Goal: Task Accomplishment & Management: Complete application form

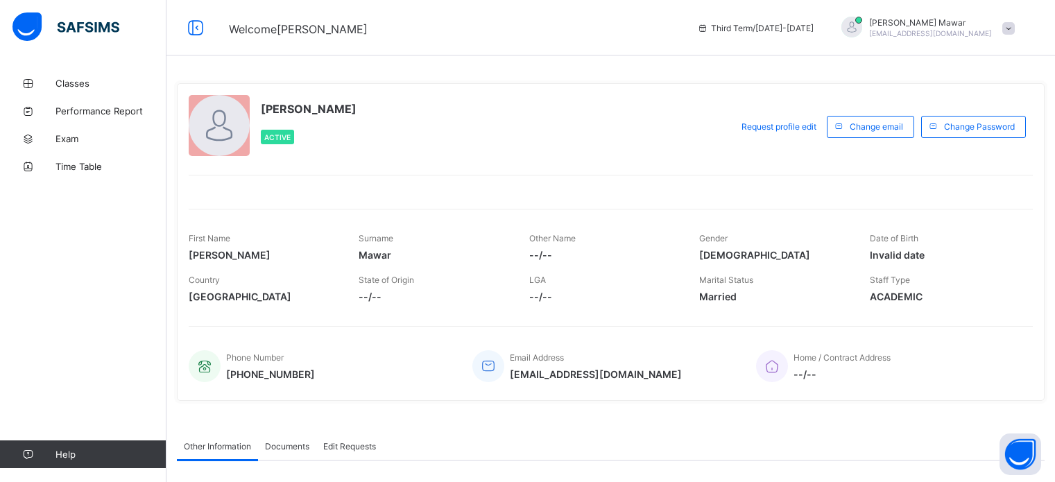
scroll to position [71, 0]
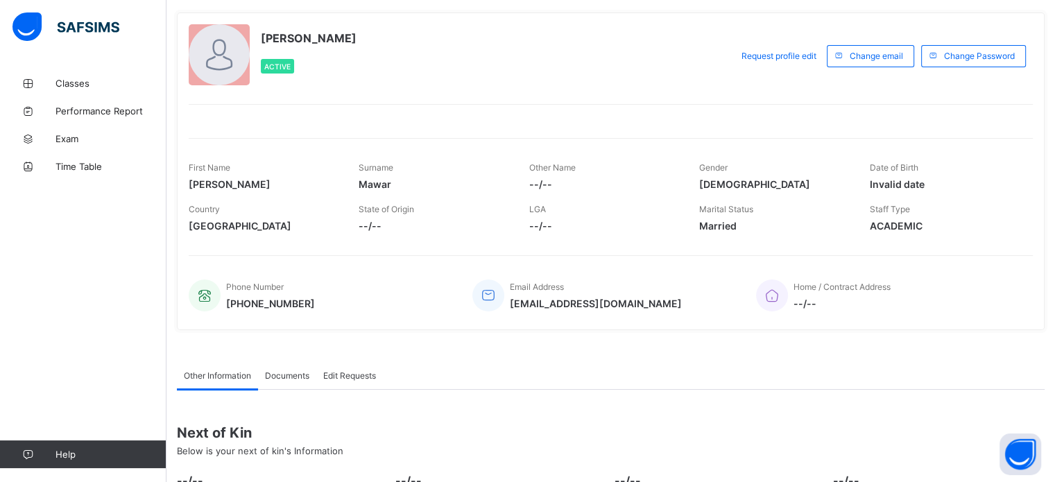
click at [84, 83] on span "Classes" at bounding box center [110, 83] width 111 height 11
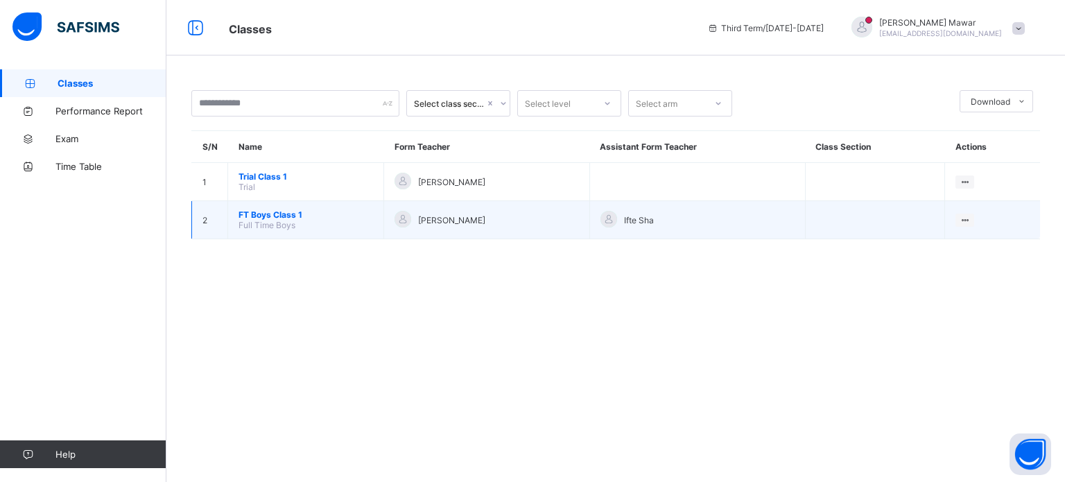
click at [260, 213] on span "FT Boys Class 1" at bounding box center [306, 214] width 135 height 10
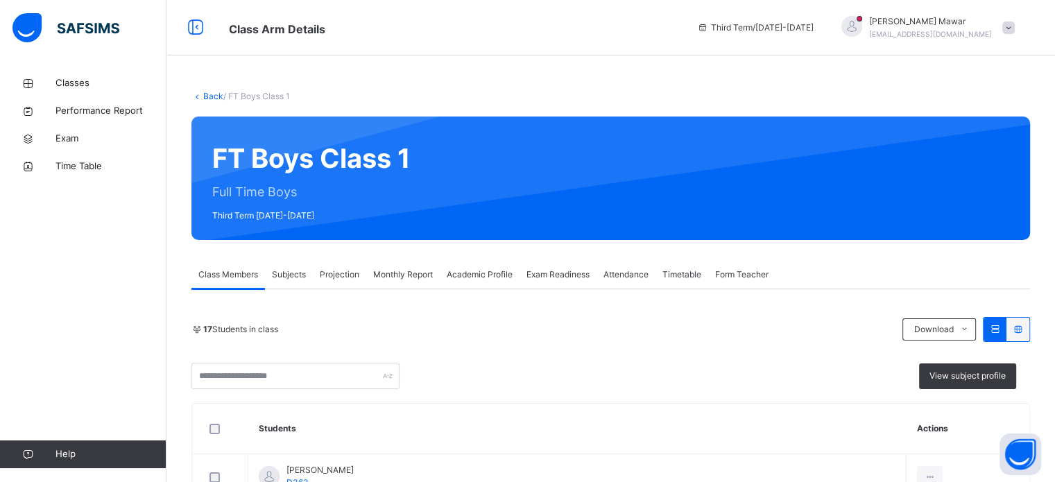
scroll to position [37, 0]
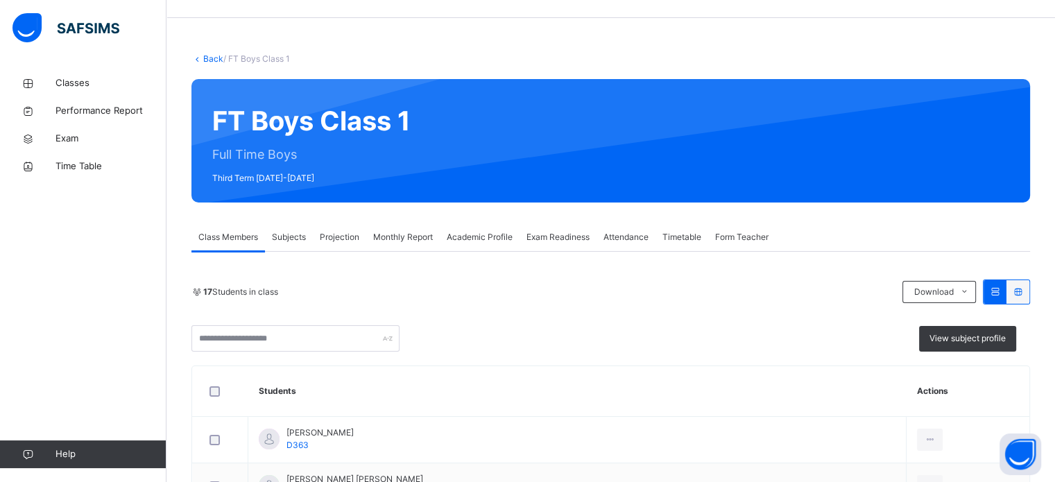
click at [345, 233] on span "Projection" at bounding box center [340, 237] width 40 height 12
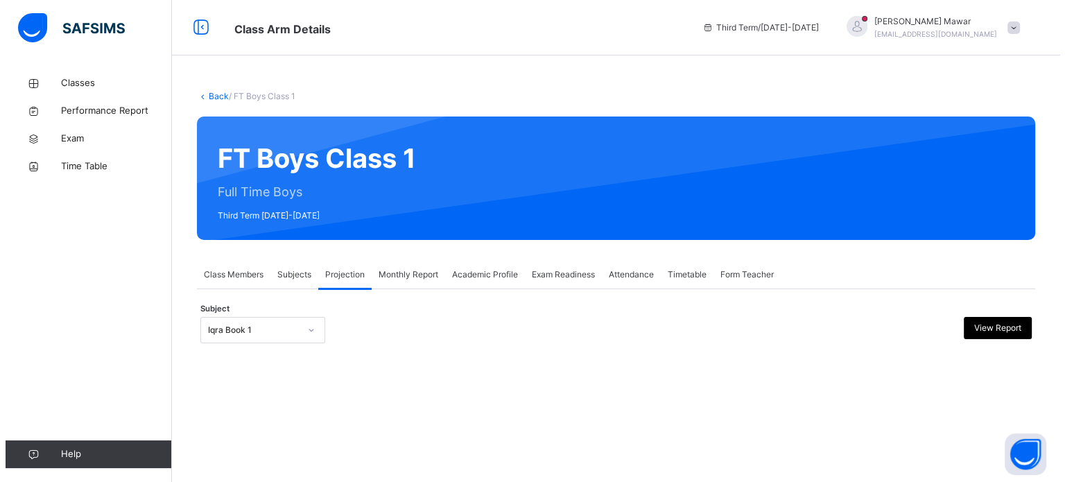
scroll to position [0, 0]
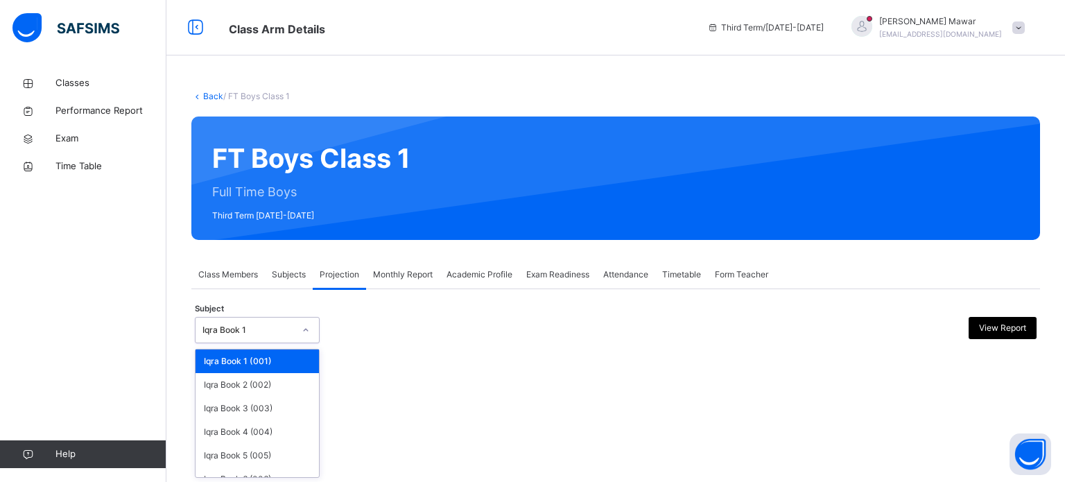
click at [288, 320] on div "Iqra Book 1" at bounding box center [244, 330] width 97 height 21
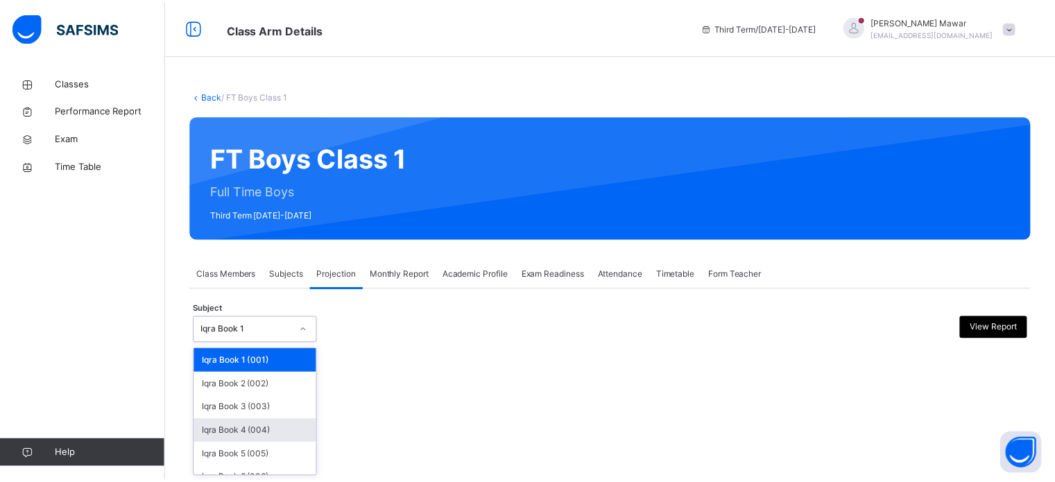
scroll to position [73, 0]
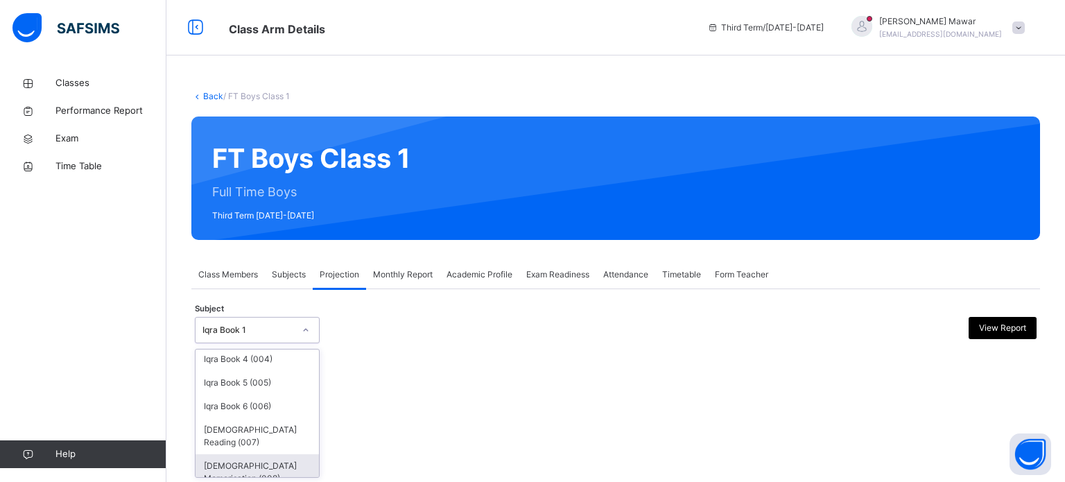
click at [269, 459] on div "[DEMOGRAPHIC_DATA] Memorisation (008)" at bounding box center [257, 472] width 123 height 36
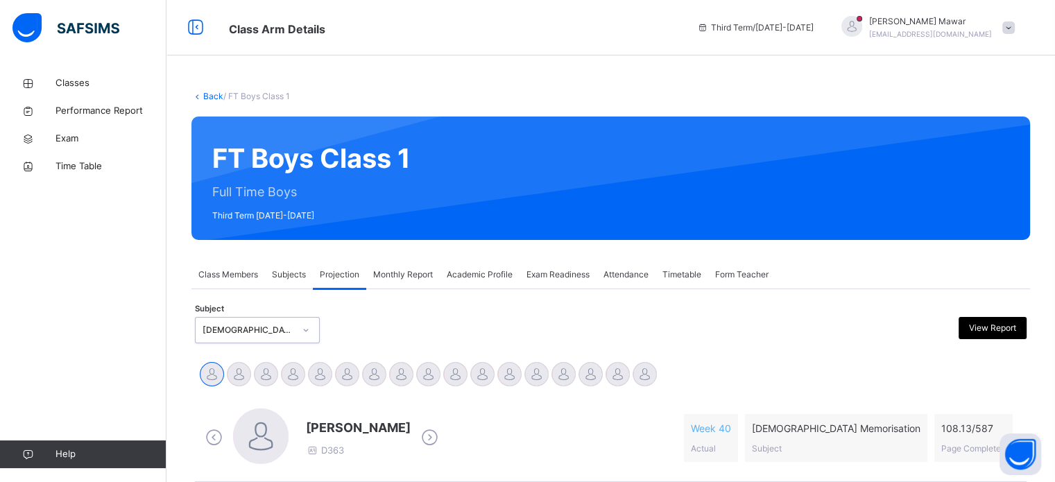
scroll to position [190, 0]
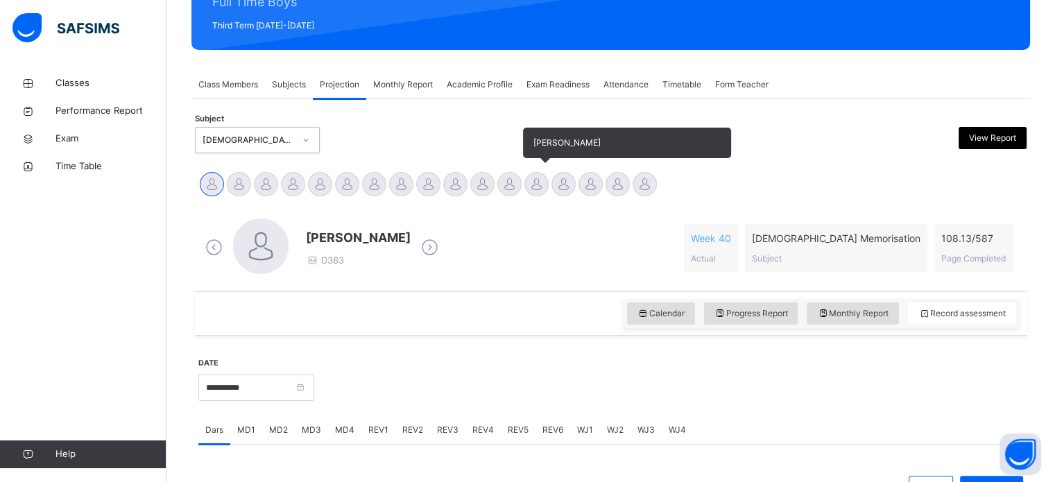
click at [536, 183] on div at bounding box center [536, 184] width 24 height 24
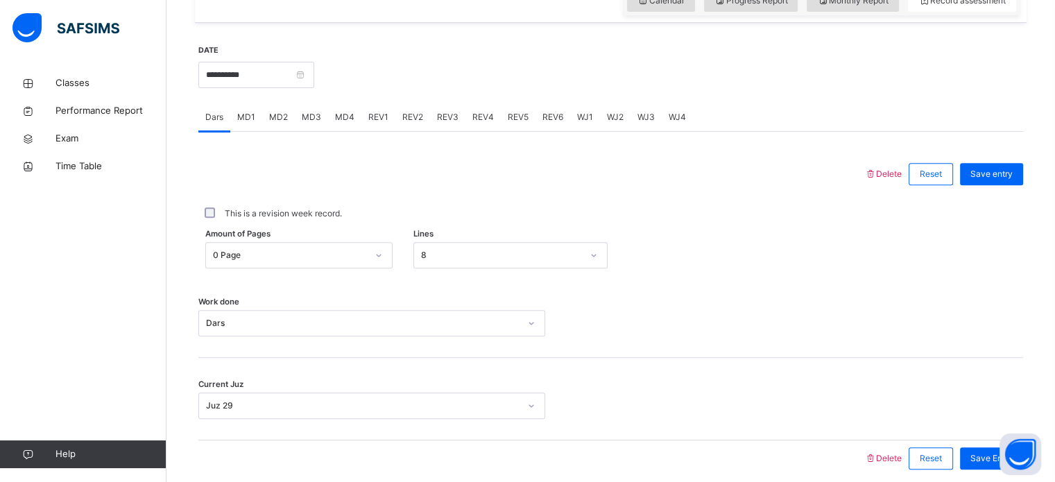
scroll to position [455, 0]
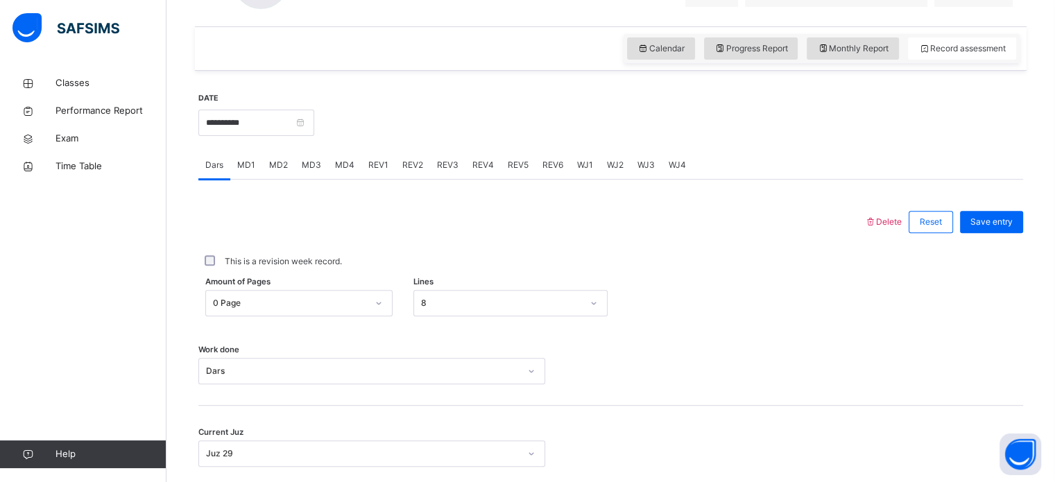
click at [338, 160] on span "MD4" at bounding box center [344, 165] width 19 height 12
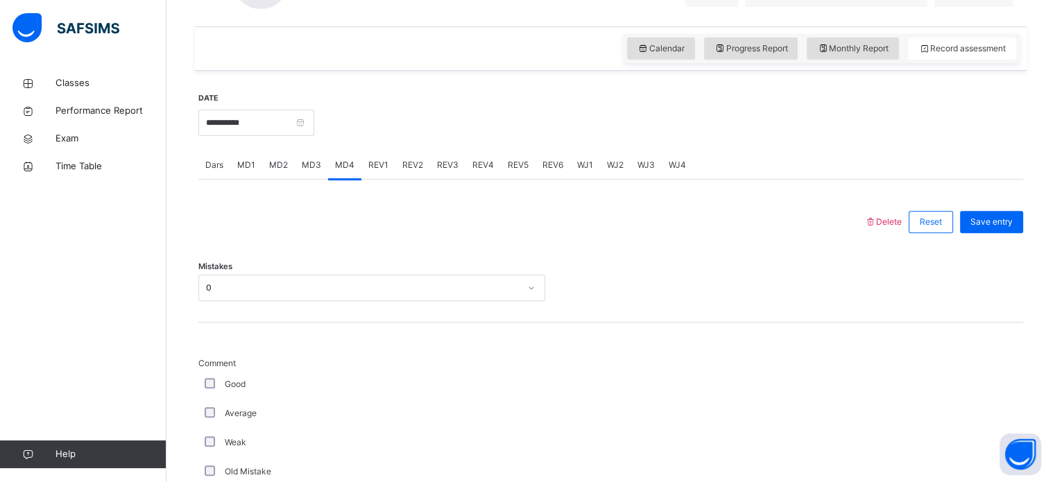
click at [437, 160] on span "REV3" at bounding box center [447, 165] width 21 height 12
click at [419, 160] on span "REV2" at bounding box center [412, 165] width 21 height 12
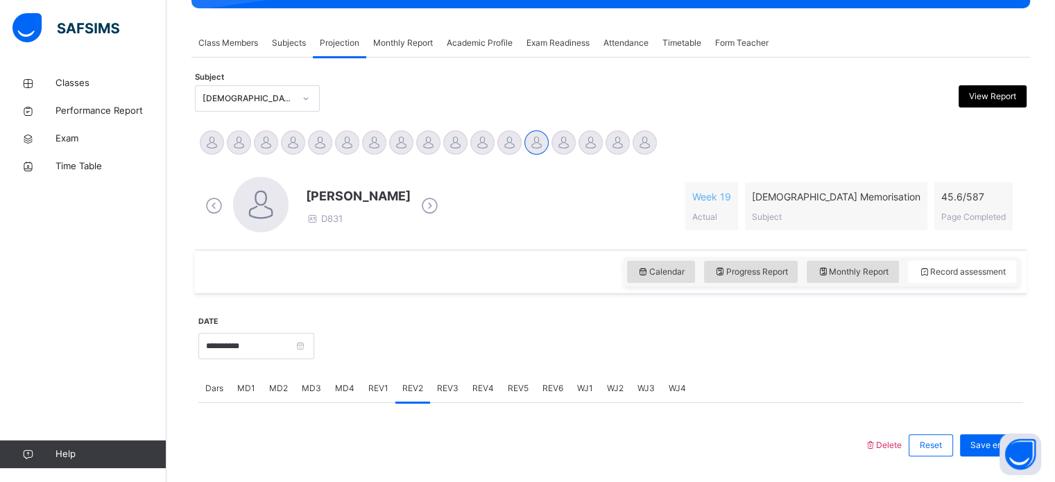
scroll to position [232, 0]
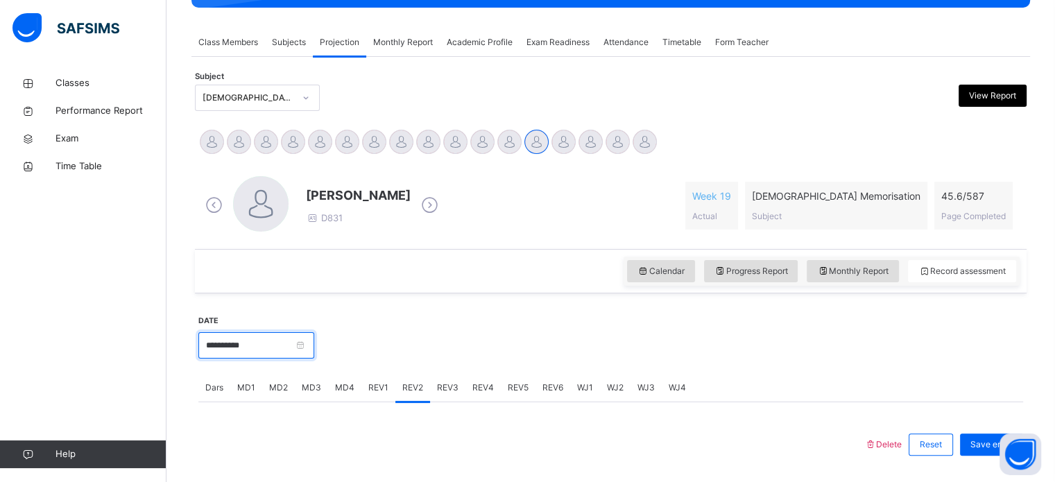
click at [209, 347] on input "**********" at bounding box center [256, 345] width 116 height 26
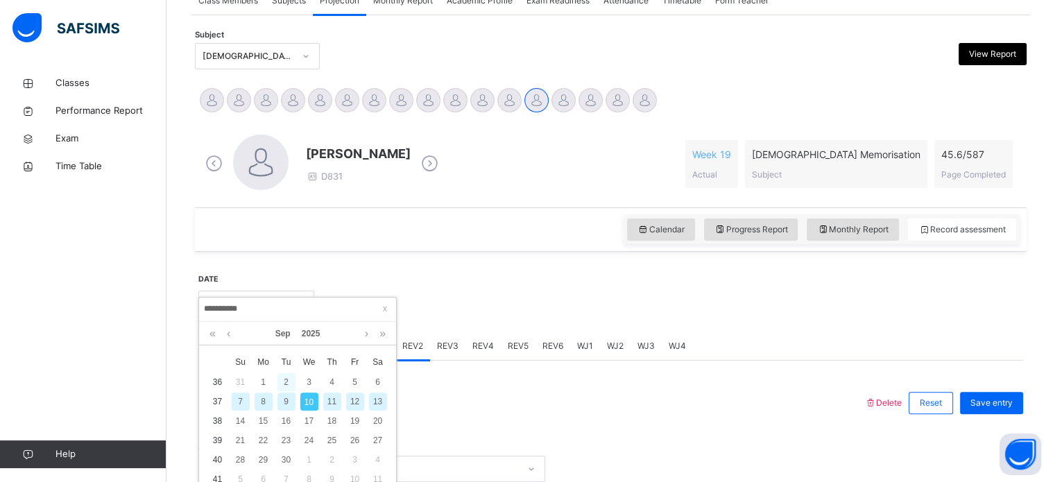
scroll to position [311, 0]
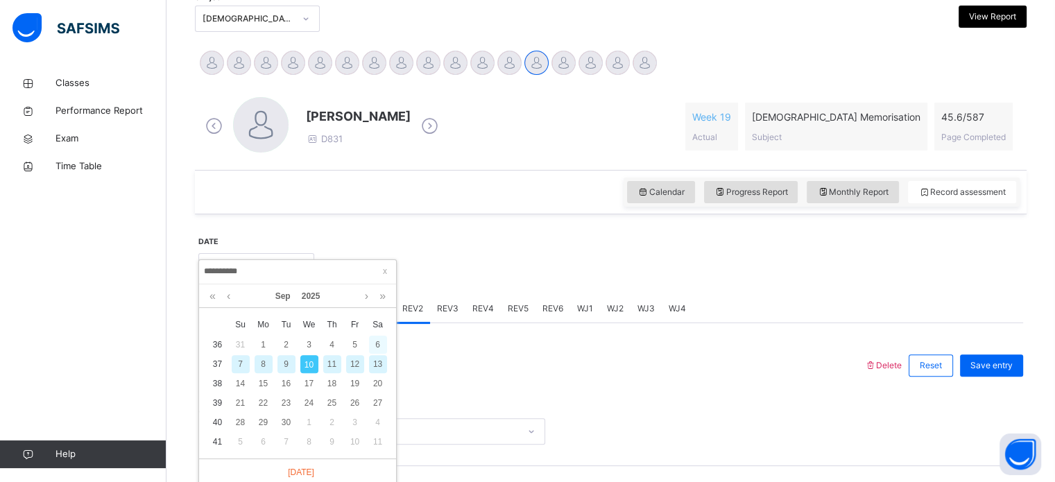
click at [372, 346] on div "6" at bounding box center [378, 345] width 18 height 18
type input "**********"
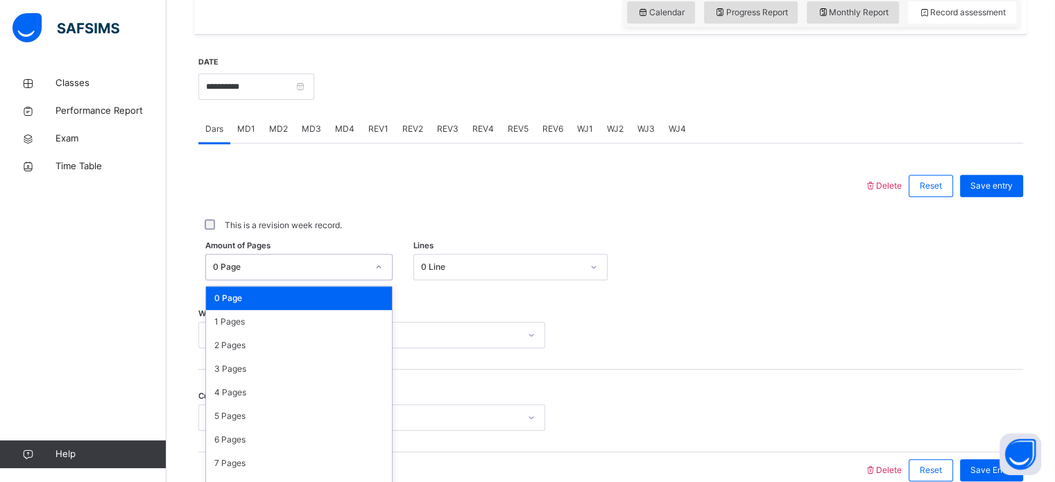
scroll to position [509, 0]
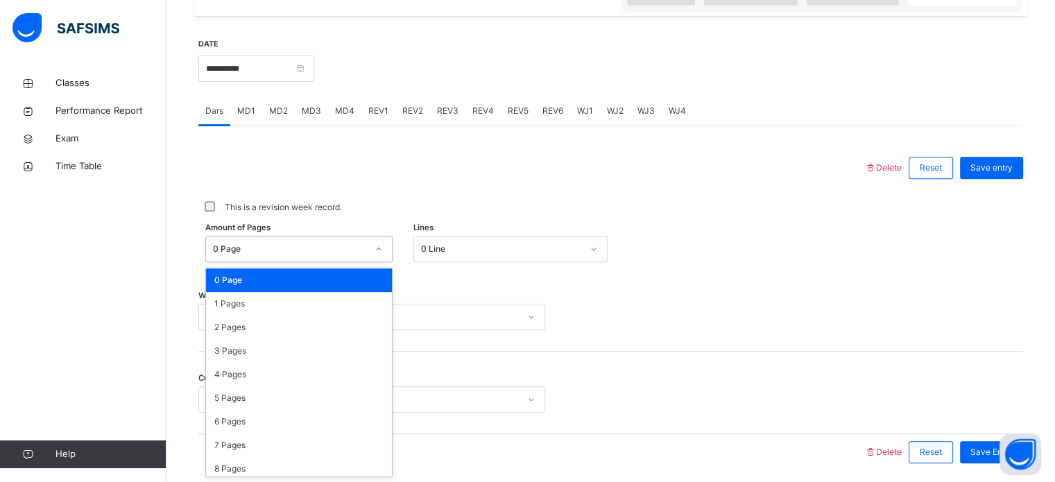
click at [261, 262] on div "option 0 Page focused, 1 of 588. 588 results available. Use Up and Down to choo…" at bounding box center [298, 249] width 187 height 26
click at [273, 313] on div "1 Pages" at bounding box center [299, 304] width 186 height 24
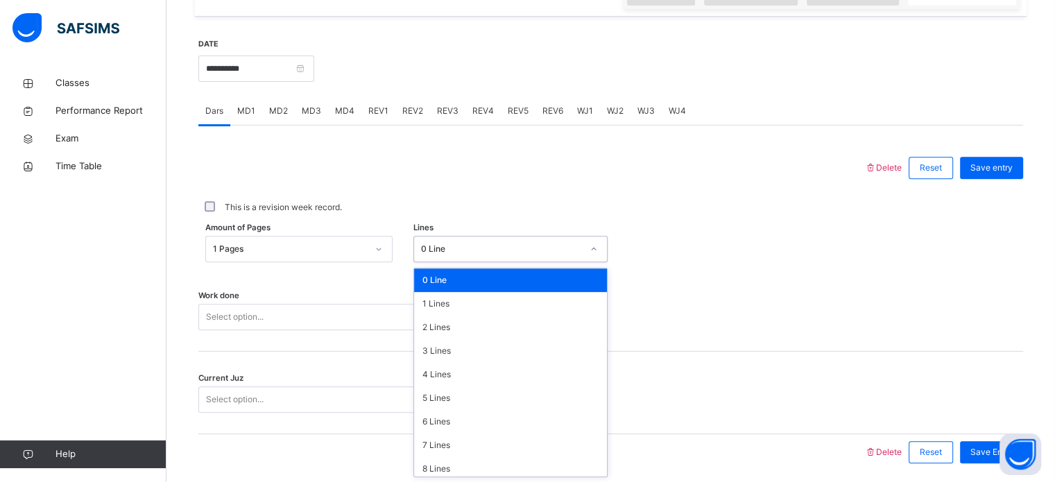
click at [459, 243] on div "0 Line" at bounding box center [501, 249] width 161 height 12
click at [460, 348] on div "3 Lines" at bounding box center [510, 351] width 193 height 24
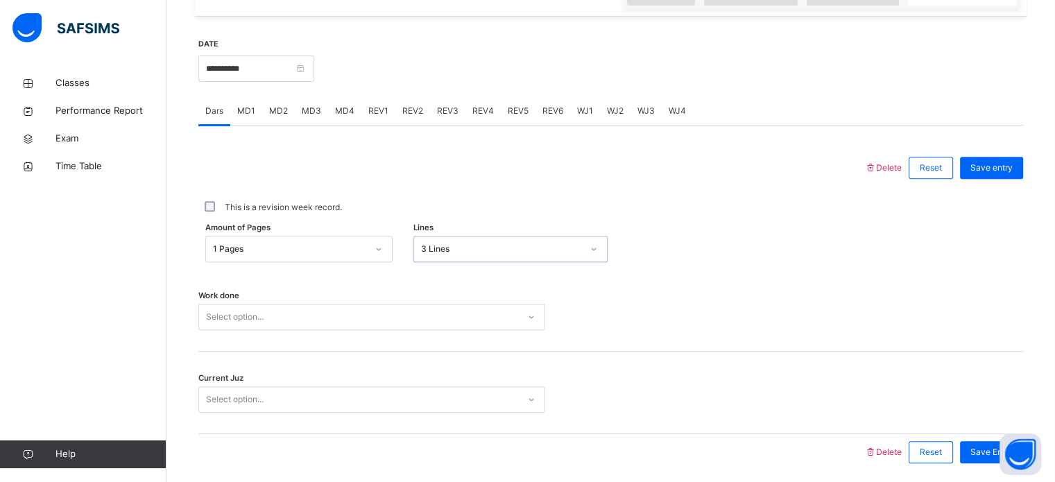
scroll to position [559, 0]
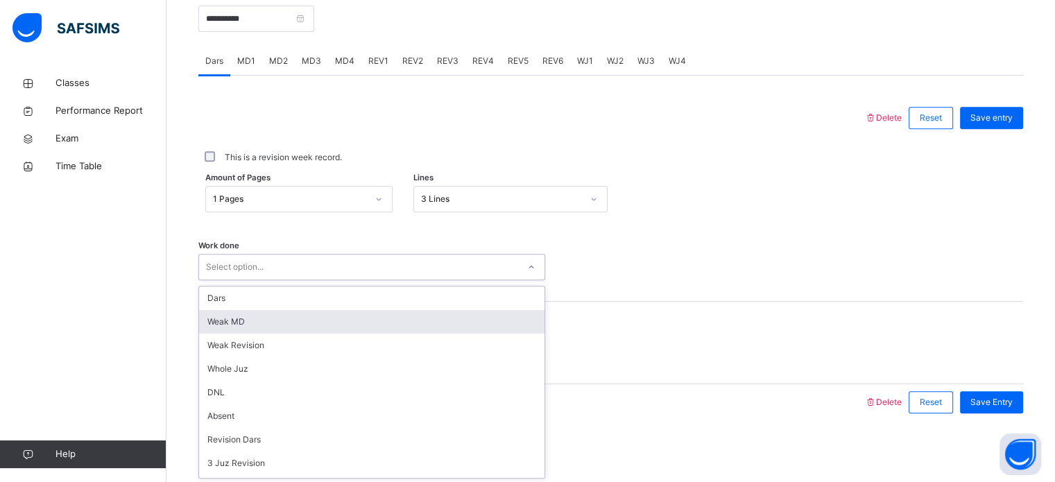
click at [364, 280] on div "option [PERSON_NAME] MD focused, 2 of 16. 16 results available. Use Up and Down…" at bounding box center [371, 267] width 347 height 26
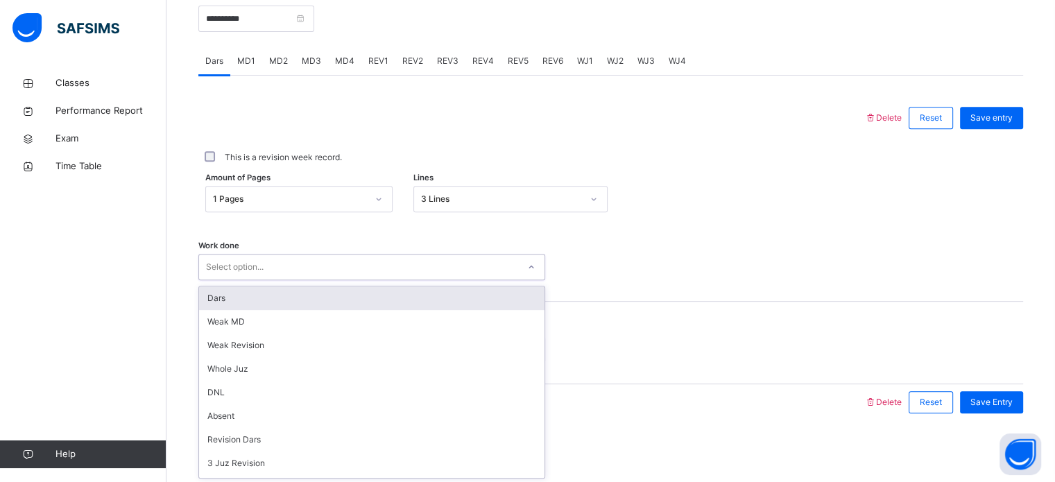
click at [364, 301] on div "Dars" at bounding box center [371, 298] width 345 height 24
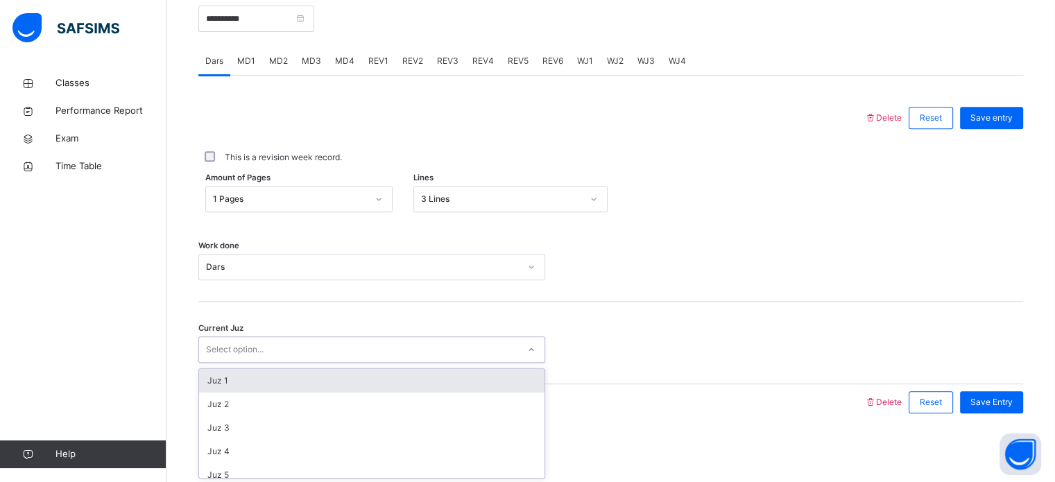
click at [287, 349] on div "Select option..." at bounding box center [358, 349] width 319 height 21
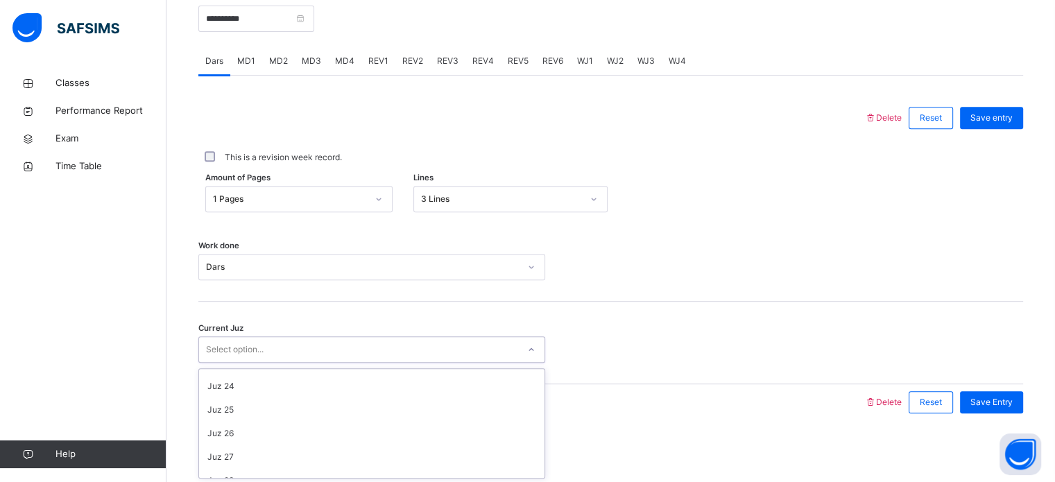
scroll to position [598, 0]
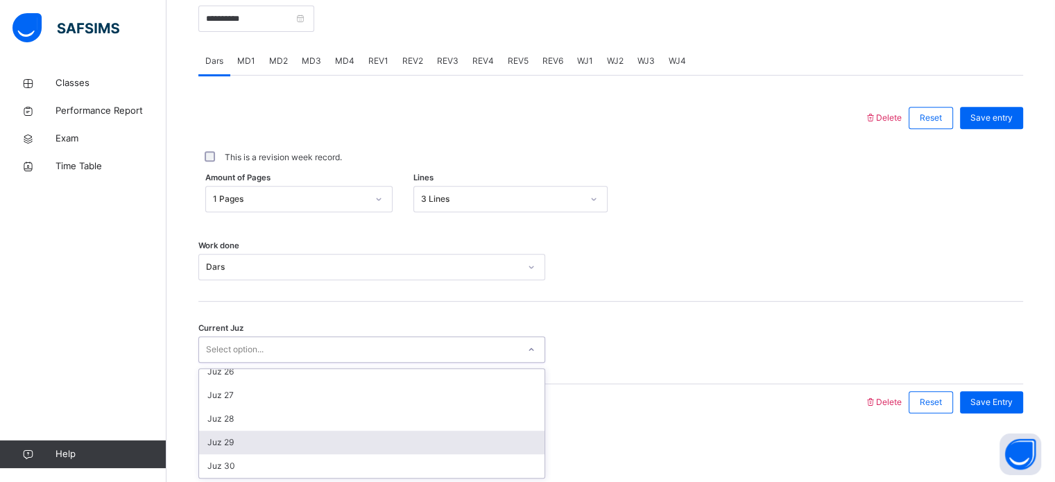
click at [270, 446] on div "Juz 29" at bounding box center [371, 443] width 345 height 24
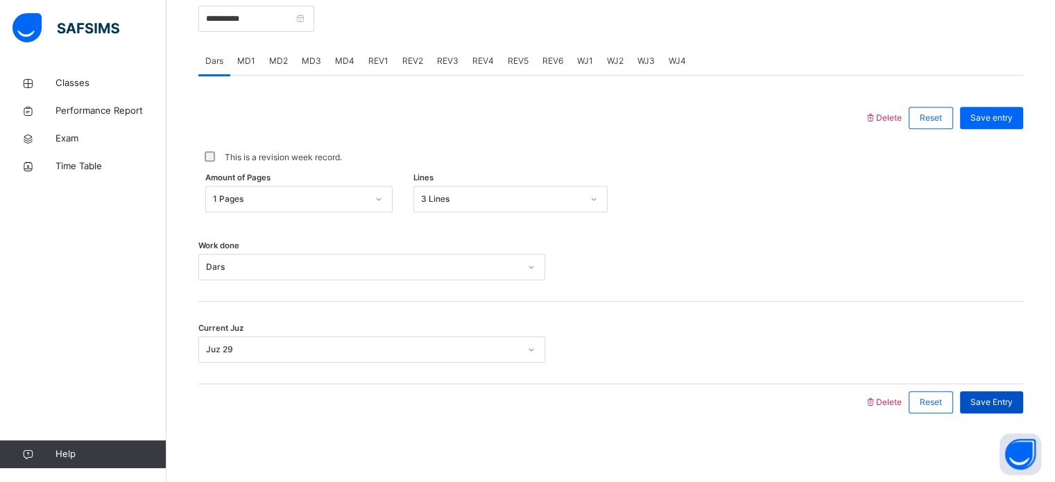
click at [991, 406] on span "Save Entry" at bounding box center [991, 402] width 42 height 12
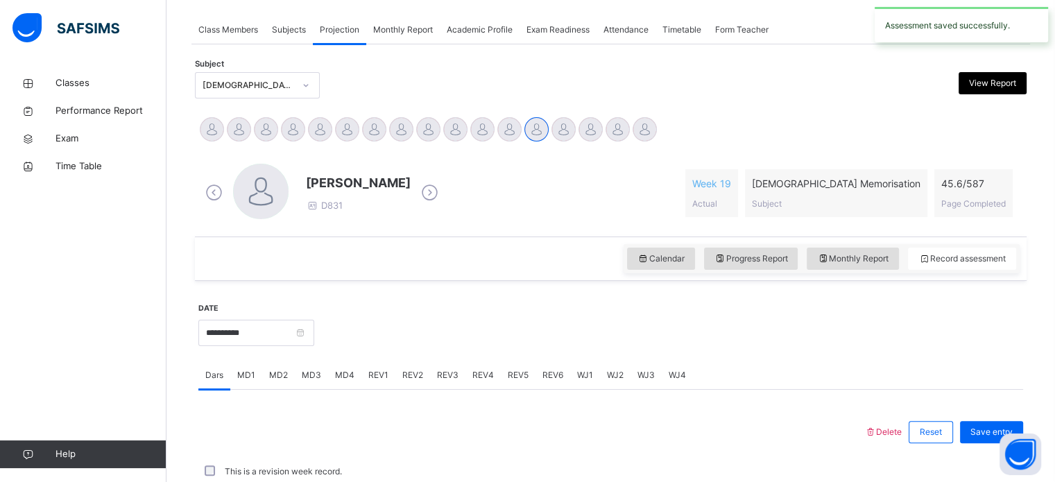
scroll to position [559, 0]
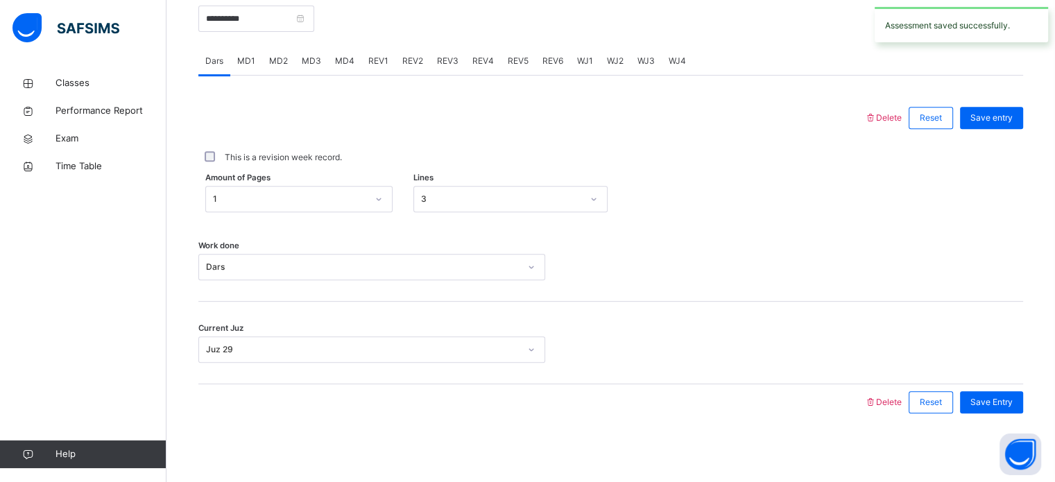
click at [245, 50] on div "MD1" at bounding box center [246, 61] width 32 height 28
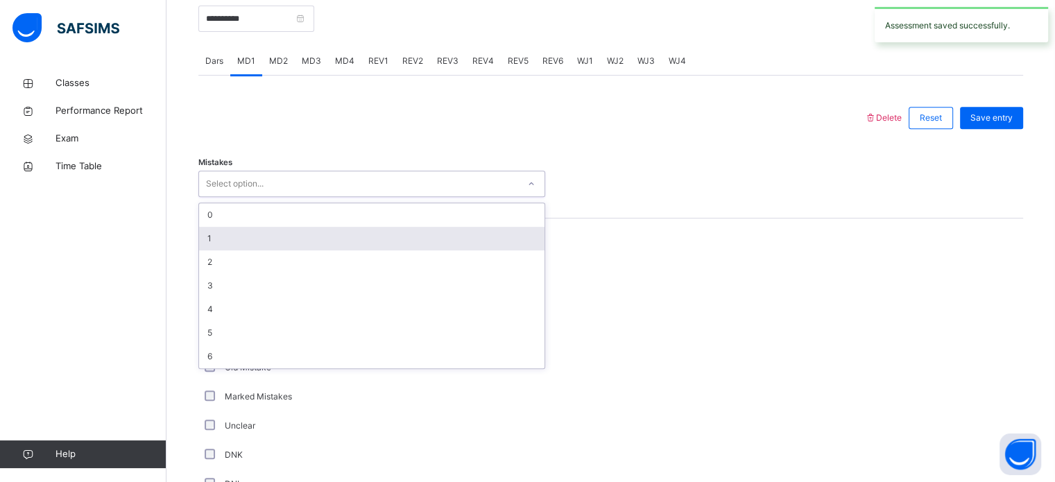
drag, startPoint x: 250, startPoint y: 180, endPoint x: 240, endPoint y: 235, distance: 56.4
click at [240, 197] on div "option 1 focused, 2 of 7. 7 results available. Use Up and Down to choose option…" at bounding box center [371, 184] width 347 height 26
click at [240, 235] on div "1" at bounding box center [371, 239] width 345 height 24
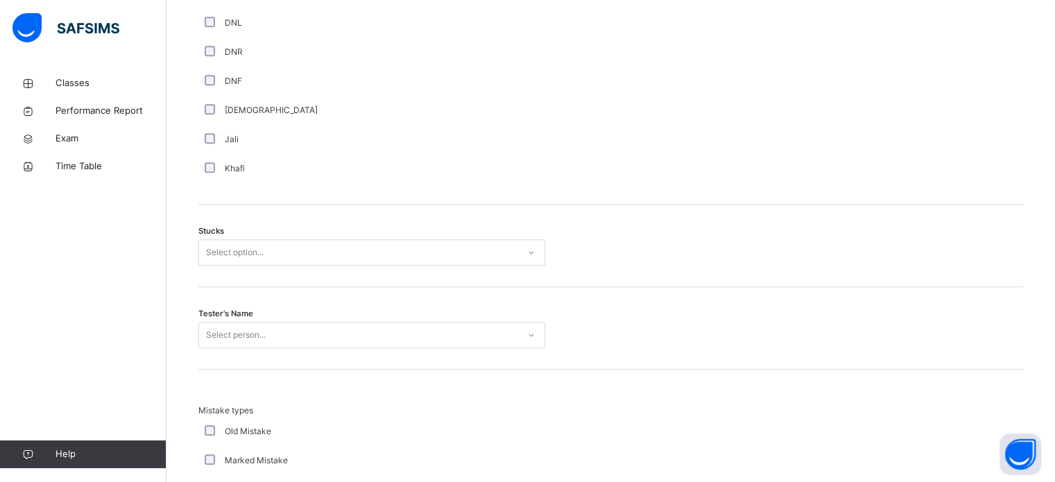
scroll to position [1085, 0]
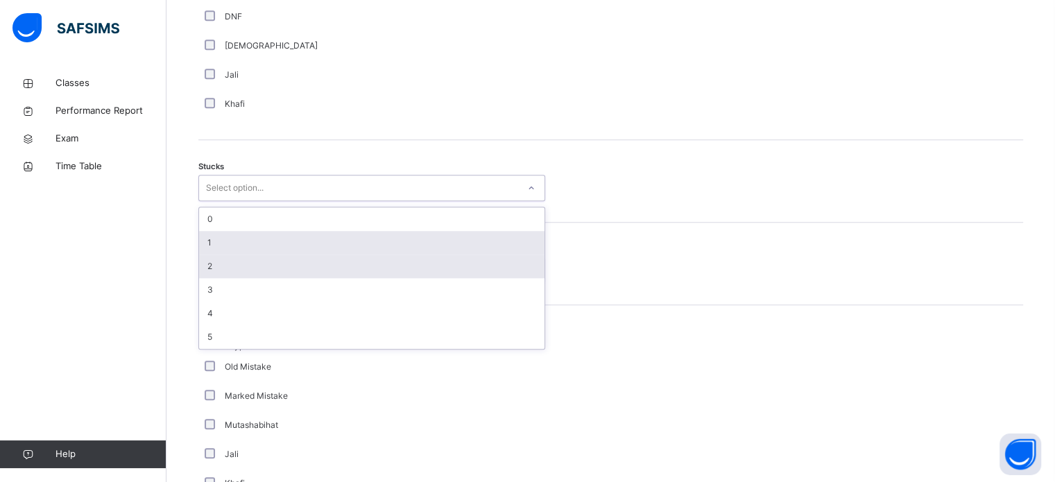
drag, startPoint x: 301, startPoint y: 188, endPoint x: 283, endPoint y: 270, distance: 83.8
click at [283, 201] on div "option 1 focused, 2 of 6. 6 results available. Use Up and Down to choose option…" at bounding box center [371, 188] width 347 height 26
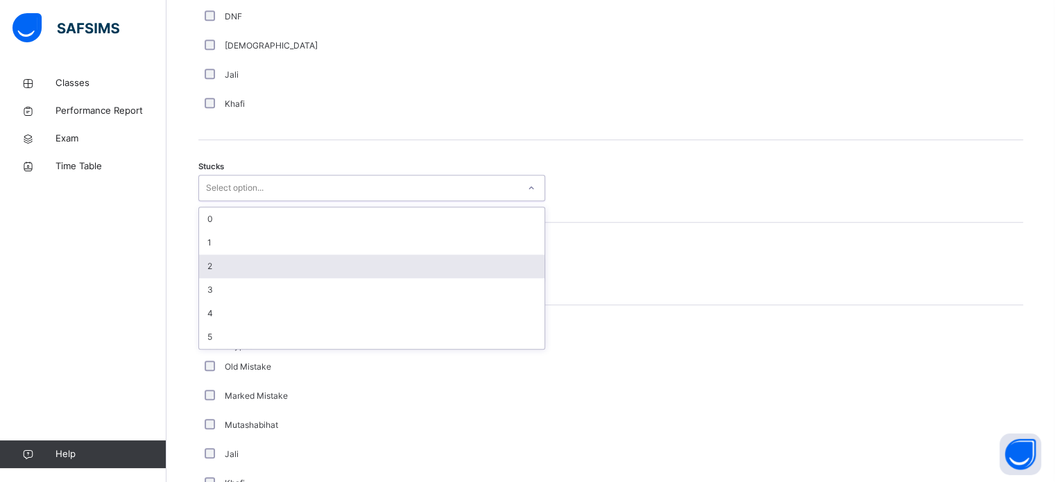
click at [283, 270] on div "2" at bounding box center [371, 267] width 345 height 24
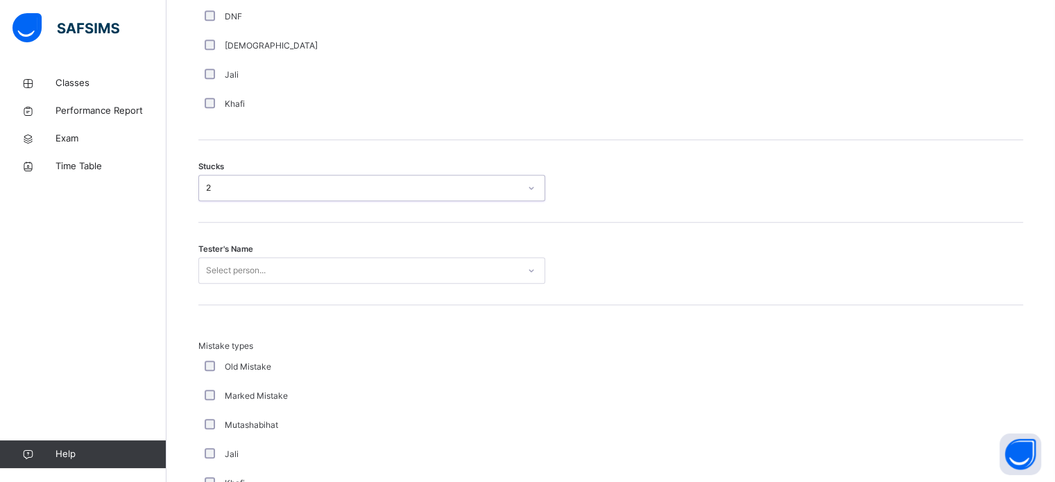
scroll to position [1105, 0]
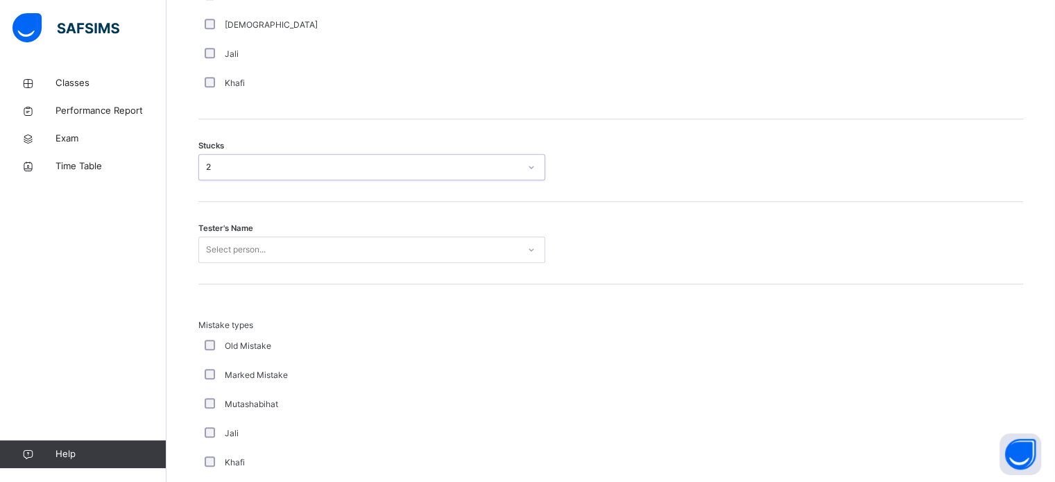
click at [283, 263] on div "Select person..." at bounding box center [371, 249] width 347 height 26
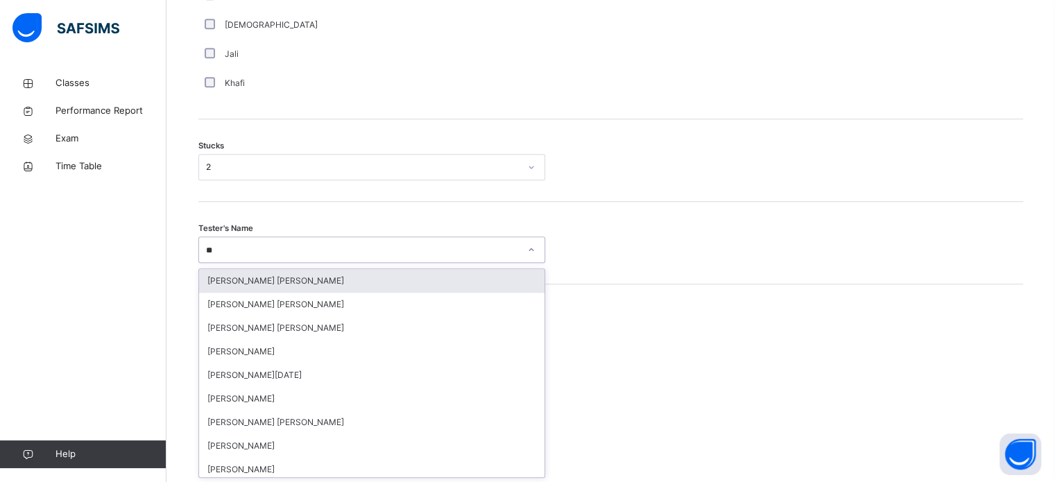
type input "***"
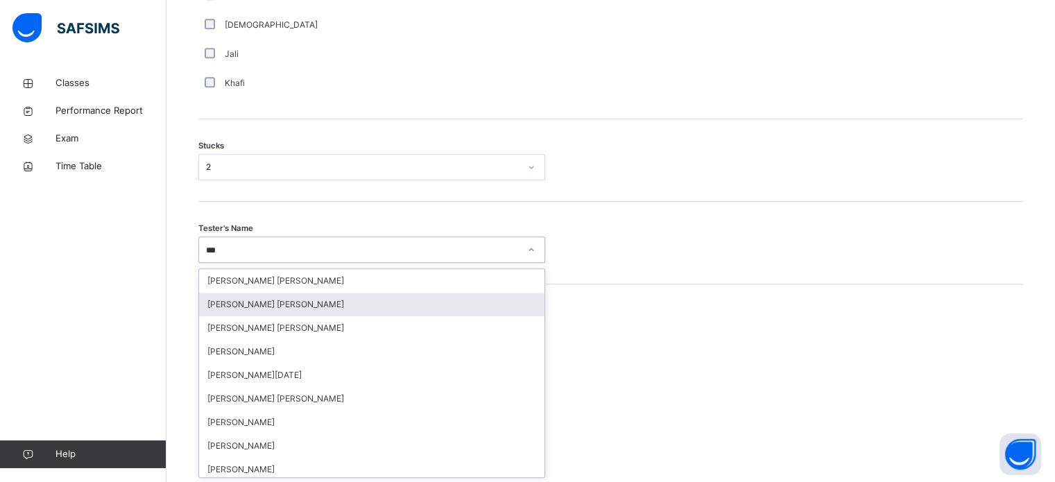
click at [293, 307] on div "[PERSON_NAME] [PERSON_NAME]" at bounding box center [371, 305] width 345 height 24
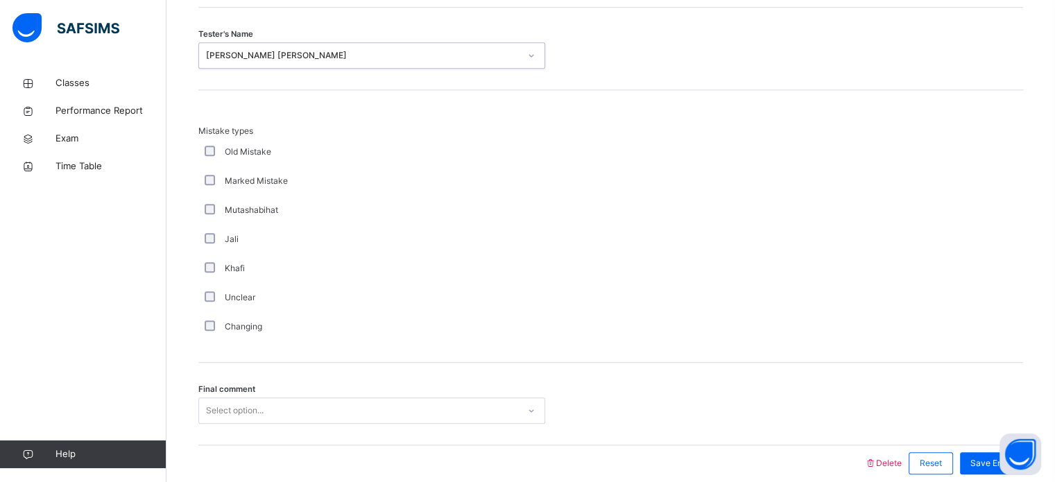
scroll to position [1360, 0]
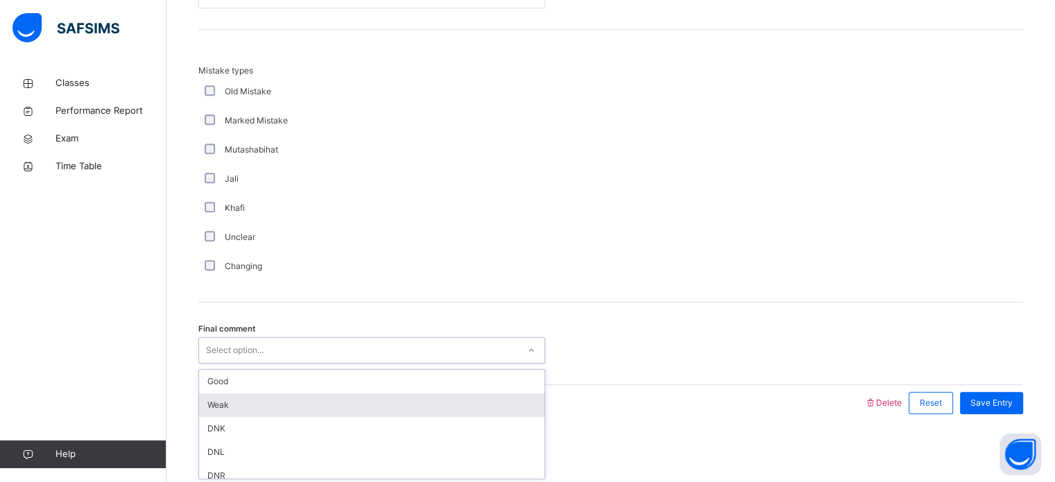
click at [232, 363] on div "option Weak focused, 2 of 6. 6 results available. Use Up and Down to choose opt…" at bounding box center [371, 350] width 347 height 26
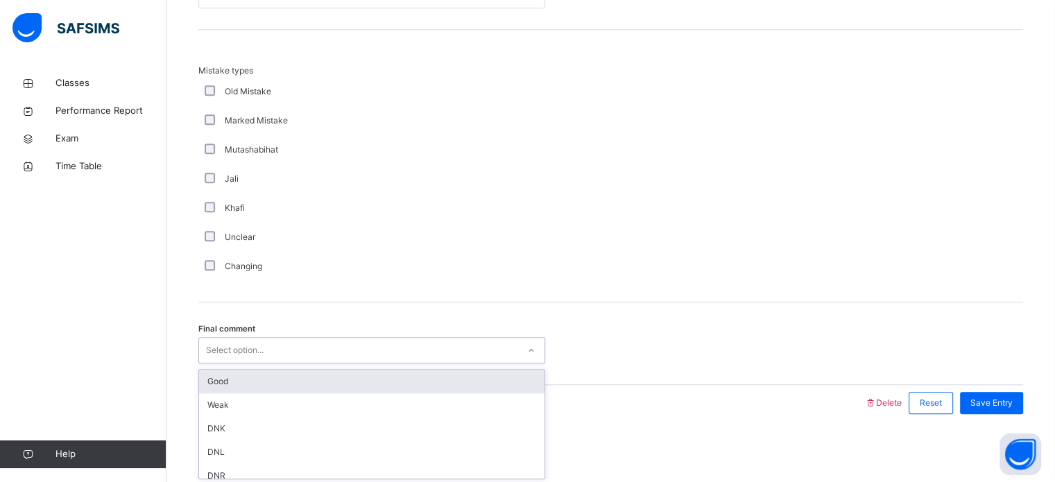
click at [261, 370] on div "Good" at bounding box center [371, 382] width 345 height 24
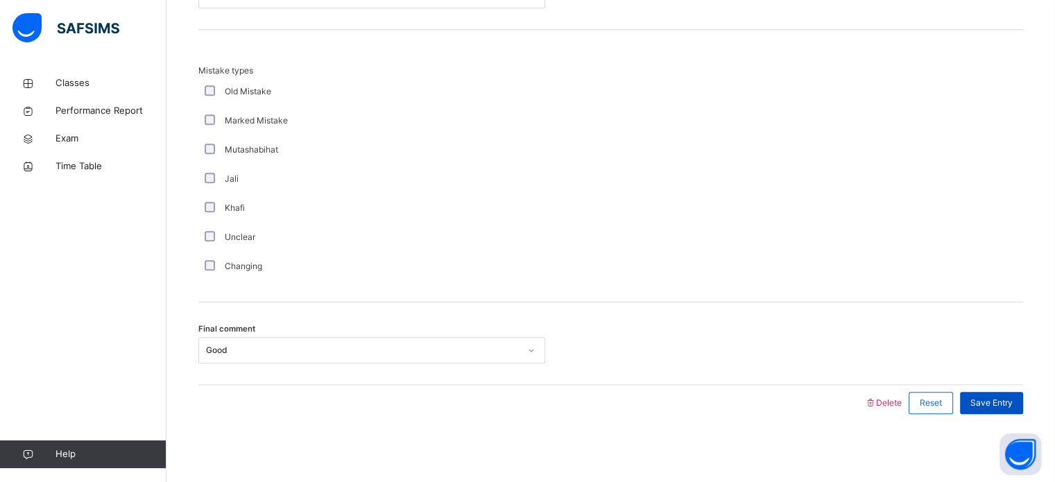
click at [1012, 393] on div "Save Entry" at bounding box center [991, 403] width 63 height 22
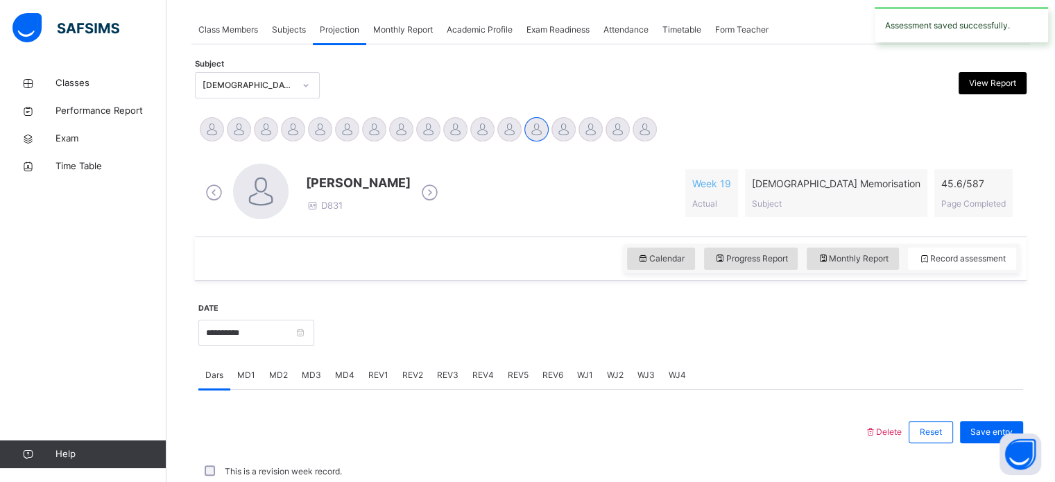
scroll to position [559, 0]
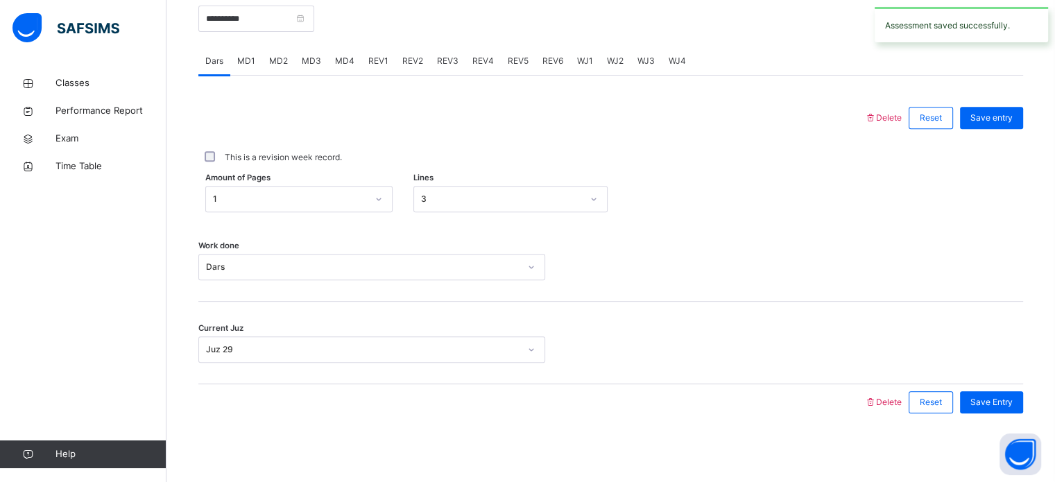
click at [352, 49] on div "MD4" at bounding box center [344, 61] width 33 height 28
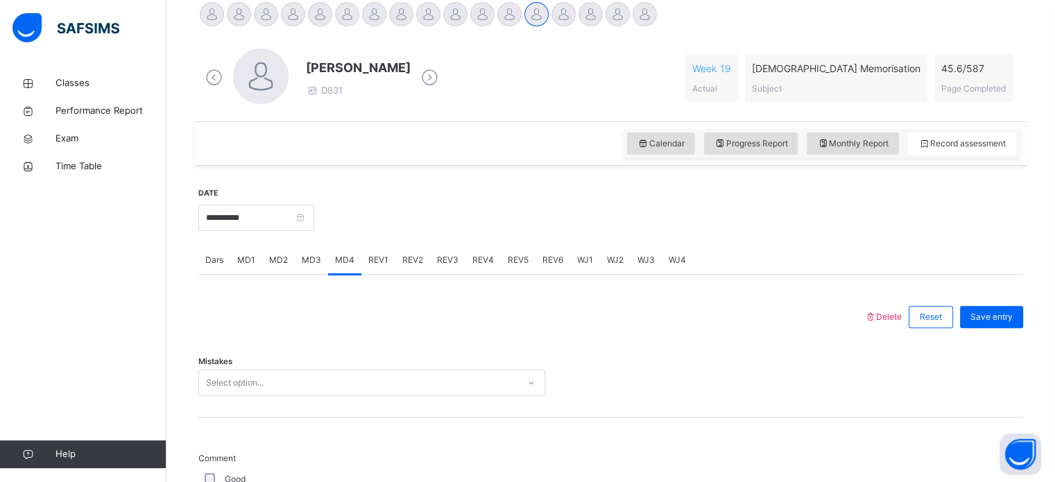
scroll to position [451, 0]
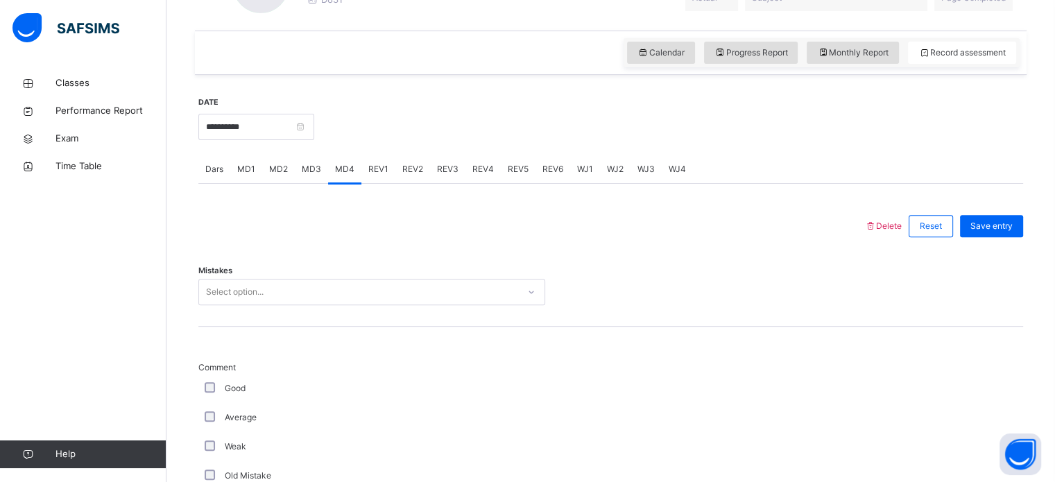
click at [257, 305] on div "Select option..." at bounding box center [371, 292] width 347 height 26
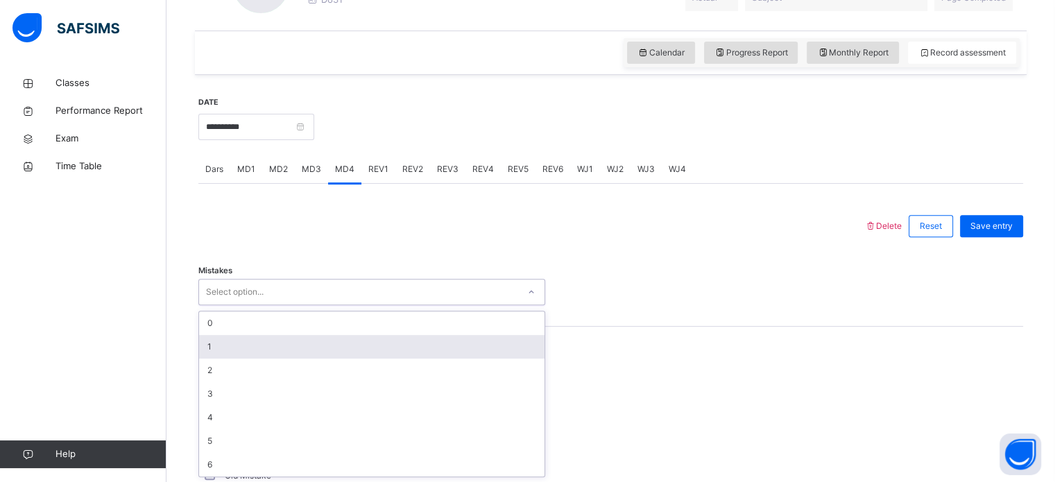
click at [265, 341] on div "1" at bounding box center [371, 347] width 345 height 24
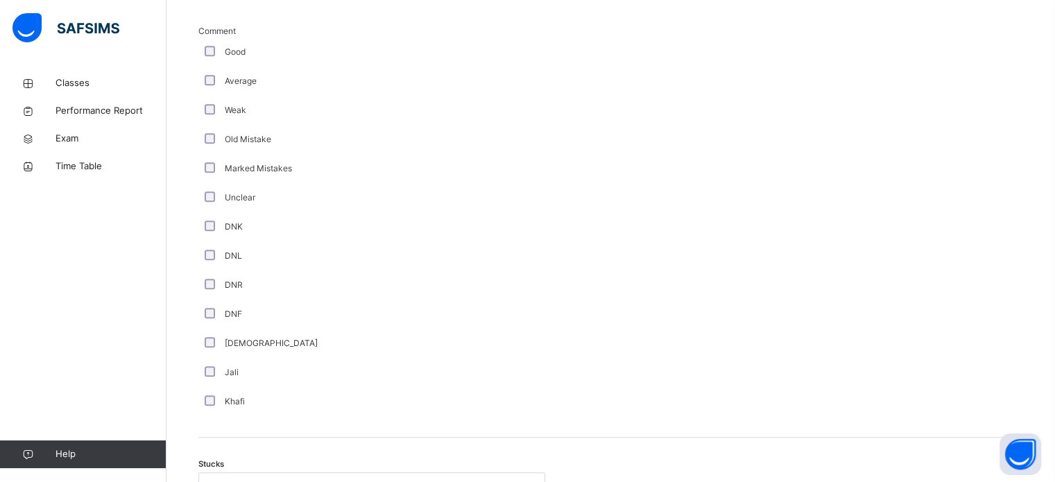
scroll to position [957, 0]
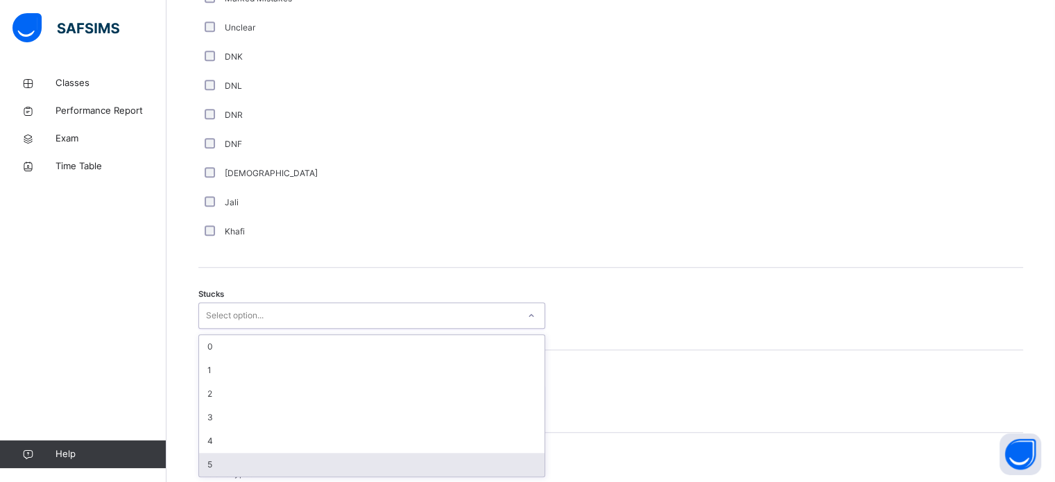
click at [261, 478] on div "Delete Reset Save entry Mistakes 1 Comment Good Average Weak Old Mistake Marked…" at bounding box center [610, 263] width 825 height 1122
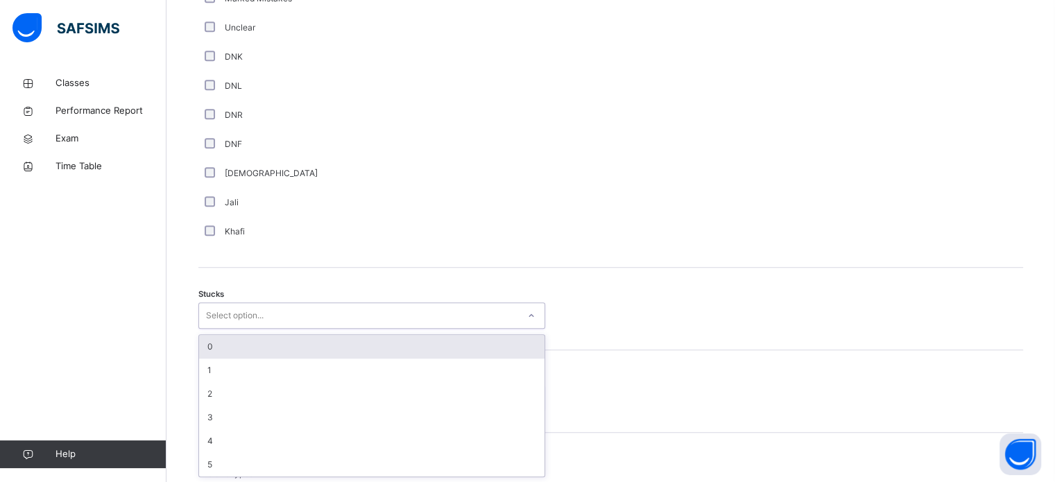
click at [274, 355] on div "0" at bounding box center [371, 347] width 345 height 24
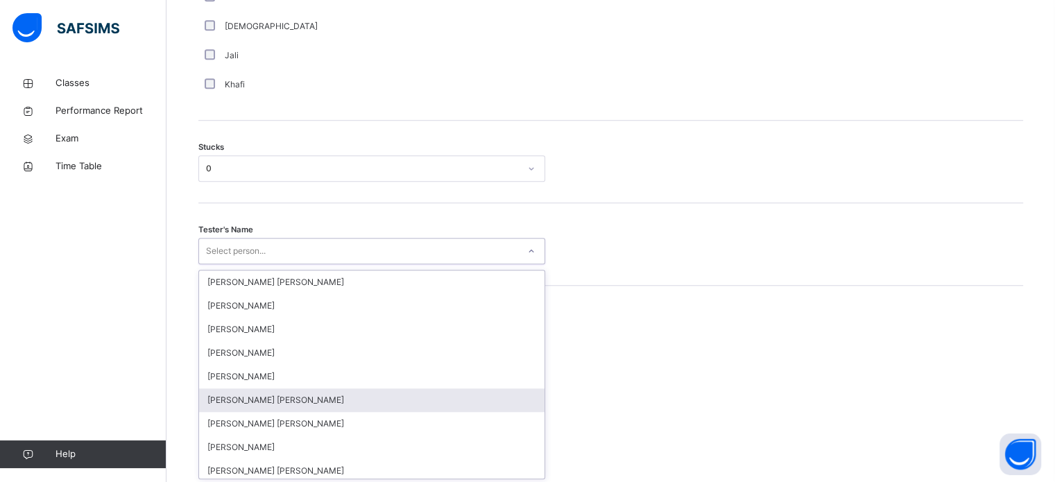
scroll to position [1105, 0]
click at [241, 263] on div "option [PERSON_NAME] [PERSON_NAME] focused, 6 of 90. 90 results available. Use …" at bounding box center [371, 249] width 347 height 26
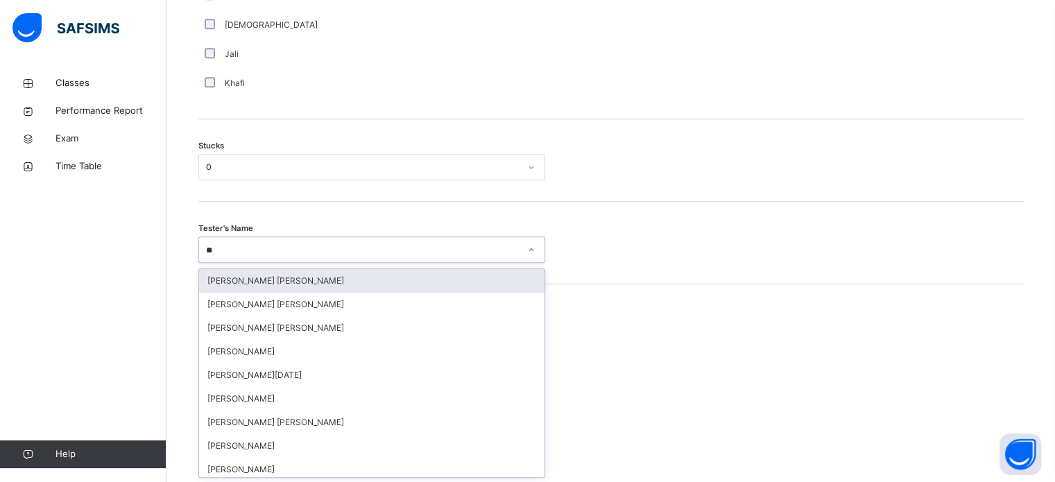
type input "***"
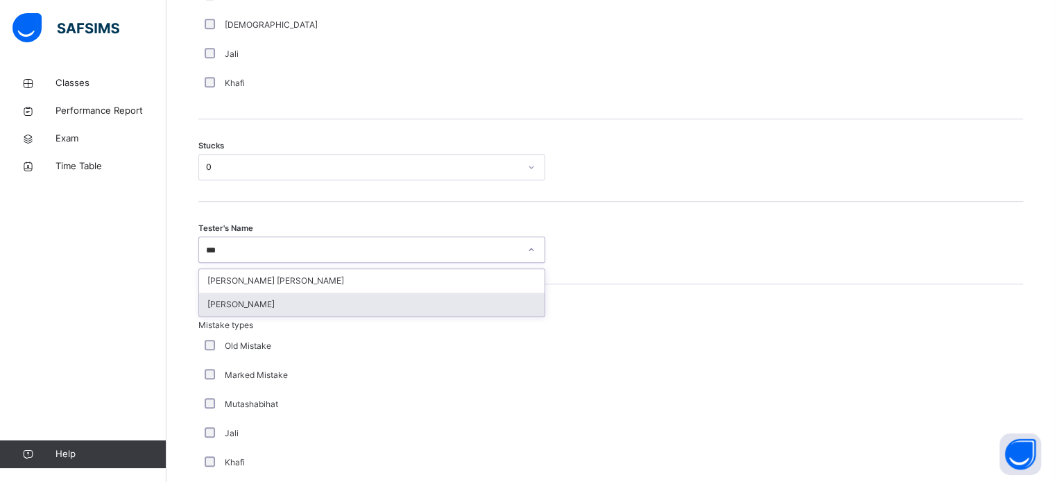
click at [266, 303] on div "[PERSON_NAME]" at bounding box center [371, 305] width 345 height 24
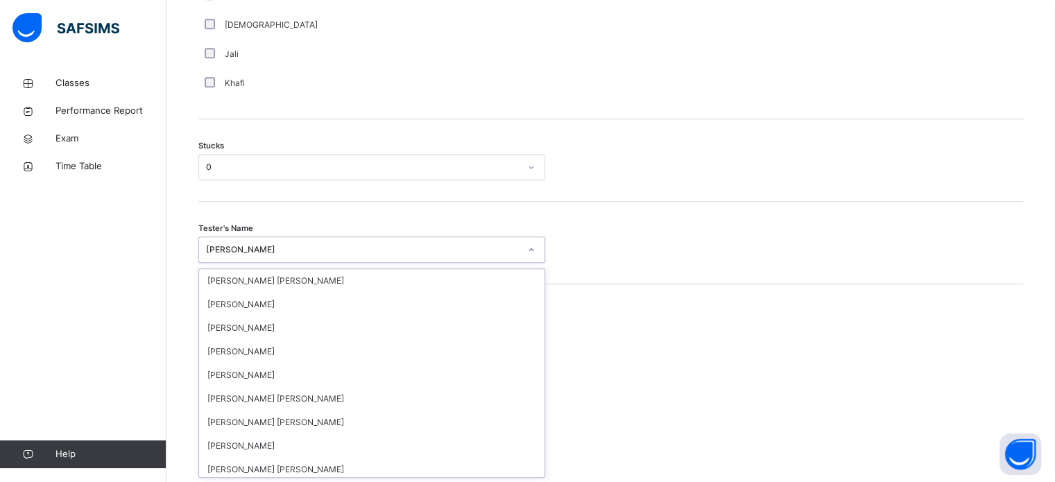
scroll to position [719, 0]
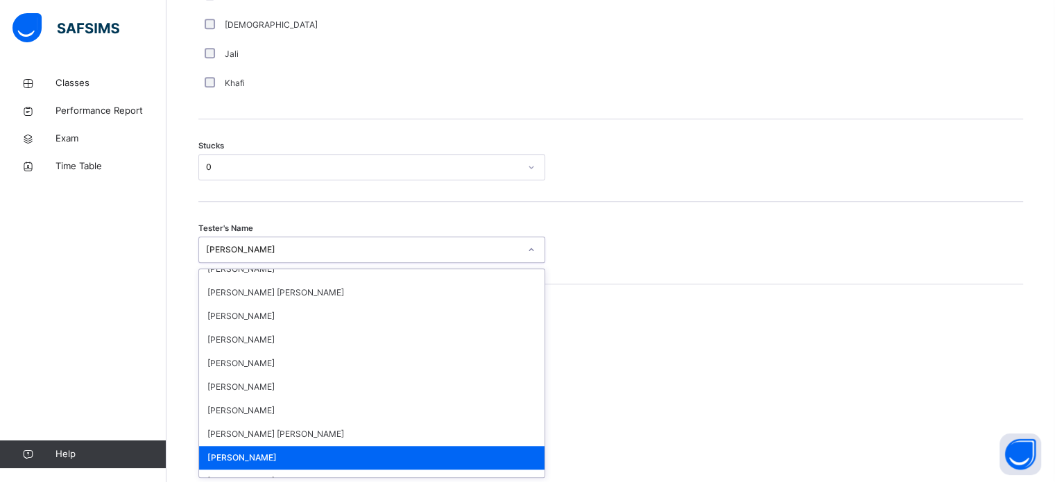
click at [255, 245] on div "[PERSON_NAME]" at bounding box center [362, 249] width 313 height 12
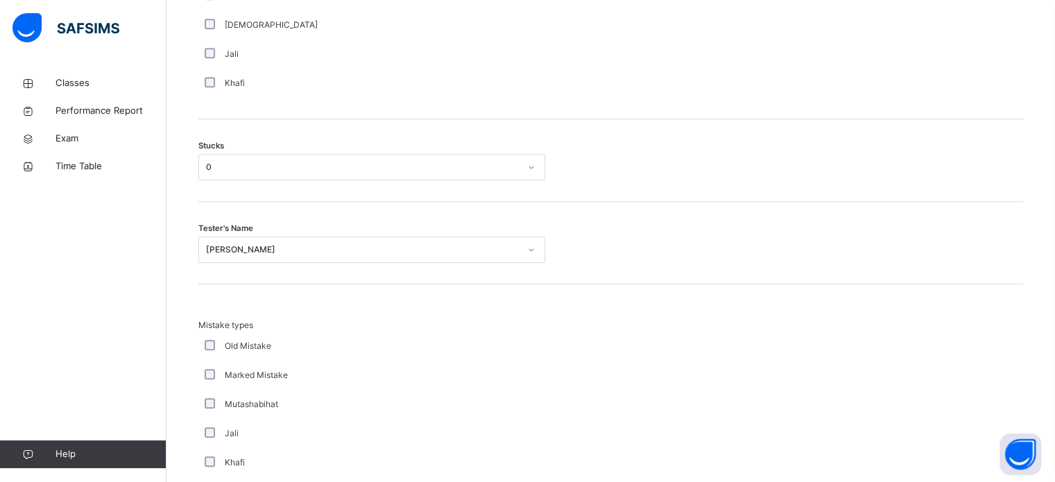
click at [749, 179] on div "Stucks 0" at bounding box center [610, 167] width 825 height 26
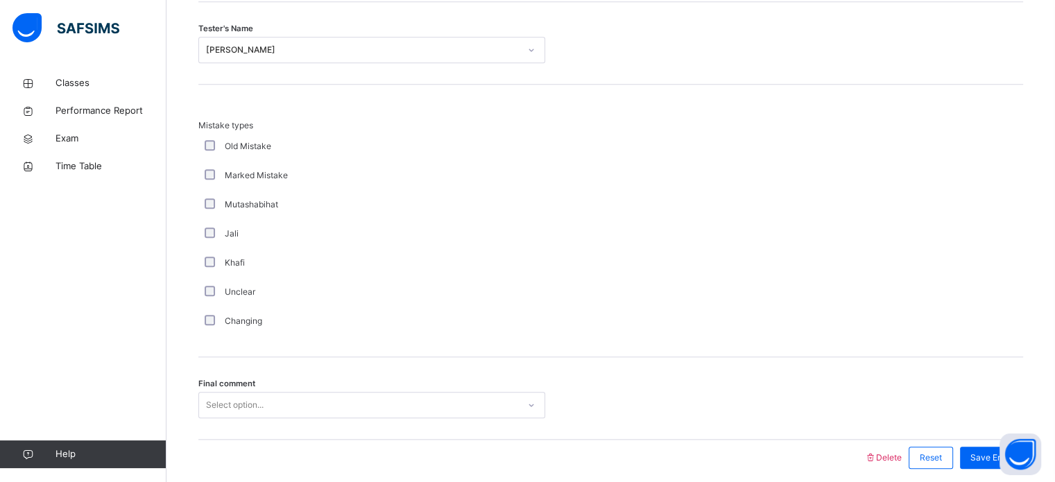
scroll to position [1360, 0]
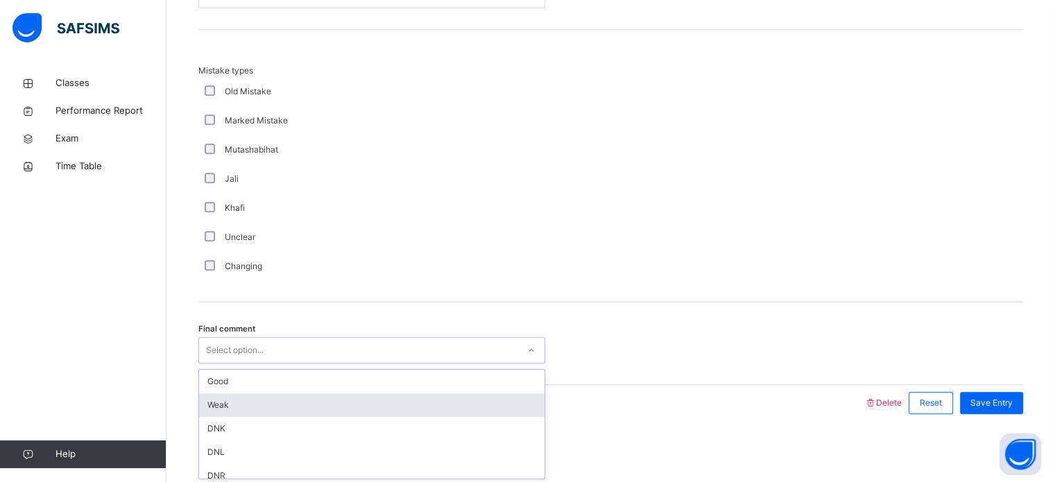
click at [275, 363] on div "option Weak focused, 2 of 6. 6 results available. Use Up and Down to choose opt…" at bounding box center [371, 350] width 347 height 26
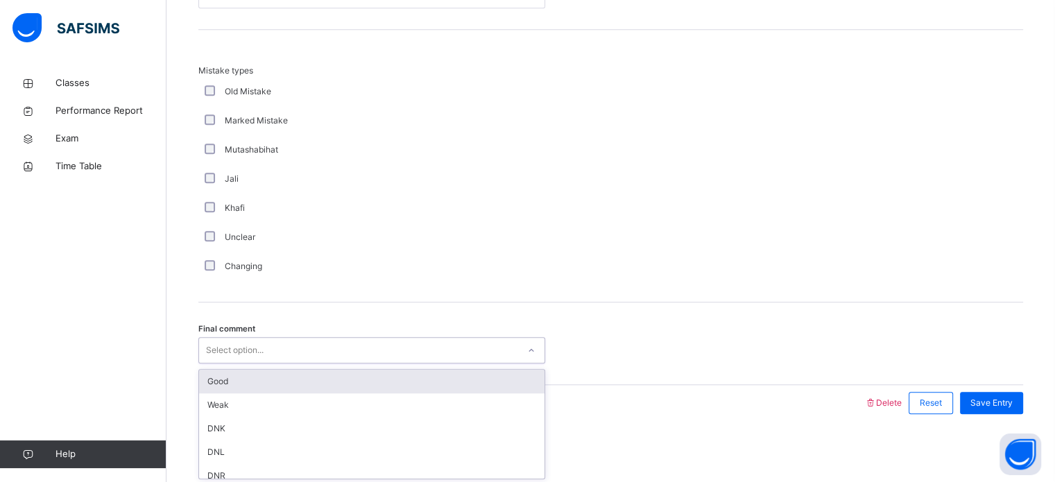
click at [283, 387] on div "Good" at bounding box center [371, 382] width 345 height 24
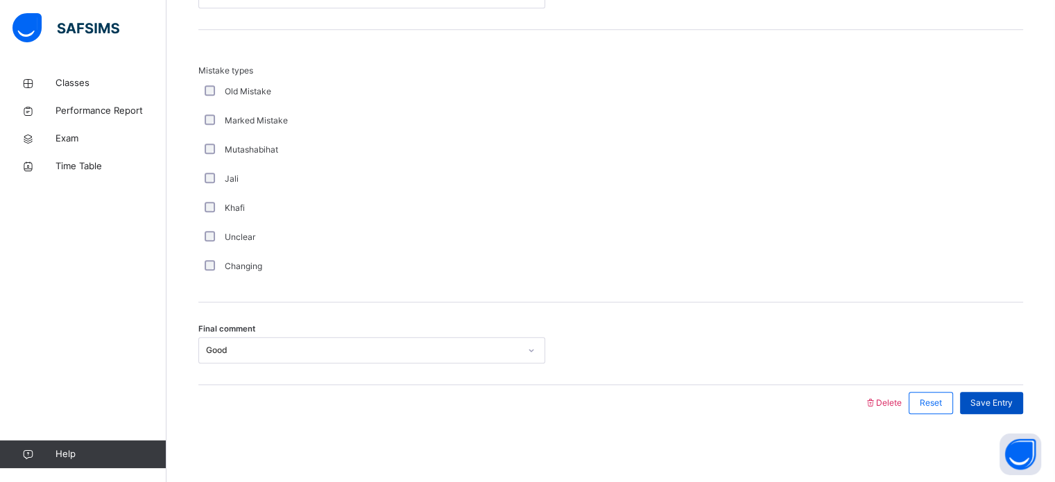
click at [996, 404] on span "Save Entry" at bounding box center [991, 403] width 42 height 12
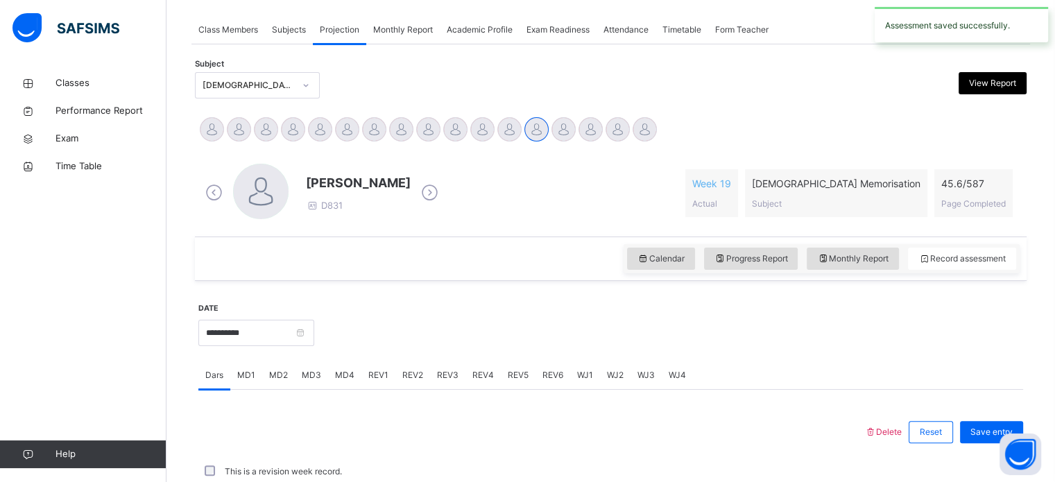
scroll to position [559, 0]
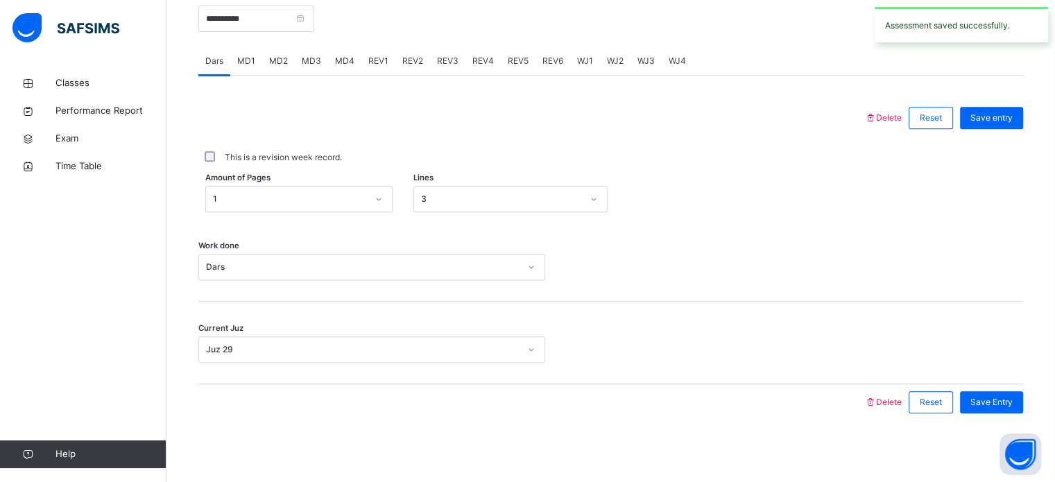
click at [370, 68] on div "REV1" at bounding box center [378, 61] width 34 height 28
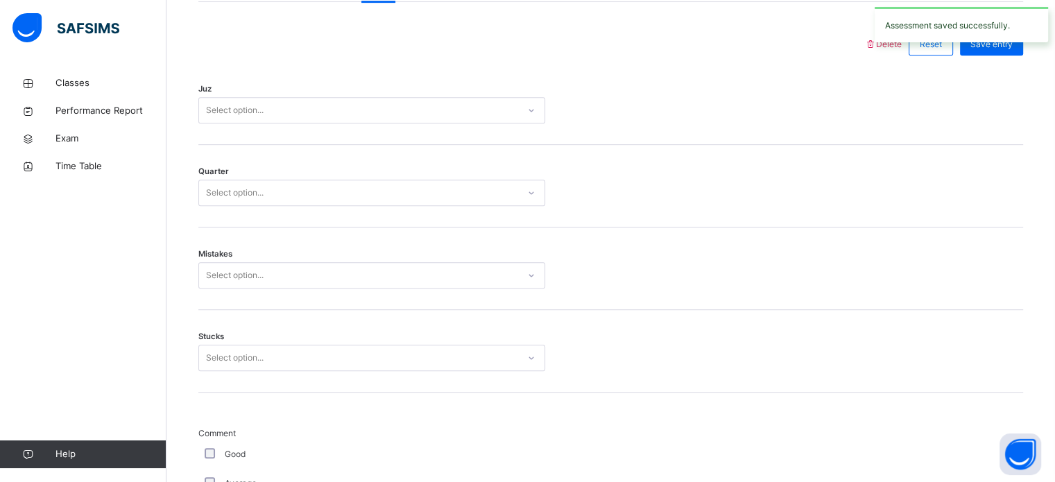
scroll to position [535, 0]
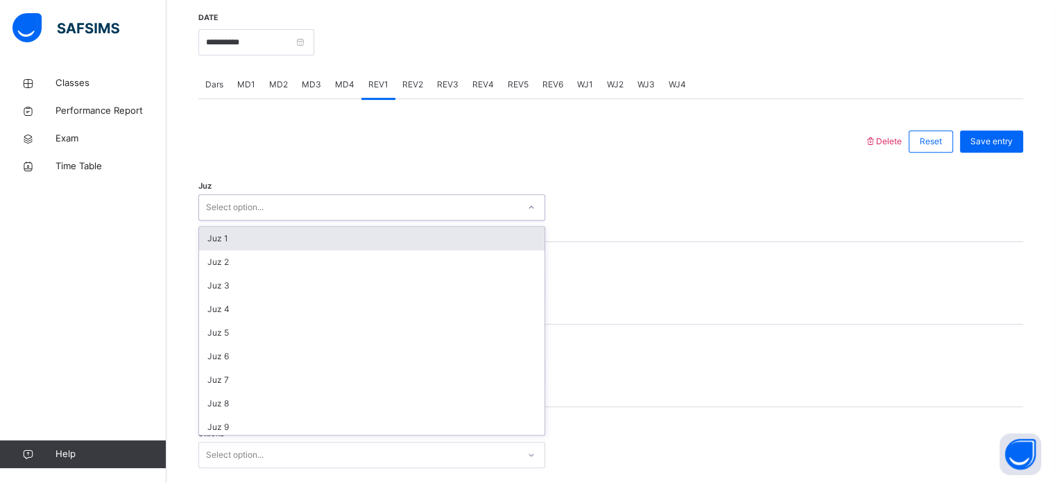
click at [297, 211] on div "Select option..." at bounding box center [358, 207] width 319 height 21
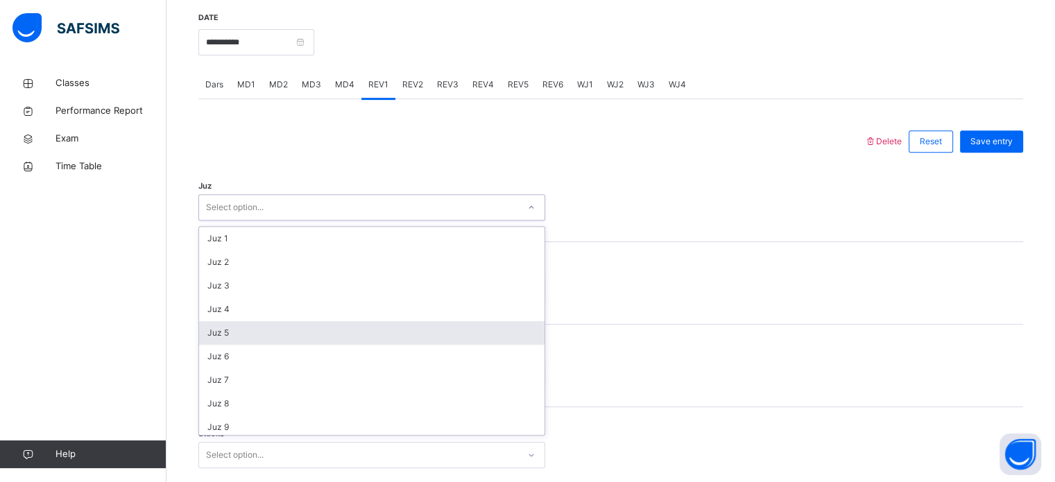
scroll to position [499, 0]
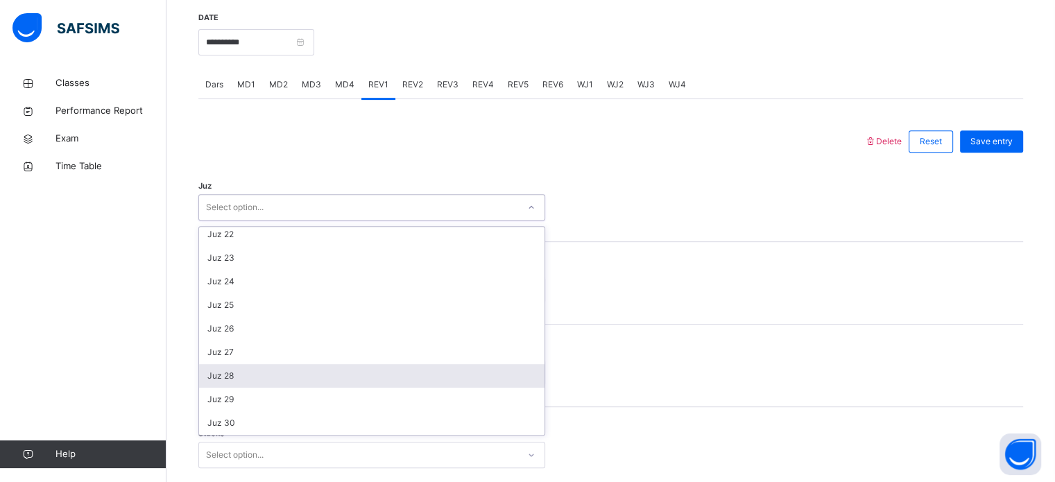
click at [267, 365] on div "Juz 28" at bounding box center [371, 376] width 345 height 24
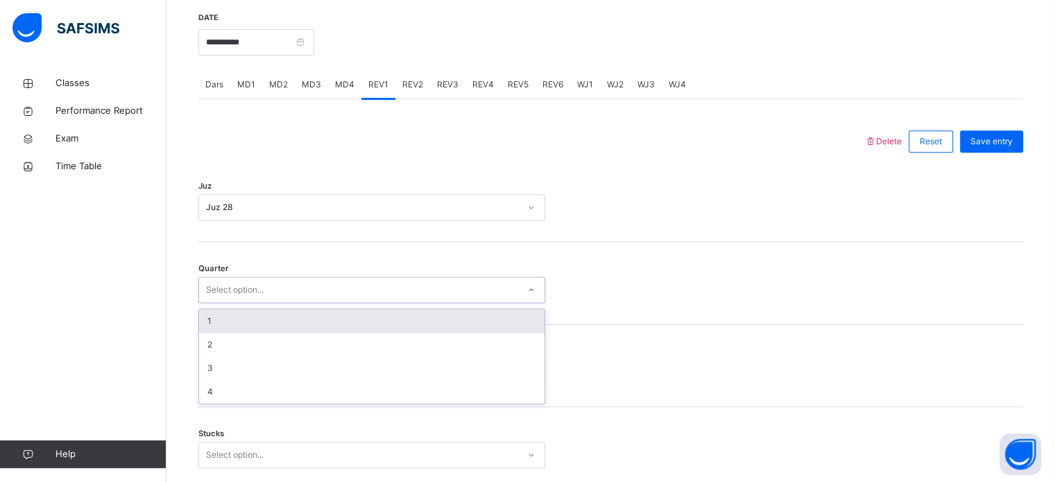
click at [273, 293] on div "Select option..." at bounding box center [358, 289] width 319 height 21
click at [270, 316] on div "1" at bounding box center [371, 321] width 345 height 24
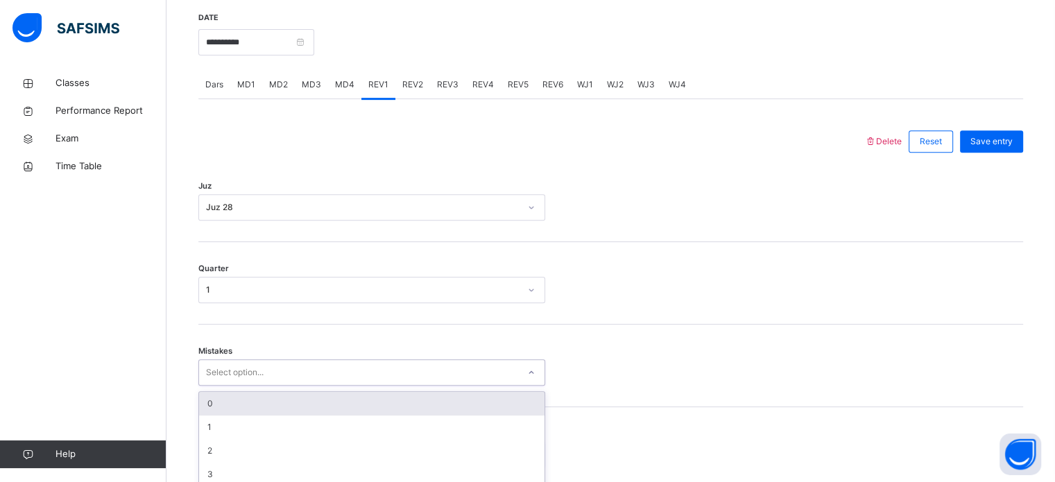
scroll to position [616, 0]
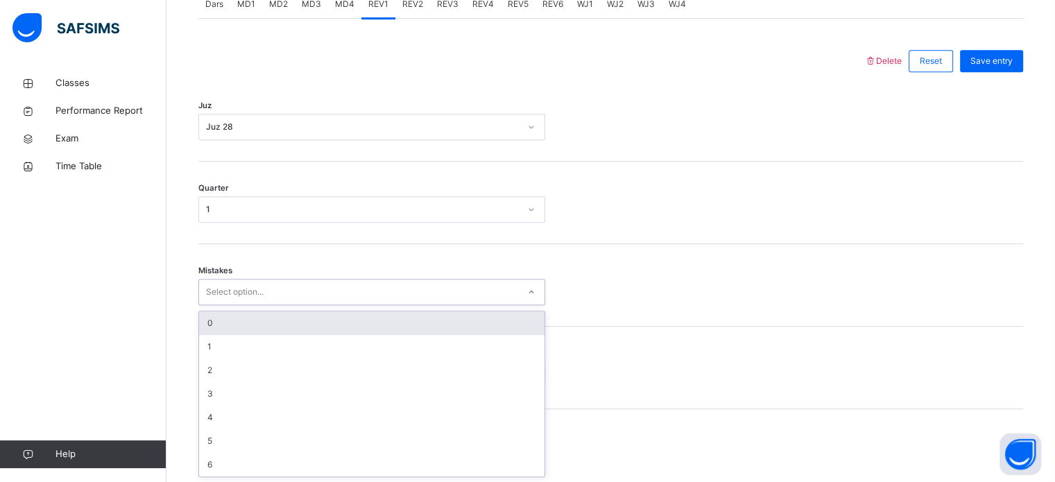
click at [255, 305] on div "option 0 focused, 1 of 7. 7 results available. Use Up and Down to choose option…" at bounding box center [371, 292] width 347 height 26
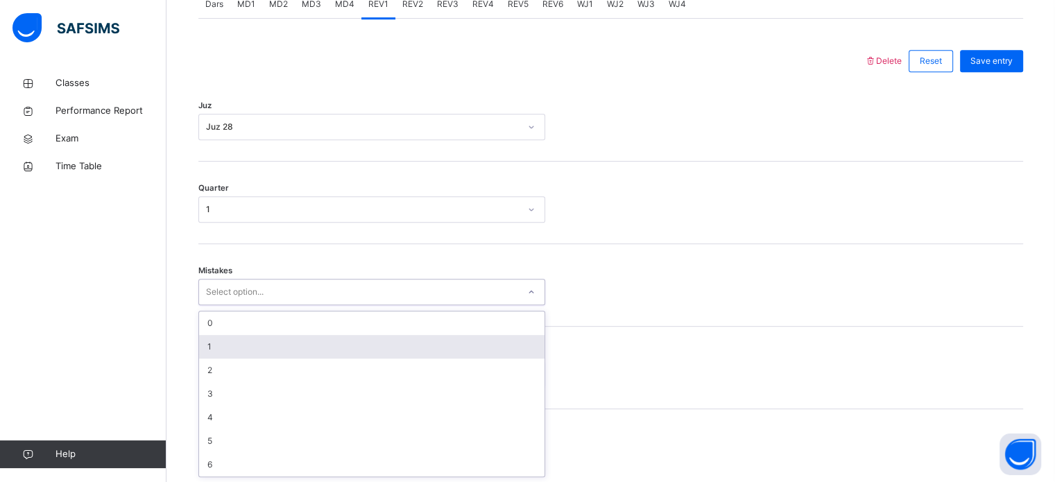
click at [267, 343] on div "1" at bounding box center [371, 347] width 345 height 24
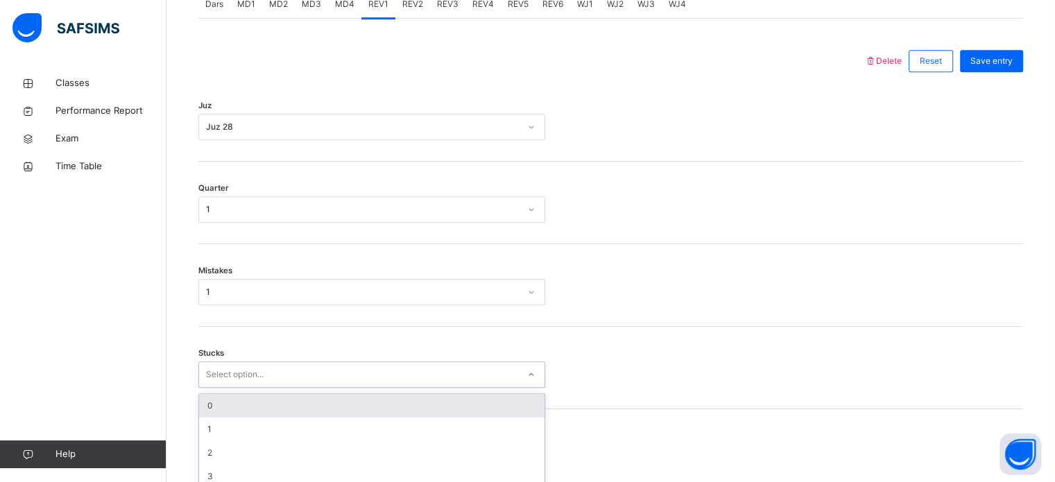
scroll to position [674, 0]
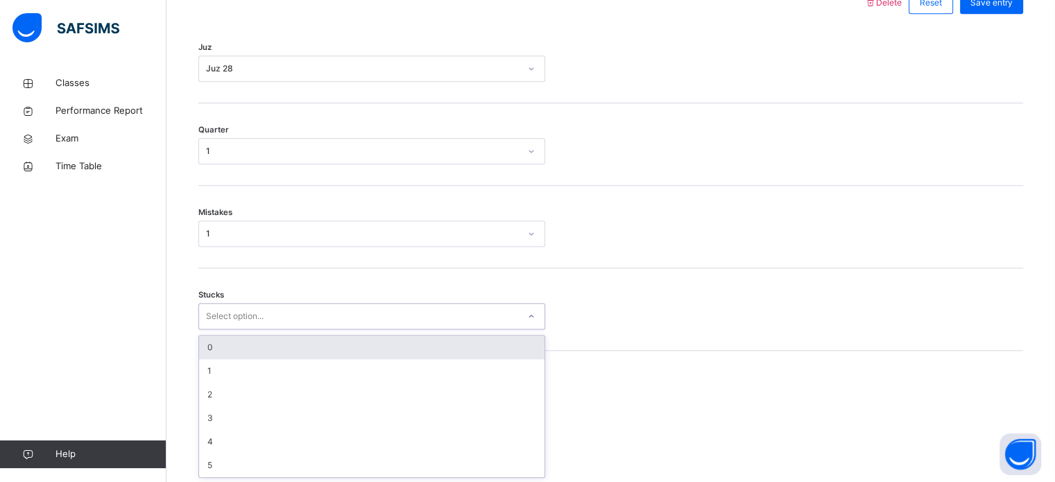
click at [230, 329] on div "option 0 focused, 1 of 6. 6 results available. Use Up and Down to choose option…" at bounding box center [371, 316] width 347 height 26
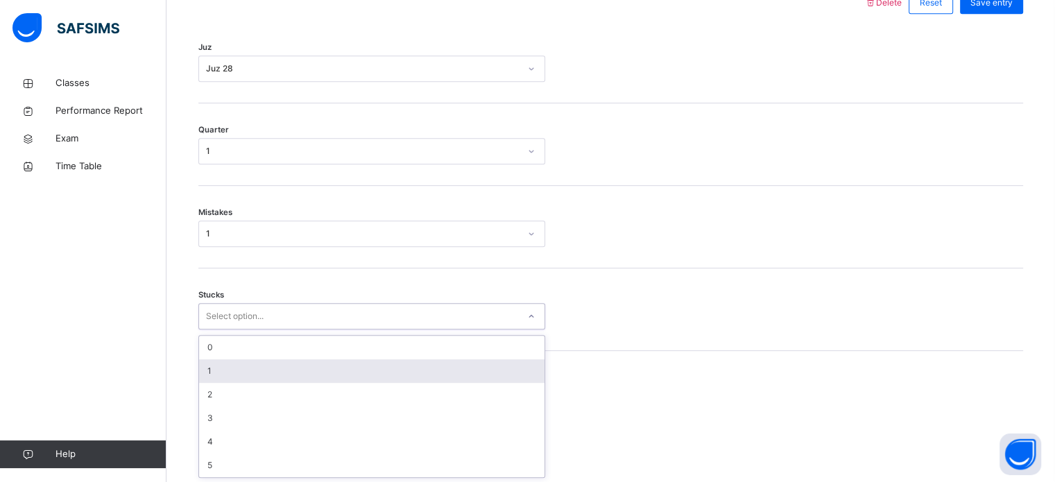
click at [230, 365] on div "1" at bounding box center [371, 371] width 345 height 24
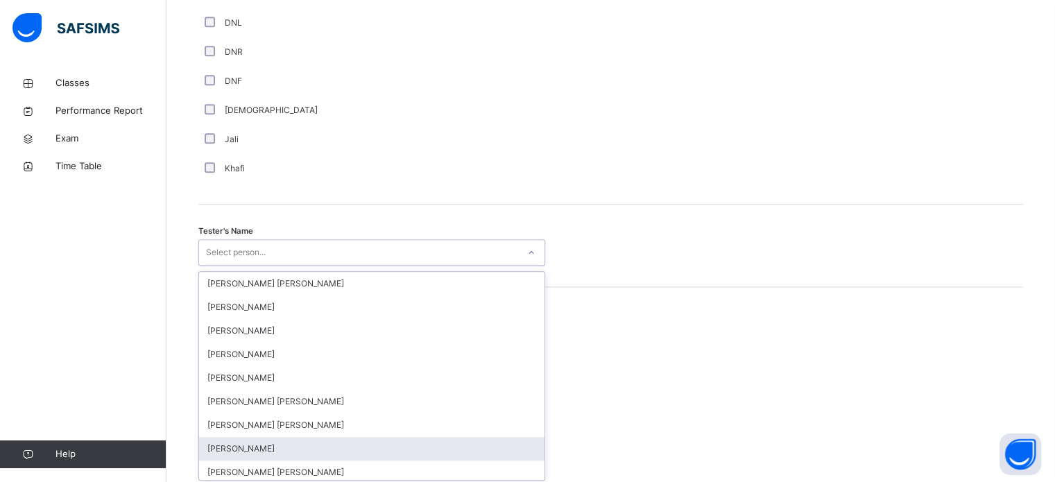
scroll to position [1270, 0]
click at [230, 263] on div "option [PERSON_NAME] focused, 8 of 90. 90 results available. Use Up and Down to…" at bounding box center [371, 249] width 347 height 26
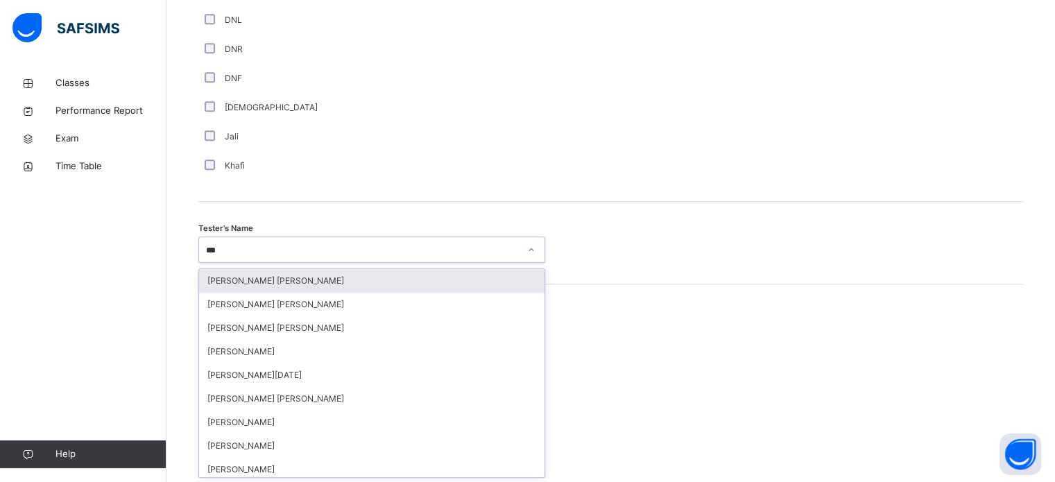
type input "****"
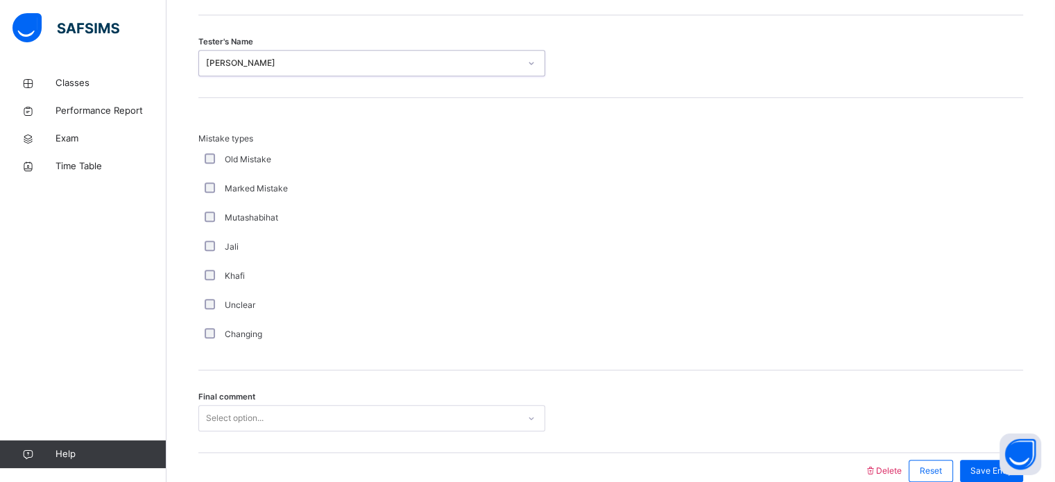
scroll to position [1525, 0]
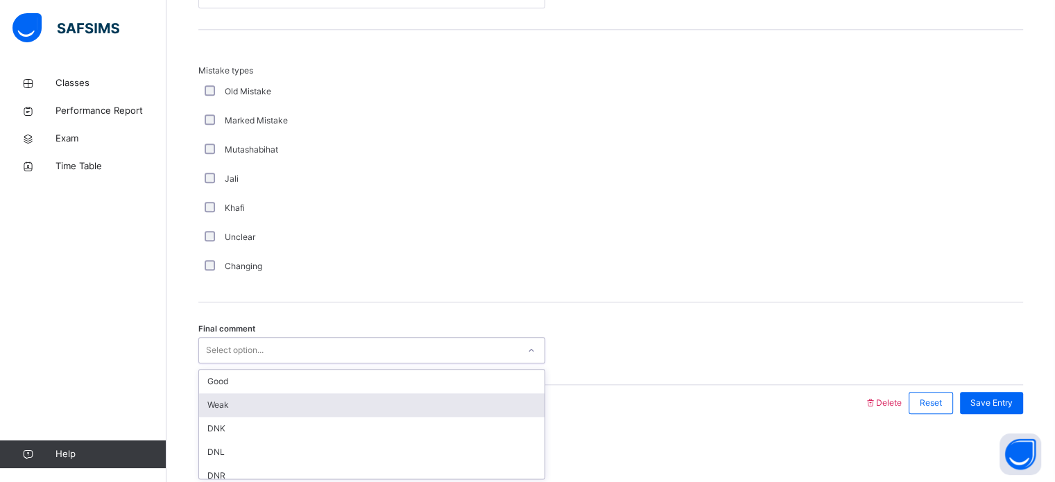
click at [224, 363] on div "option Weak focused, 2 of 6. 6 results available. Use Up and Down to choose opt…" at bounding box center [371, 350] width 347 height 26
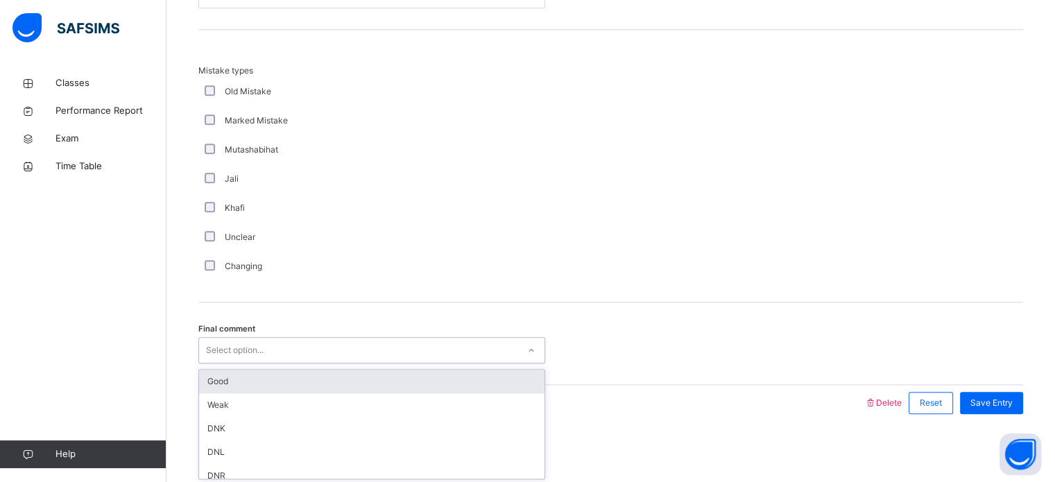
click at [252, 381] on div "Good" at bounding box center [371, 382] width 345 height 24
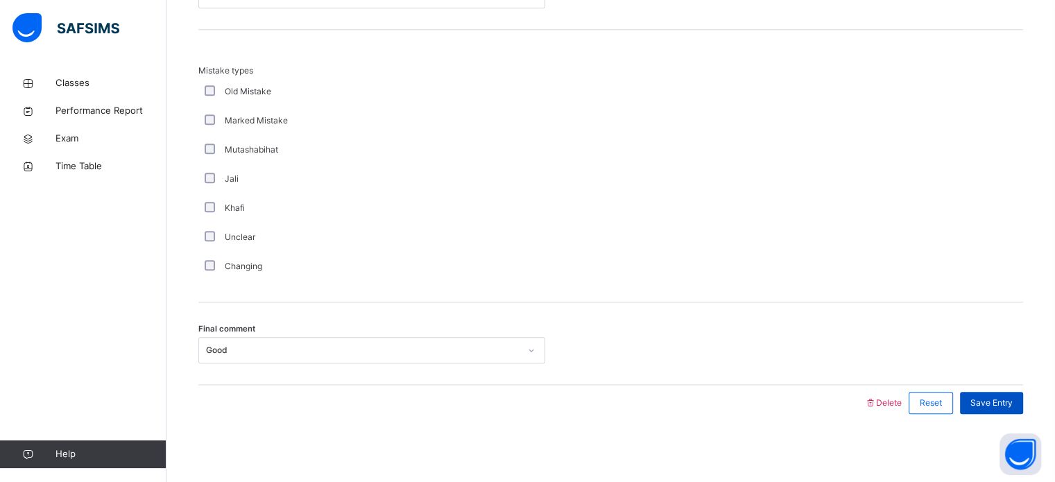
click at [988, 406] on span "Save Entry" at bounding box center [991, 403] width 42 height 12
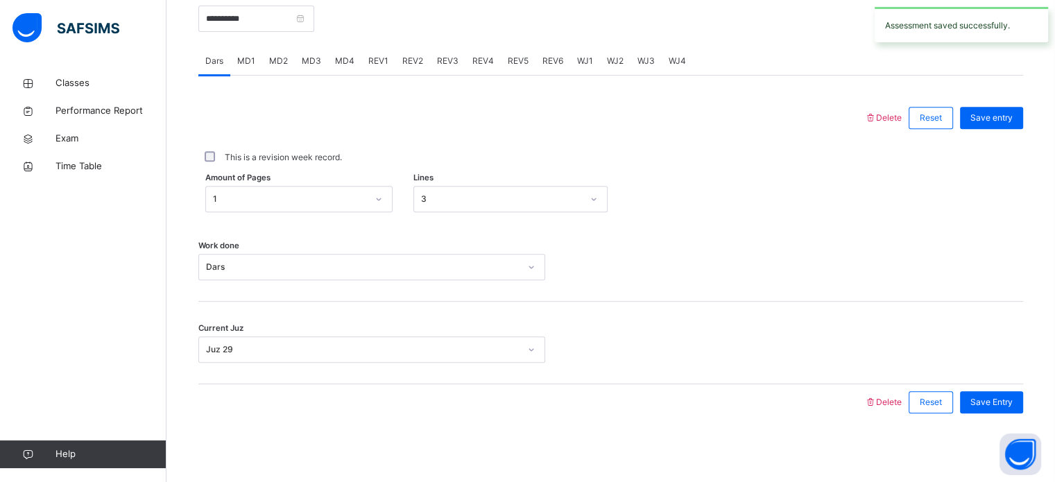
scroll to position [366, 0]
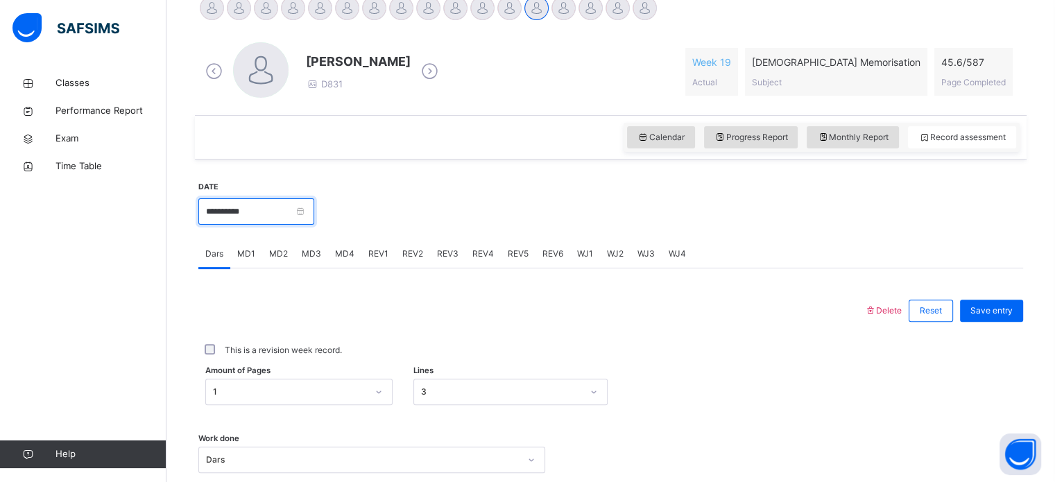
click at [208, 215] on input "**********" at bounding box center [256, 211] width 116 height 26
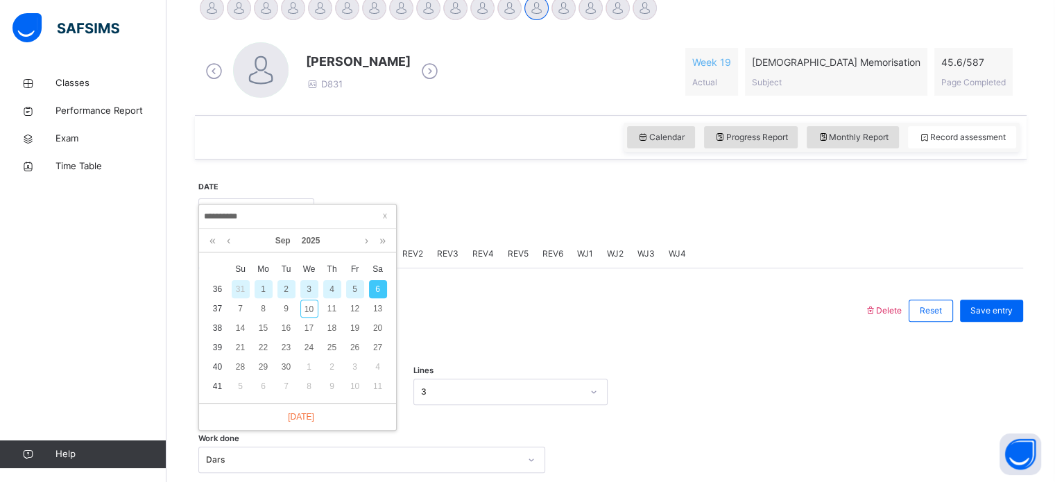
click at [354, 291] on div "5" at bounding box center [355, 289] width 18 height 18
type input "**********"
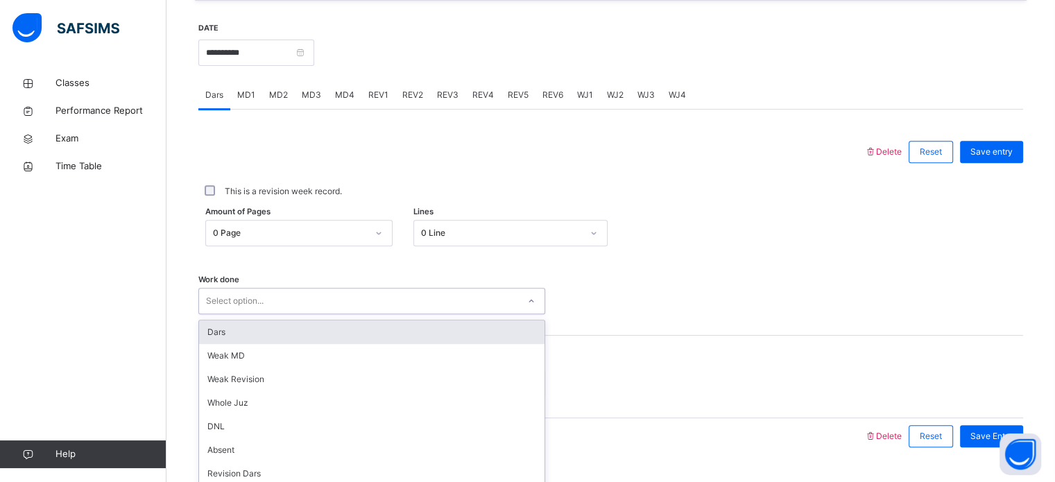
scroll to position [559, 0]
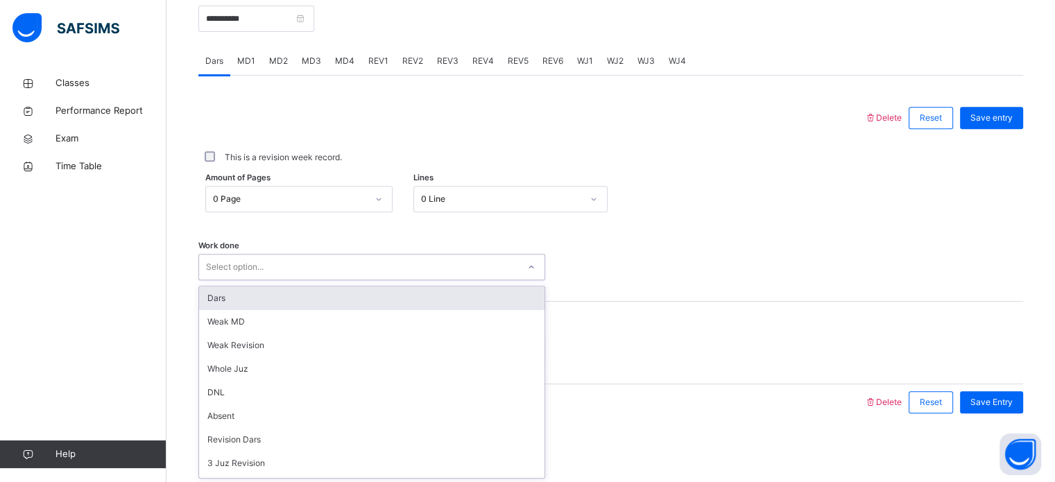
click at [312, 280] on div "option Dars focused, 1 of 16. 16 results available. Use Up and Down to choose o…" at bounding box center [371, 267] width 347 height 26
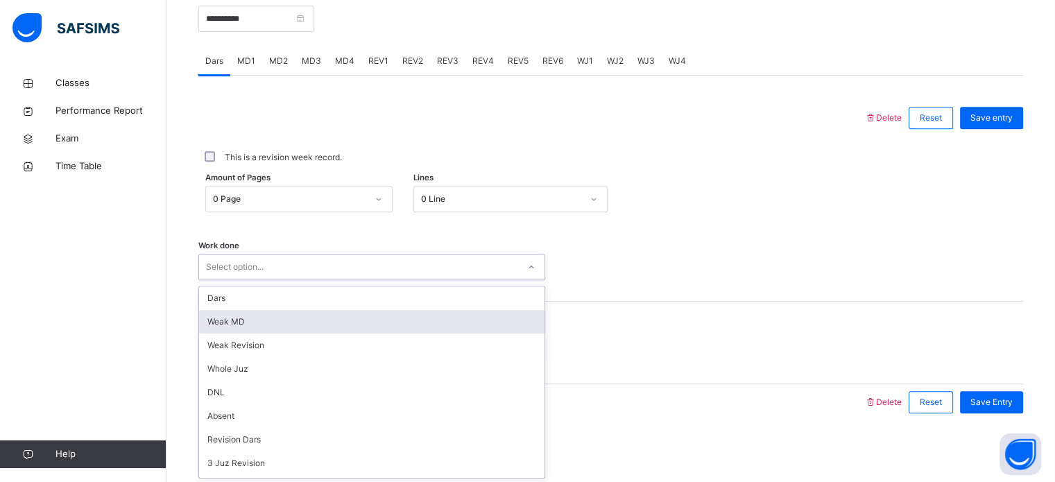
click at [300, 322] on div "Weak MD" at bounding box center [371, 322] width 345 height 24
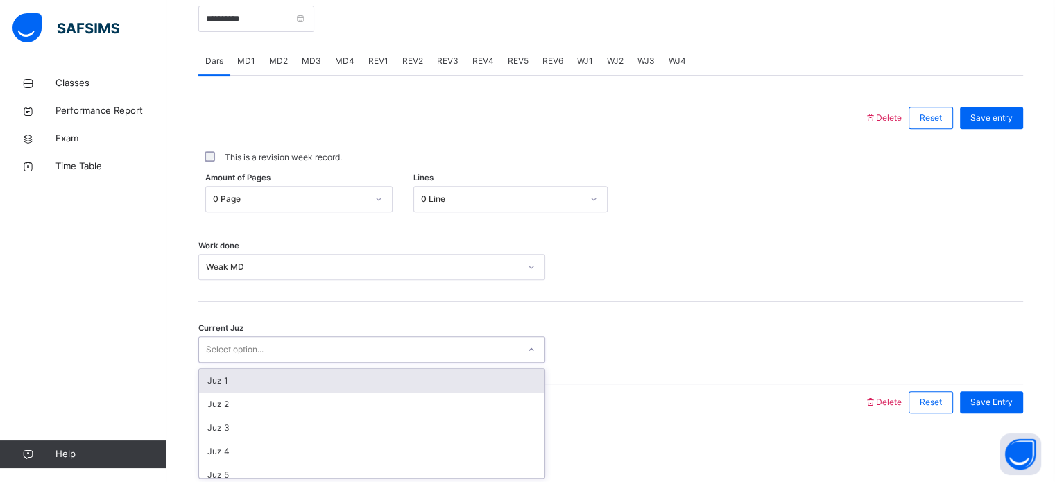
click at [275, 346] on div "Select option..." at bounding box center [358, 349] width 319 height 21
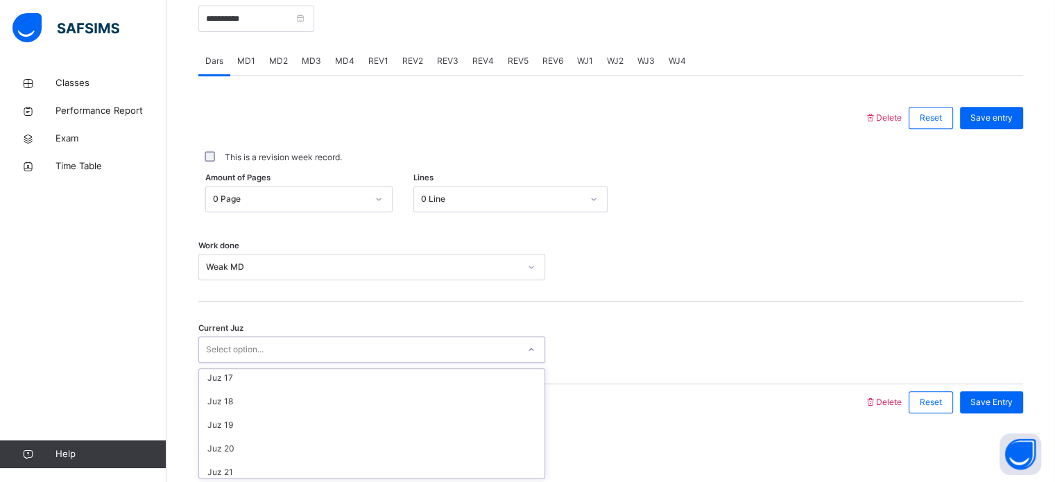
scroll to position [598, 0]
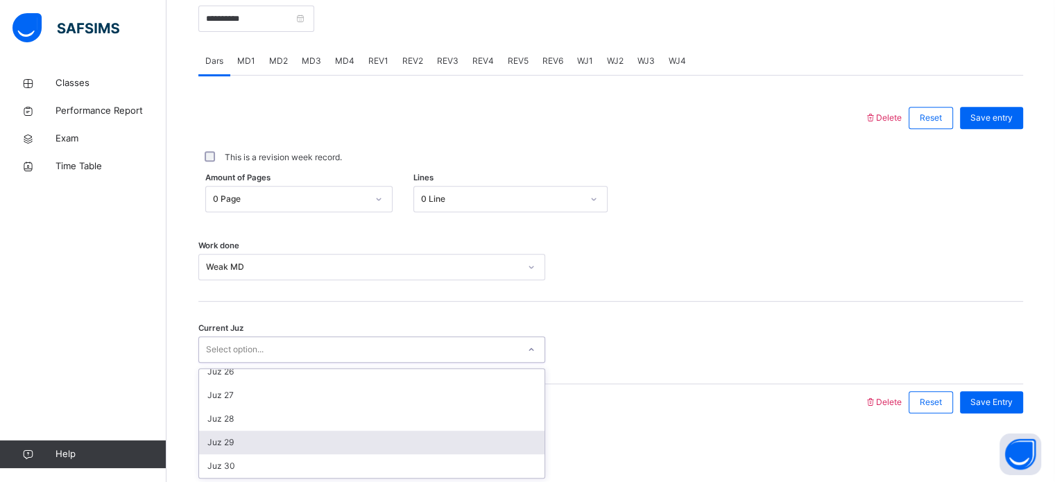
click at [266, 436] on div "Juz 29" at bounding box center [371, 443] width 345 height 24
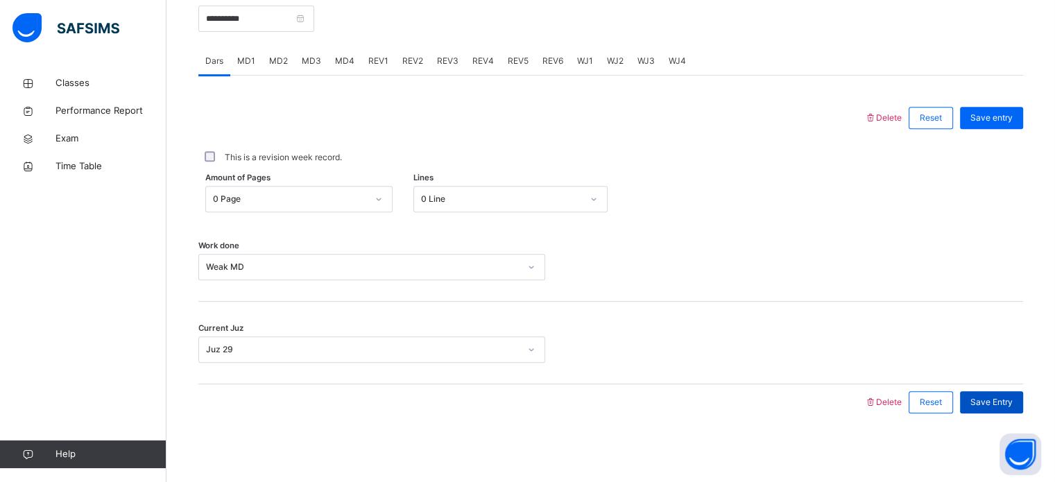
click at [1010, 396] on span "Save Entry" at bounding box center [991, 402] width 42 height 12
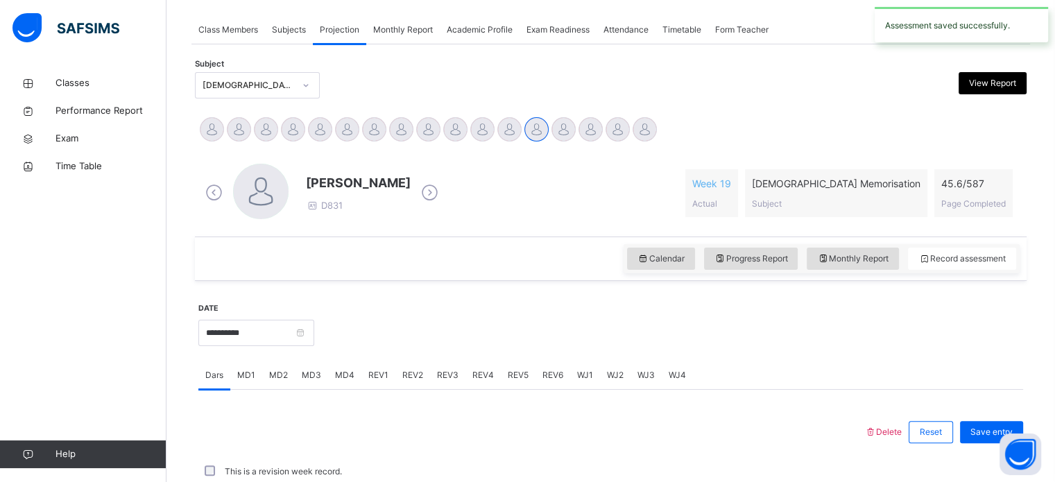
scroll to position [559, 0]
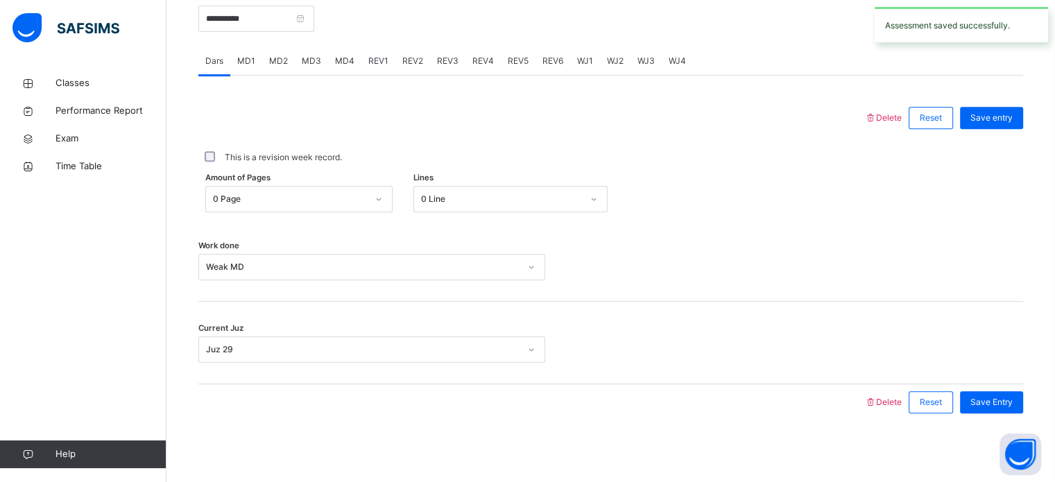
click at [265, 55] on div "MD2" at bounding box center [278, 61] width 33 height 28
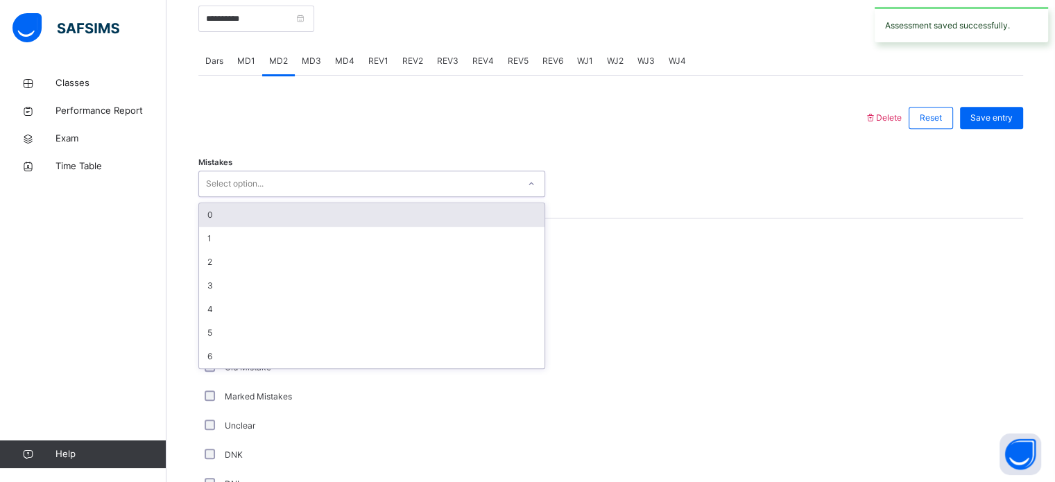
click at [247, 193] on div "Select option..." at bounding box center [371, 184] width 347 height 26
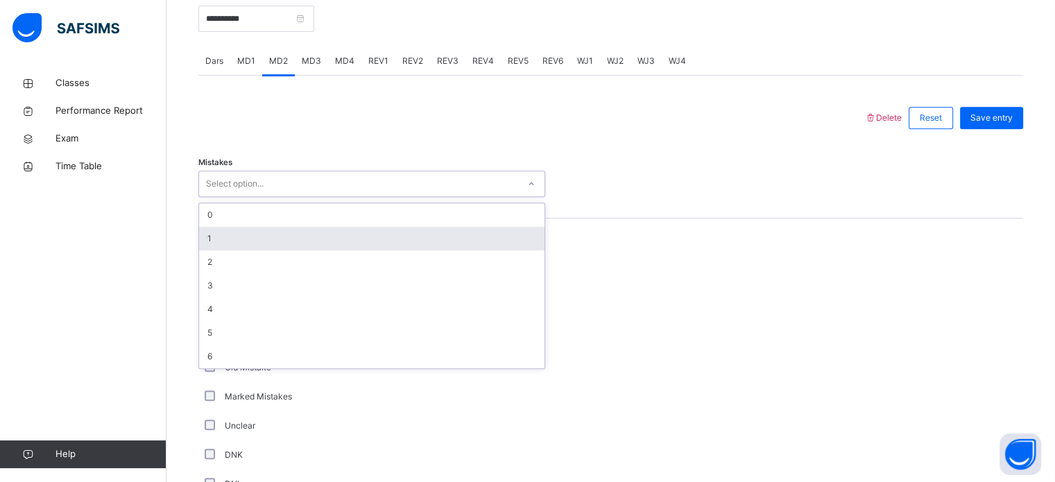
click at [241, 227] on div "1" at bounding box center [371, 239] width 345 height 24
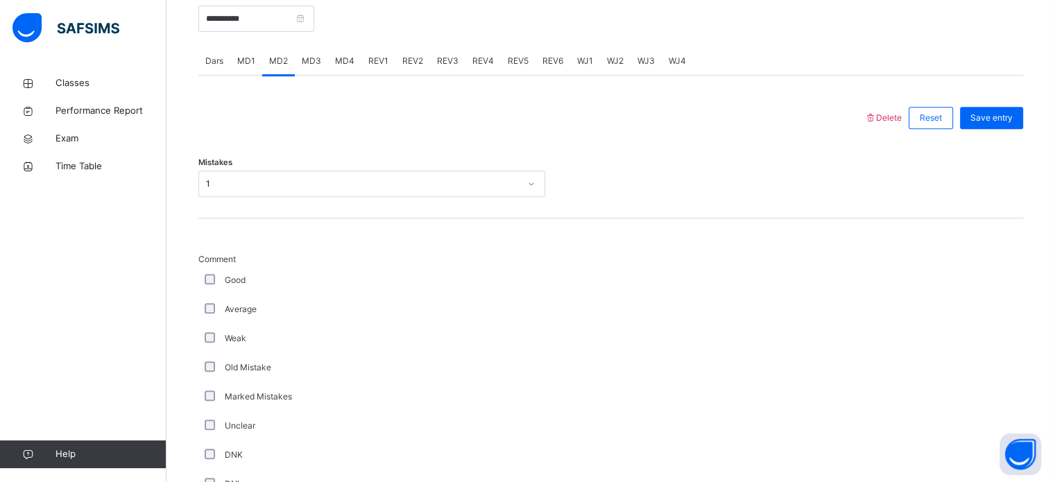
click at [216, 277] on div "Good" at bounding box center [372, 280] width 340 height 12
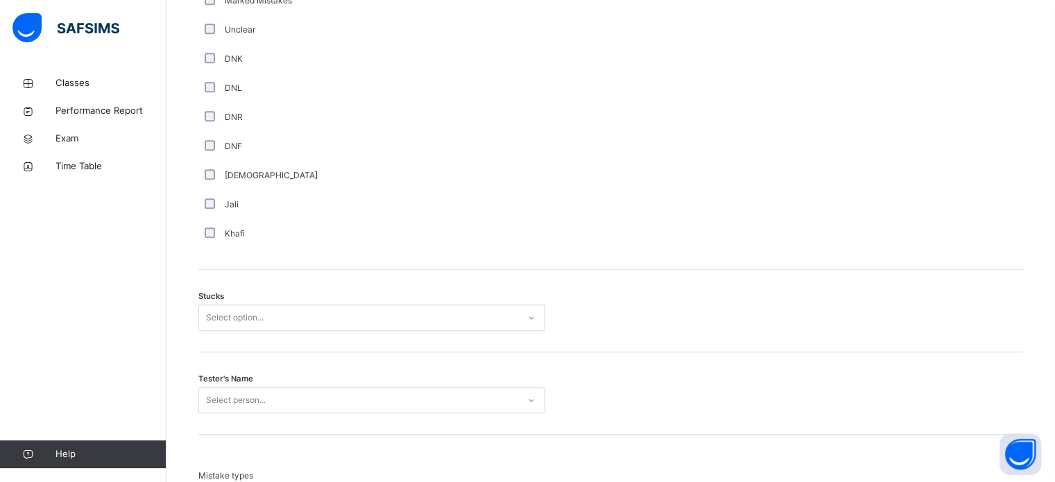
scroll to position [957, 0]
click at [238, 329] on div "Select option..." at bounding box center [371, 315] width 347 height 26
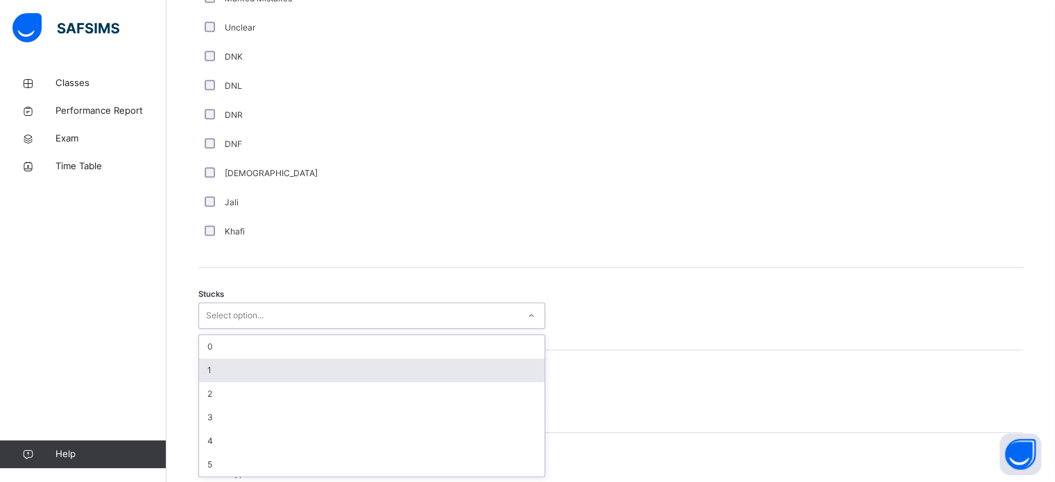
click at [251, 359] on div "1" at bounding box center [371, 371] width 345 height 24
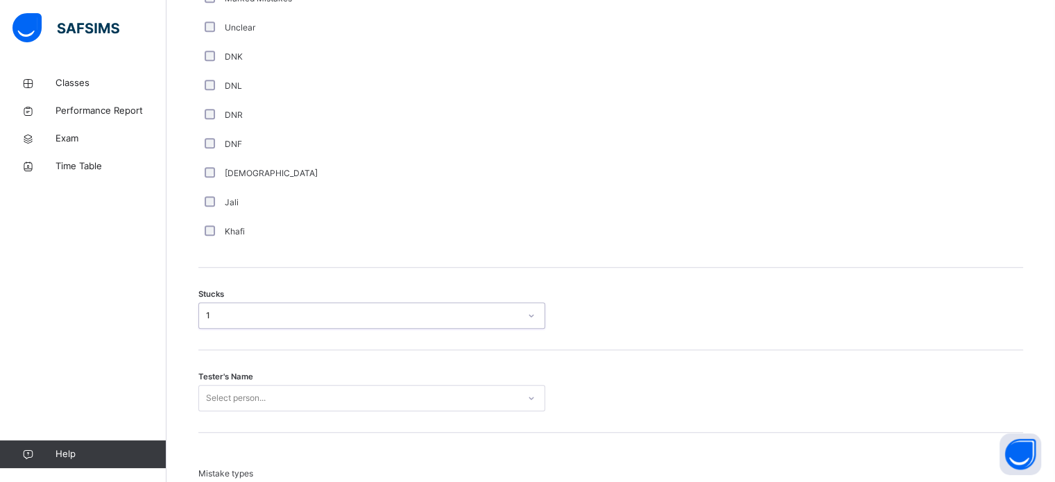
scroll to position [1105, 0]
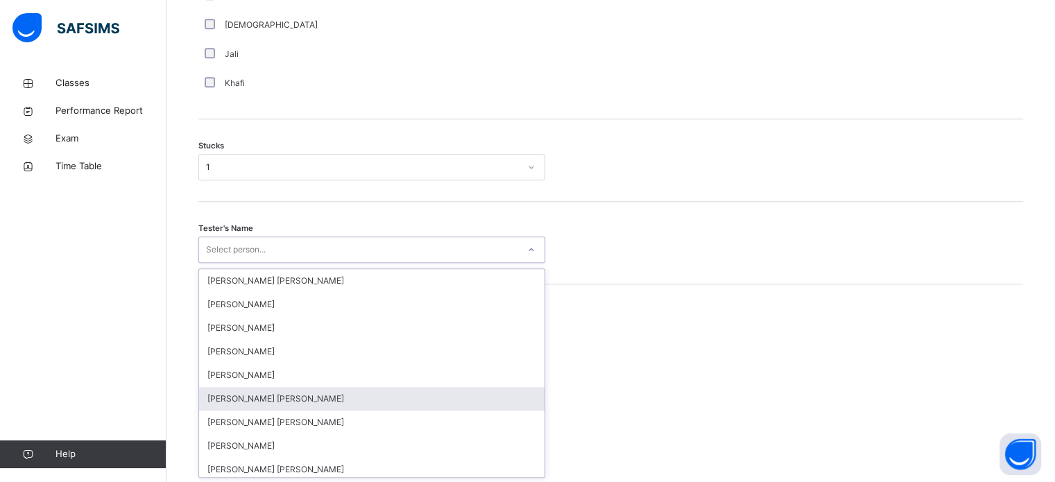
click at [221, 263] on div "option [PERSON_NAME] [PERSON_NAME] focused, 6 of 90. 90 results available. Use …" at bounding box center [371, 249] width 347 height 26
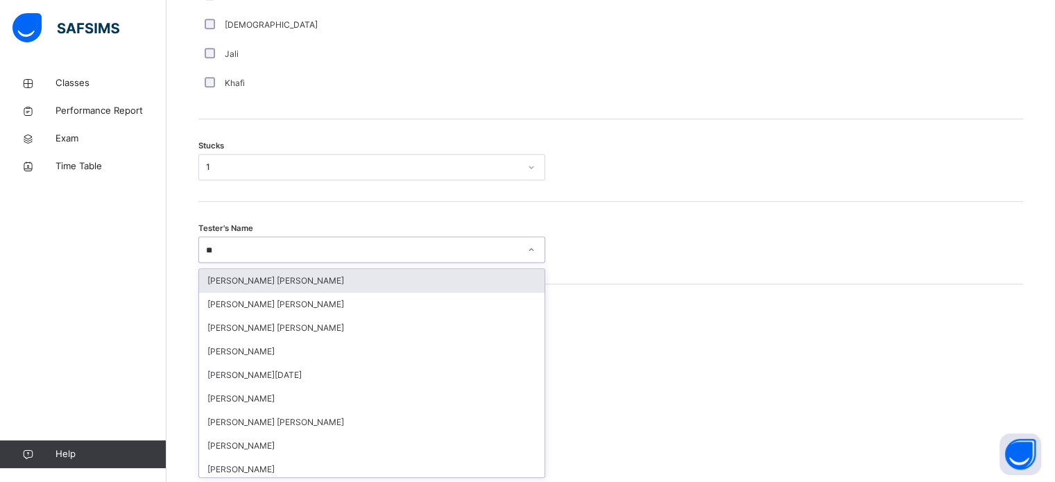
type input "***"
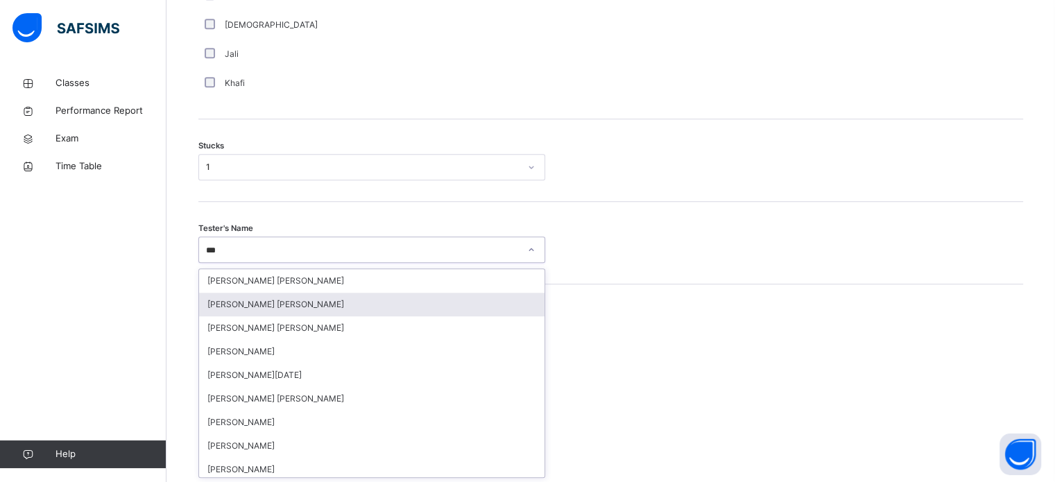
click at [259, 308] on div "[PERSON_NAME] [PERSON_NAME]" at bounding box center [371, 305] width 345 height 24
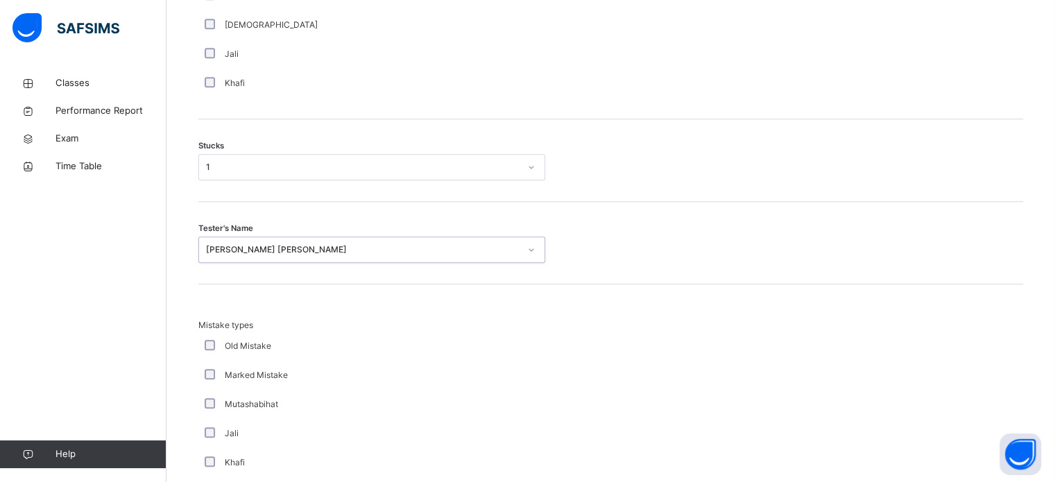
scroll to position [1360, 0]
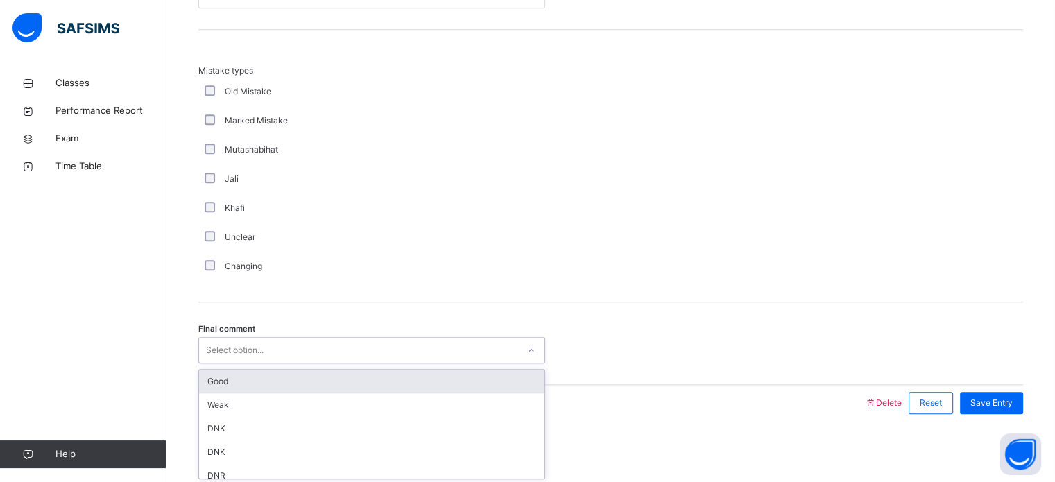
click at [241, 343] on div "Select option..." at bounding box center [235, 350] width 58 height 26
click at [241, 388] on div "Good" at bounding box center [371, 382] width 345 height 24
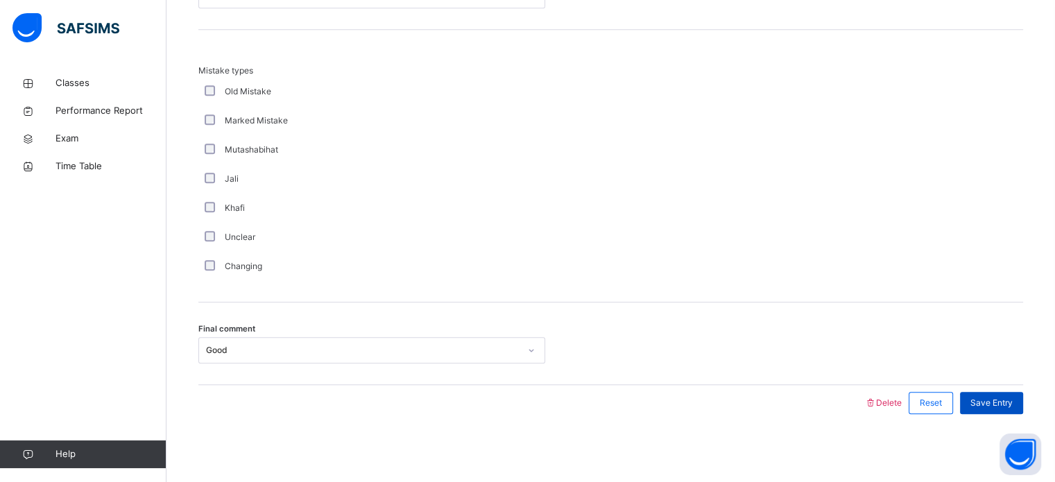
click at [979, 399] on div "Save Entry" at bounding box center [991, 403] width 63 height 22
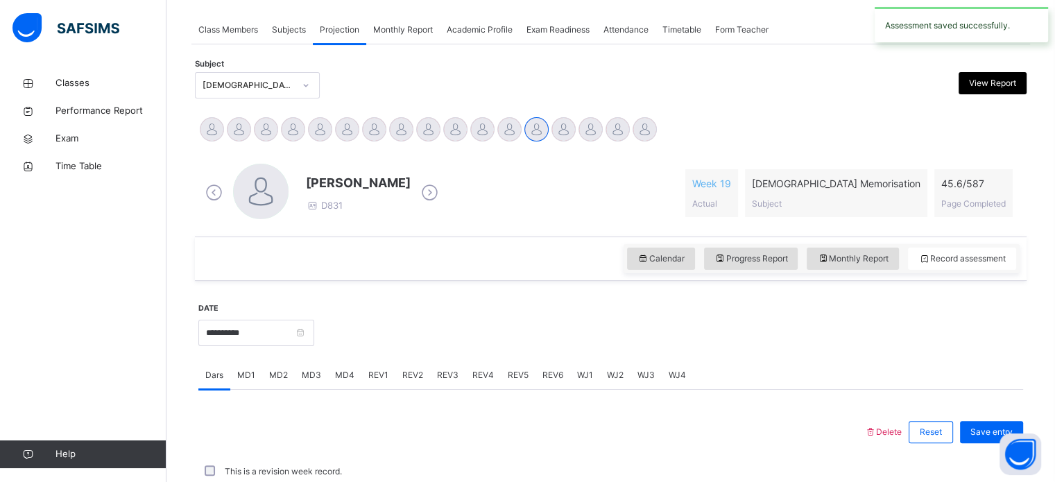
scroll to position [559, 0]
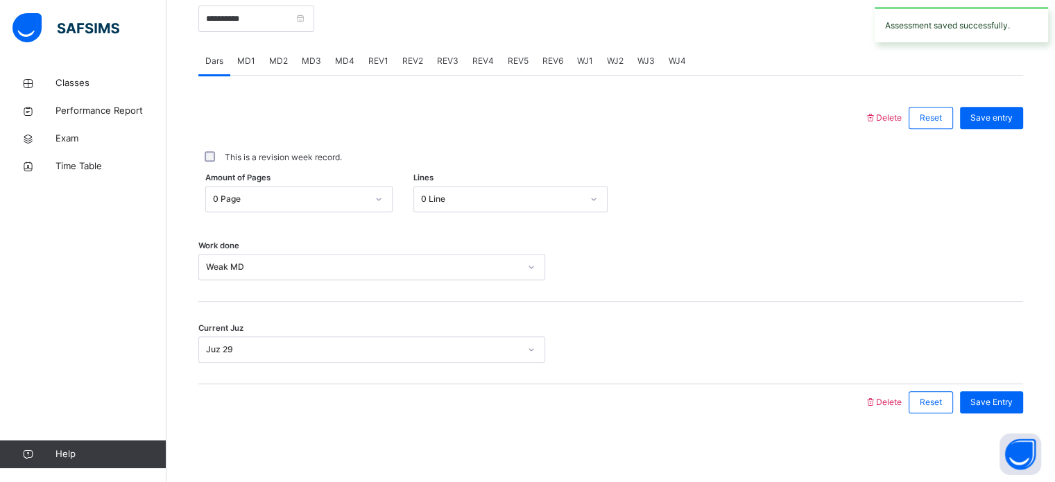
click at [341, 68] on div "MD4" at bounding box center [344, 61] width 33 height 28
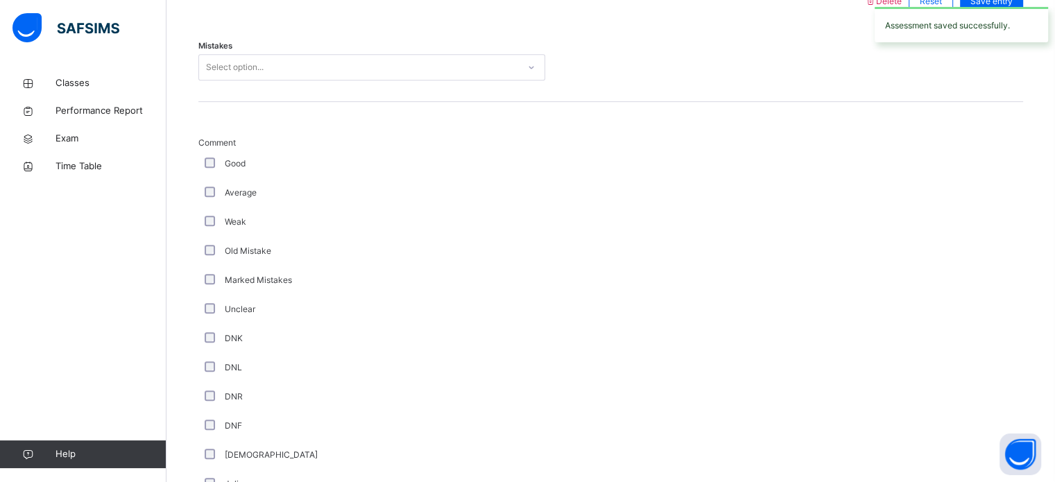
scroll to position [527, 0]
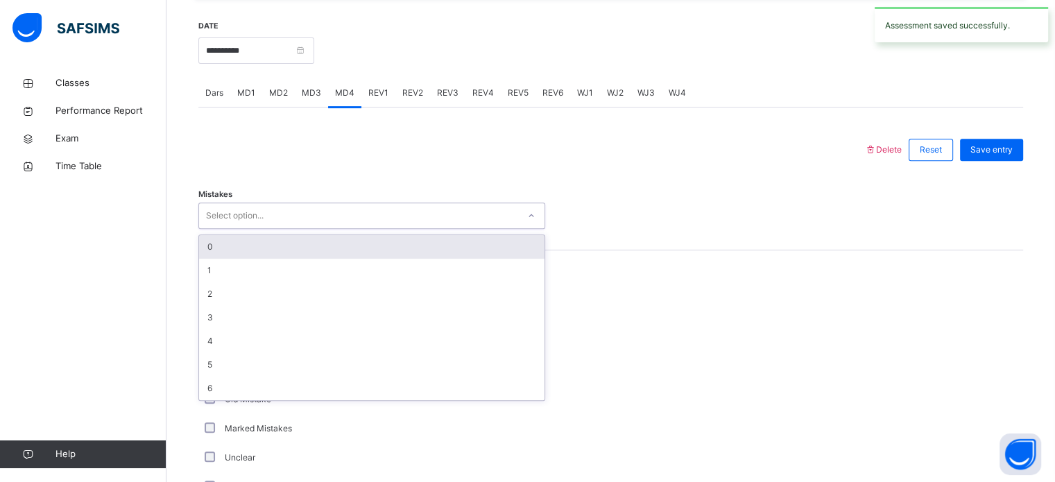
click at [251, 206] on div "Select option..." at bounding box center [235, 215] width 58 height 26
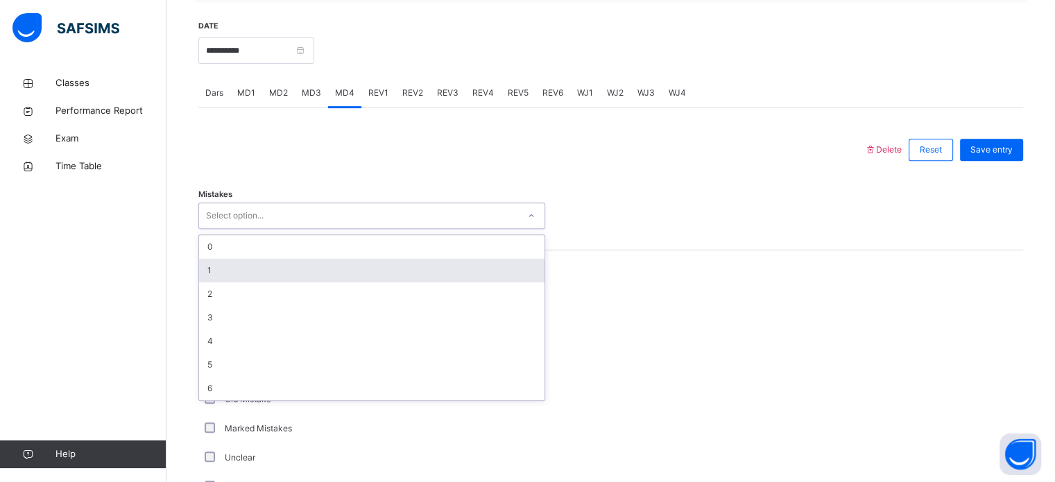
click at [241, 259] on div "1" at bounding box center [371, 271] width 345 height 24
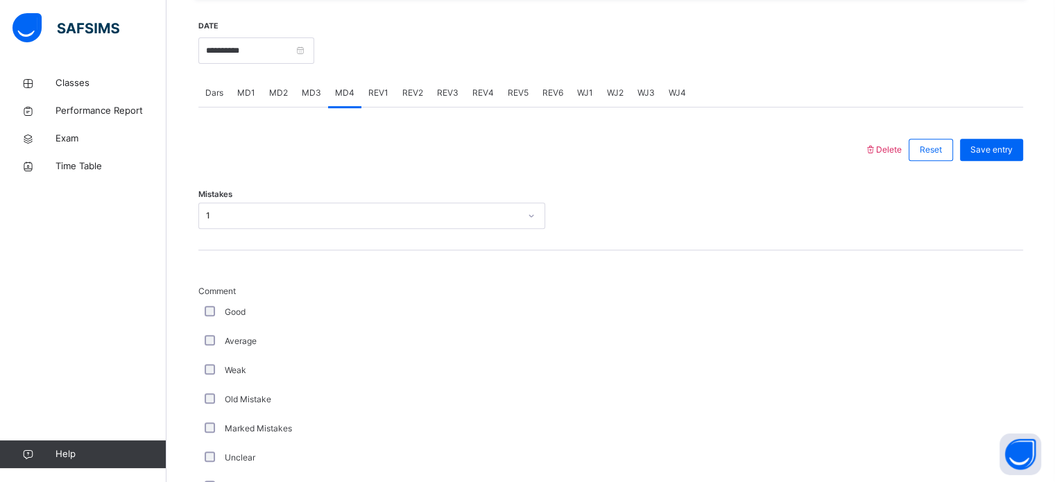
click at [214, 306] on div "Good" at bounding box center [372, 312] width 340 height 12
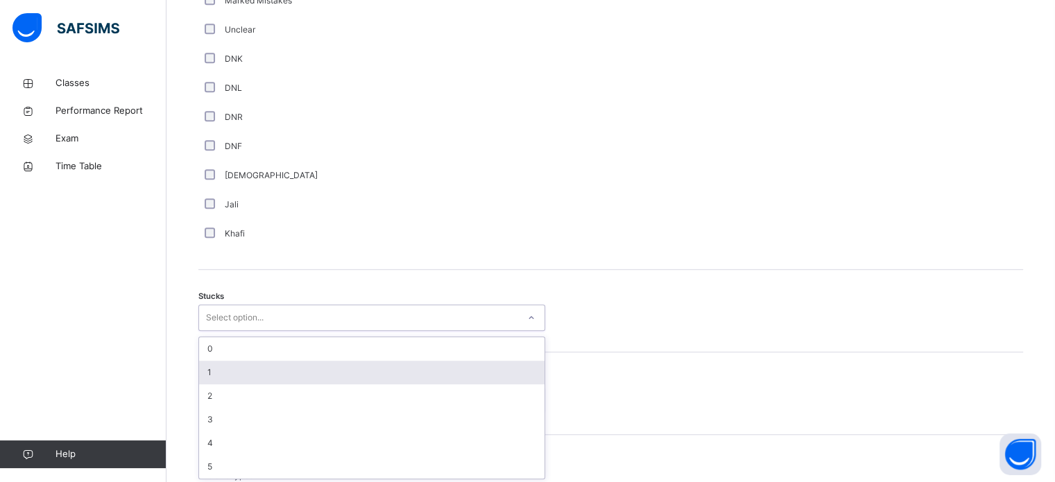
scroll to position [957, 0]
click at [272, 329] on div "option 1 focused, 2 of 6. 6 results available. Use Up and Down to choose option…" at bounding box center [371, 315] width 347 height 26
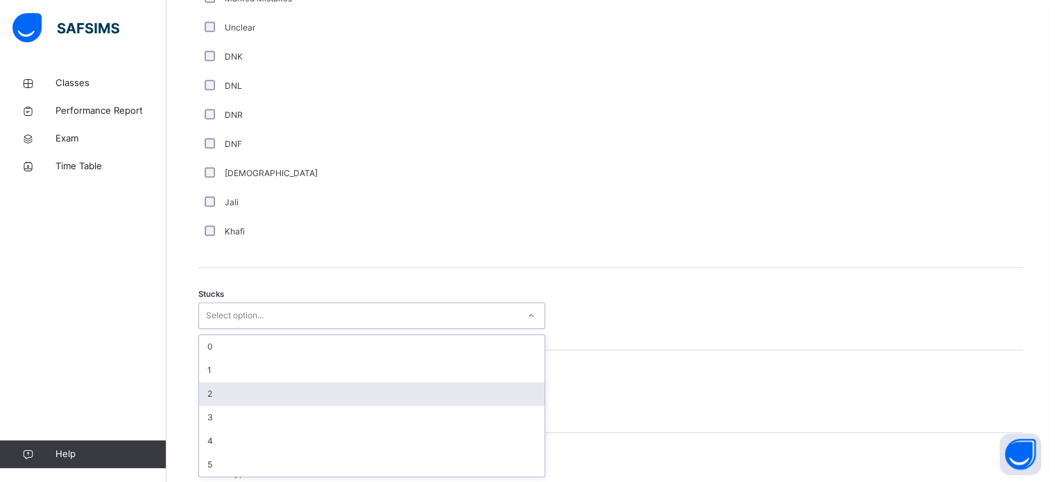
click at [270, 383] on div "2" at bounding box center [371, 394] width 345 height 24
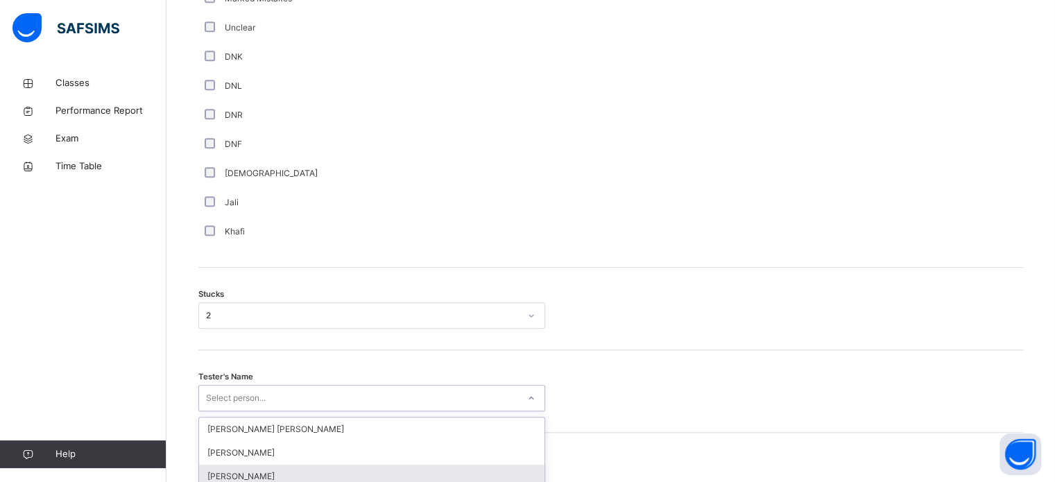
scroll to position [1105, 0]
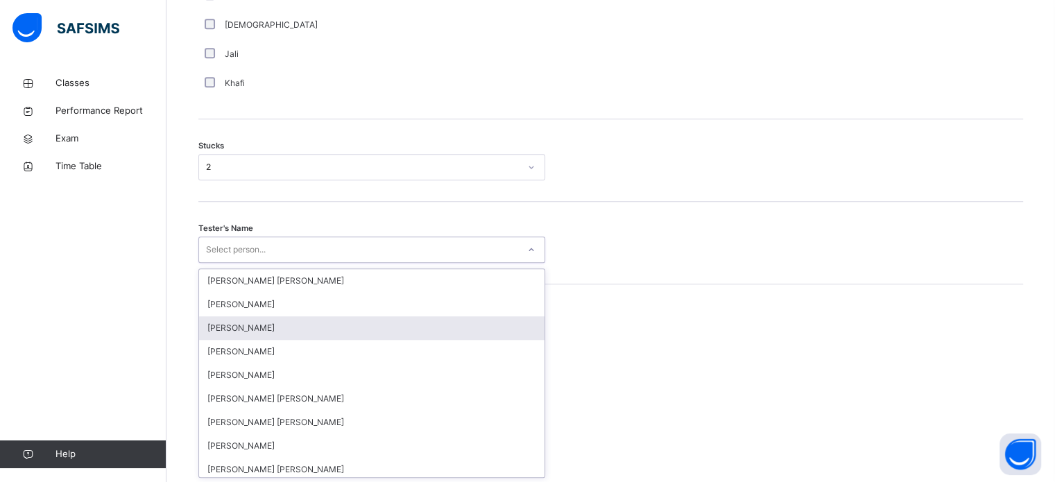
click at [262, 263] on div "option [PERSON_NAME] focused, 3 of 90. 90 results available. Use Up and Down to…" at bounding box center [371, 249] width 347 height 26
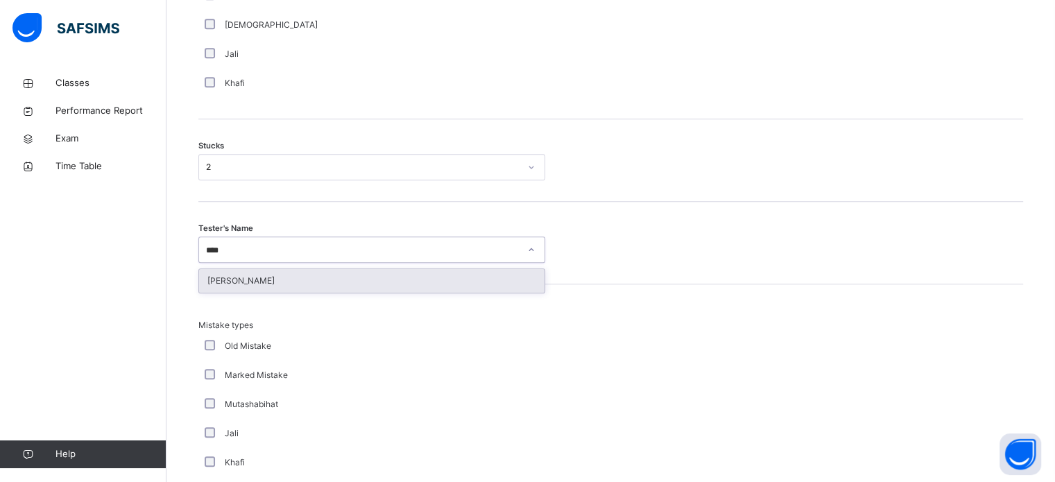
type input "*****"
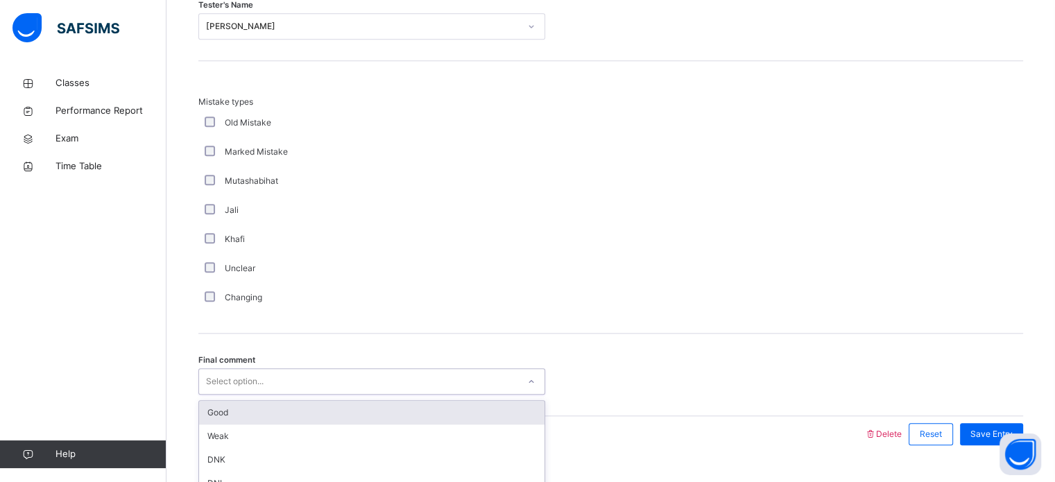
scroll to position [1360, 0]
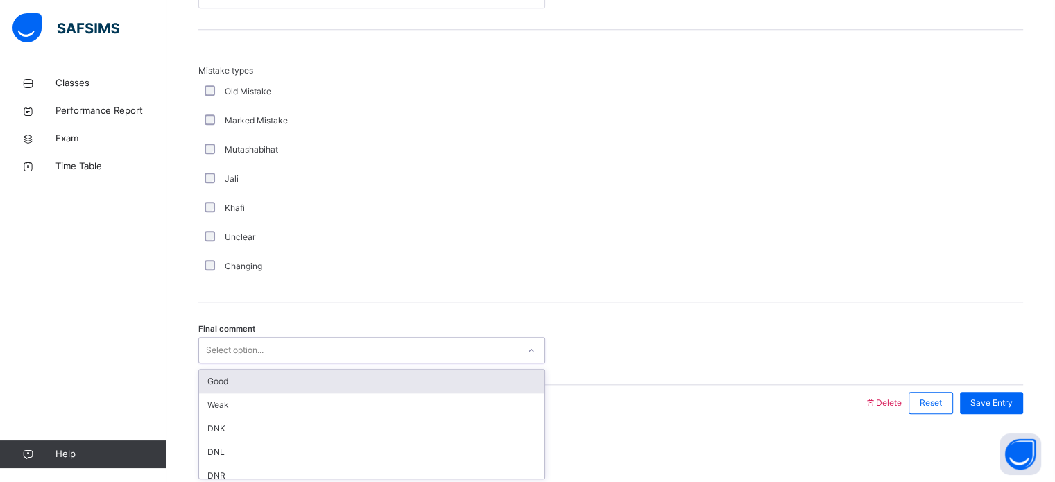
click at [227, 363] on div "option Good focused, 1 of 6. 6 results available. Use Up and Down to choose opt…" at bounding box center [371, 350] width 347 height 26
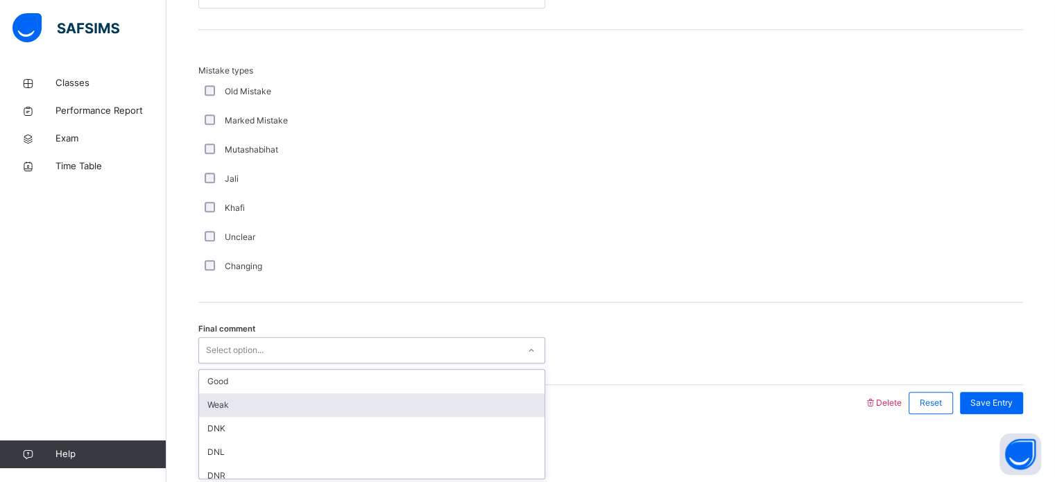
click at [225, 394] on div "Weak" at bounding box center [371, 405] width 345 height 24
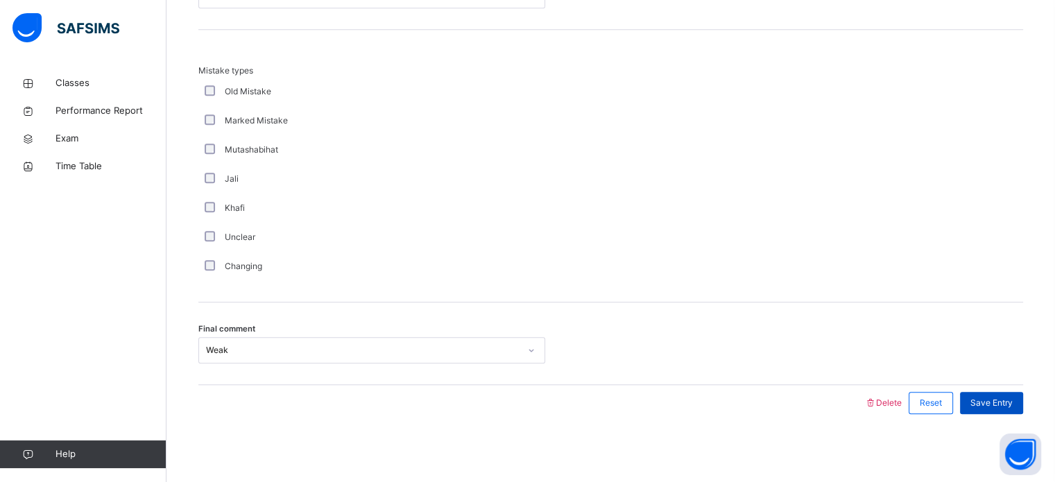
click at [997, 400] on span "Save Entry" at bounding box center [991, 403] width 42 height 12
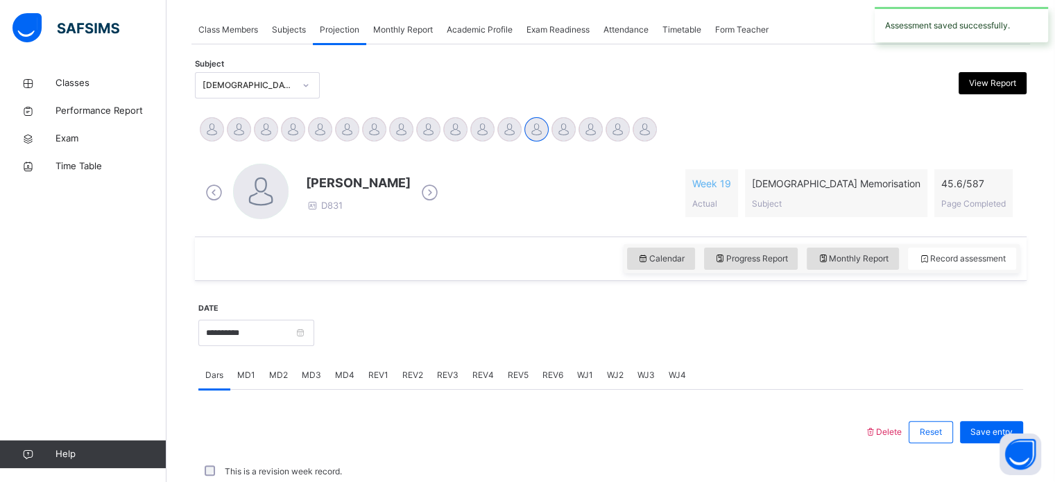
scroll to position [559, 0]
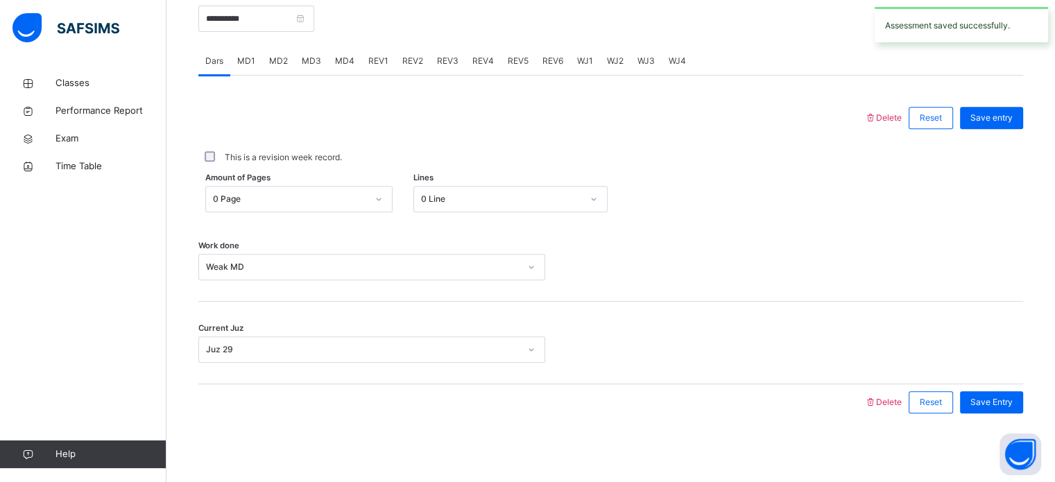
click at [363, 58] on div "REV1" at bounding box center [378, 61] width 34 height 28
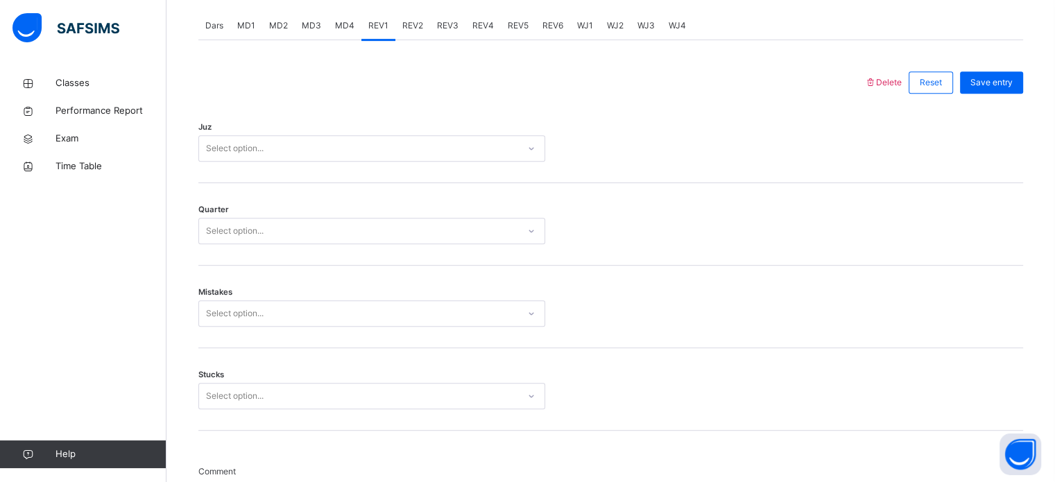
scroll to position [594, 0]
drag, startPoint x: 247, startPoint y: 168, endPoint x: 267, endPoint y: 148, distance: 28.4
click at [267, 148] on div "Juz Select option..." at bounding box center [610, 142] width 825 height 83
click at [267, 148] on div "Select option..." at bounding box center [358, 149] width 319 height 21
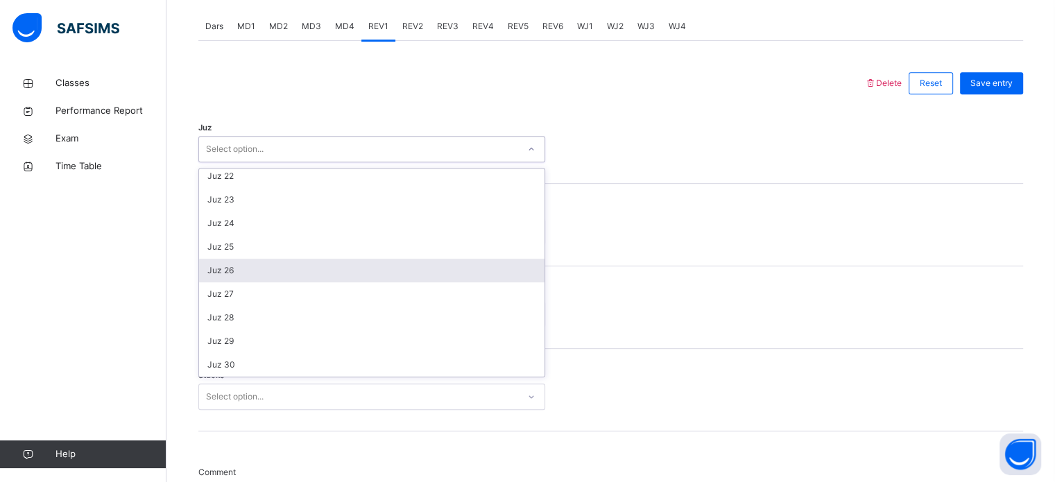
click at [248, 268] on div "Juz 26" at bounding box center [371, 271] width 345 height 24
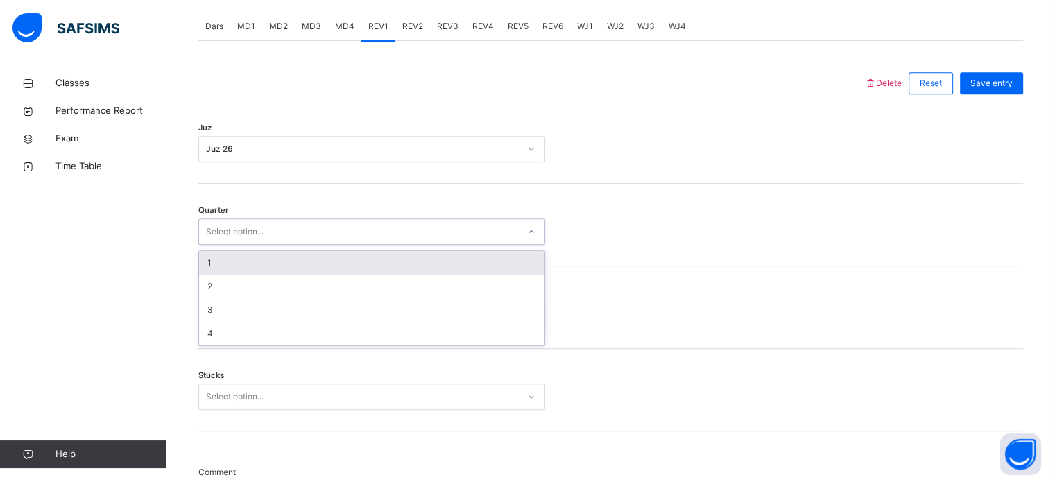
click at [251, 242] on div "Select option..." at bounding box center [371, 231] width 347 height 26
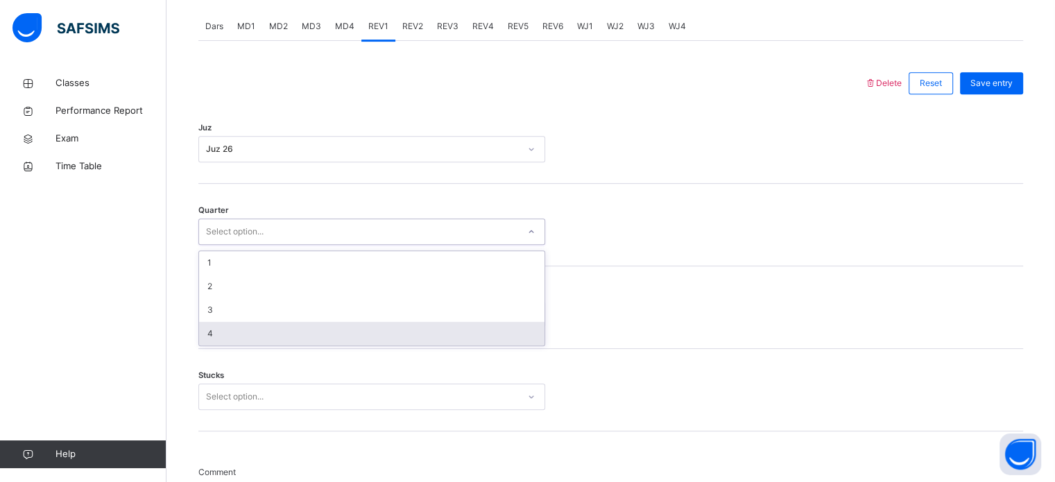
drag, startPoint x: 240, startPoint y: 330, endPoint x: 253, endPoint y: 336, distance: 14.3
click at [253, 336] on div "4" at bounding box center [371, 334] width 345 height 24
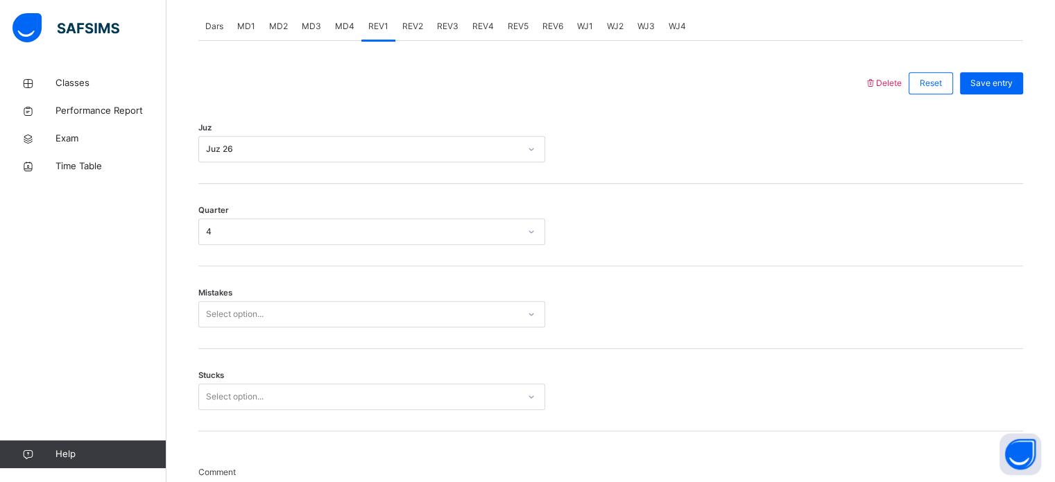
click at [253, 336] on div "Mistakes Select option..." at bounding box center [610, 307] width 825 height 83
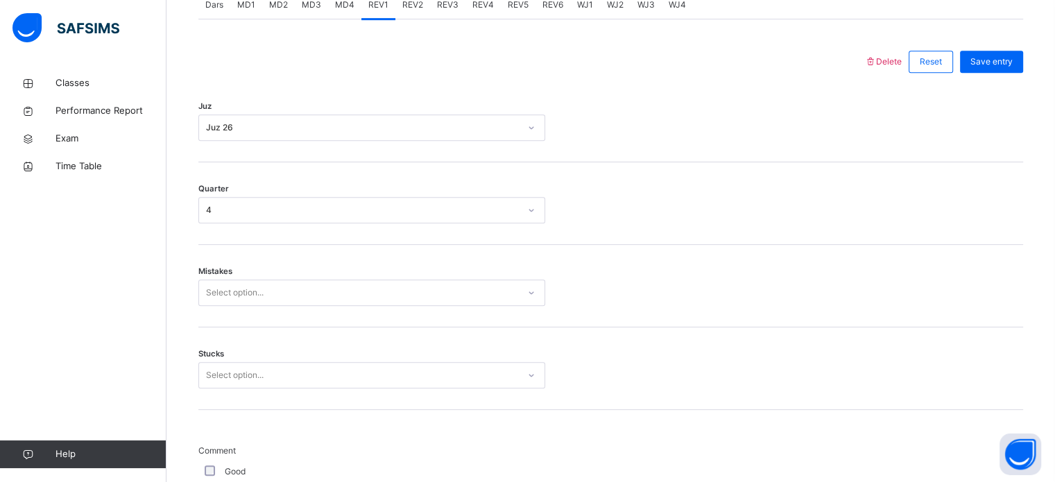
scroll to position [616, 0]
click at [268, 305] on div "Select option..." at bounding box center [371, 292] width 347 height 26
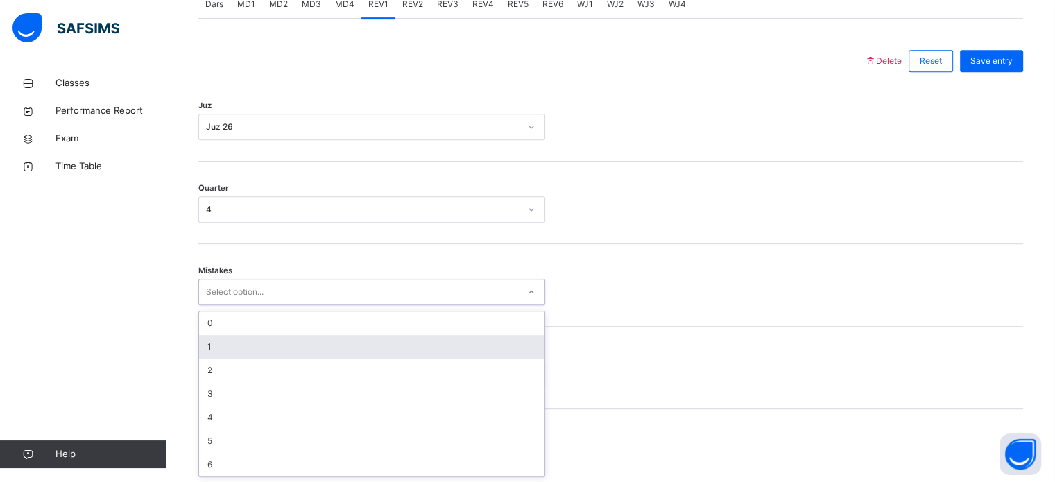
click at [264, 343] on div "1" at bounding box center [371, 347] width 345 height 24
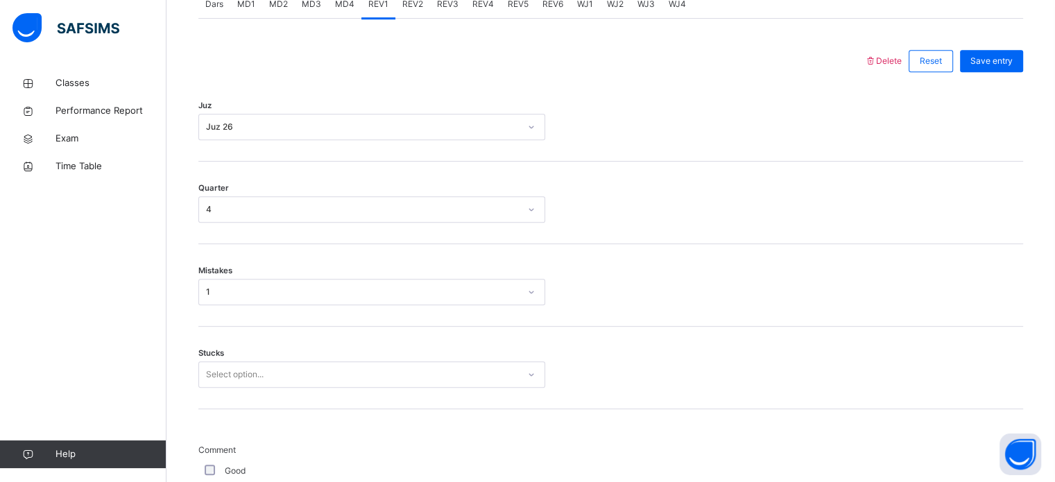
click at [264, 343] on div "Stucks Select option..." at bounding box center [610, 368] width 825 height 83
click at [263, 360] on div "Stucks Select option..." at bounding box center [610, 368] width 825 height 83
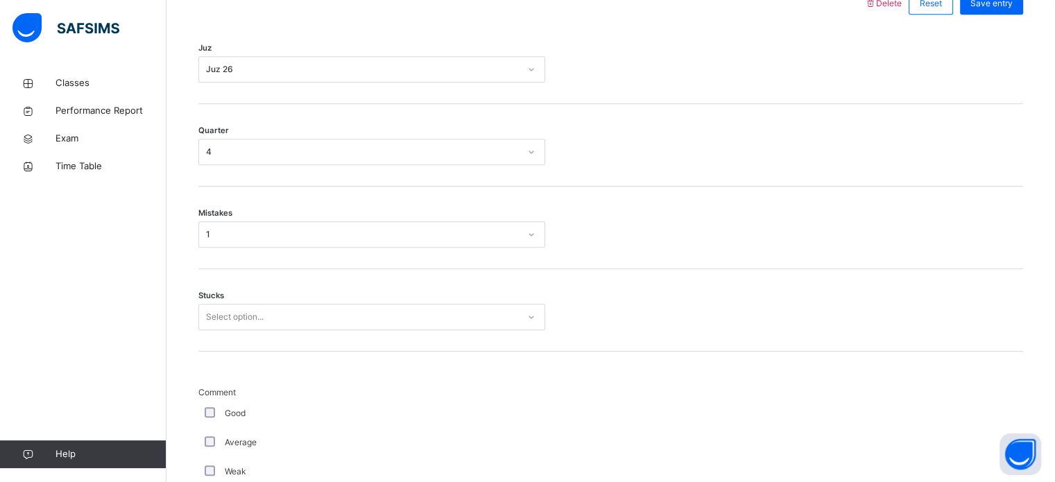
scroll to position [674, 0]
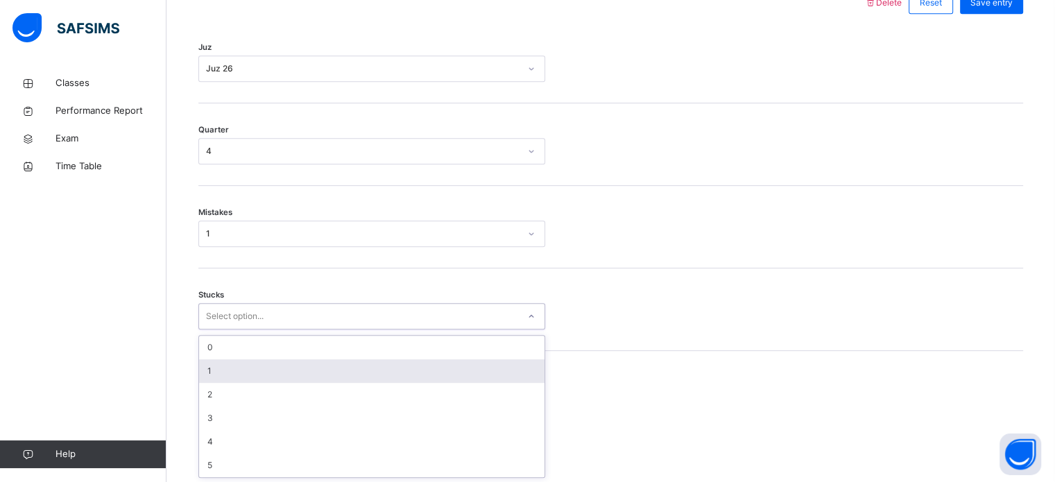
drag, startPoint x: 260, startPoint y: 380, endPoint x: 265, endPoint y: 358, distance: 22.7
click at [265, 329] on div "option 1 focused, 2 of 6. 6 results available. Use Up and Down to choose option…" at bounding box center [371, 316] width 347 height 26
click at [264, 371] on div "1" at bounding box center [371, 371] width 345 height 24
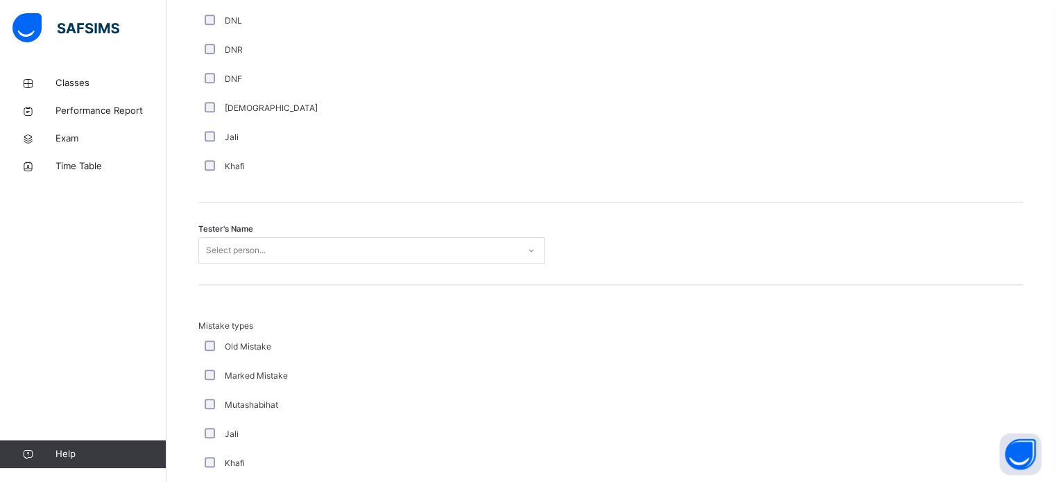
scroll to position [1270, 0]
click at [262, 263] on div "Select person..." at bounding box center [371, 249] width 347 height 26
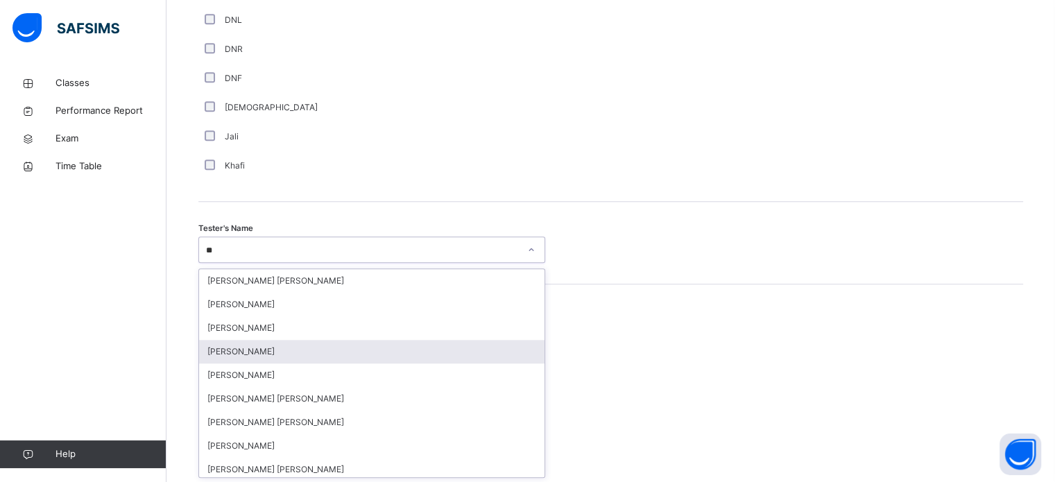
type input "***"
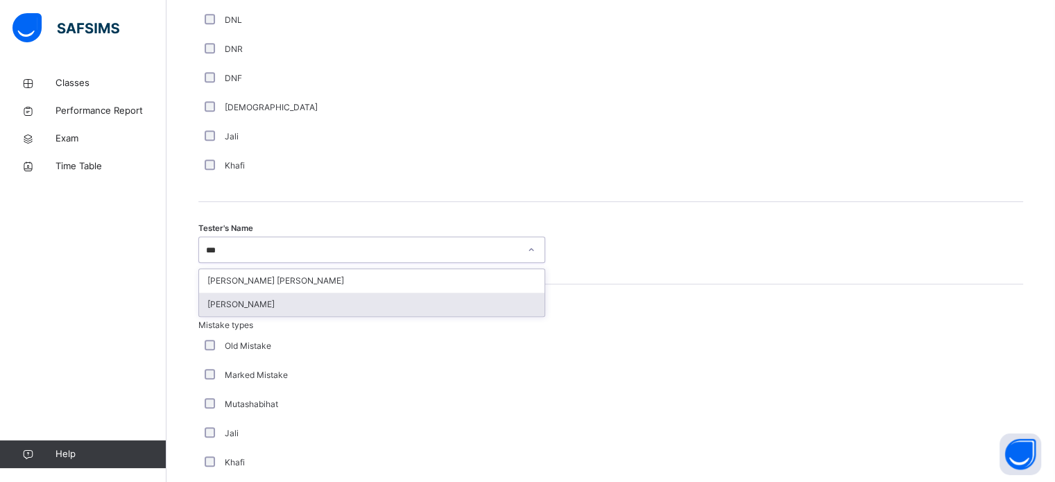
click at [283, 307] on div "[PERSON_NAME]" at bounding box center [371, 305] width 345 height 24
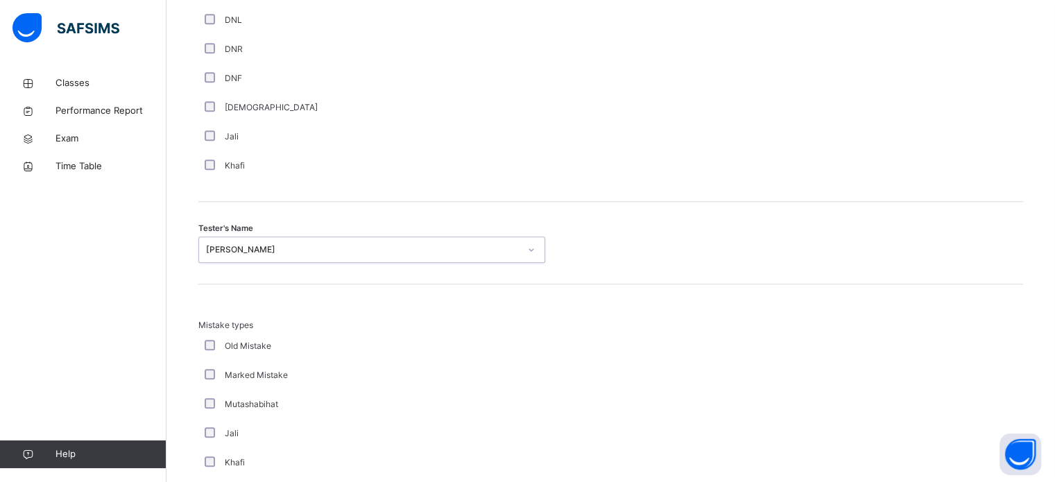
scroll to position [1525, 0]
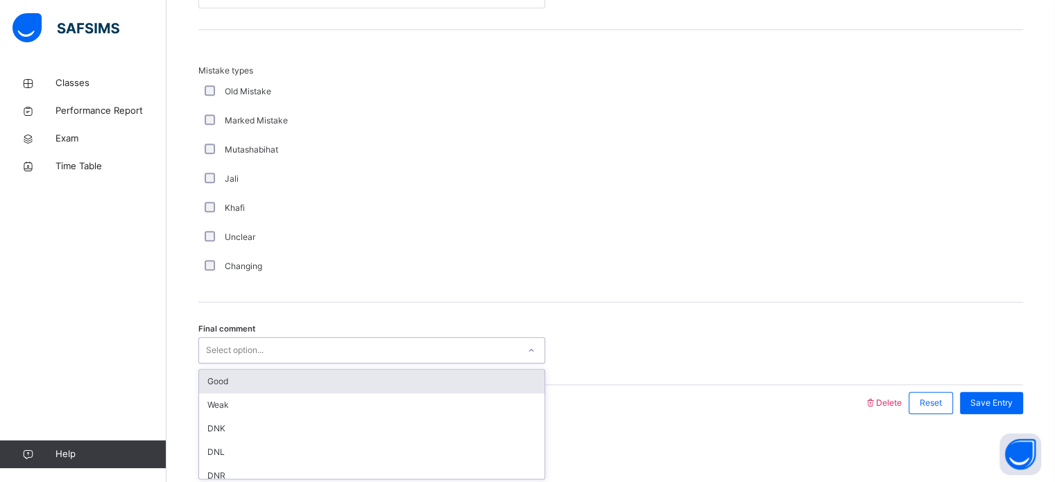
click at [255, 348] on div "Select option..." at bounding box center [235, 350] width 58 height 26
click at [261, 383] on div "Good" at bounding box center [371, 382] width 345 height 24
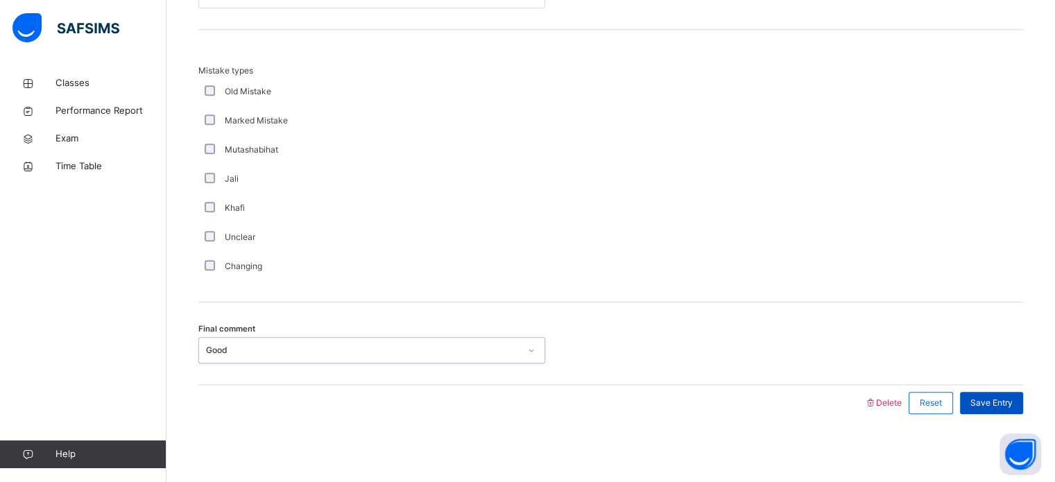
click at [985, 397] on span "Save Entry" at bounding box center [991, 403] width 42 height 12
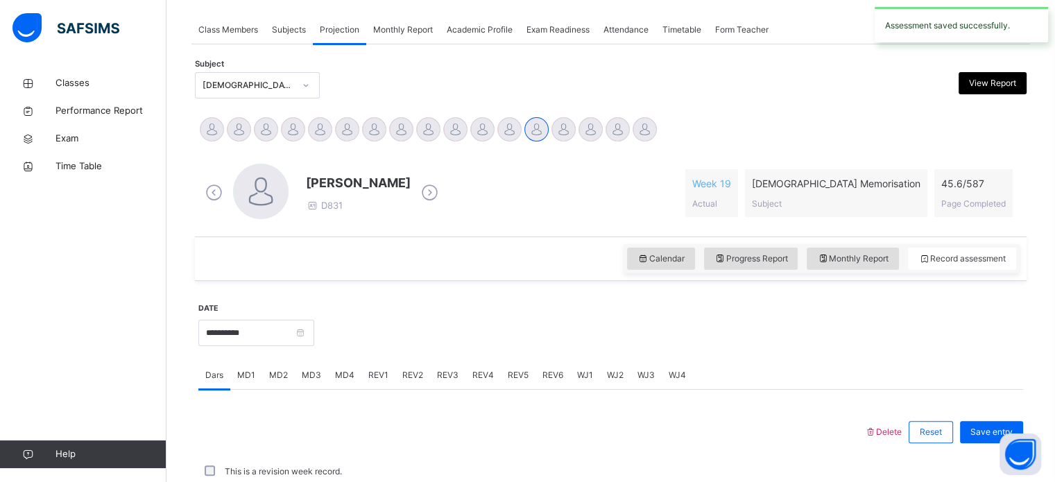
scroll to position [559, 0]
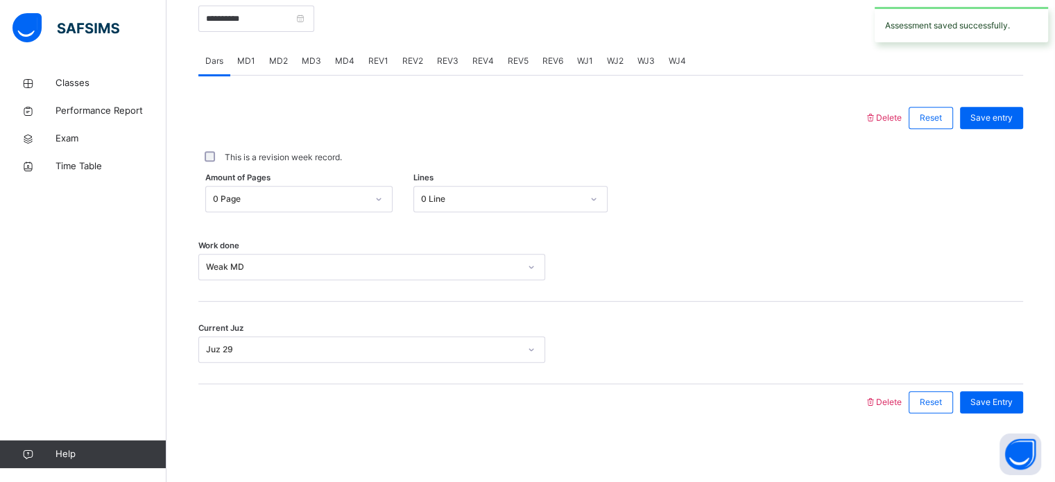
click at [402, 61] on span "REV2" at bounding box center [412, 61] width 21 height 12
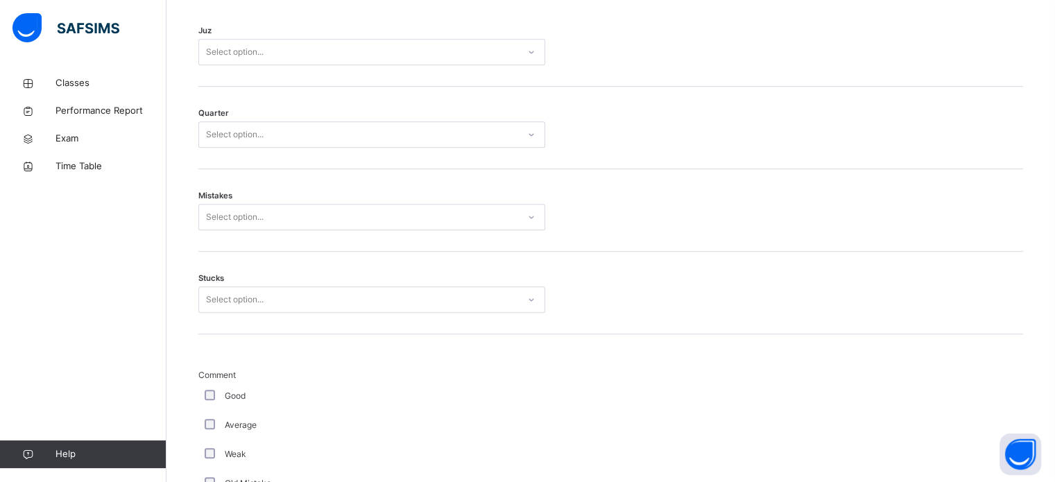
scroll to position [690, 0]
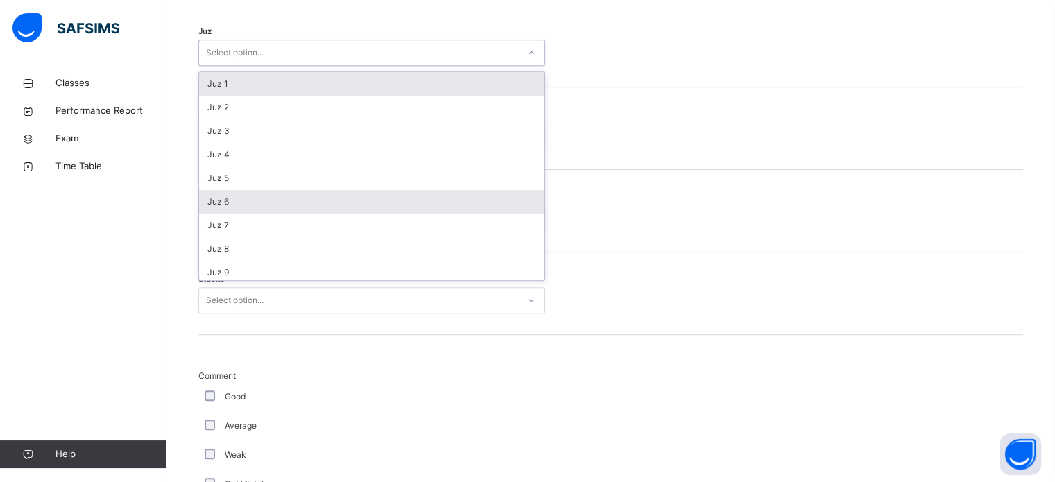
drag, startPoint x: 296, startPoint y: 56, endPoint x: 256, endPoint y: 202, distance: 151.1
click at [256, 66] on div "option Juz 1 focused, 1 of 30. 30 results available. Use Up and Down to choose …" at bounding box center [371, 53] width 347 height 26
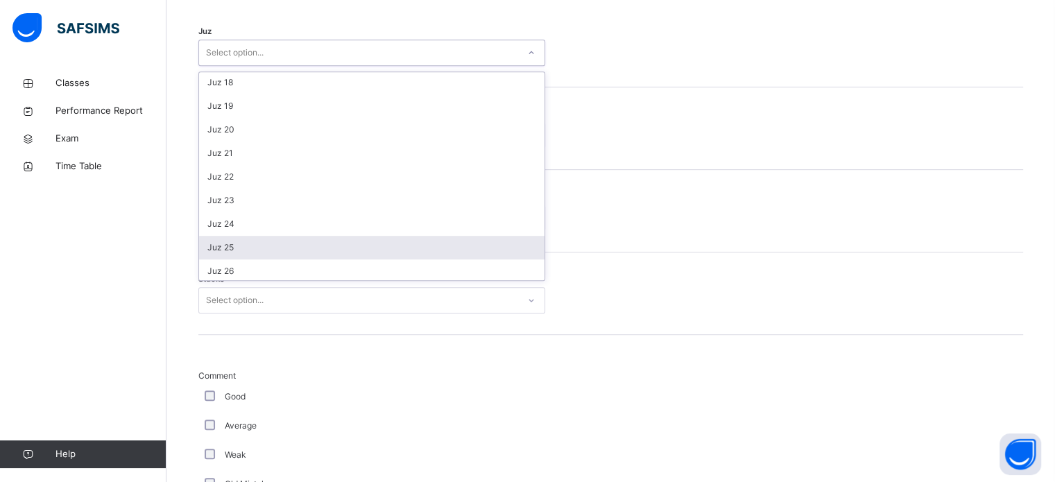
scroll to position [499, 0]
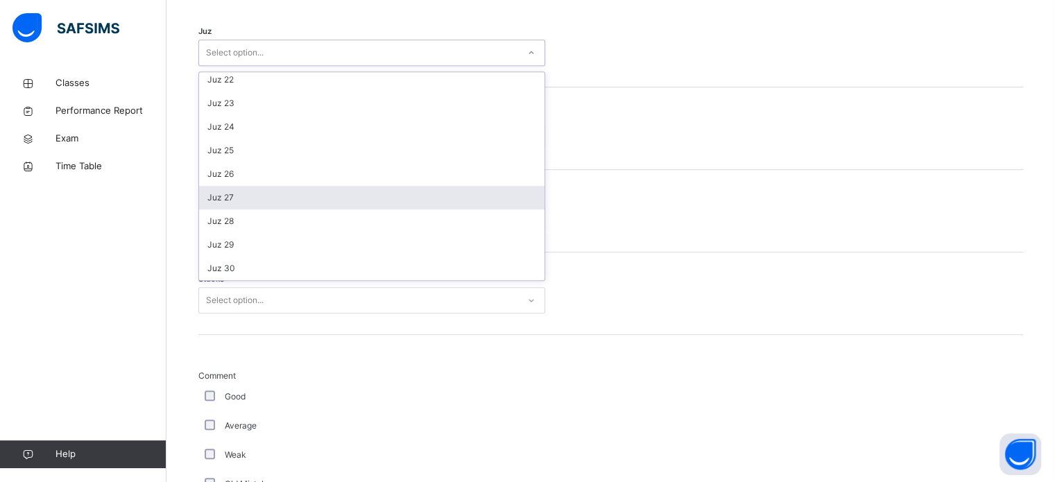
click at [277, 193] on div "Juz 27" at bounding box center [371, 198] width 345 height 24
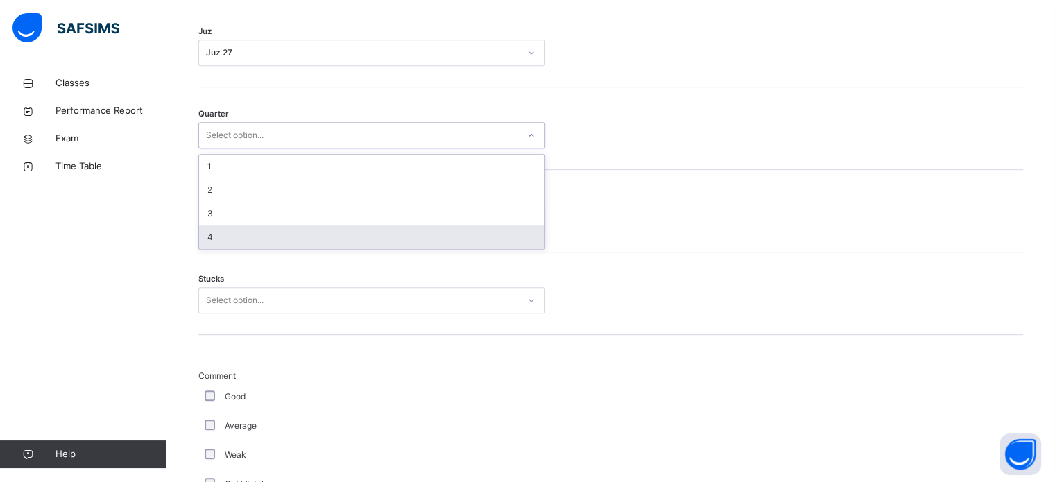
drag, startPoint x: 271, startPoint y: 139, endPoint x: 254, endPoint y: 235, distance: 97.3
click at [254, 148] on div "option 4 focused, 4 of 4. 4 results available. Use Up and Down to choose option…" at bounding box center [371, 135] width 347 height 26
click at [254, 235] on div "4" at bounding box center [371, 237] width 345 height 24
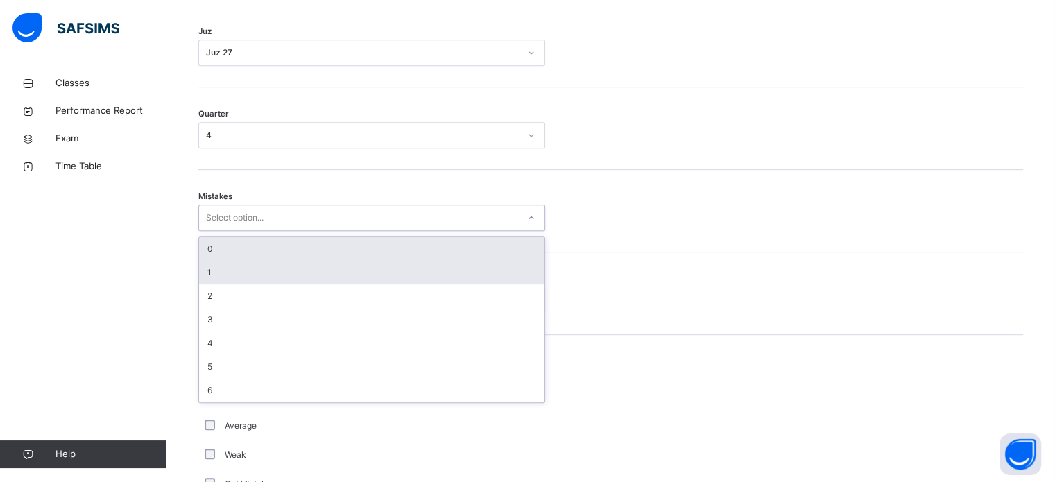
drag, startPoint x: 264, startPoint y: 224, endPoint x: 256, endPoint y: 266, distance: 43.0
click at [256, 231] on div "option 0 focused, 1 of 7. 7 results available. Use Up and Down to choose option…" at bounding box center [371, 218] width 347 height 26
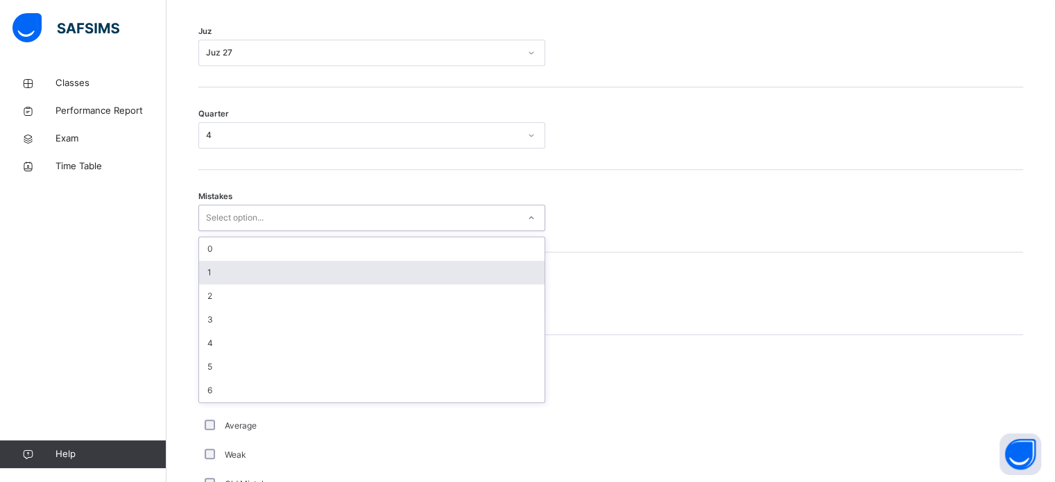
click at [256, 266] on div "1" at bounding box center [371, 273] width 345 height 24
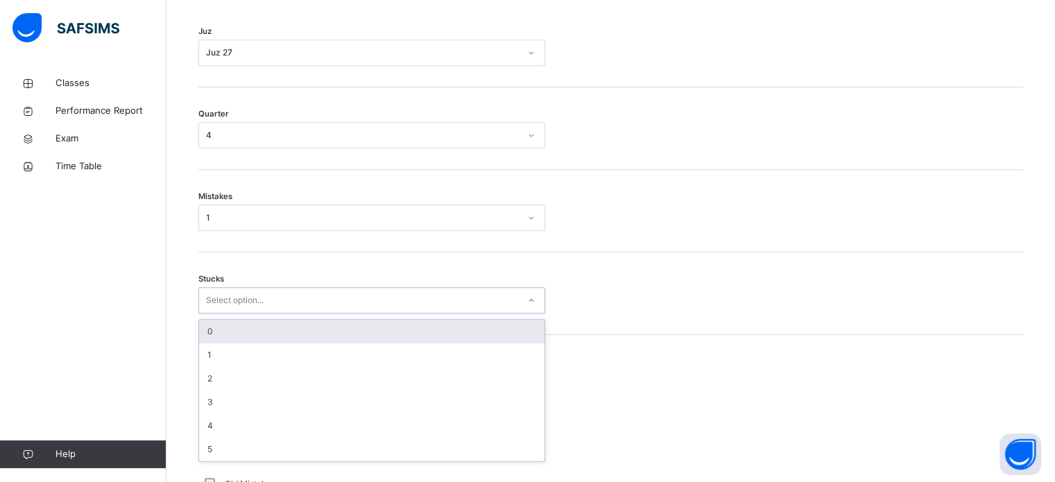
click at [249, 288] on div "Select option..." at bounding box center [235, 300] width 58 height 26
click at [241, 335] on div "0" at bounding box center [371, 332] width 345 height 24
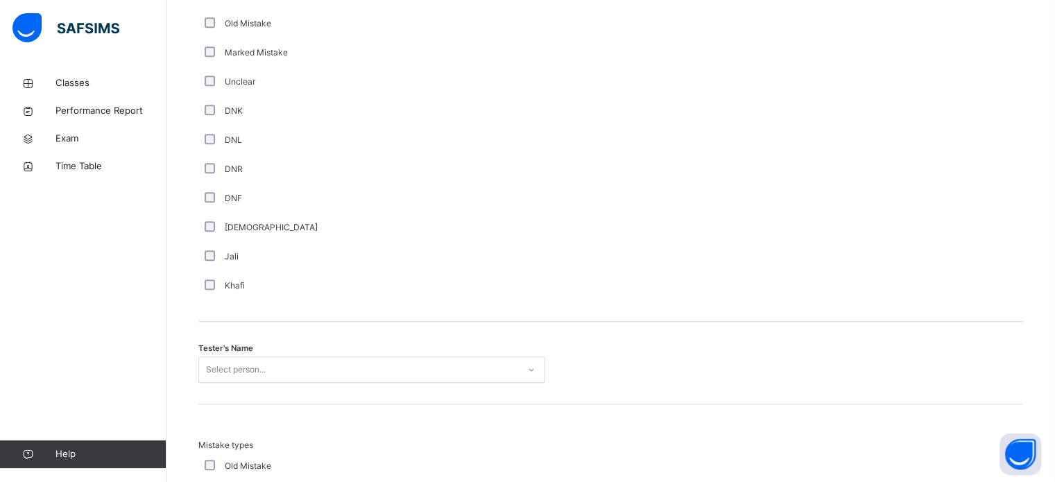
scroll to position [1151, 0]
drag, startPoint x: 253, startPoint y: 383, endPoint x: 270, endPoint y: 368, distance: 23.1
click at [270, 368] on div "Tester's Name Select person..." at bounding box center [610, 362] width 825 height 83
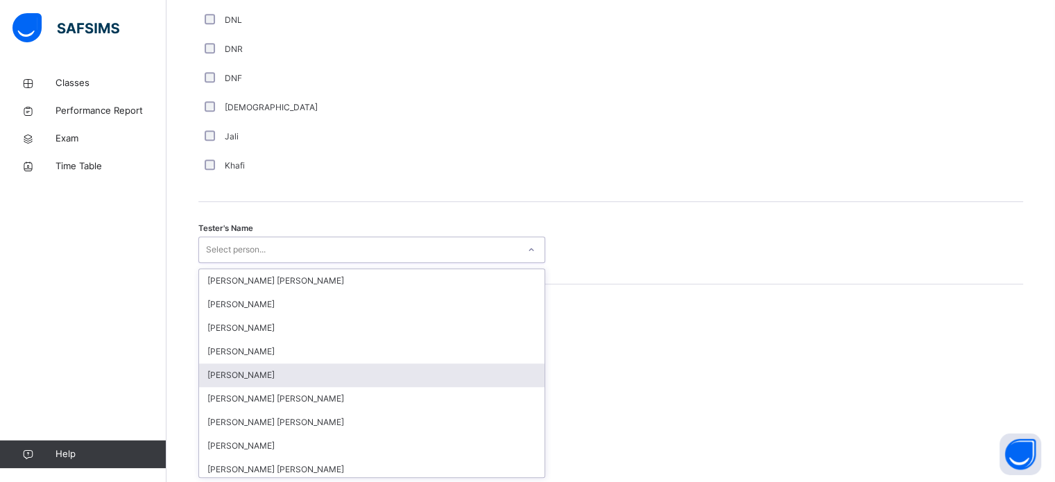
click at [270, 263] on div "option [PERSON_NAME] focused, 5 of 90. 90 results available. Use Up and Down to…" at bounding box center [371, 249] width 347 height 26
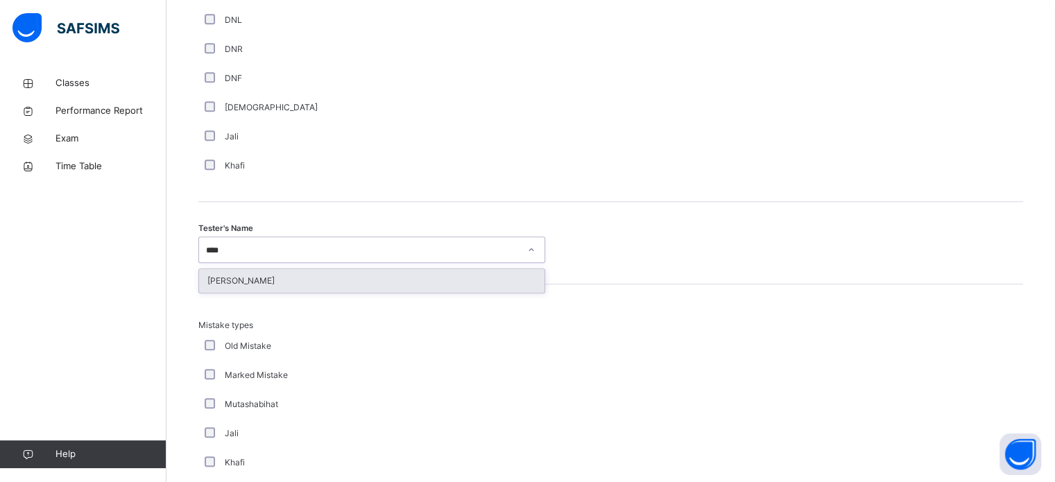
type input "*****"
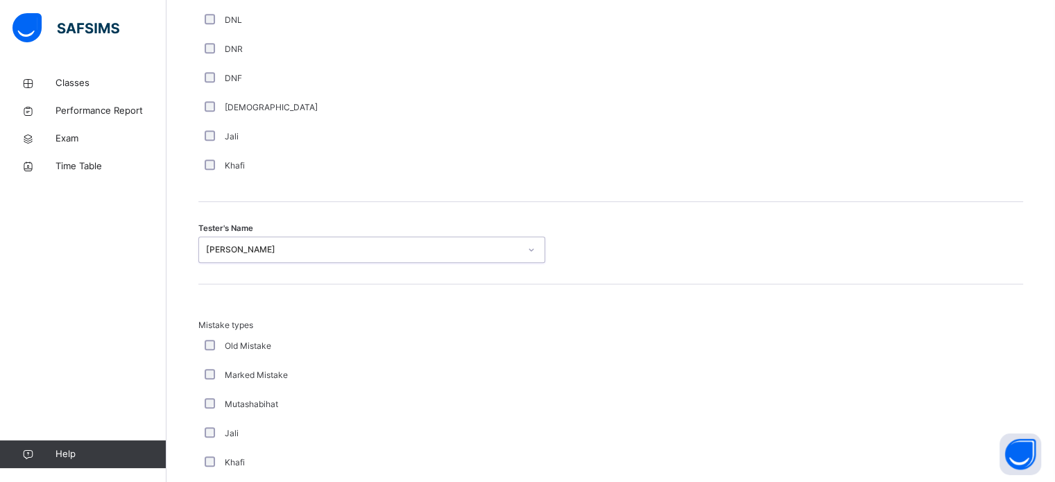
scroll to position [1525, 0]
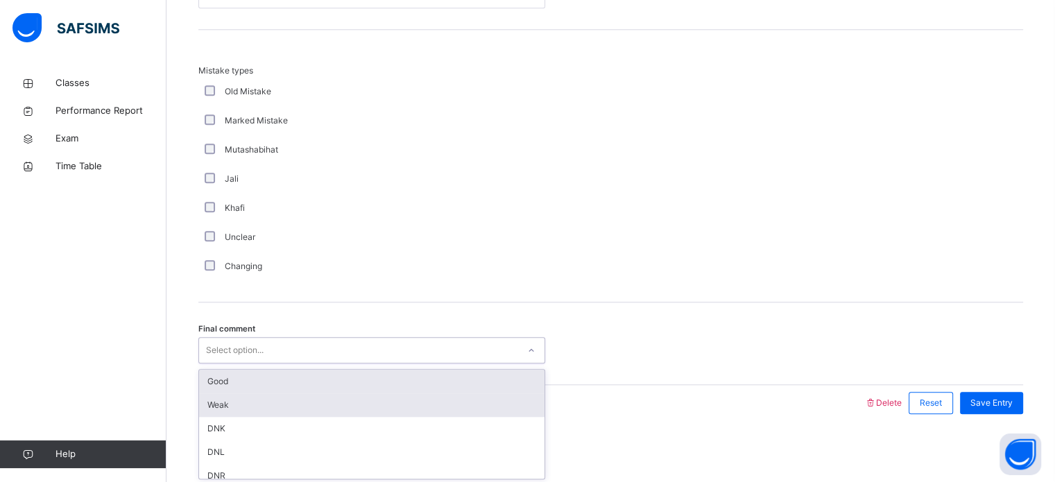
drag, startPoint x: 266, startPoint y: 343, endPoint x: 250, endPoint y: 404, distance: 63.1
click at [250, 363] on div "option Good focused, 1 of 6. 6 results available. Use Up and Down to choose opt…" at bounding box center [371, 350] width 347 height 26
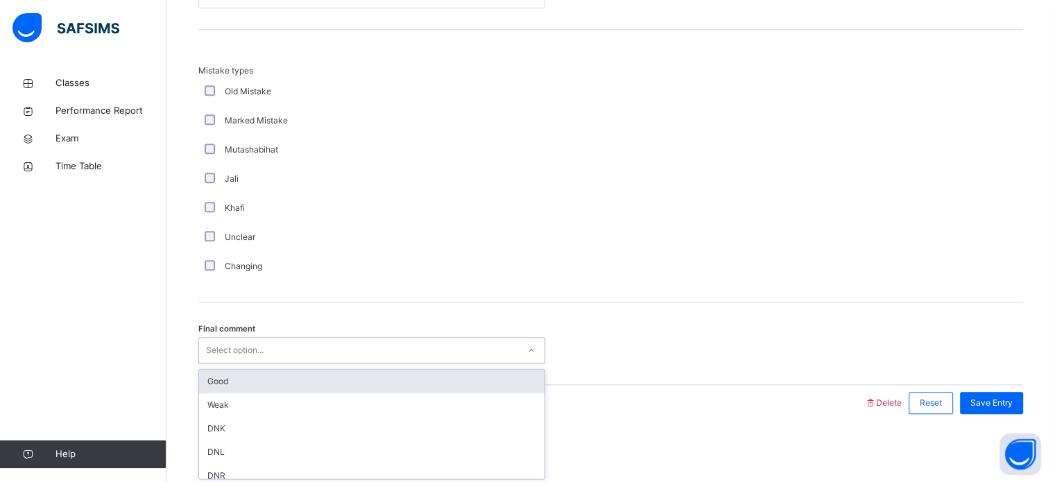
click at [266, 389] on div "Good" at bounding box center [371, 382] width 345 height 24
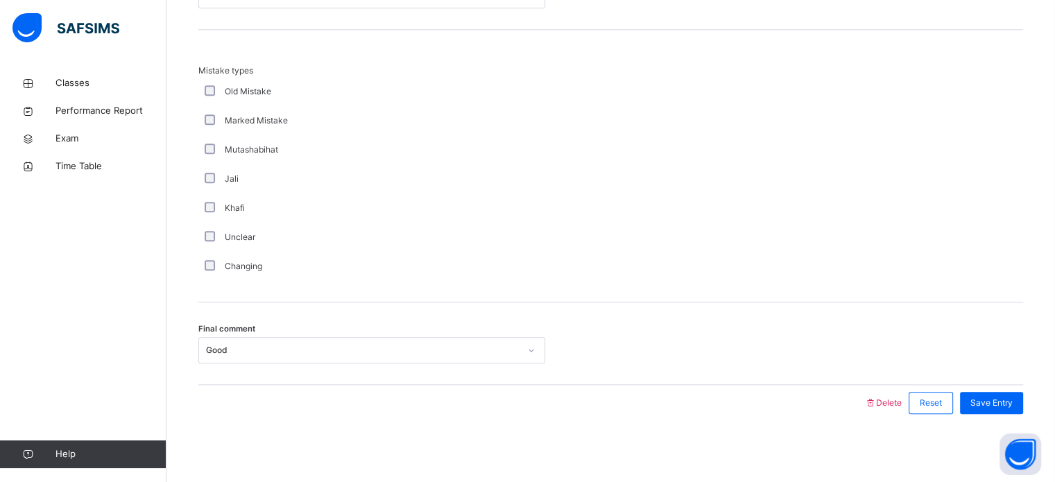
click at [1012, 397] on span "Save Entry" at bounding box center [991, 403] width 42 height 12
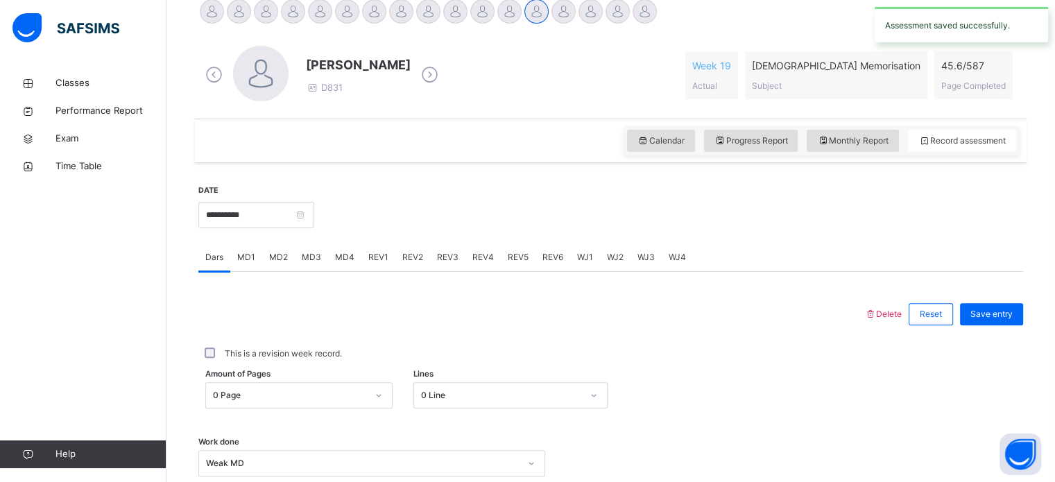
scroll to position [362, 0]
click at [197, 216] on div "**********" at bounding box center [610, 401] width 831 height 474
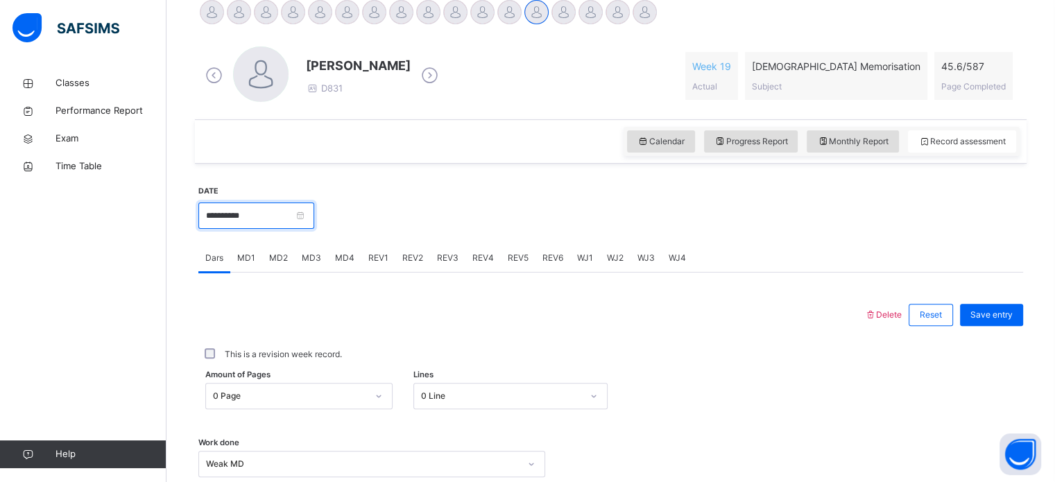
click at [211, 217] on input "**********" at bounding box center [256, 215] width 116 height 26
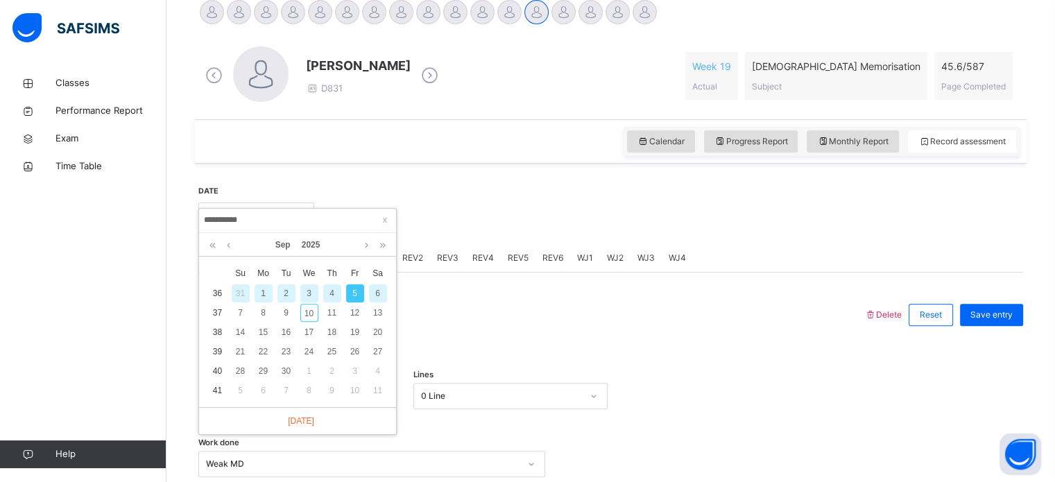
click at [331, 293] on div "4" at bounding box center [332, 293] width 18 height 18
type input "**********"
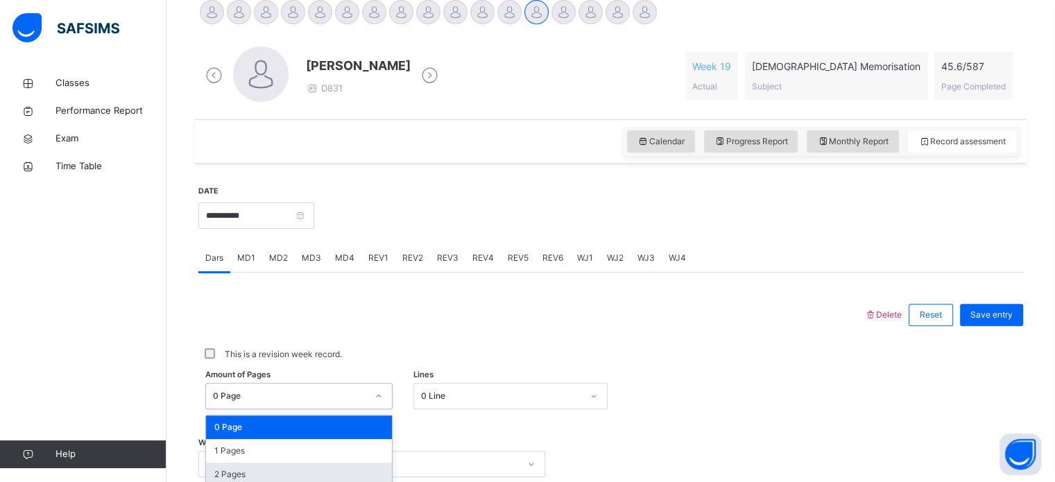
scroll to position [509, 0]
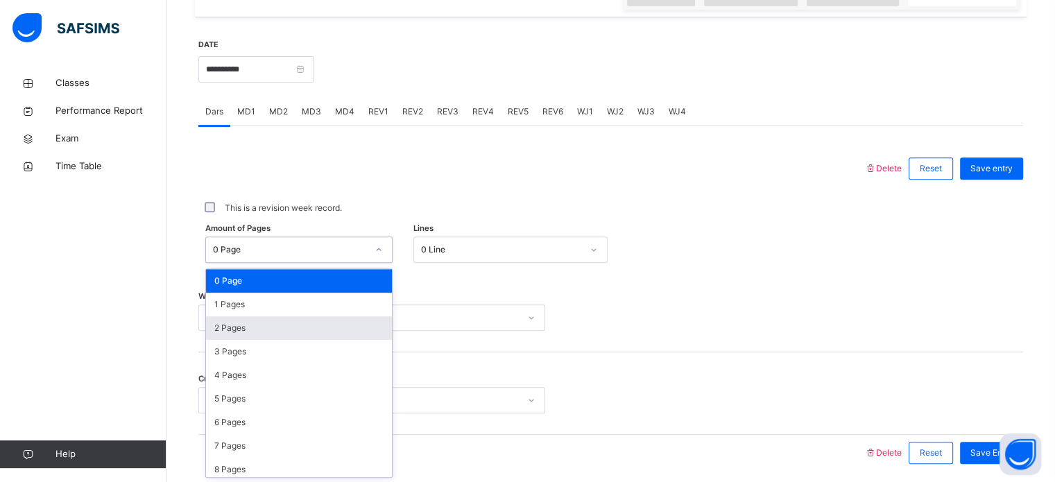
click at [272, 263] on div "option 2 Pages focused, 3 of 588. 588 results available. Use Up and Down to cho…" at bounding box center [298, 249] width 187 height 26
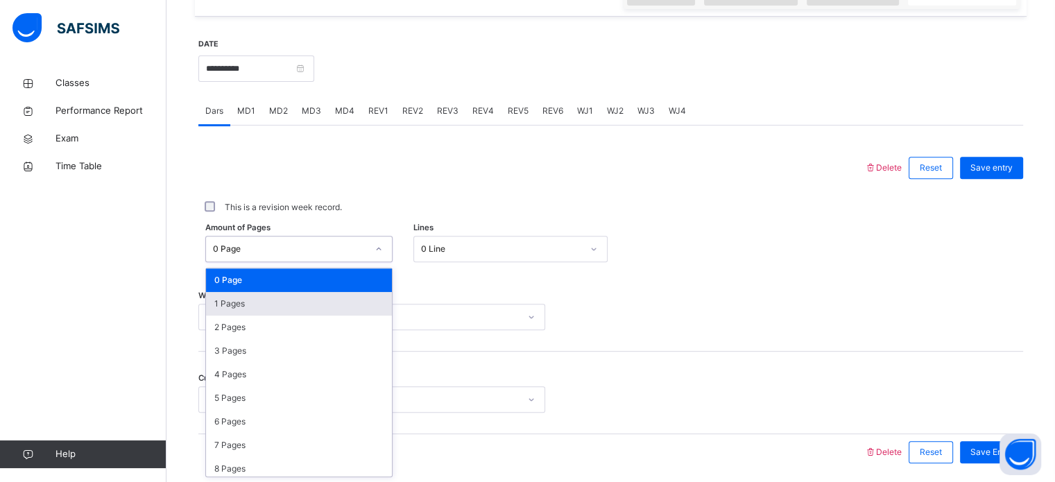
click at [293, 305] on div "1 Pages" at bounding box center [299, 304] width 186 height 24
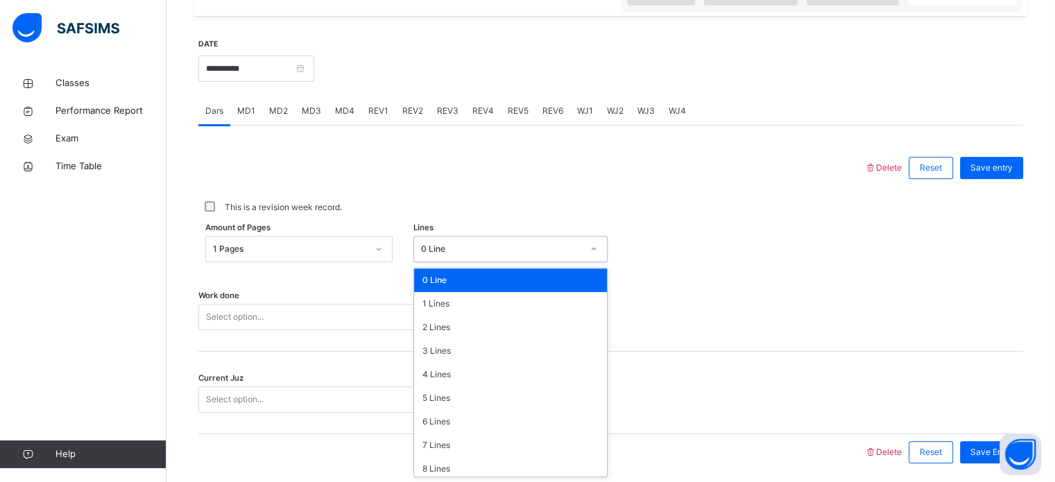
click at [494, 237] on div "0 Line" at bounding box center [510, 249] width 194 height 26
click at [439, 416] on div "6 Lines" at bounding box center [510, 422] width 193 height 24
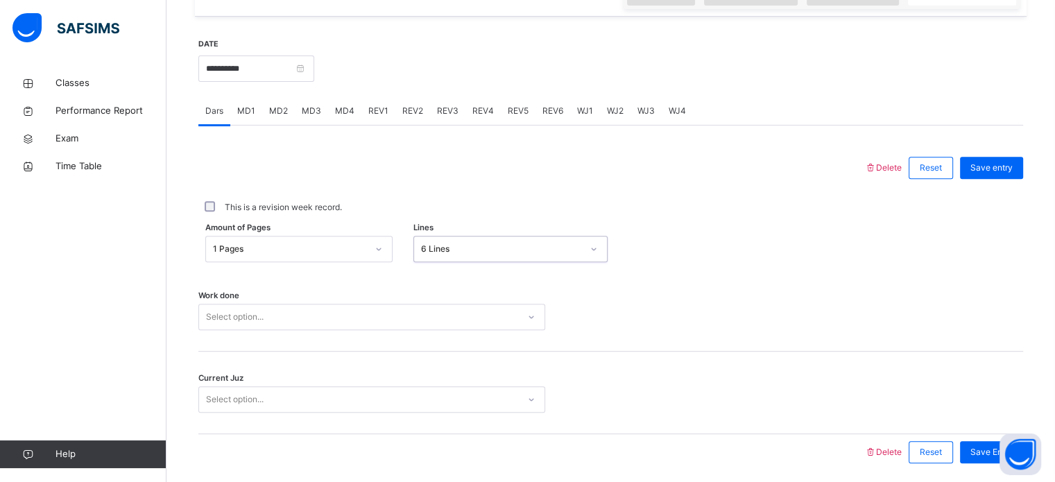
scroll to position [559, 0]
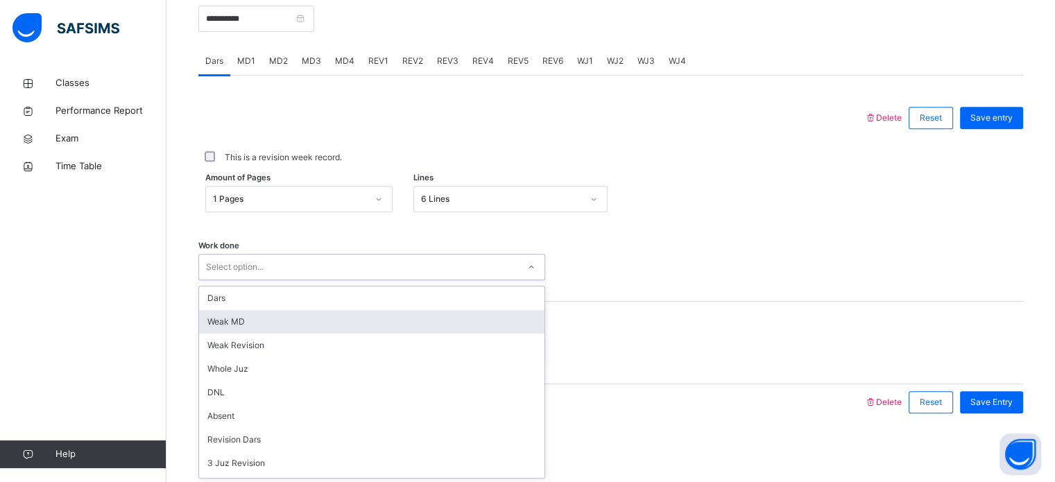
click at [343, 280] on div "option [PERSON_NAME] MD focused, 2 of 16. 16 results available. Use Up and Down…" at bounding box center [371, 267] width 347 height 26
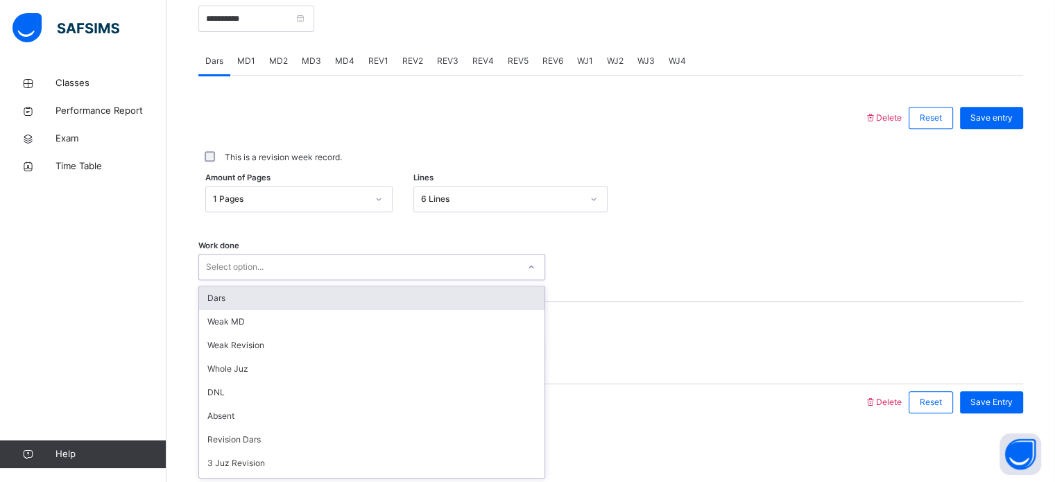
click at [336, 302] on div "Dars" at bounding box center [371, 298] width 345 height 24
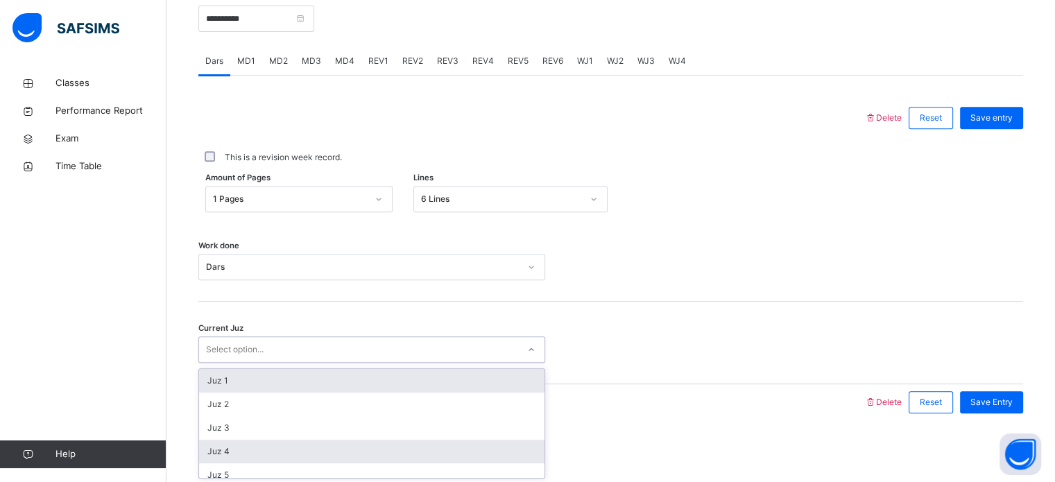
drag, startPoint x: 286, startPoint y: 355, endPoint x: 266, endPoint y: 445, distance: 92.2
click at [266, 363] on div "option Juz 1 focused, 1 of 30. 30 results available. Use Up and Down to choose …" at bounding box center [371, 349] width 347 height 26
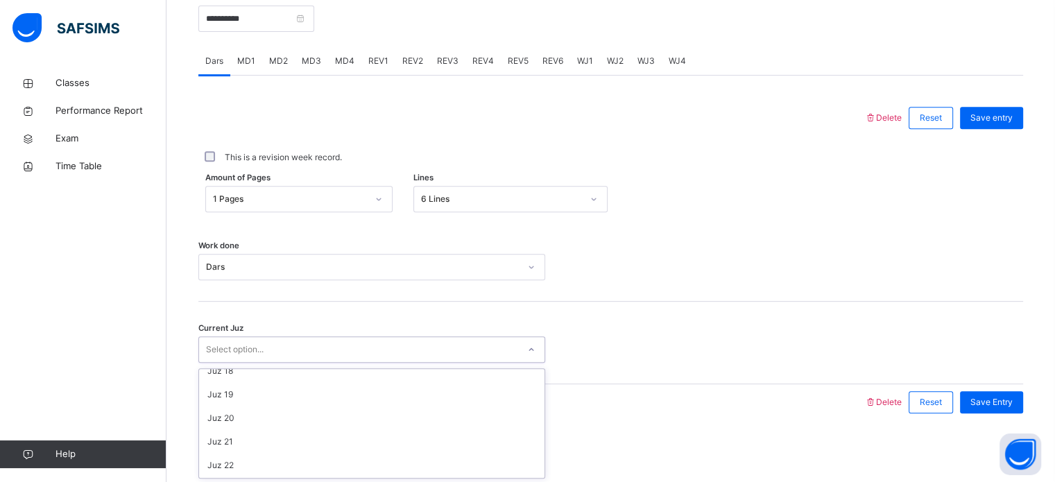
scroll to position [598, 0]
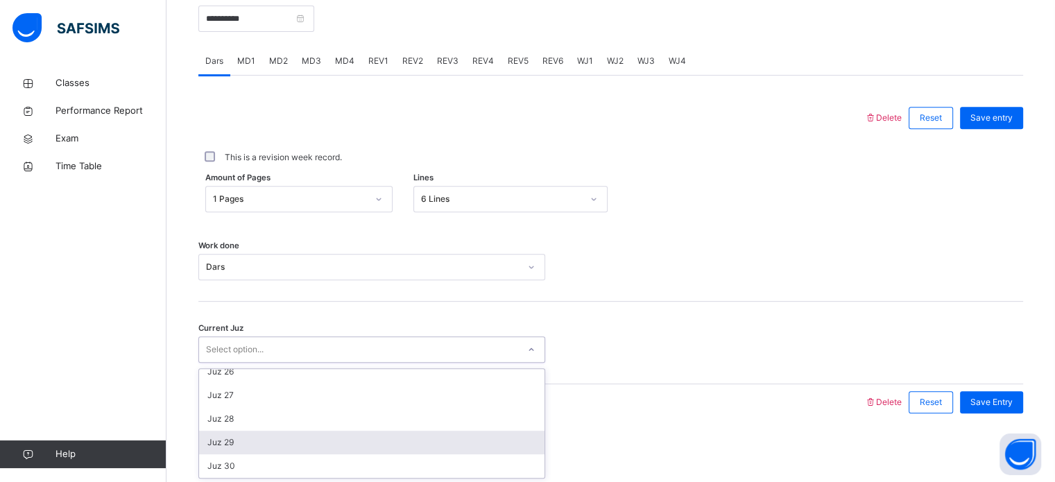
click at [272, 442] on div "Juz 29" at bounding box center [371, 443] width 345 height 24
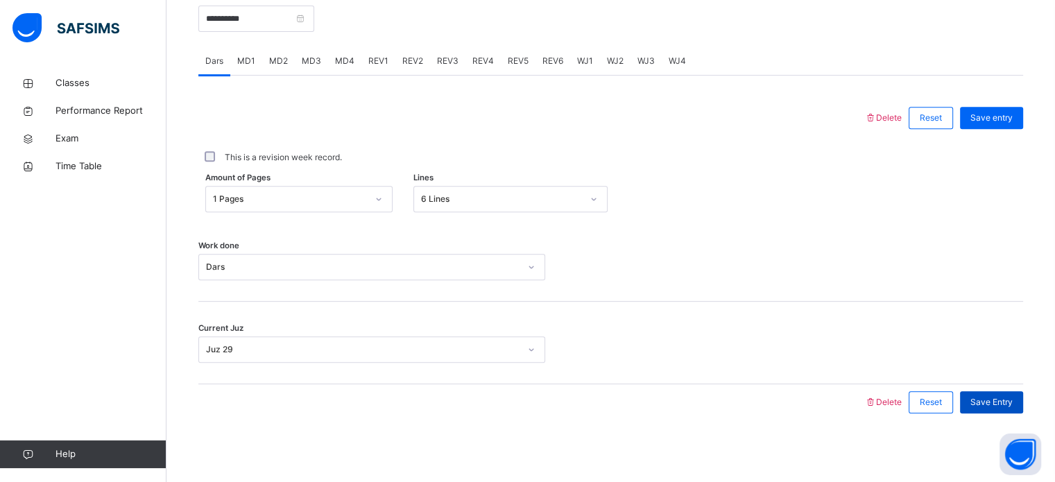
click at [992, 397] on span "Save Entry" at bounding box center [991, 402] width 42 height 12
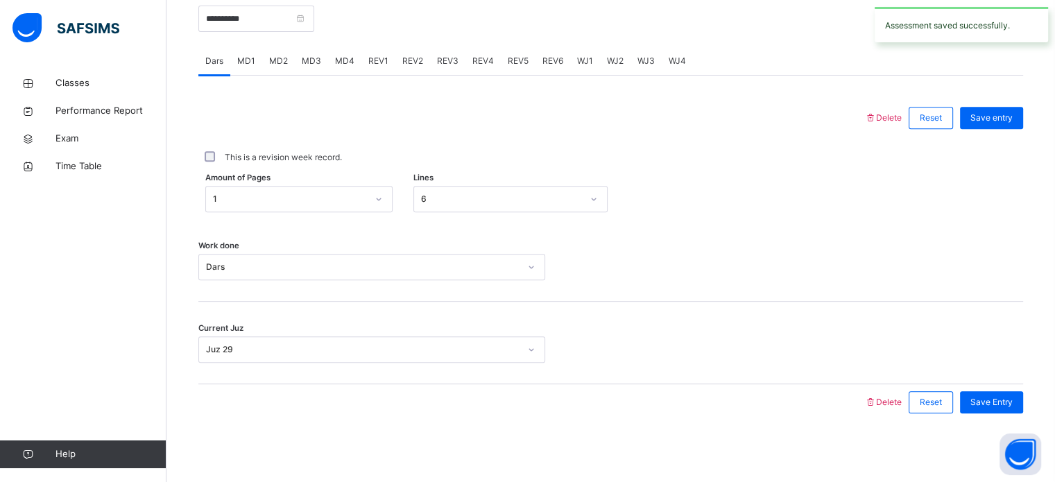
scroll to position [467, 0]
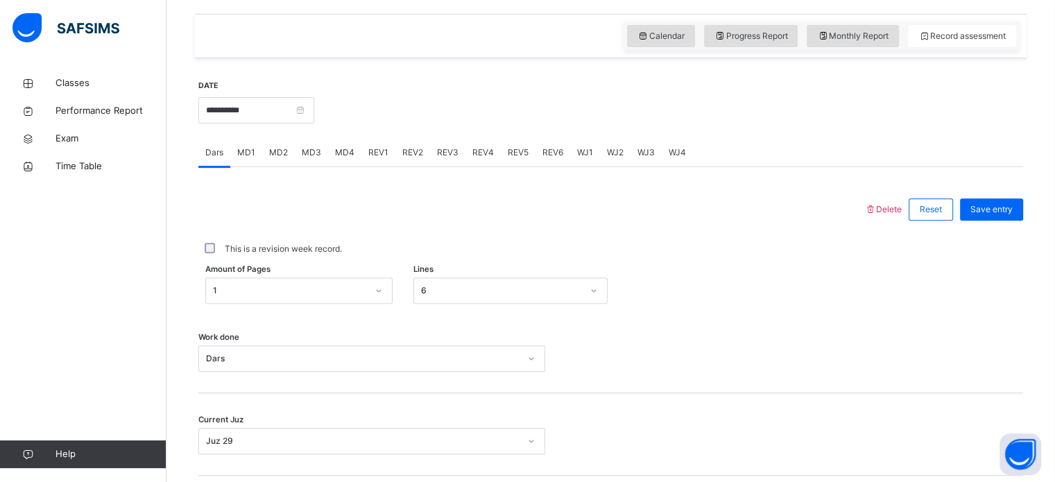
click at [311, 150] on span "MD3" at bounding box center [311, 152] width 19 height 12
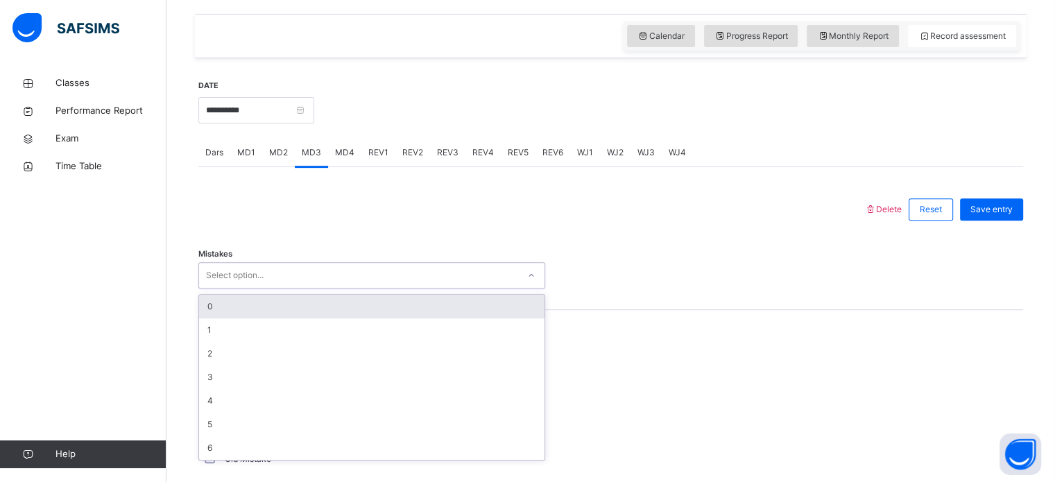
click at [266, 270] on div "Select option..." at bounding box center [358, 275] width 319 height 21
click at [255, 315] on div "0" at bounding box center [371, 307] width 345 height 24
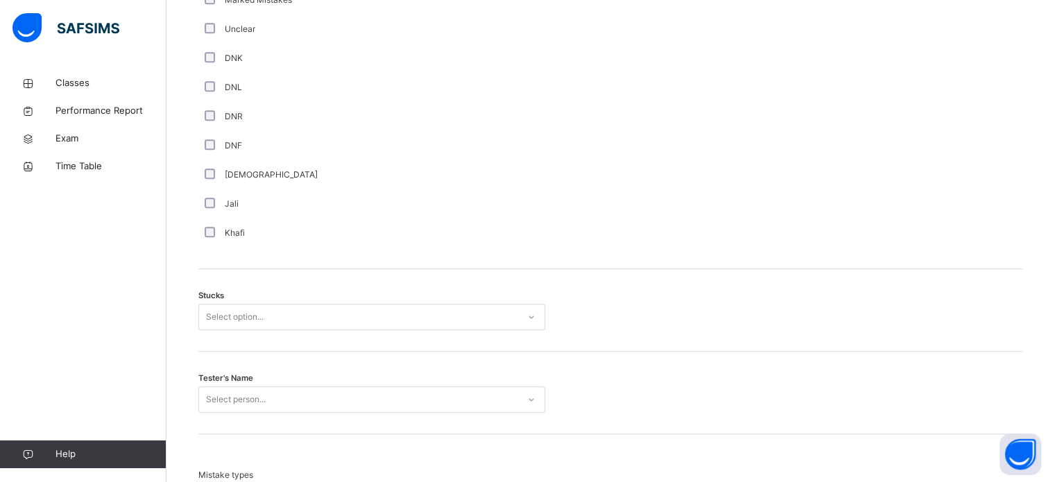
scroll to position [957, 0]
click at [280, 329] on div "Select option..." at bounding box center [371, 315] width 347 height 26
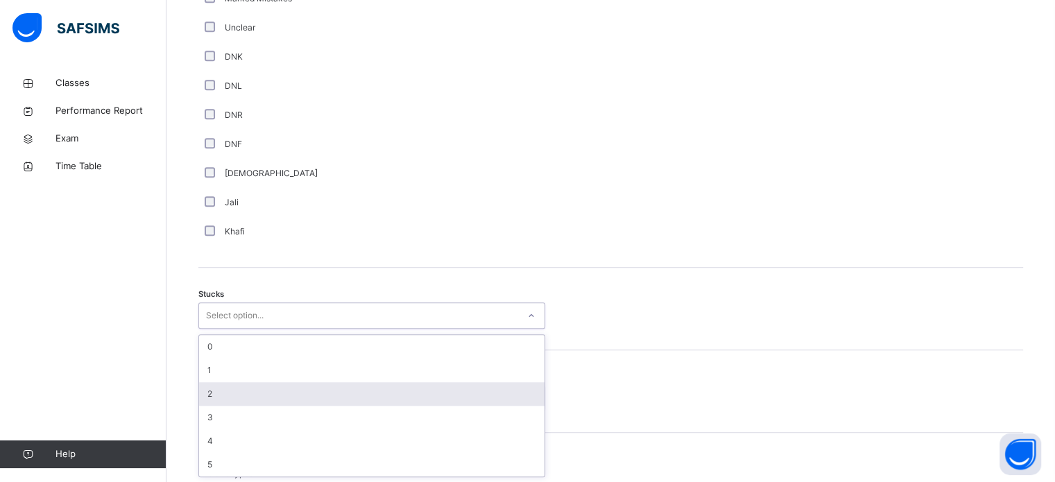
click at [279, 387] on div "2" at bounding box center [371, 394] width 345 height 24
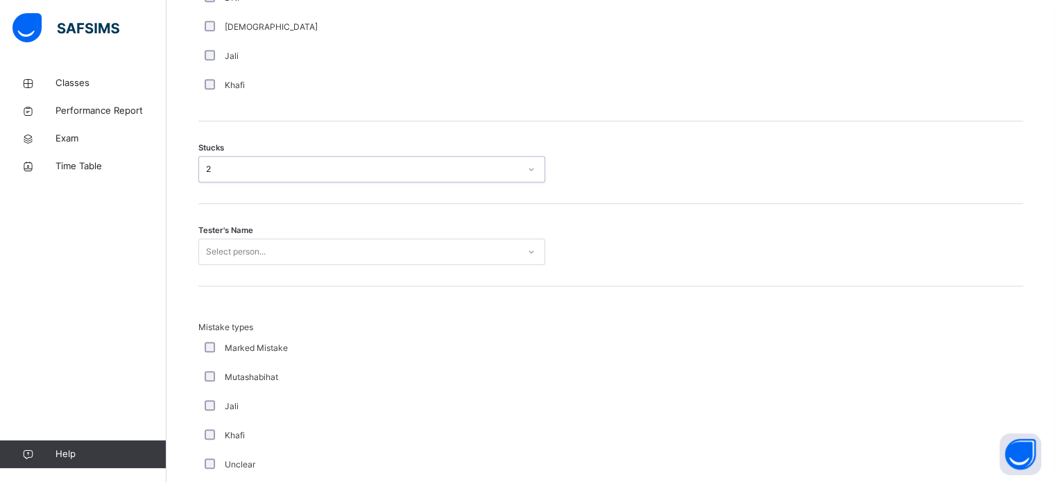
scroll to position [1105, 0]
click at [274, 263] on div "Select person..." at bounding box center [371, 249] width 347 height 26
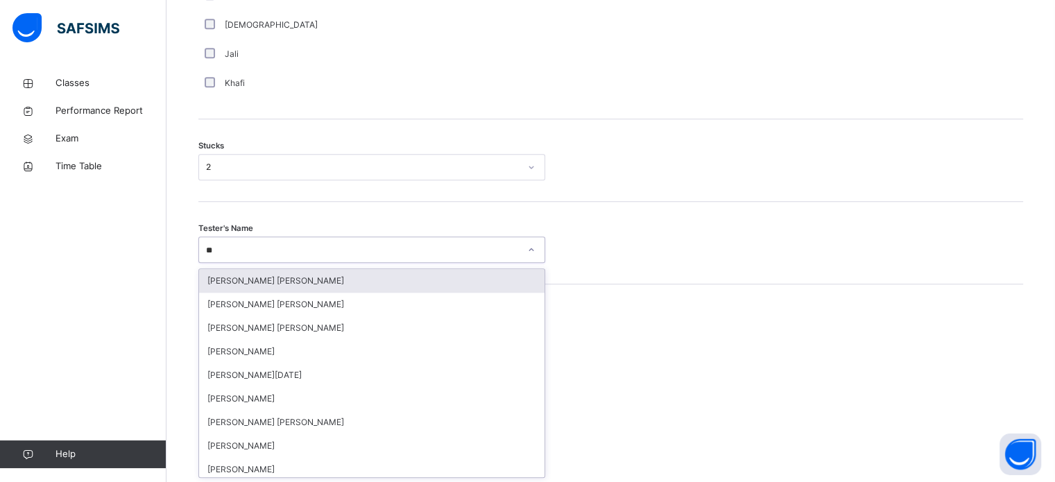
type input "***"
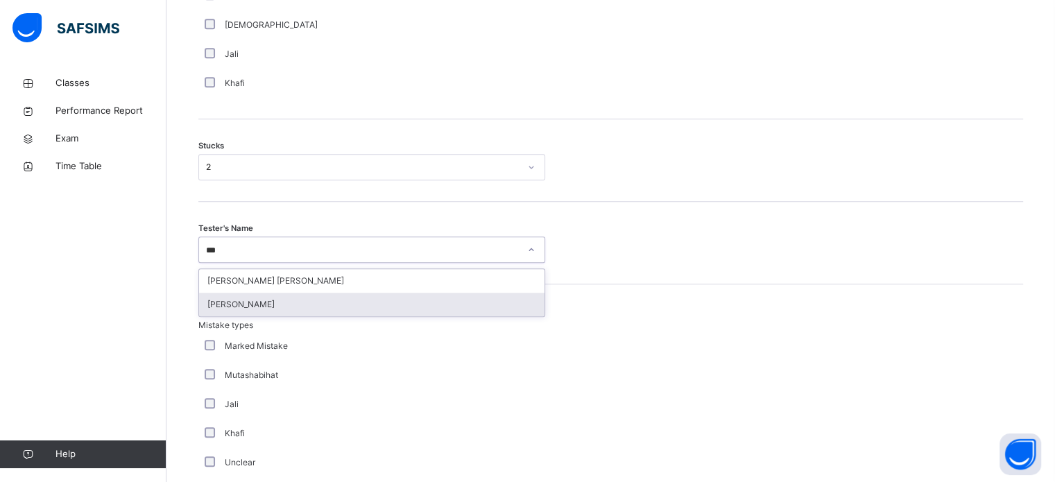
click at [311, 308] on div "[PERSON_NAME]" at bounding box center [371, 305] width 345 height 24
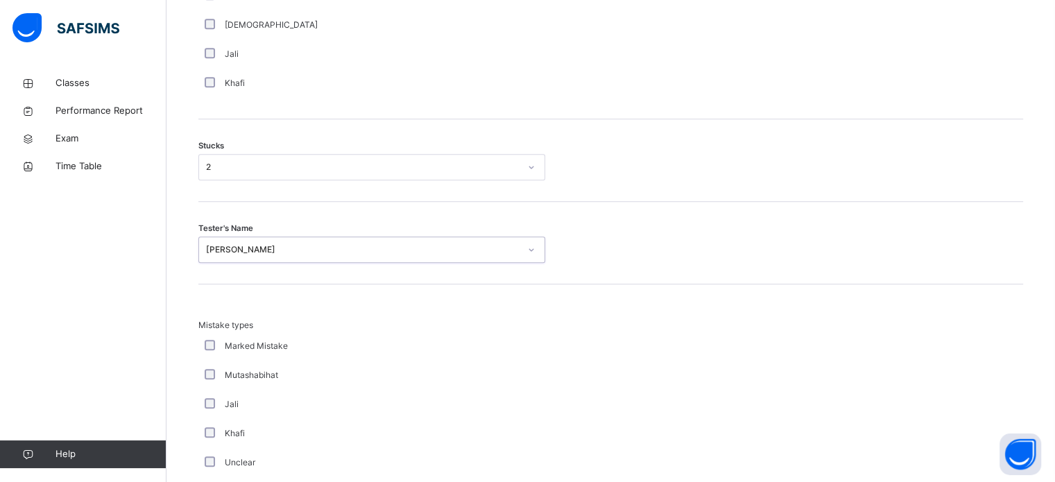
scroll to position [1360, 0]
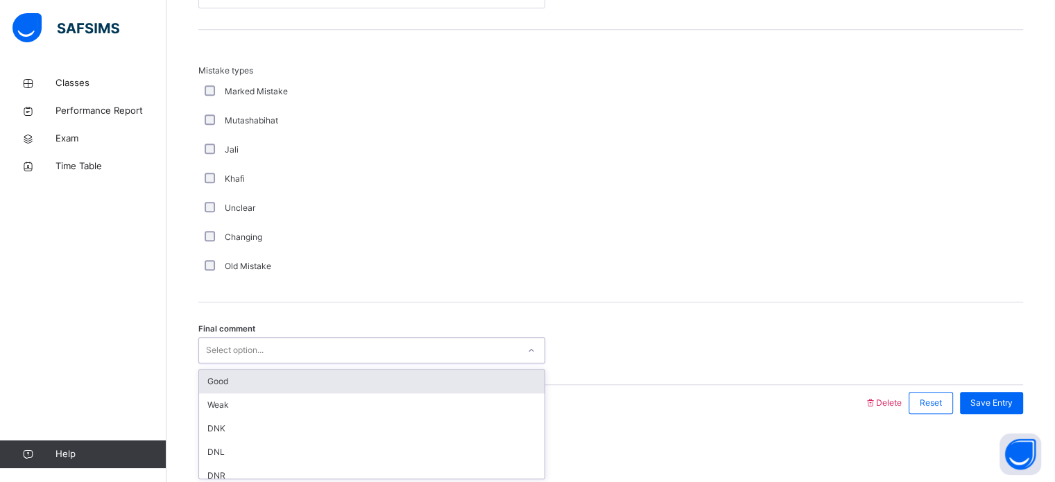
click at [289, 359] on div "Select option..." at bounding box center [371, 350] width 347 height 26
click at [300, 382] on div "Good" at bounding box center [371, 382] width 345 height 24
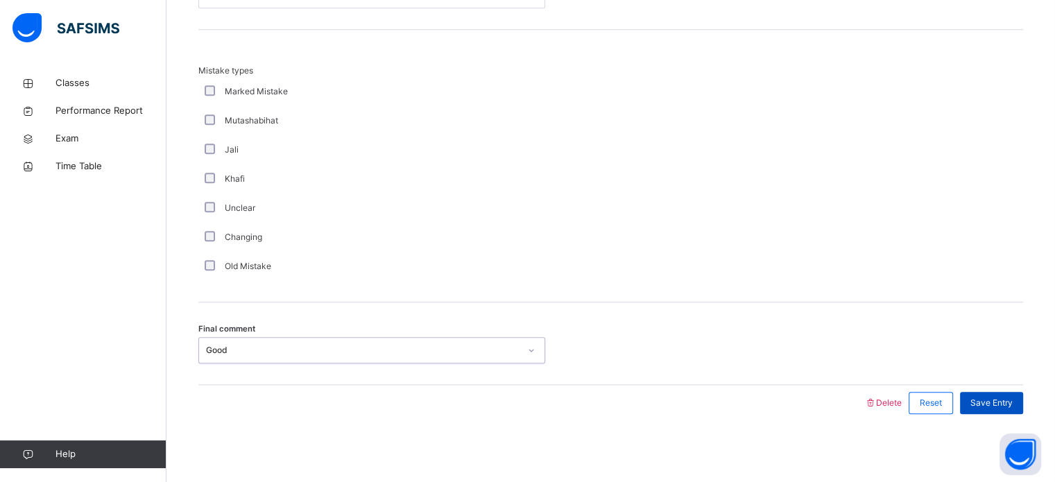
click at [1012, 399] on span "Save Entry" at bounding box center [991, 403] width 42 height 12
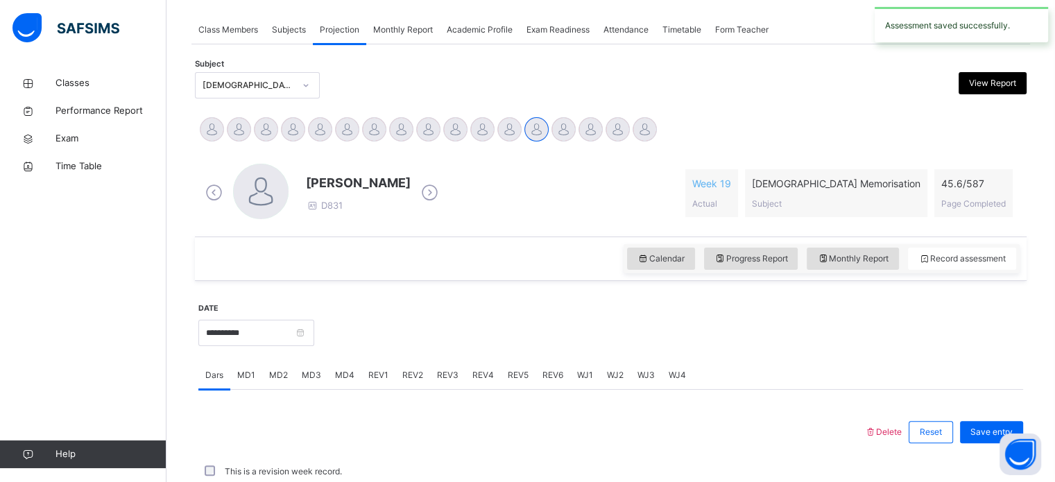
scroll to position [451, 0]
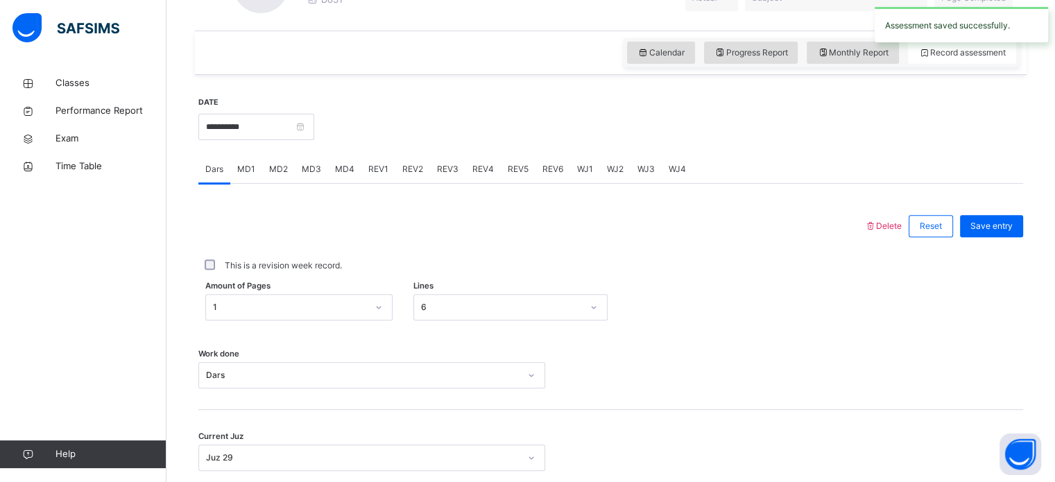
click at [347, 164] on span "MD4" at bounding box center [344, 169] width 19 height 12
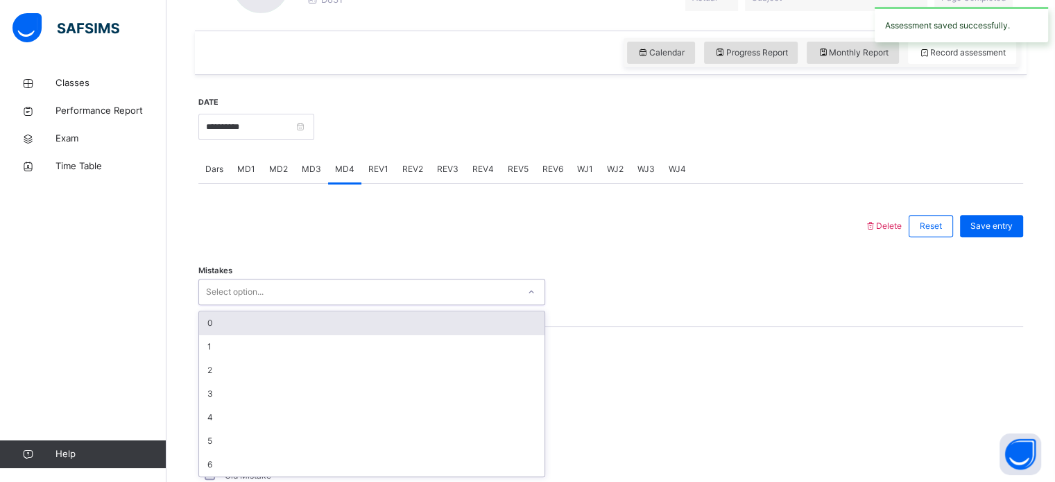
click at [274, 295] on div "Select option..." at bounding box center [358, 292] width 319 height 21
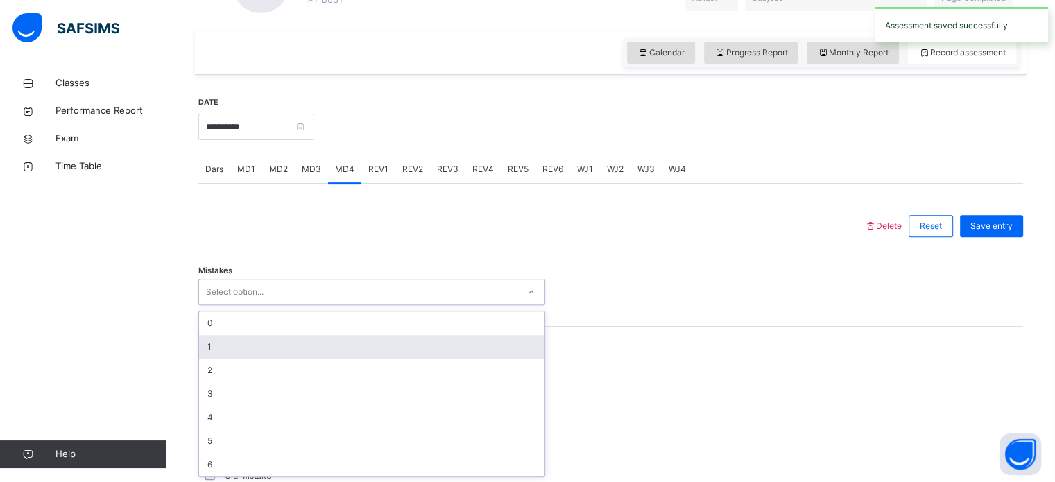
click at [264, 338] on div "1" at bounding box center [371, 347] width 345 height 24
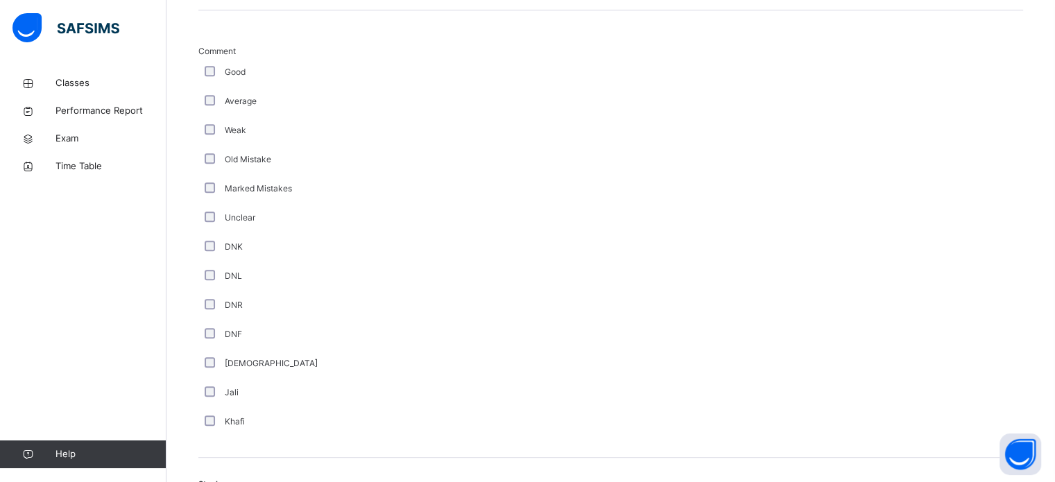
scroll to position [1000, 0]
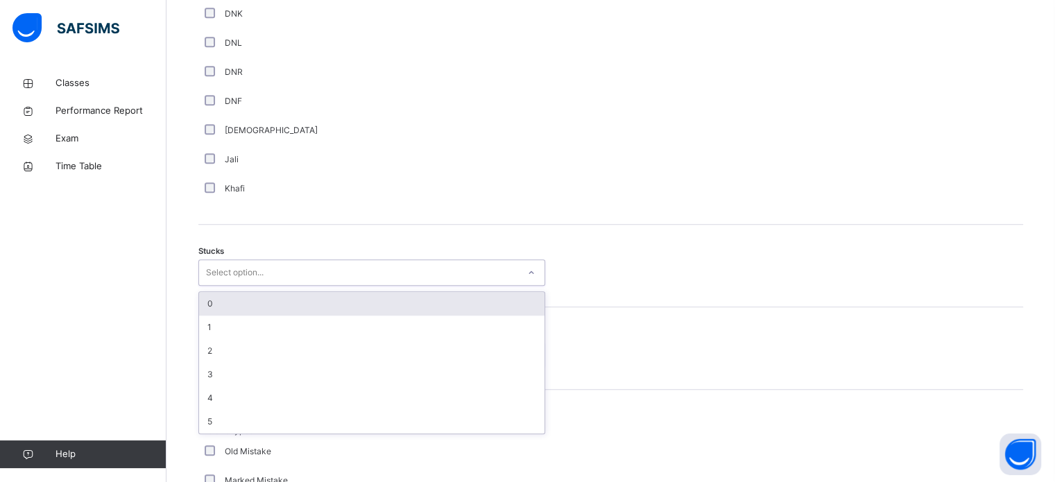
click at [334, 275] on div "Select option..." at bounding box center [358, 272] width 319 height 21
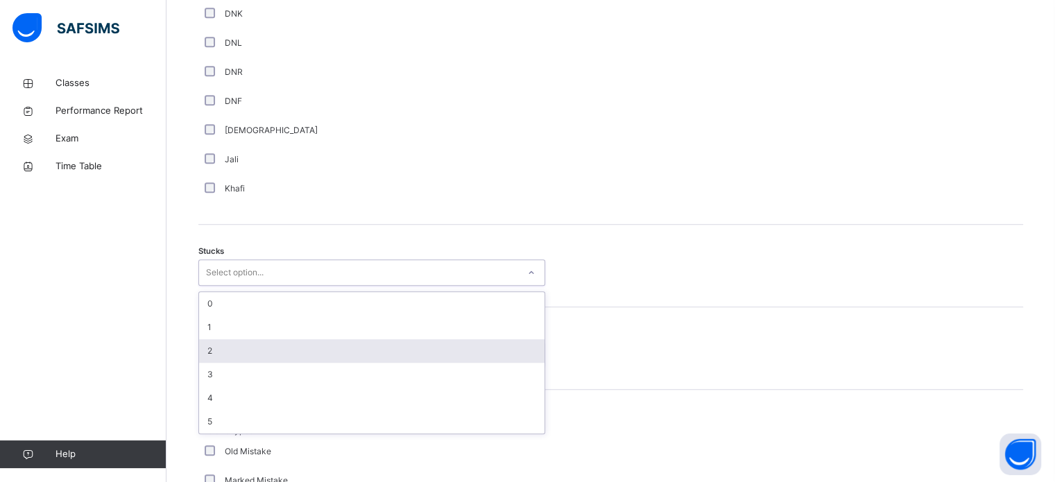
click at [320, 341] on div "2" at bounding box center [371, 351] width 345 height 24
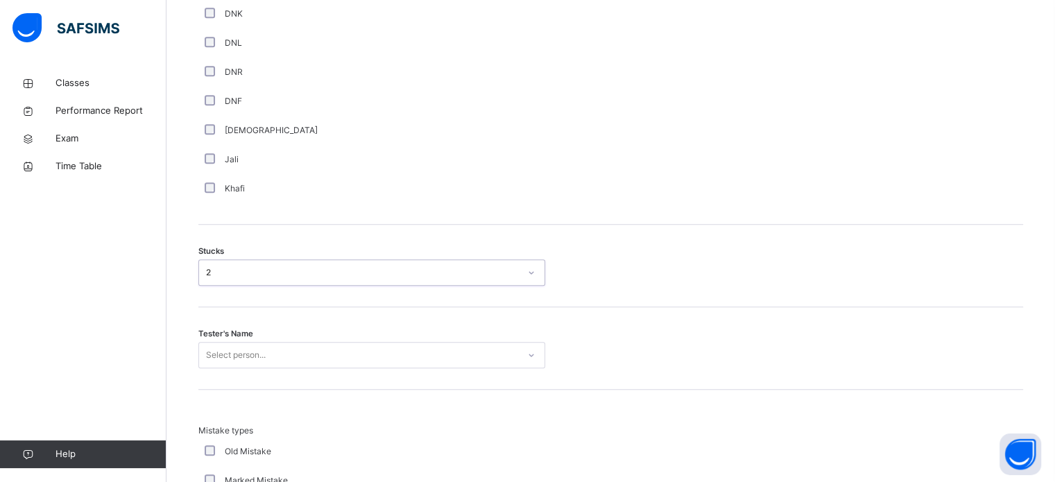
scroll to position [1105, 0]
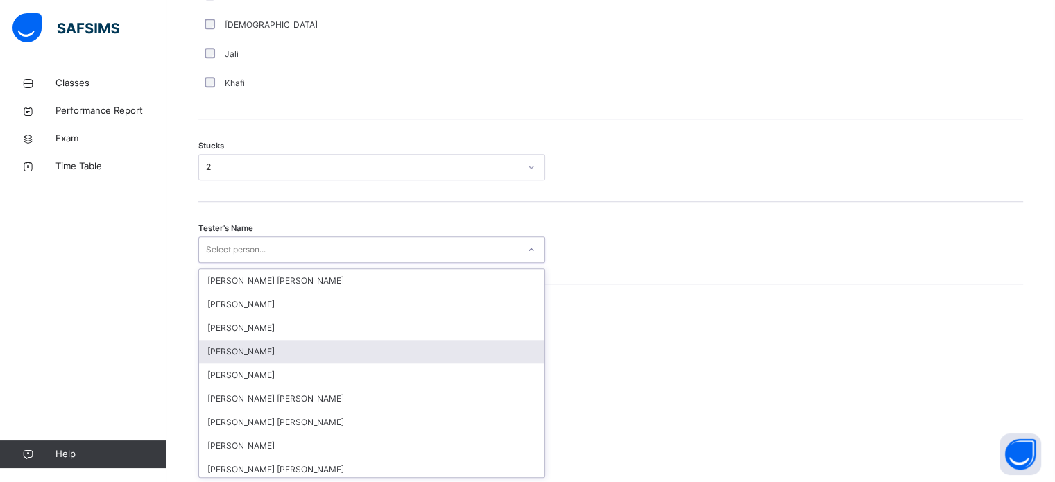
click at [264, 263] on div "option [PERSON_NAME] focused, 4 of 90. 90 results available. Use Up and Down to…" at bounding box center [371, 249] width 347 height 26
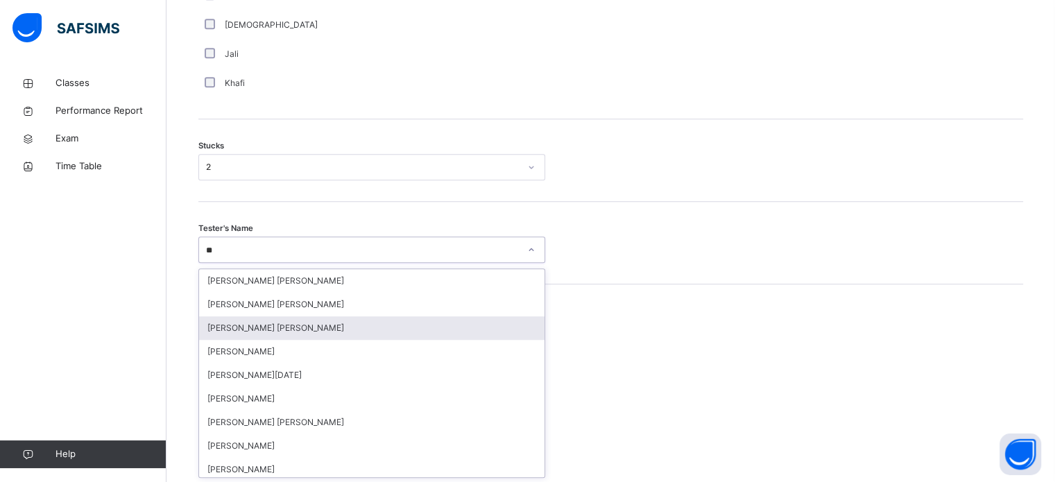
type input "***"
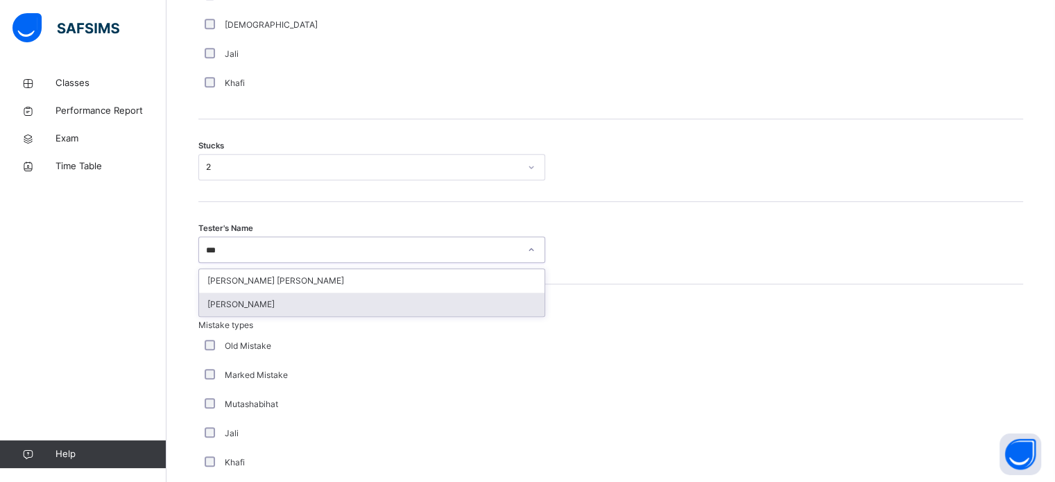
click at [288, 308] on div "[PERSON_NAME]" at bounding box center [371, 305] width 345 height 24
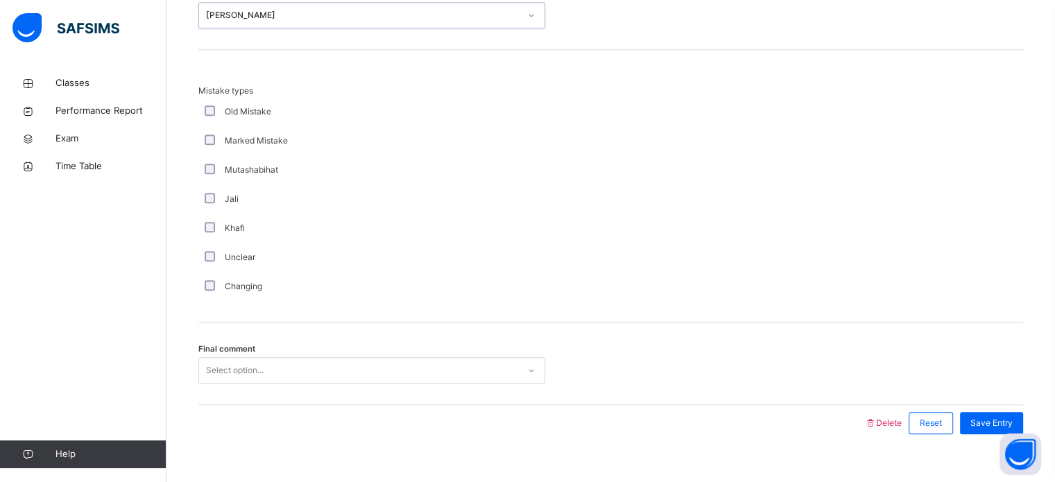
scroll to position [1360, 0]
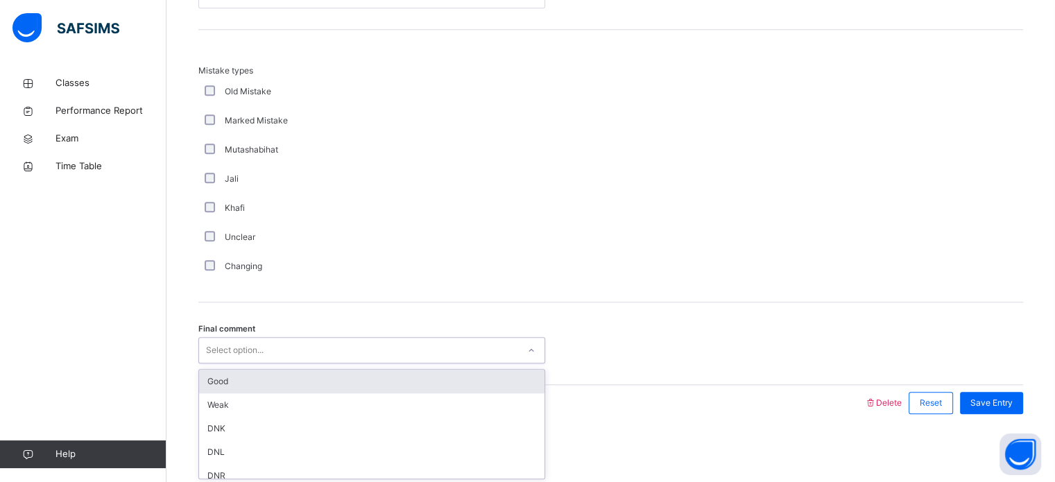
click at [240, 362] on div "Final comment option Good focused, 1 of 6. 6 results available. Use Up and Down…" at bounding box center [610, 343] width 825 height 83
click at [240, 374] on div "Good" at bounding box center [371, 382] width 345 height 24
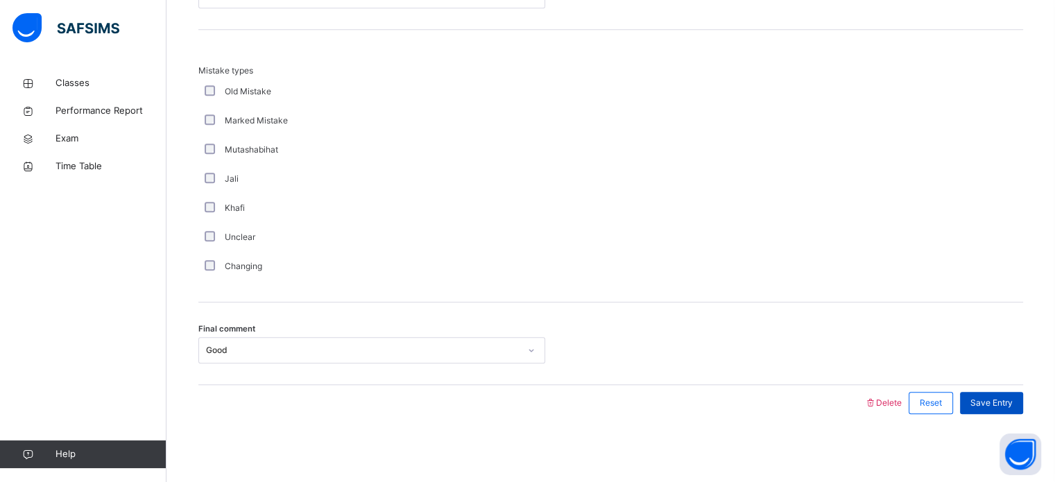
click at [992, 404] on span "Save Entry" at bounding box center [991, 403] width 42 height 12
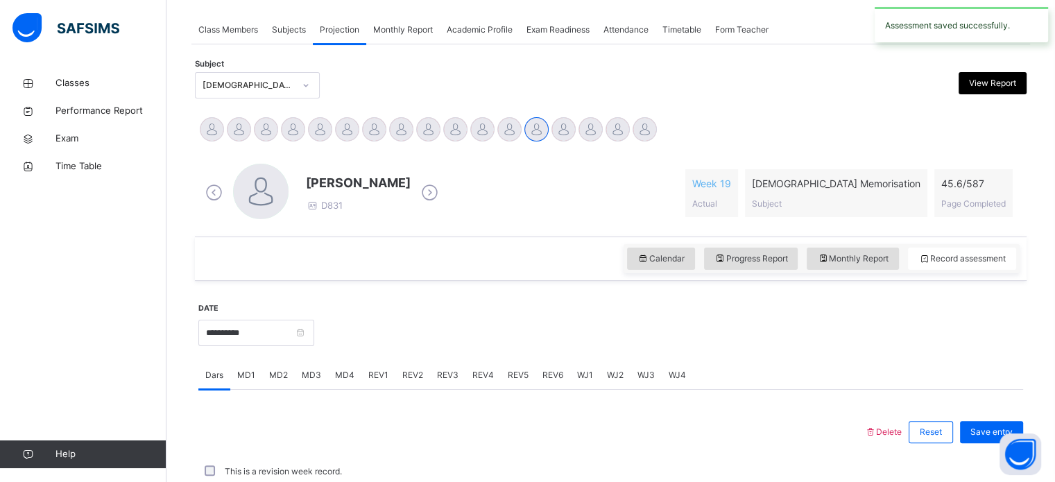
scroll to position [559, 0]
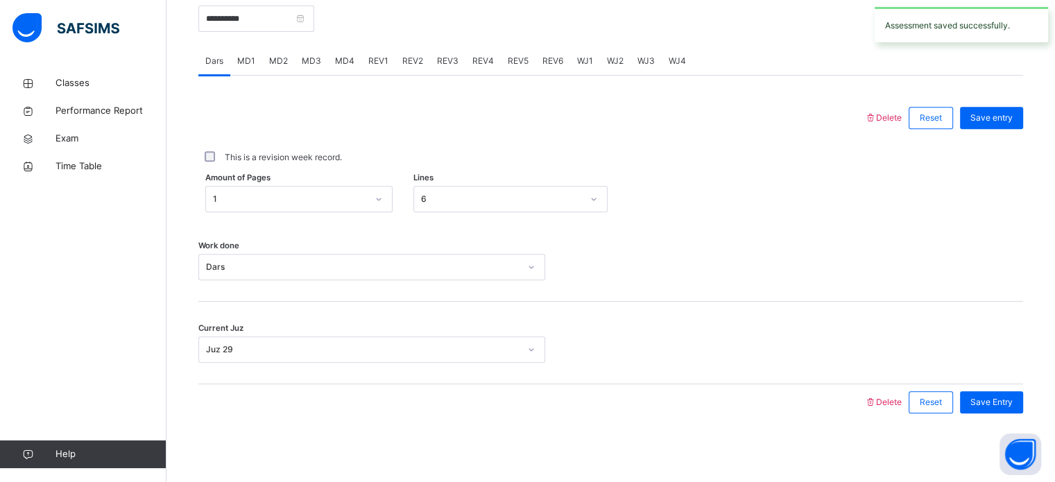
click at [343, 58] on span "MD4" at bounding box center [344, 61] width 19 height 12
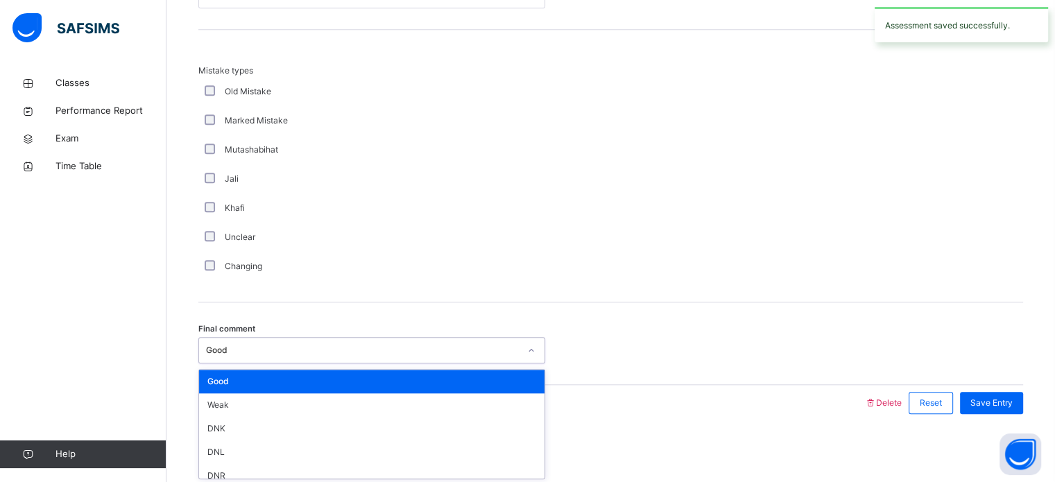
click at [291, 359] on div "Good" at bounding box center [358, 350] width 319 height 21
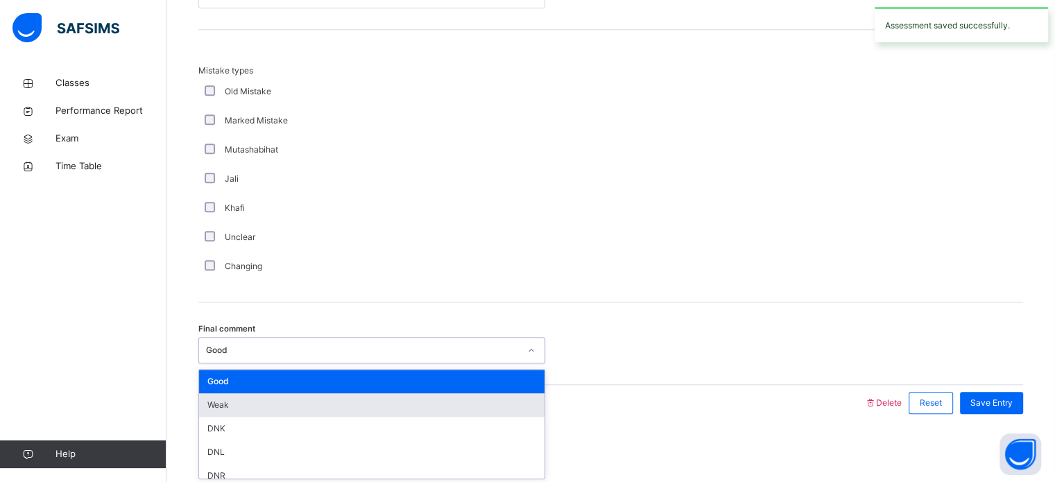
click at [280, 407] on div "Weak" at bounding box center [371, 405] width 345 height 24
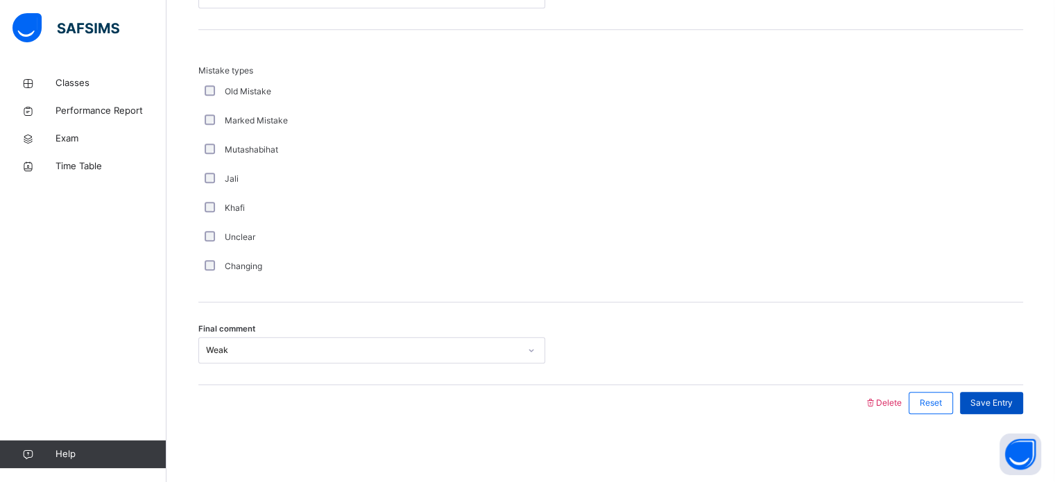
click at [990, 399] on span "Save Entry" at bounding box center [991, 403] width 42 height 12
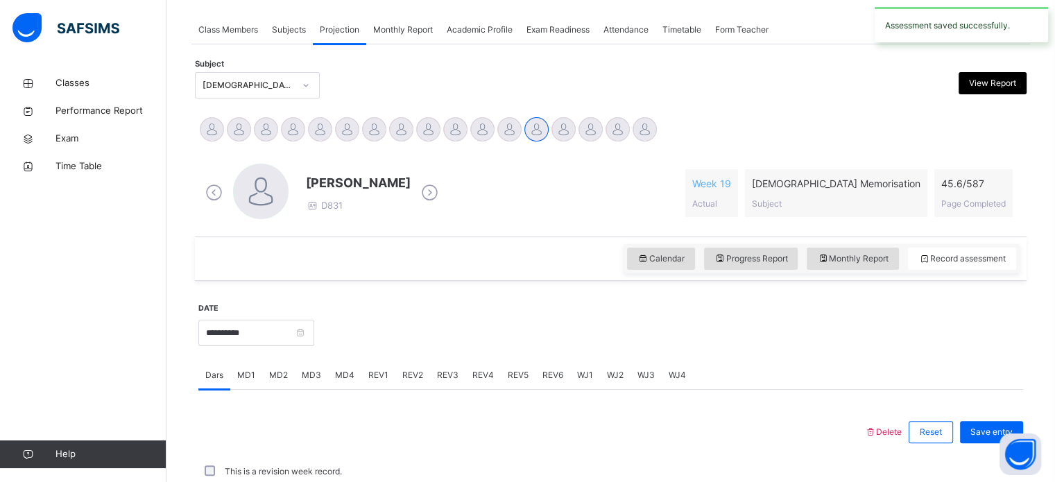
scroll to position [559, 0]
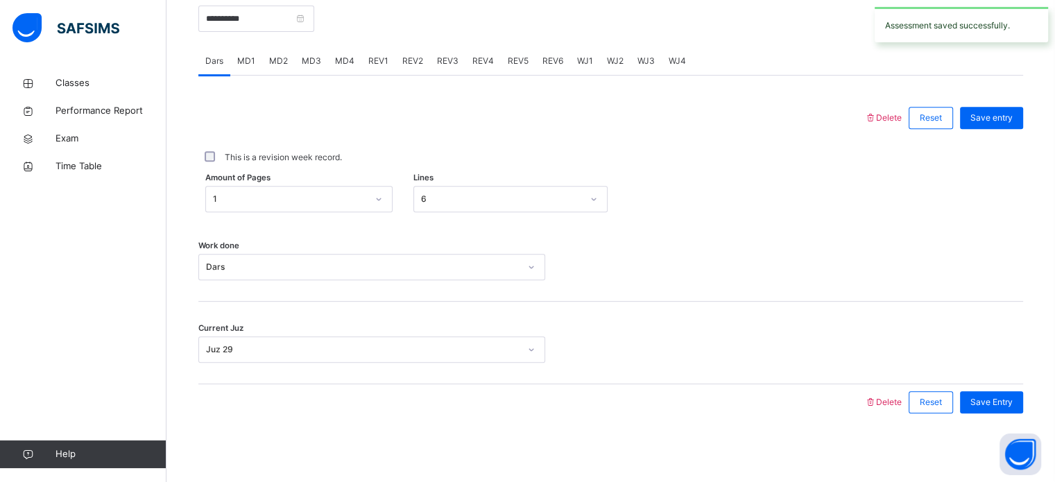
click at [372, 60] on span "REV1" at bounding box center [378, 61] width 20 height 12
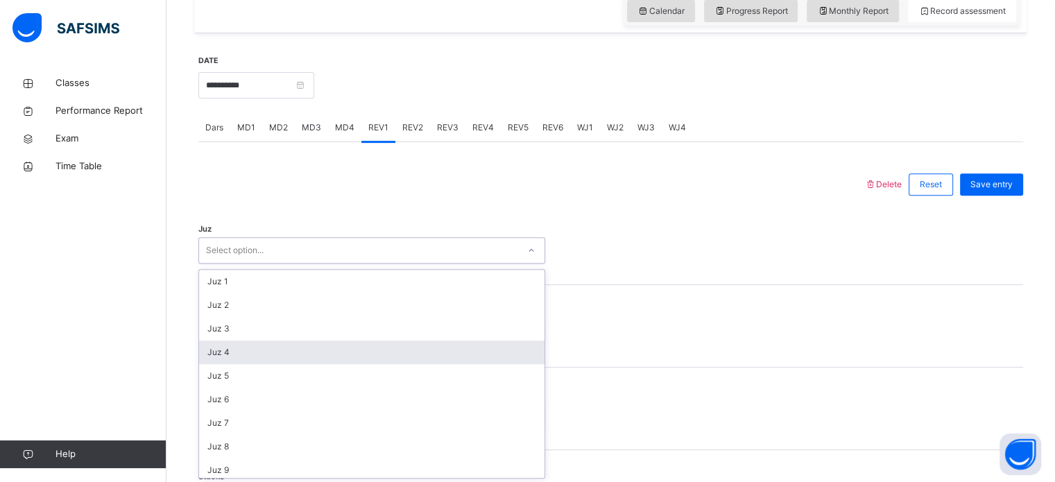
scroll to position [494, 0]
click at [248, 262] on div "option Juz 4 focused, 4 of 30. 30 results available. Use Up and Down to choose …" at bounding box center [371, 249] width 347 height 26
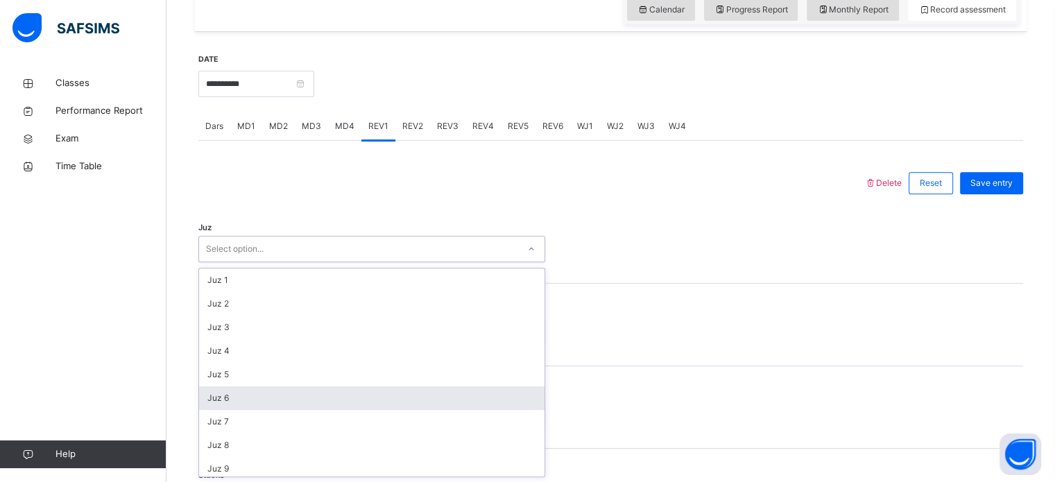
scroll to position [499, 0]
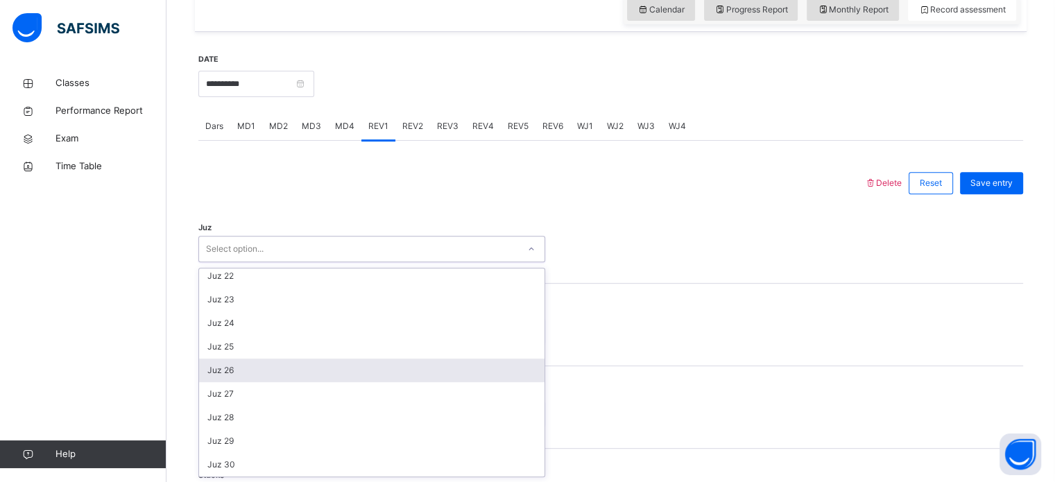
click at [281, 368] on div "Juz 26" at bounding box center [371, 371] width 345 height 24
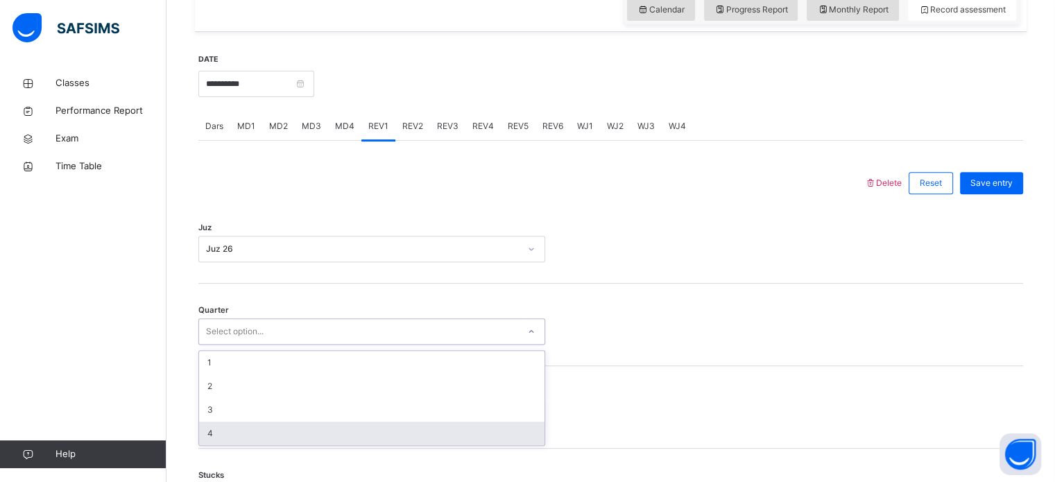
drag, startPoint x: 278, startPoint y: 327, endPoint x: 258, endPoint y: 445, distance: 118.9
click at [258, 345] on div "option 4 focused, 4 of 4. 4 results available. Use Up and Down to choose option…" at bounding box center [371, 331] width 347 height 26
click at [258, 445] on div "1 2 3 4" at bounding box center [371, 398] width 347 height 96
click at [258, 435] on div "4" at bounding box center [371, 434] width 345 height 24
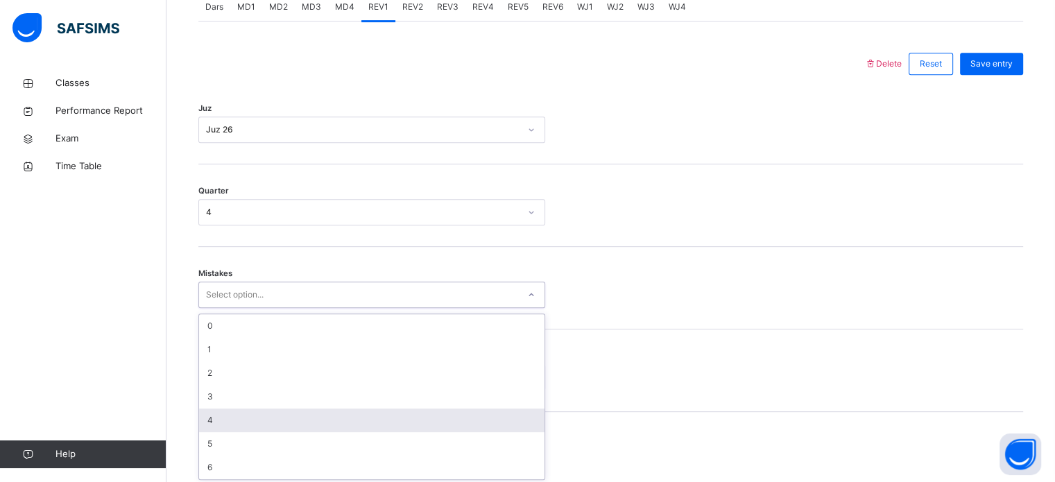
scroll to position [616, 0]
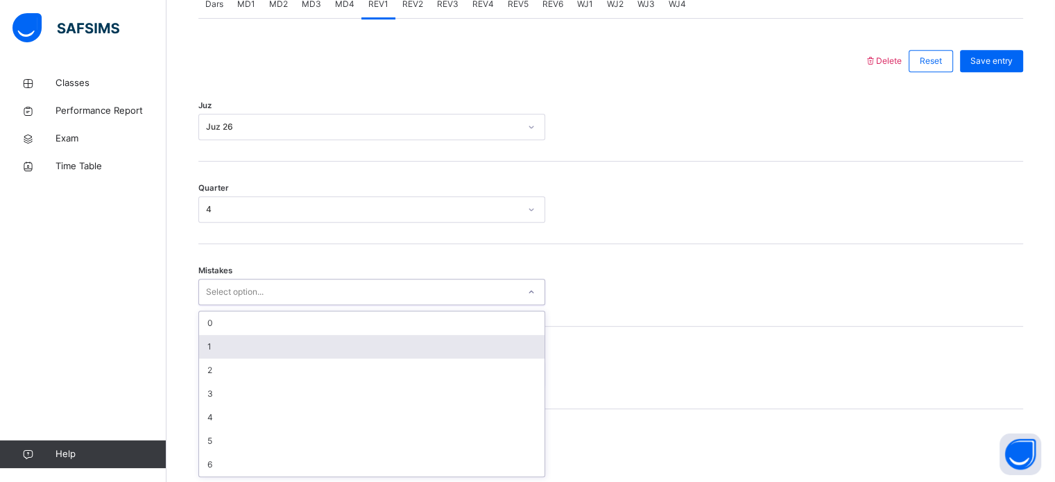
drag, startPoint x: 268, startPoint y: 412, endPoint x: 277, endPoint y: 356, distance: 57.0
click at [277, 305] on div "option 1 focused, 2 of 7. 7 results available. Use Up and Down to choose option…" at bounding box center [371, 292] width 347 height 26
drag, startPoint x: 277, startPoint y: 356, endPoint x: 257, endPoint y: 346, distance: 22.3
click at [257, 346] on div "1" at bounding box center [371, 347] width 345 height 24
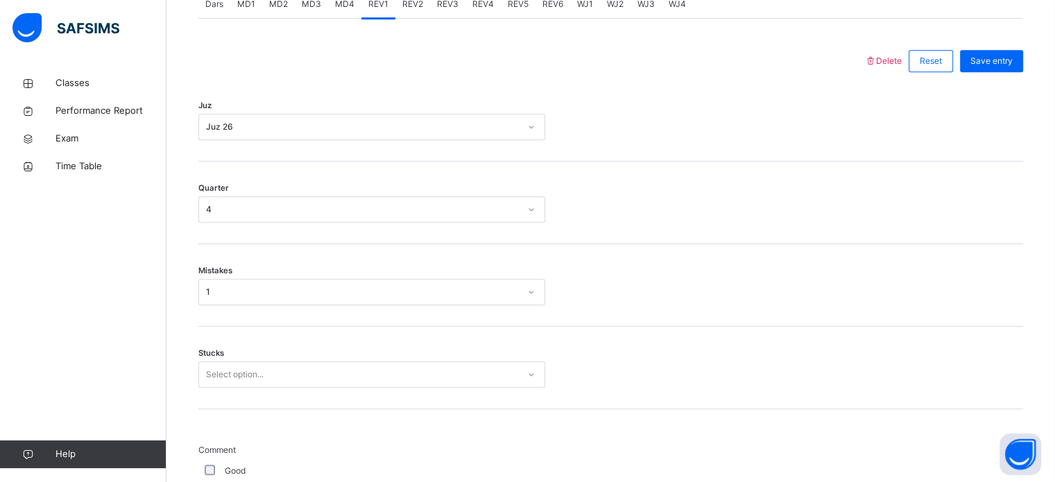
click at [257, 346] on div "Stucks Select option..." at bounding box center [610, 368] width 825 height 83
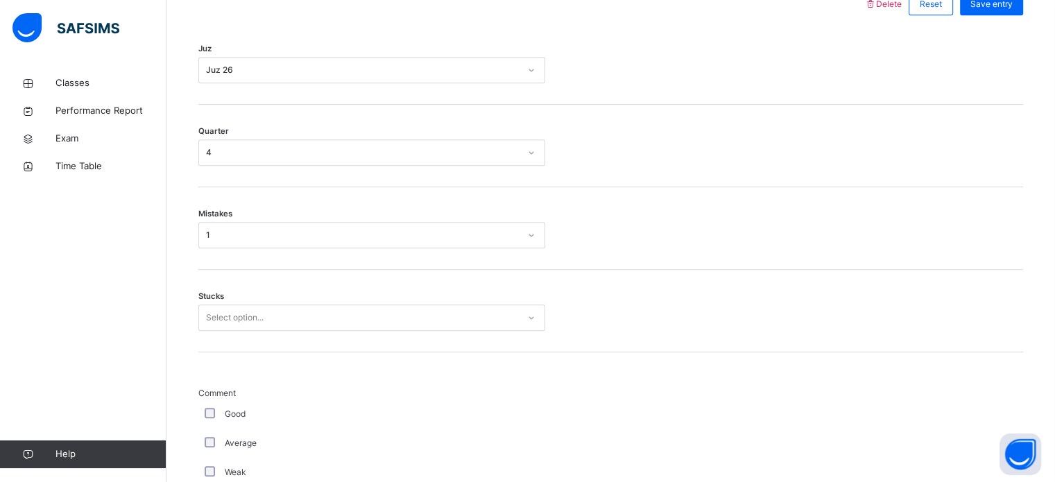
scroll to position [674, 0]
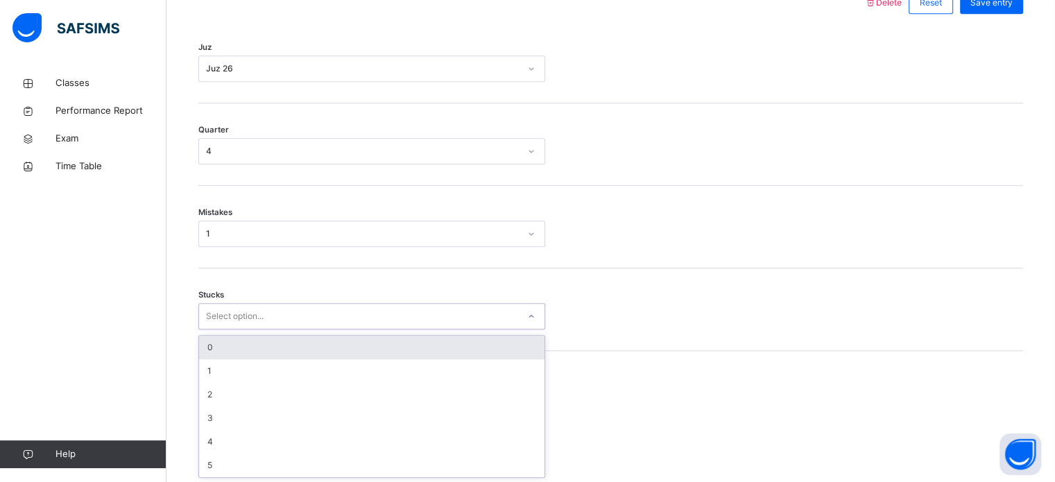
drag, startPoint x: 246, startPoint y: 366, endPoint x: 261, endPoint y: 343, distance: 27.7
click at [261, 329] on div "option 0 focused, 1 of 6. 6 results available. Use Up and Down to choose option…" at bounding box center [371, 316] width 347 height 26
click at [261, 343] on div "0" at bounding box center [371, 348] width 345 height 24
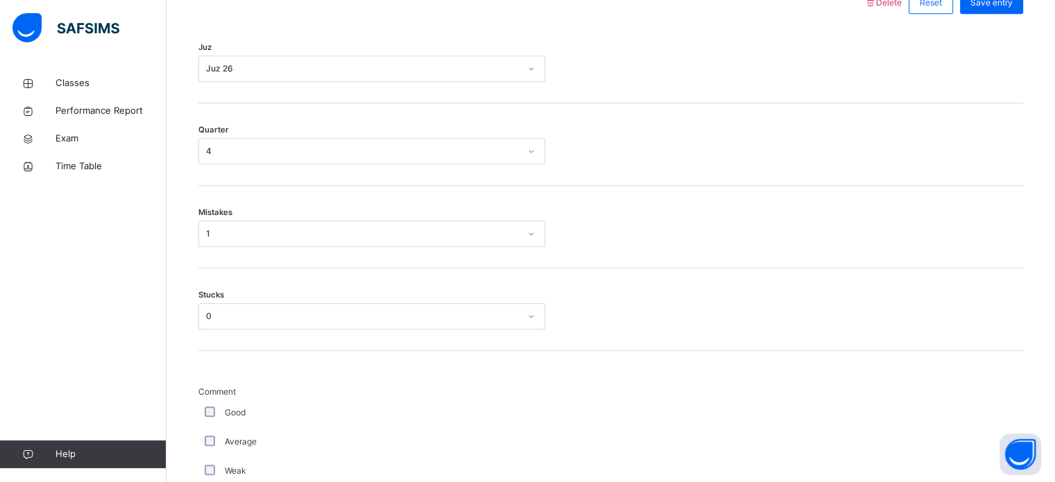
click at [203, 414] on div "Good" at bounding box center [372, 412] width 340 height 12
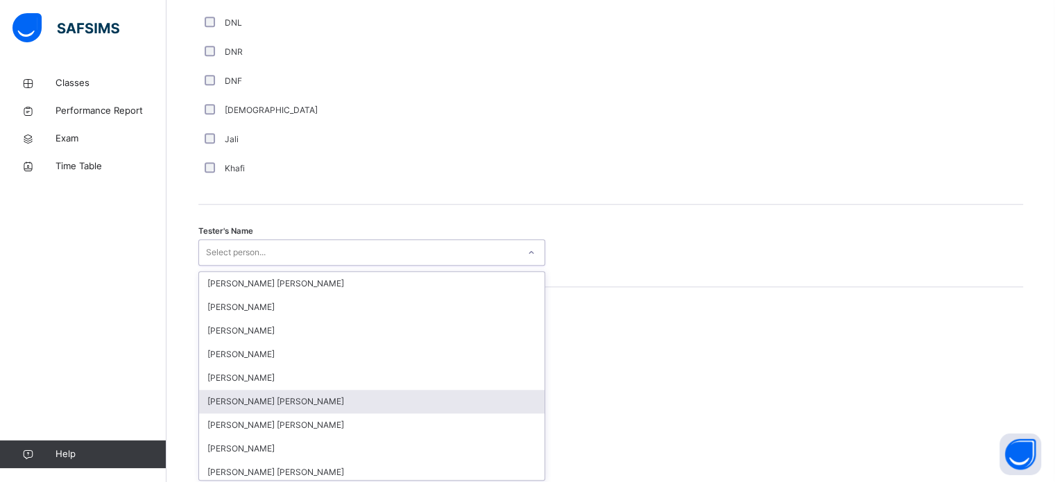
scroll to position [1270, 0]
click at [225, 263] on div "option [PERSON_NAME] [PERSON_NAME] focused, 6 of 90. 90 results available. Use …" at bounding box center [371, 249] width 347 height 26
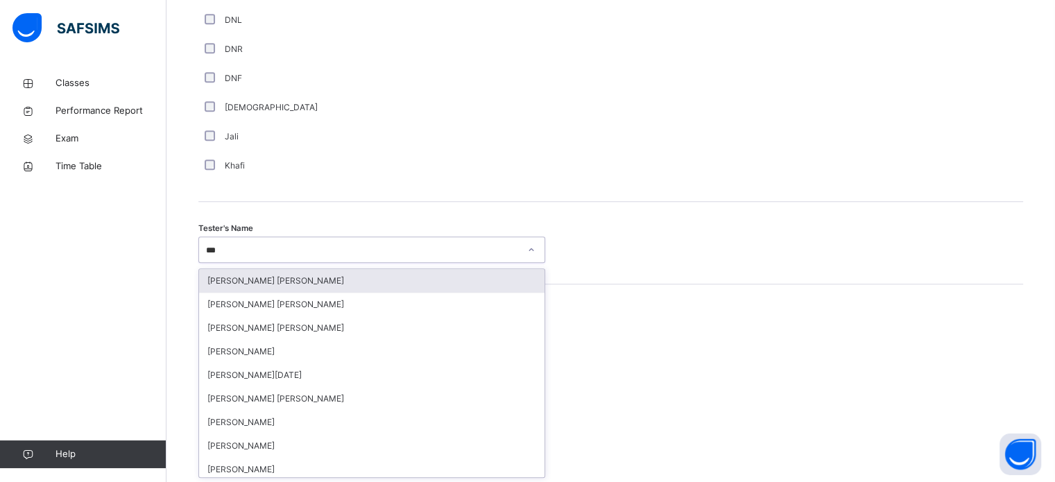
type input "****"
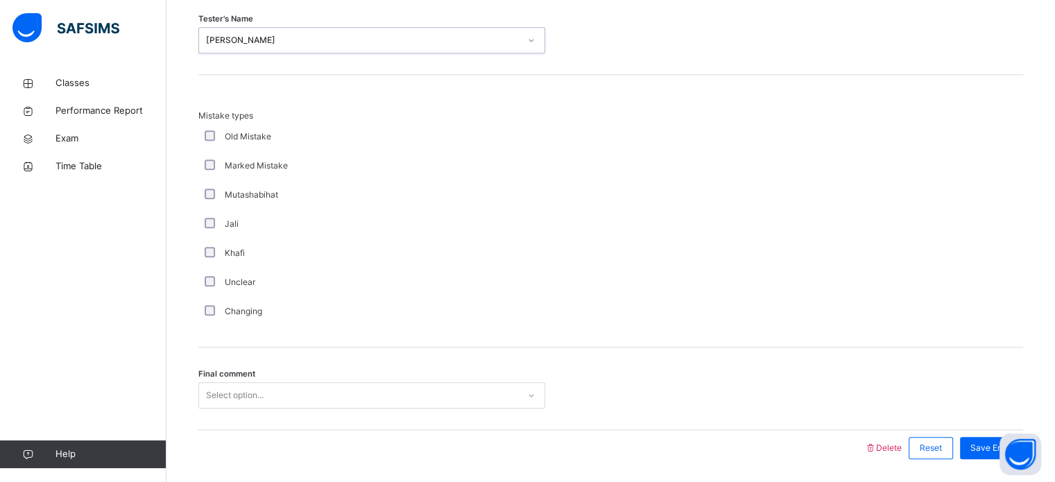
scroll to position [1525, 0]
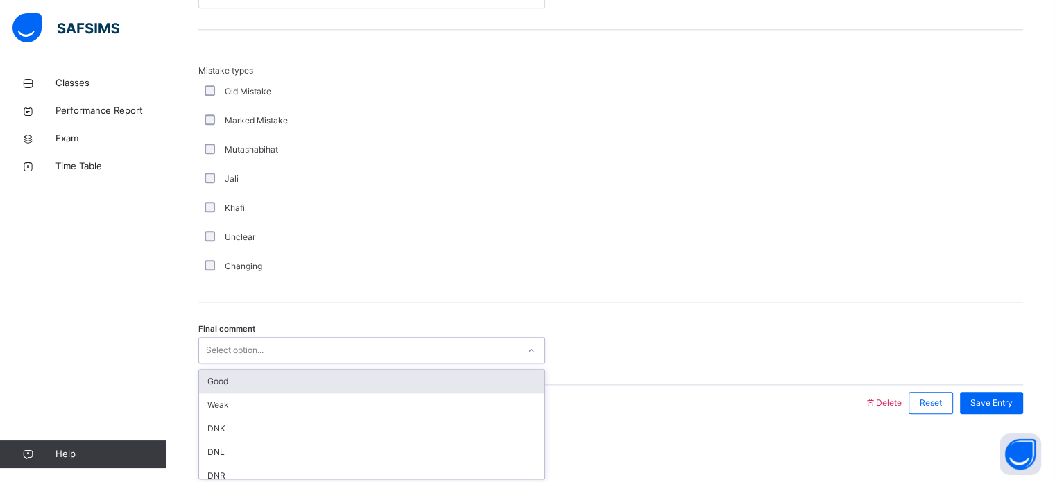
click at [212, 363] on div "option Good focused, 1 of 6. 6 results available. Use Up and Down to choose opt…" at bounding box center [371, 350] width 347 height 26
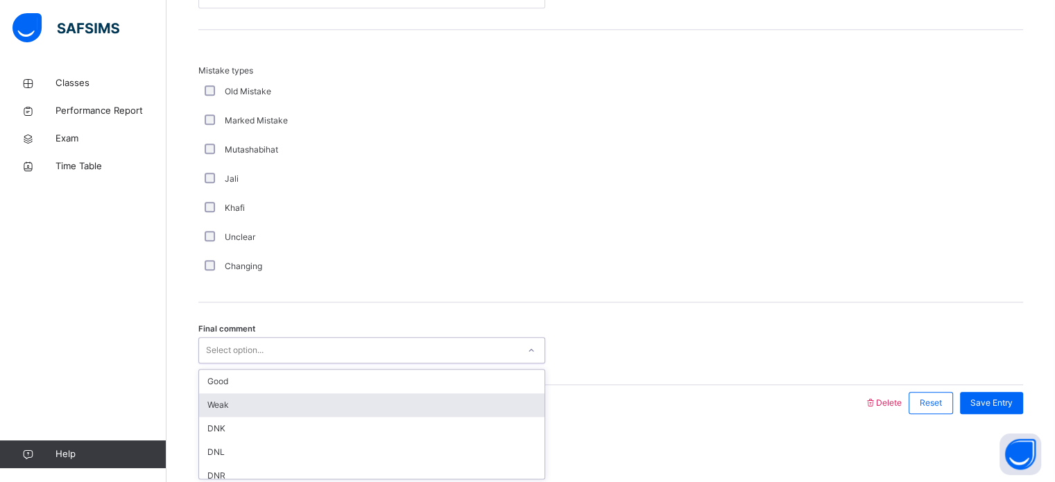
click at [218, 402] on div "Weak" at bounding box center [371, 405] width 345 height 24
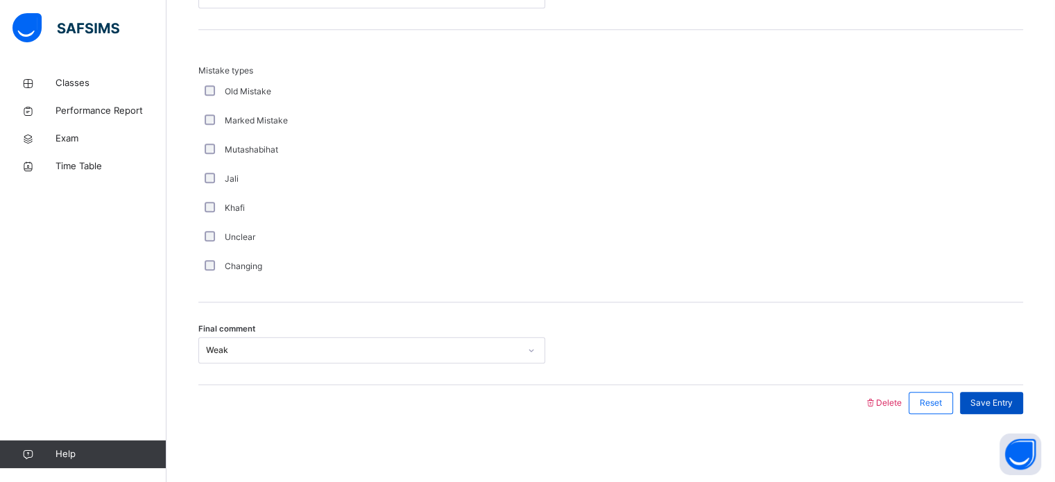
click at [1007, 397] on span "Save Entry" at bounding box center [991, 403] width 42 height 12
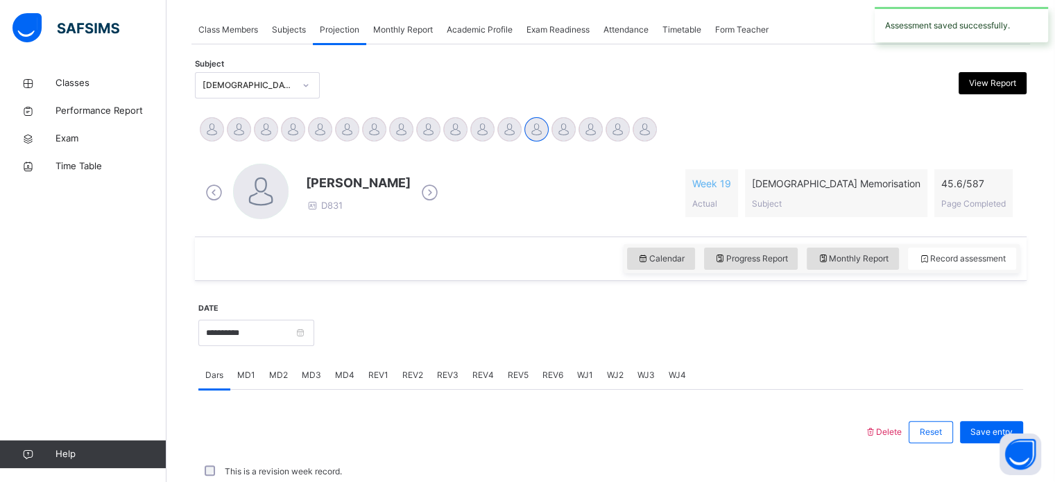
scroll to position [559, 0]
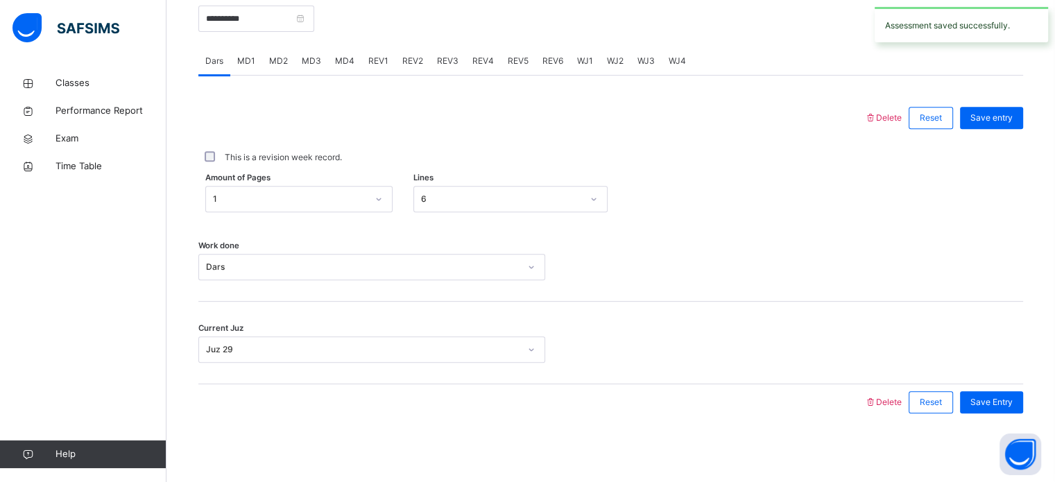
click at [402, 60] on span "REV2" at bounding box center [412, 61] width 21 height 12
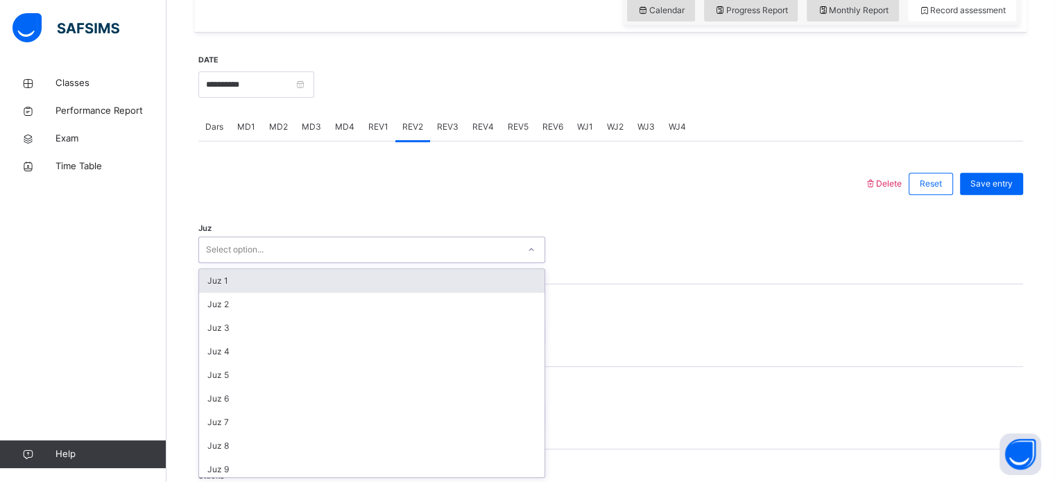
scroll to position [494, 0]
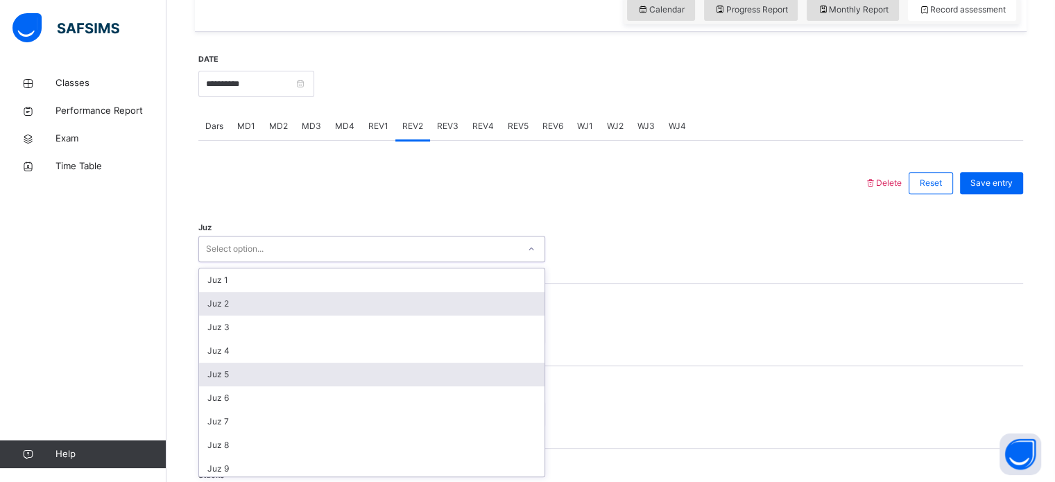
drag, startPoint x: 261, startPoint y: 285, endPoint x: 258, endPoint y: 370, distance: 84.7
click at [258, 262] on div "option Juz 2 focused, 2 of 30. 30 results available. Use Up and Down to choose …" at bounding box center [371, 249] width 347 height 26
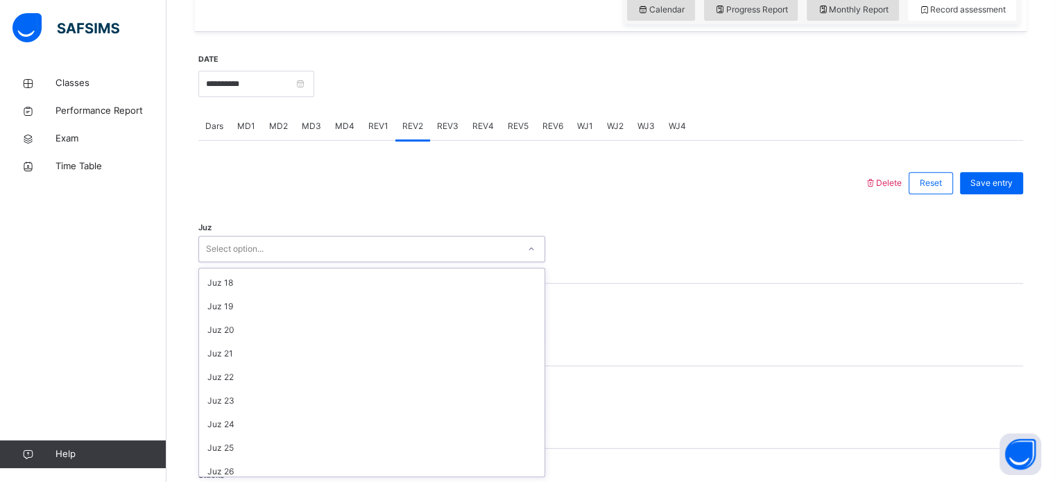
scroll to position [499, 0]
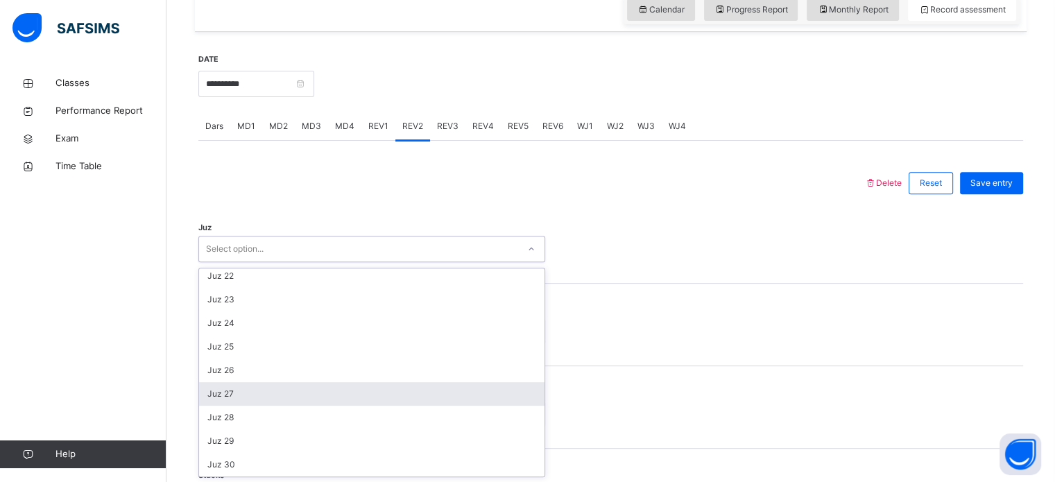
click at [254, 396] on div "Juz 27" at bounding box center [371, 394] width 345 height 24
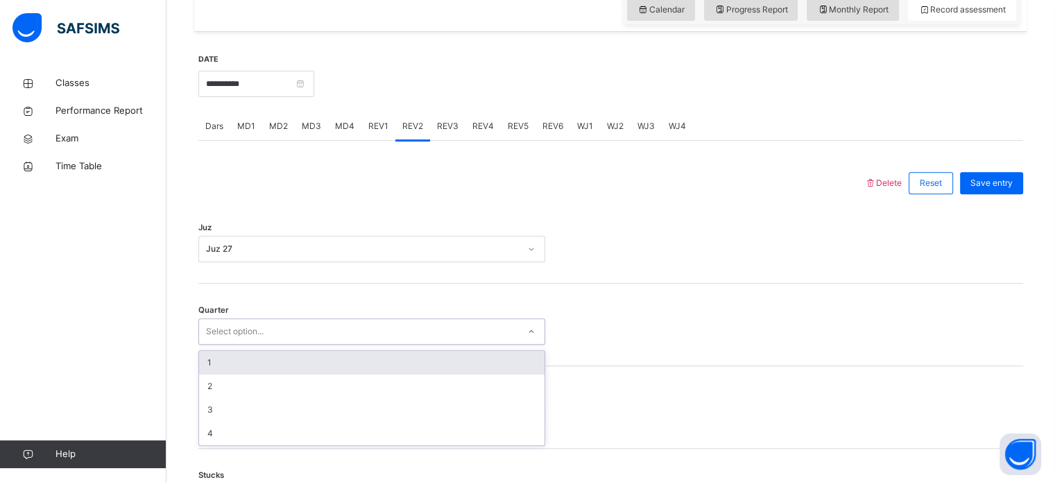
click at [267, 326] on div "Select option..." at bounding box center [358, 331] width 319 height 21
click at [264, 363] on div "1" at bounding box center [371, 363] width 345 height 24
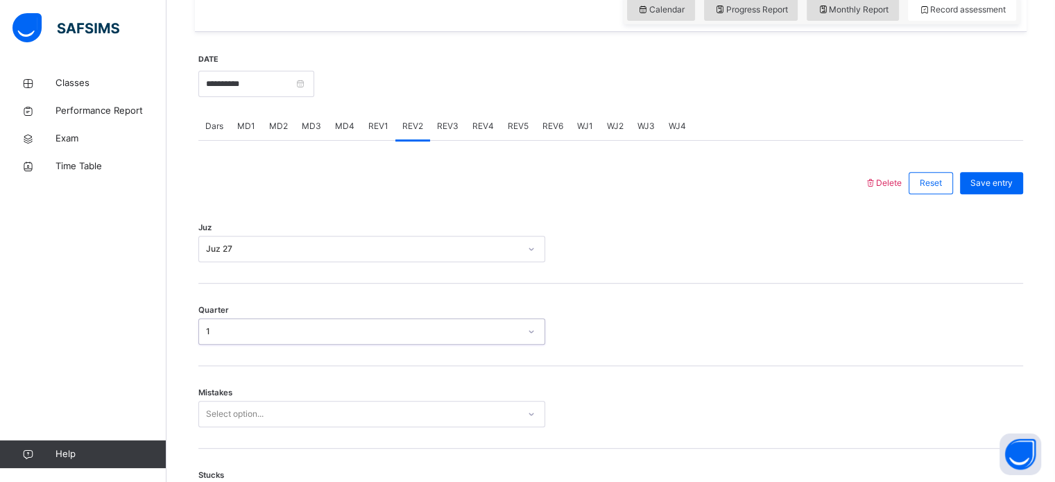
scroll to position [616, 0]
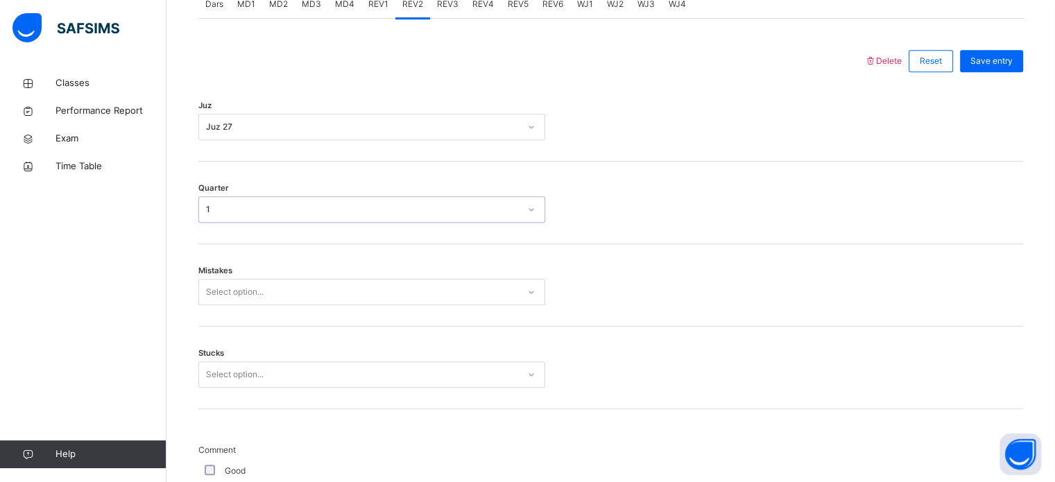
click at [245, 305] on div "Select option..." at bounding box center [371, 292] width 347 height 26
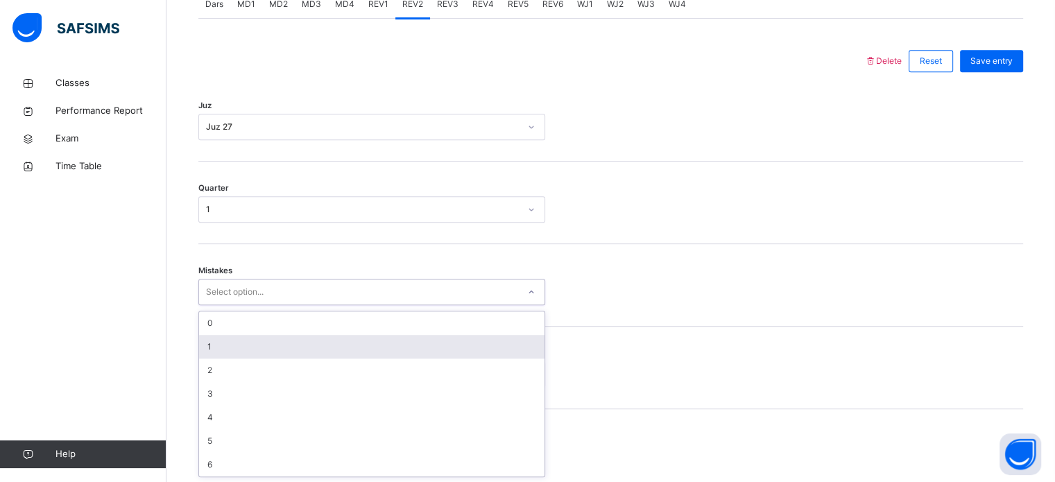
click at [272, 351] on div "1" at bounding box center [371, 347] width 345 height 24
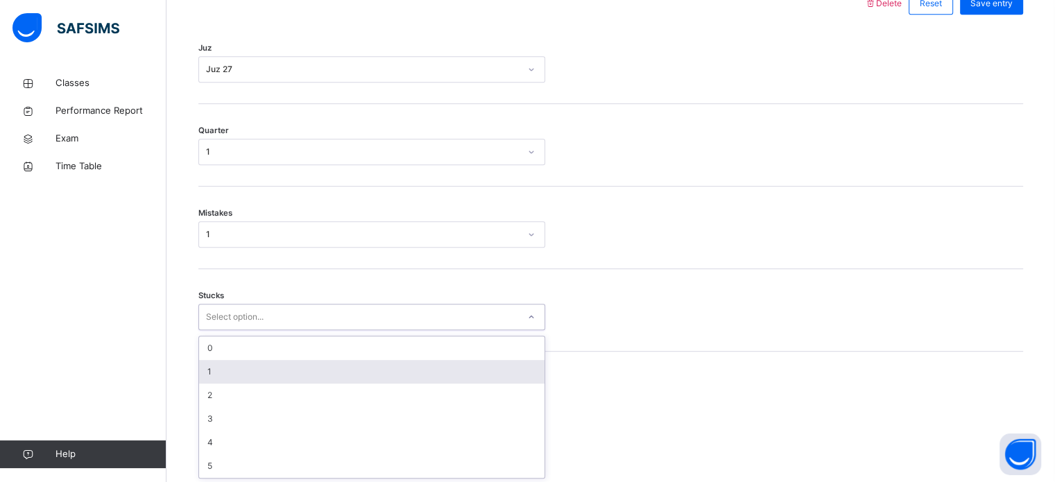
scroll to position [674, 0]
click at [260, 329] on div "option 1 focused, 2 of 6. 6 results available. Use Up and Down to choose option…" at bounding box center [371, 316] width 347 height 26
click at [260, 374] on div "1" at bounding box center [371, 371] width 345 height 24
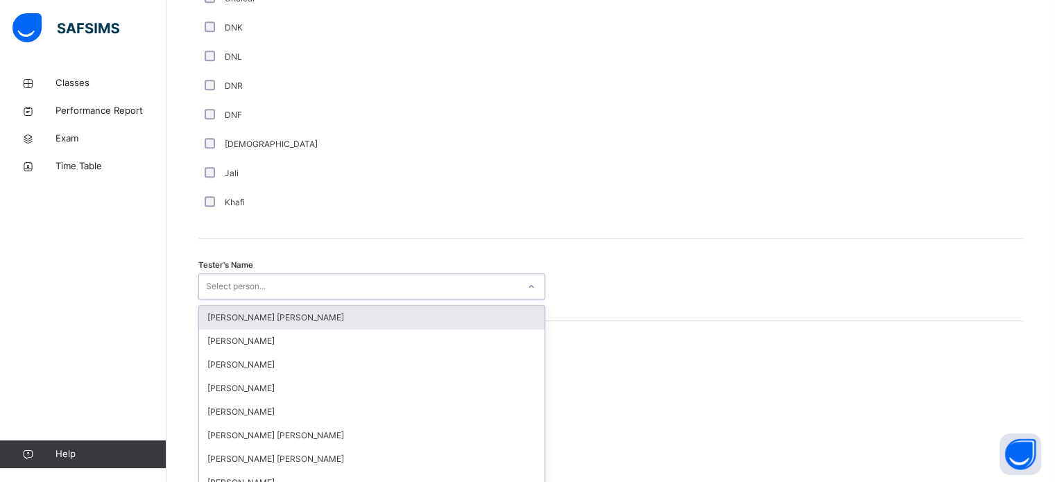
scroll to position [1270, 0]
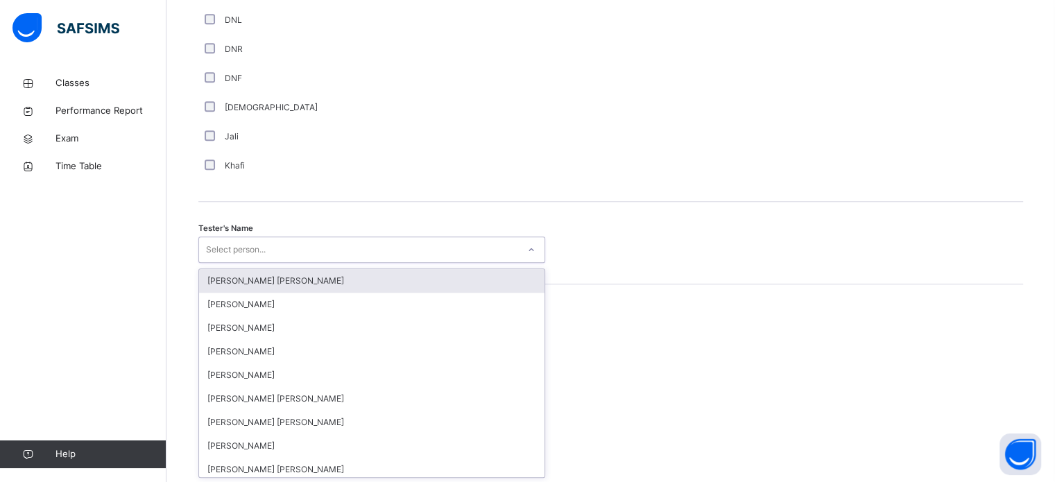
click at [324, 263] on div "option [PERSON_NAME] [PERSON_NAME] focused, 1 of 90. 90 results available. Use …" at bounding box center [371, 249] width 347 height 26
type input "***"
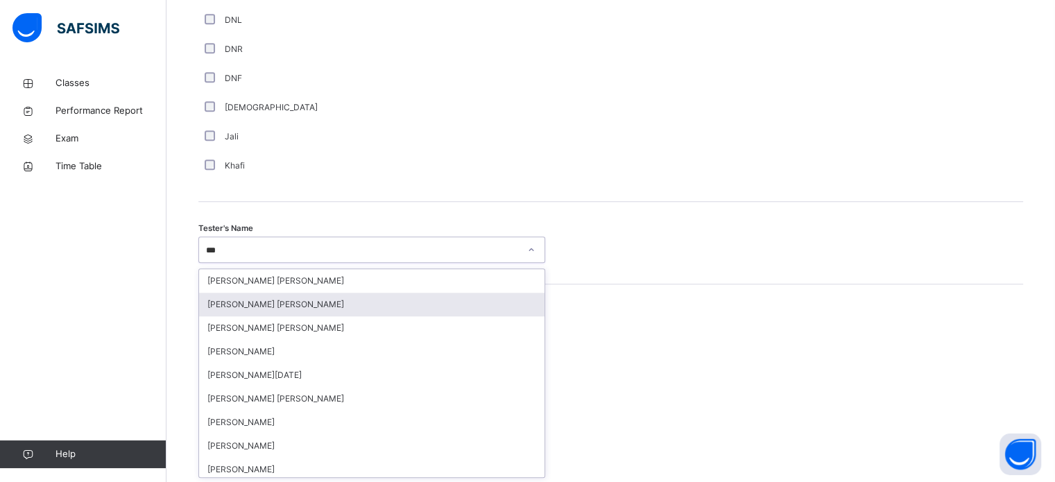
click at [313, 307] on div "[PERSON_NAME] [PERSON_NAME]" at bounding box center [371, 305] width 345 height 24
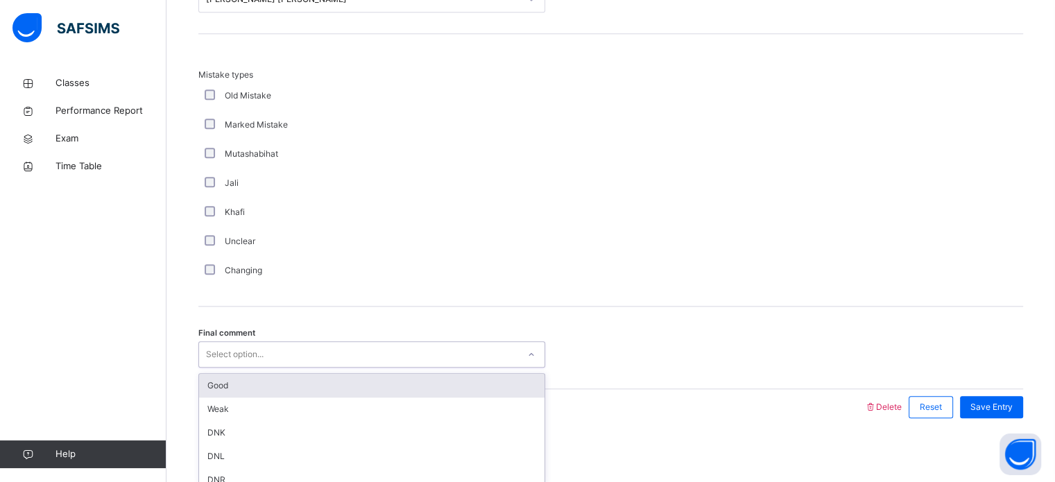
scroll to position [1525, 0]
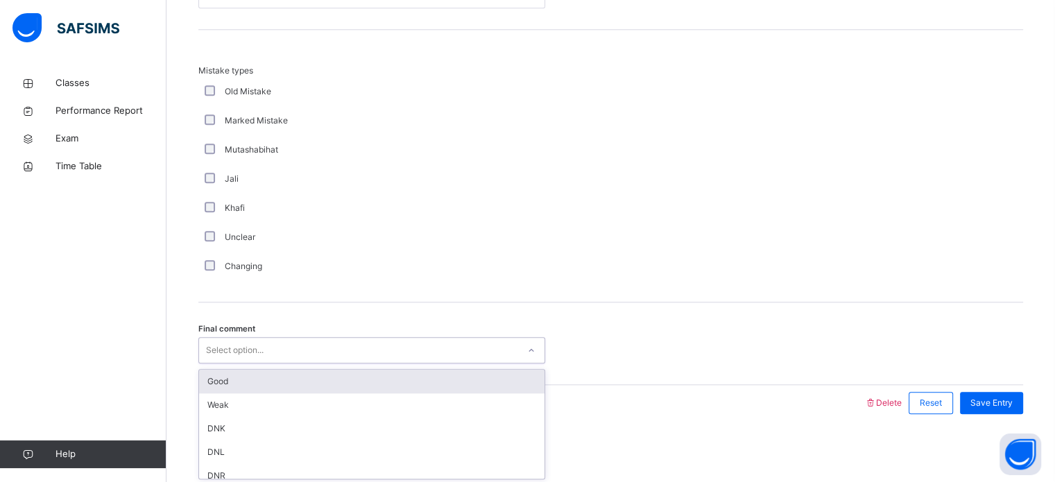
click at [246, 350] on div "Select option..." at bounding box center [235, 350] width 58 height 26
click at [250, 371] on div "Good" at bounding box center [371, 382] width 345 height 24
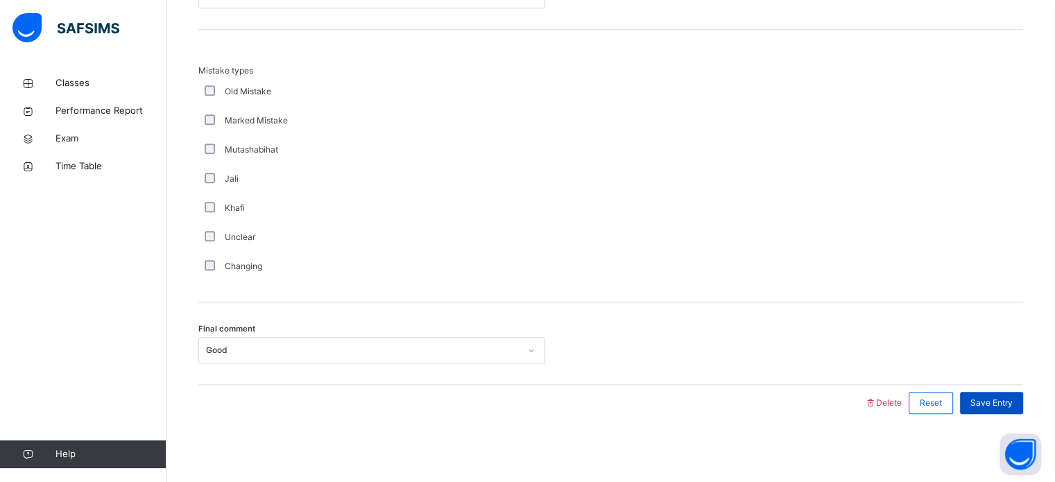
click at [988, 397] on span "Save Entry" at bounding box center [991, 403] width 42 height 12
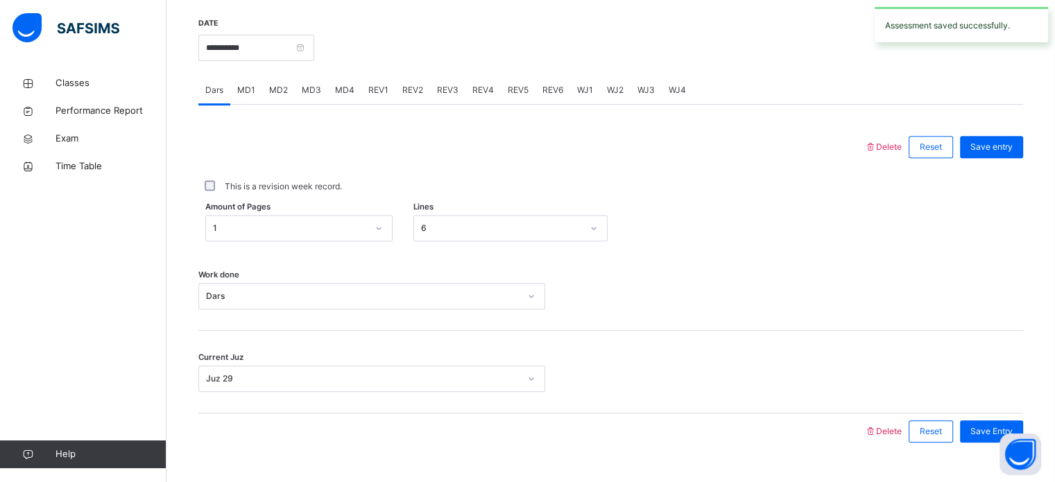
scroll to position [529, 0]
click at [444, 90] on span "REV3" at bounding box center [447, 91] width 21 height 12
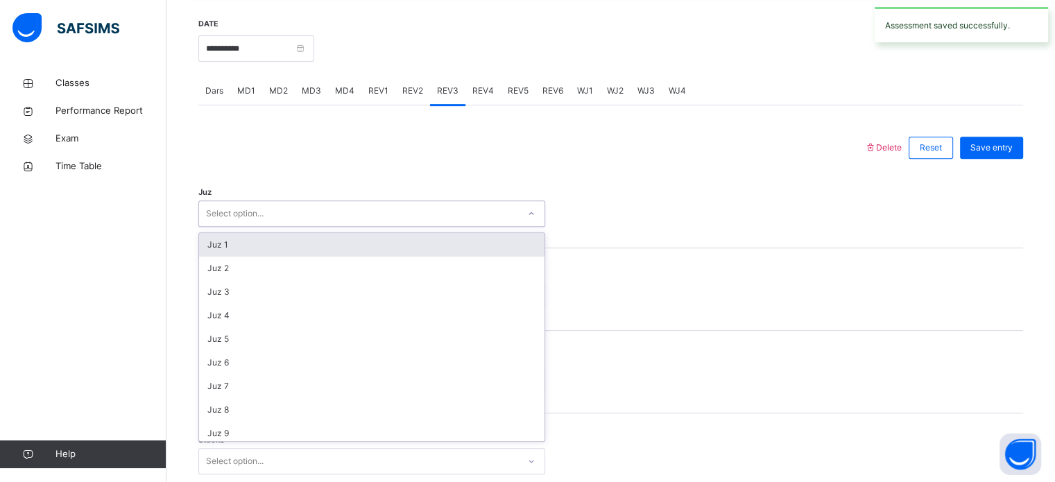
click at [250, 207] on div "Select option..." at bounding box center [235, 213] width 58 height 26
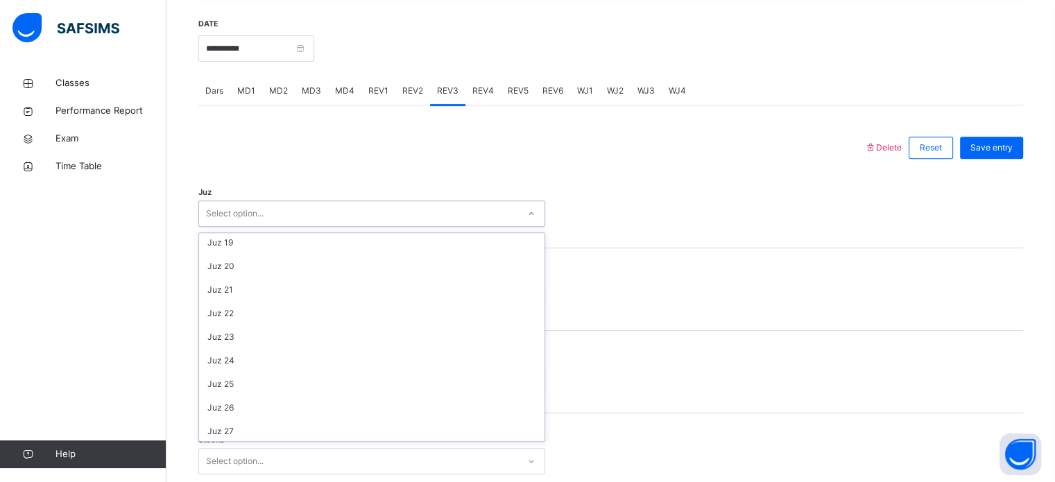
scroll to position [499, 0]
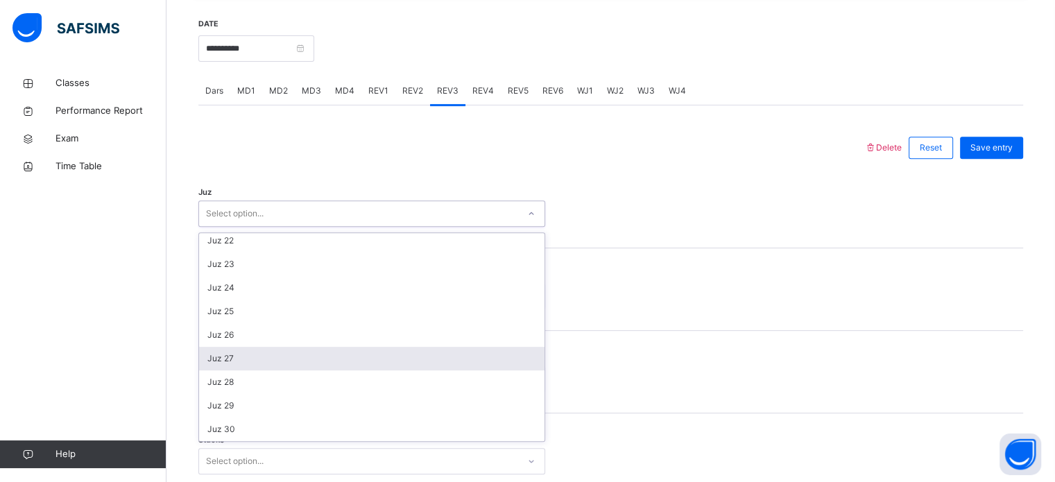
click at [257, 348] on div "Juz 27" at bounding box center [371, 359] width 345 height 24
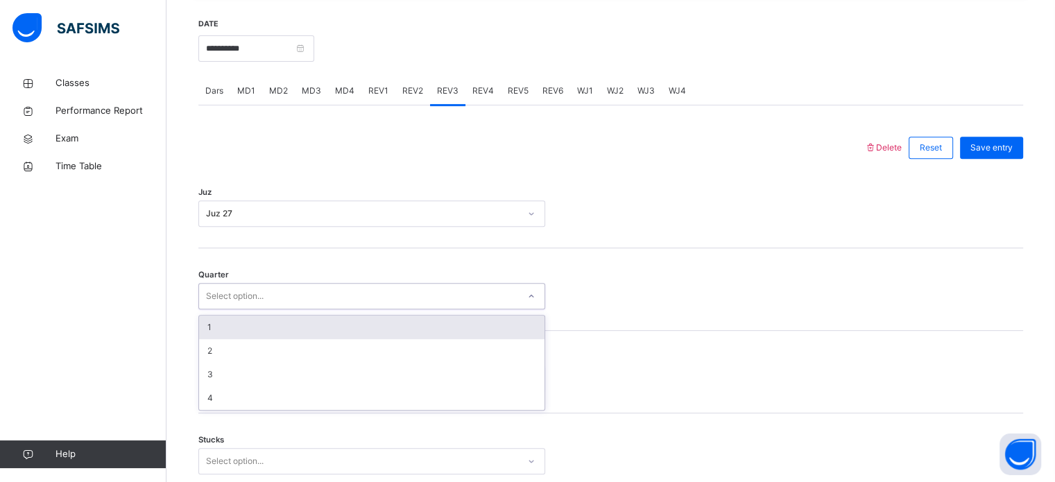
click at [252, 291] on div "Select option..." at bounding box center [235, 296] width 58 height 26
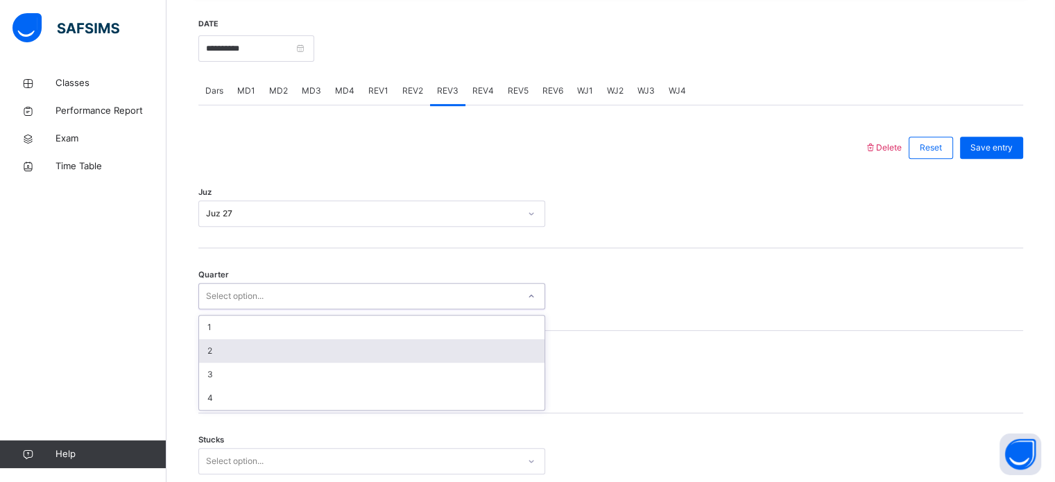
click at [252, 349] on div "2" at bounding box center [371, 351] width 345 height 24
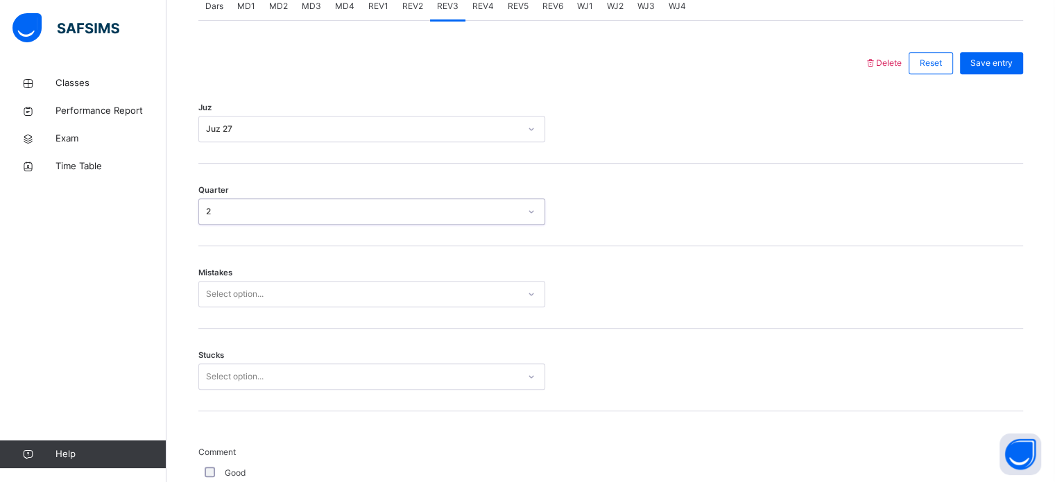
scroll to position [616, 0]
click at [252, 305] on div "Select option..." at bounding box center [371, 292] width 347 height 26
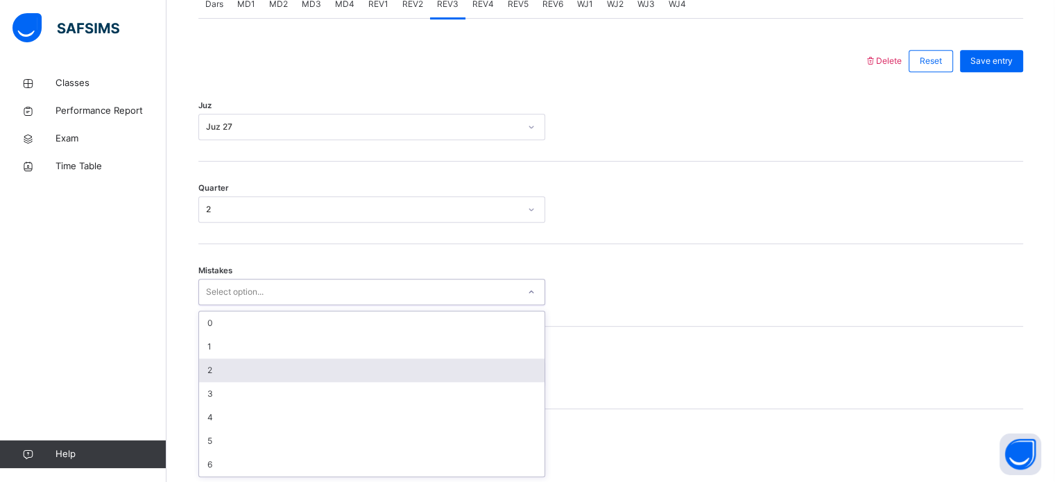
click at [256, 368] on div "2" at bounding box center [371, 371] width 345 height 24
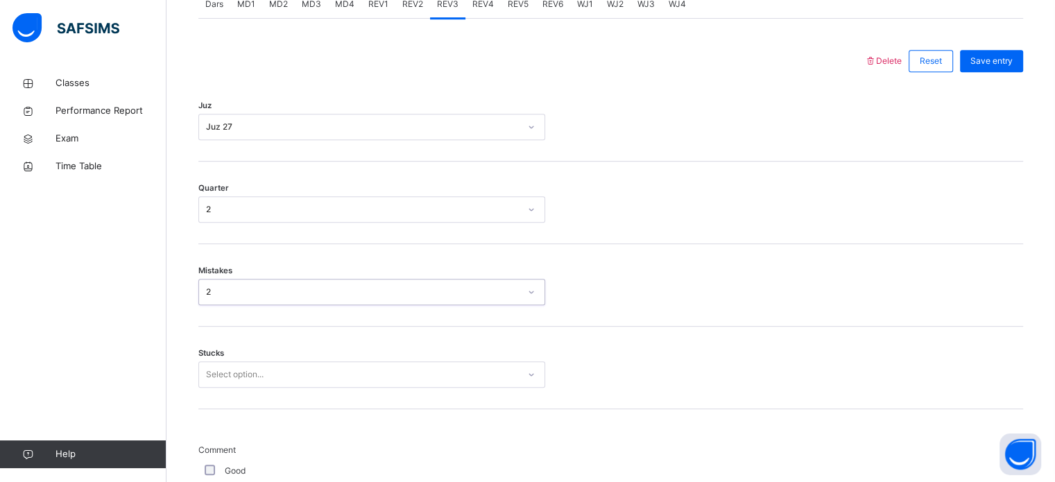
click at [270, 298] on div "2" at bounding box center [358, 292] width 319 height 21
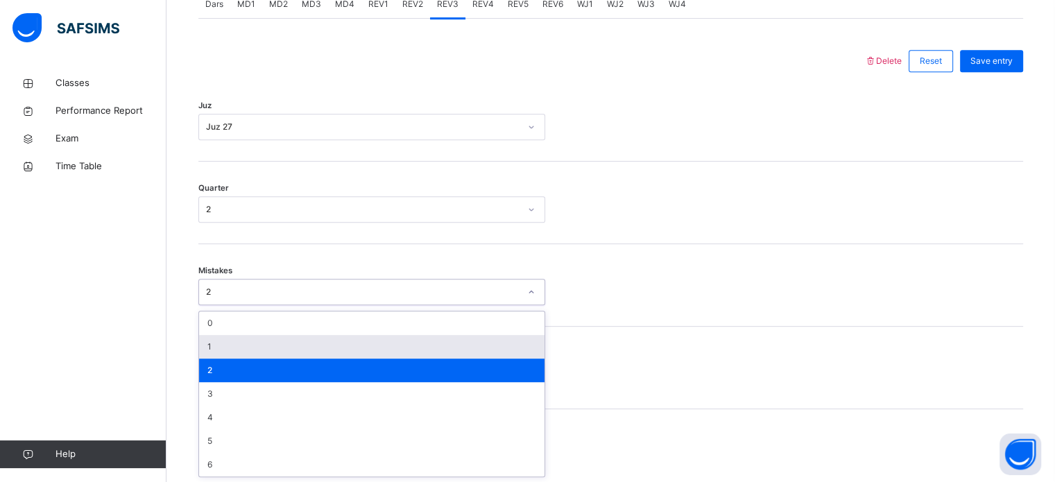
click at [264, 345] on div "1" at bounding box center [371, 347] width 345 height 24
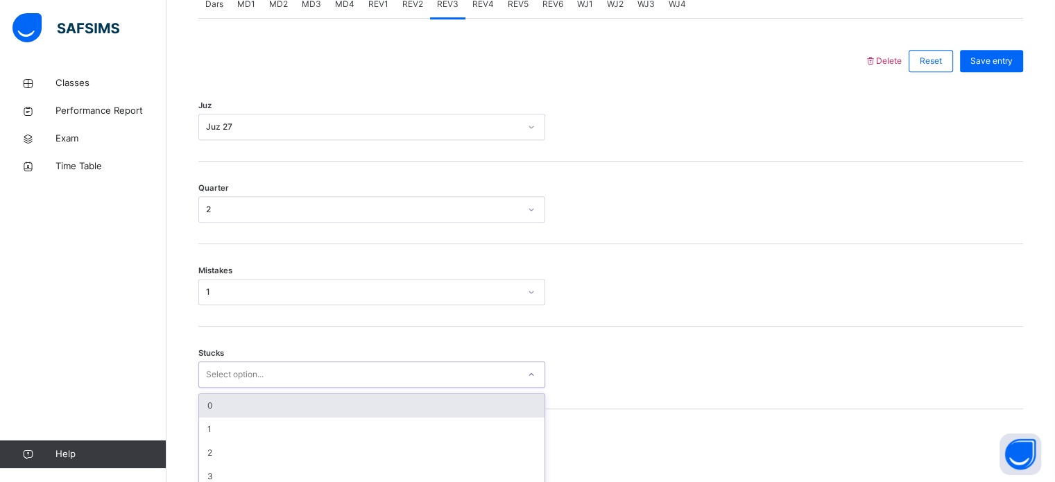
scroll to position [674, 0]
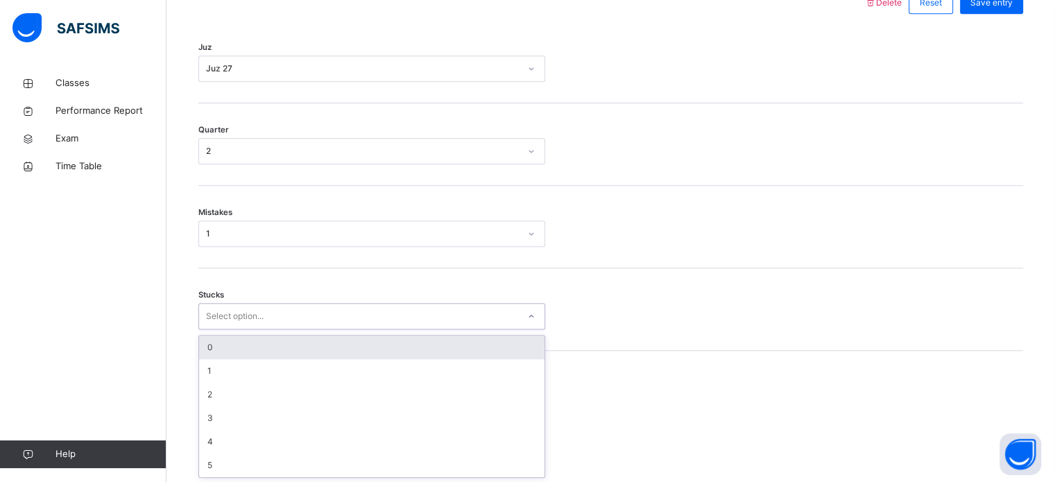
click at [246, 329] on div "option 0 focused, 1 of 6. 6 results available. Use Up and Down to choose option…" at bounding box center [371, 316] width 347 height 26
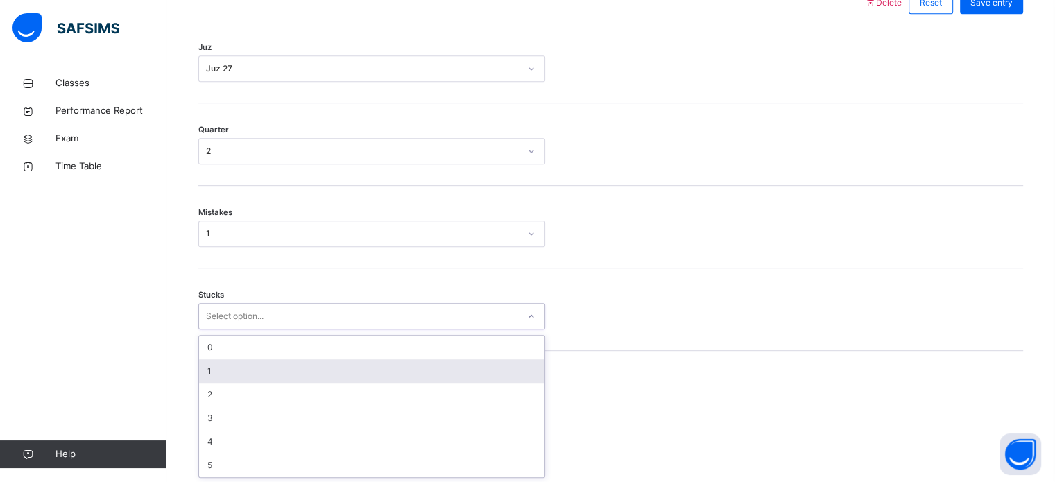
click at [246, 365] on div "1" at bounding box center [371, 371] width 345 height 24
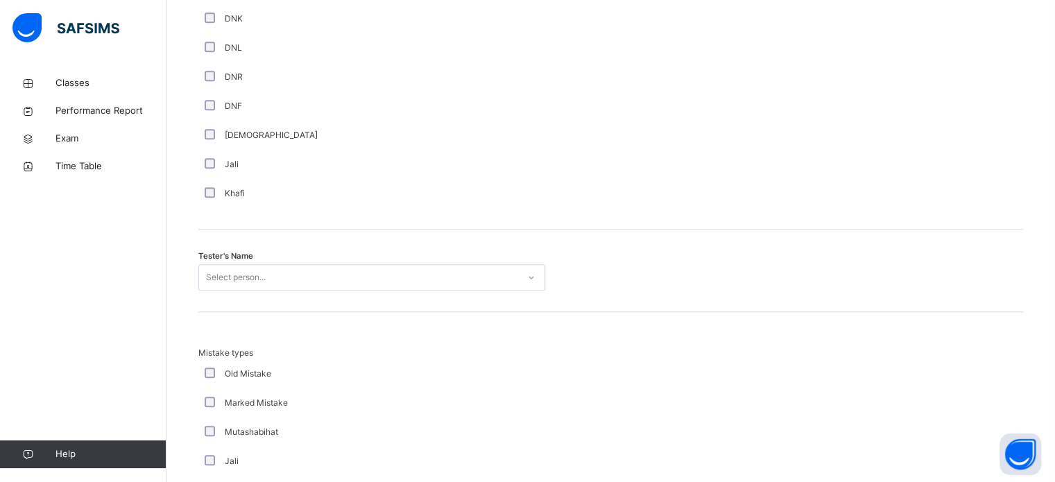
scroll to position [1270, 0]
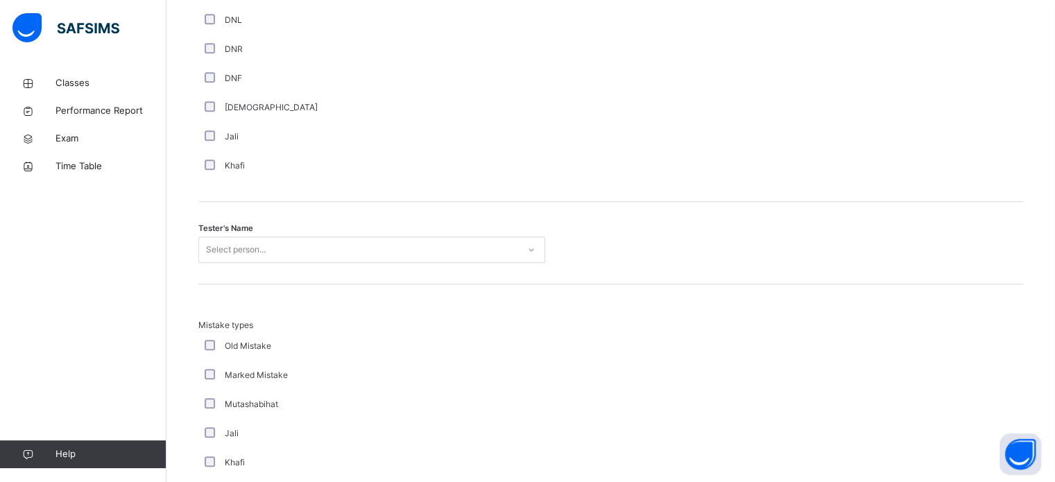
click at [294, 263] on div "Select person..." at bounding box center [371, 249] width 347 height 26
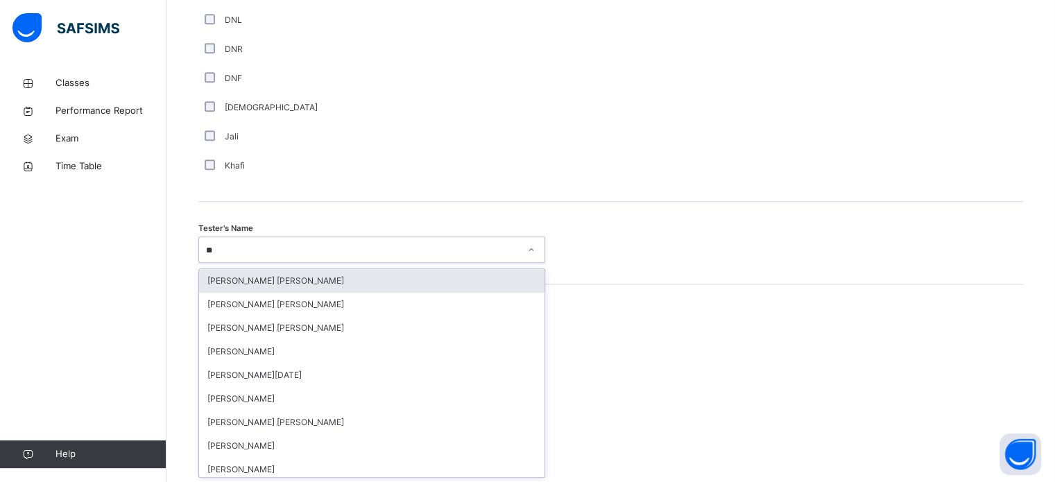
type input "***"
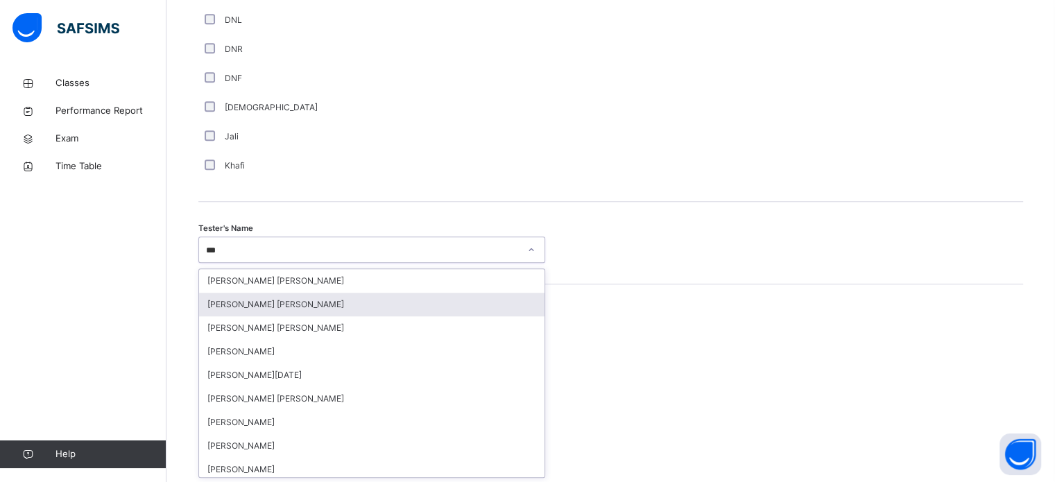
click at [291, 300] on div "[PERSON_NAME] [PERSON_NAME]" at bounding box center [371, 305] width 345 height 24
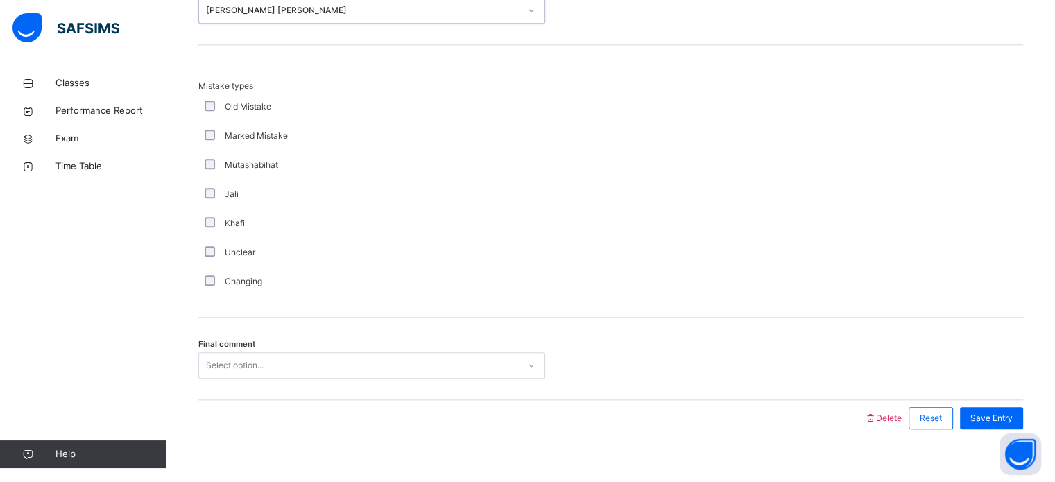
scroll to position [1525, 0]
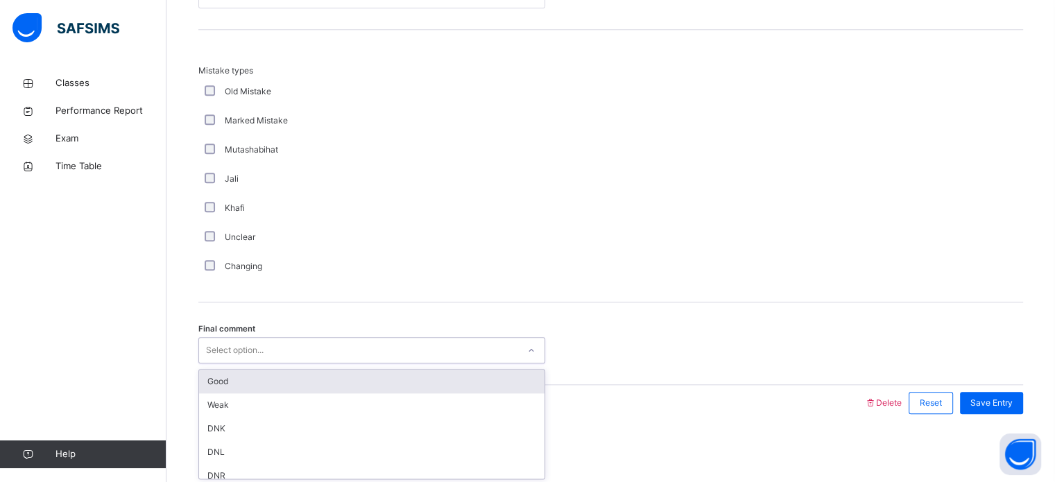
drag, startPoint x: 230, startPoint y: 361, endPoint x: 248, endPoint y: 379, distance: 24.5
click at [248, 363] on div "option Good focused, 1 of 6. 6 results available. Use Up and Down to choose opt…" at bounding box center [371, 350] width 347 height 26
click at [248, 379] on div "Good" at bounding box center [371, 382] width 345 height 24
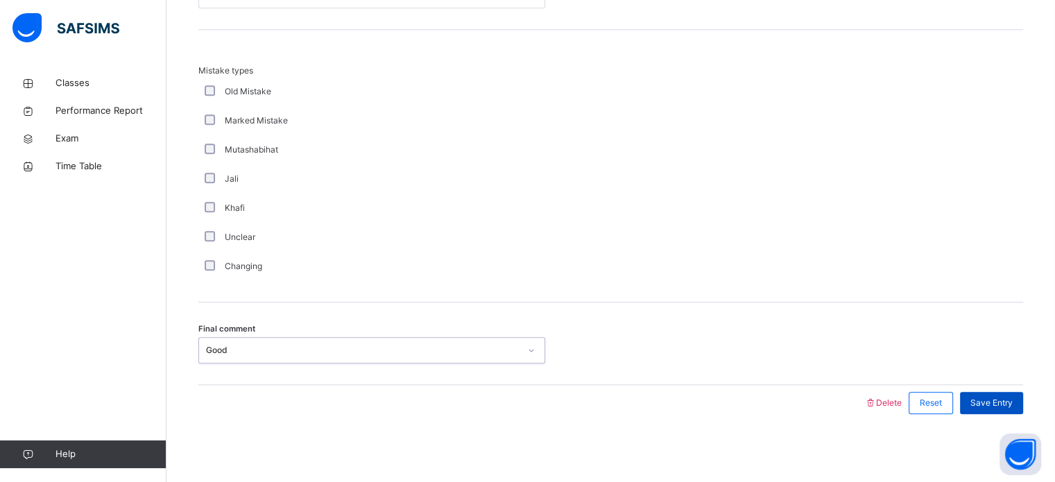
click at [1012, 399] on span "Save Entry" at bounding box center [991, 403] width 42 height 12
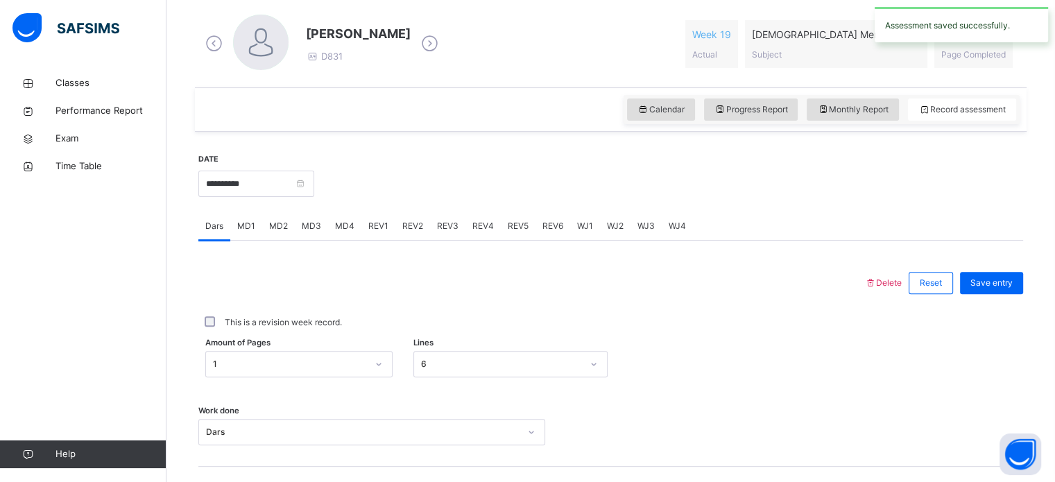
scroll to position [416, 0]
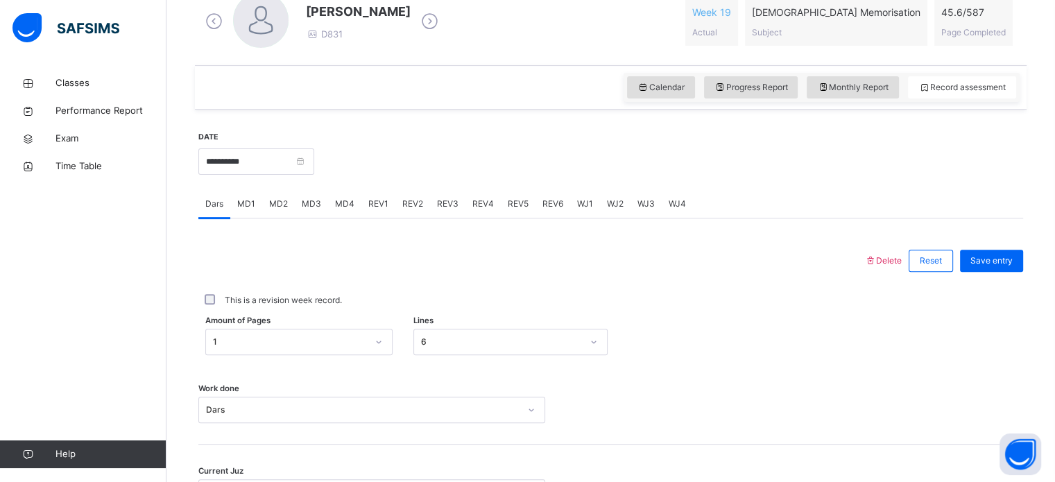
click at [483, 207] on span "REV4" at bounding box center [482, 204] width 21 height 12
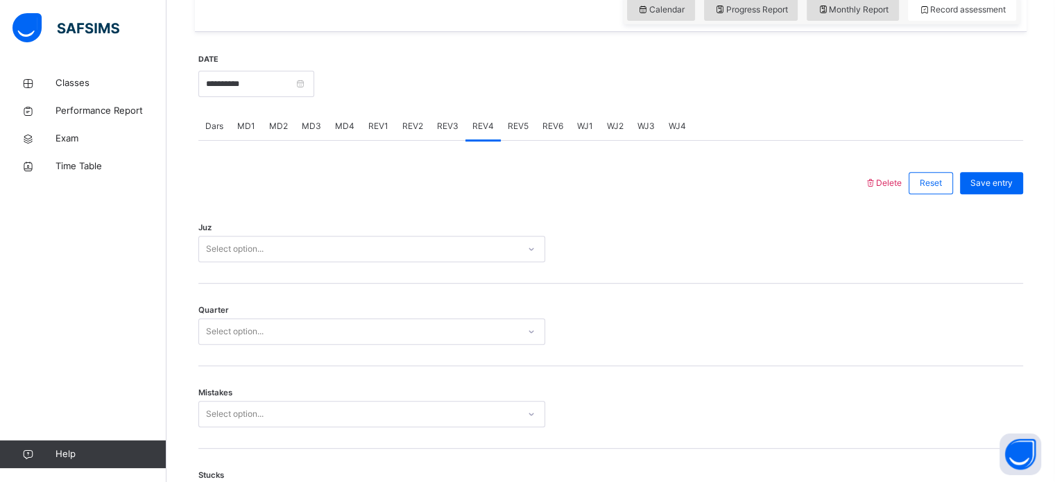
click at [280, 262] on div "Select option..." at bounding box center [371, 249] width 347 height 26
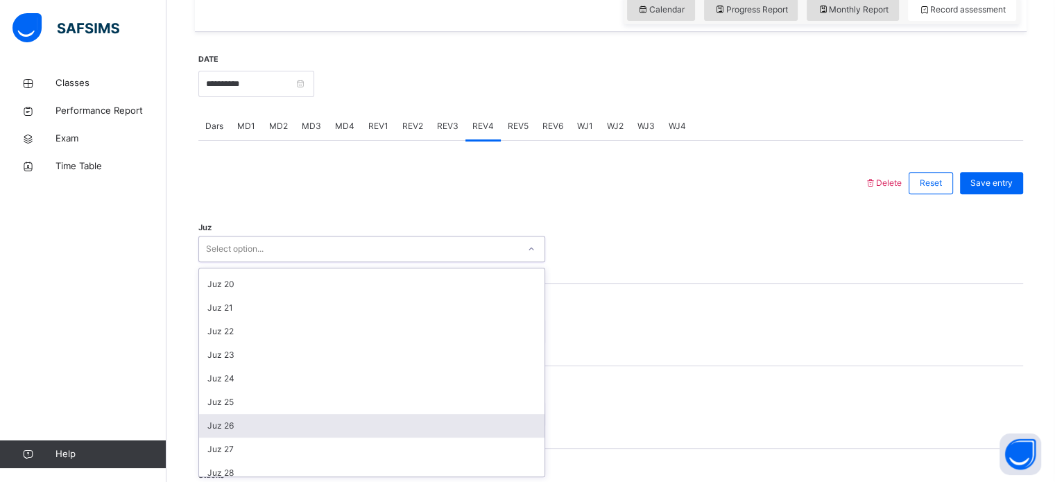
scroll to position [499, 0]
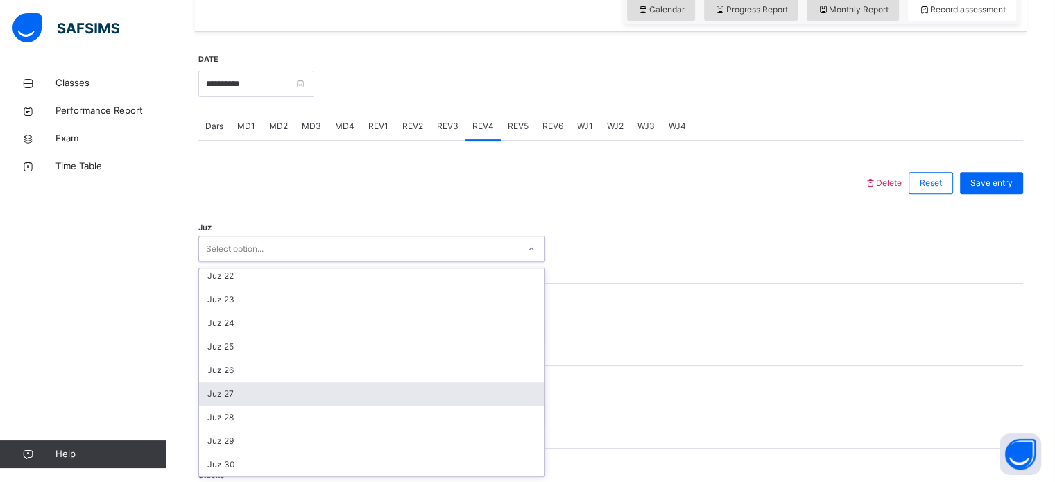
click at [277, 388] on div "Juz 27" at bounding box center [371, 394] width 345 height 24
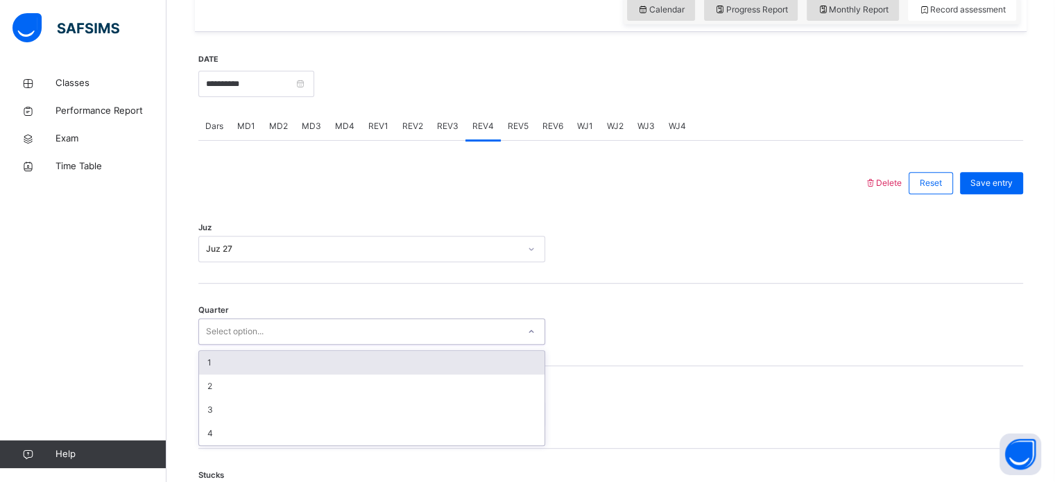
click at [280, 341] on div "Select option..." at bounding box center [371, 331] width 347 height 26
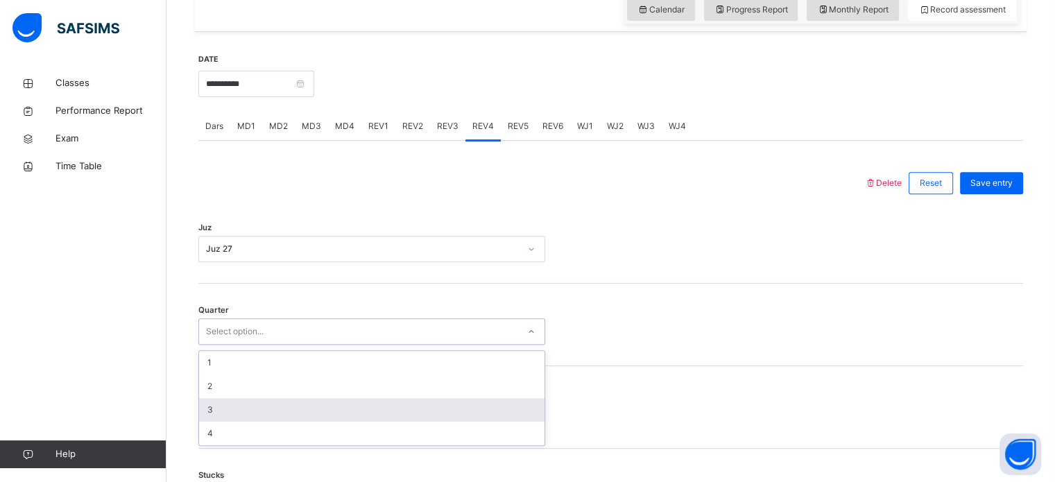
click at [275, 413] on div "3" at bounding box center [371, 410] width 345 height 24
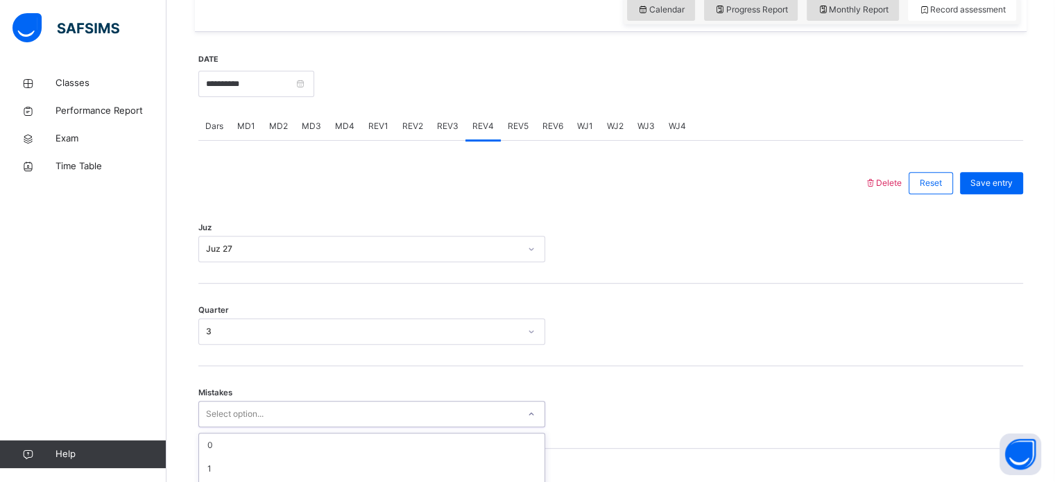
scroll to position [616, 0]
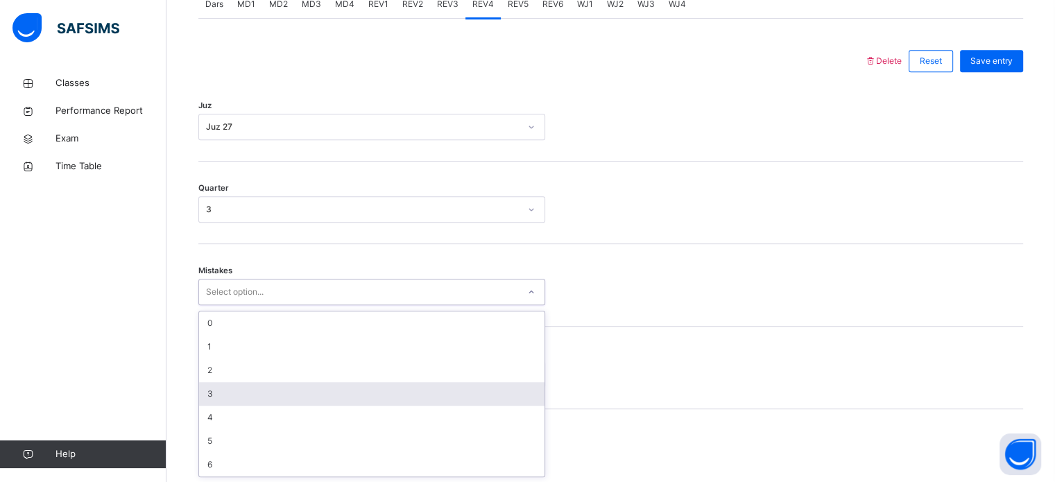
click at [277, 305] on div "option 3 focused, 4 of 7. 7 results available. Use Up and Down to choose option…" at bounding box center [371, 292] width 347 height 26
click at [291, 382] on div "3" at bounding box center [371, 394] width 345 height 24
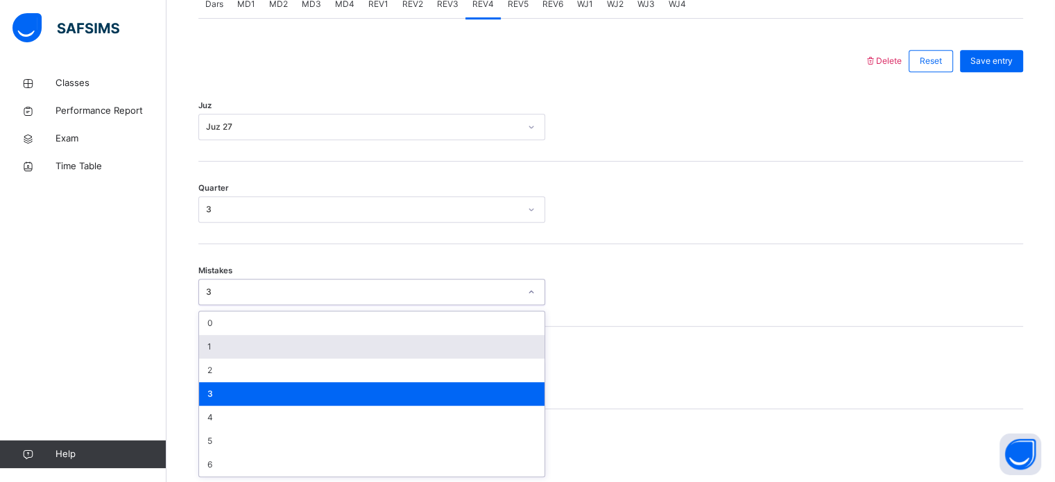
drag, startPoint x: 302, startPoint y: 302, endPoint x: 295, endPoint y: 345, distance: 44.4
click at [295, 305] on div "option 3, selected. option 1 focused, 2 of 7. 7 results available. Use Up and D…" at bounding box center [371, 292] width 347 height 26
click at [295, 345] on div "1" at bounding box center [371, 347] width 345 height 24
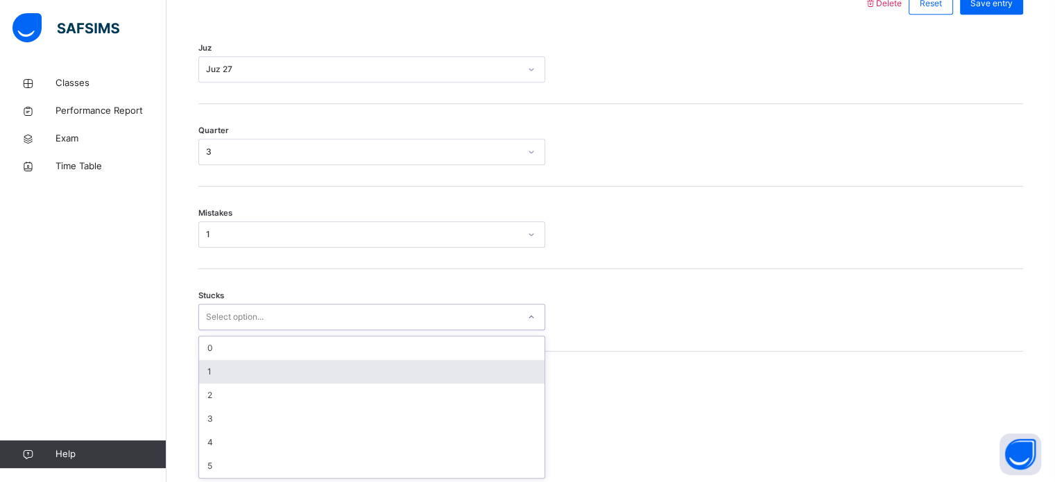
scroll to position [674, 0]
click at [270, 329] on div "option 1 focused, 2 of 6. 6 results available. Use Up and Down to choose option…" at bounding box center [371, 316] width 347 height 26
click at [270, 373] on div "1" at bounding box center [371, 371] width 345 height 24
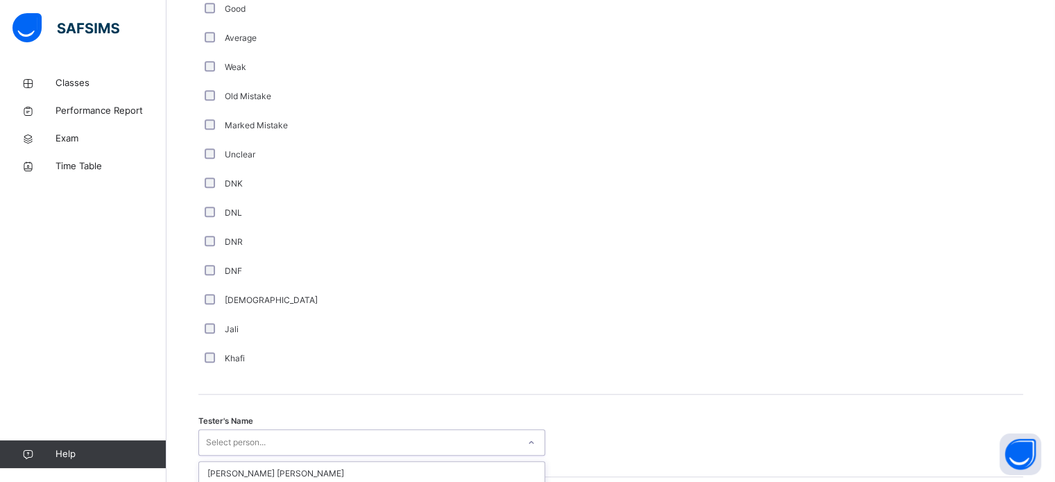
scroll to position [1270, 0]
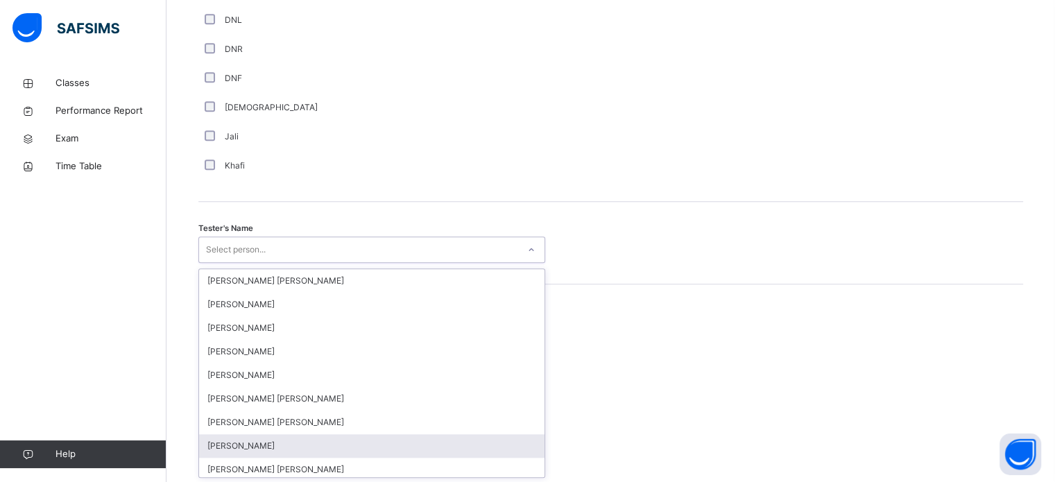
click at [279, 263] on div "option [PERSON_NAME] focused, 8 of 90. 90 results available. Use Up and Down to…" at bounding box center [371, 249] width 347 height 26
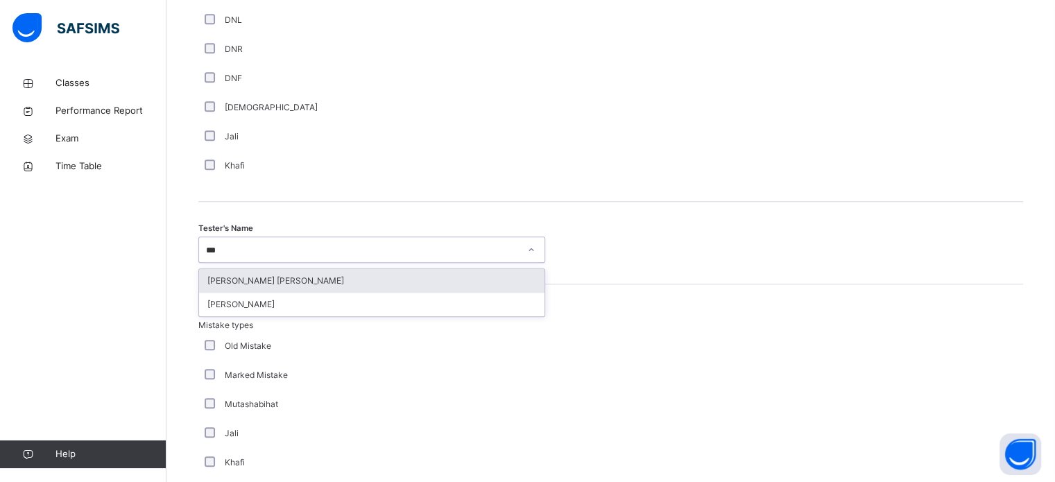
type input "****"
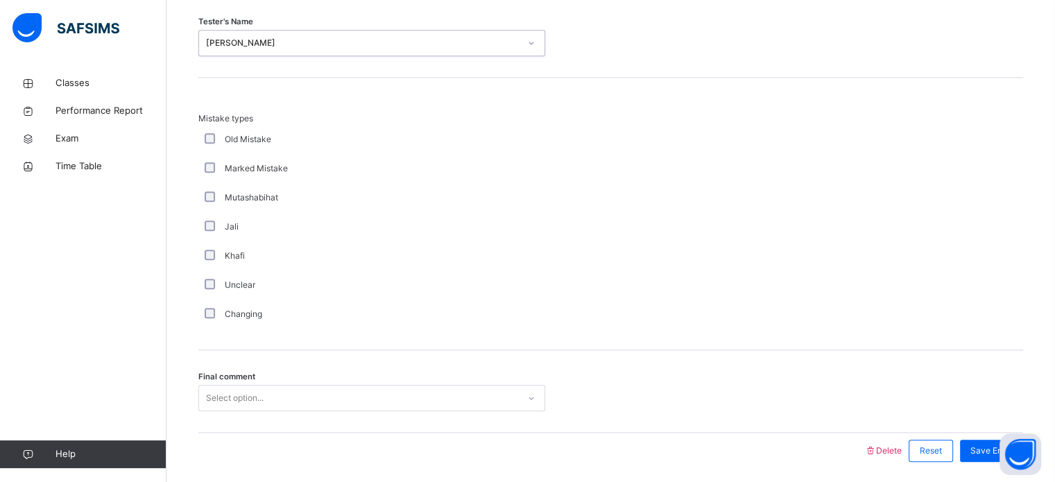
scroll to position [1525, 0]
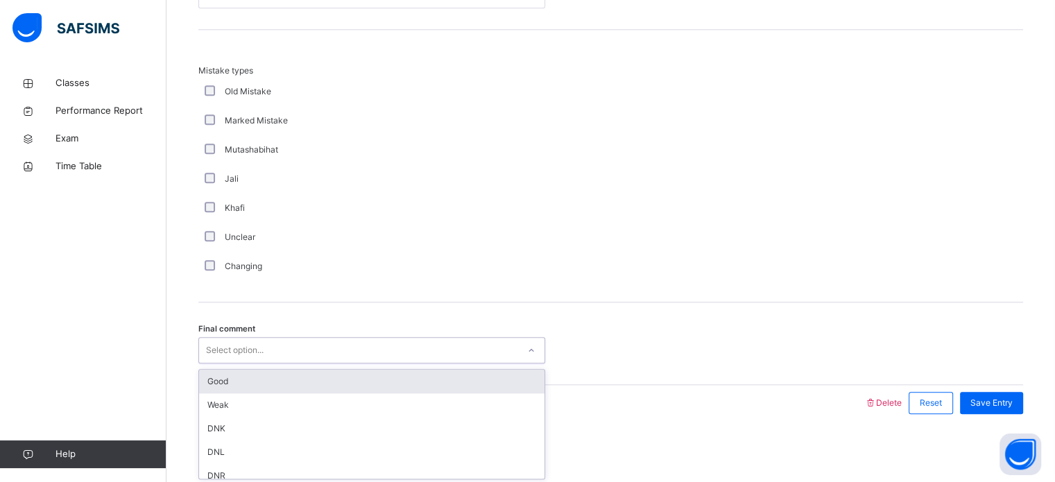
click at [286, 343] on div "Select option..." at bounding box center [358, 350] width 319 height 21
click at [292, 380] on div "Good" at bounding box center [371, 382] width 345 height 24
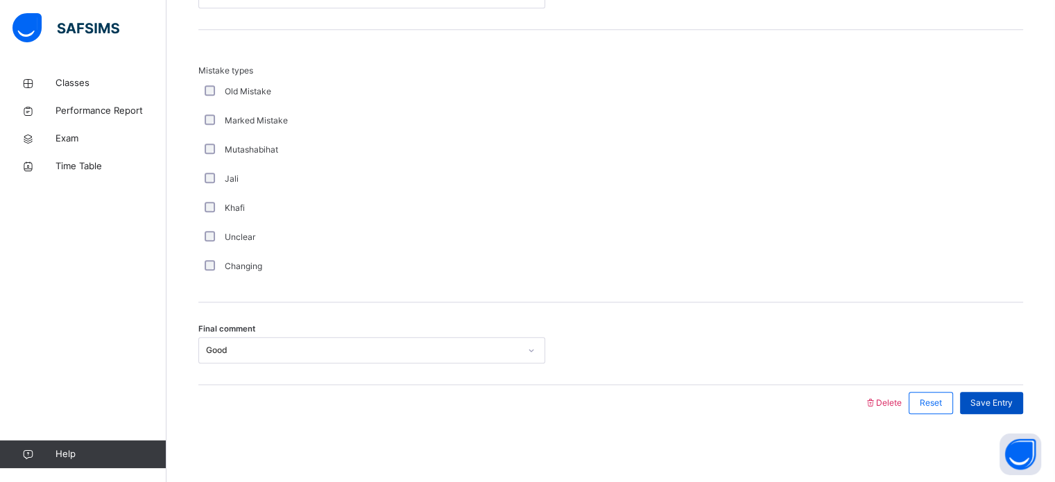
click at [1008, 398] on span "Save Entry" at bounding box center [991, 403] width 42 height 12
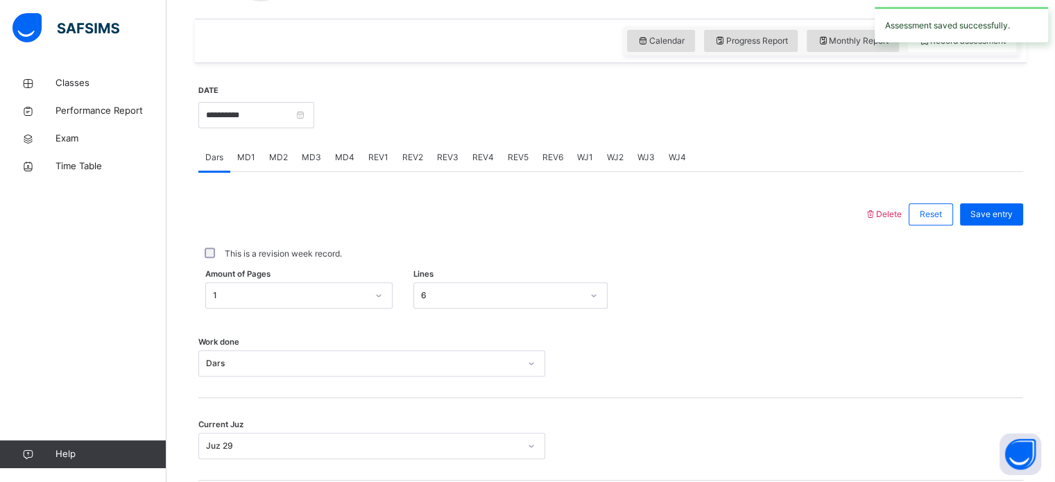
scroll to position [462, 0]
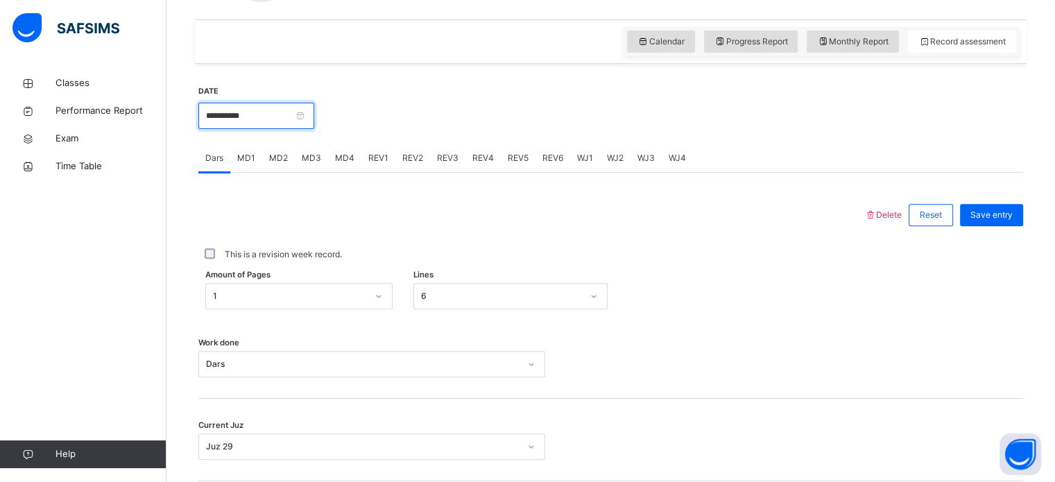
click at [216, 113] on input "**********" at bounding box center [256, 116] width 116 height 26
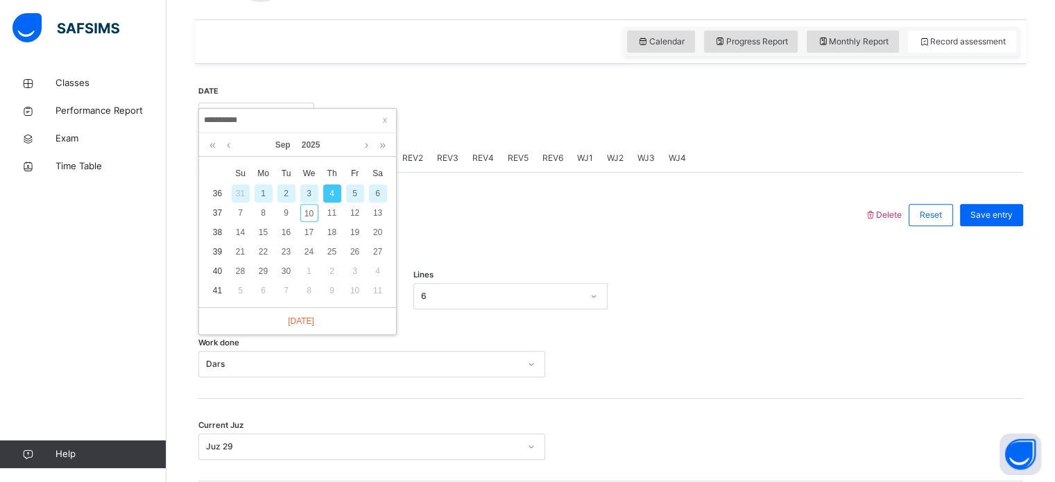
click at [308, 193] on div "3" at bounding box center [309, 193] width 18 height 18
type input "**********"
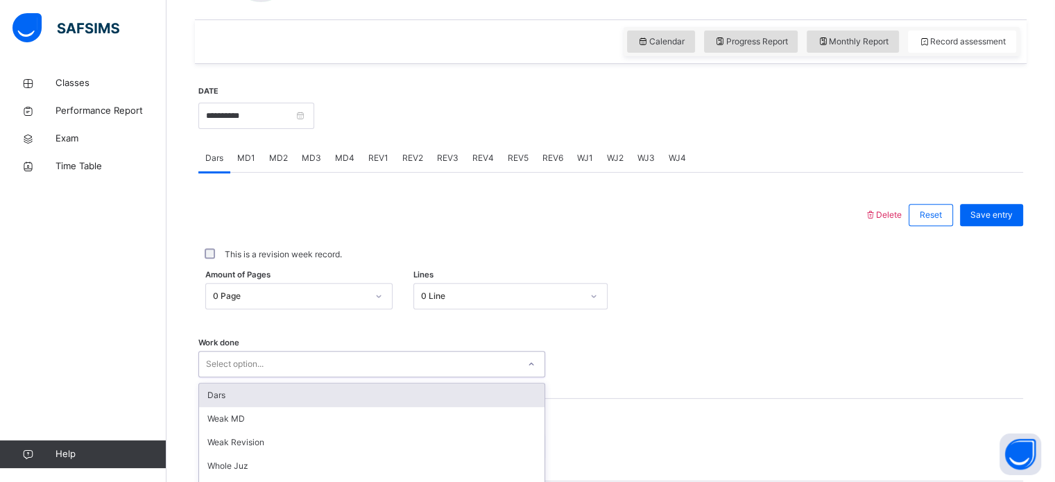
scroll to position [559, 0]
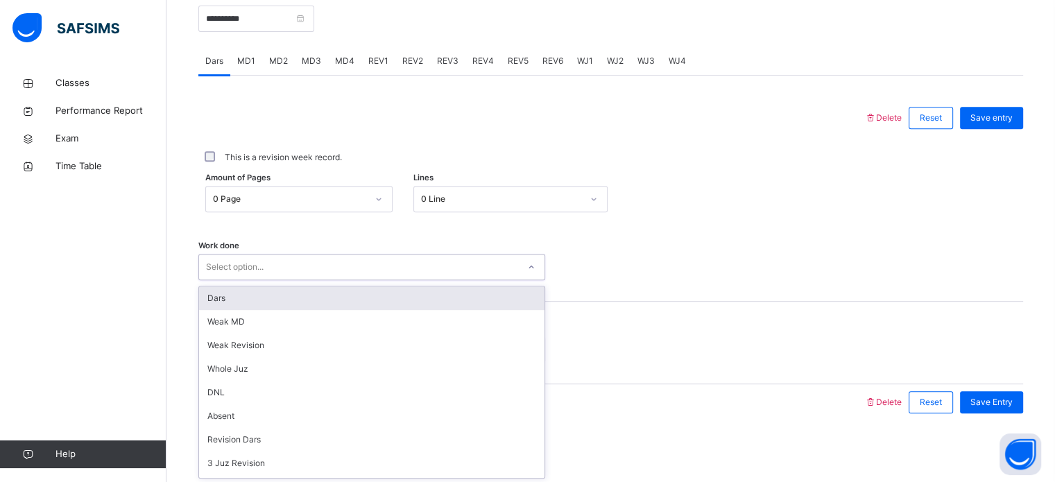
click at [264, 280] on div "option Dars focused, 1 of 16. 16 results available. Use Up and Down to choose o…" at bounding box center [371, 267] width 347 height 26
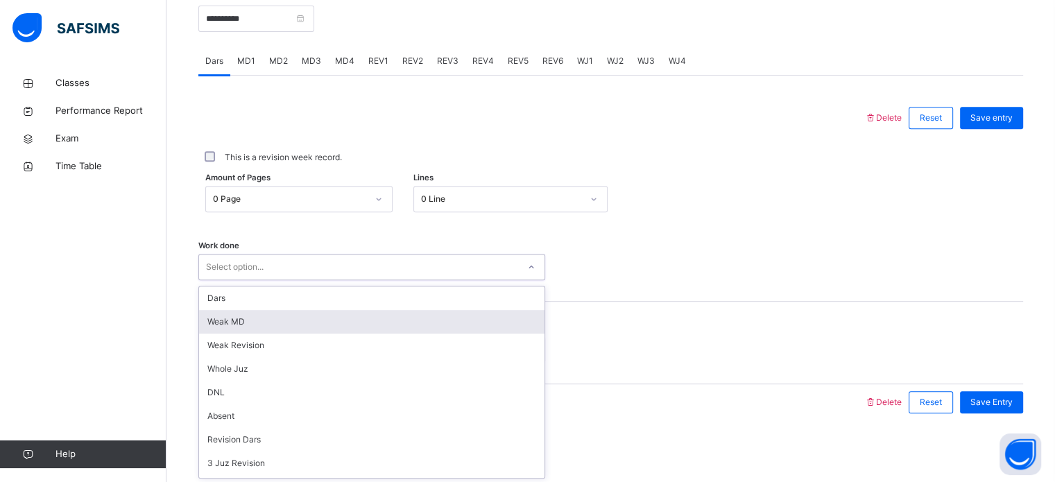
click at [291, 322] on div "Weak MD" at bounding box center [371, 322] width 345 height 24
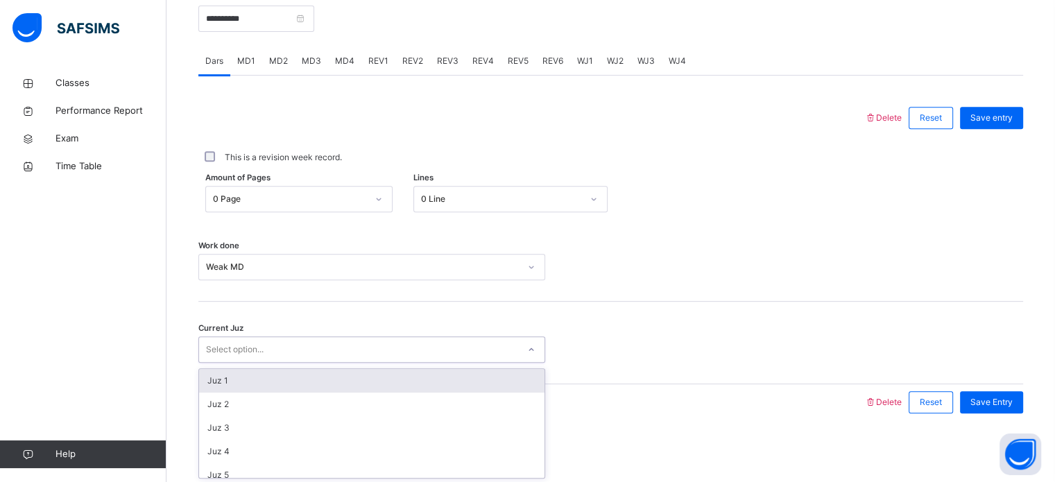
click at [275, 348] on div "Select option..." at bounding box center [358, 349] width 319 height 21
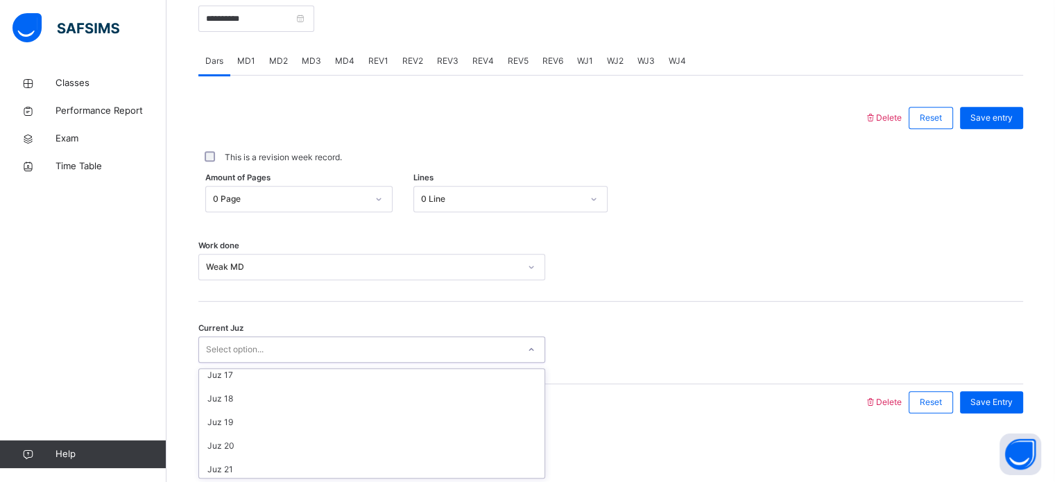
scroll to position [598, 0]
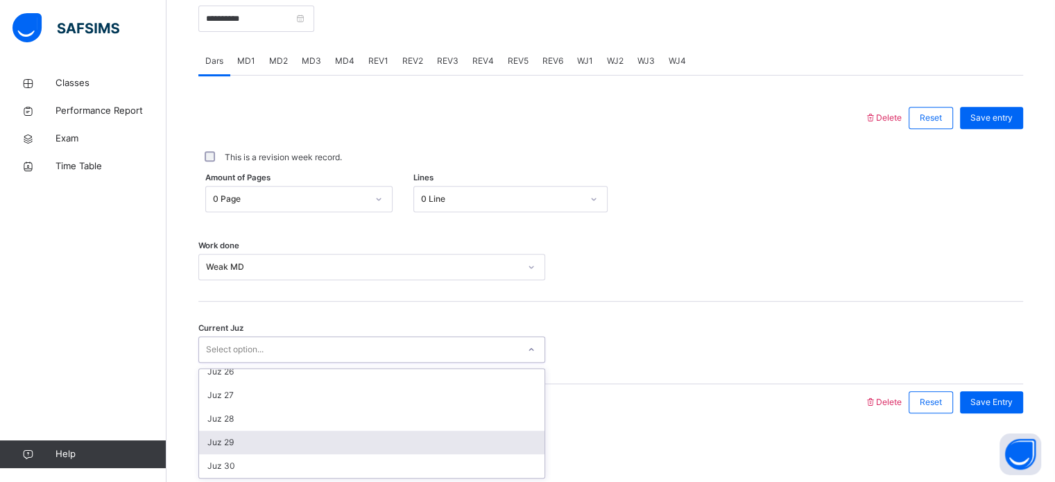
click at [279, 438] on div "Juz 29" at bounding box center [371, 443] width 345 height 24
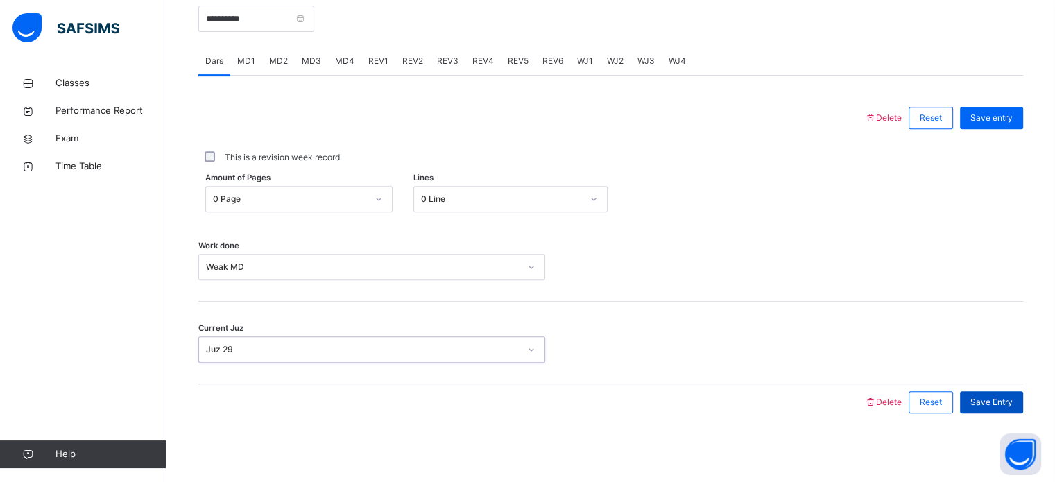
click at [985, 399] on span "Save Entry" at bounding box center [991, 402] width 42 height 12
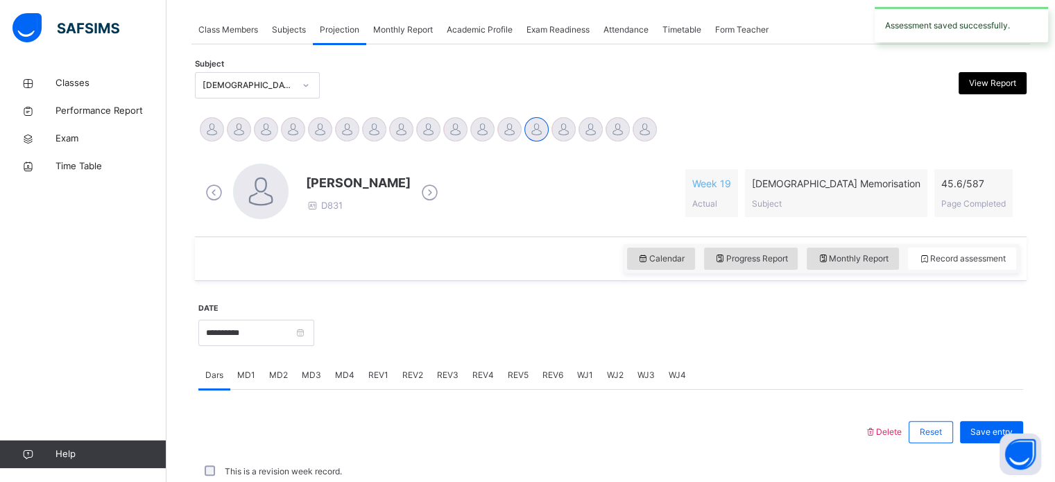
scroll to position [559, 0]
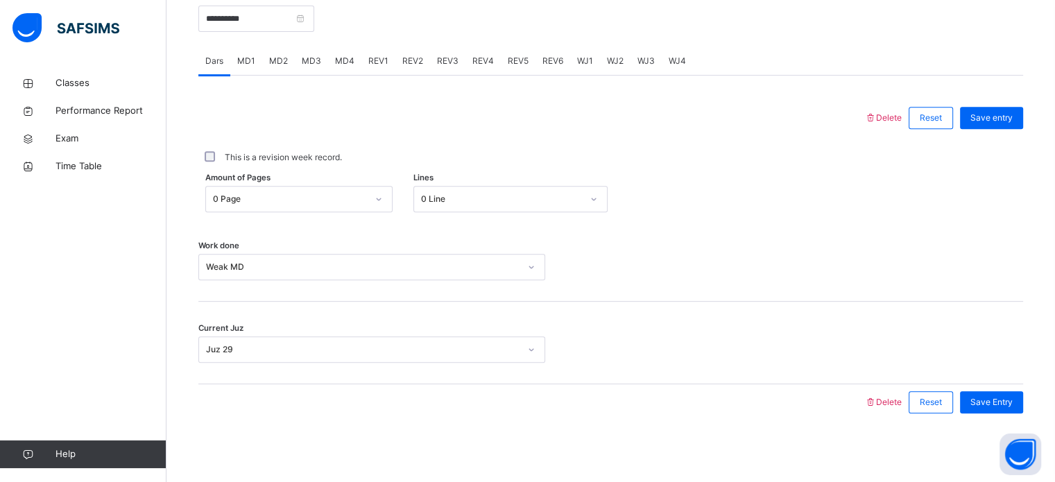
click at [254, 60] on span "MD1" at bounding box center [246, 61] width 18 height 12
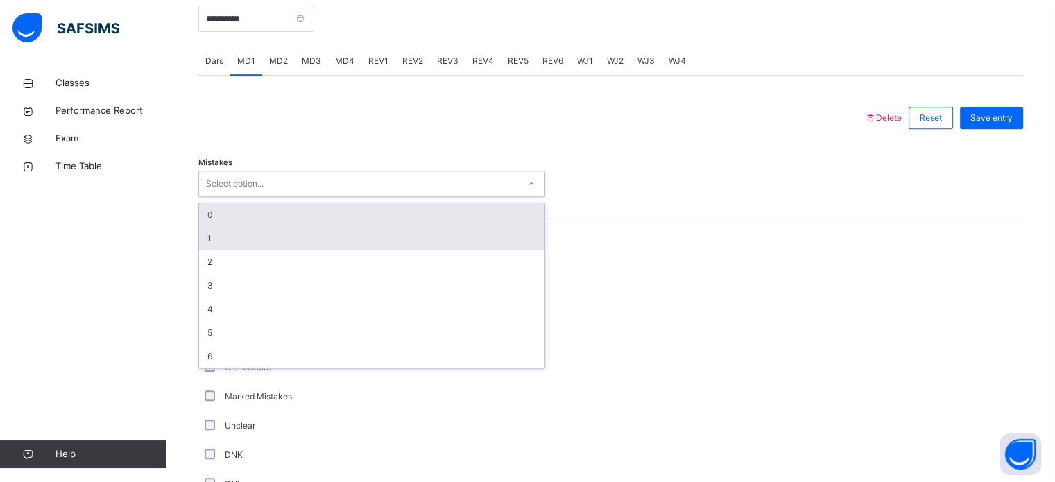
drag, startPoint x: 250, startPoint y: 182, endPoint x: 242, endPoint y: 241, distance: 59.4
click at [242, 197] on div "option 0 focused, 1 of 7. 7 results available. Use Up and Down to choose option…" at bounding box center [371, 184] width 347 height 26
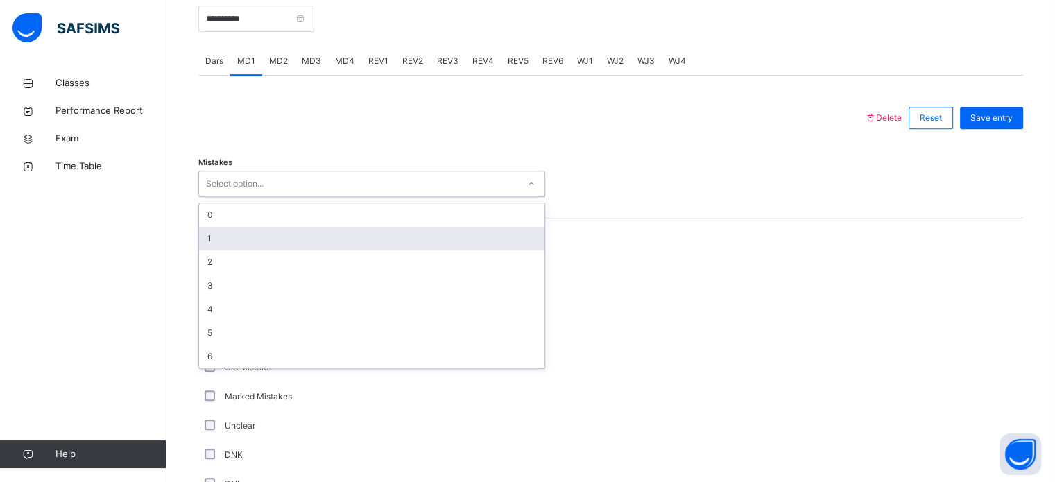
click at [242, 241] on div "1" at bounding box center [371, 239] width 345 height 24
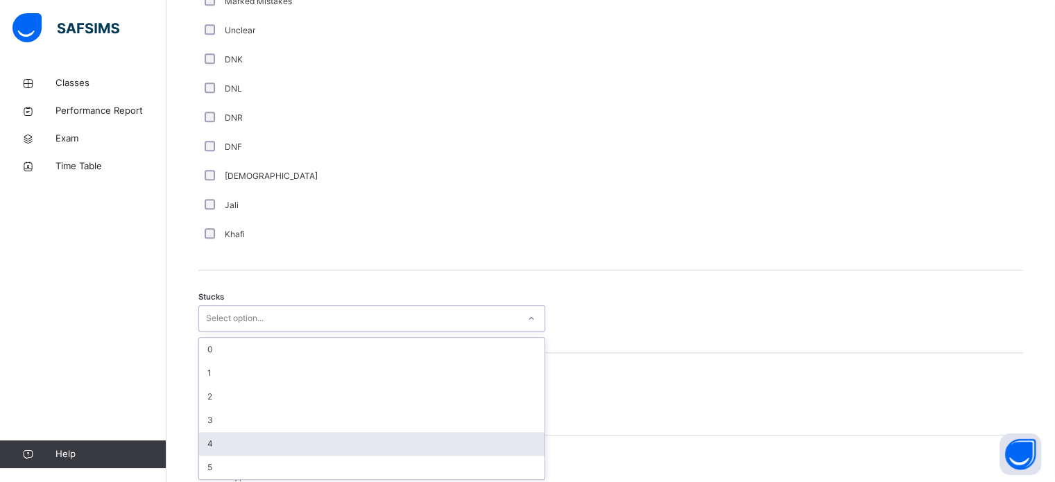
scroll to position [957, 0]
click at [225, 329] on div "option 4 focused, 5 of 6. 6 results available. Use Up and Down to choose option…" at bounding box center [371, 315] width 347 height 26
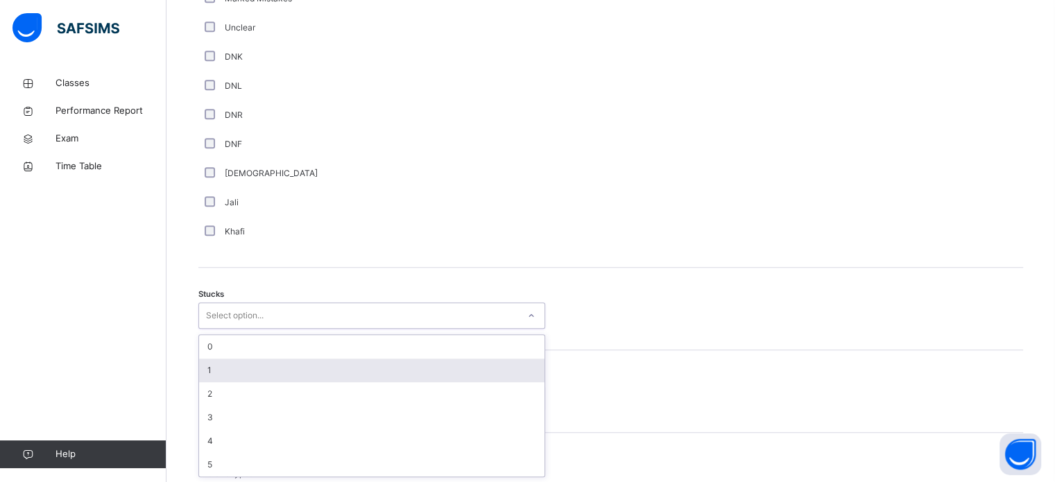
click at [235, 368] on div "1" at bounding box center [371, 371] width 345 height 24
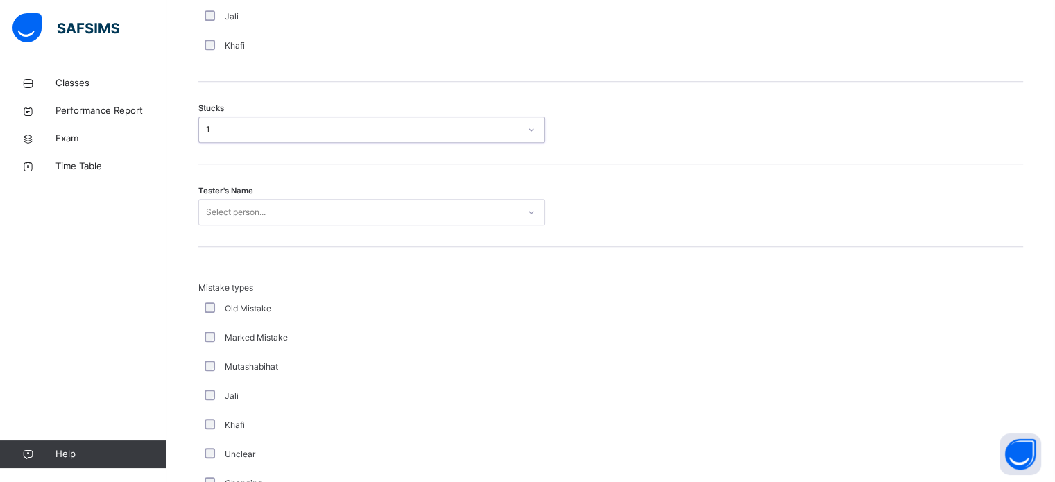
scroll to position [1153, 0]
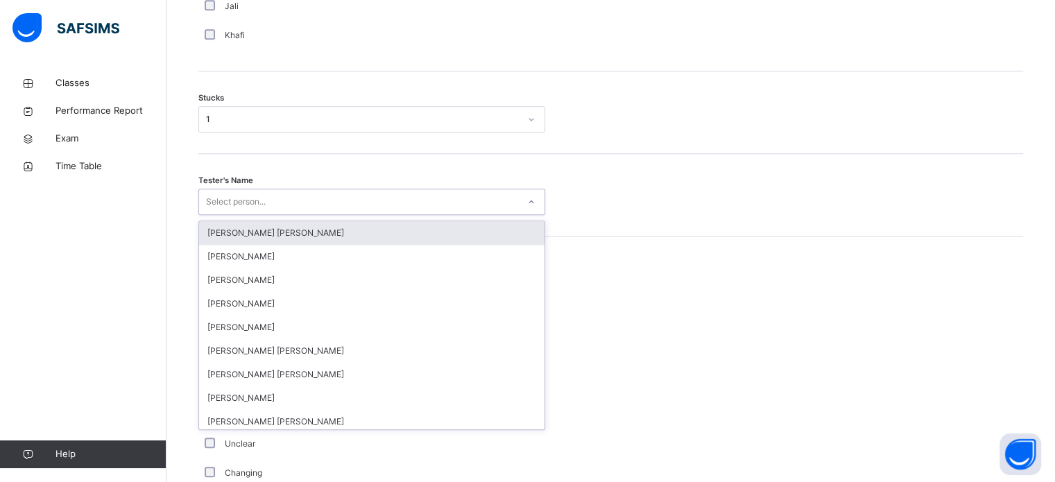
click at [258, 194] on div "Select person..." at bounding box center [236, 202] width 60 height 26
type input "***"
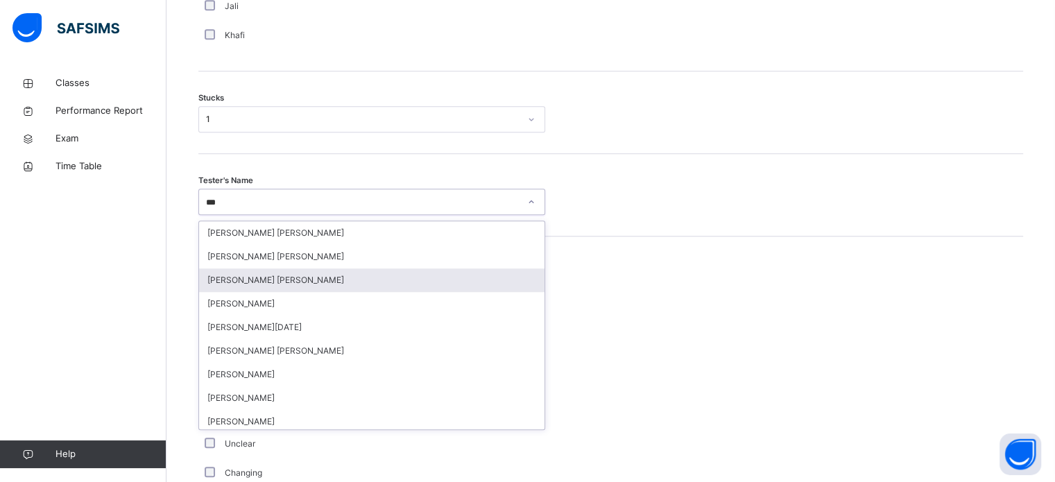
click at [260, 270] on div "[PERSON_NAME] [PERSON_NAME]" at bounding box center [371, 280] width 345 height 24
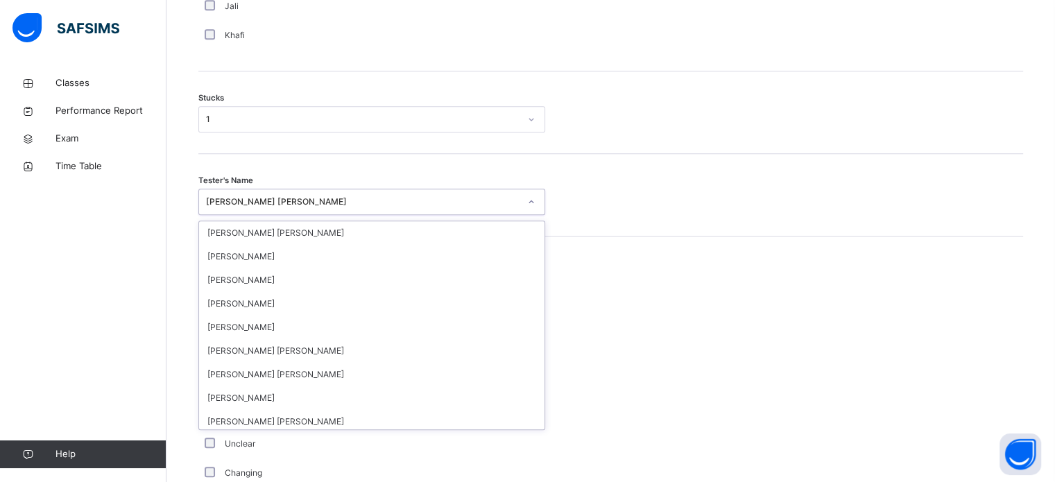
click at [283, 201] on div "[PERSON_NAME] [PERSON_NAME]" at bounding box center [362, 202] width 313 height 12
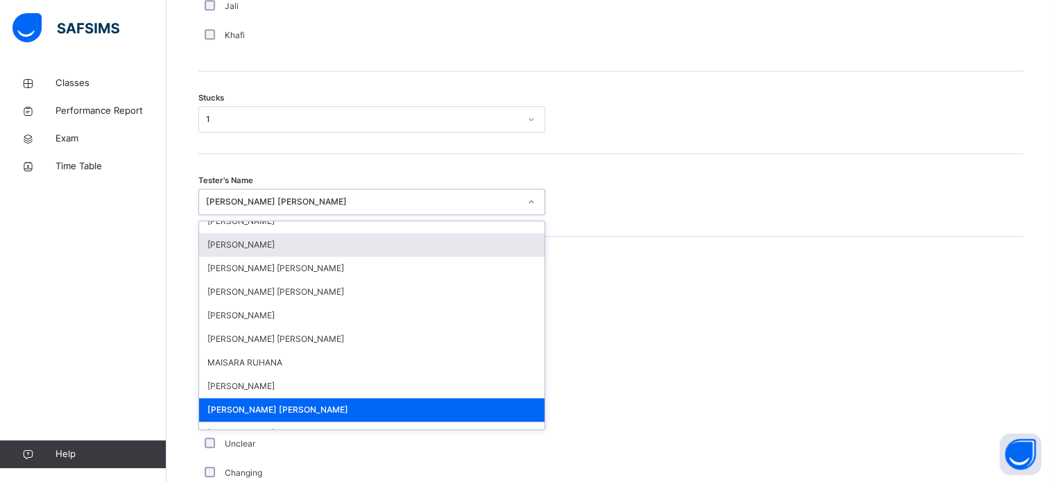
scroll to position [0, 0]
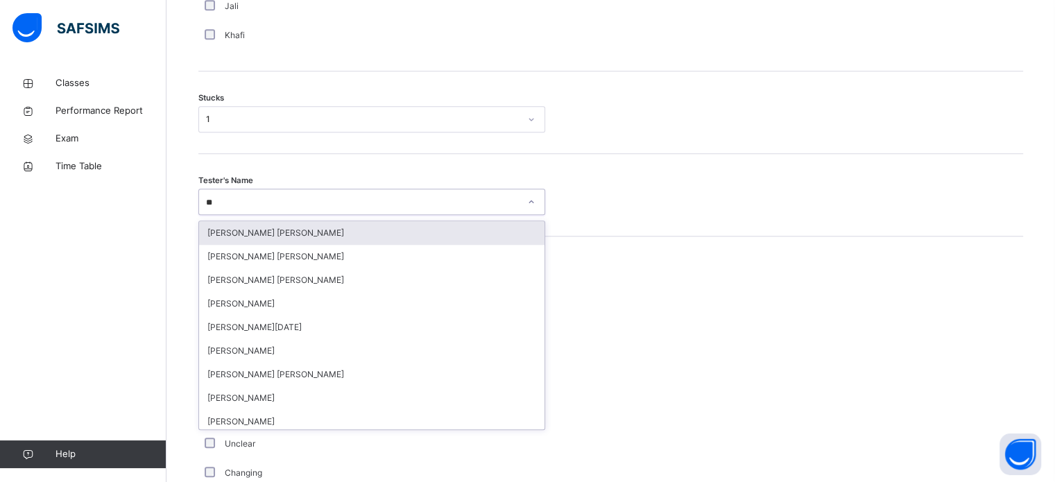
type input "***"
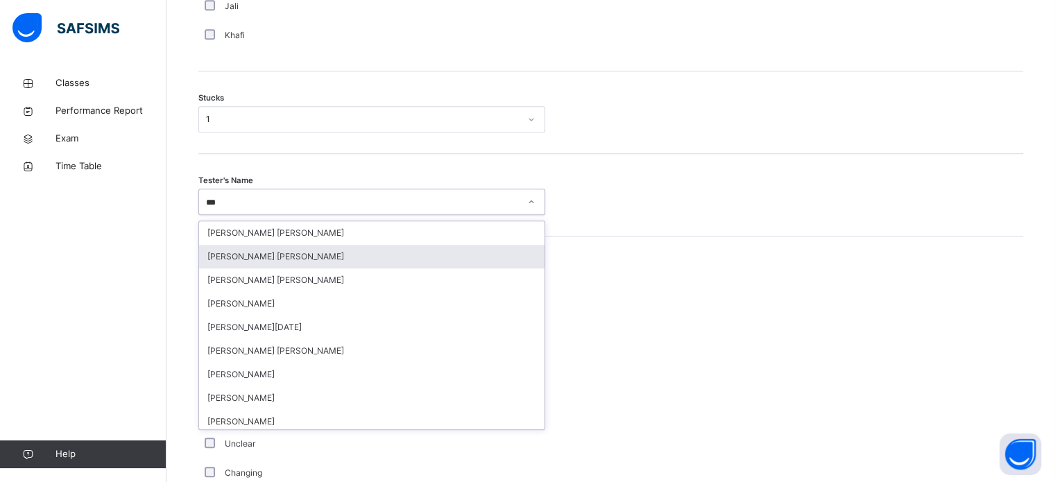
click at [284, 249] on div "[PERSON_NAME] [PERSON_NAME]" at bounding box center [371, 257] width 345 height 24
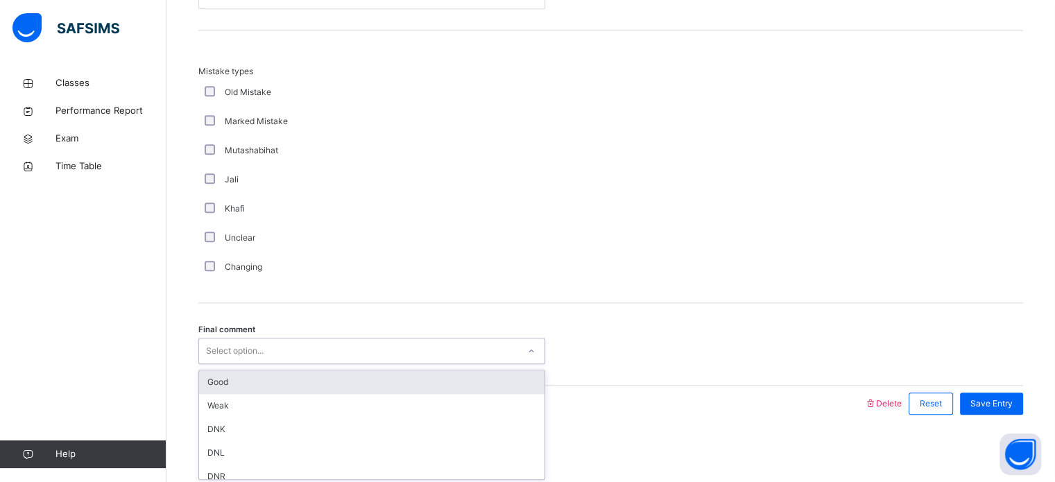
scroll to position [1360, 0]
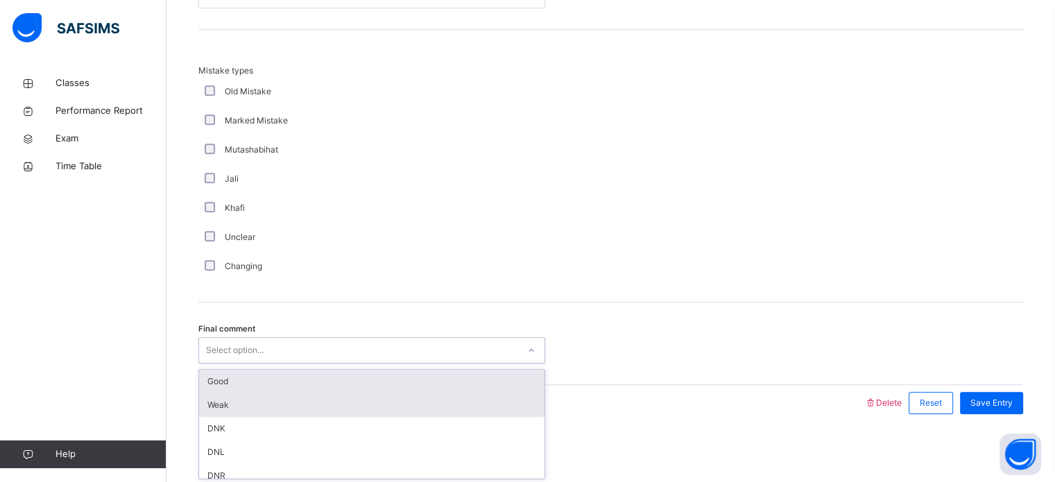
drag, startPoint x: 239, startPoint y: 349, endPoint x: 264, endPoint y: 395, distance: 52.5
click at [264, 363] on div "option Good focused, 1 of 6. 6 results available. Use Up and Down to choose opt…" at bounding box center [371, 350] width 347 height 26
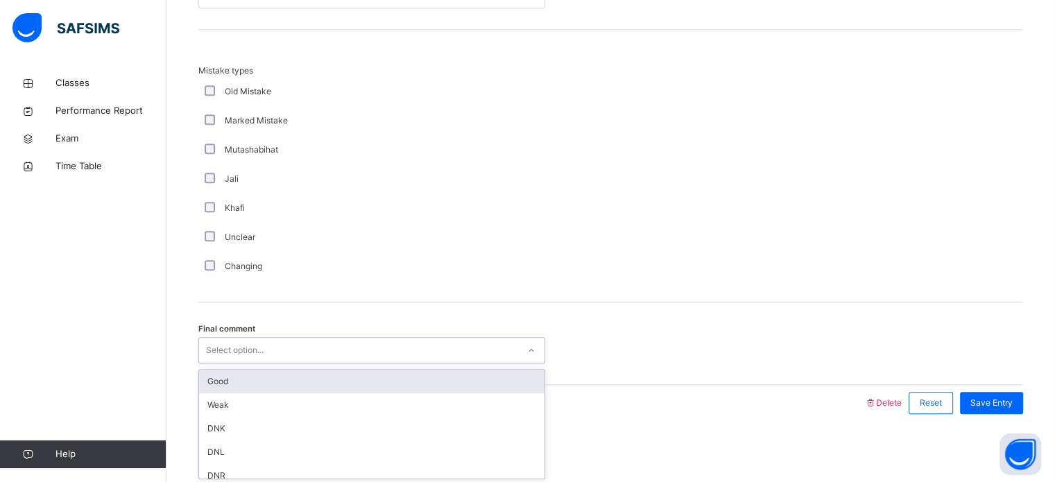
drag, startPoint x: 264, startPoint y: 395, endPoint x: 273, endPoint y: 385, distance: 13.2
click at [273, 385] on div "Good Weak DNK DNL DNR DNF" at bounding box center [371, 424] width 345 height 109
click at [273, 385] on div "Good" at bounding box center [371, 382] width 345 height 24
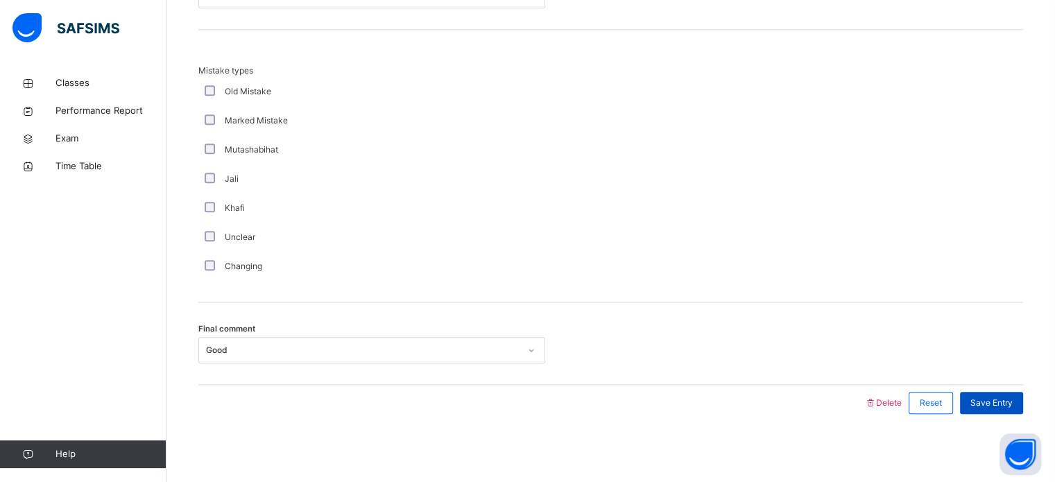
click at [992, 402] on span "Save Entry" at bounding box center [991, 403] width 42 height 12
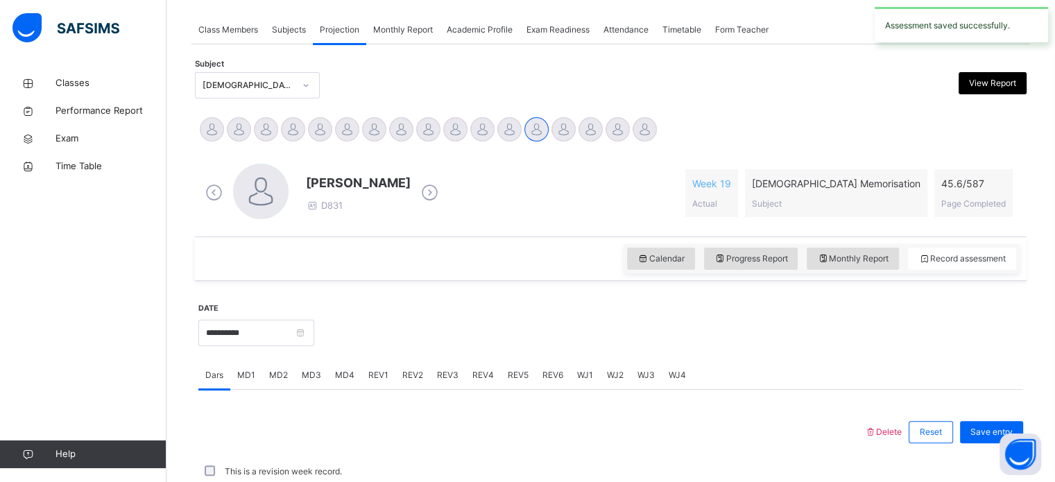
scroll to position [559, 0]
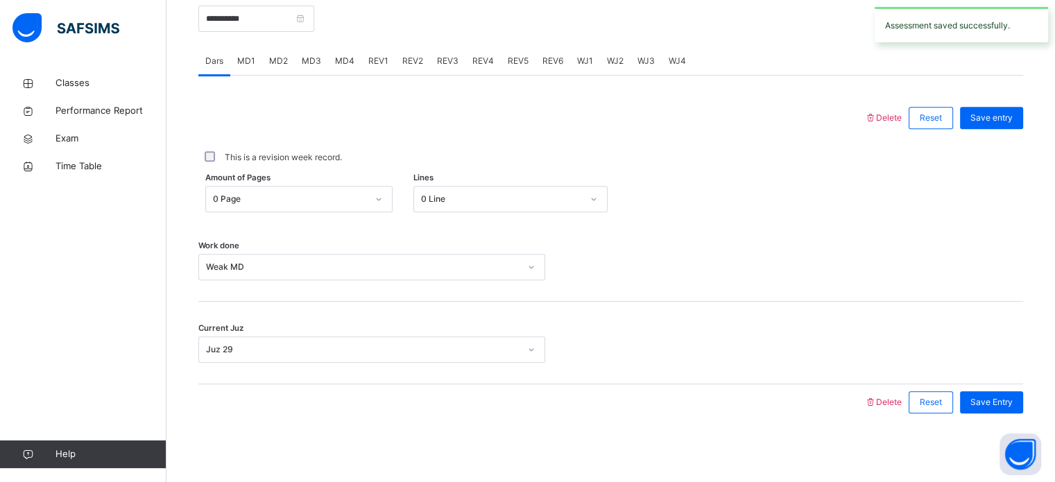
click at [350, 64] on span "MD4" at bounding box center [344, 61] width 19 height 12
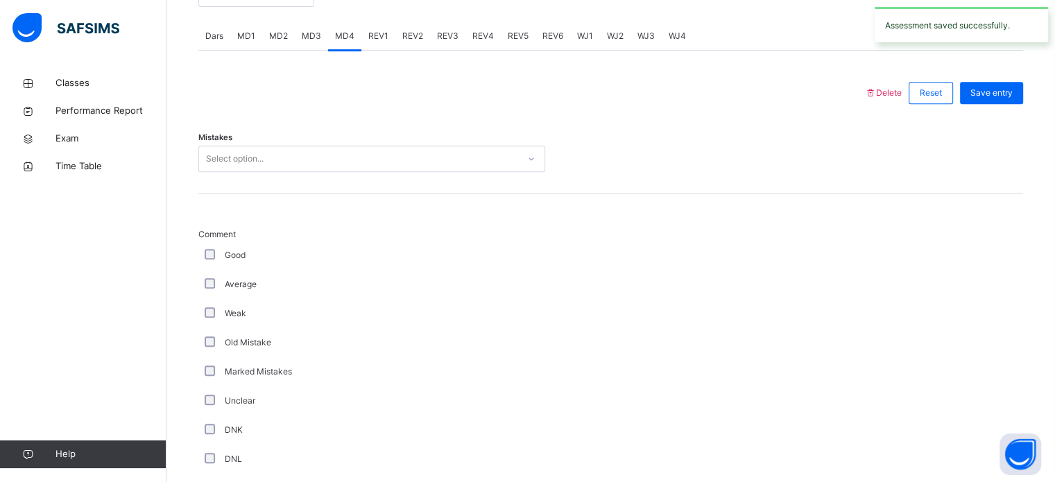
scroll to position [587, 0]
click at [314, 160] on div "Select option..." at bounding box center [358, 155] width 319 height 21
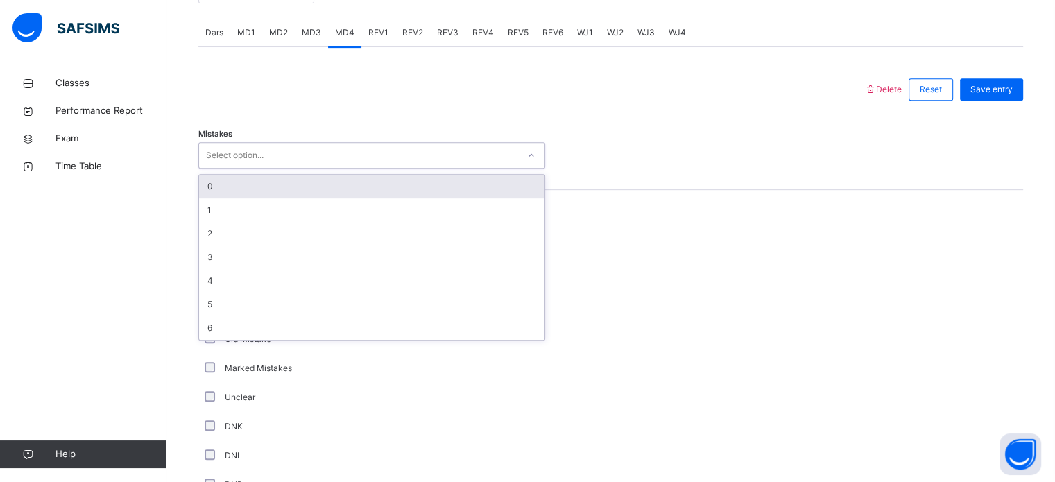
click at [296, 191] on div "0" at bounding box center [371, 187] width 345 height 24
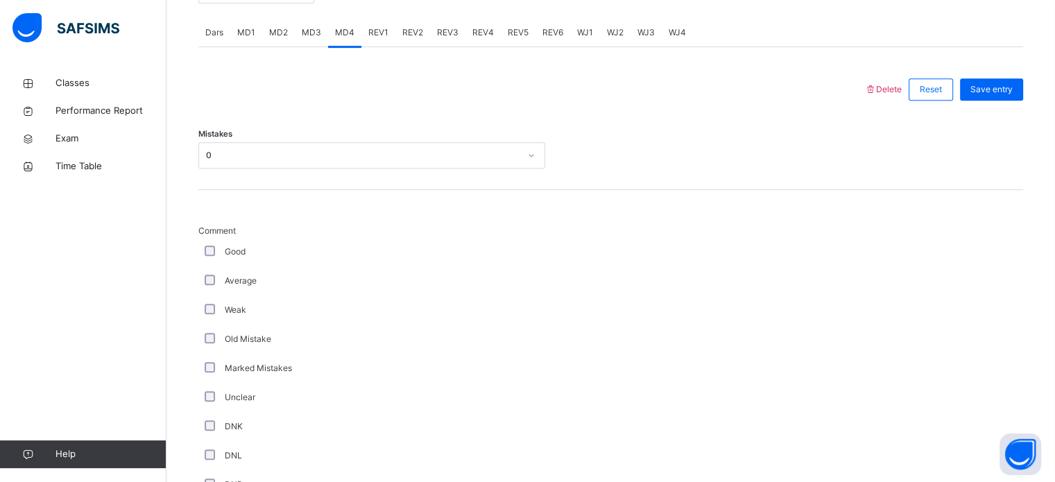
scroll to position [1021, 0]
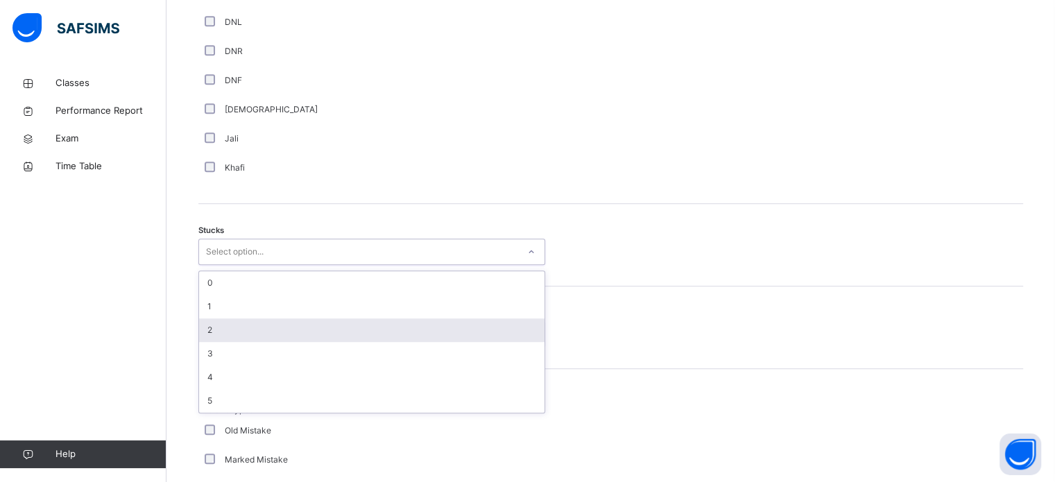
drag, startPoint x: 270, startPoint y: 251, endPoint x: 269, endPoint y: 318, distance: 67.3
click at [269, 265] on div "option 2 focused, 3 of 6. 6 results available. Use Up and Down to choose option…" at bounding box center [371, 252] width 347 height 26
click at [269, 318] on div "2" at bounding box center [371, 330] width 345 height 24
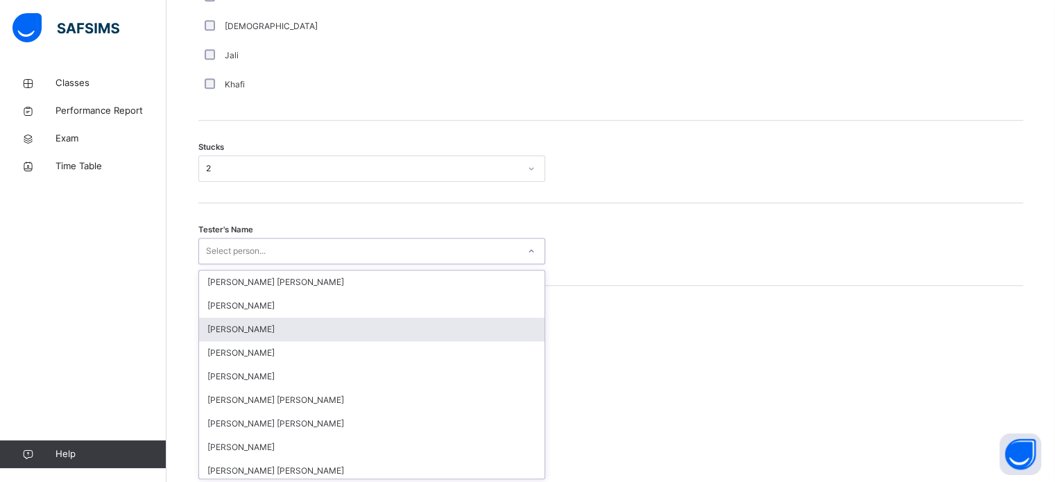
scroll to position [1105, 0]
click at [288, 263] on div "option [PERSON_NAME] focused, 3 of 90. 90 results available. Use Up and Down to…" at bounding box center [371, 249] width 347 height 26
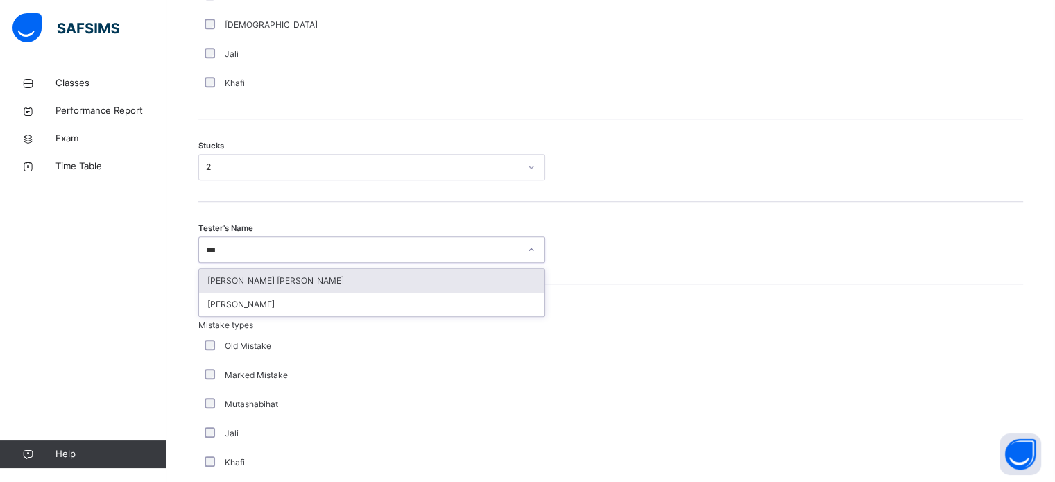
type input "****"
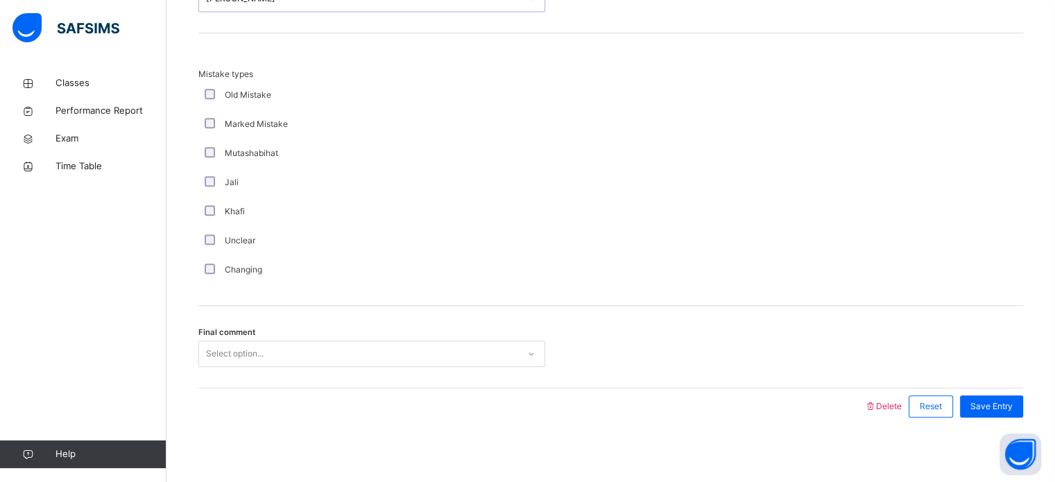
scroll to position [1360, 0]
click at [275, 341] on div "Select option..." at bounding box center [358, 350] width 319 height 21
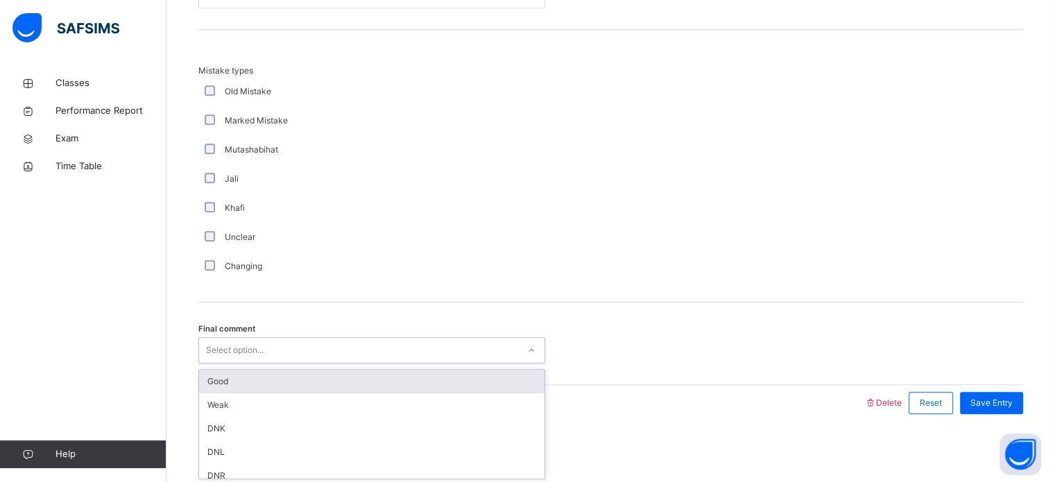
click at [265, 385] on div "Good" at bounding box center [371, 382] width 345 height 24
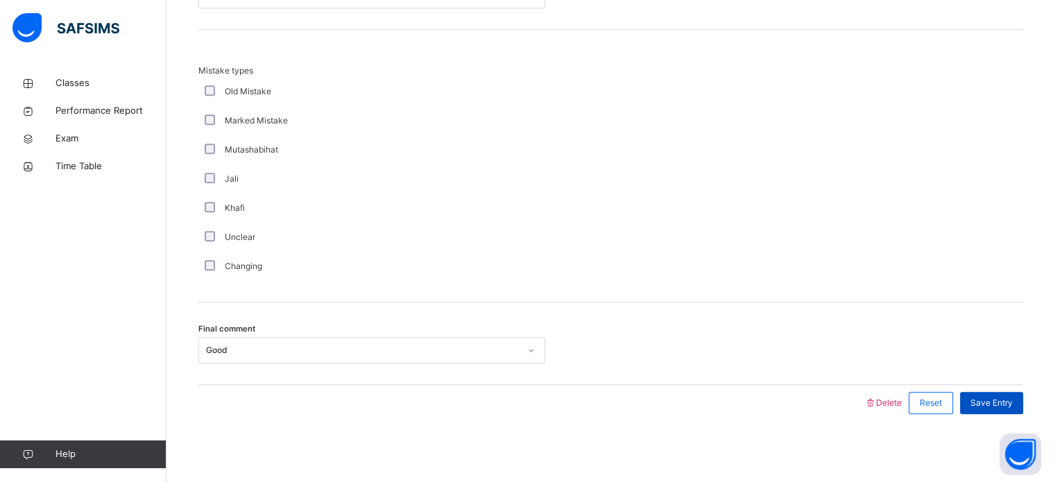
click at [994, 407] on div "Save Entry" at bounding box center [991, 403] width 63 height 22
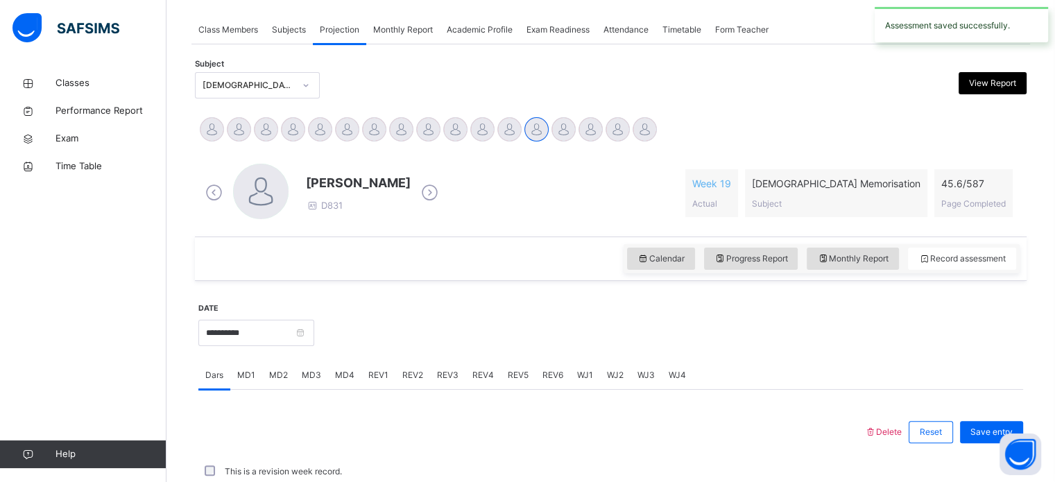
scroll to position [559, 0]
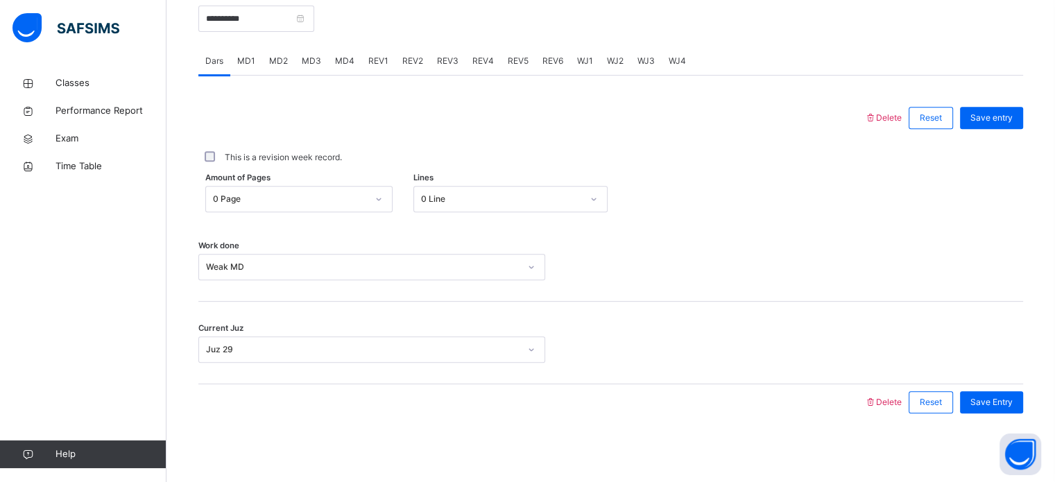
click at [375, 63] on span "REV1" at bounding box center [378, 61] width 20 height 12
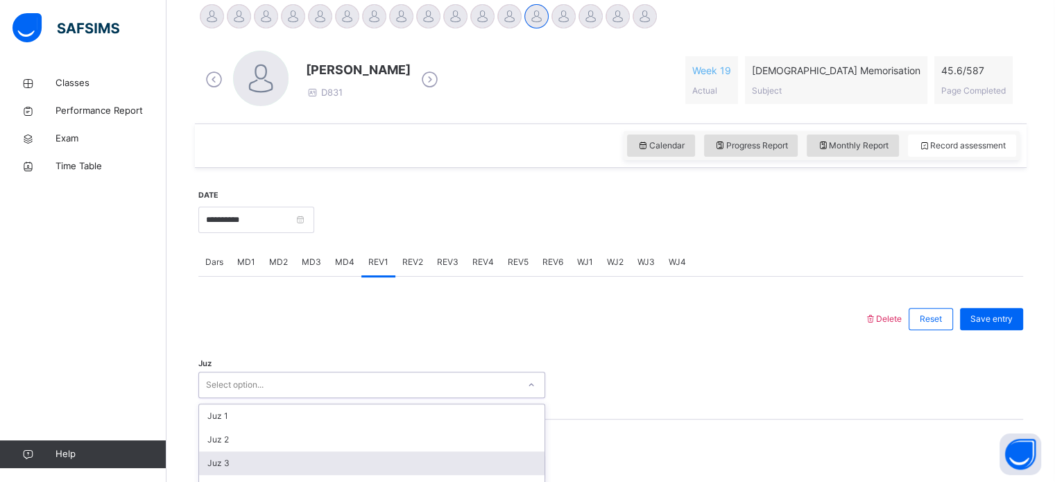
scroll to position [494, 0]
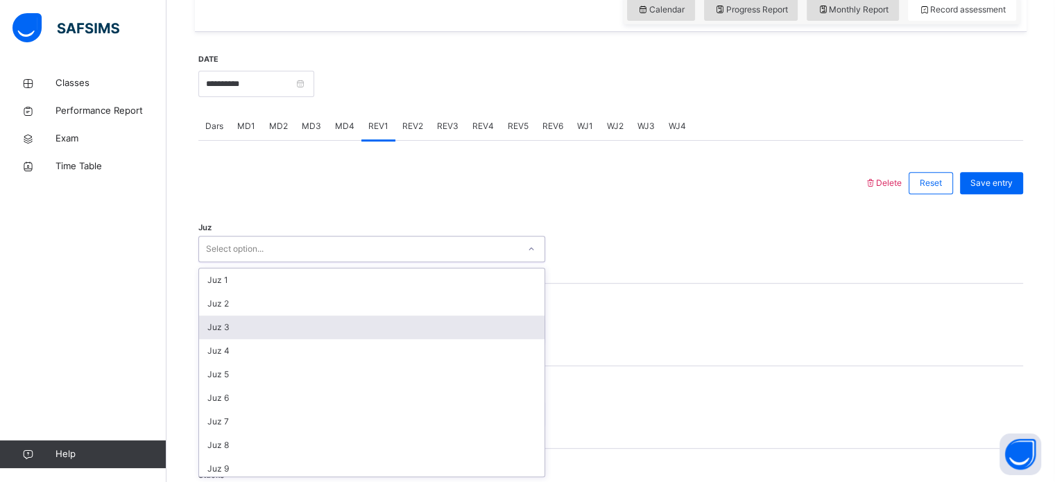
click at [312, 262] on div "option Juz 3 focused, 3 of 30. 30 results available. Use Up and Down to choose …" at bounding box center [371, 249] width 347 height 26
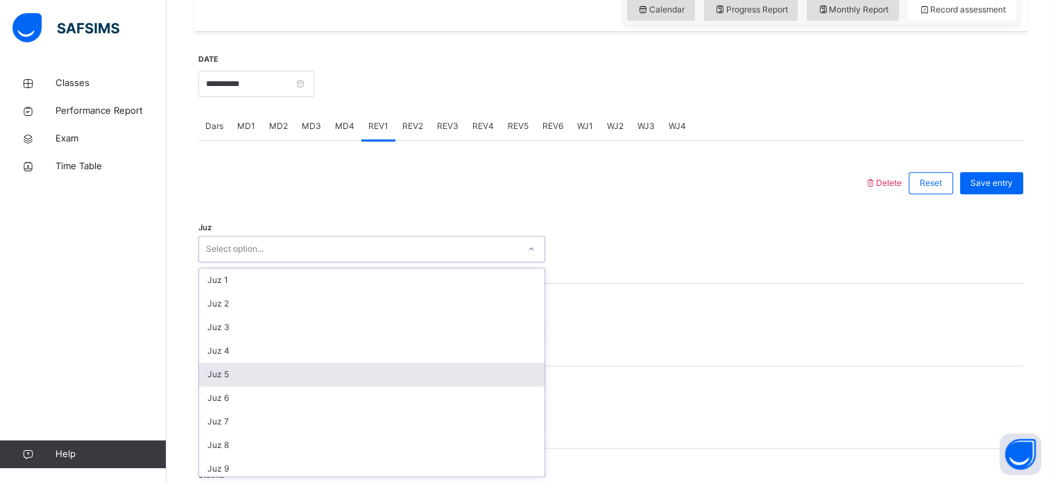
scroll to position [499, 0]
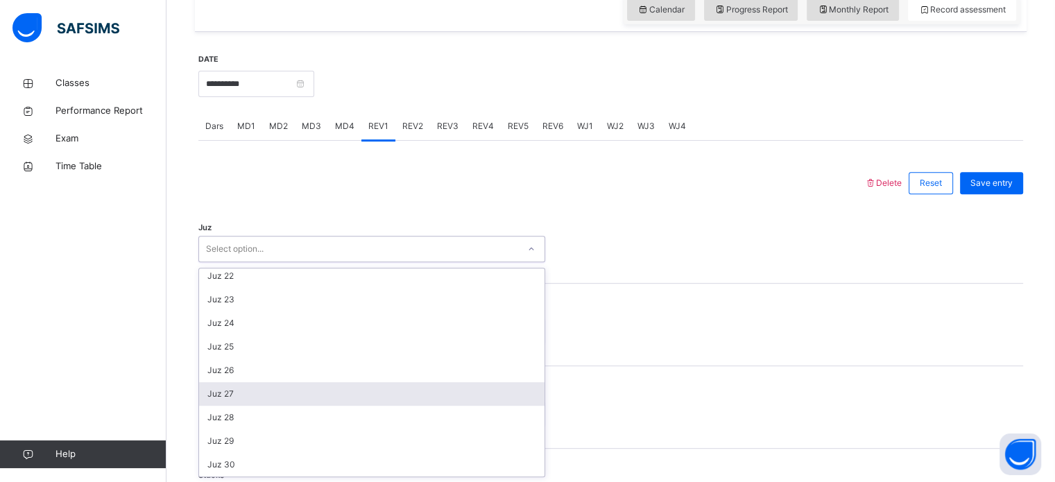
drag, startPoint x: 301, startPoint y: 397, endPoint x: 289, endPoint y: 393, distance: 12.3
click at [289, 393] on div "Juz 27" at bounding box center [371, 394] width 345 height 24
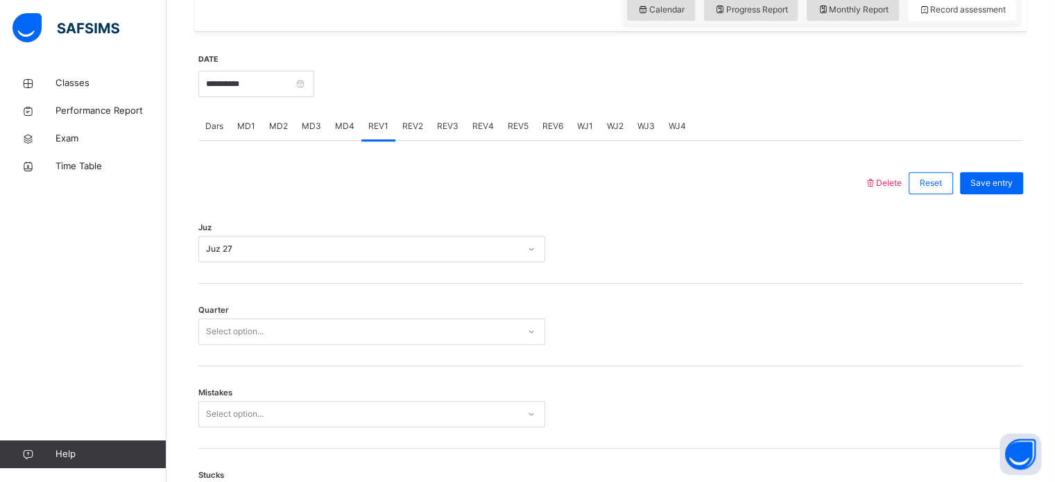
click at [289, 393] on div "Mistakes Select option..." at bounding box center [610, 407] width 825 height 83
drag, startPoint x: 308, startPoint y: 345, endPoint x: 313, endPoint y: 338, distance: 8.9
click at [313, 338] on div "Quarter Select option..." at bounding box center [610, 325] width 825 height 83
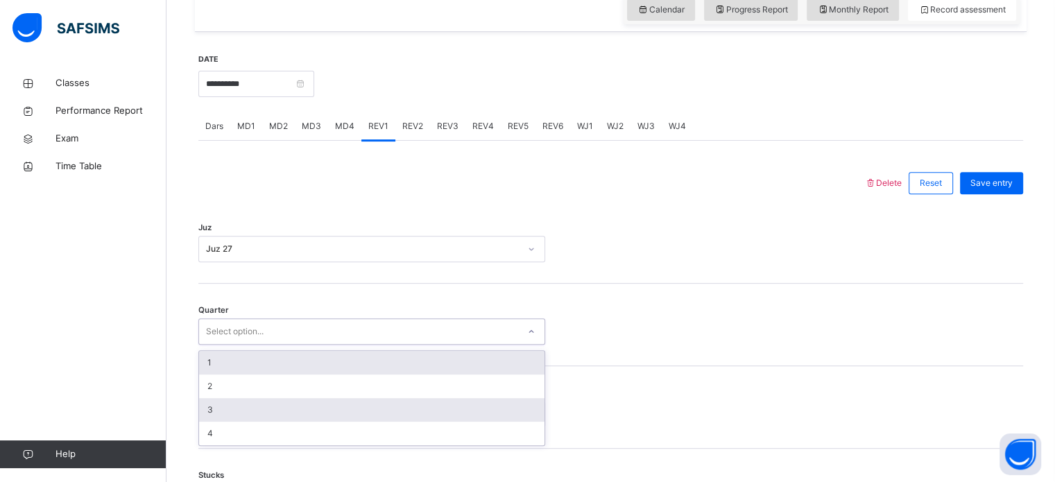
drag, startPoint x: 313, startPoint y: 338, endPoint x: 304, endPoint y: 411, distance: 72.8
click at [304, 345] on div "option 1 focused, 1 of 4. 4 results available. Use Up and Down to choose option…" at bounding box center [371, 331] width 347 height 26
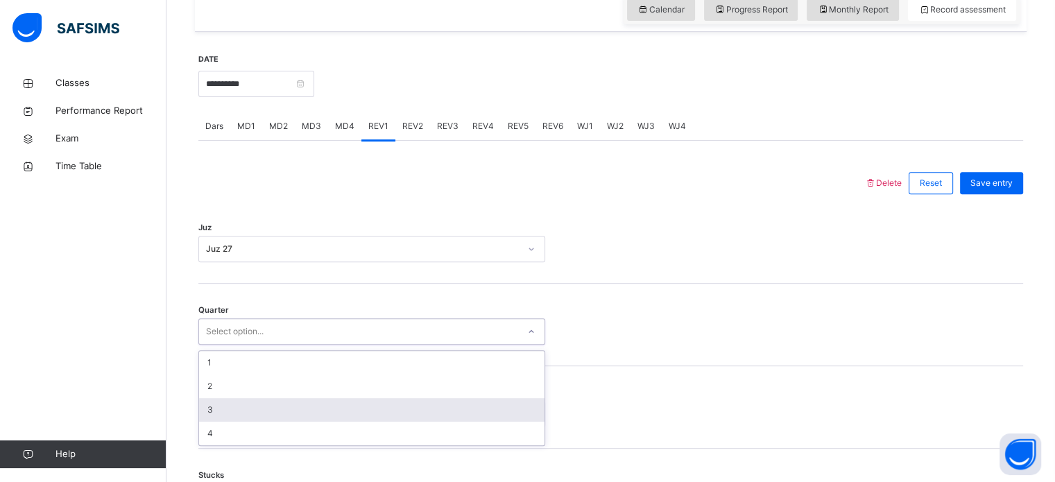
click at [304, 411] on div "3" at bounding box center [371, 410] width 345 height 24
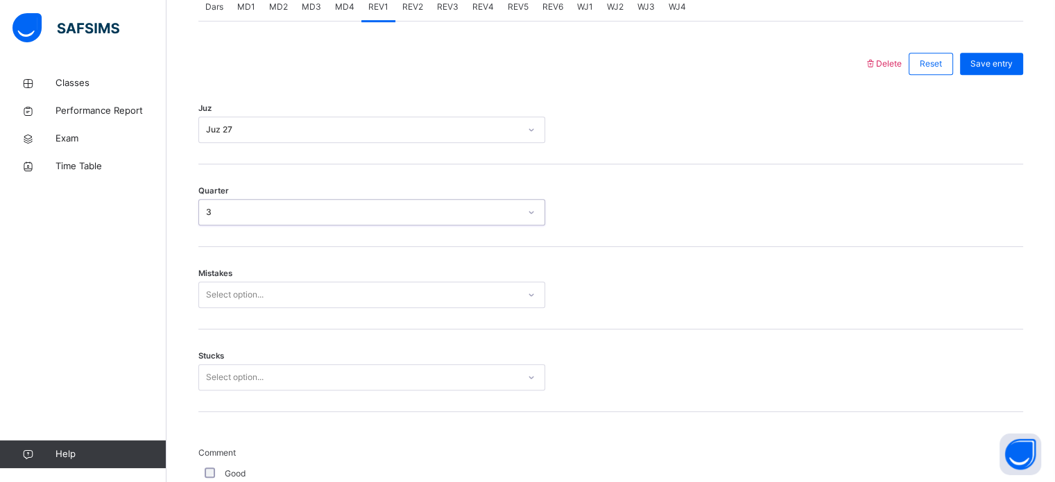
scroll to position [616, 0]
click at [302, 305] on div "Select option..." at bounding box center [371, 292] width 347 height 26
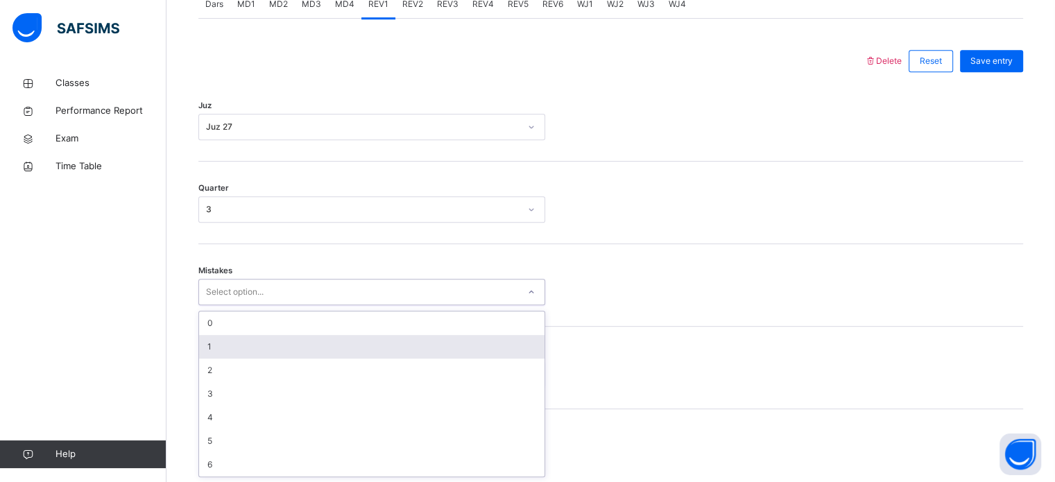
click at [322, 351] on div "1" at bounding box center [371, 347] width 345 height 24
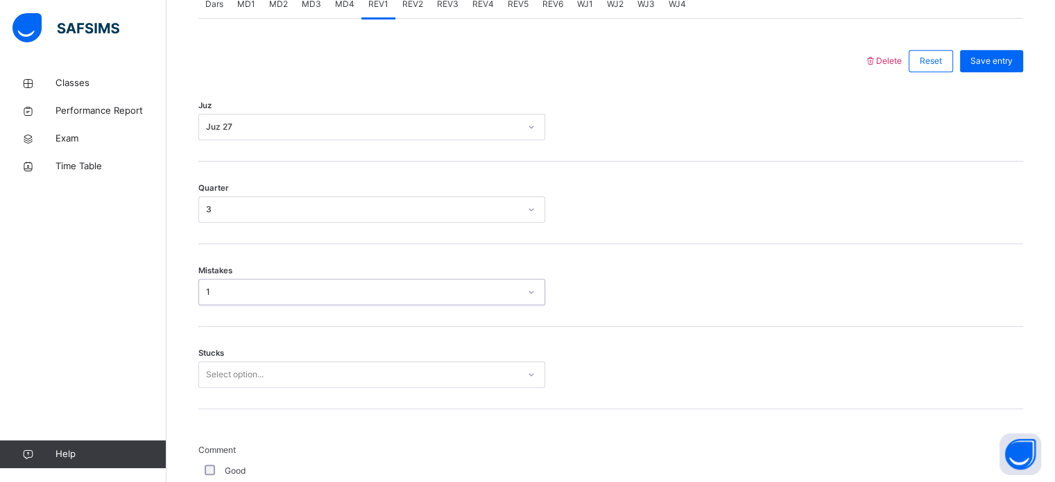
scroll to position [674, 0]
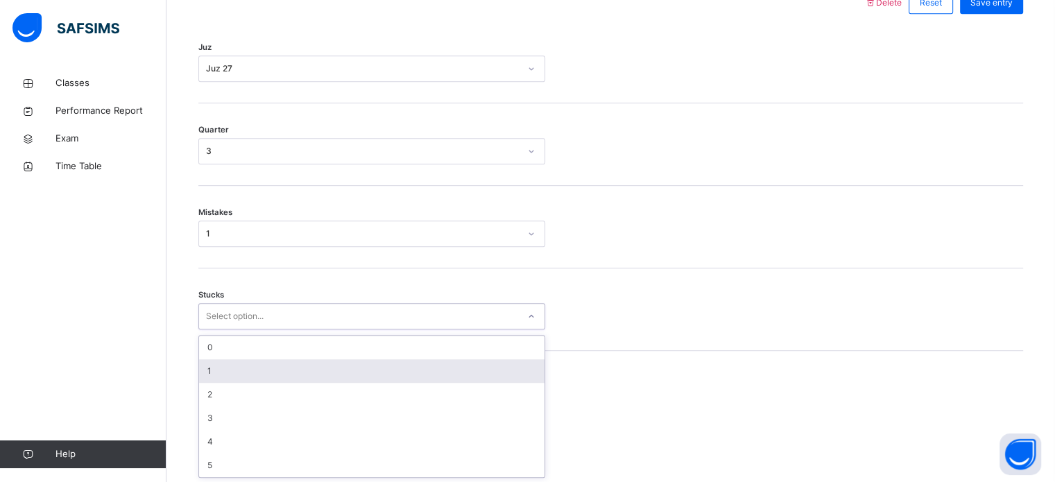
click at [313, 329] on div "option 1 focused, 2 of 6. 6 results available. Use Up and Down to choose option…" at bounding box center [371, 316] width 347 height 26
click at [313, 370] on div "1" at bounding box center [371, 371] width 345 height 24
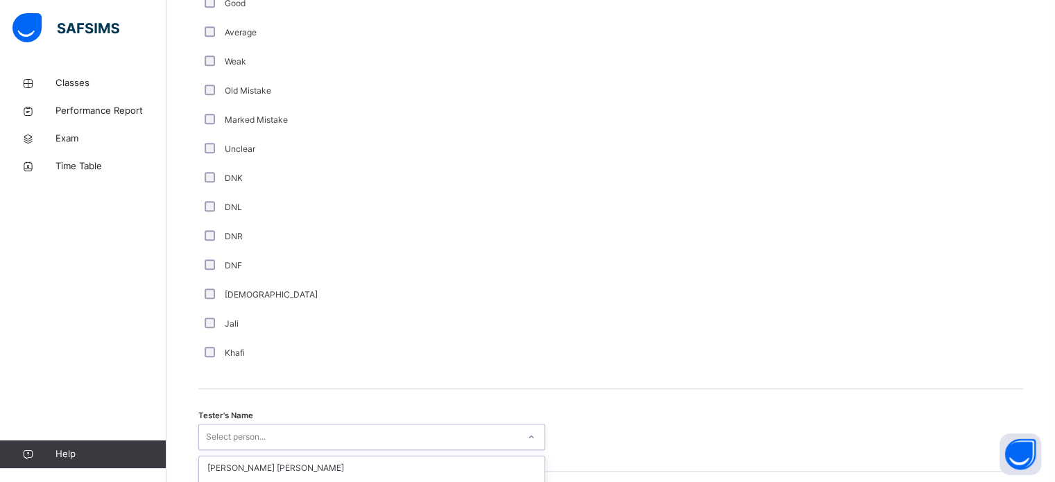
scroll to position [1270, 0]
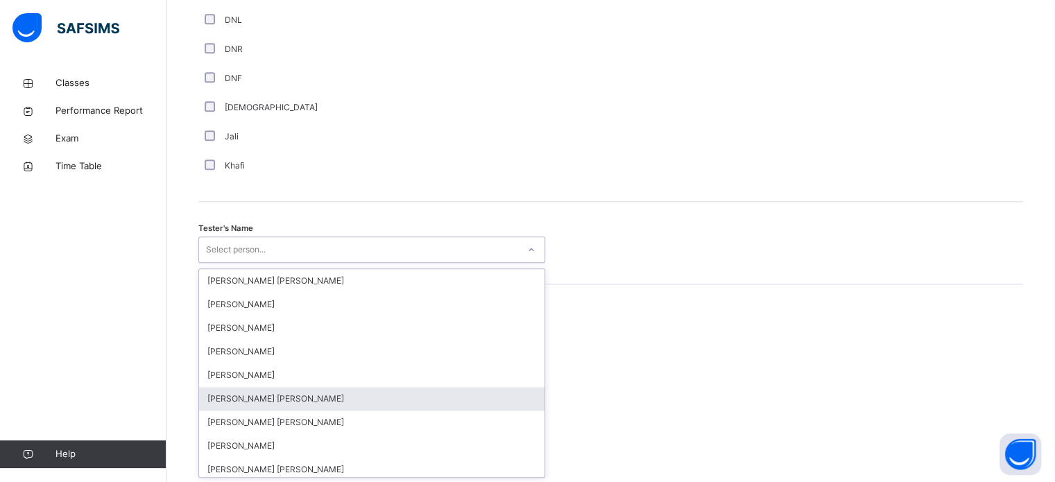
click at [250, 263] on div "option [PERSON_NAME] [PERSON_NAME] focused, 6 of 90. 90 results available. Use …" at bounding box center [371, 249] width 347 height 26
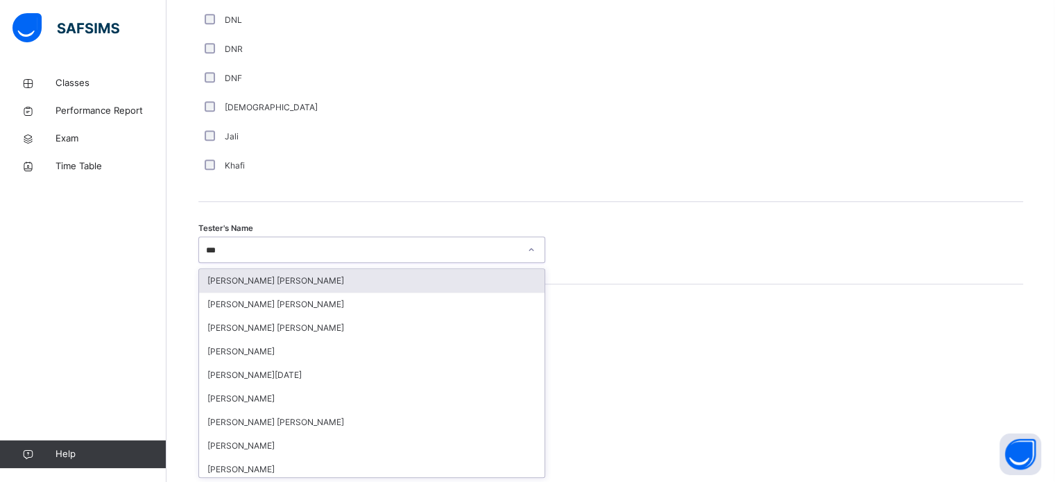
type input "****"
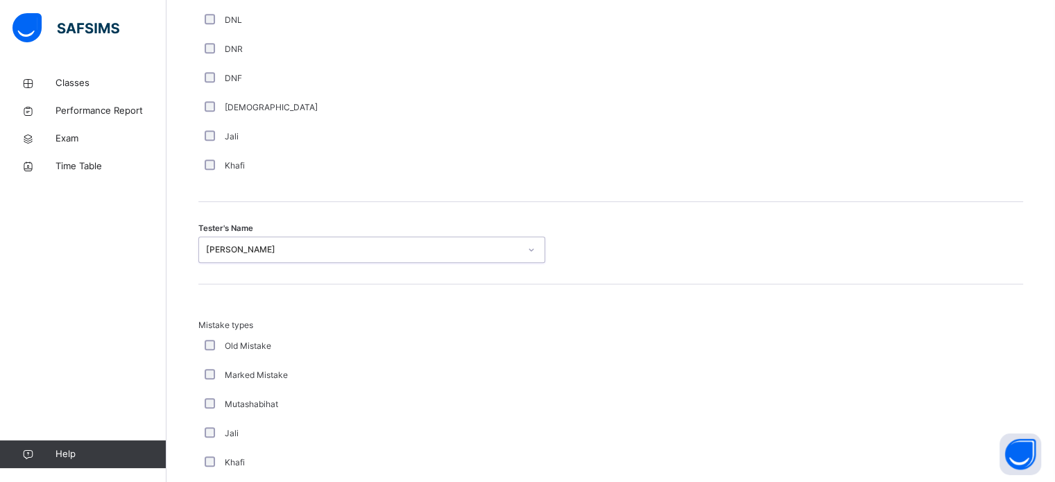
scroll to position [1525, 0]
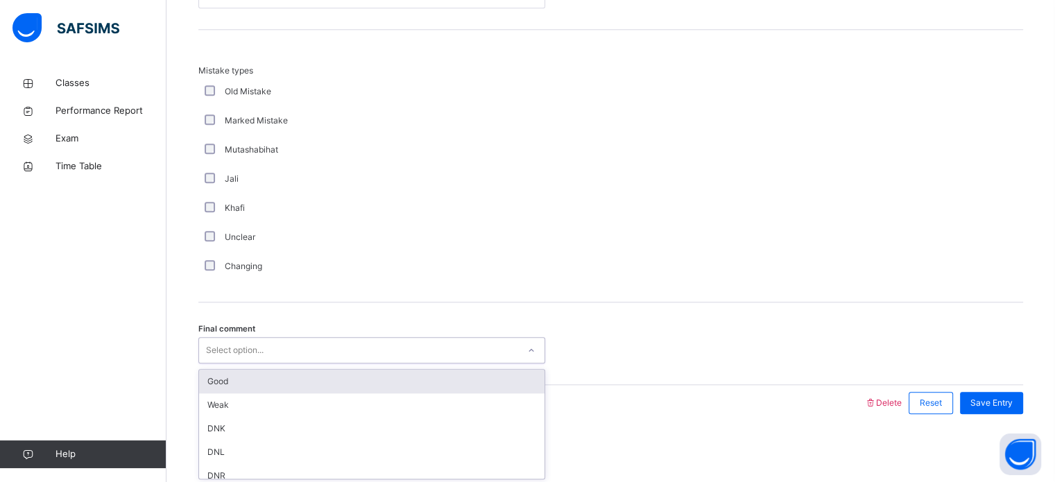
click at [274, 344] on div "Select option..." at bounding box center [358, 350] width 319 height 21
click at [270, 382] on div "Good" at bounding box center [371, 382] width 345 height 24
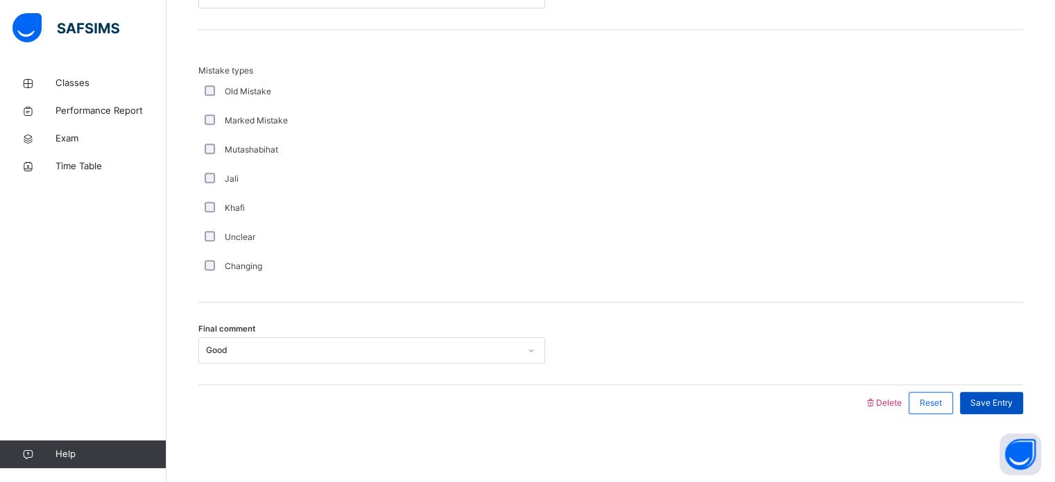
click at [1010, 401] on span "Save Entry" at bounding box center [991, 403] width 42 height 12
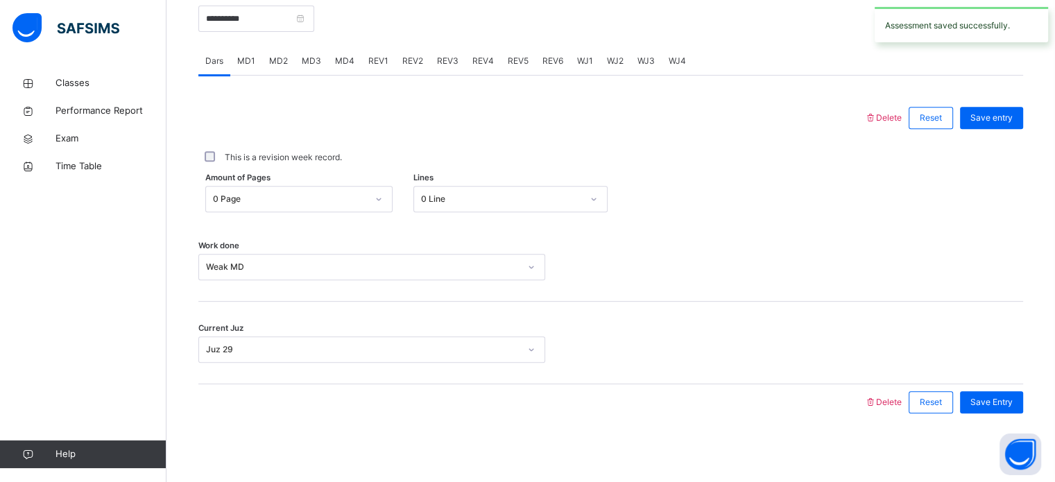
scroll to position [512, 0]
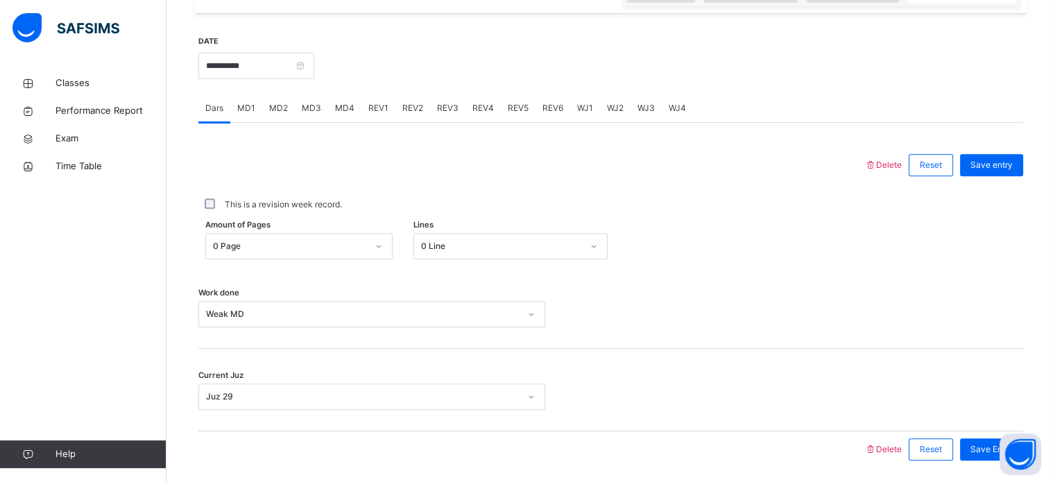
click at [410, 117] on div "REV2" at bounding box center [412, 108] width 35 height 28
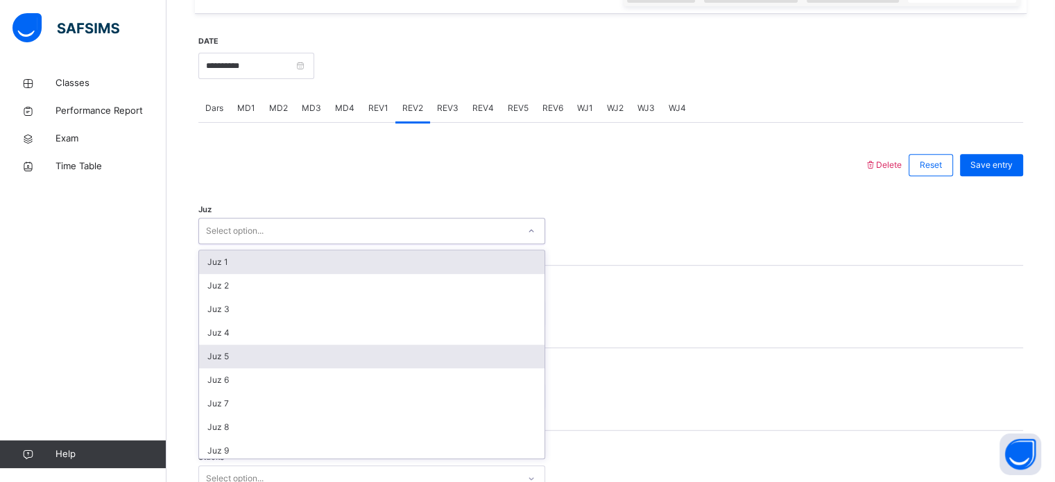
drag, startPoint x: 308, startPoint y: 230, endPoint x: 257, endPoint y: 365, distance: 145.0
click at [257, 244] on div "option Juz 1 focused, 1 of 30. 30 results available. Use Up and Down to choose …" at bounding box center [371, 231] width 347 height 26
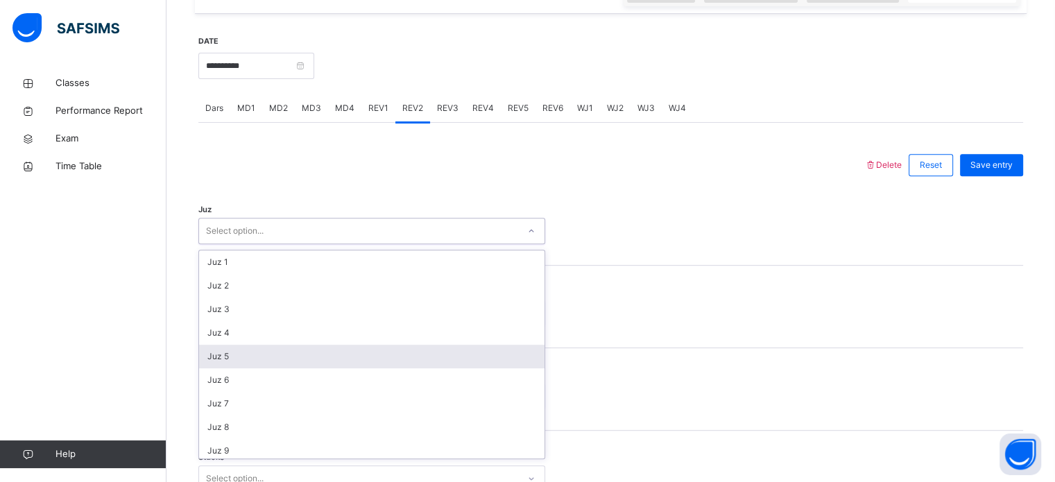
scroll to position [499, 0]
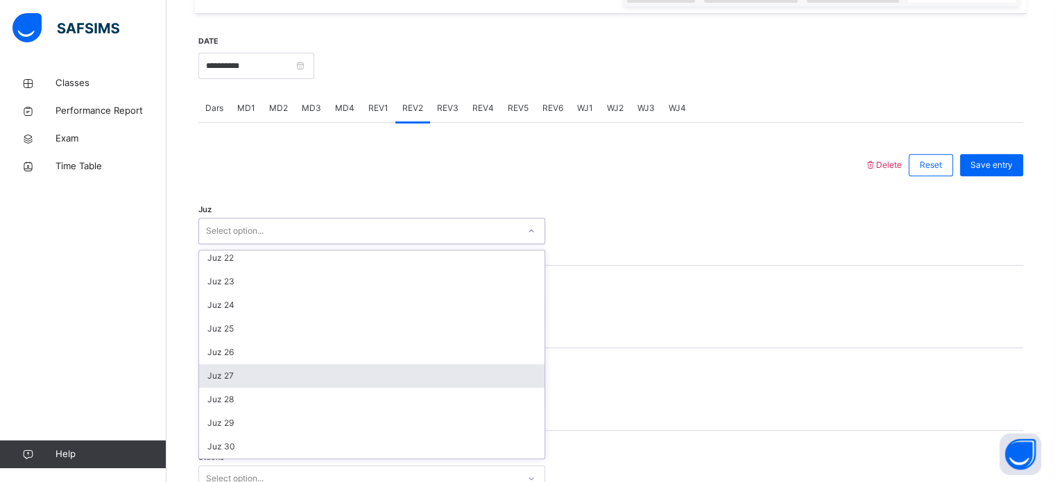
click at [257, 374] on div "Juz 27" at bounding box center [371, 376] width 345 height 24
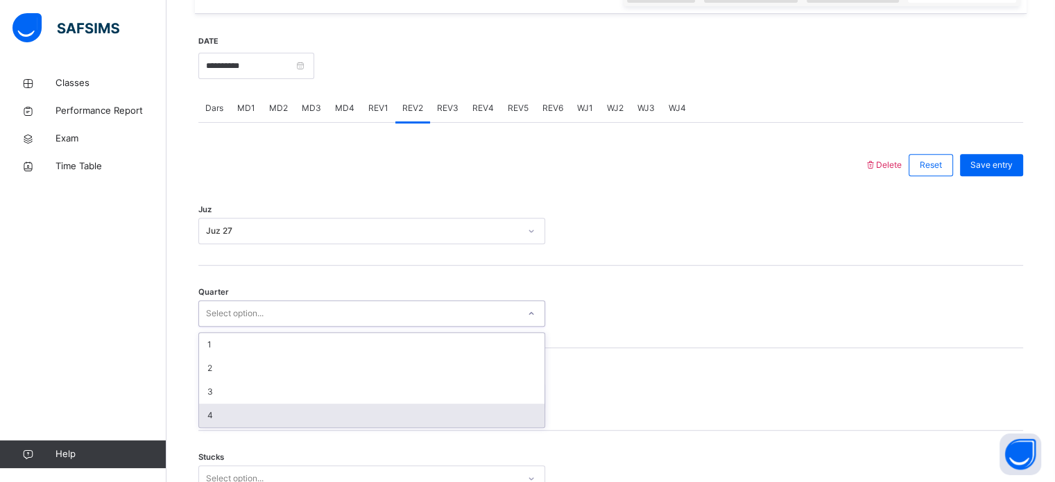
drag, startPoint x: 276, startPoint y: 313, endPoint x: 257, endPoint y: 413, distance: 101.6
click at [257, 327] on div "option 4 focused, 4 of 4. 4 results available. Use Up and Down to choose option…" at bounding box center [371, 313] width 347 height 26
click at [257, 413] on div "4" at bounding box center [371, 416] width 345 height 24
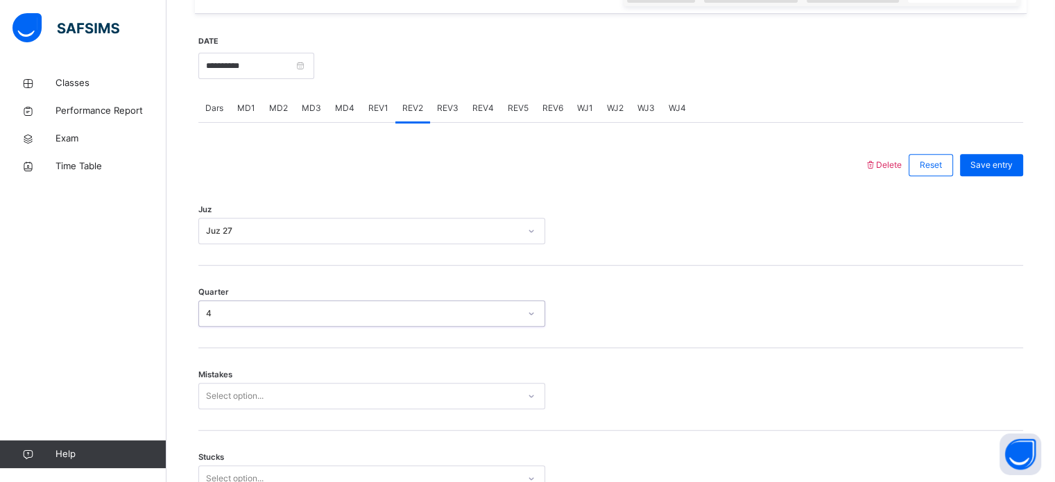
scroll to position [616, 0]
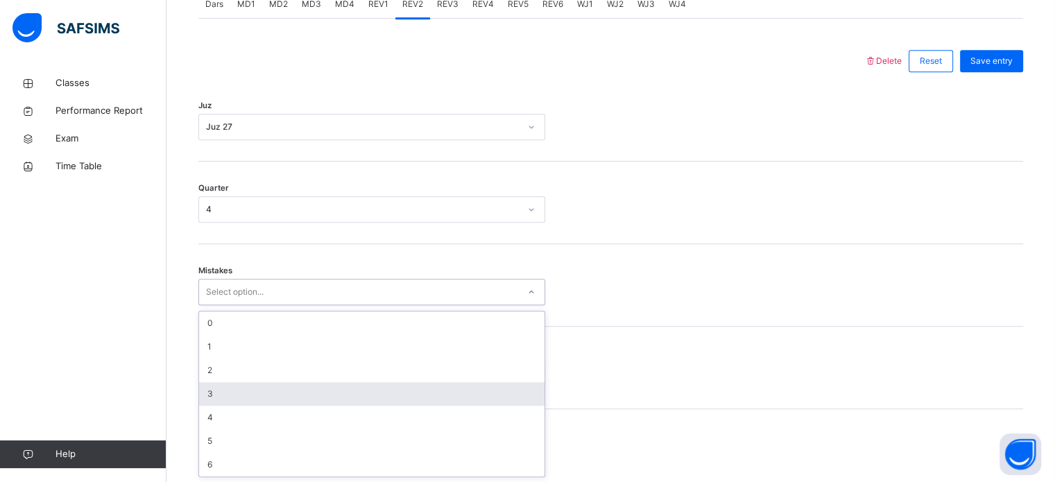
click at [273, 305] on div "option 3 focused, 4 of 7. 7 results available. Use Up and Down to choose option…" at bounding box center [371, 292] width 347 height 26
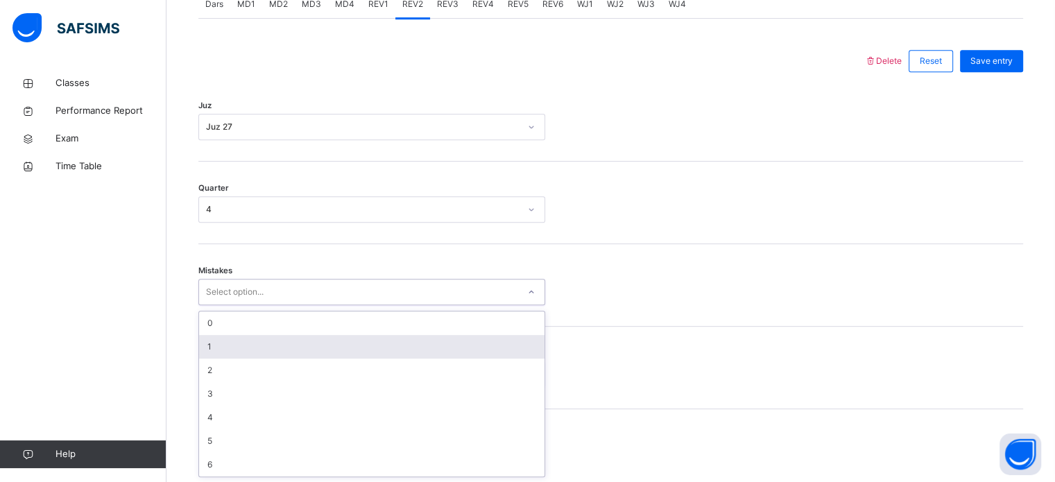
click at [288, 343] on div "1" at bounding box center [371, 347] width 345 height 24
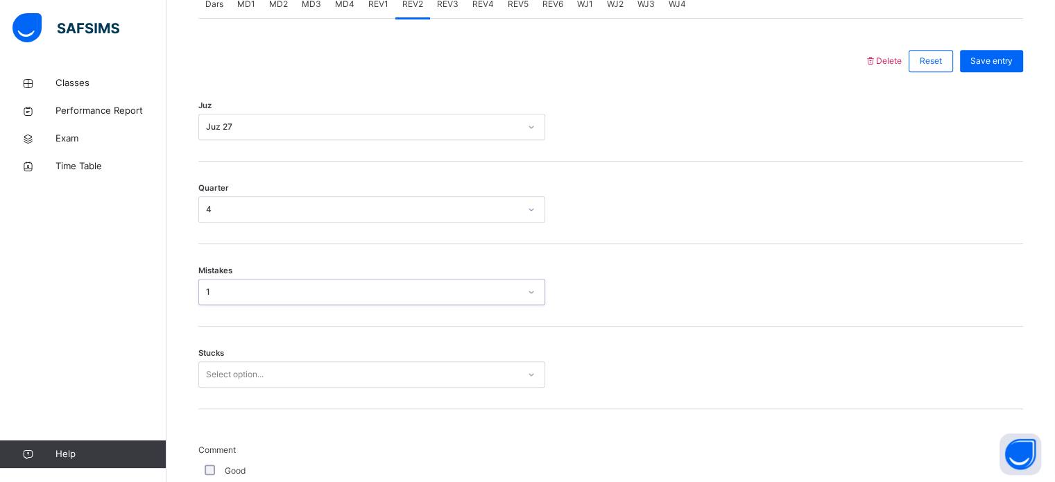
scroll to position [674, 0]
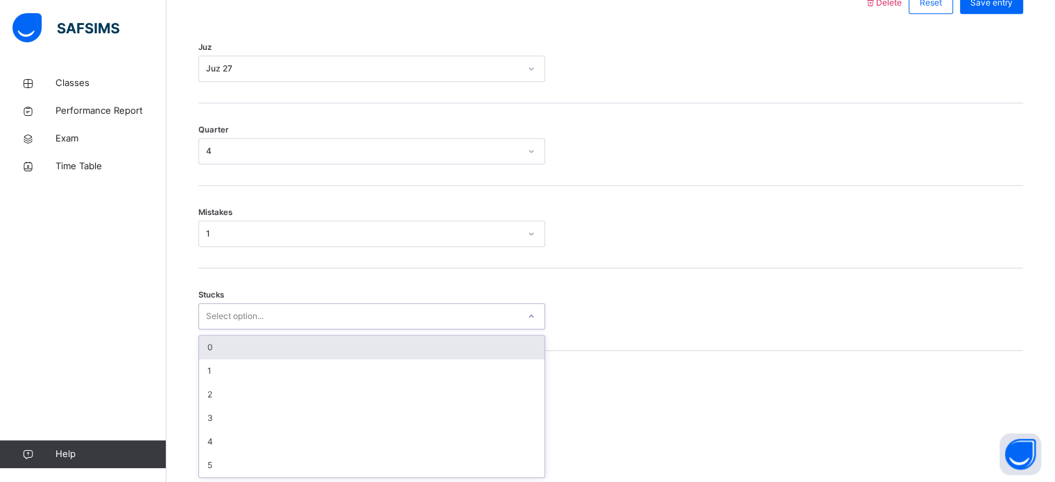
click at [272, 329] on div "option 0 focused, 1 of 6. 6 results available. Use Up and Down to choose option…" at bounding box center [371, 316] width 347 height 26
click at [284, 346] on div "0" at bounding box center [371, 348] width 345 height 24
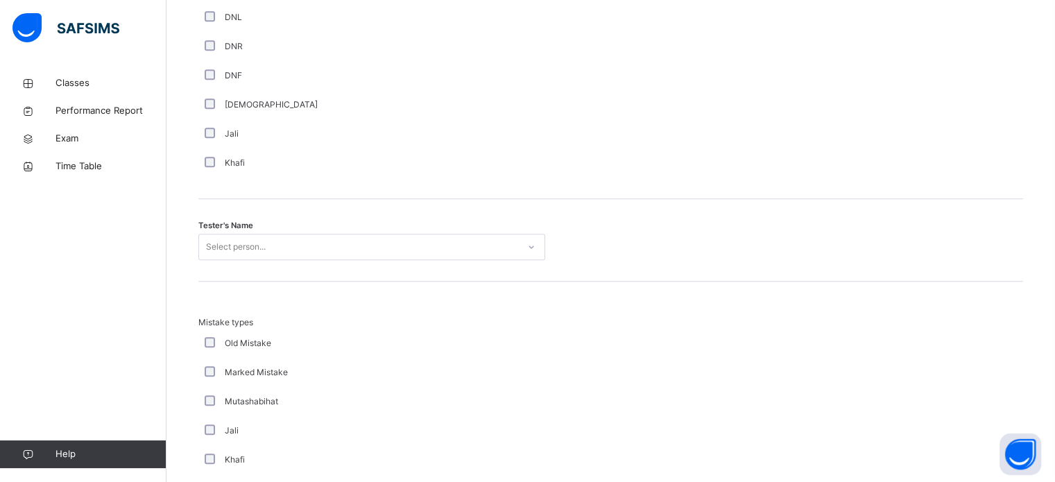
scroll to position [1279, 0]
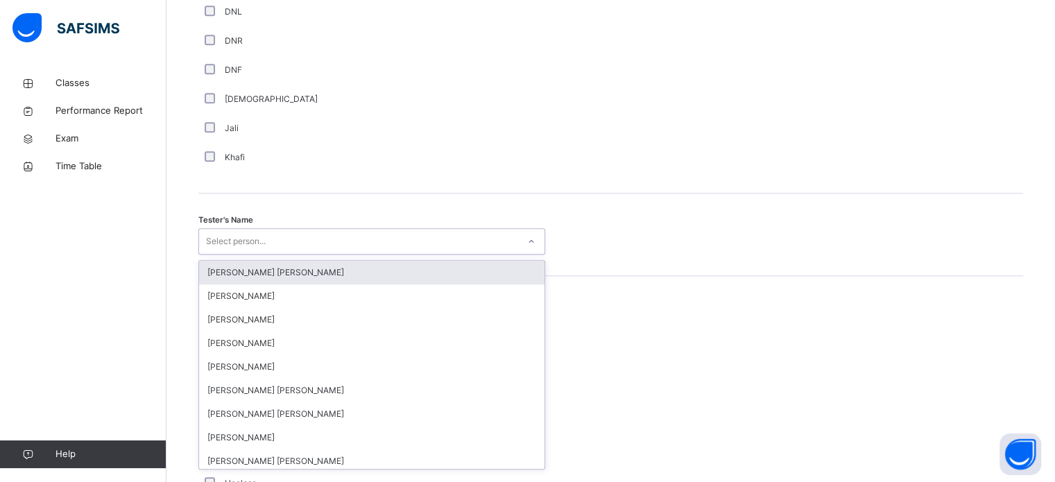
click at [312, 249] on div "Select person..." at bounding box center [358, 241] width 319 height 21
type input "****"
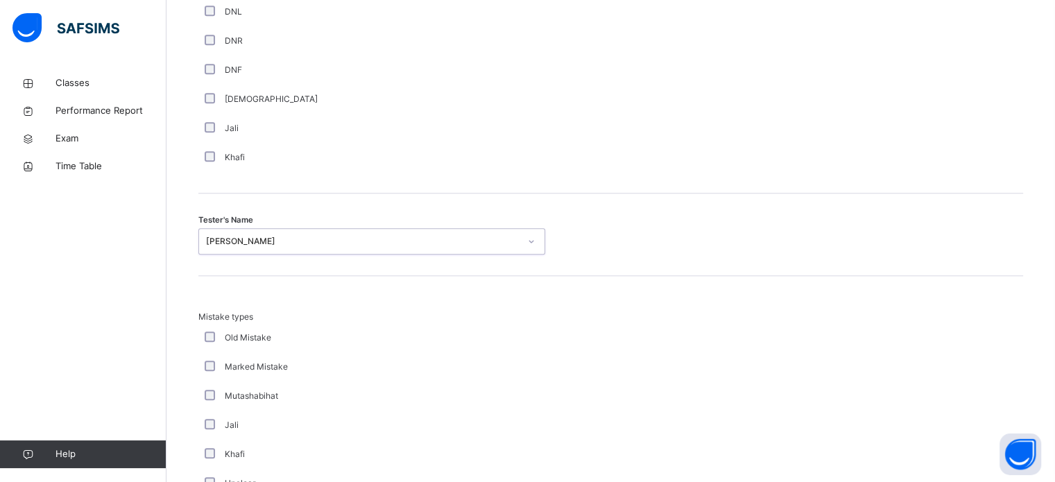
scroll to position [1525, 0]
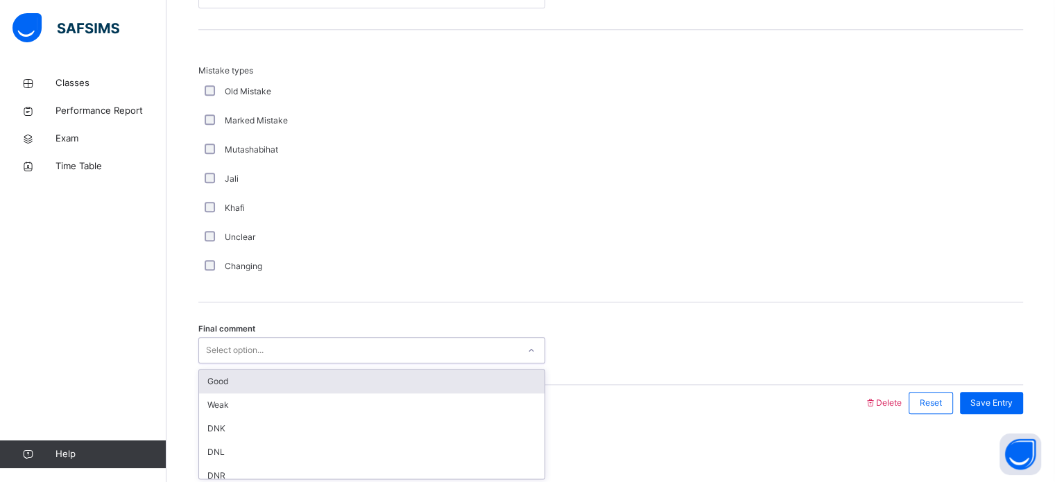
click at [269, 337] on div "Select option..." at bounding box center [371, 350] width 347 height 26
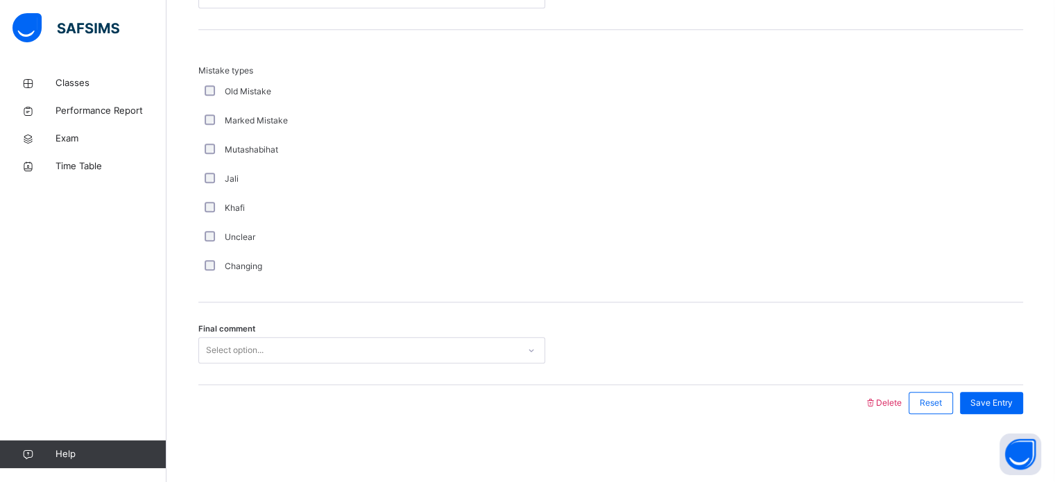
click at [267, 366] on div "Final comment Select option..." at bounding box center [610, 343] width 825 height 83
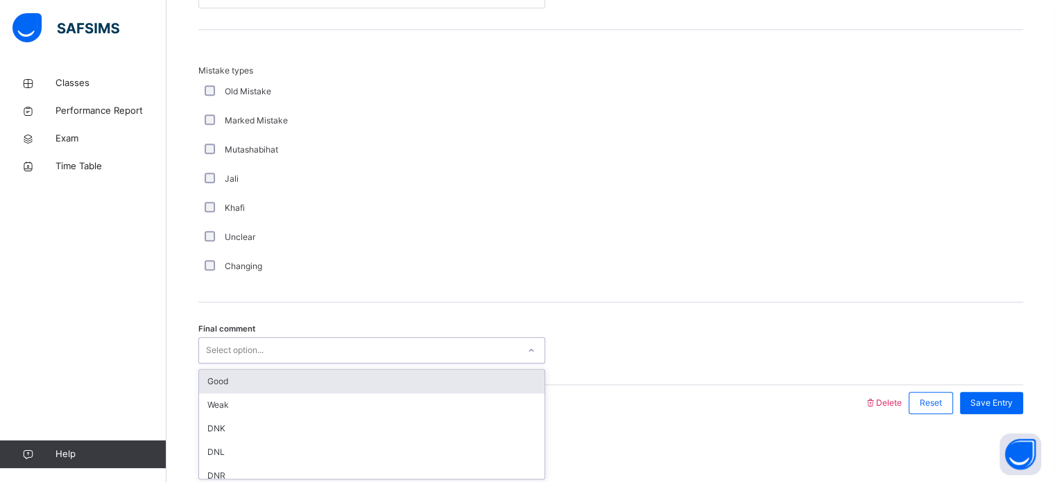
click at [299, 340] on div "Select option..." at bounding box center [358, 350] width 319 height 21
click at [300, 388] on div "Good" at bounding box center [371, 382] width 345 height 24
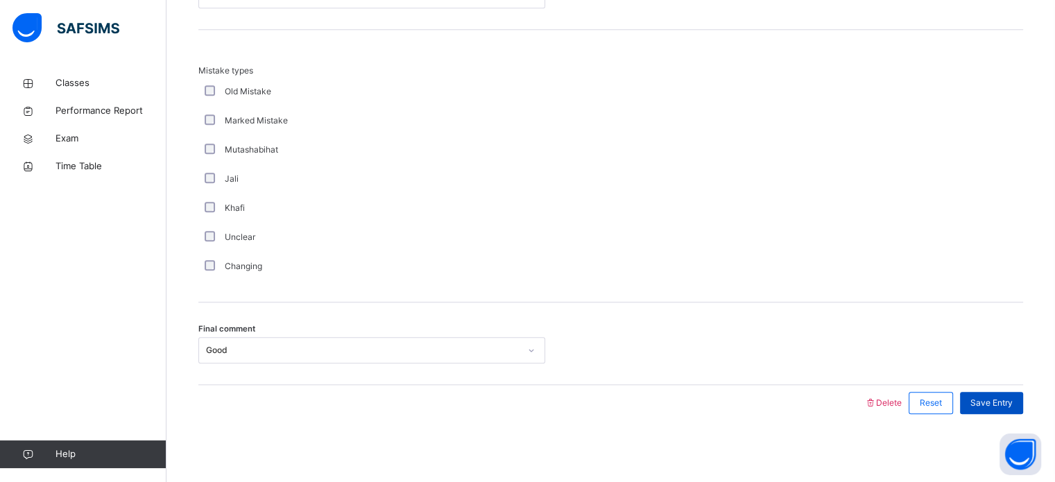
click at [1003, 399] on span "Save Entry" at bounding box center [991, 403] width 42 height 12
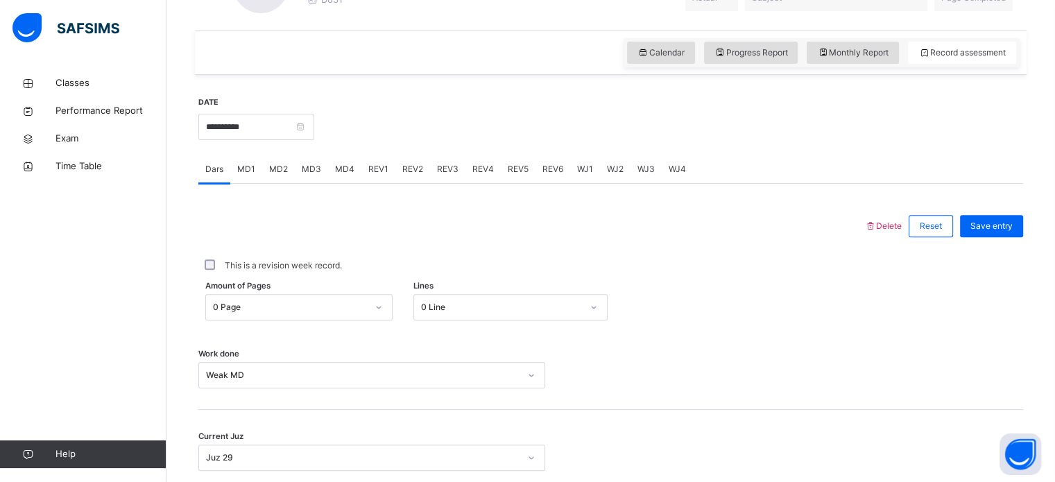
scroll to position [450, 0]
click at [209, 123] on input "**********" at bounding box center [256, 127] width 116 height 26
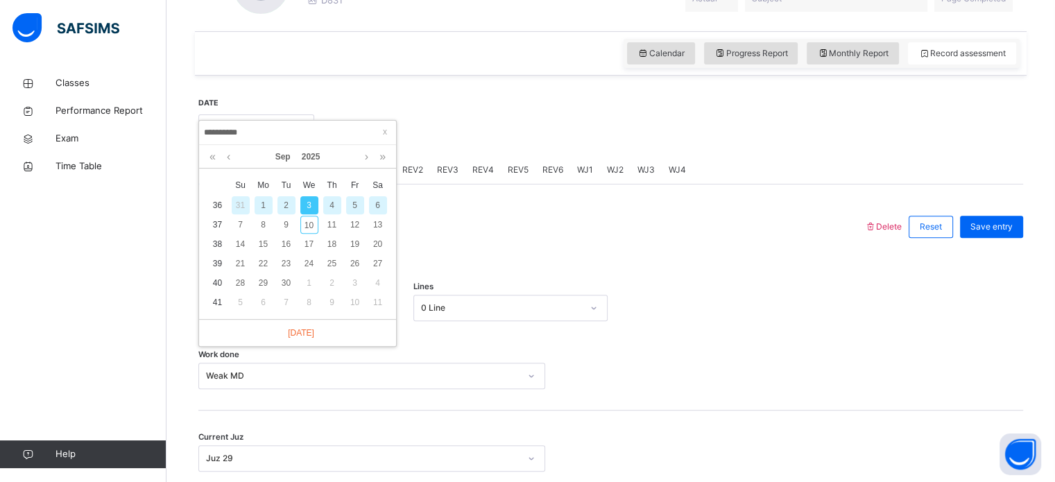
click at [287, 205] on div "2" at bounding box center [286, 205] width 18 height 18
type input "**********"
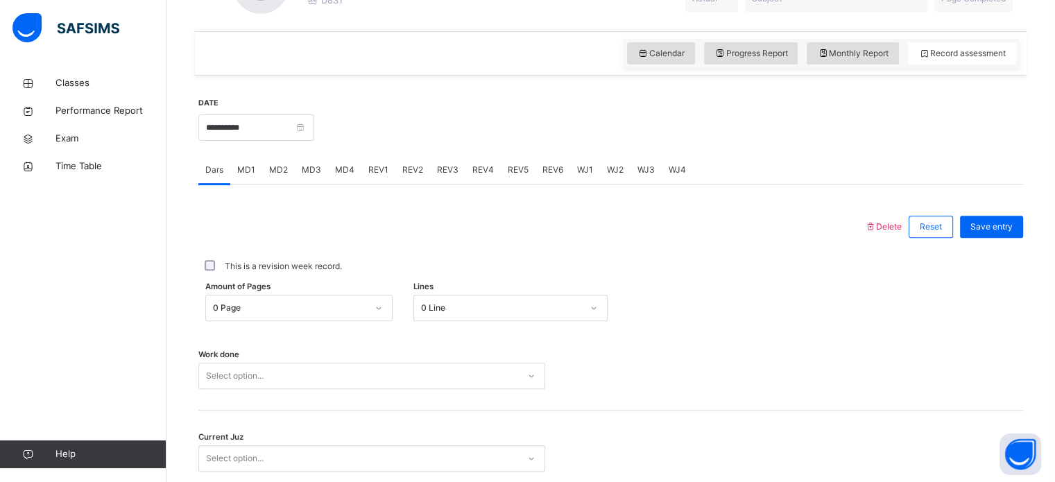
click at [275, 164] on span "MD2" at bounding box center [278, 170] width 19 height 12
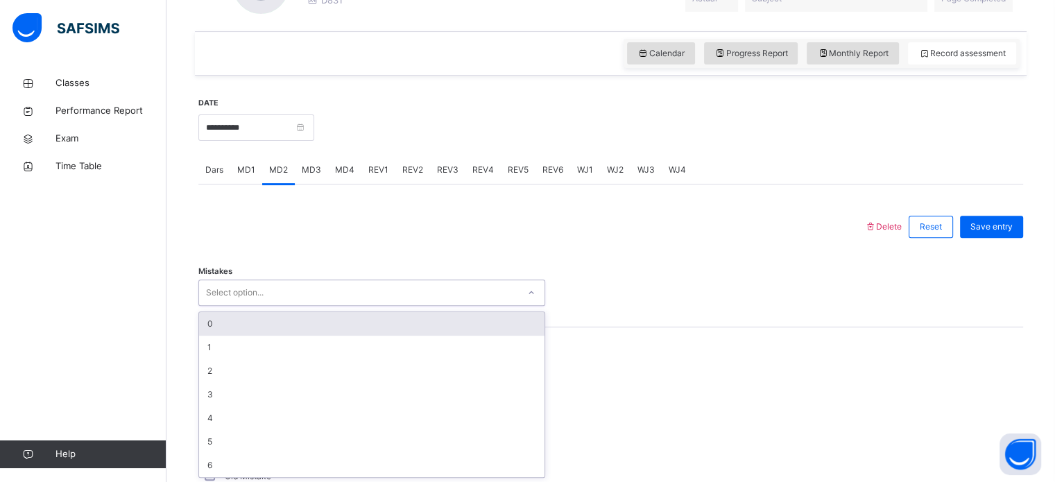
click at [252, 297] on div "Select option..." at bounding box center [235, 292] width 58 height 26
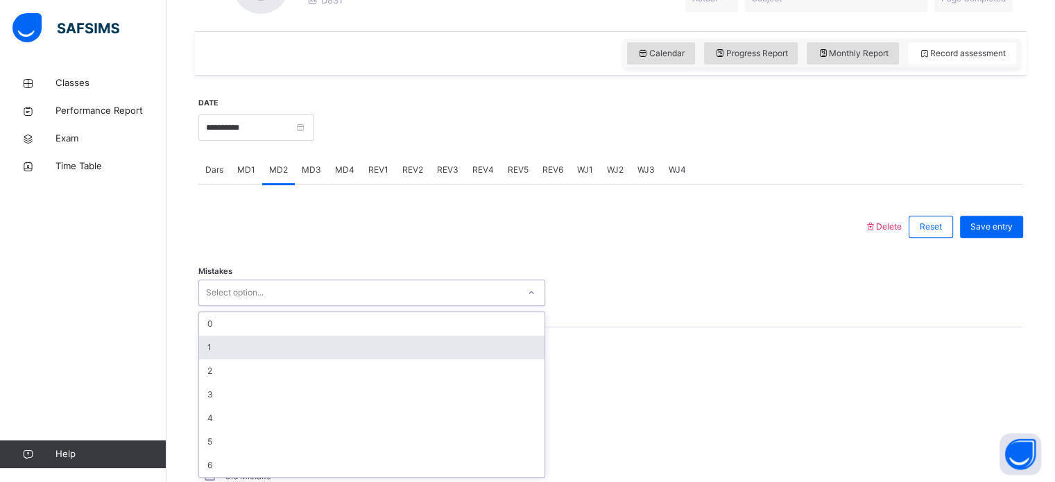
click at [243, 343] on div "1" at bounding box center [371, 348] width 345 height 24
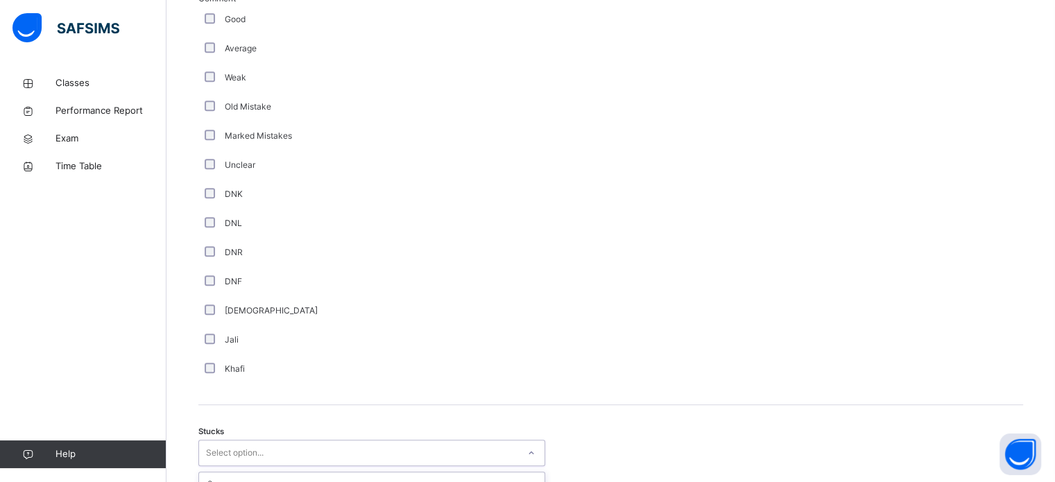
scroll to position [957, 0]
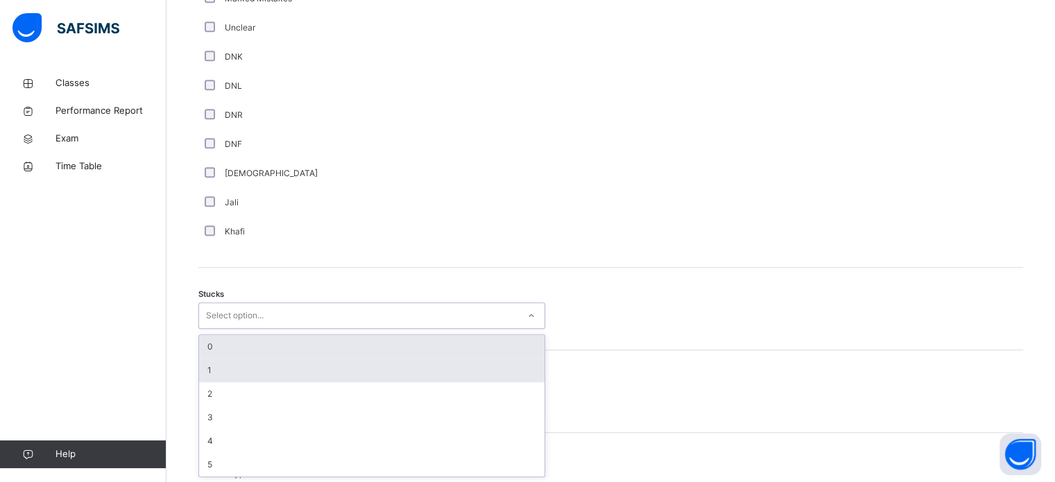
drag, startPoint x: 250, startPoint y: 454, endPoint x: 277, endPoint y: 363, distance: 94.6
click at [277, 329] on div "option 0 focused, 1 of 6. 6 results available. Use Up and Down to choose option…" at bounding box center [371, 315] width 347 height 26
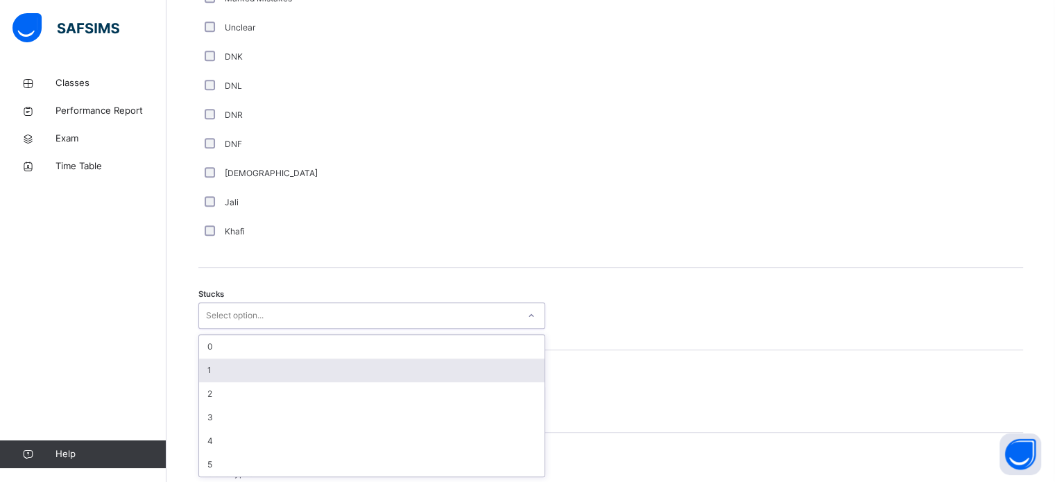
click at [277, 363] on div "1" at bounding box center [371, 371] width 345 height 24
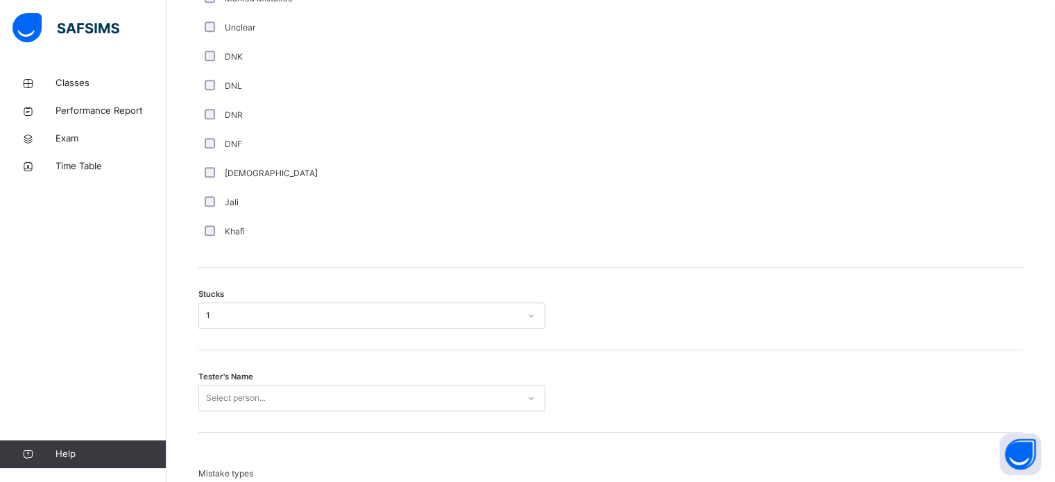
click at [240, 381] on span "Tester's Name" at bounding box center [225, 377] width 55 height 12
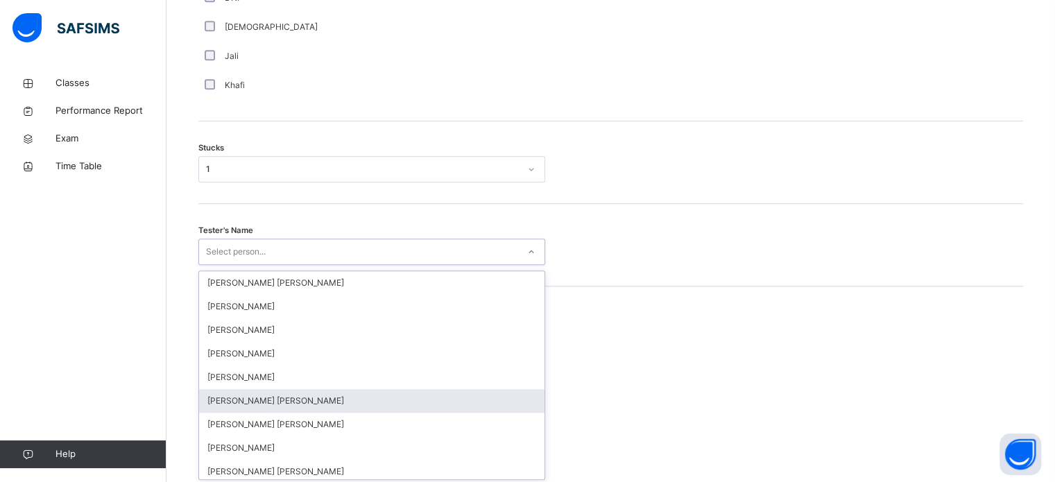
scroll to position [1105, 0]
click at [241, 263] on div "option [PERSON_NAME] [PERSON_NAME] focused, 6 of 90. 90 results available. Use …" at bounding box center [371, 249] width 347 height 26
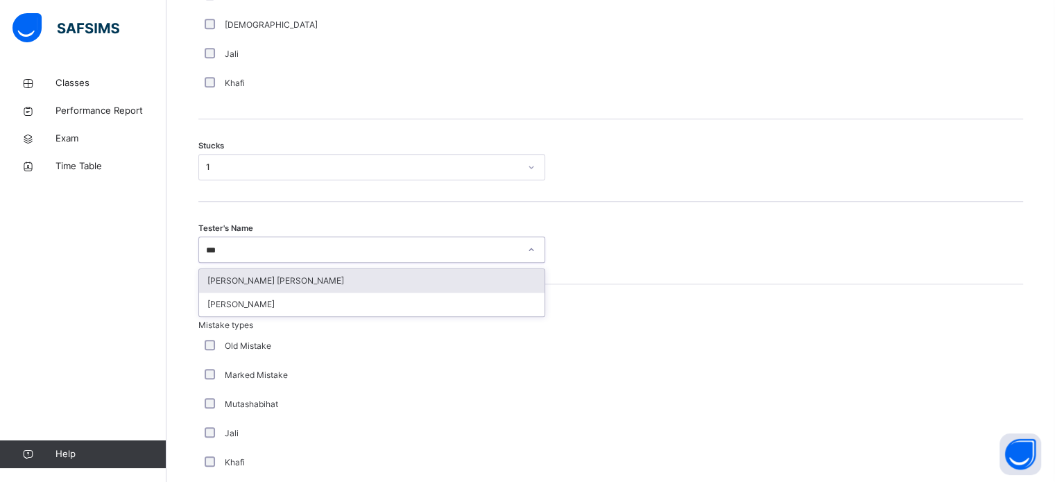
type input "****"
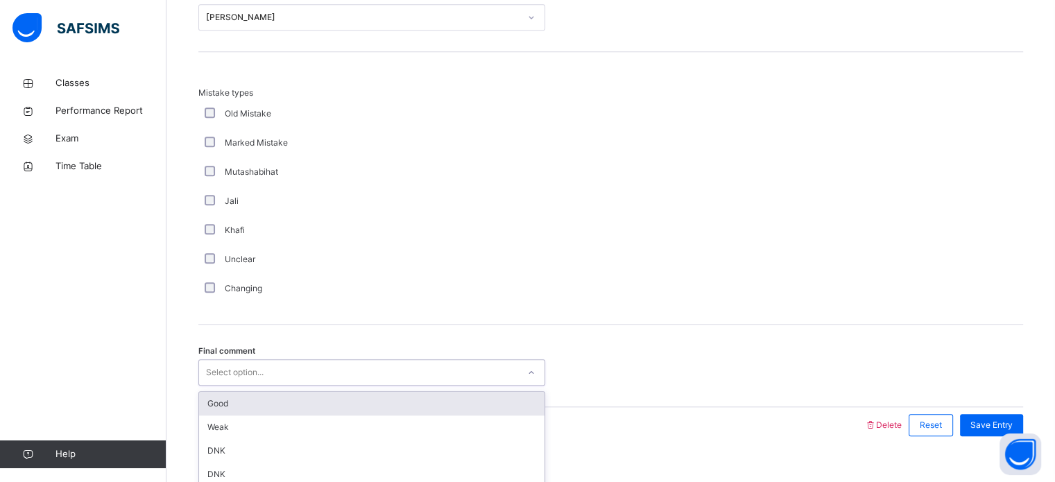
scroll to position [1360, 0]
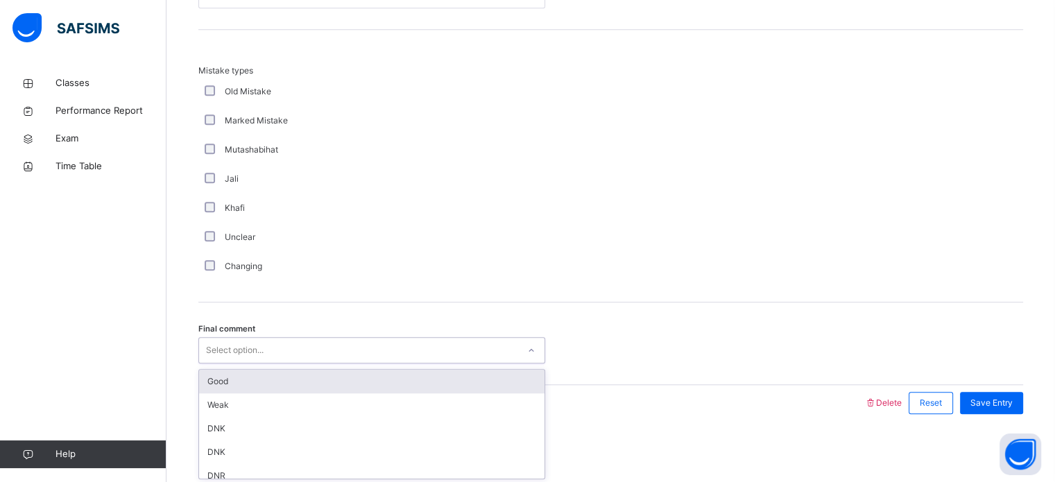
click at [225, 359] on div "Select option..." at bounding box center [371, 350] width 347 height 26
click at [239, 377] on div "Good" at bounding box center [371, 382] width 345 height 24
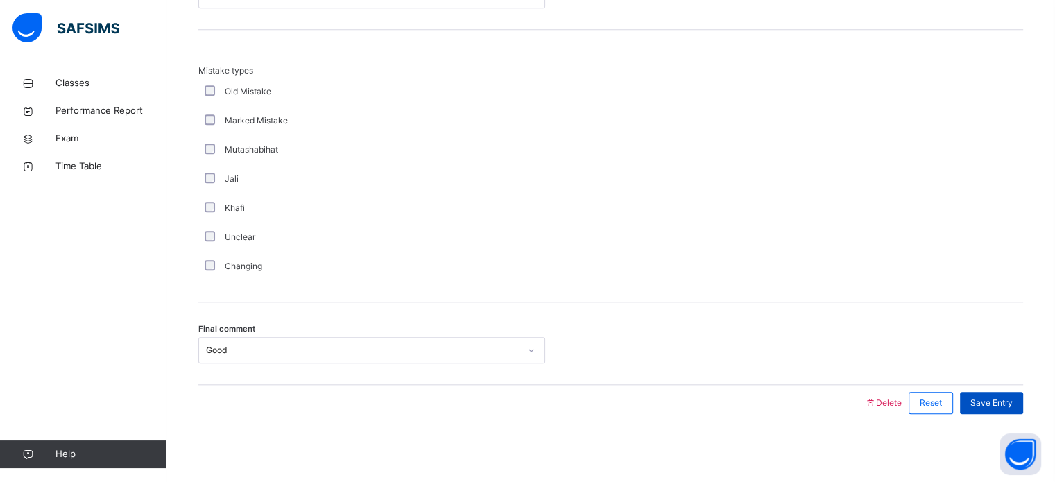
click at [990, 402] on span "Save Entry" at bounding box center [991, 403] width 42 height 12
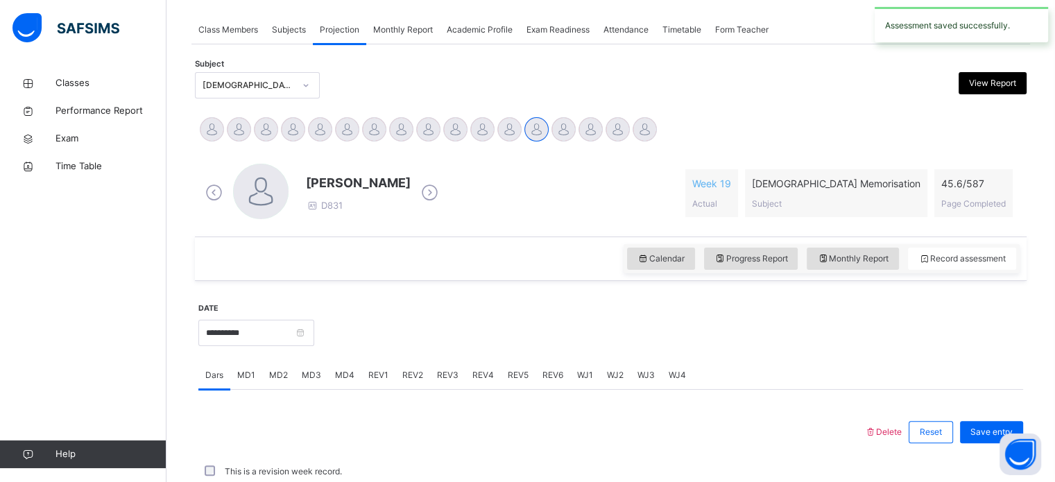
scroll to position [559, 0]
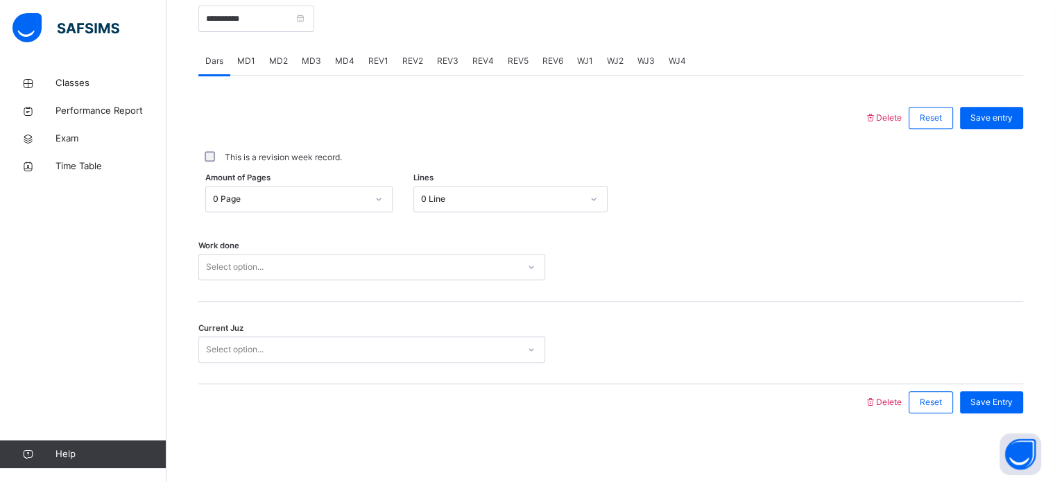
click at [296, 55] on div "MD3" at bounding box center [311, 61] width 33 height 28
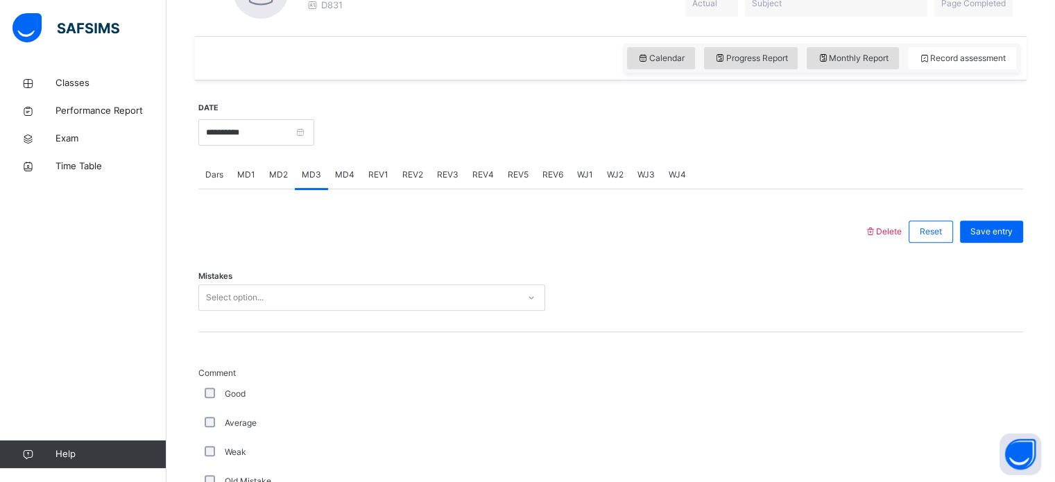
scroll to position [451, 0]
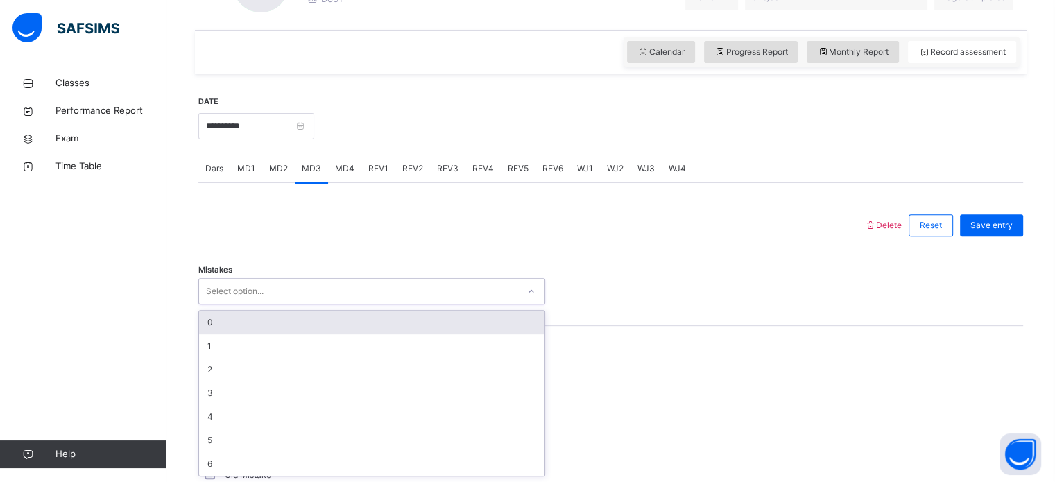
click at [241, 282] on div "Select option..." at bounding box center [235, 291] width 58 height 26
click at [241, 318] on div "0" at bounding box center [371, 323] width 345 height 24
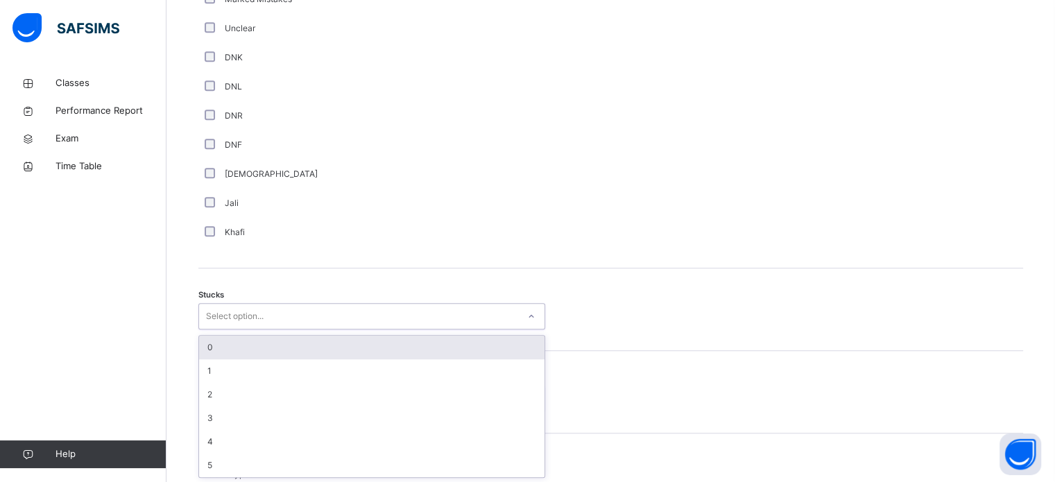
scroll to position [957, 0]
click at [262, 327] on div "Select option..." at bounding box center [371, 315] width 347 height 26
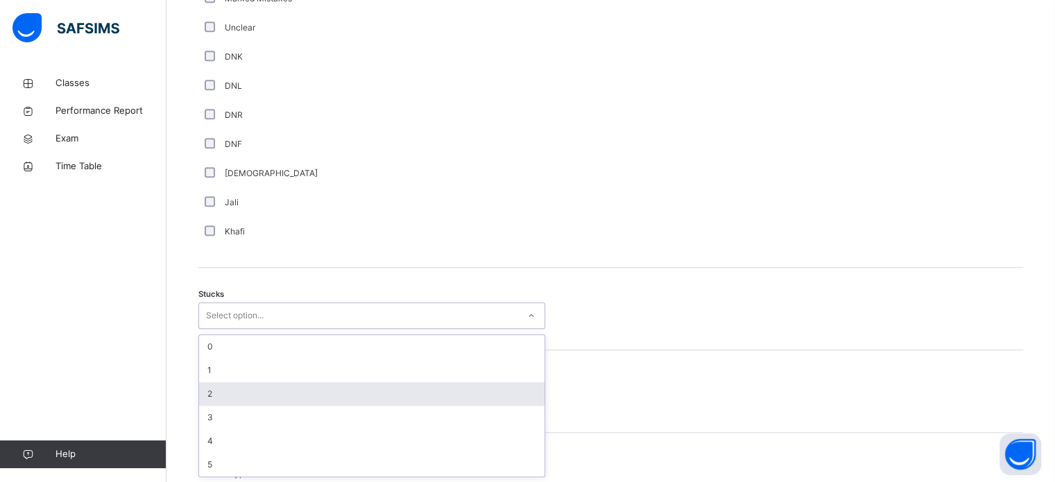
click at [253, 383] on div "2" at bounding box center [371, 394] width 345 height 24
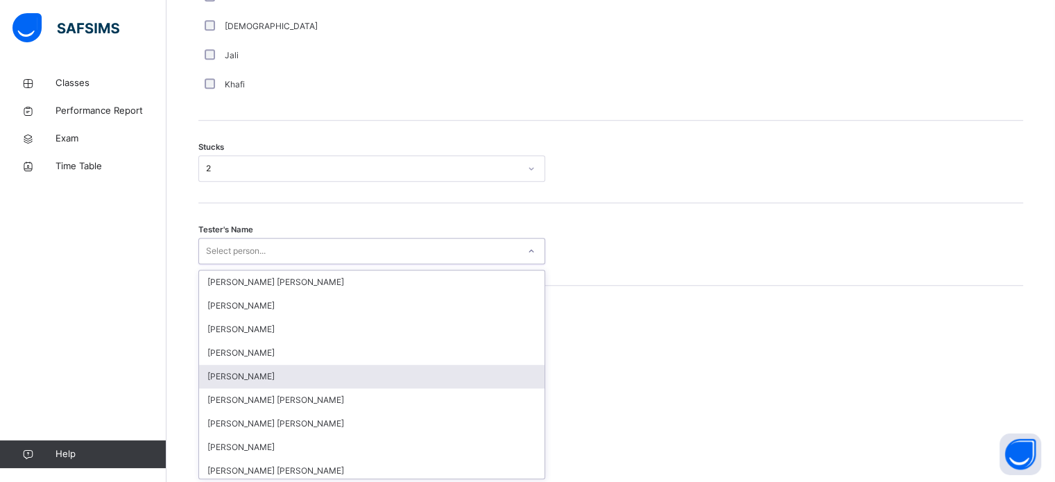
scroll to position [1105, 0]
click at [257, 263] on div "option [PERSON_NAME] focused, 5 of 90. 90 results available. Use Up and Down to…" at bounding box center [371, 249] width 347 height 26
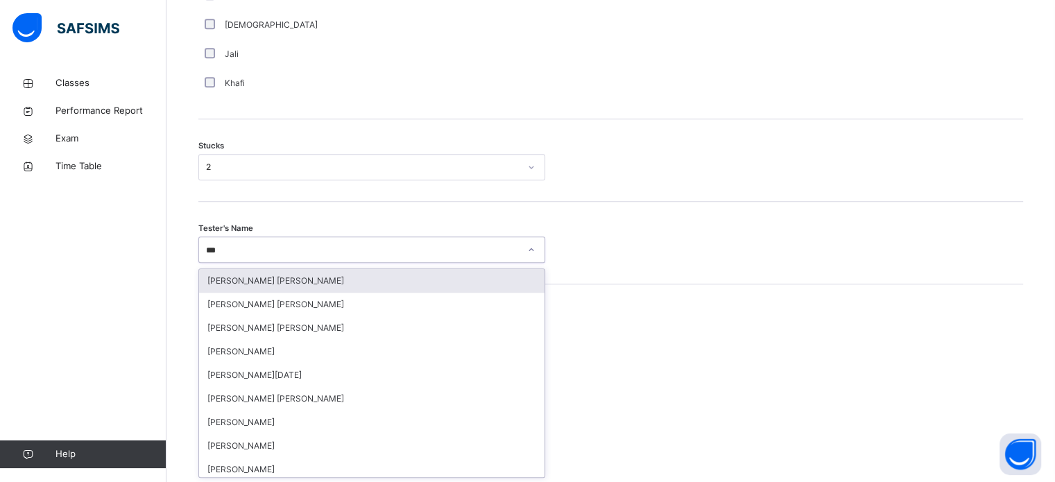
type input "****"
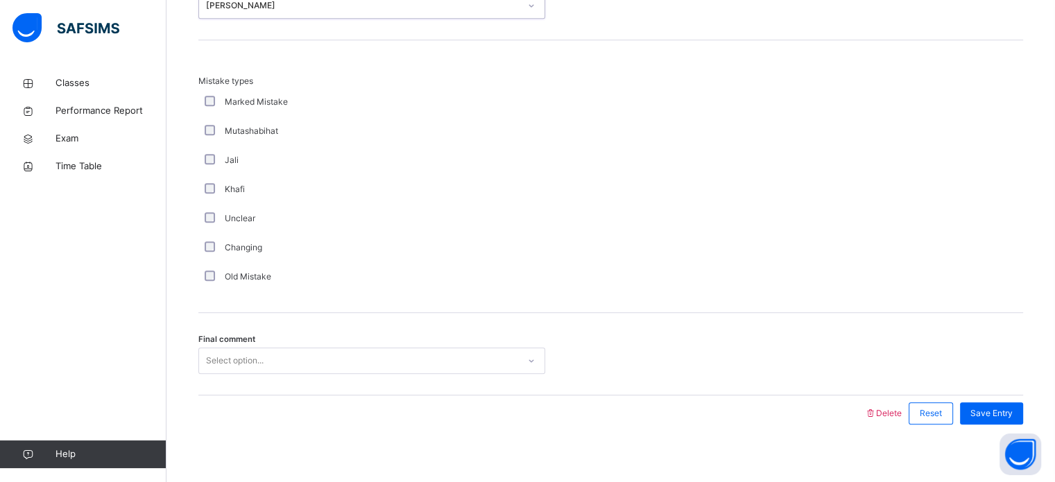
scroll to position [1360, 0]
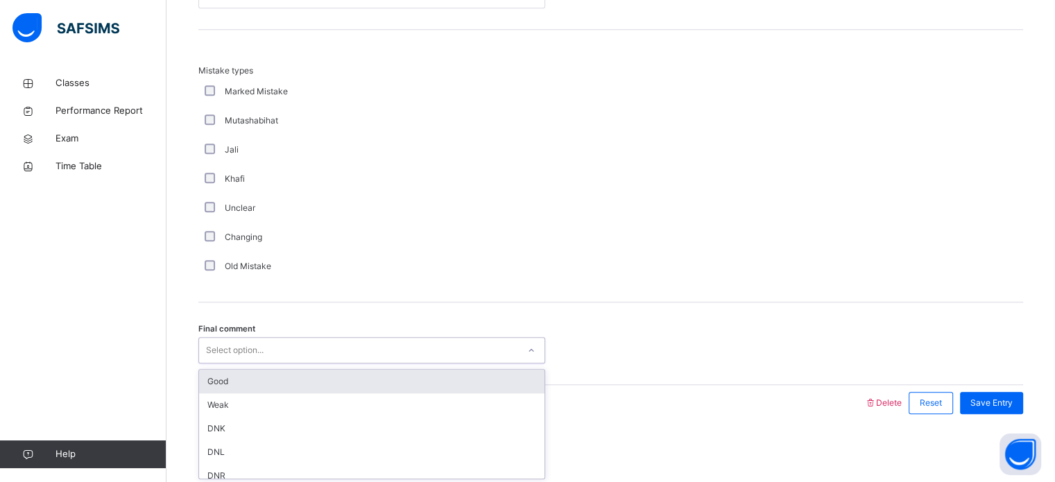
click at [273, 340] on div "Select option..." at bounding box center [358, 350] width 319 height 21
click at [270, 379] on div "Good" at bounding box center [371, 382] width 345 height 24
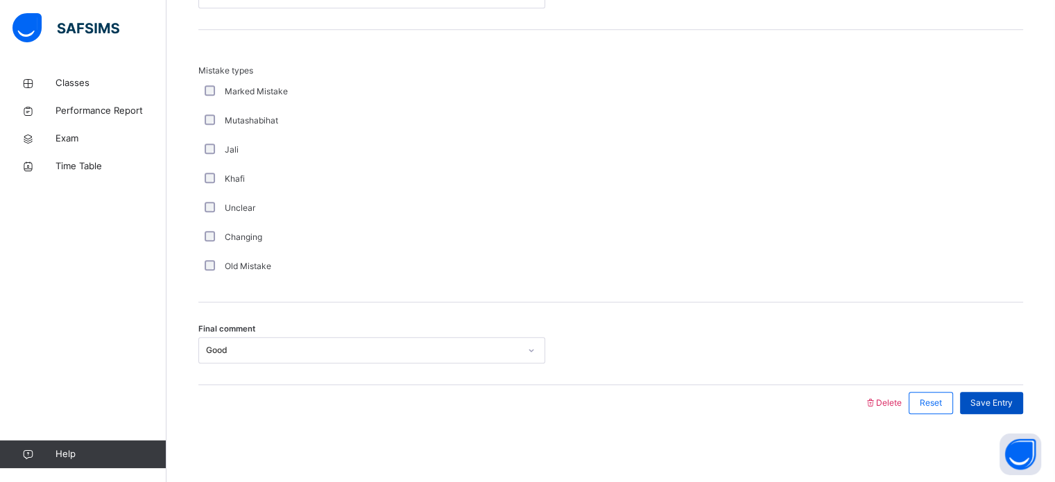
click at [996, 409] on div "Save Entry" at bounding box center [991, 403] width 63 height 22
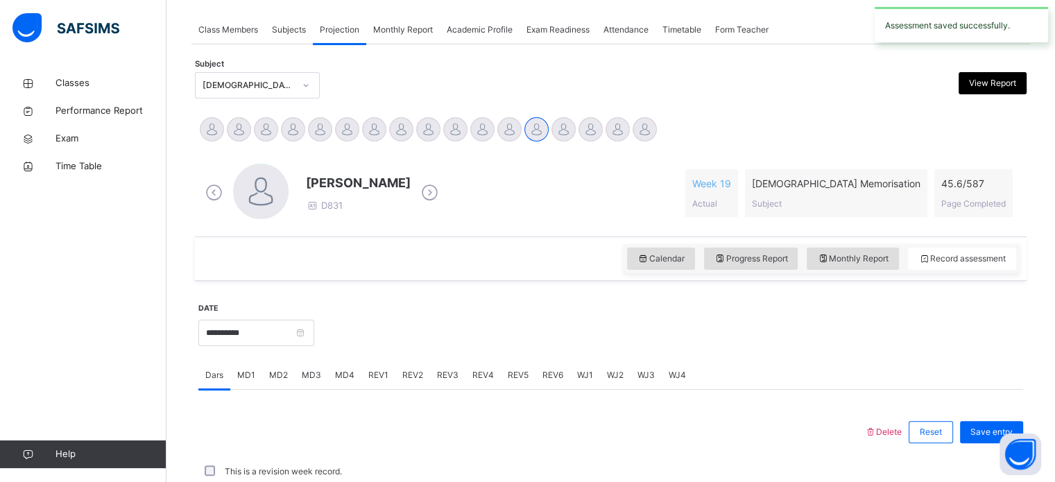
scroll to position [559, 0]
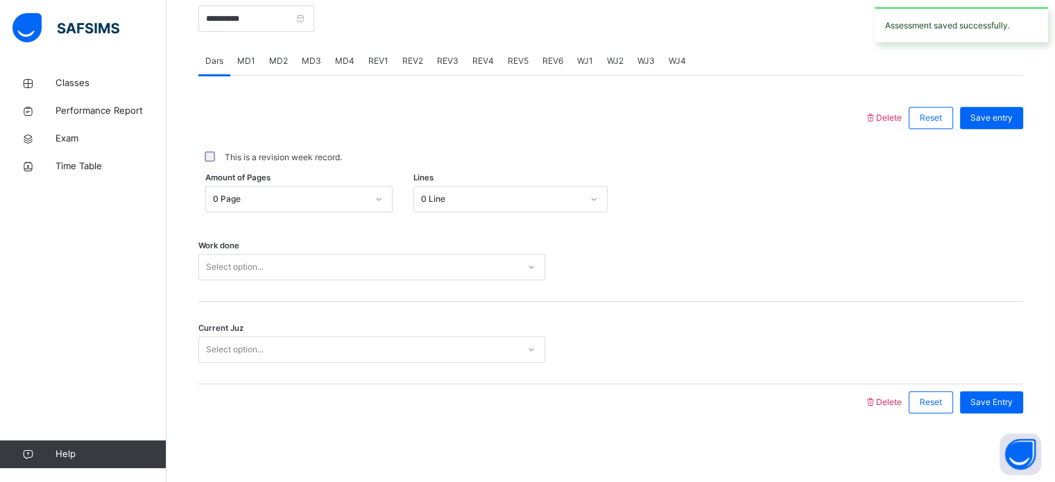
click at [347, 63] on span "MD4" at bounding box center [344, 61] width 19 height 12
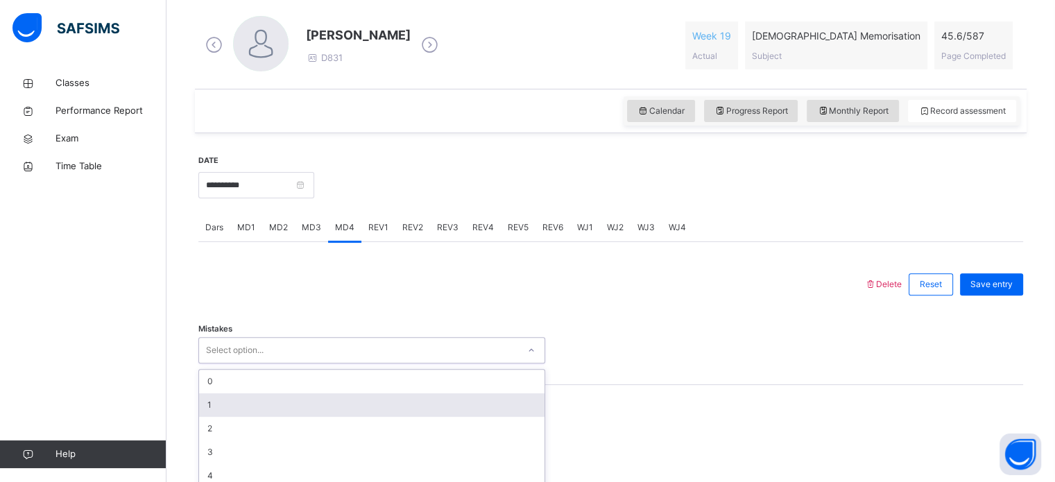
scroll to position [451, 0]
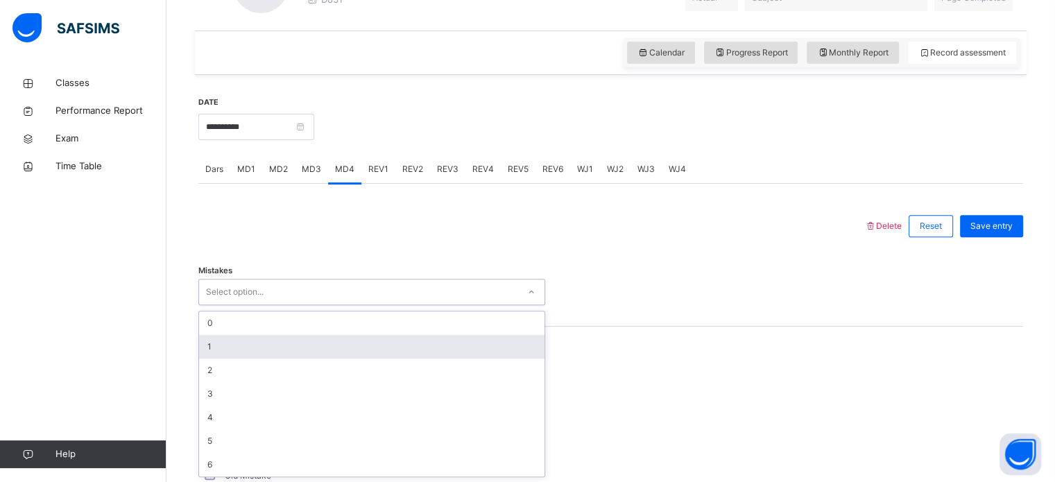
click at [230, 305] on div "option 1 focused, 2 of 7. 7 results available. Use Up and Down to choose option…" at bounding box center [371, 292] width 347 height 26
click at [234, 342] on div "1" at bounding box center [371, 347] width 345 height 24
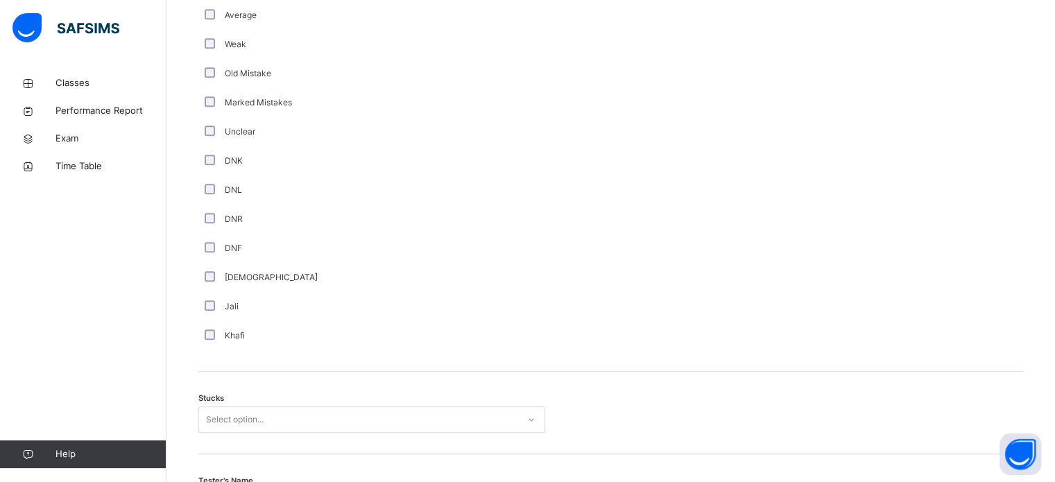
scroll to position [716, 0]
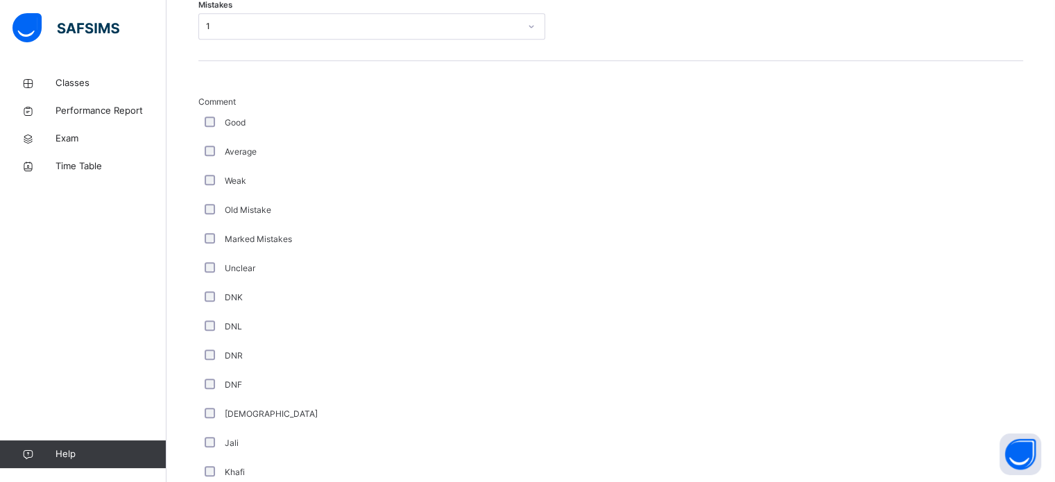
click at [209, 114] on div "Good" at bounding box center [371, 122] width 347 height 29
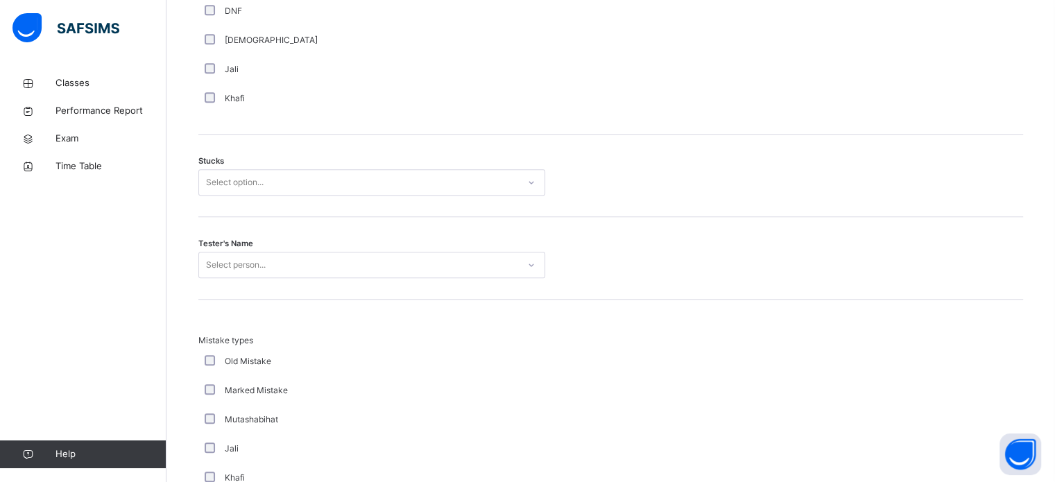
scroll to position [1093, 0]
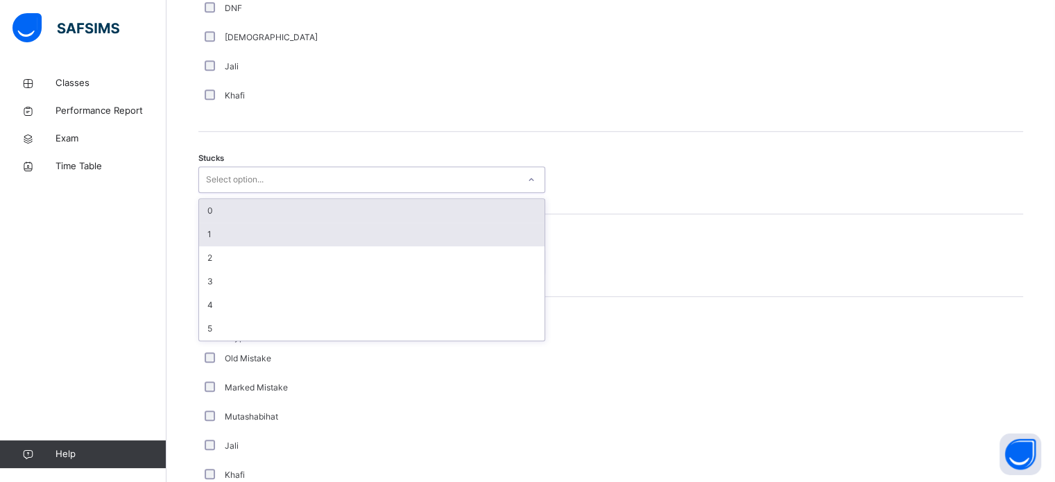
drag, startPoint x: 277, startPoint y: 184, endPoint x: 283, endPoint y: 199, distance: 16.5
click at [283, 193] on div "option 1 focused, 2 of 6. 6 results available. Use Up and Down to choose option…" at bounding box center [371, 179] width 347 height 26
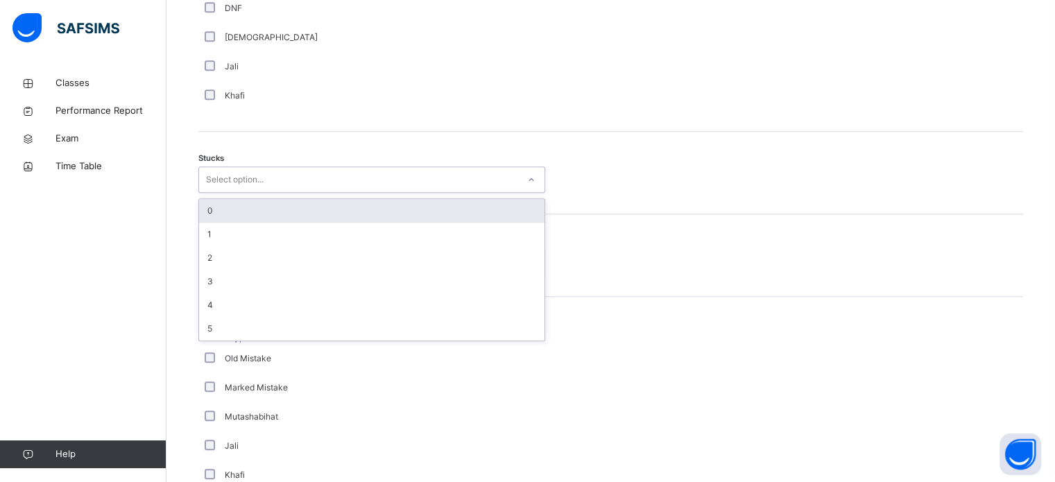
click at [283, 199] on div "0" at bounding box center [371, 211] width 345 height 24
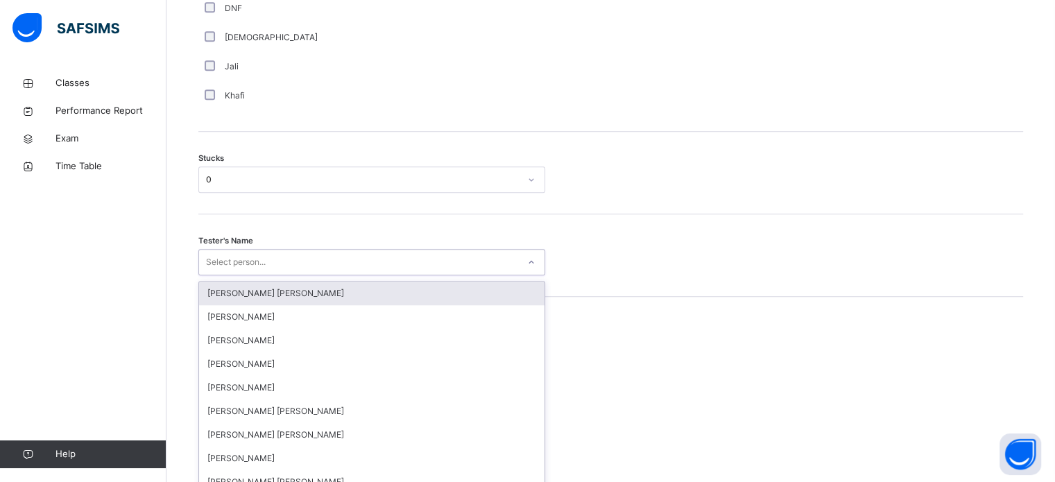
scroll to position [1105, 0]
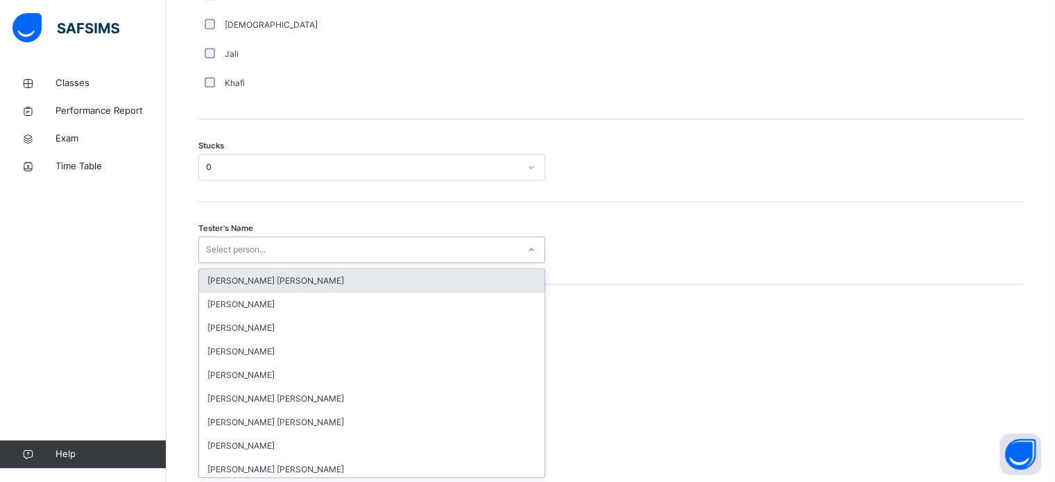
click at [251, 263] on div "option [PERSON_NAME] [PERSON_NAME] focused, 1 of 90. 90 results available. Use …" at bounding box center [371, 249] width 347 height 26
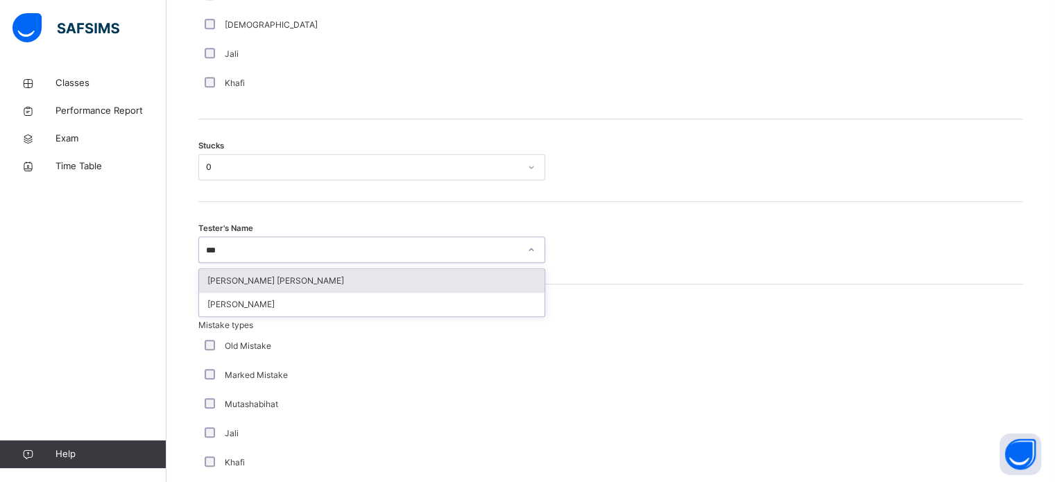
type input "****"
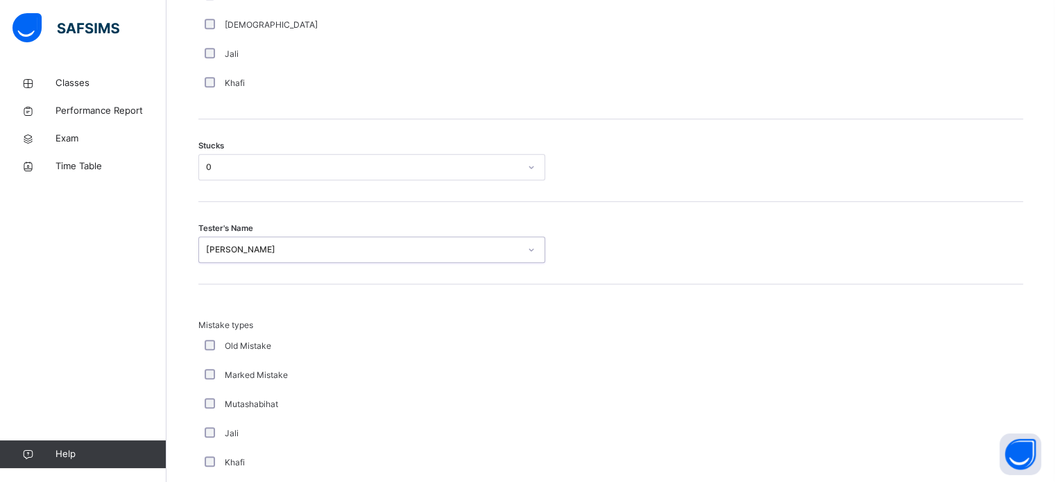
scroll to position [1360, 0]
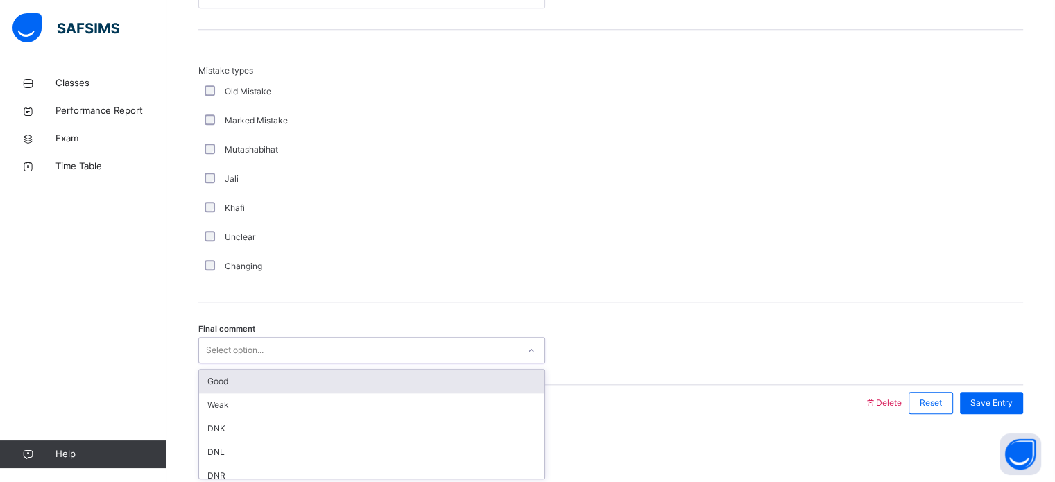
click at [238, 353] on div "Select option..." at bounding box center [235, 350] width 58 height 26
click at [246, 377] on div "Good" at bounding box center [371, 382] width 345 height 24
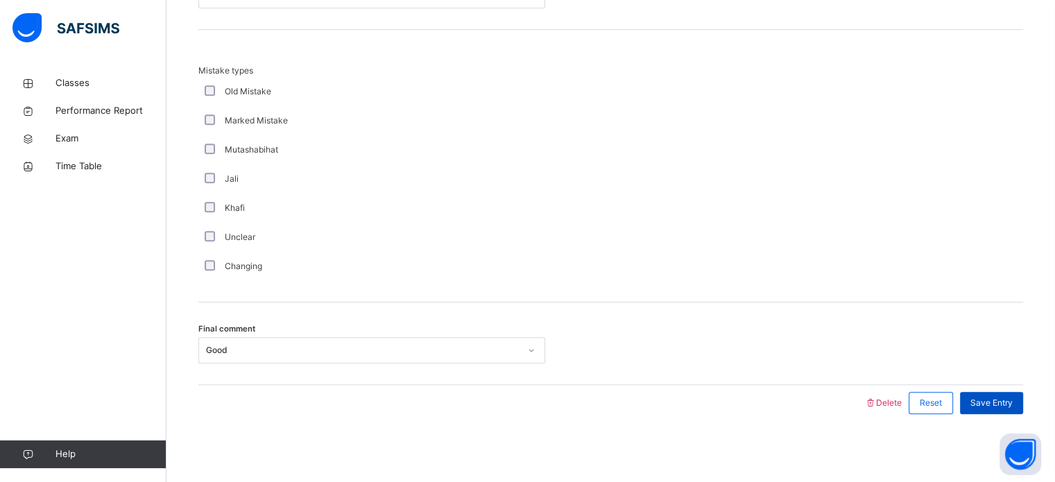
click at [1014, 409] on div "Save Entry" at bounding box center [991, 403] width 63 height 22
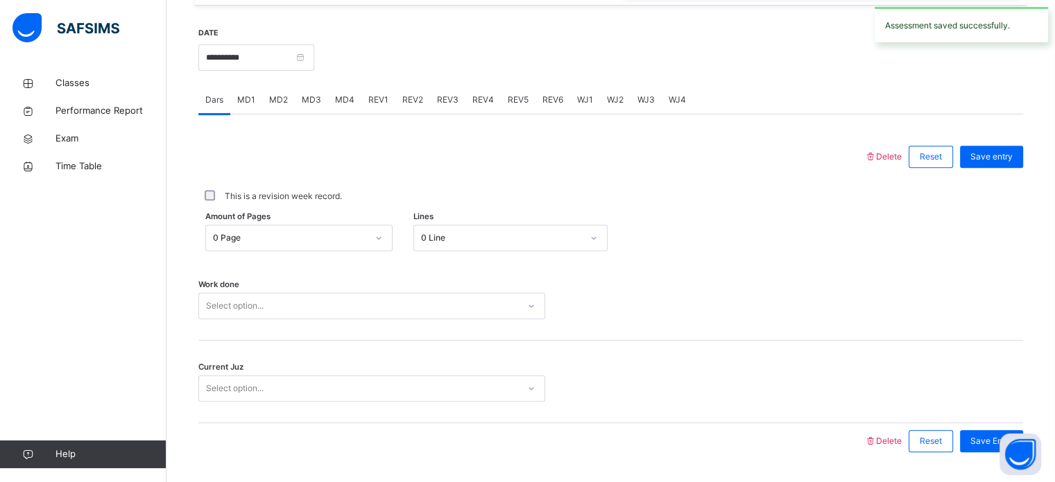
scroll to position [519, 0]
click at [378, 92] on div "REV1" at bounding box center [378, 101] width 34 height 28
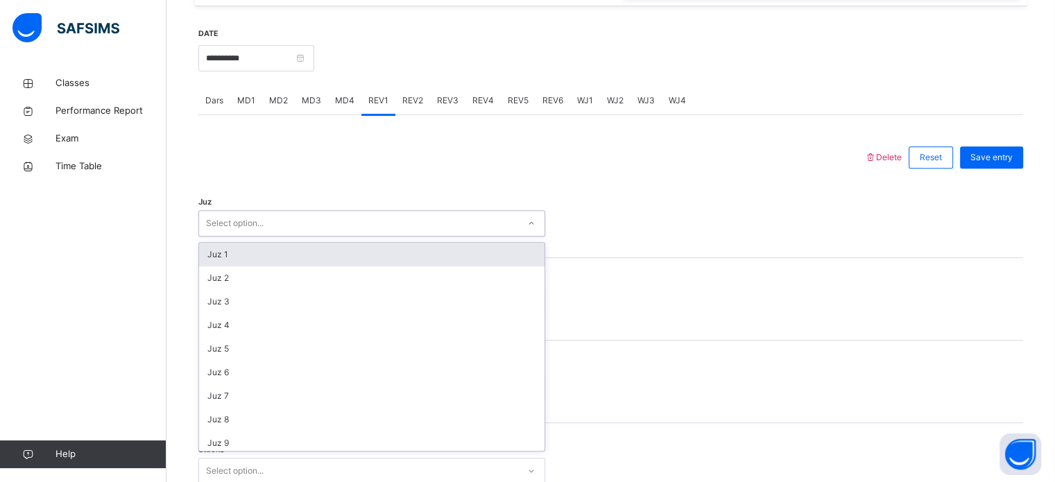
click at [330, 233] on div "Select option..." at bounding box center [371, 223] width 347 height 26
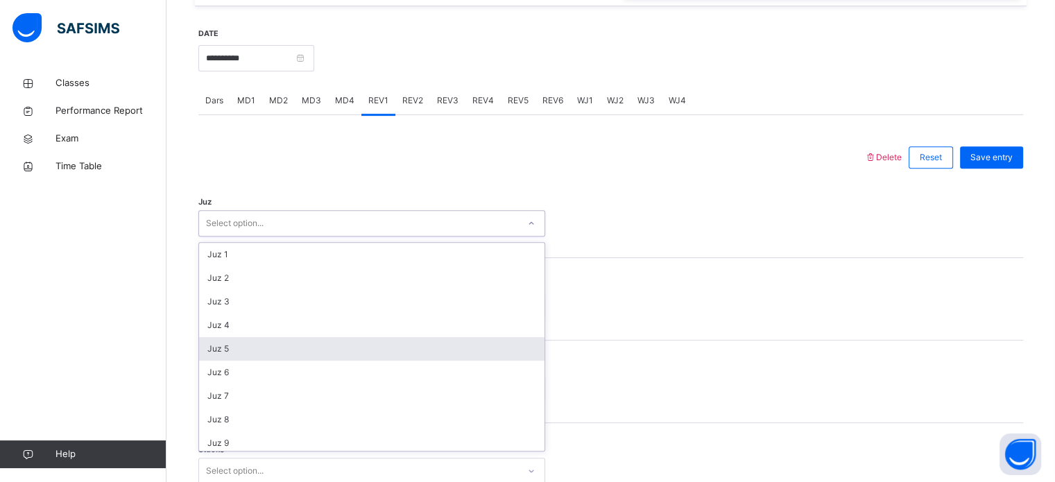
scroll to position [499, 0]
click at [290, 352] on div "Juz 26" at bounding box center [371, 345] width 345 height 24
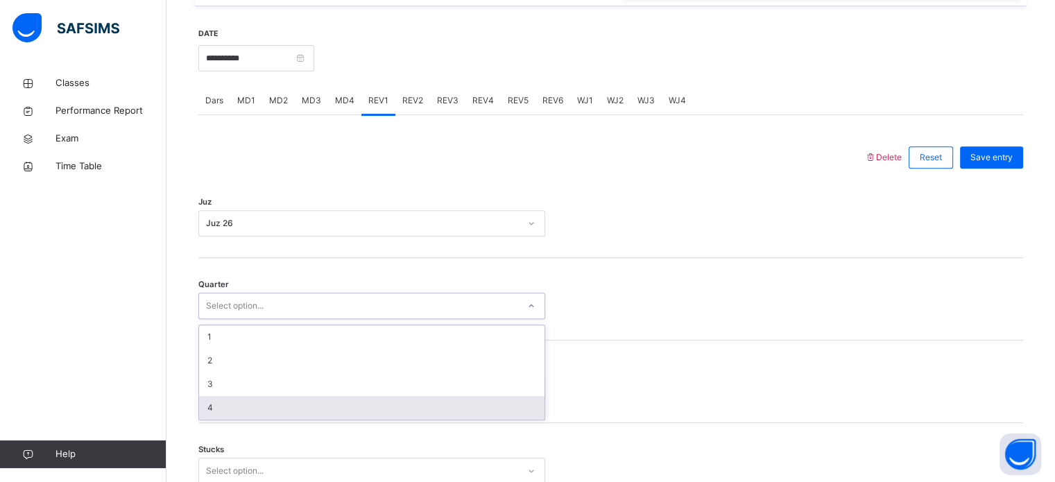
drag, startPoint x: 291, startPoint y: 304, endPoint x: 261, endPoint y: 408, distance: 108.0
click at [261, 319] on div "option 4 focused, 4 of 4. 4 results available. Use Up and Down to choose option…" at bounding box center [371, 306] width 347 height 26
click at [261, 408] on div "4" at bounding box center [371, 408] width 345 height 24
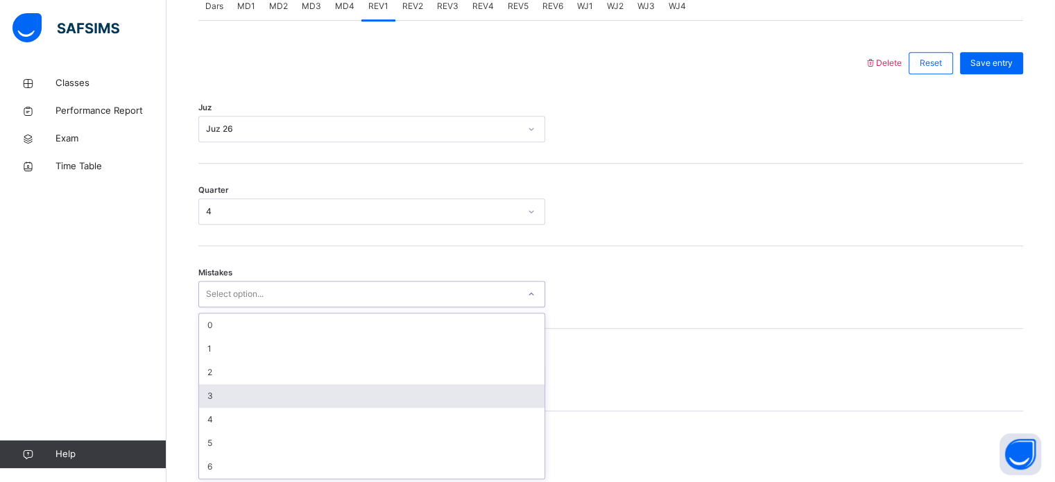
scroll to position [616, 0]
click at [302, 305] on div "option 3 focused, 4 of 7. 7 results available. Use Up and Down to choose option…" at bounding box center [371, 292] width 347 height 26
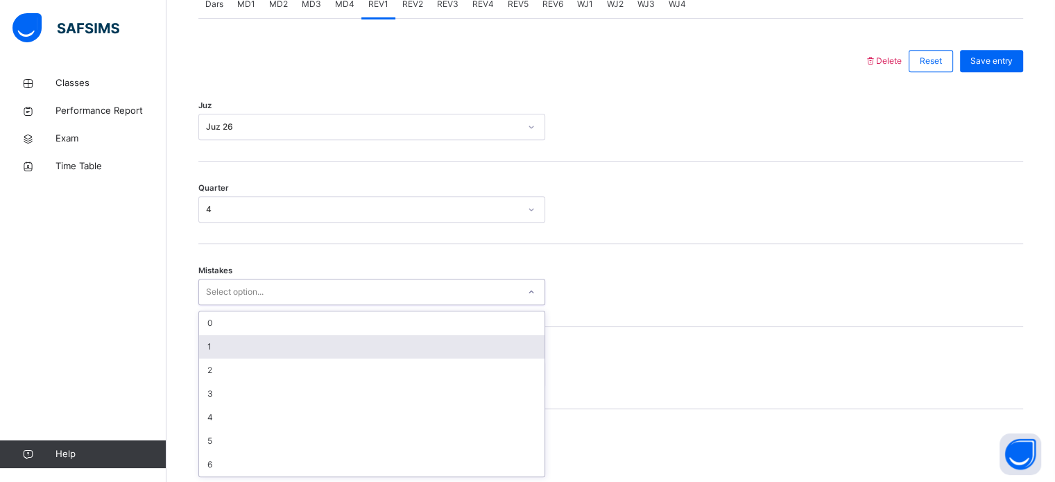
click at [316, 352] on div "1" at bounding box center [371, 347] width 345 height 24
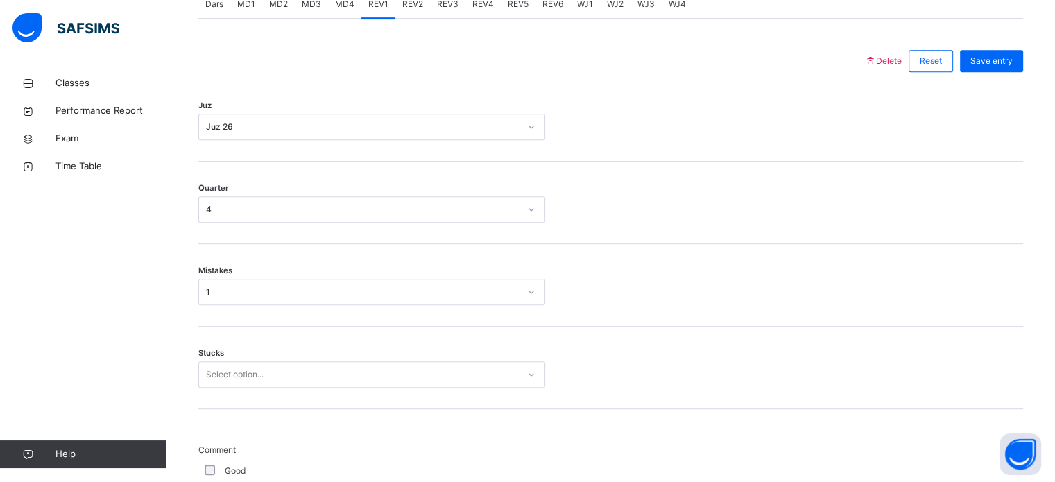
drag, startPoint x: 280, startPoint y: 357, endPoint x: 275, endPoint y: 368, distance: 12.4
click at [275, 368] on div "Stucks Select option..." at bounding box center [610, 368] width 825 height 83
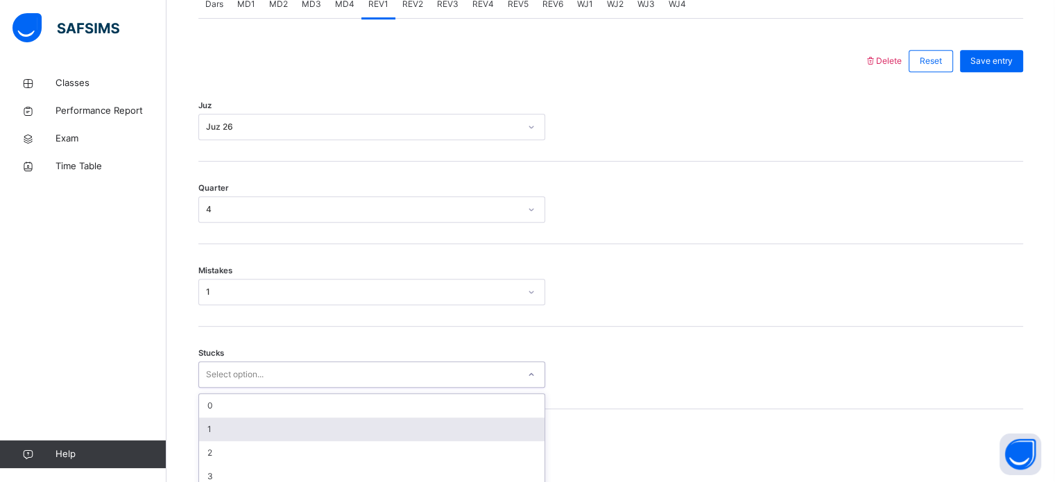
scroll to position [674, 0]
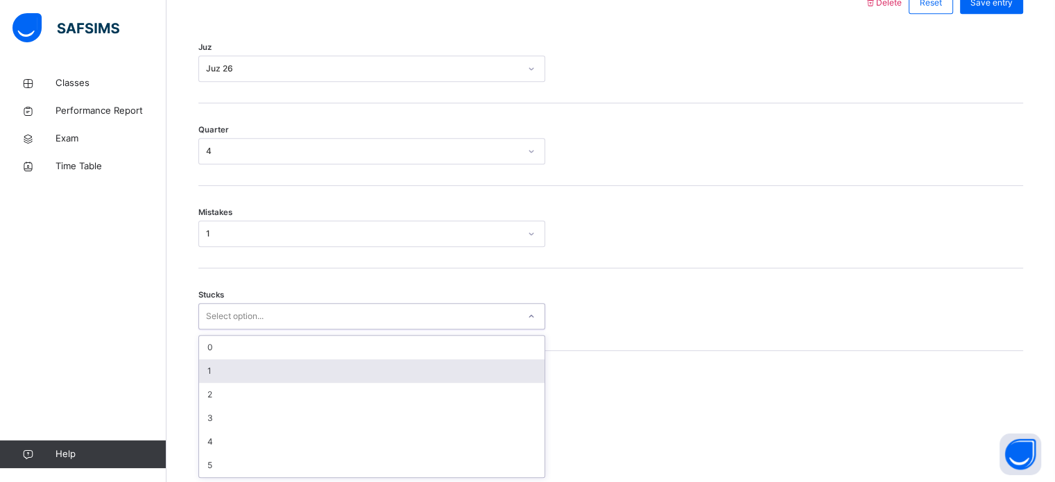
click at [275, 329] on div "option 1 focused, 2 of 6. 6 results available. Use Up and Down to choose option…" at bounding box center [371, 316] width 347 height 26
click at [275, 368] on div "1" at bounding box center [371, 371] width 345 height 24
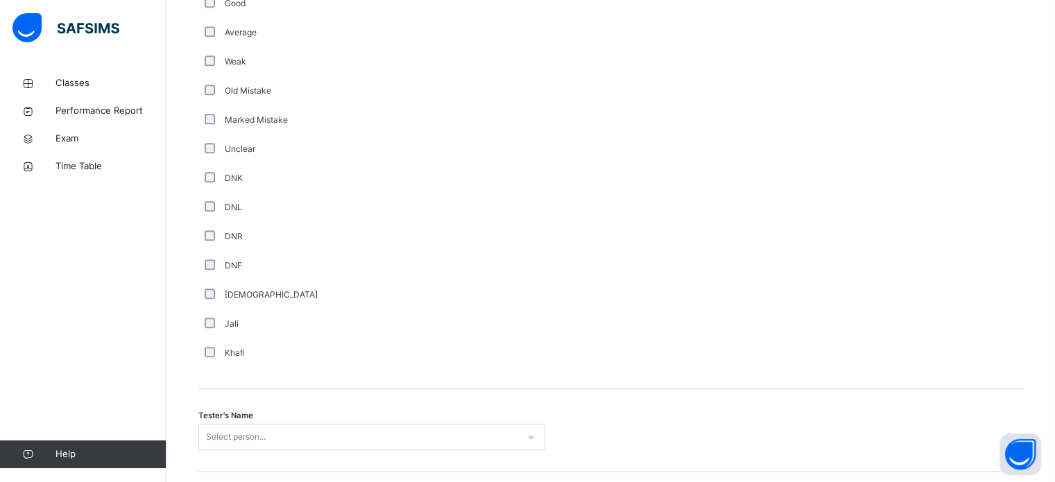
scroll to position [1107, 0]
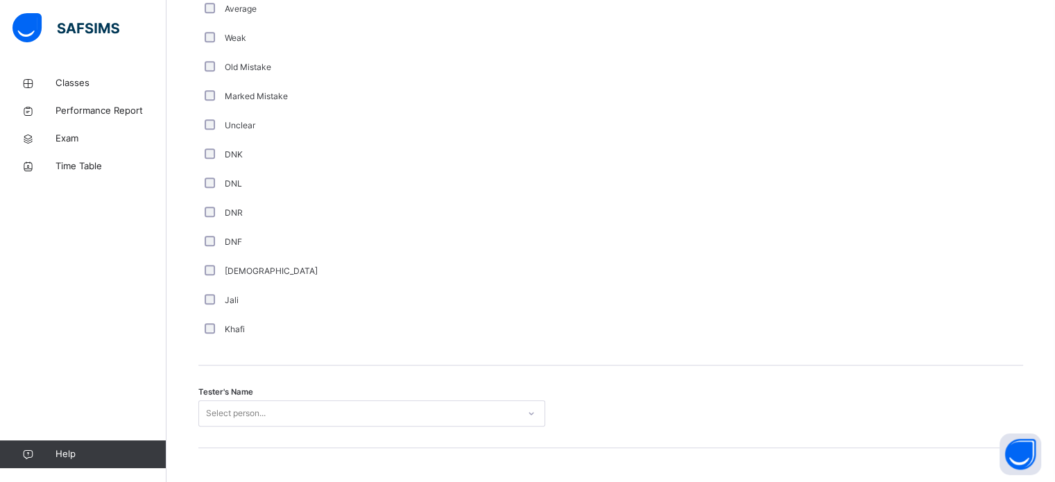
click at [275, 426] on div "Tester's Name Select person..." at bounding box center [610, 406] width 825 height 83
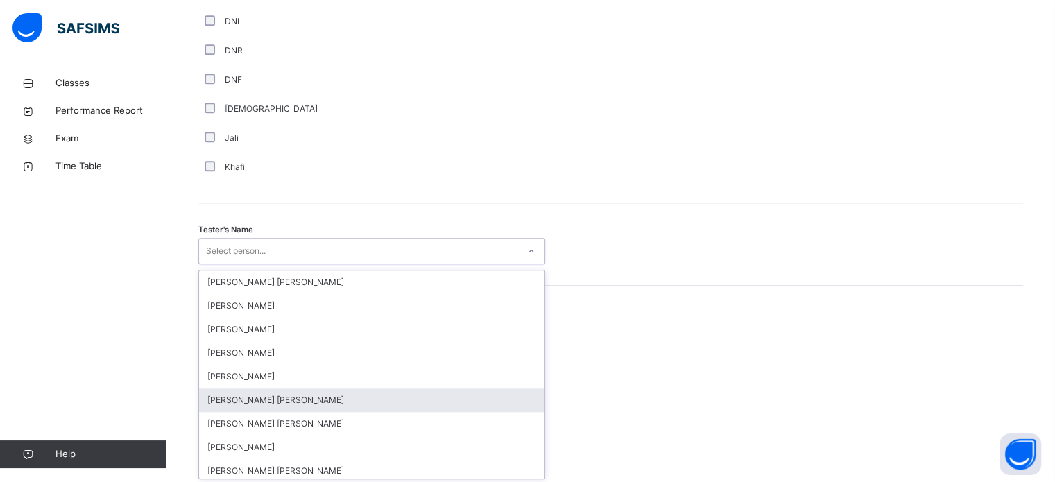
scroll to position [1270, 0]
click at [307, 263] on div "option [PERSON_NAME] [PERSON_NAME] focused, 6 of 90. 90 results available. Use …" at bounding box center [371, 249] width 347 height 26
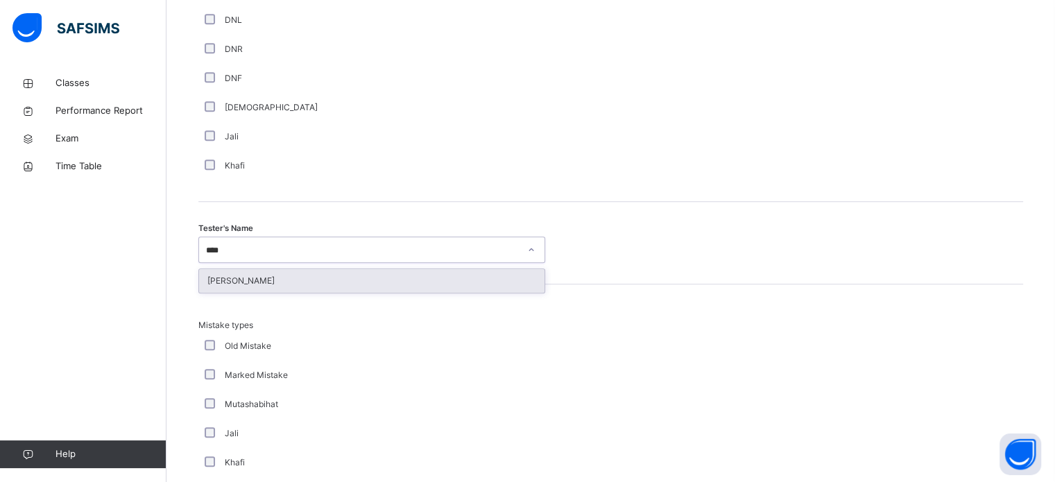
type input "*****"
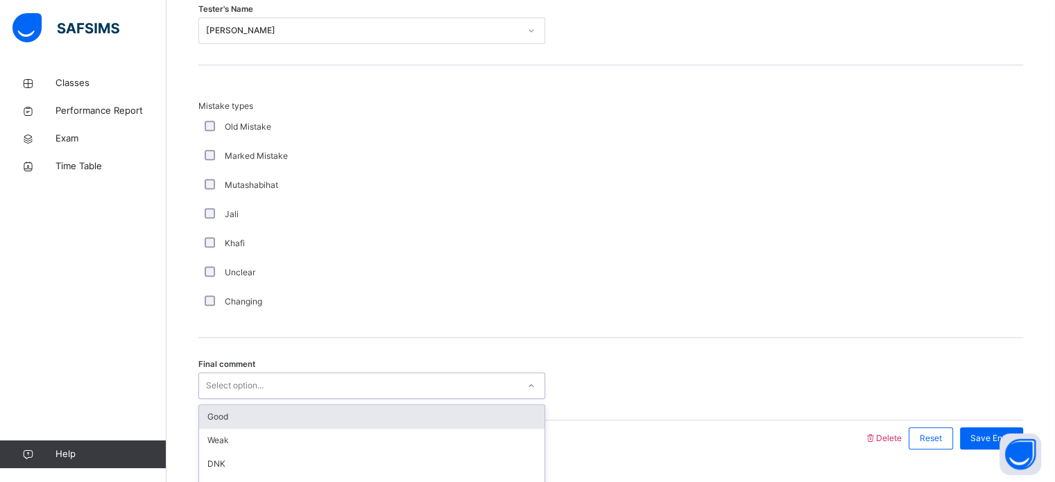
scroll to position [1525, 0]
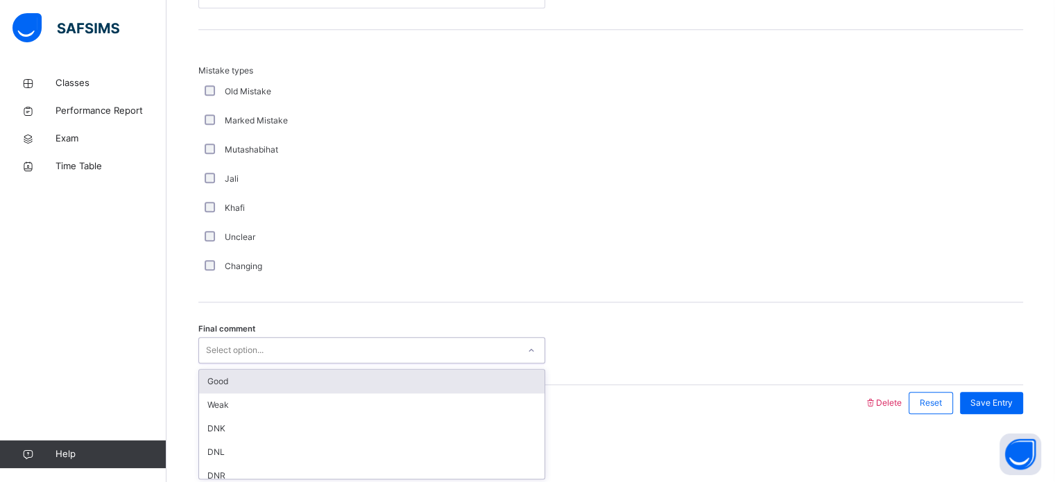
click at [298, 363] on div "option Good focused, 1 of 6. 6 results available. Use Up and Down to choose opt…" at bounding box center [371, 350] width 347 height 26
click at [298, 384] on div "Good" at bounding box center [371, 382] width 345 height 24
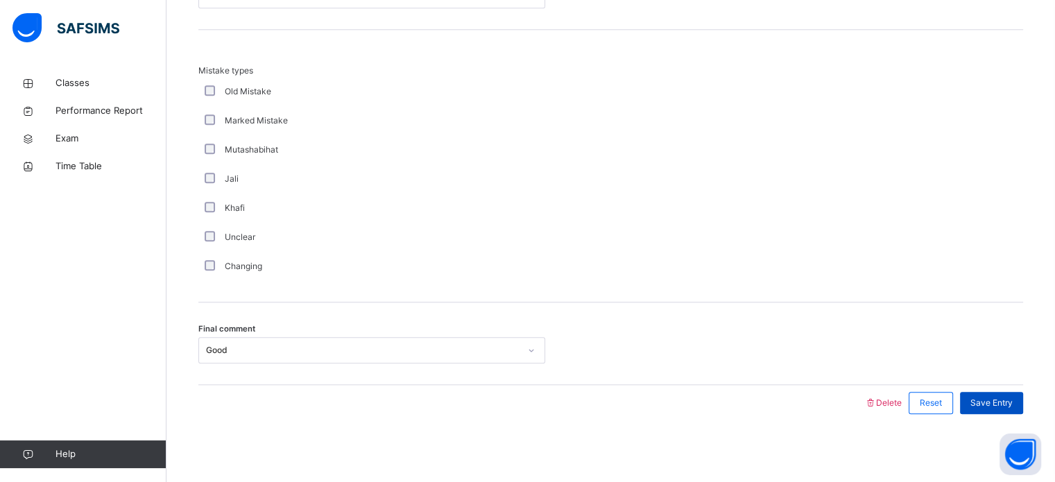
click at [983, 393] on div "Save Entry" at bounding box center [991, 403] width 63 height 22
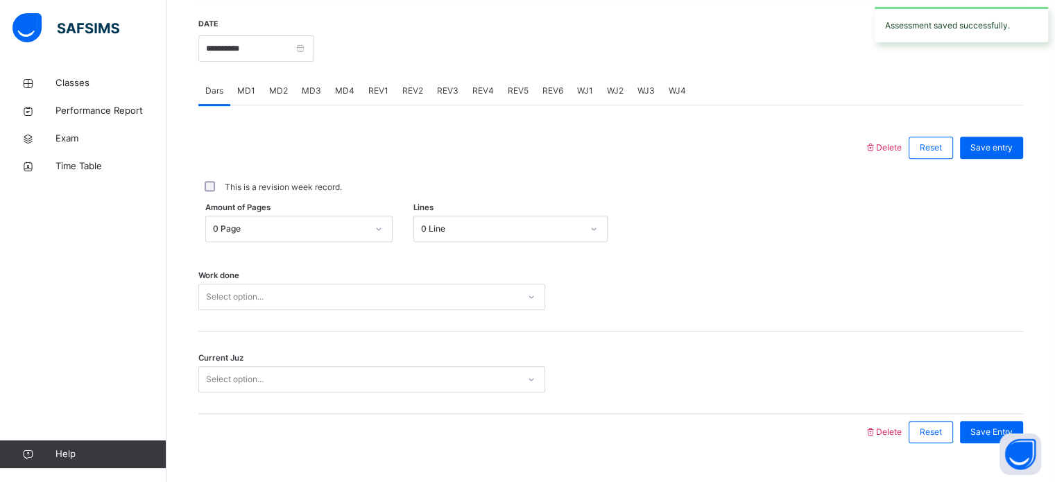
scroll to position [528, 0]
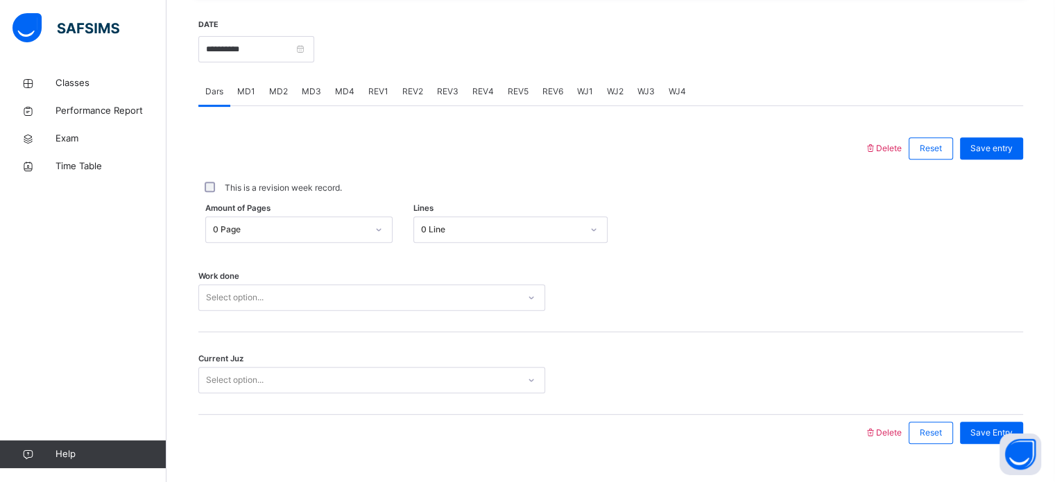
click at [402, 91] on span "REV2" at bounding box center [412, 91] width 21 height 12
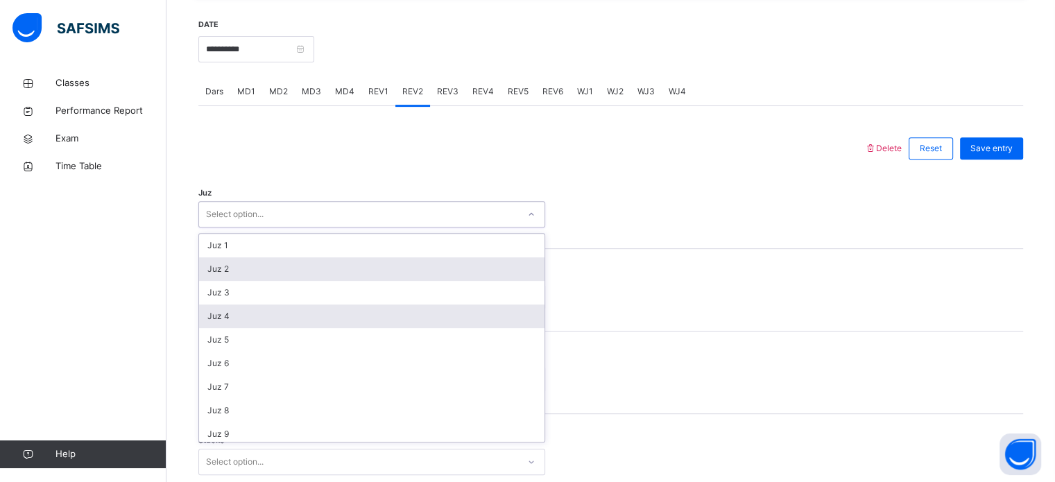
drag, startPoint x: 289, startPoint y: 214, endPoint x: 270, endPoint y: 309, distance: 96.2
click at [270, 227] on div "option Juz 2 focused, 2 of 30. 30 results available. Use Up and Down to choose …" at bounding box center [371, 214] width 347 height 26
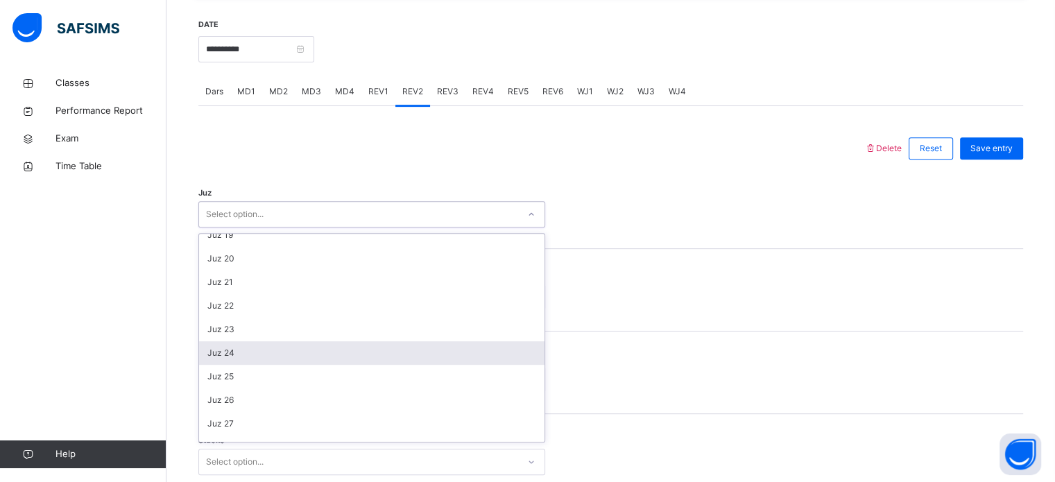
scroll to position [436, 0]
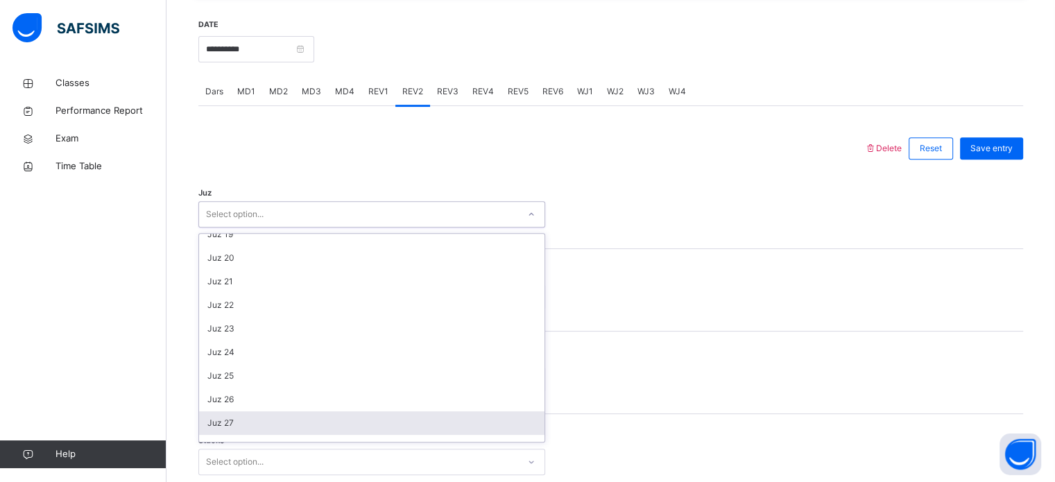
click at [250, 415] on div "Juz 27" at bounding box center [371, 423] width 345 height 24
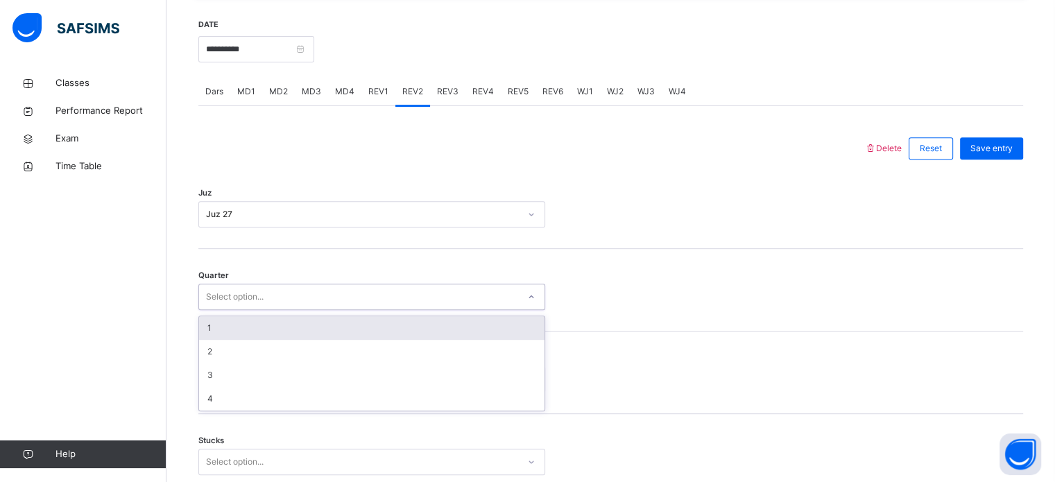
click at [295, 295] on div "Select option..." at bounding box center [358, 296] width 319 height 21
click at [286, 330] on div "1" at bounding box center [371, 328] width 345 height 24
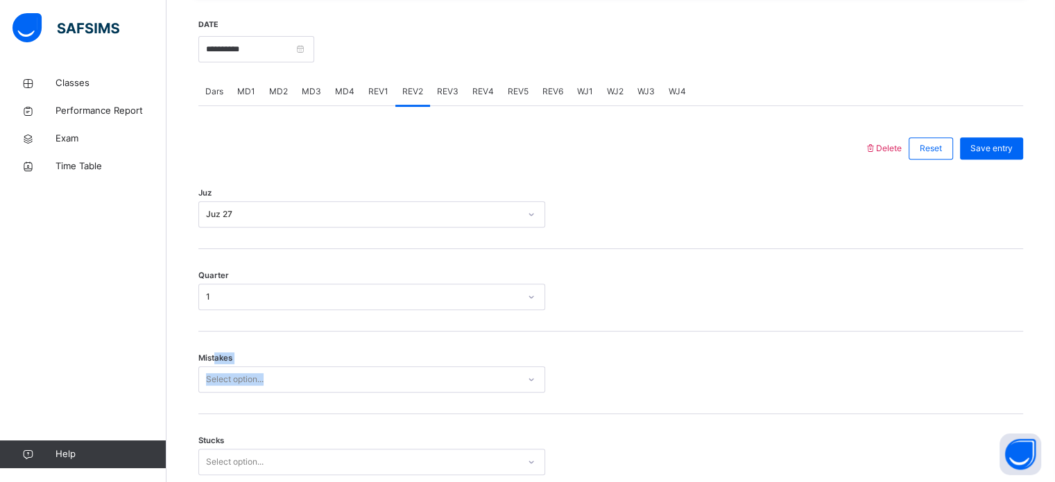
drag, startPoint x: 214, startPoint y: 358, endPoint x: 213, endPoint y: 366, distance: 8.4
click at [213, 366] on div "Mistakes Select option..." at bounding box center [371, 379] width 347 height 26
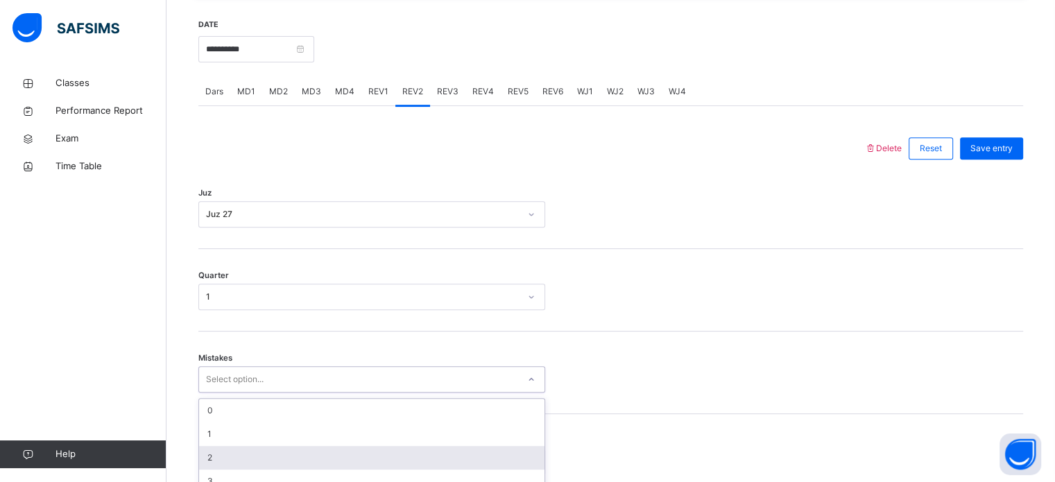
scroll to position [616, 0]
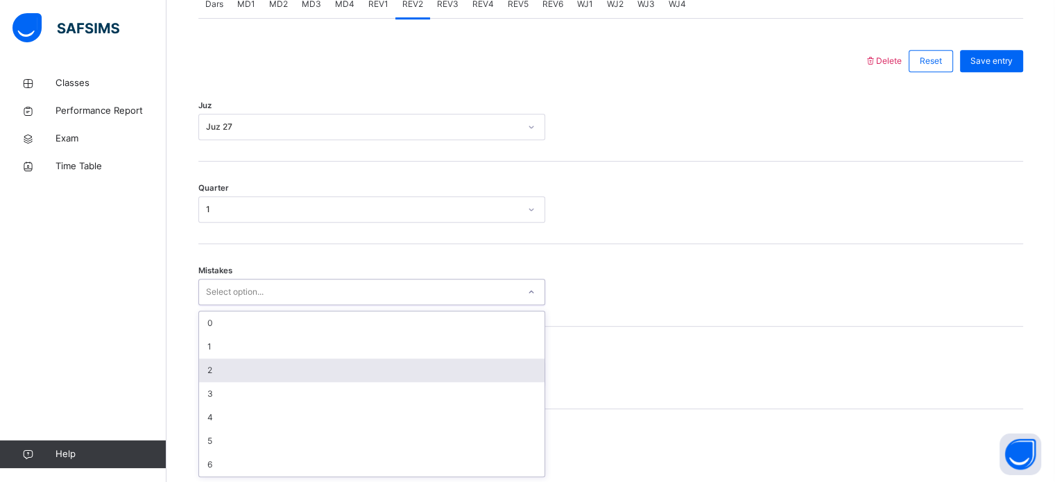
click at [213, 305] on div "option 2 focused, 3 of 7. 7 results available. Use Up and Down to choose option…" at bounding box center [371, 292] width 347 height 26
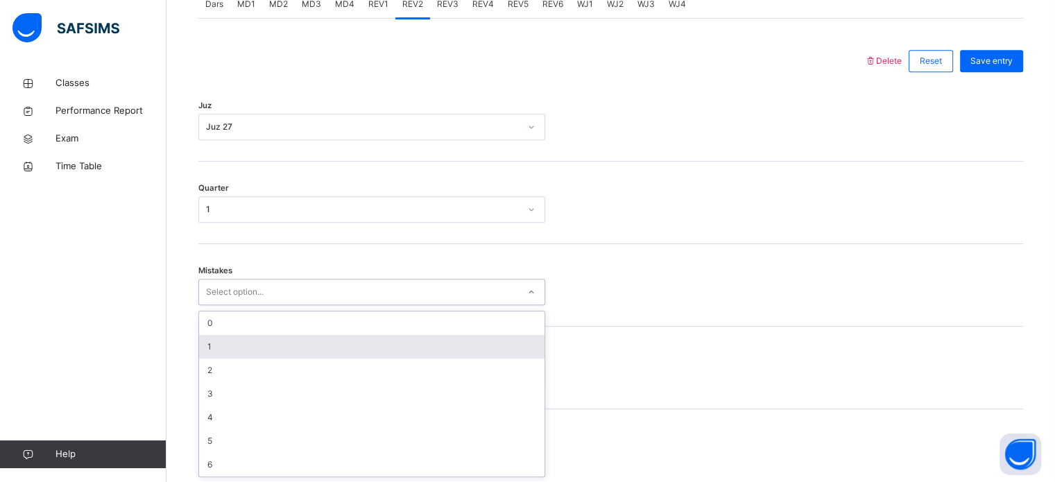
click at [236, 346] on div "1" at bounding box center [371, 347] width 345 height 24
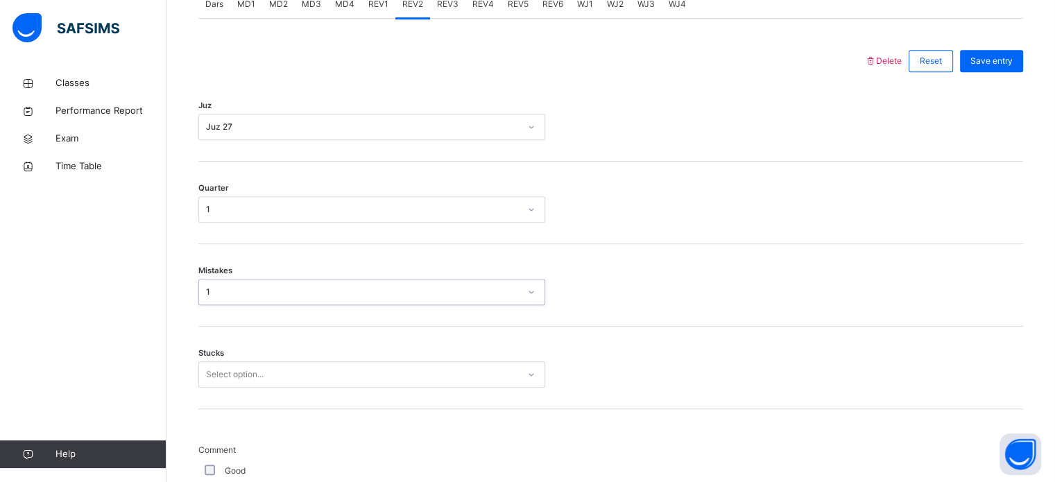
scroll to position [674, 0]
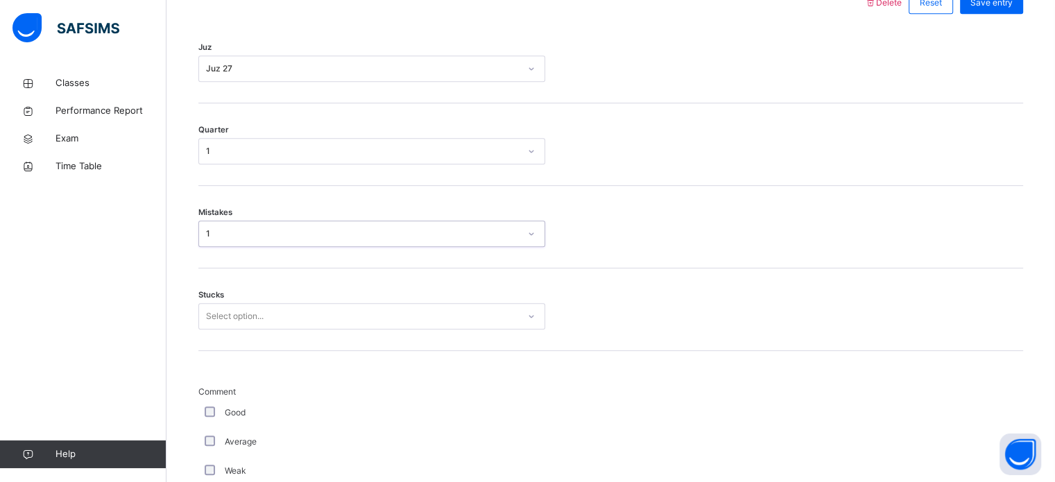
click at [236, 329] on div "Select option..." at bounding box center [371, 316] width 347 height 26
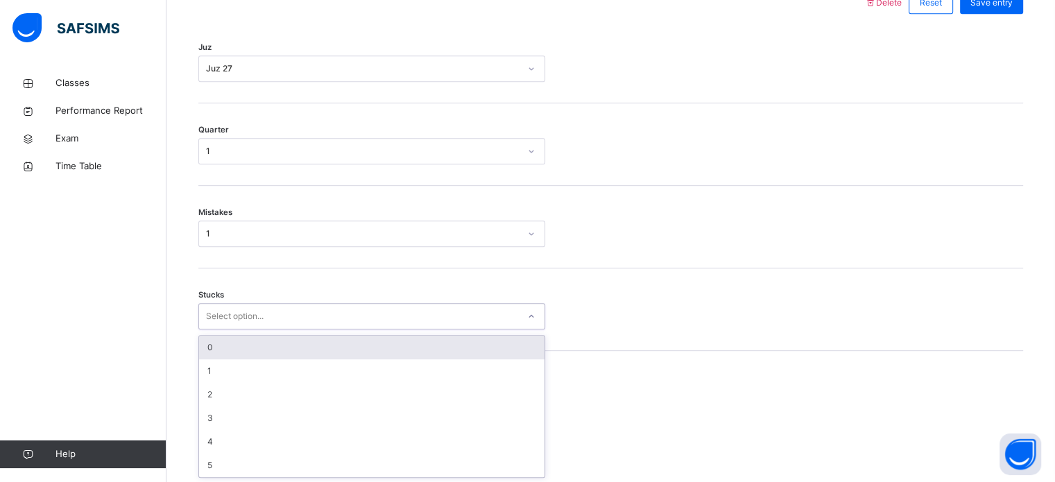
click at [259, 343] on div "0" at bounding box center [371, 348] width 345 height 24
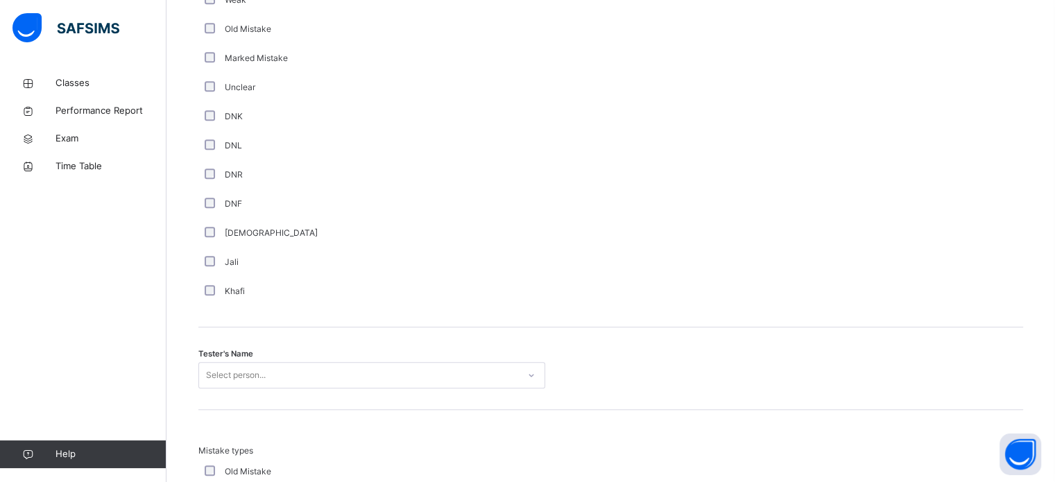
scroll to position [1270, 0]
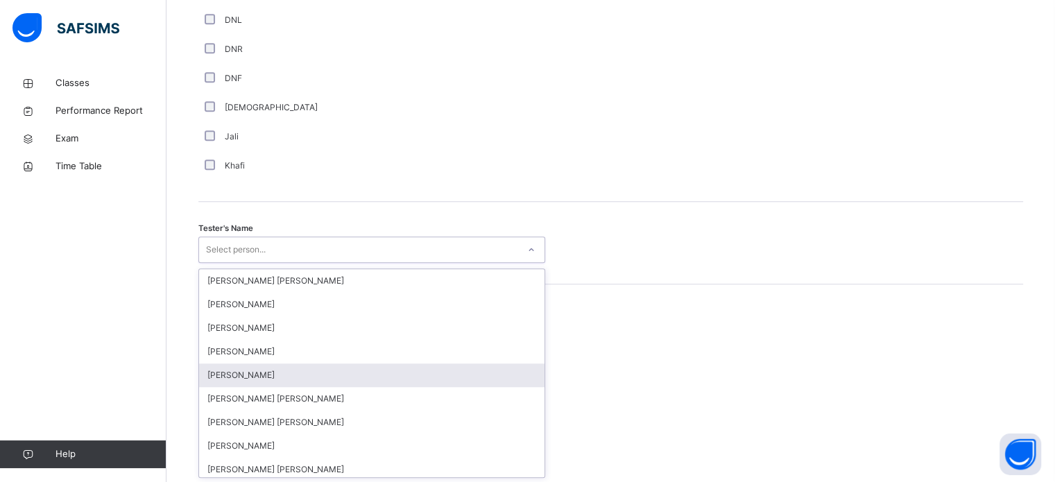
click at [279, 263] on div "option [PERSON_NAME] focused, 5 of 90. 90 results available. Use Up and Down to…" at bounding box center [371, 249] width 347 height 26
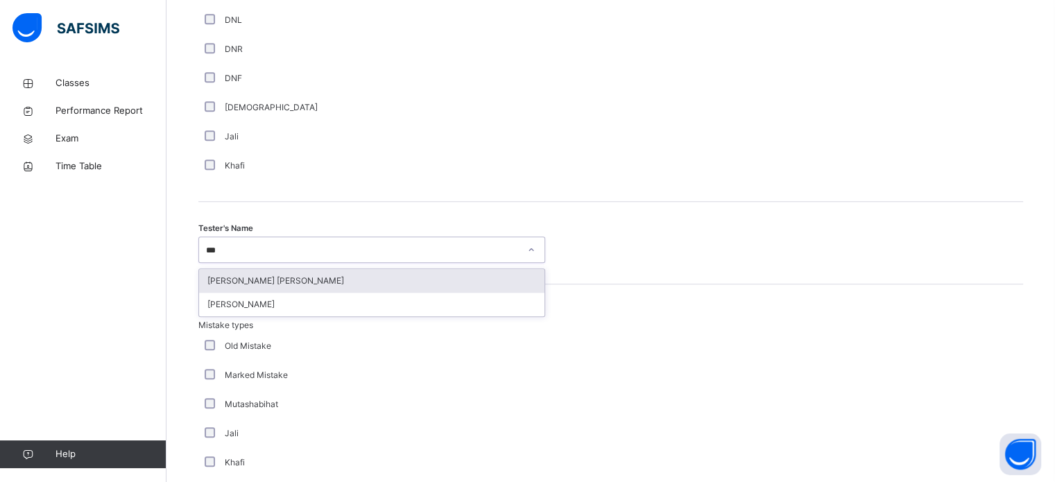
type input "****"
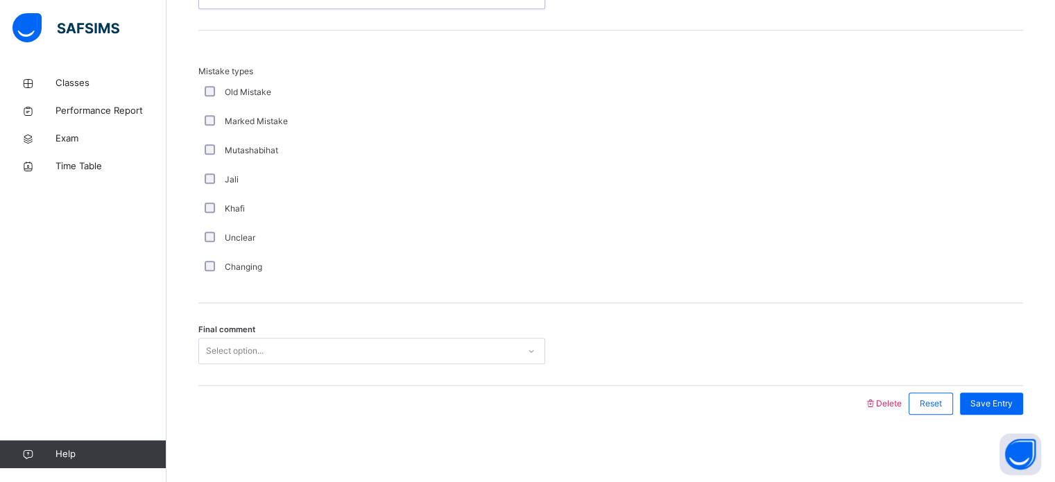
scroll to position [1525, 0]
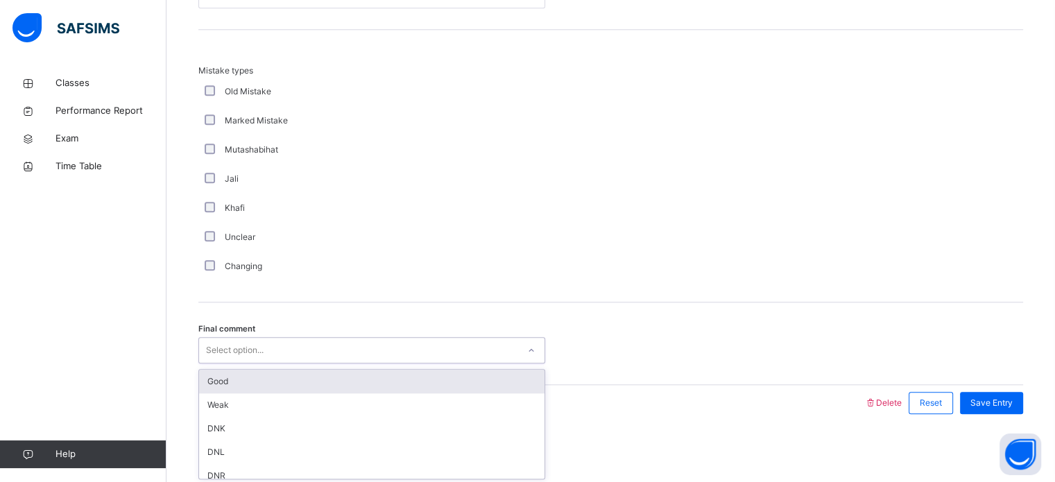
click at [280, 354] on div "Select option..." at bounding box center [358, 350] width 319 height 21
click at [277, 382] on div "Good" at bounding box center [371, 382] width 345 height 24
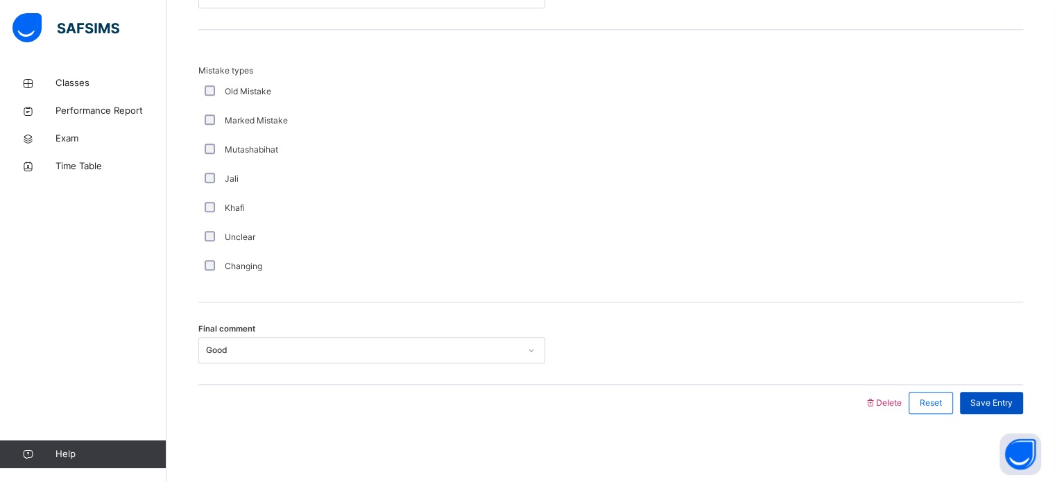
click at [1012, 393] on div "Save Entry" at bounding box center [991, 403] width 63 height 22
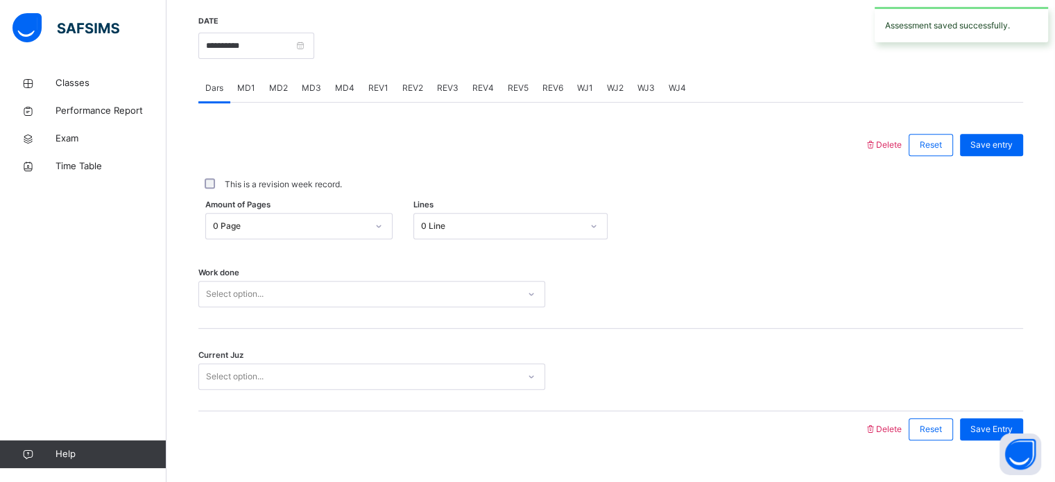
scroll to position [531, 0]
click at [445, 92] on span "REV3" at bounding box center [447, 89] width 21 height 12
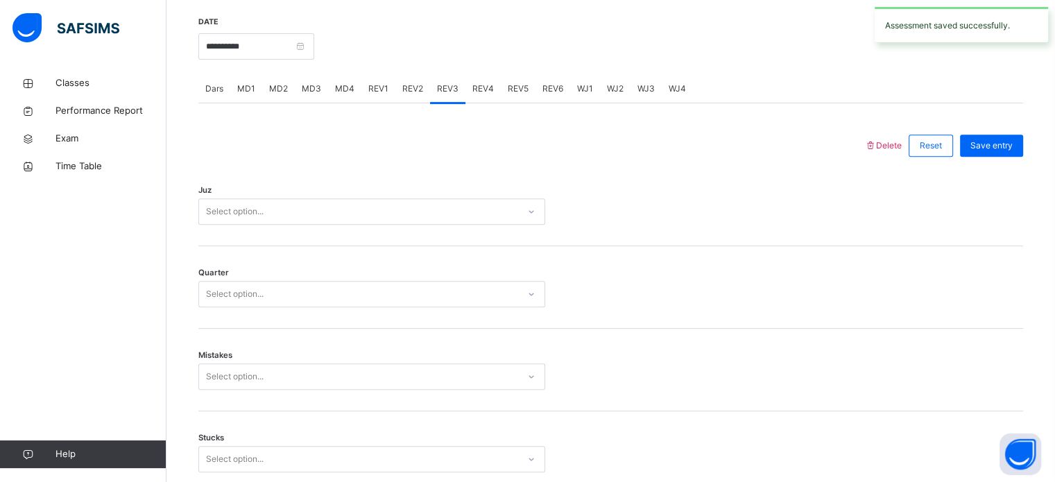
click at [299, 213] on div "Select option..." at bounding box center [358, 211] width 319 height 21
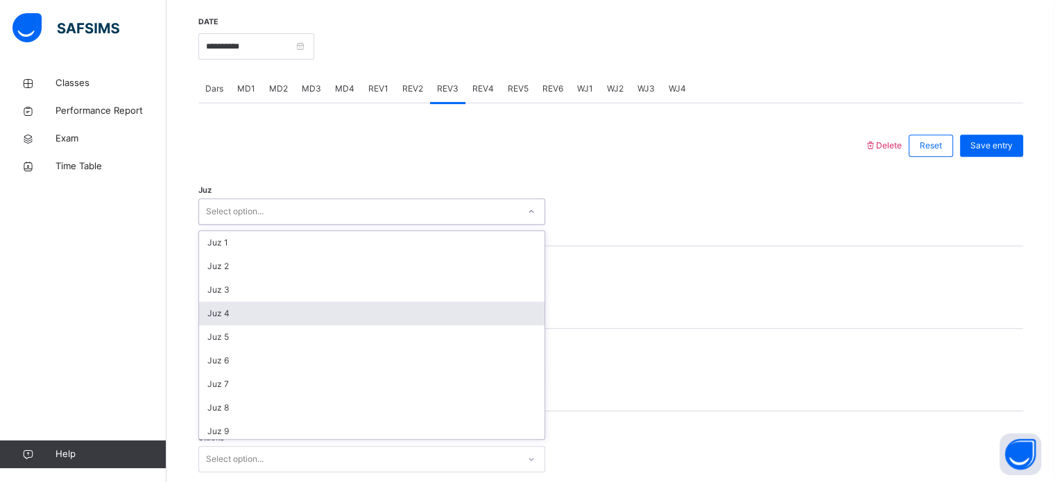
scroll to position [499, 0]
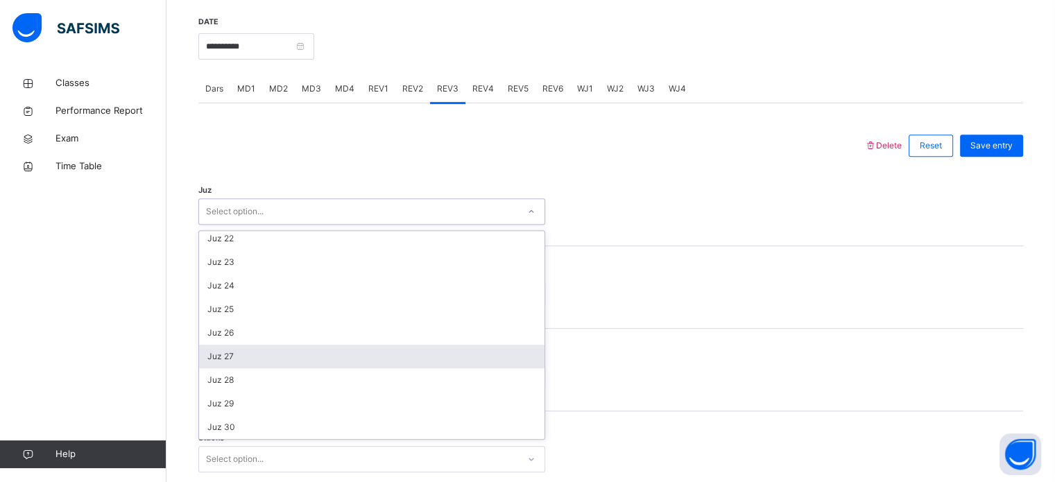
click at [270, 352] on div "Juz 27" at bounding box center [371, 357] width 345 height 24
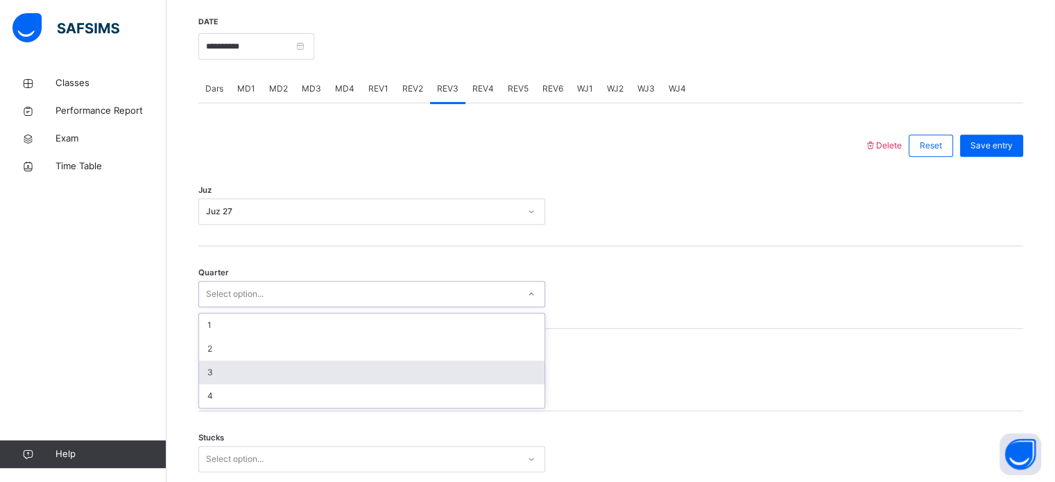
drag, startPoint x: 278, startPoint y: 291, endPoint x: 266, endPoint y: 359, distance: 69.7
click at [266, 307] on div "option 3 focused, 3 of 4. 4 results available. Use Up and Down to choose option…" at bounding box center [371, 294] width 347 height 26
click at [266, 361] on div "3" at bounding box center [371, 373] width 345 height 24
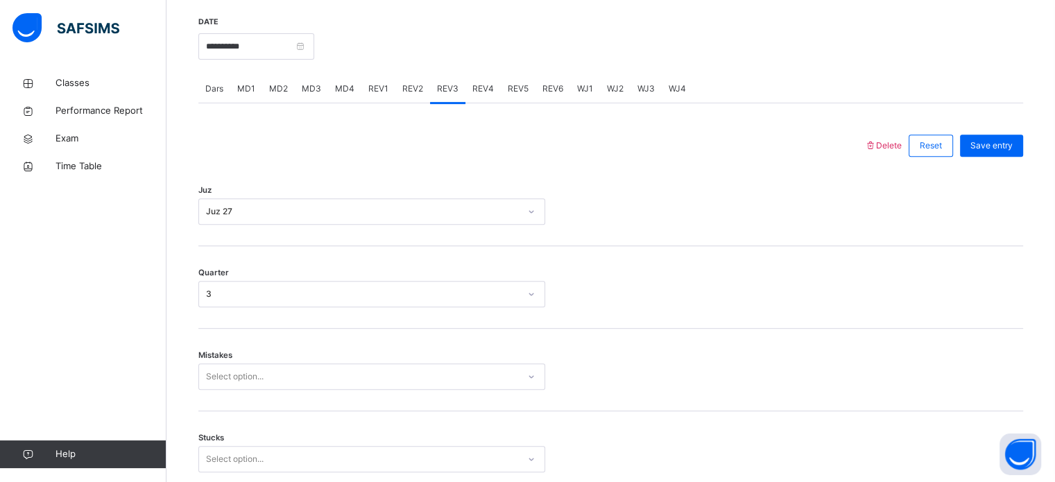
click at [408, 89] on span "REV2" at bounding box center [412, 89] width 21 height 12
click at [458, 89] on div "REV3" at bounding box center [447, 89] width 35 height 28
click at [240, 322] on div "Quarter 3" at bounding box center [610, 287] width 825 height 83
drag, startPoint x: 240, startPoint y: 322, endPoint x: 251, endPoint y: 309, distance: 17.2
click at [251, 309] on div "Quarter 3" at bounding box center [610, 287] width 825 height 83
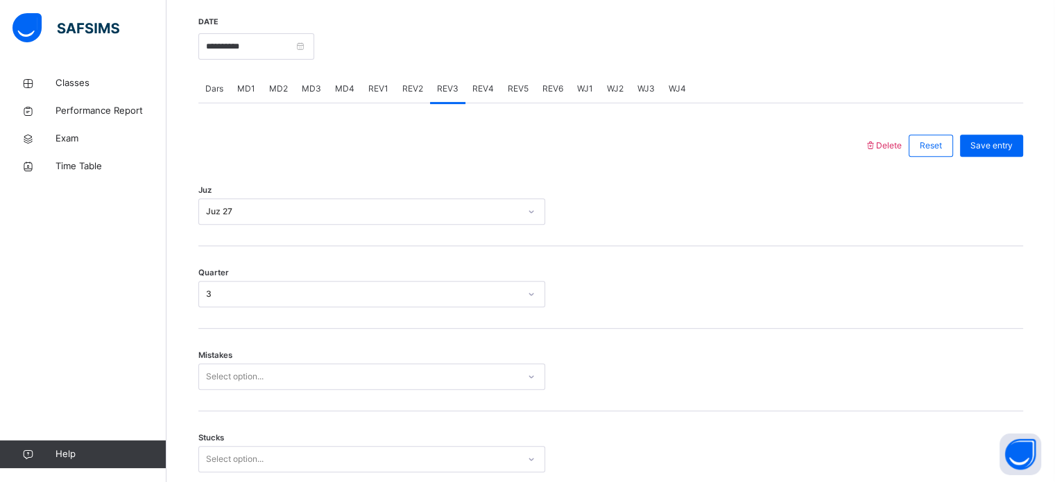
click at [251, 309] on div "Quarter 3" at bounding box center [610, 287] width 825 height 83
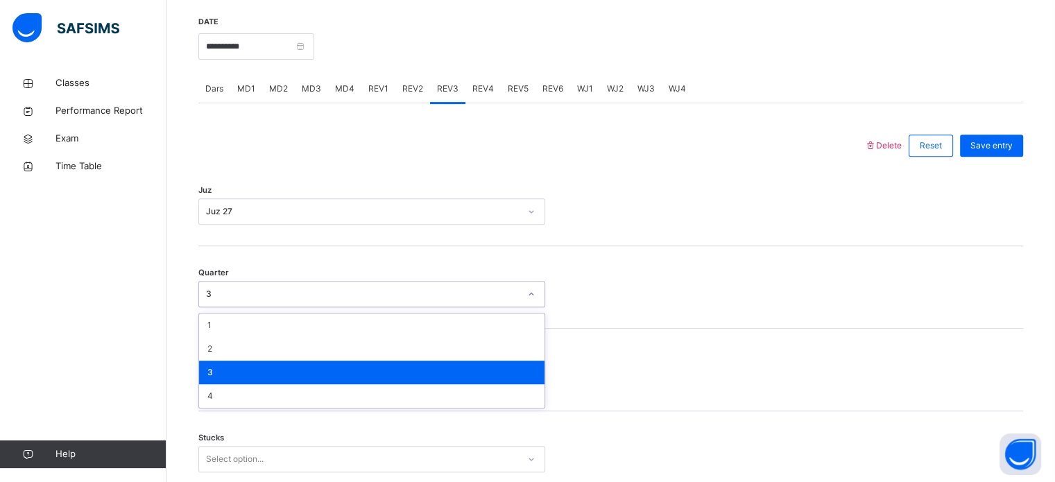
drag, startPoint x: 274, startPoint y: 288, endPoint x: 244, endPoint y: 365, distance: 82.6
click at [244, 307] on div "option 3, selected. option 3 focused, 3 of 4. 4 results available. Use Up and D…" at bounding box center [371, 294] width 347 height 26
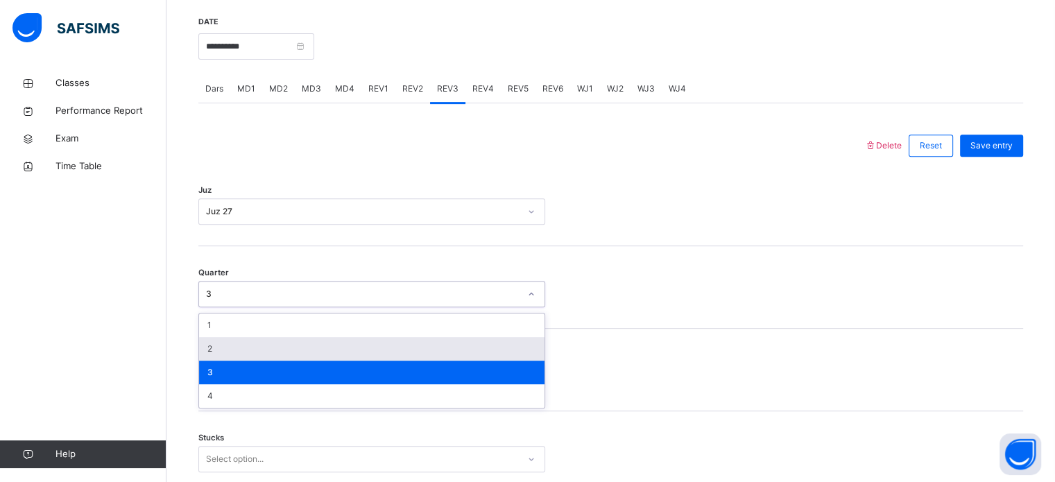
click at [259, 350] on div "2" at bounding box center [371, 349] width 345 height 24
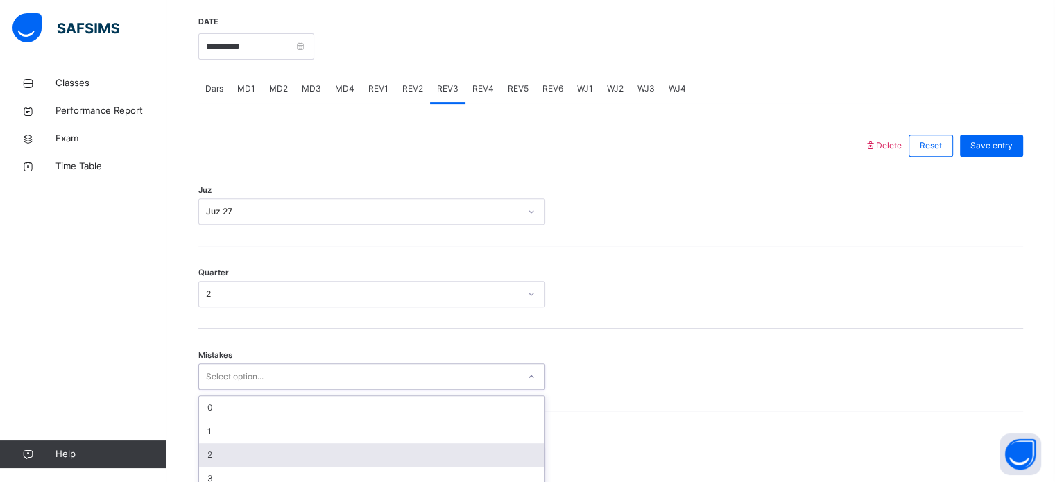
scroll to position [616, 0]
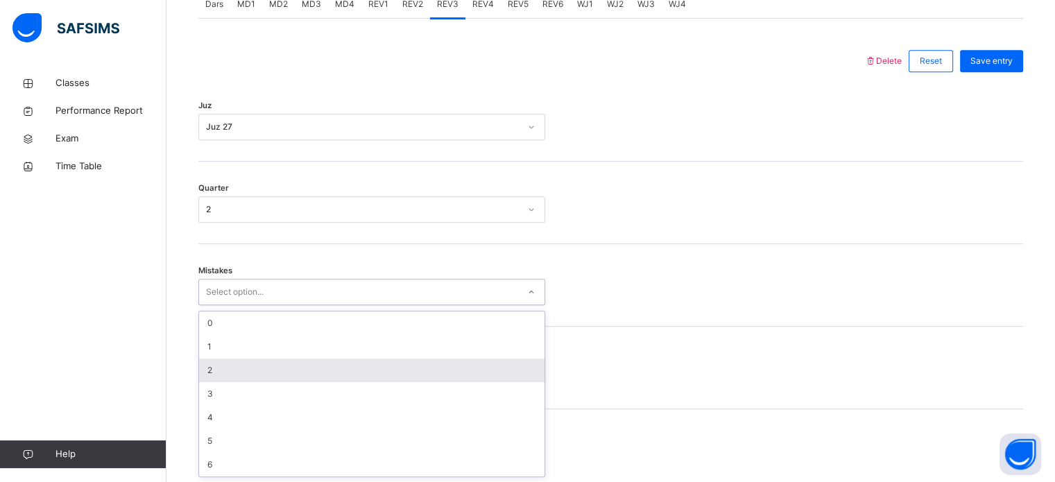
click at [232, 305] on div "option 2 focused, 3 of 7. 7 results available. Use Up and Down to choose option…" at bounding box center [371, 292] width 347 height 26
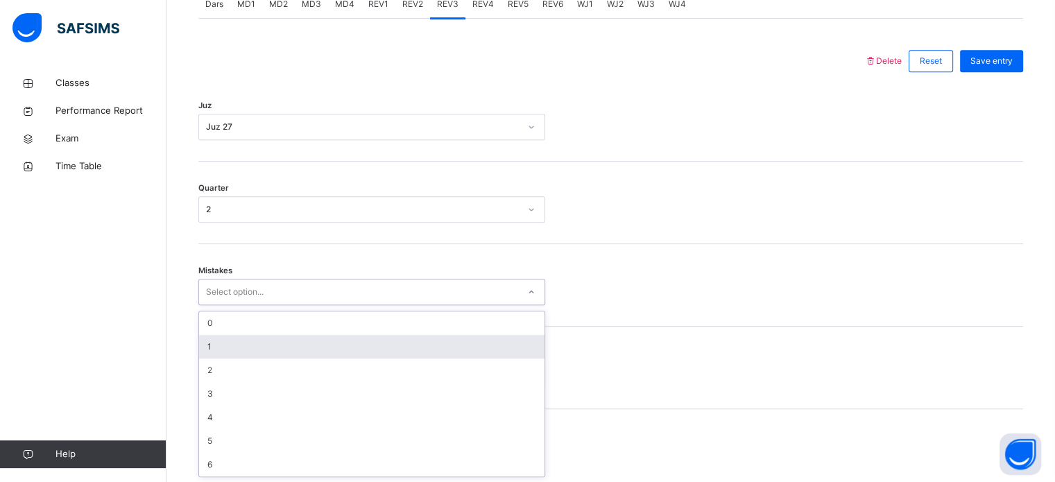
click at [269, 347] on div "1" at bounding box center [371, 347] width 345 height 24
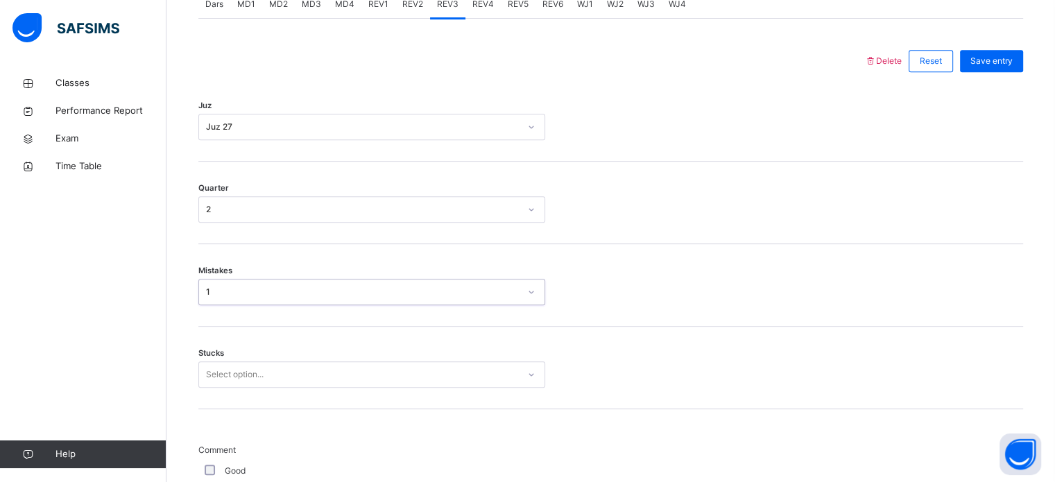
scroll to position [674, 0]
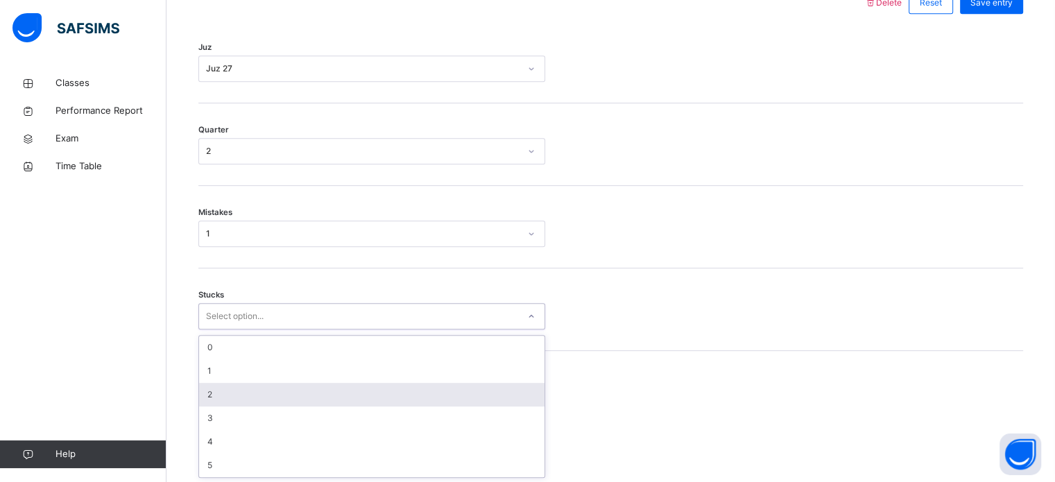
click at [239, 329] on div "option 2 focused, 3 of 6. 6 results available. Use Up and Down to choose option…" at bounding box center [371, 316] width 347 height 26
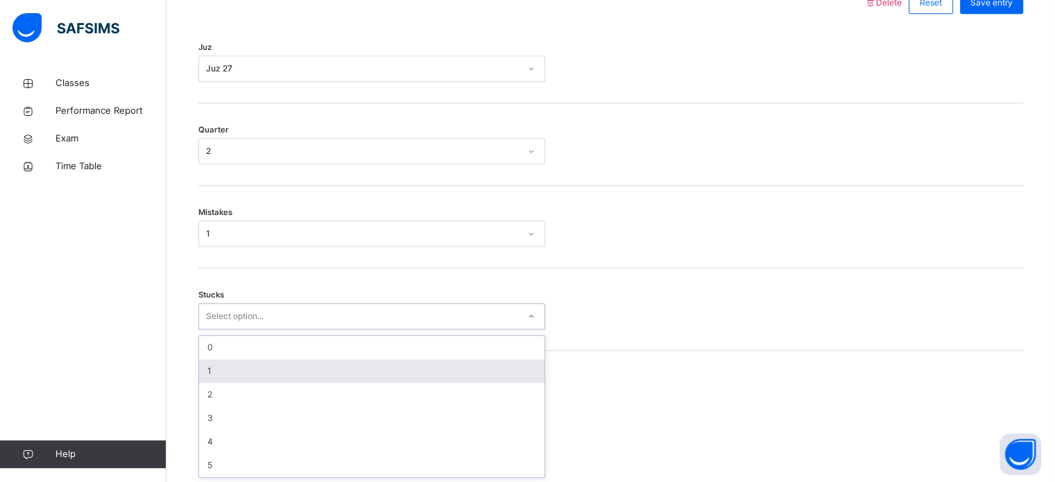
click at [247, 374] on div "1" at bounding box center [371, 371] width 345 height 24
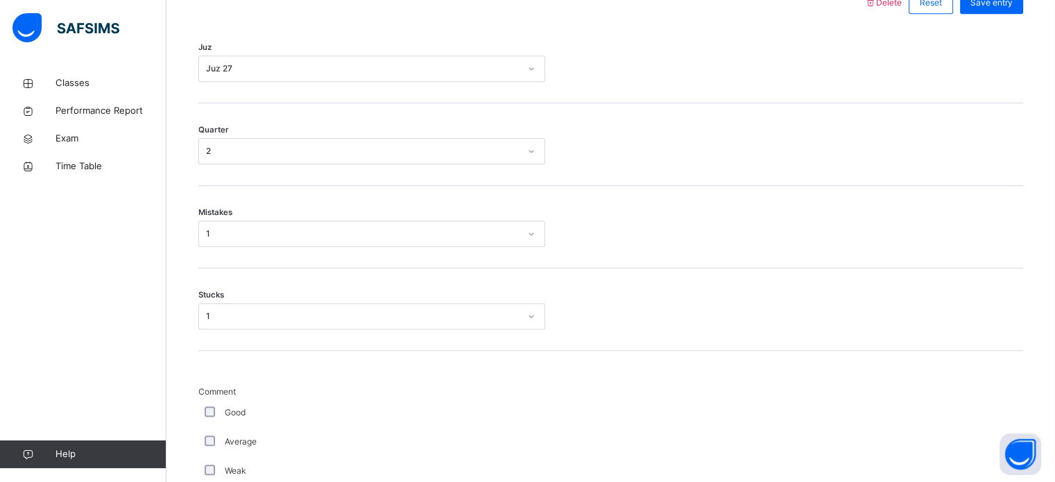
scroll to position [1132, 0]
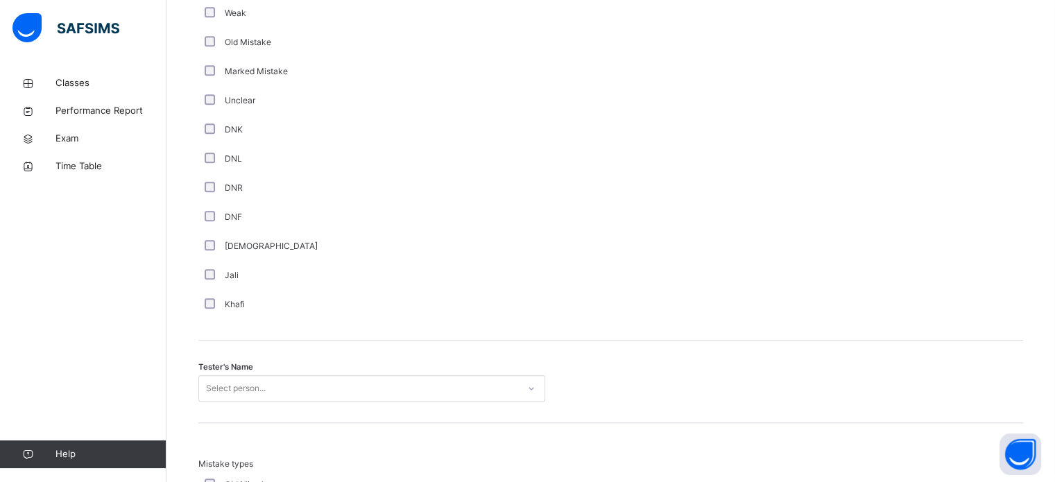
click at [250, 370] on span "Tester's Name" at bounding box center [225, 367] width 55 height 12
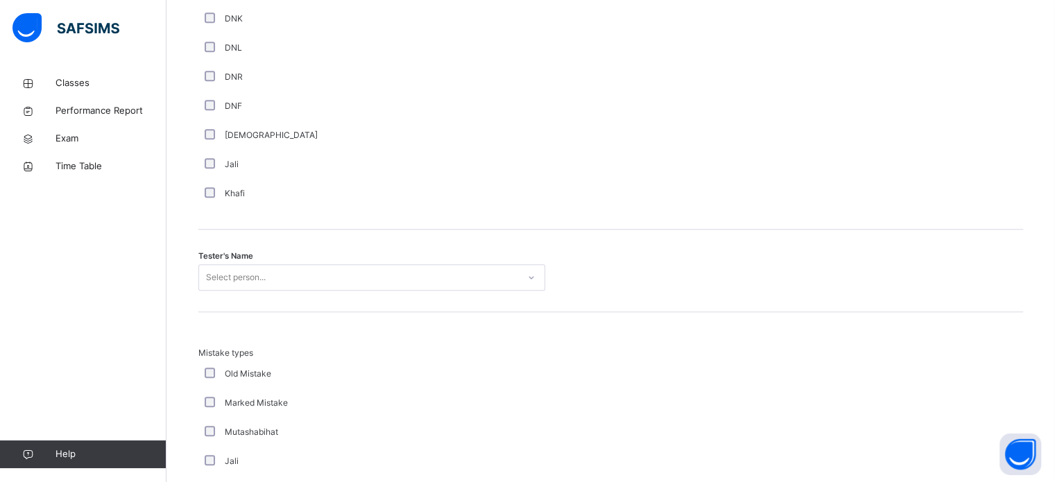
scroll to position [1270, 0]
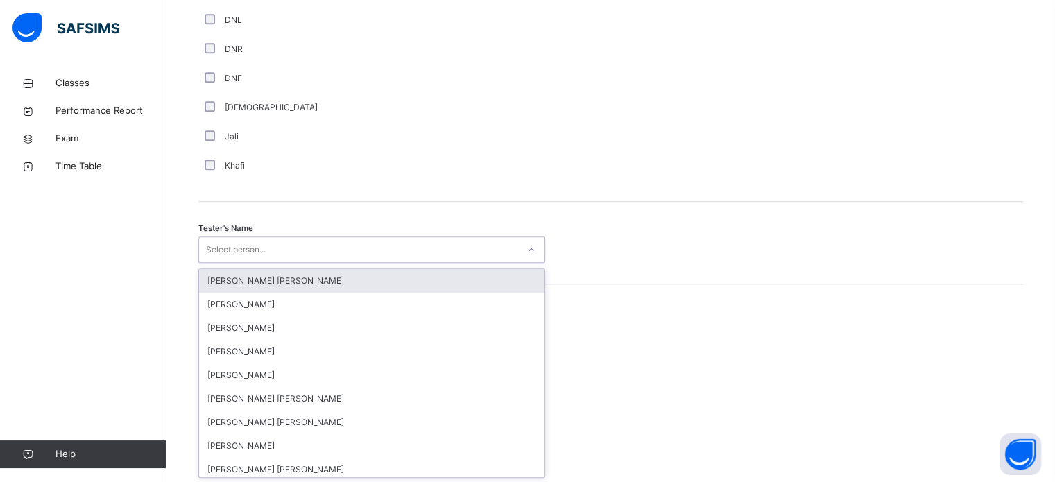
click at [269, 263] on div "option [PERSON_NAME] [PERSON_NAME] focused, 1 of 90. 90 results available. Use …" at bounding box center [371, 249] width 347 height 26
type input "****"
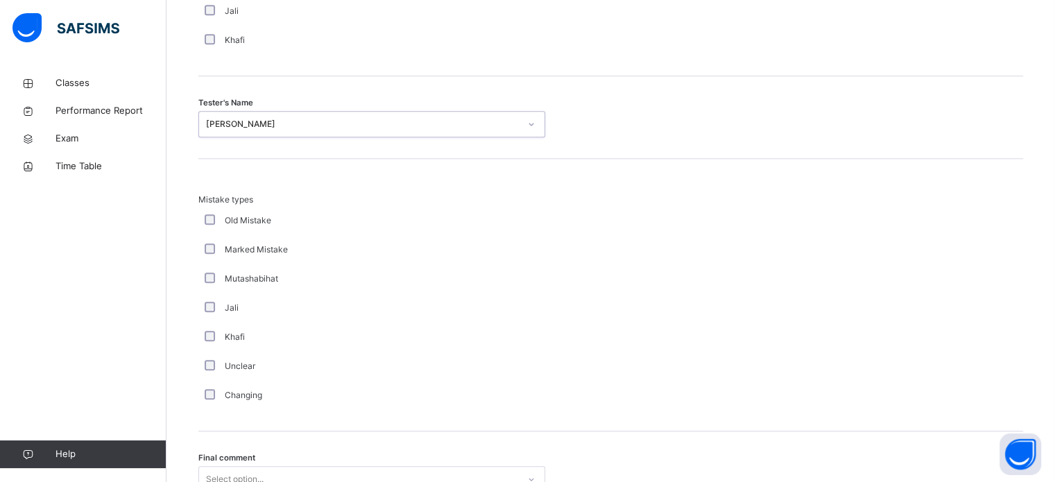
scroll to position [1457, 0]
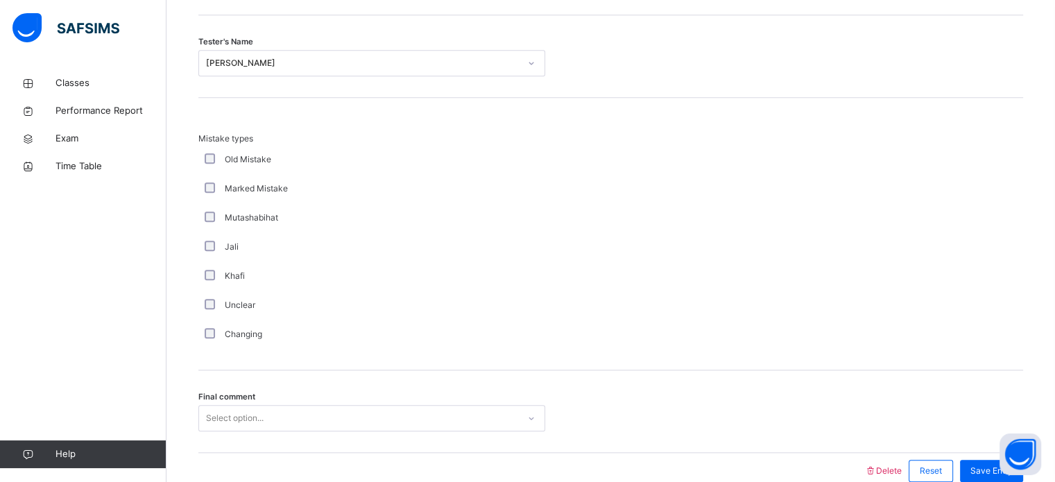
click at [250, 401] on span "Final comment" at bounding box center [226, 397] width 57 height 12
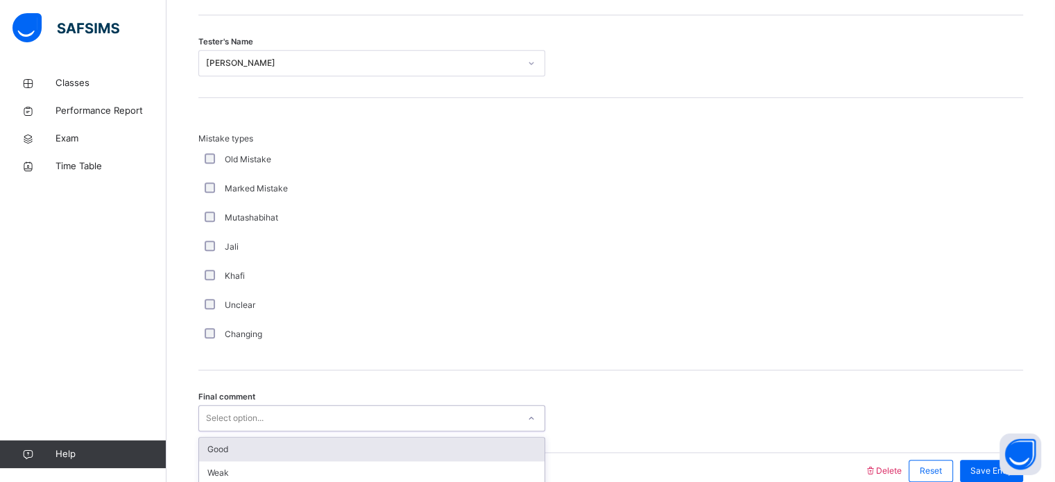
scroll to position [1525, 0]
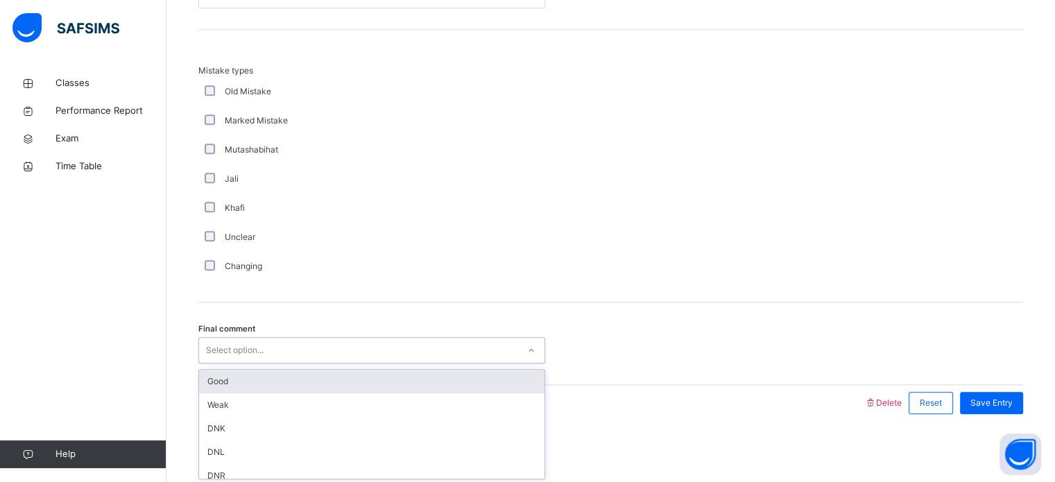
click at [250, 363] on div "option Good focused, 1 of 6. 6 results available. Use Up and Down to choose opt…" at bounding box center [371, 350] width 347 height 26
click at [284, 385] on div "Good" at bounding box center [371, 382] width 345 height 24
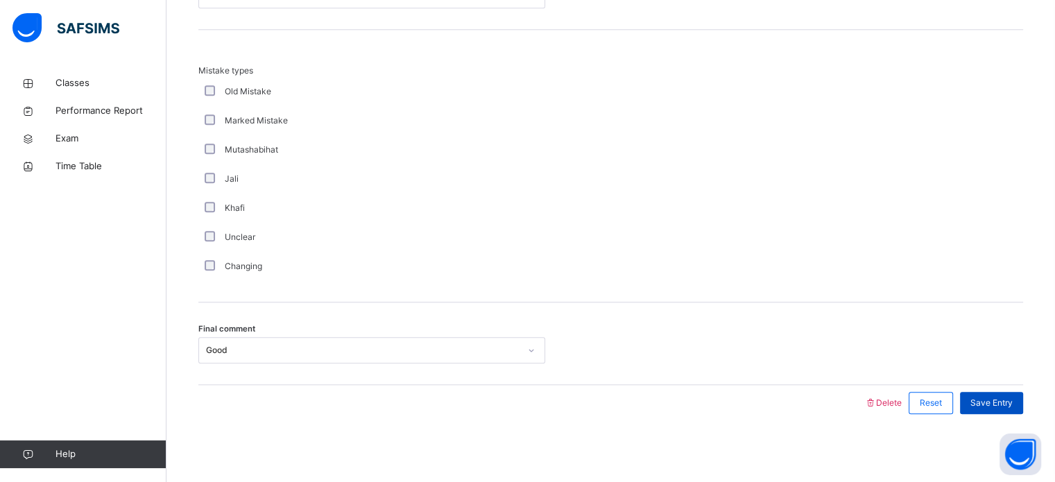
click at [1012, 399] on span "Save Entry" at bounding box center [991, 403] width 42 height 12
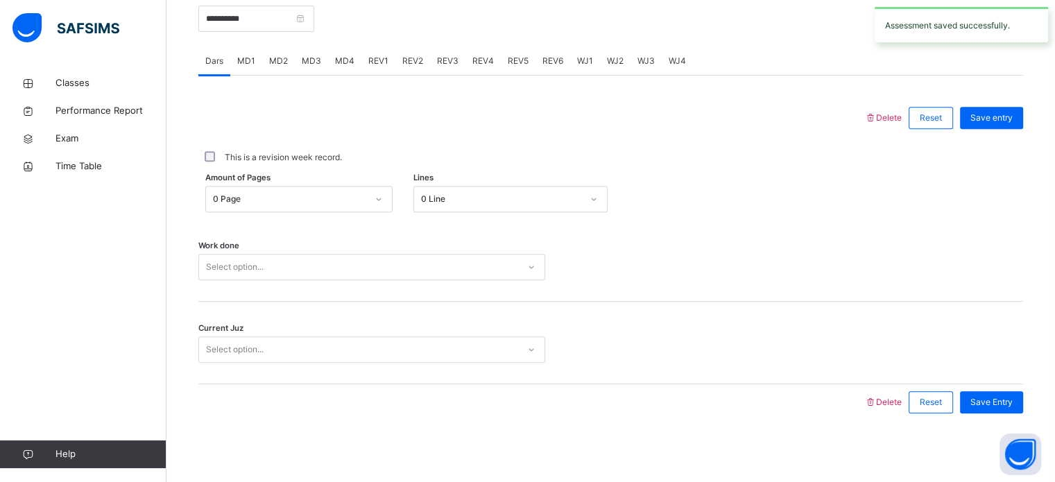
scroll to position [517, 0]
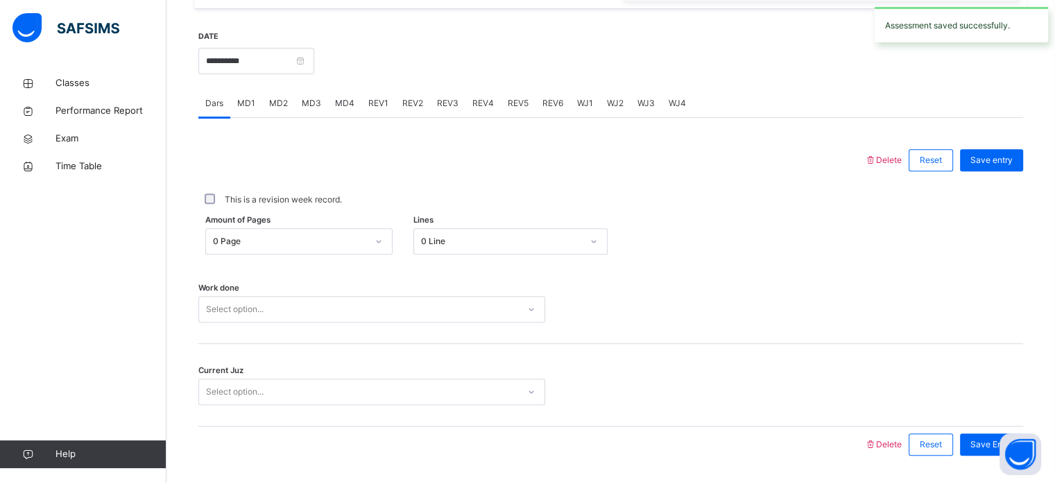
click at [473, 105] on span "REV4" at bounding box center [482, 103] width 21 height 12
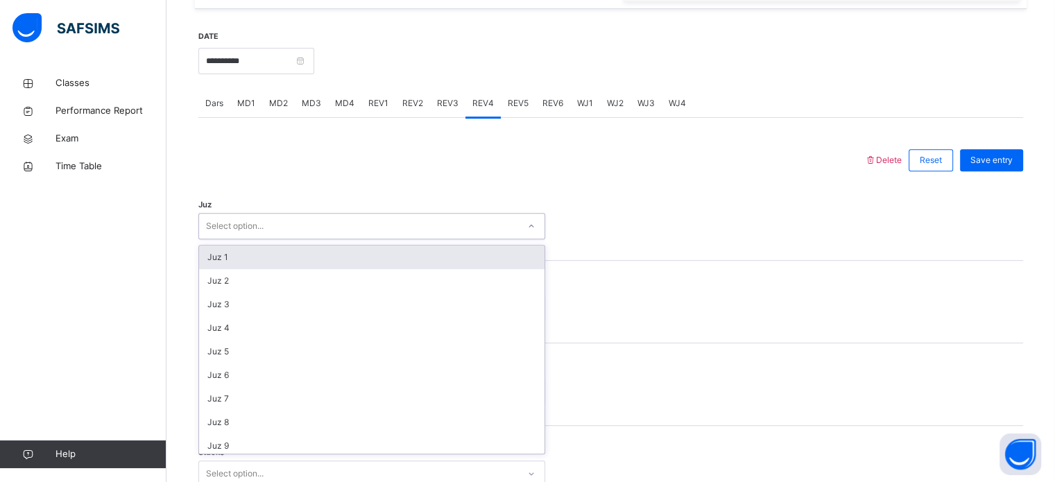
click at [283, 213] on div "Select option..." at bounding box center [371, 226] width 347 height 26
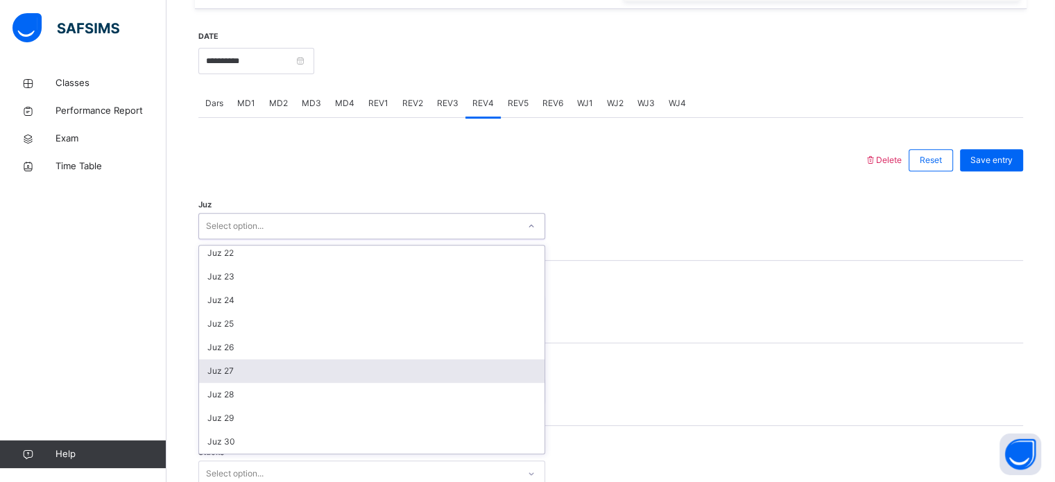
click at [250, 372] on div "Juz 27" at bounding box center [371, 371] width 345 height 24
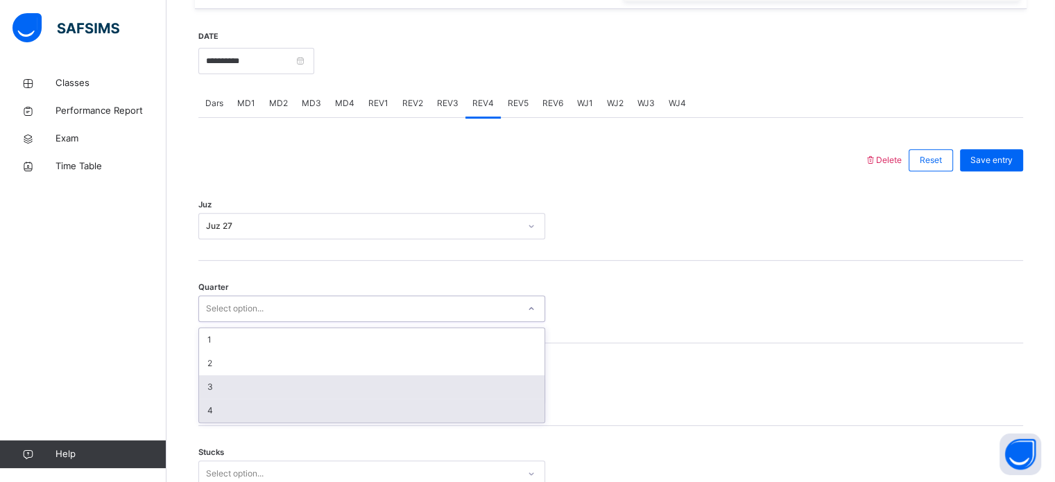
drag, startPoint x: 257, startPoint y: 314, endPoint x: 245, endPoint y: 407, distance: 93.7
click at [245, 322] on div "option 3 focused, 3 of 4. 4 results available. Use Up and Down to choose option…" at bounding box center [371, 308] width 347 height 26
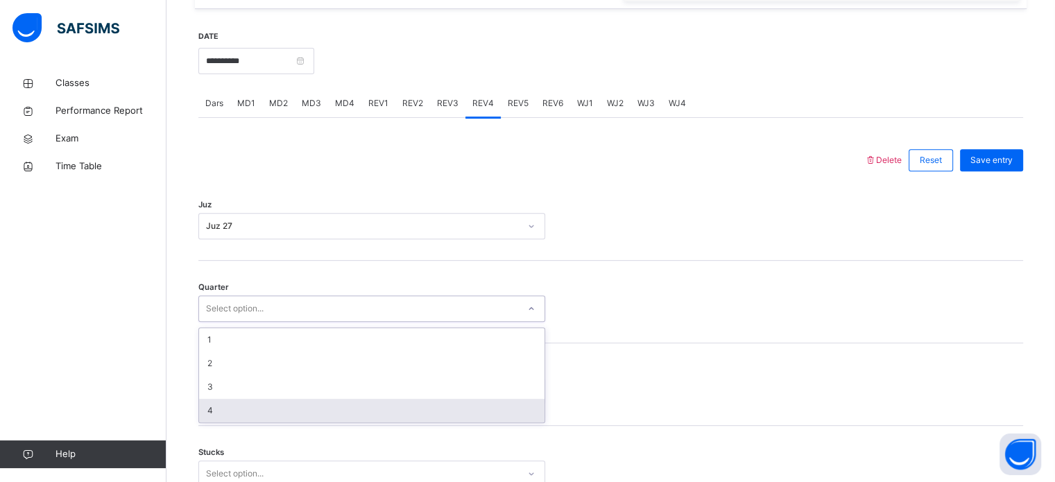
click at [245, 407] on div "4" at bounding box center [371, 411] width 345 height 24
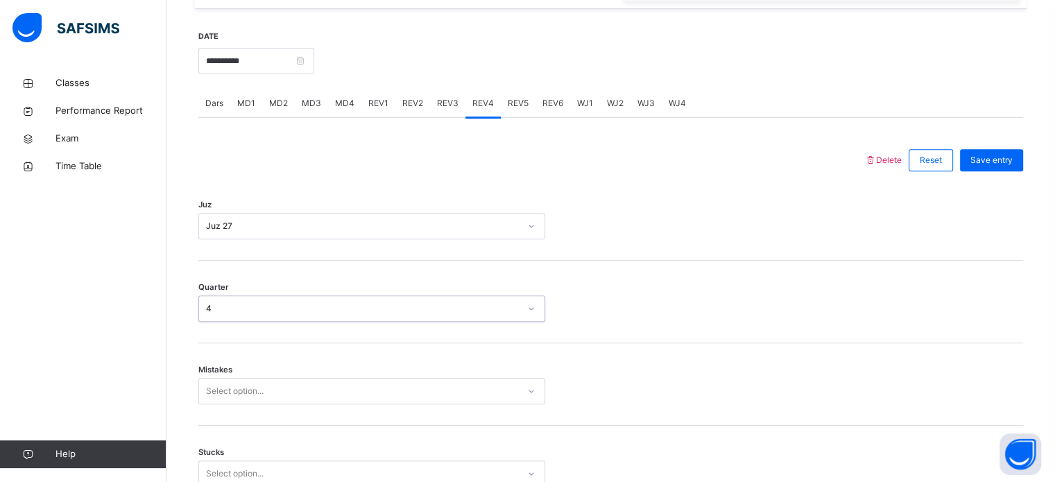
scroll to position [616, 0]
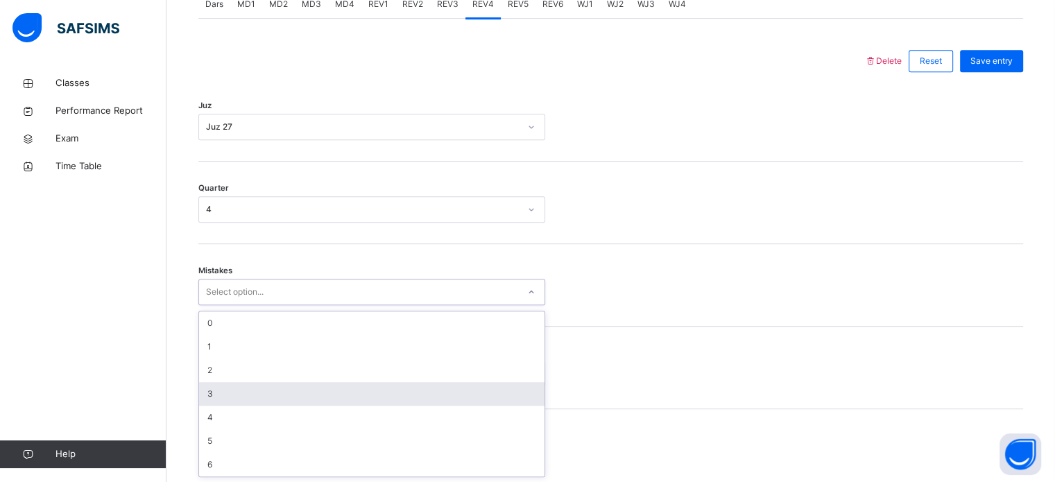
click at [275, 305] on div "option 3 focused, 4 of 7. 7 results available. Use Up and Down to choose option…" at bounding box center [371, 292] width 347 height 26
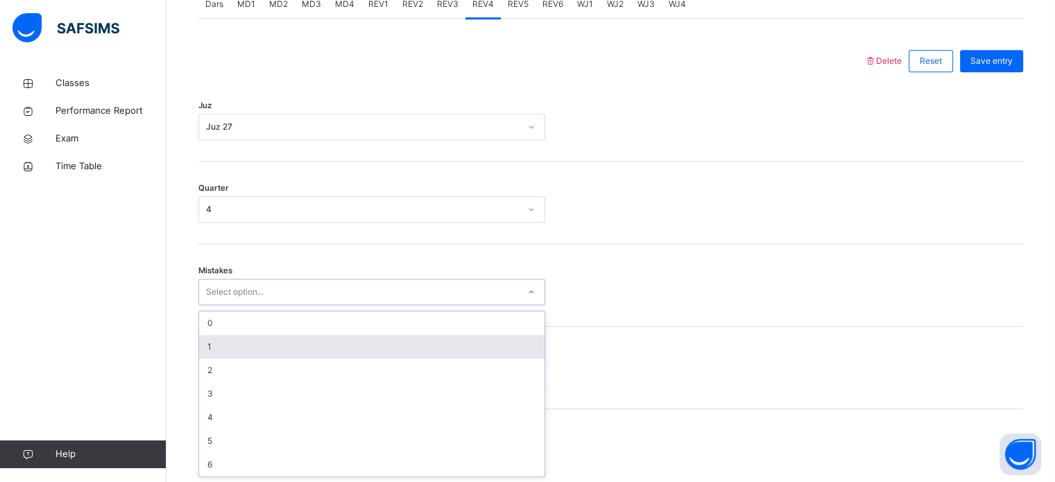
click at [286, 338] on div "1" at bounding box center [371, 347] width 345 height 24
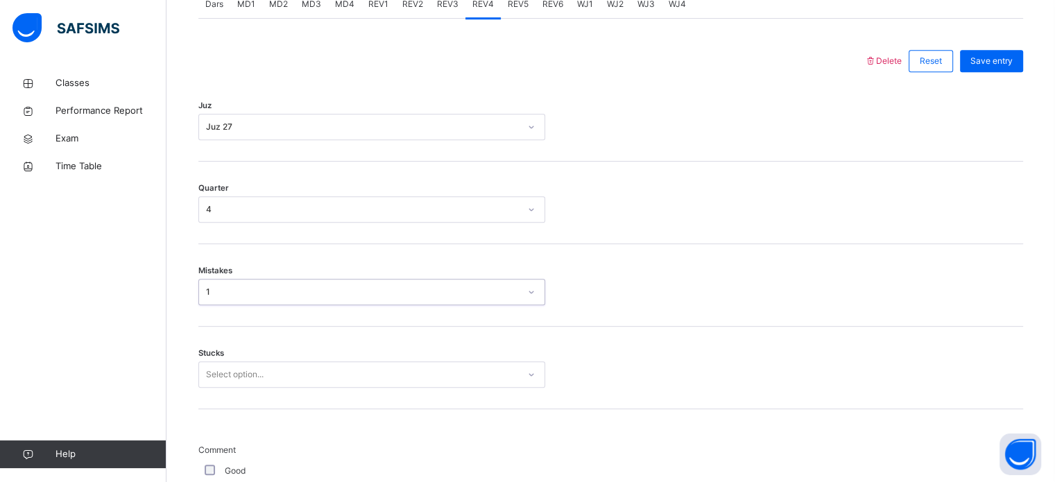
scroll to position [674, 0]
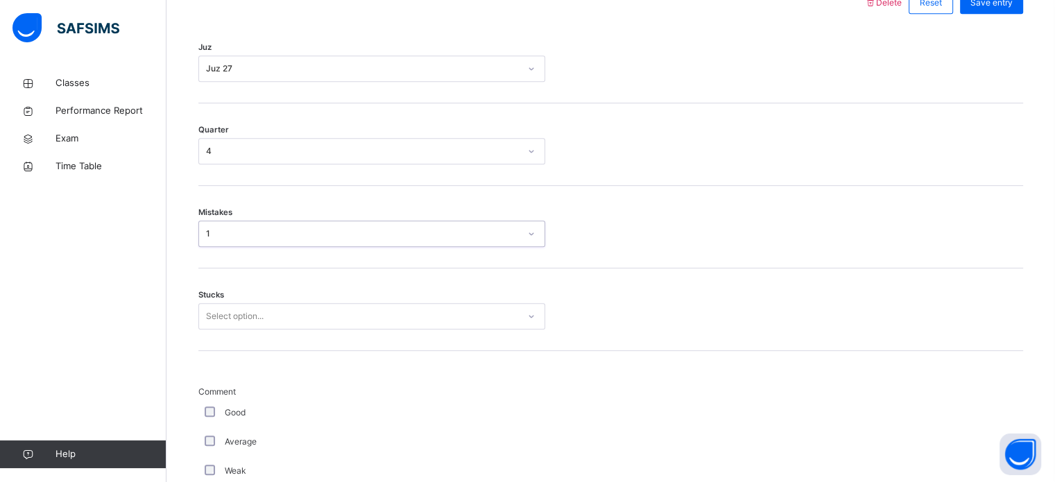
click at [275, 329] on div "Select option..." at bounding box center [371, 316] width 347 height 26
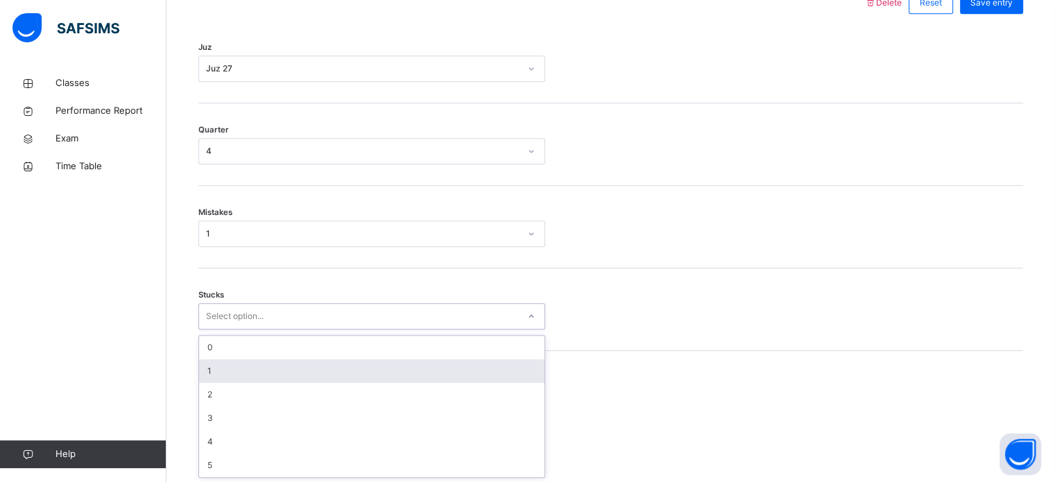
click at [275, 368] on div "1" at bounding box center [371, 371] width 345 height 24
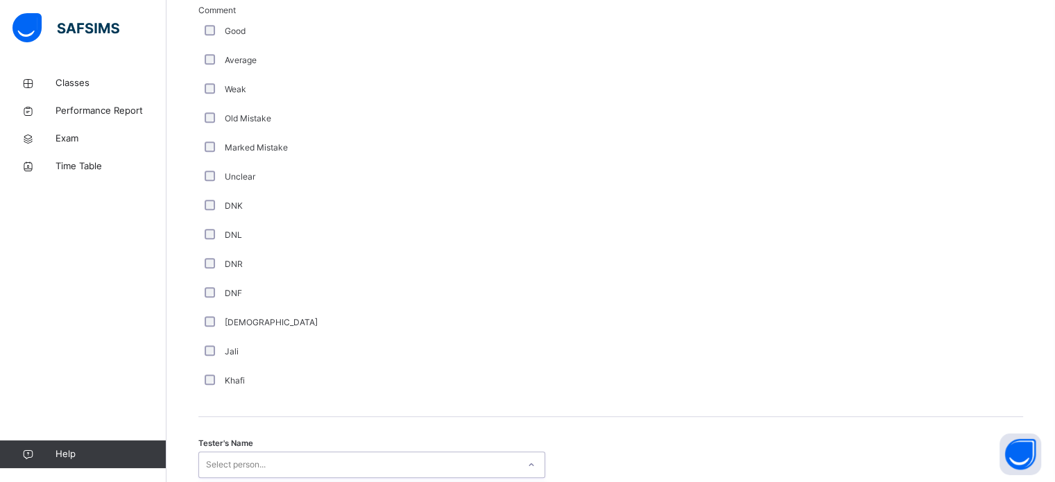
scroll to position [1270, 0]
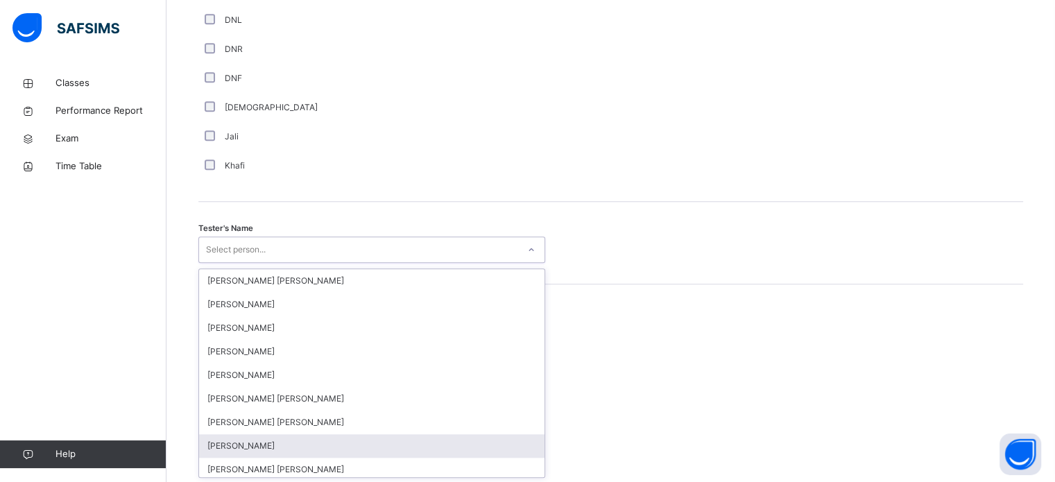
click at [250, 263] on div "option [PERSON_NAME] focused, 8 of 90. 90 results available. Use Up and Down to…" at bounding box center [371, 249] width 347 height 26
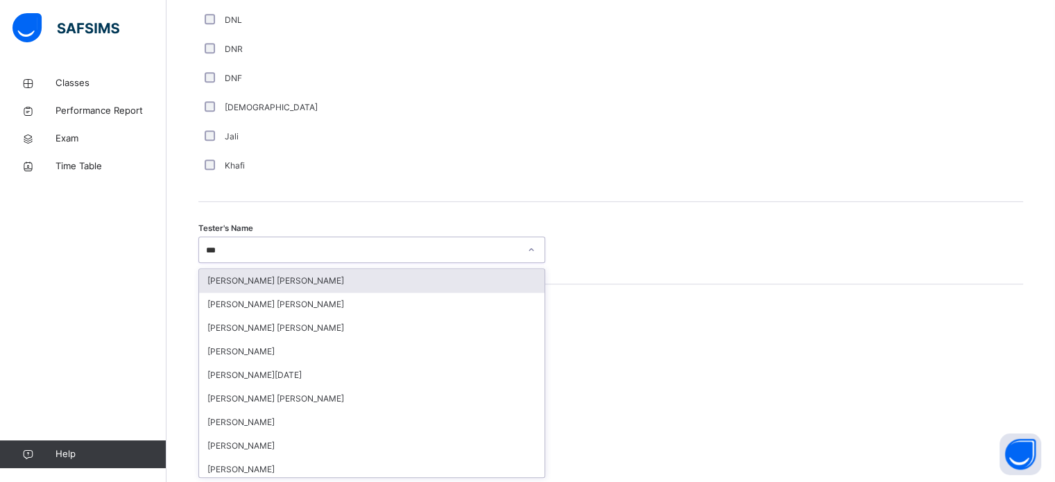
type input "****"
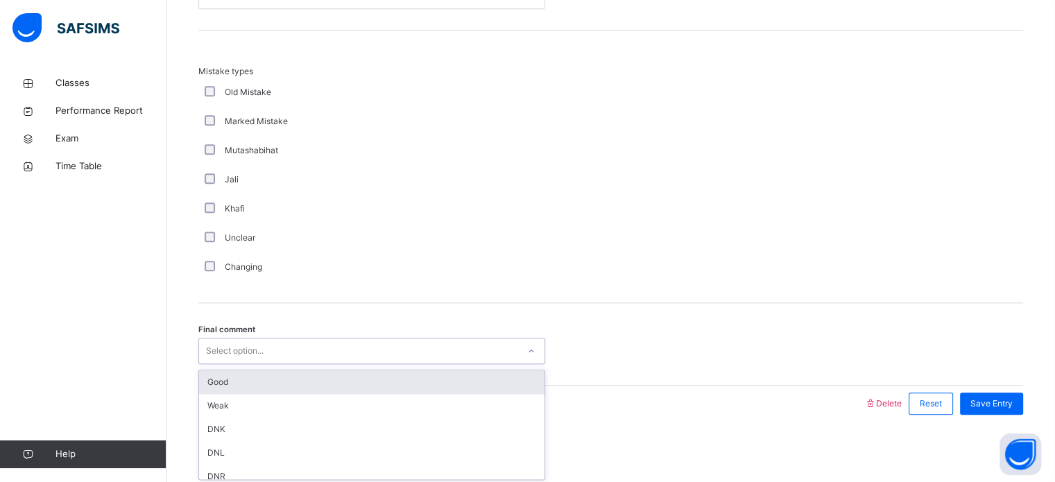
click at [298, 347] on div "Select option..." at bounding box center [358, 351] width 319 height 21
click at [304, 380] on div "Good" at bounding box center [371, 382] width 345 height 24
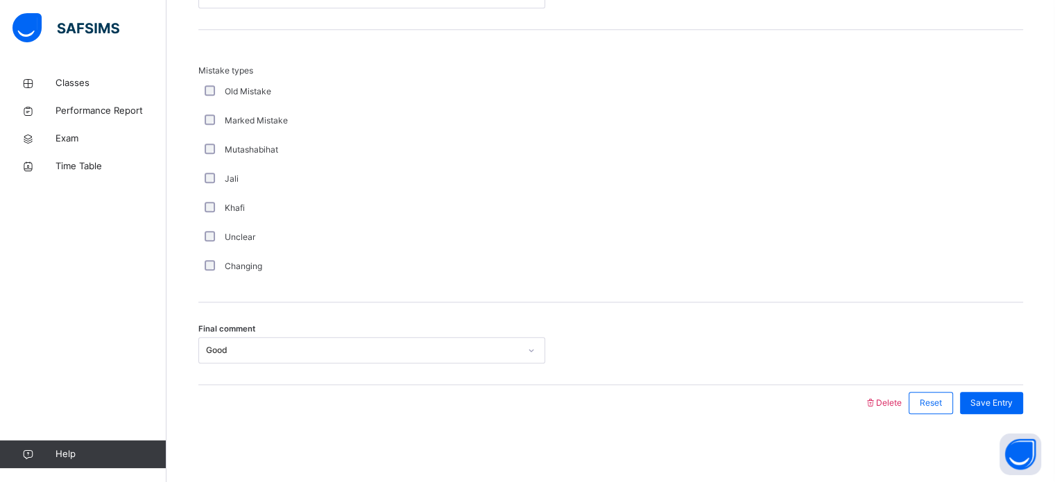
click at [1011, 388] on div "Save Entry" at bounding box center [988, 403] width 70 height 36
click at [1010, 397] on span "Save Entry" at bounding box center [991, 403] width 42 height 12
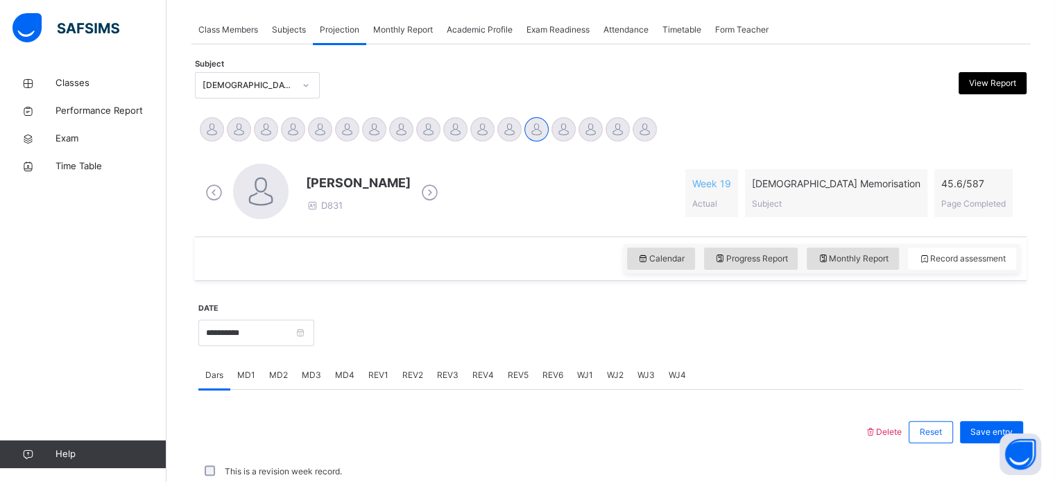
scroll to position [559, 0]
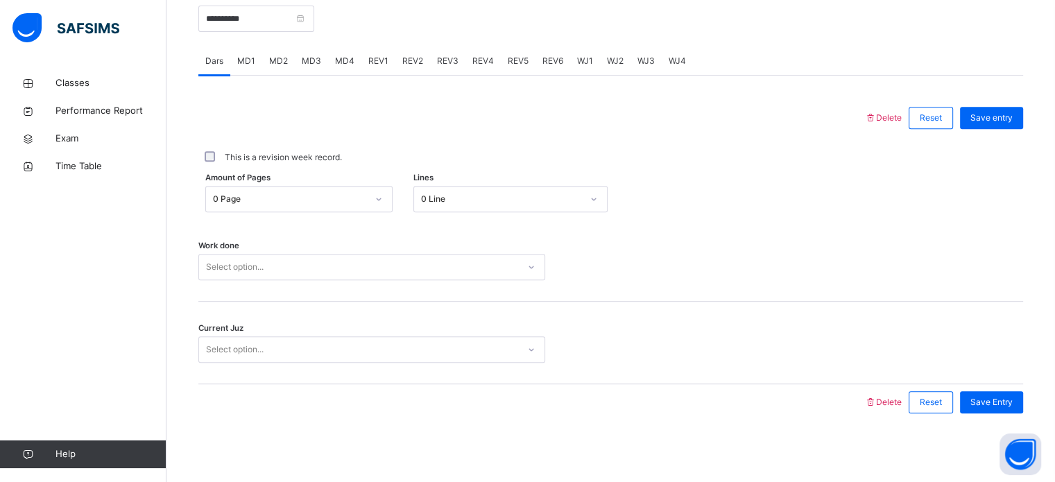
click at [488, 58] on span "REV4" at bounding box center [482, 61] width 21 height 12
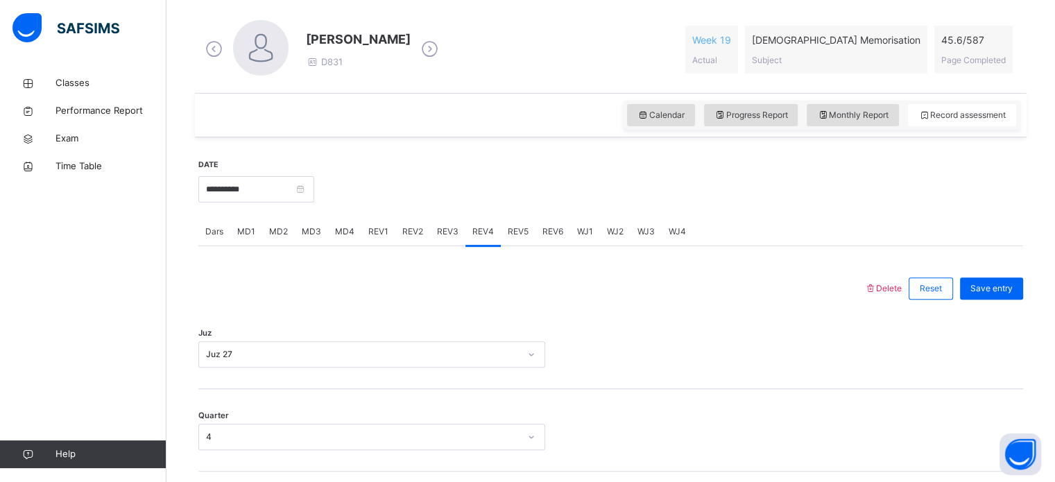
scroll to position [388, 0]
click at [214, 185] on input "**********" at bounding box center [256, 189] width 116 height 26
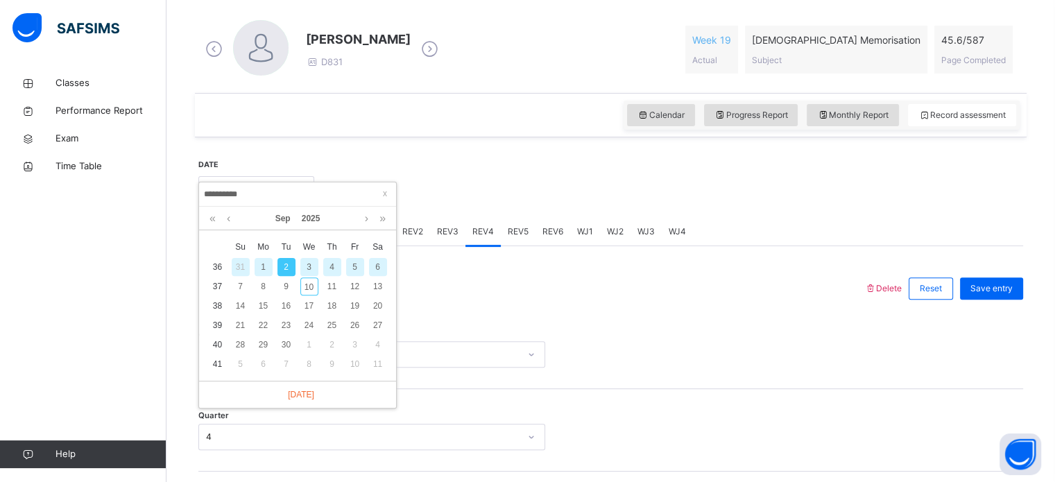
click at [263, 266] on div "1" at bounding box center [264, 267] width 18 height 18
type input "**********"
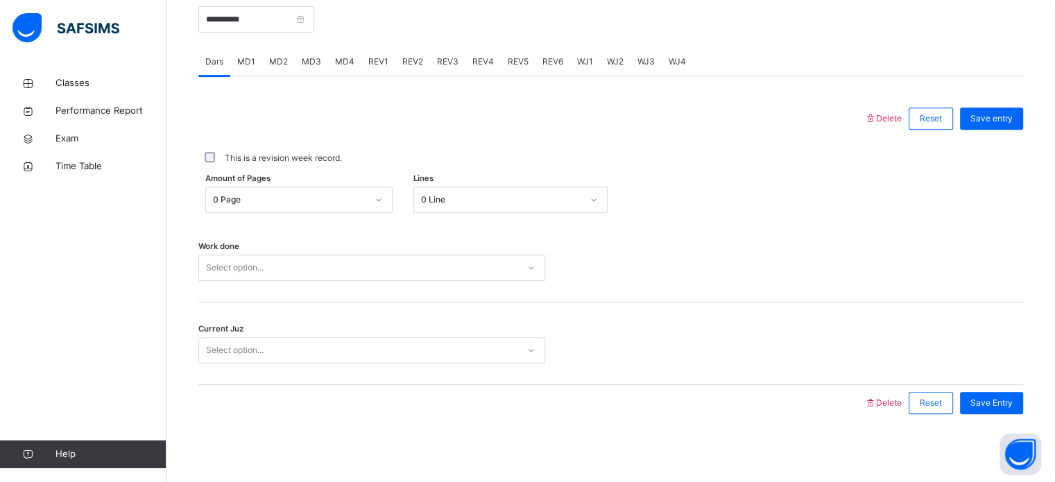
scroll to position [559, 0]
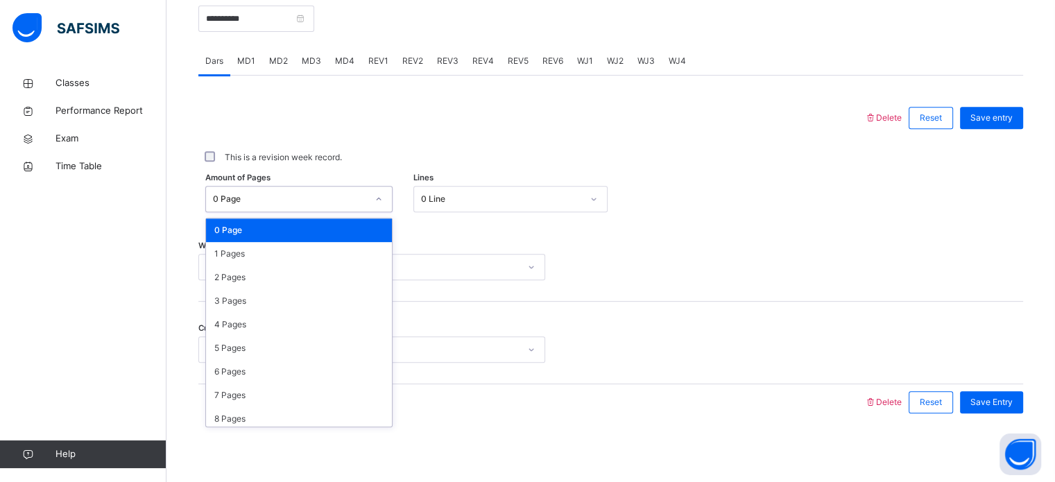
click at [316, 205] on div "0 Page" at bounding box center [286, 199] width 160 height 21
click at [306, 251] on div "1 Pages" at bounding box center [299, 254] width 186 height 24
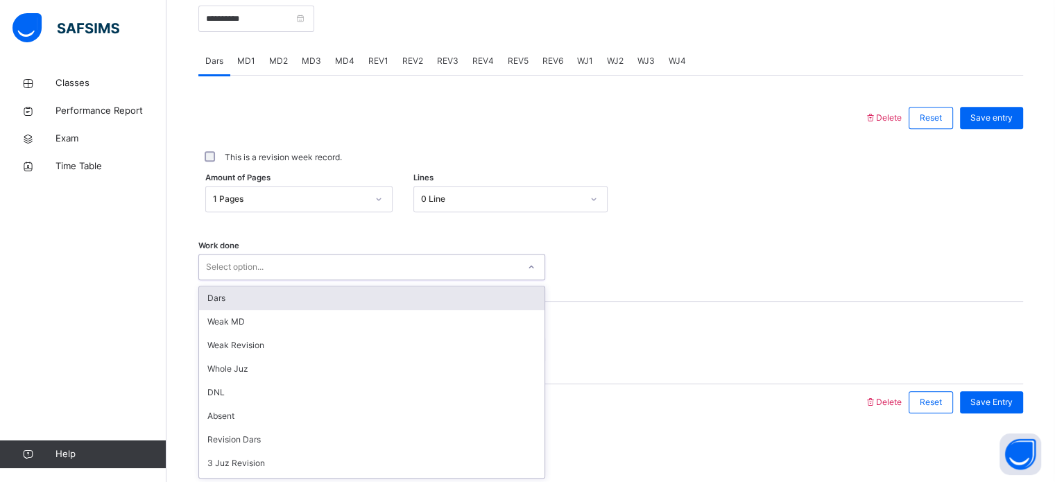
click at [302, 266] on div "Select option..." at bounding box center [358, 267] width 319 height 21
click at [297, 293] on div "Dars" at bounding box center [371, 298] width 345 height 24
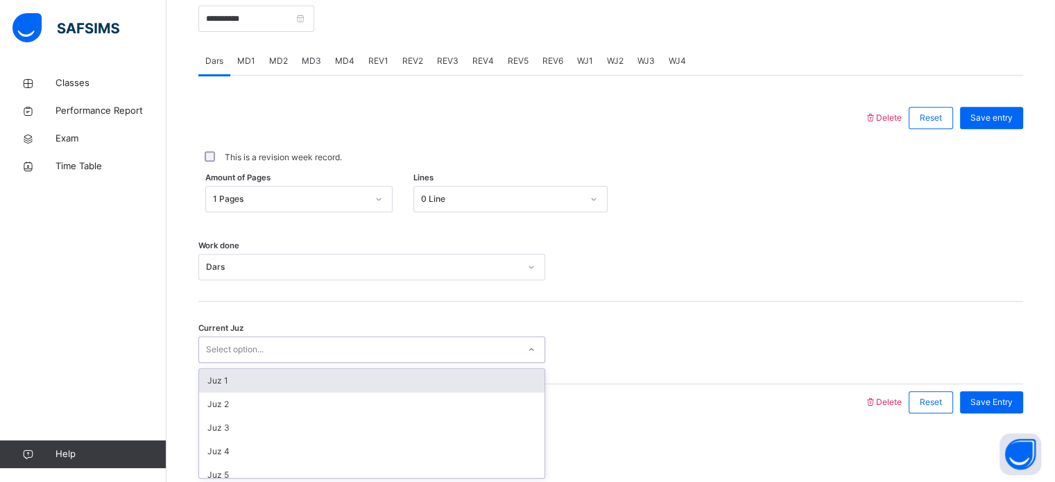
click at [280, 351] on div "Select option..." at bounding box center [358, 349] width 319 height 21
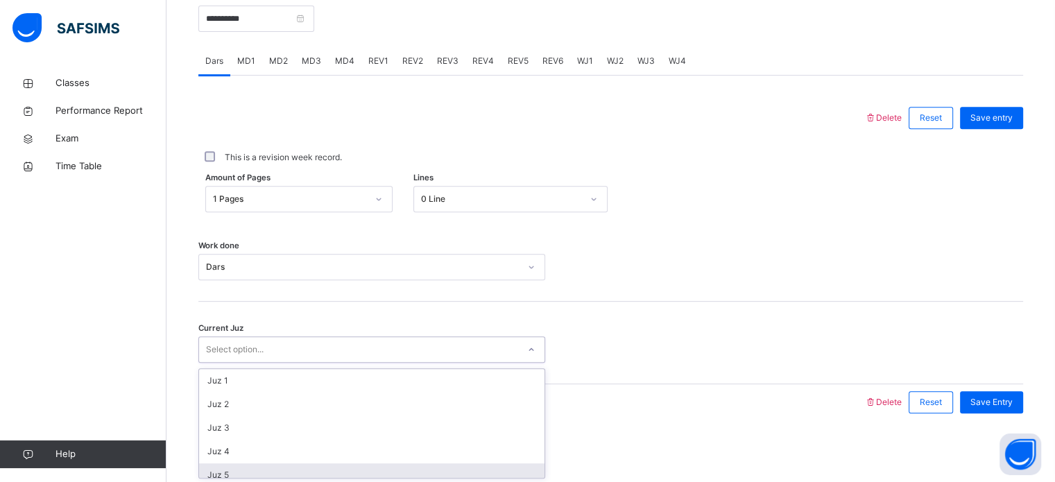
scroll to position [598, 0]
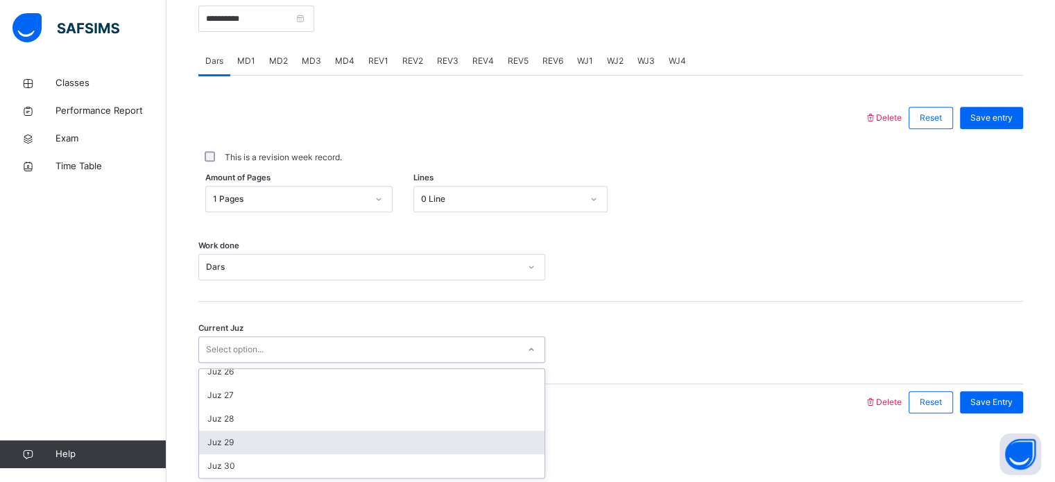
click at [305, 446] on div "Juz 29" at bounding box center [371, 443] width 345 height 24
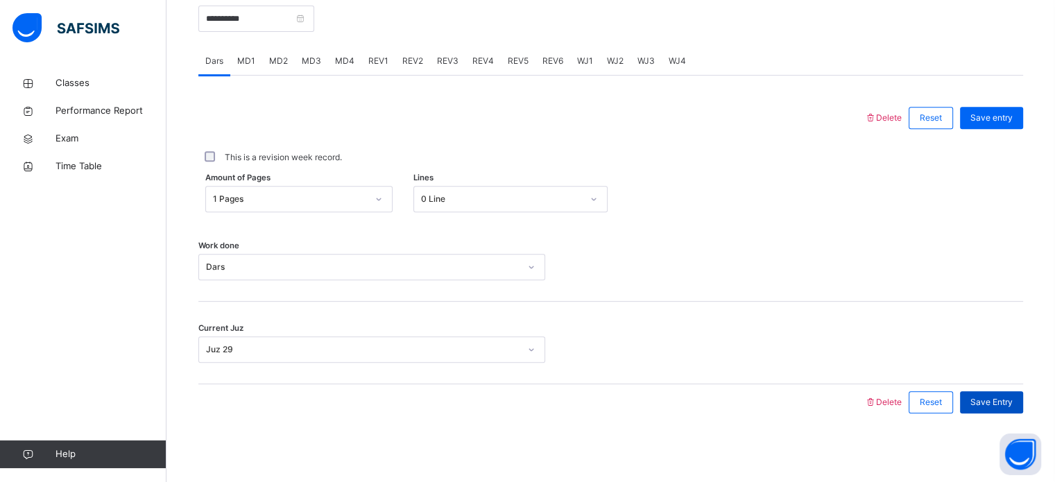
click at [1012, 397] on span "Save Entry" at bounding box center [991, 402] width 42 height 12
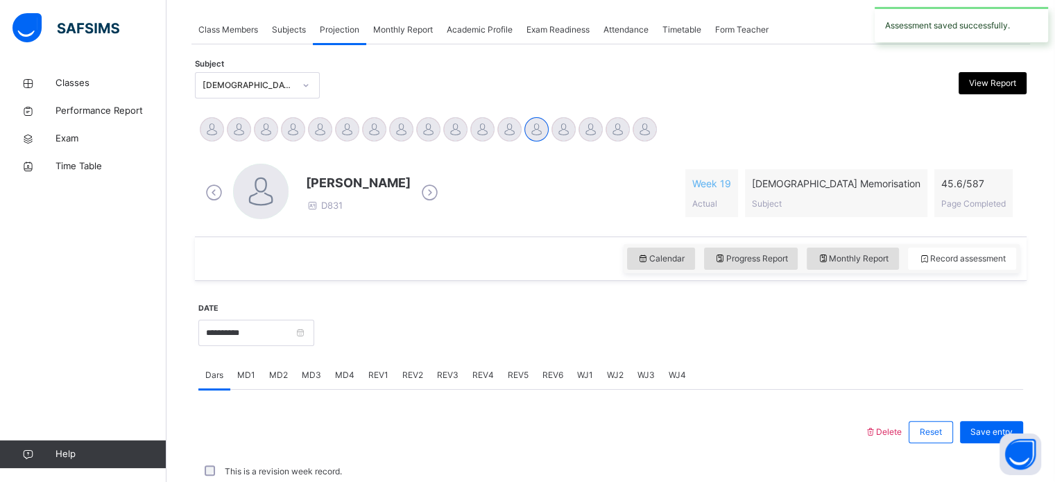
scroll to position [559, 0]
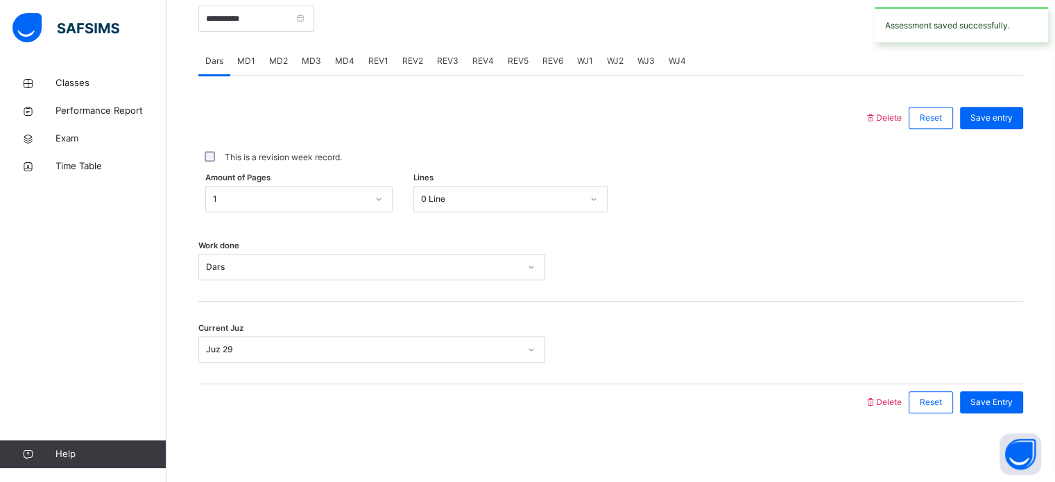
click at [319, 60] on span "MD3" at bounding box center [311, 61] width 19 height 12
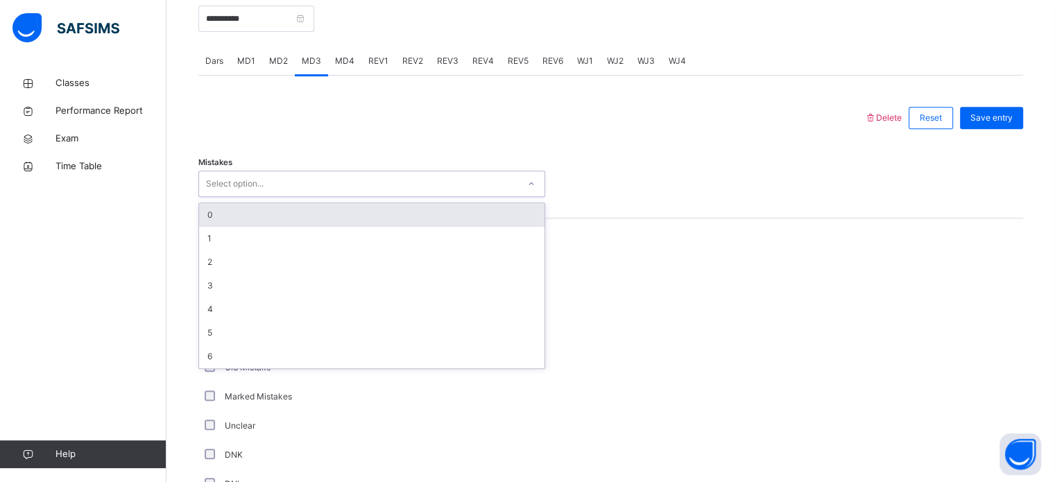
click at [266, 187] on div "Select option..." at bounding box center [358, 183] width 319 height 21
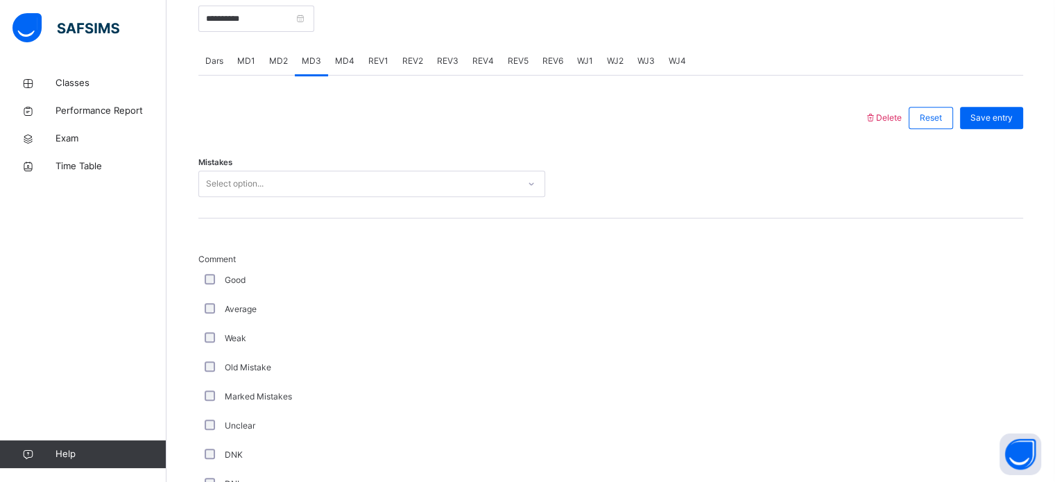
click at [565, 193] on div at bounding box center [610, 184] width 117 height 26
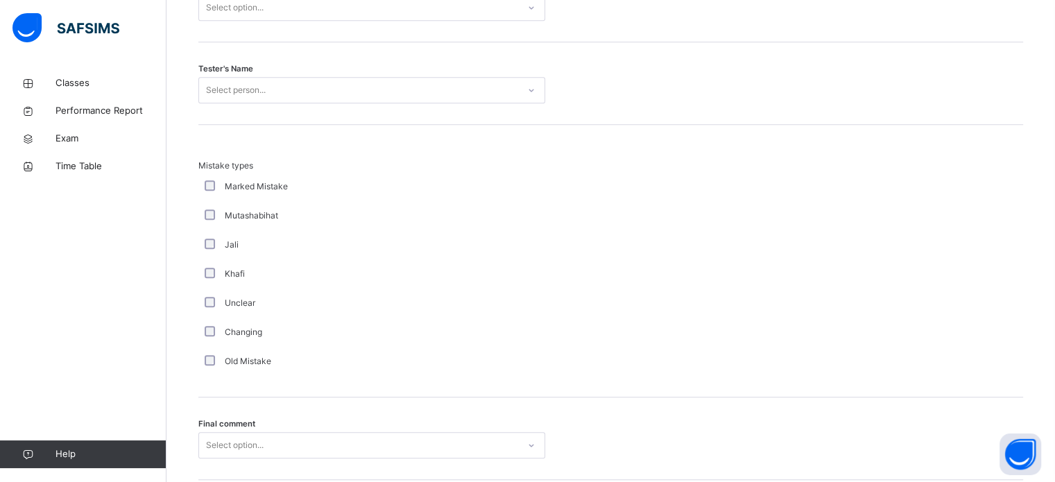
scroll to position [1360, 0]
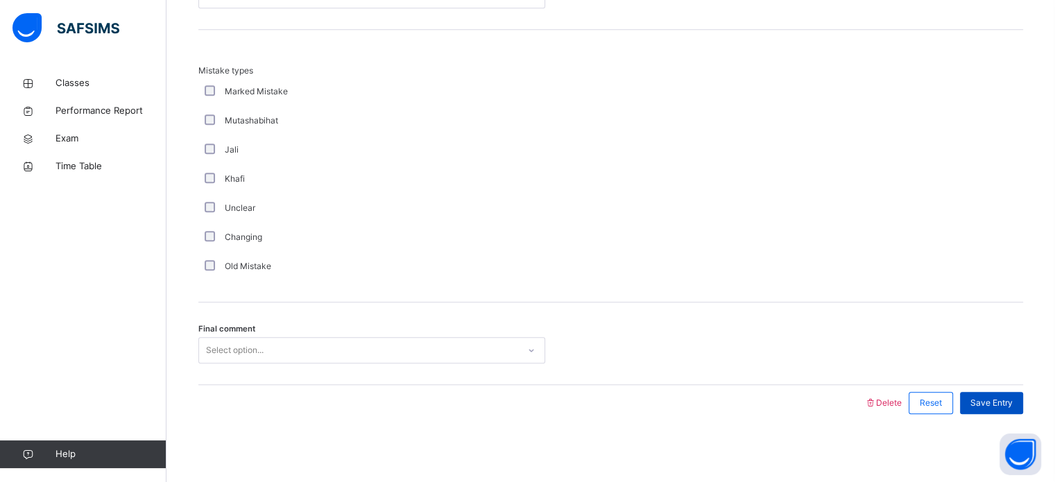
click at [976, 401] on div "Save Entry" at bounding box center [991, 403] width 63 height 22
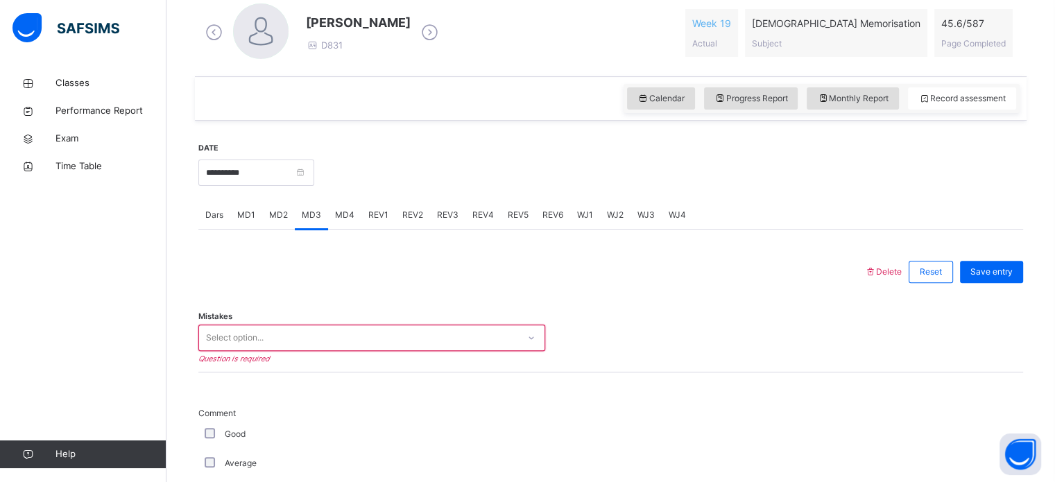
scroll to position [499, 0]
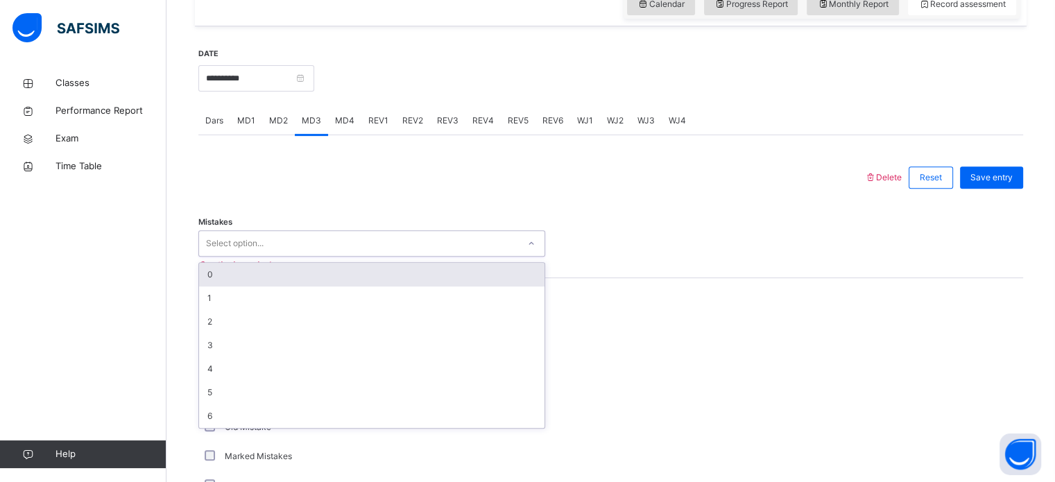
click at [385, 237] on div "Select option..." at bounding box center [358, 243] width 319 height 21
click at [363, 277] on div "0" at bounding box center [371, 275] width 345 height 24
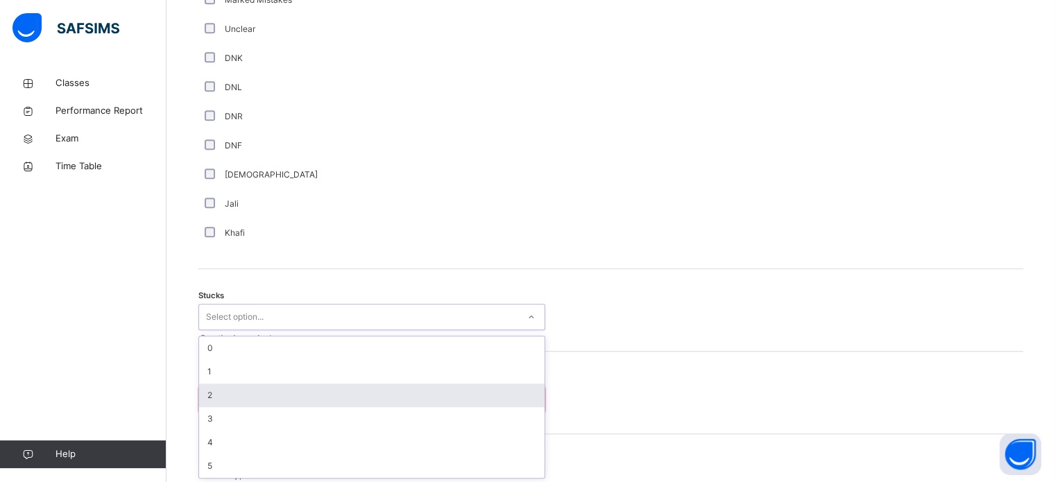
scroll to position [957, 0]
click at [306, 329] on div "option 2 focused, 3 of 6. 6 results available. Use Up and Down to choose option…" at bounding box center [371, 315] width 347 height 26
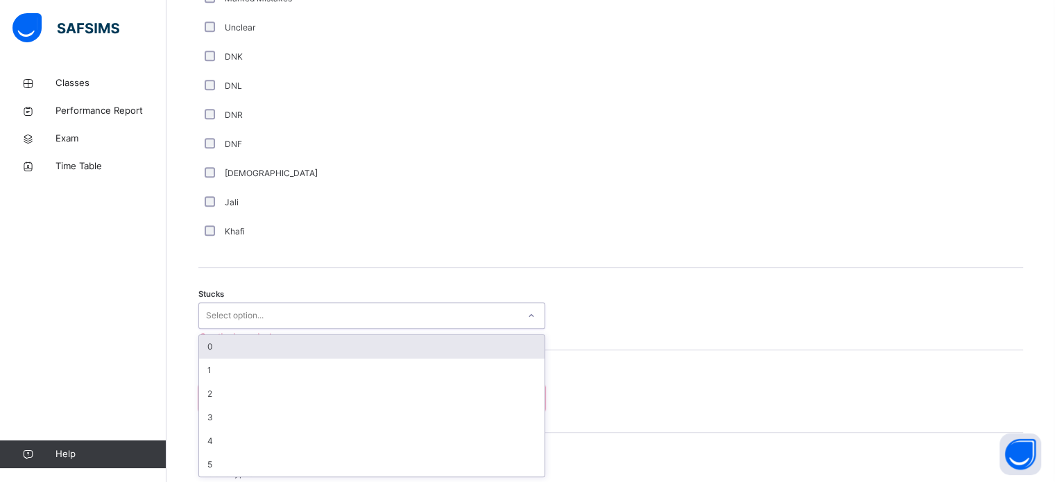
click at [328, 345] on div "0" at bounding box center [371, 347] width 345 height 24
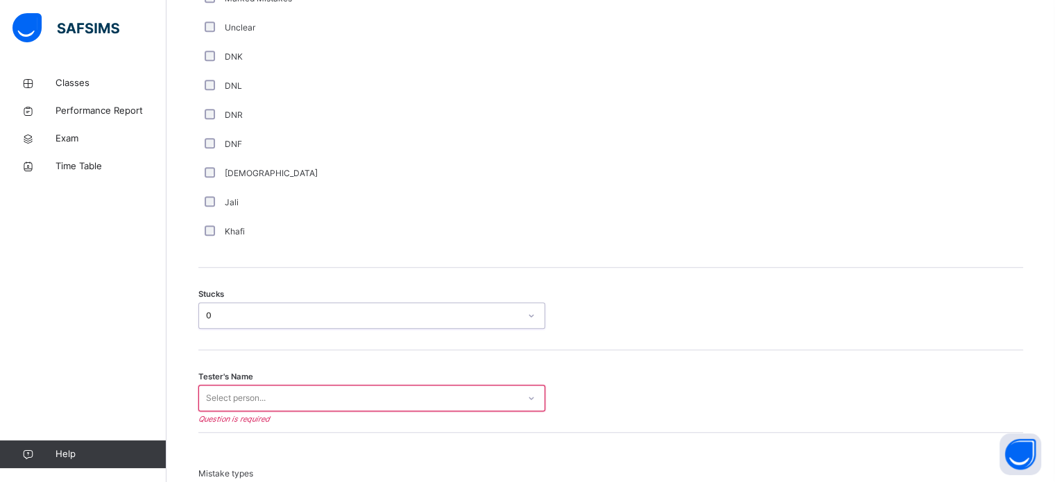
scroll to position [1105, 0]
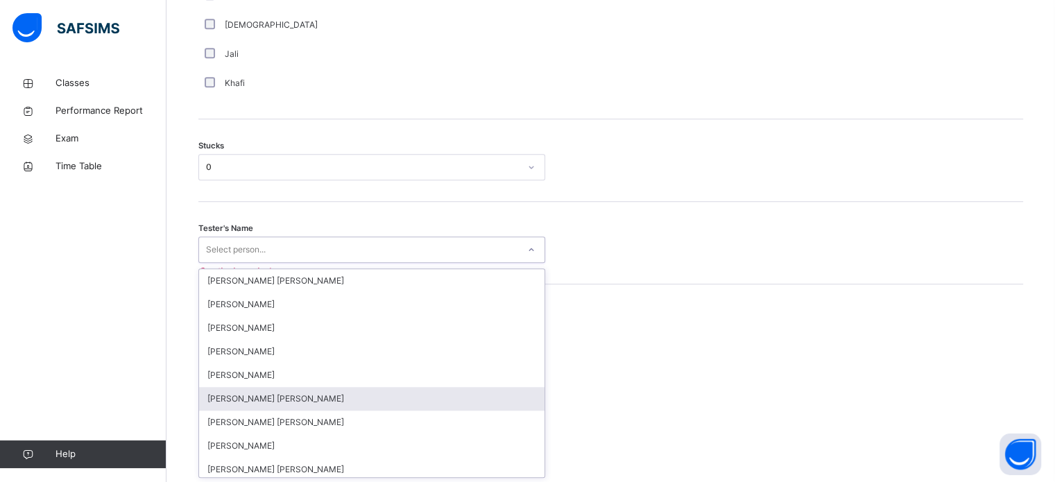
click at [278, 263] on div "option [PERSON_NAME] [PERSON_NAME] focused, 6 of 90. 90 results available. Use …" at bounding box center [371, 249] width 347 height 26
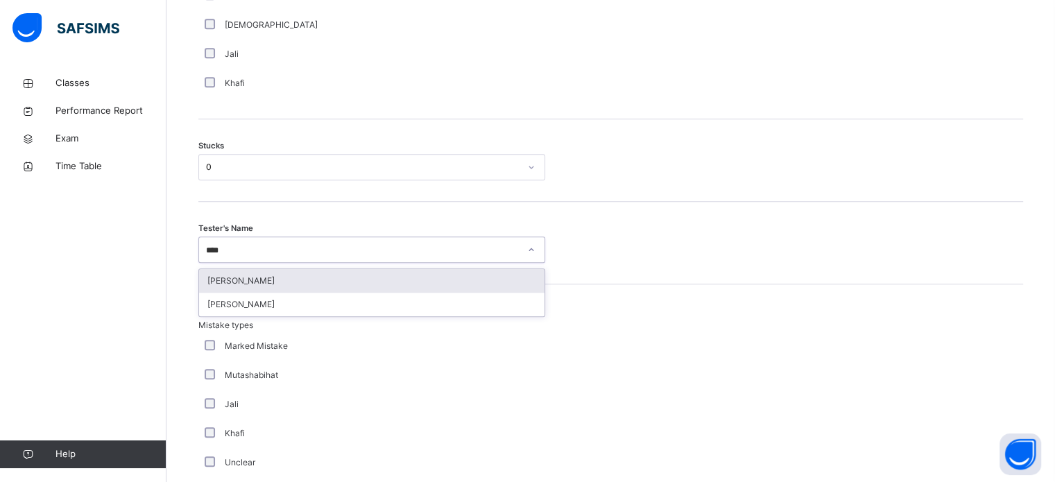
type input "*****"
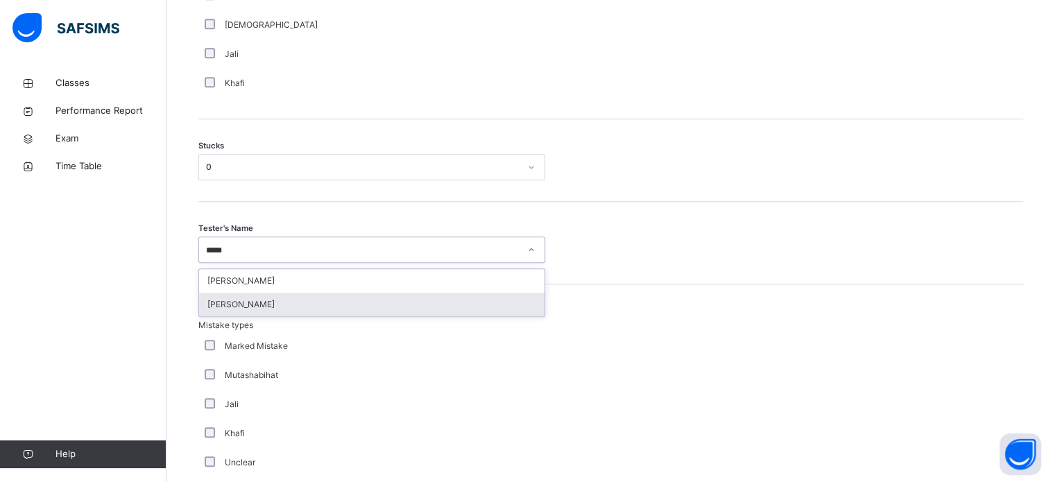
click at [349, 311] on div "[PERSON_NAME]" at bounding box center [371, 305] width 345 height 24
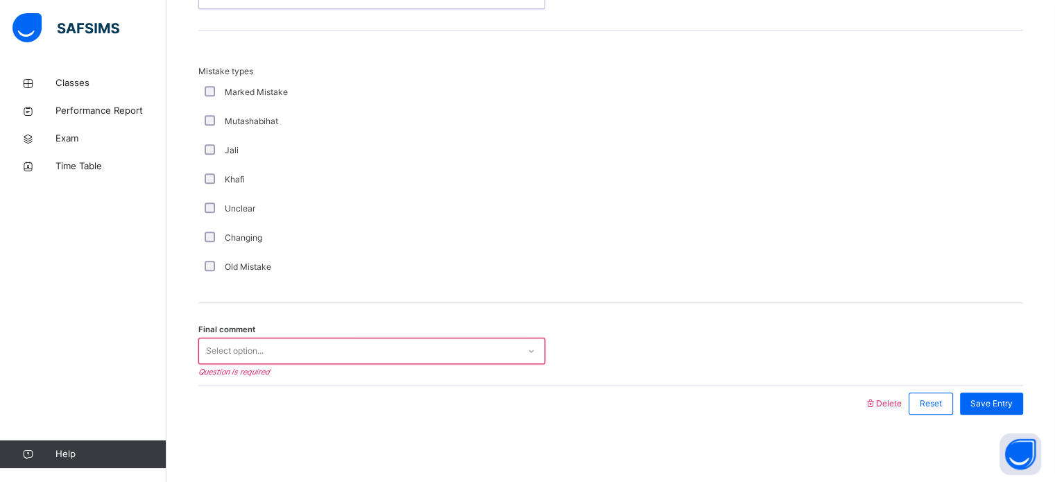
scroll to position [1360, 0]
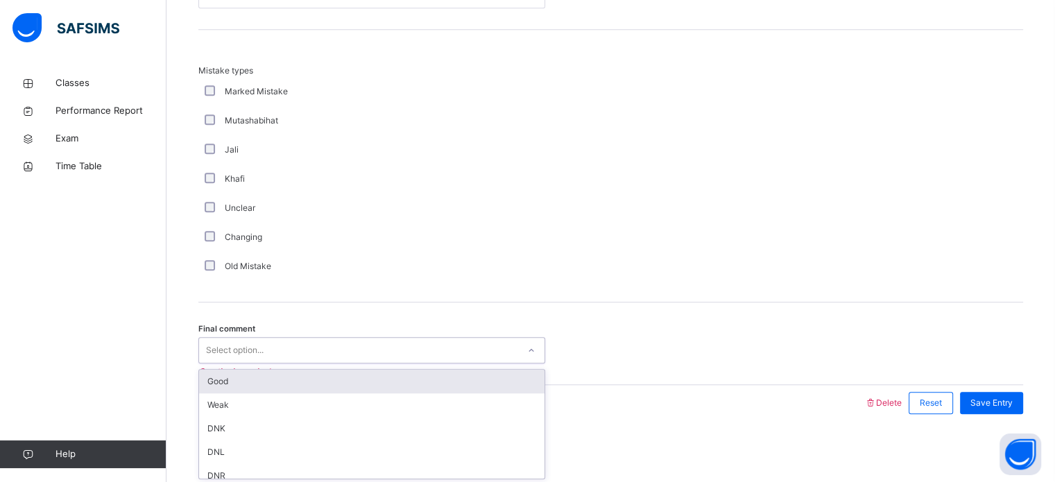
click at [275, 345] on div "Select option..." at bounding box center [358, 350] width 319 height 21
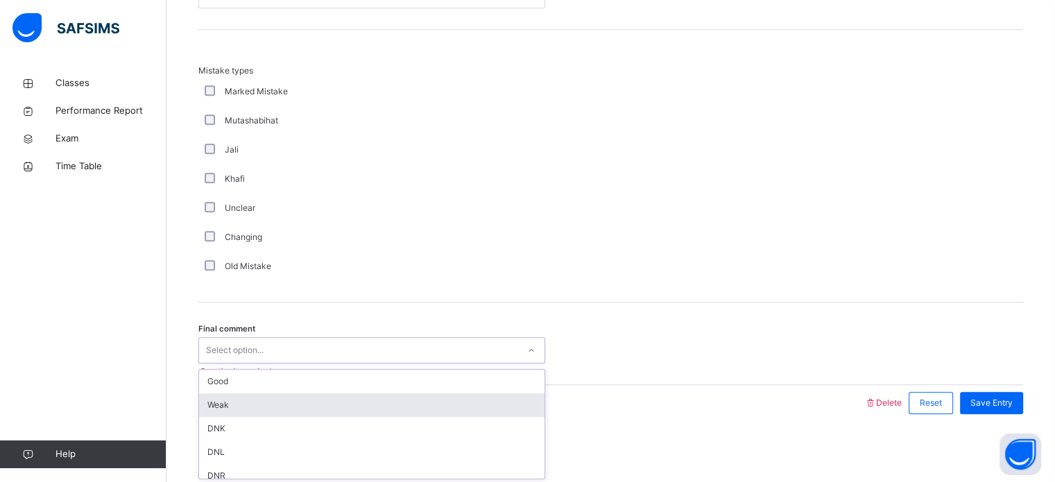
click at [260, 397] on div "Weak" at bounding box center [371, 405] width 345 height 24
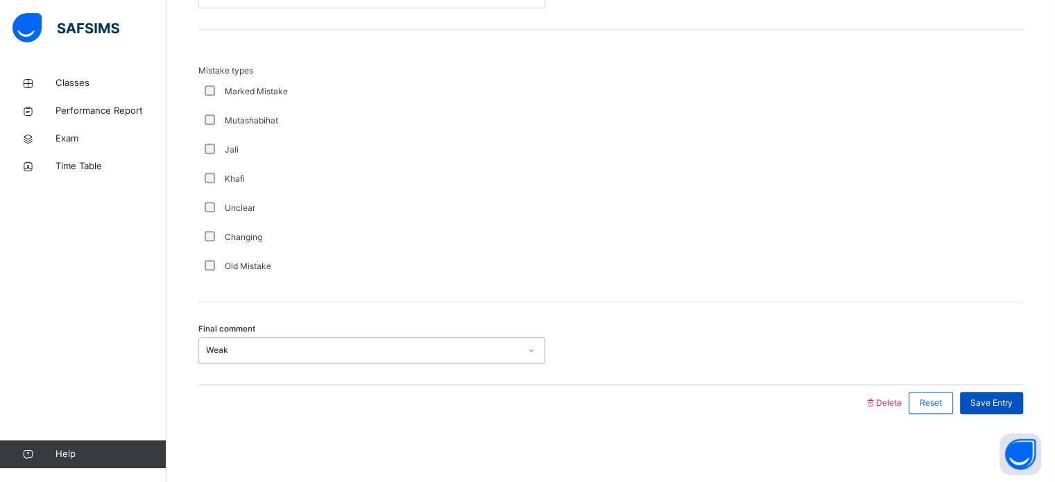
click at [1005, 392] on div "Save Entry" at bounding box center [991, 403] width 63 height 22
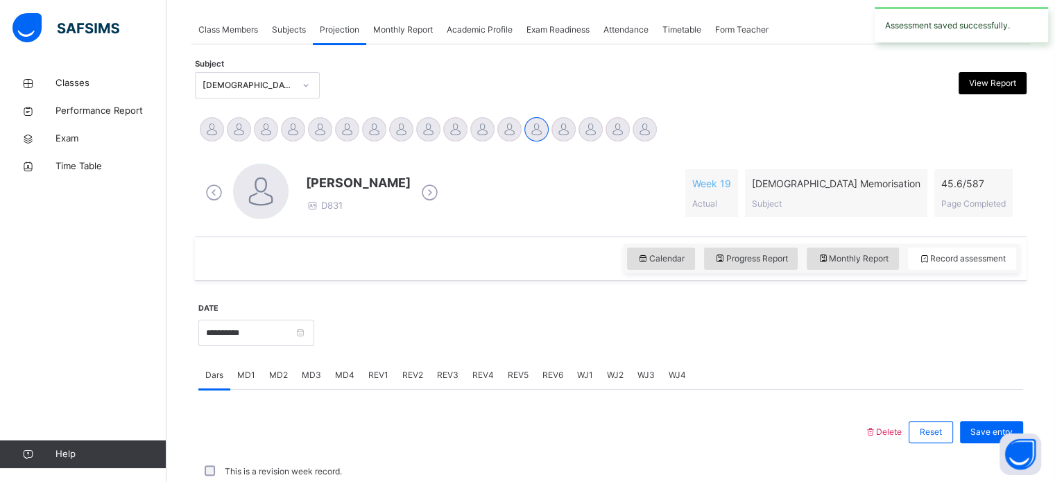
scroll to position [559, 0]
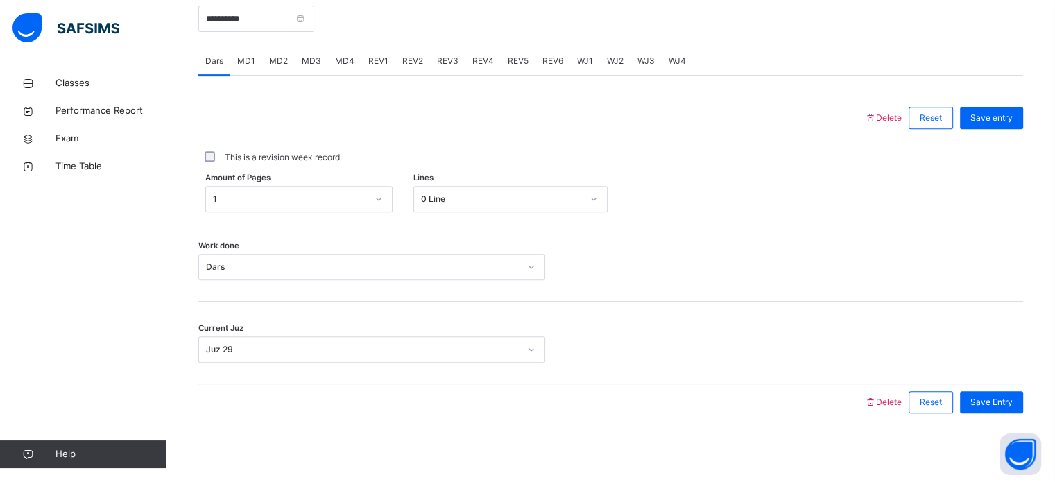
click at [341, 64] on span "MD4" at bounding box center [344, 61] width 19 height 12
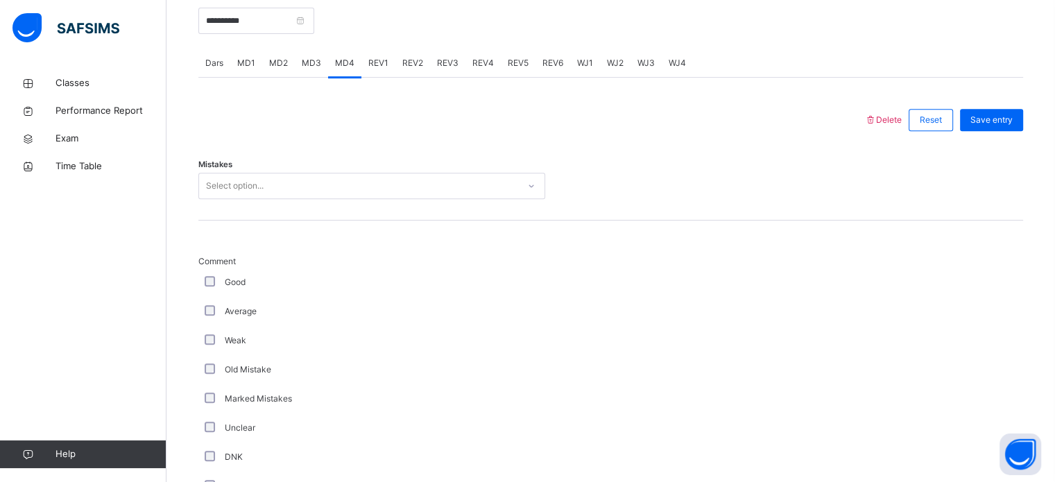
scroll to position [555, 0]
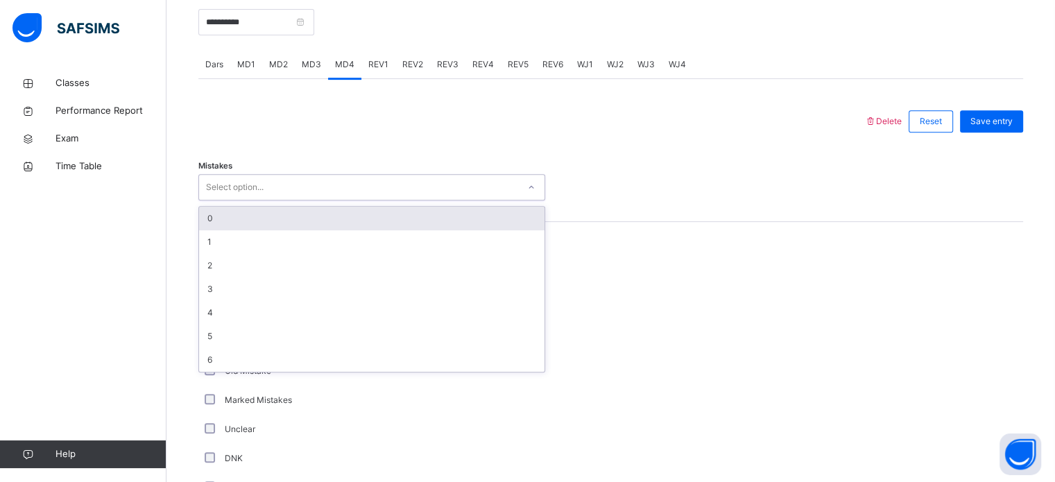
drag, startPoint x: 275, startPoint y: 190, endPoint x: 267, endPoint y: 227, distance: 37.5
click at [267, 200] on div "option 0 focused, 1 of 7. 7 results available. Use Up and Down to choose option…" at bounding box center [371, 187] width 347 height 26
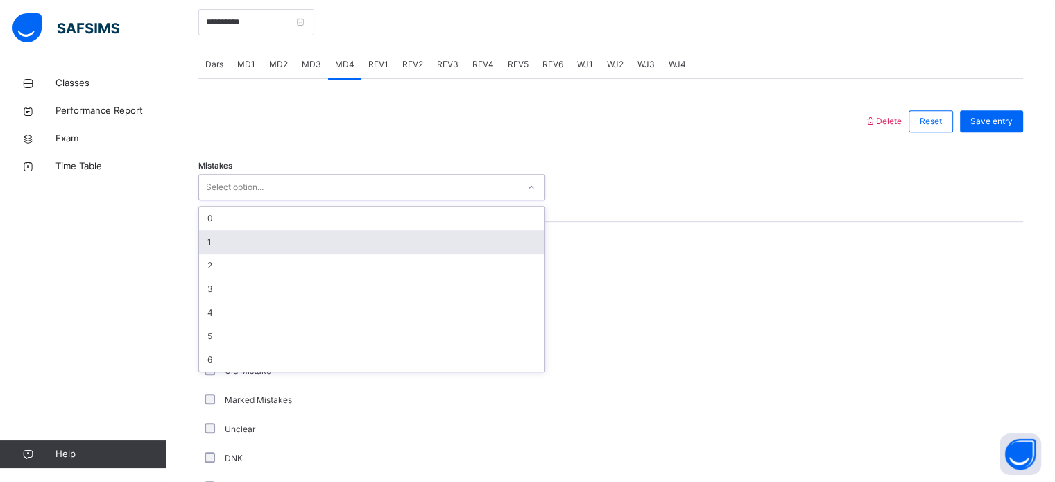
click at [261, 247] on div "1" at bounding box center [371, 242] width 345 height 24
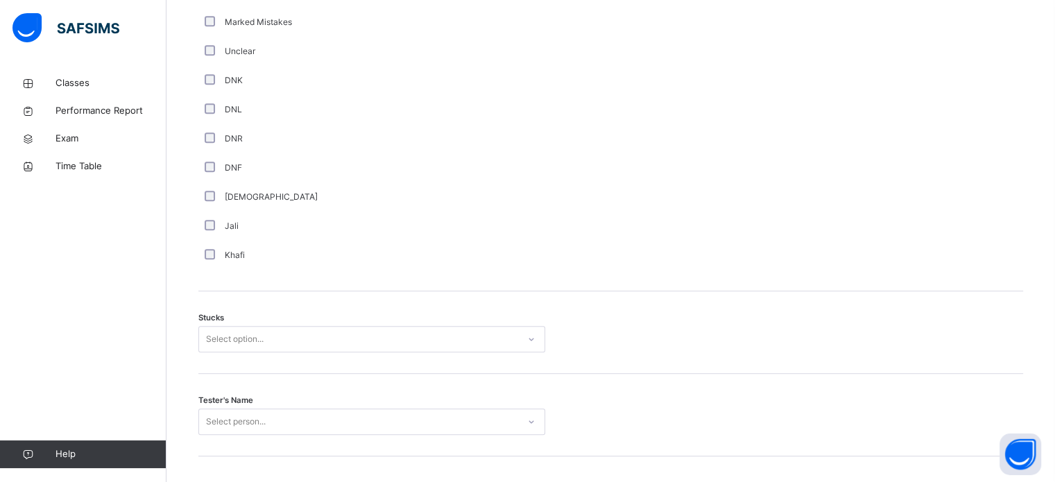
scroll to position [935, 0]
drag, startPoint x: 224, startPoint y: 359, endPoint x: 250, endPoint y: 335, distance: 35.3
click at [250, 335] on div "Stucks Select option..." at bounding box center [610, 331] width 825 height 83
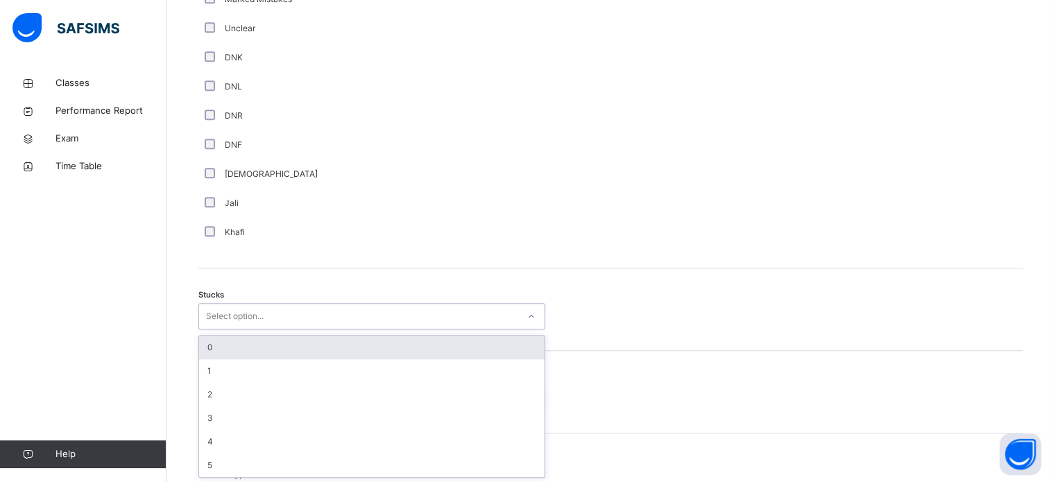
scroll to position [957, 0]
click at [250, 329] on div "option 0 focused, 1 of 6. 6 results available. Use Up and Down to choose option…" at bounding box center [371, 315] width 347 height 26
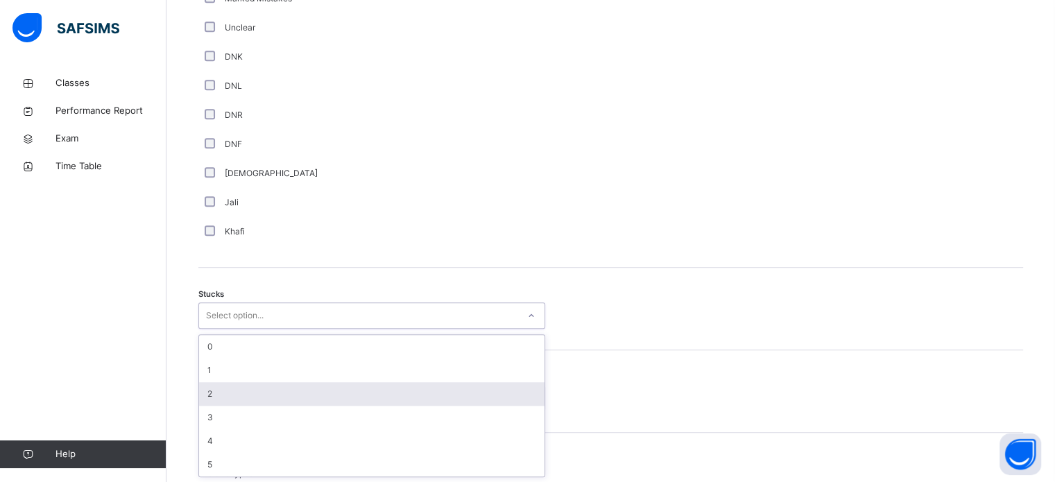
click at [245, 385] on div "2" at bounding box center [371, 394] width 345 height 24
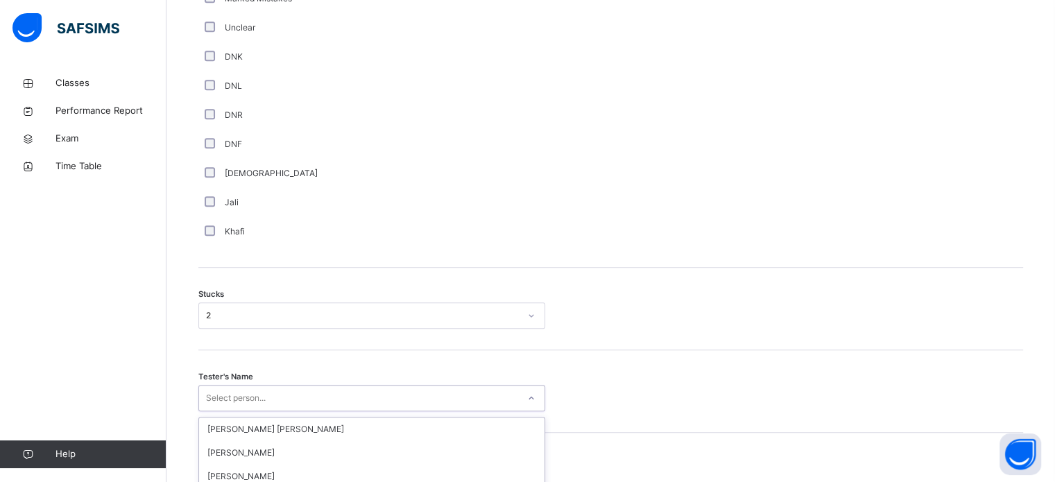
scroll to position [1105, 0]
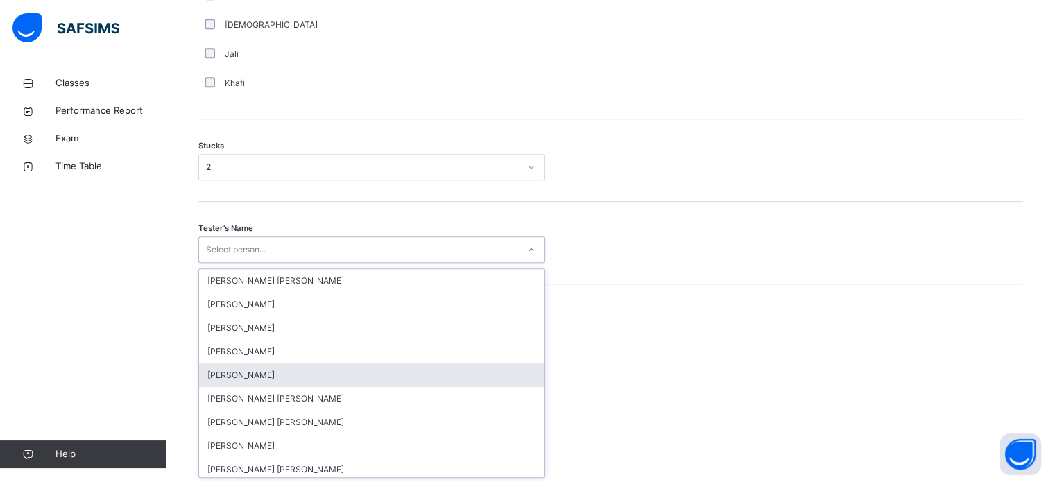
click at [257, 263] on div "option [PERSON_NAME] focused, 5 of 90. 90 results available. Use Up and Down to…" at bounding box center [371, 249] width 347 height 26
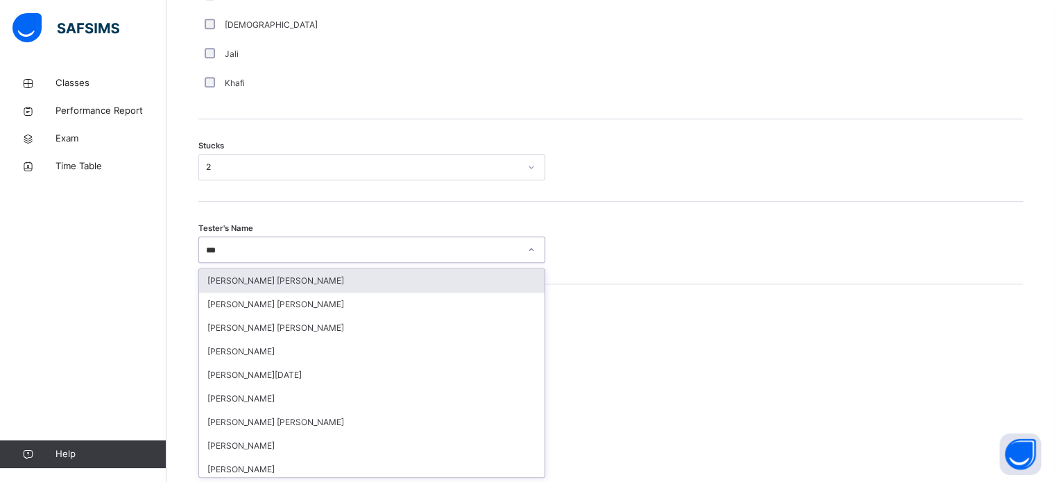
type input "****"
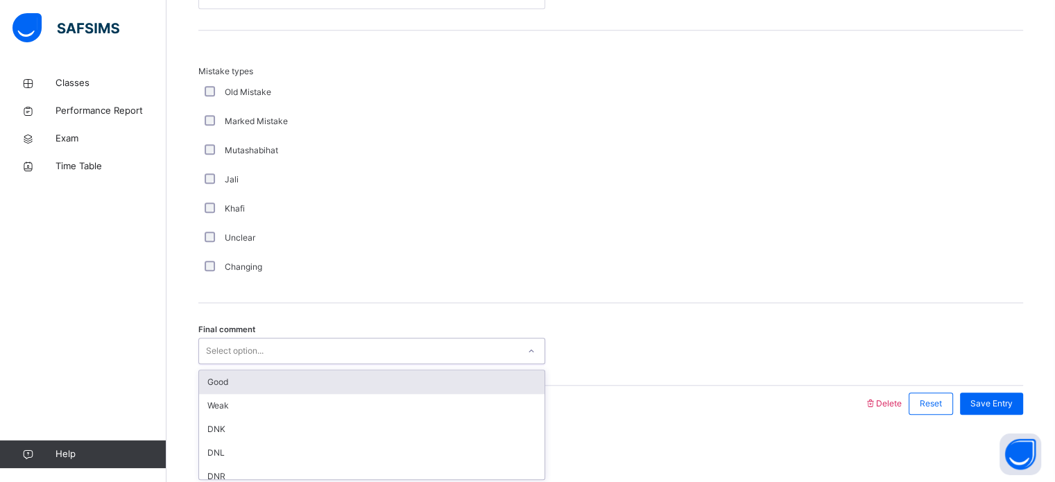
scroll to position [1360, 0]
drag, startPoint x: 311, startPoint y: 354, endPoint x: 309, endPoint y: 385, distance: 31.2
click at [309, 363] on div "option Good focused, 1 of 6. 6 results available. Use Up and Down to choose opt…" at bounding box center [371, 350] width 347 height 26
click at [309, 385] on div "Good" at bounding box center [371, 382] width 345 height 24
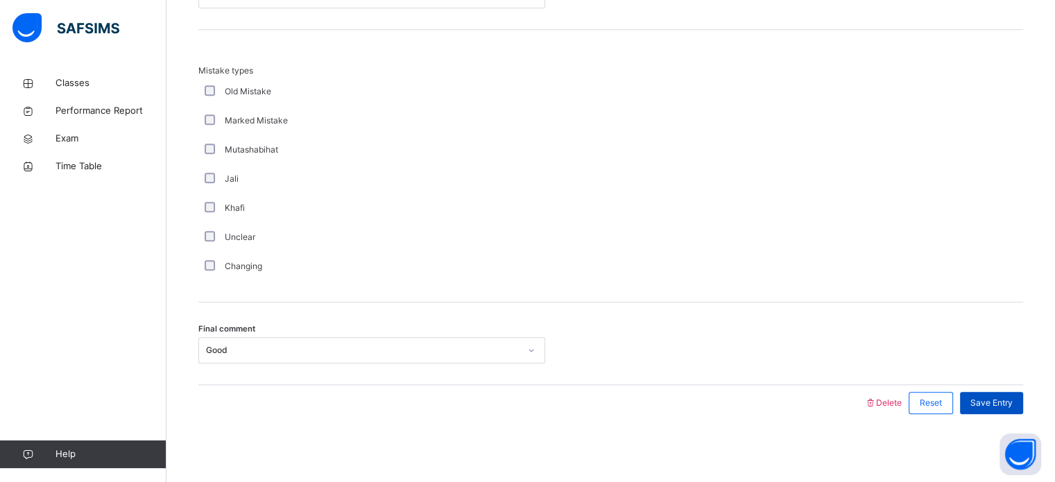
click at [980, 394] on div "Save Entry" at bounding box center [991, 403] width 63 height 22
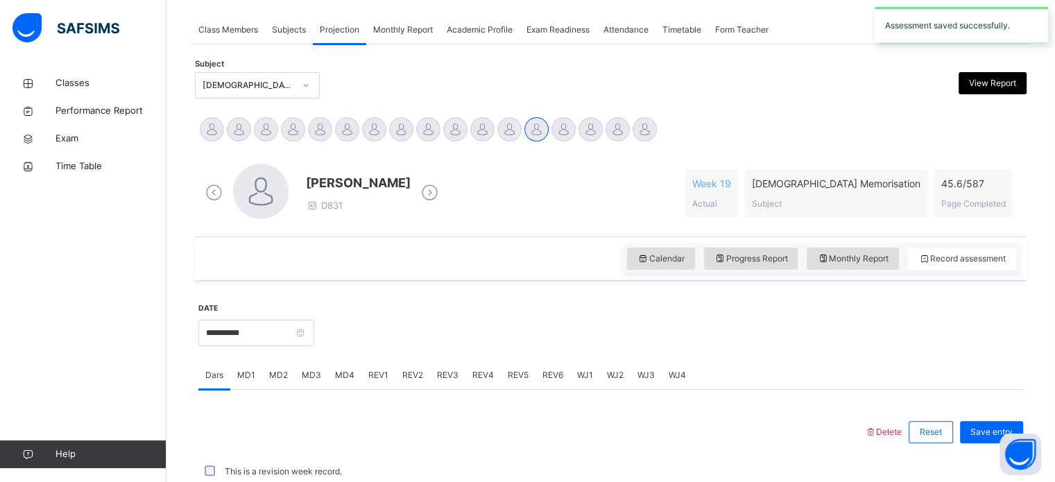
scroll to position [559, 0]
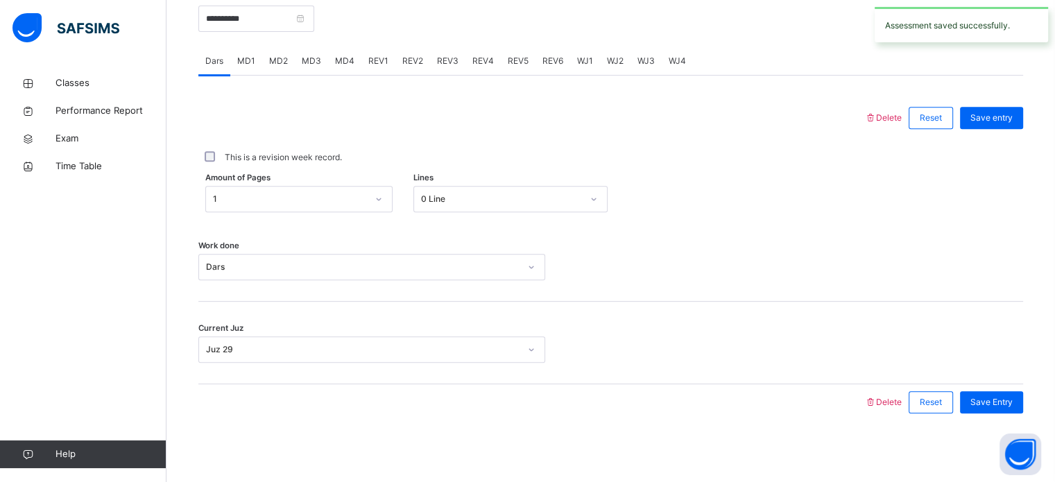
click at [375, 55] on span "REV1" at bounding box center [378, 61] width 20 height 12
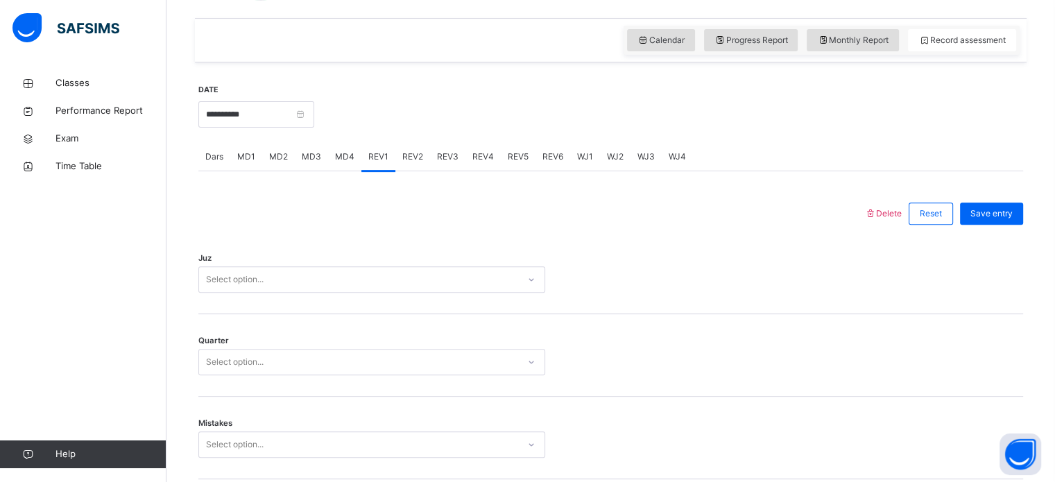
scroll to position [494, 0]
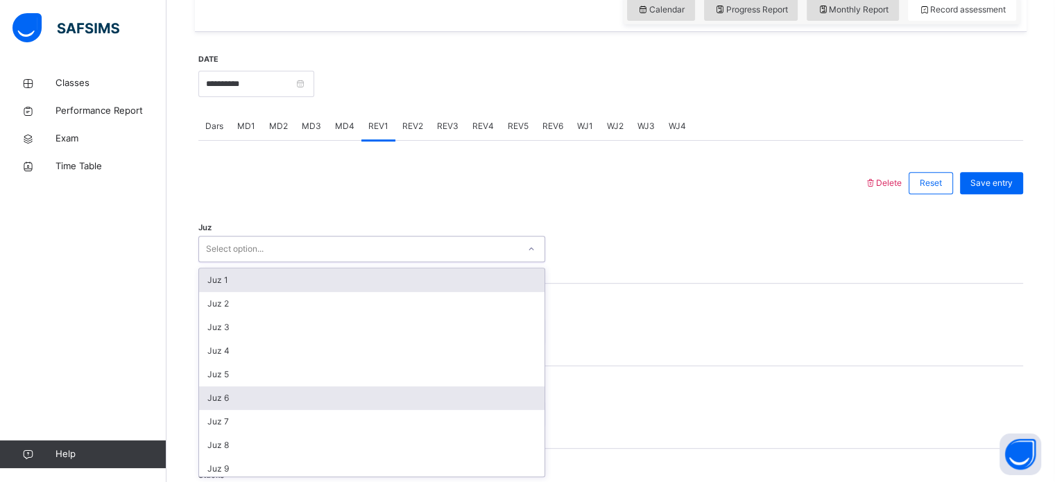
drag, startPoint x: 304, startPoint y: 282, endPoint x: 302, endPoint y: 395, distance: 112.4
click at [302, 262] on div "option Juz 1 focused, 1 of 30. 30 results available. Use Up and Down to choose …" at bounding box center [371, 249] width 347 height 26
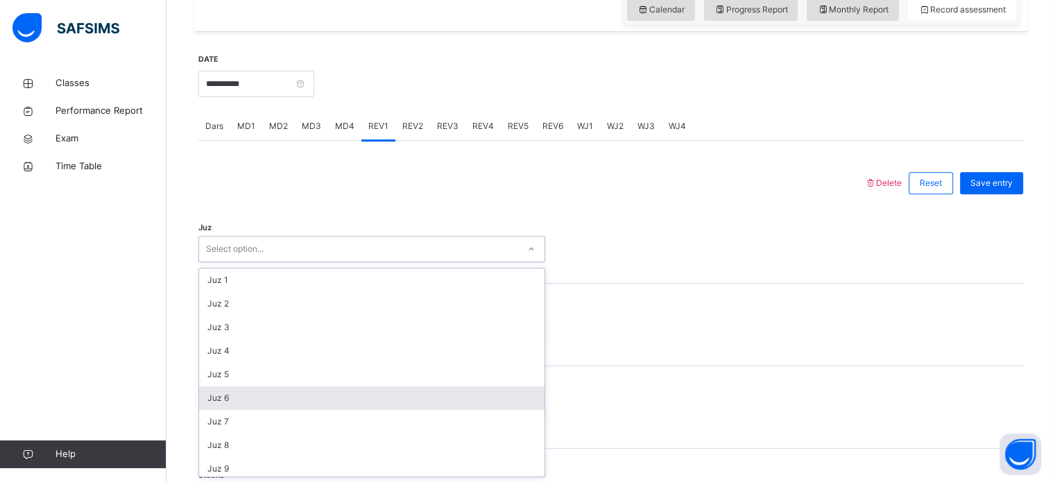
scroll to position [499, 0]
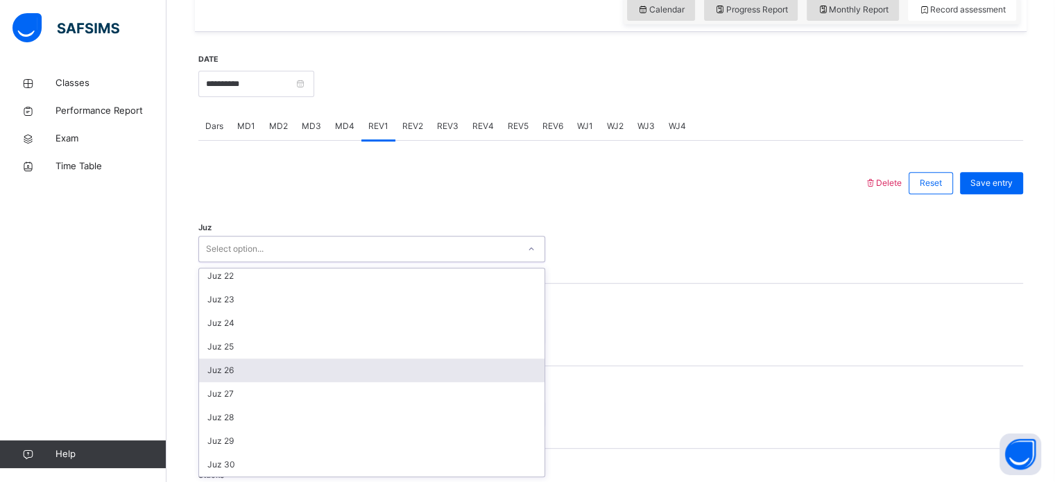
click at [310, 378] on div "Juz 26" at bounding box center [371, 371] width 345 height 24
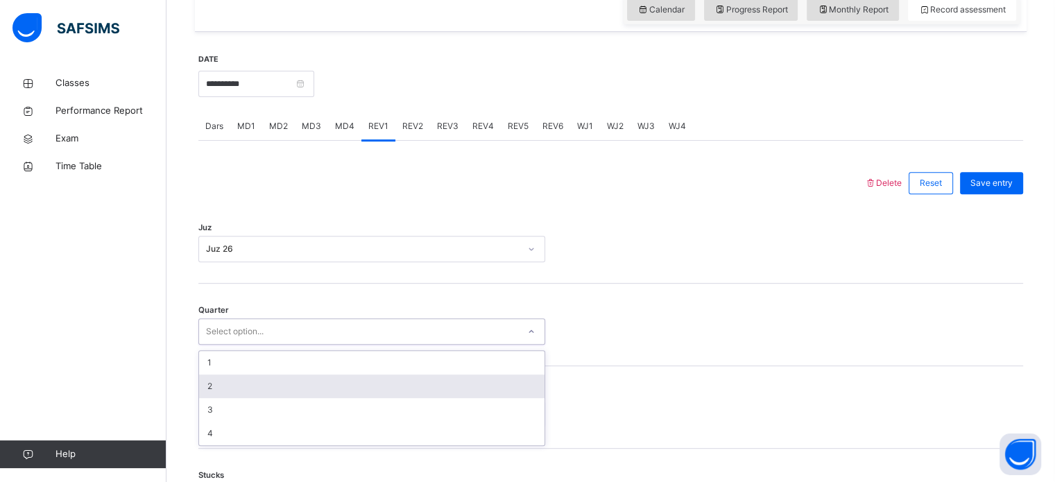
drag, startPoint x: 320, startPoint y: 332, endPoint x: 301, endPoint y: 446, distance: 115.4
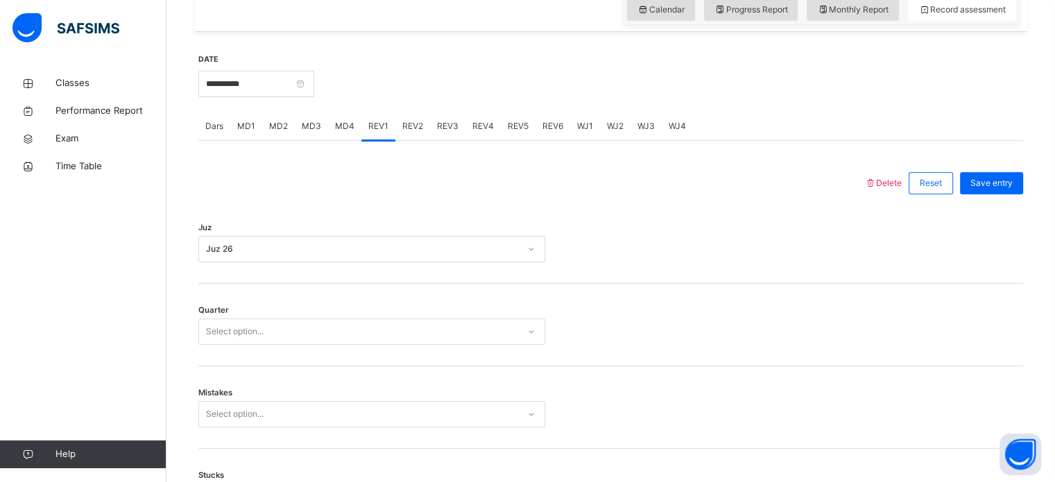
click at [301, 446] on div "Mistakes Select option..." at bounding box center [610, 407] width 825 height 83
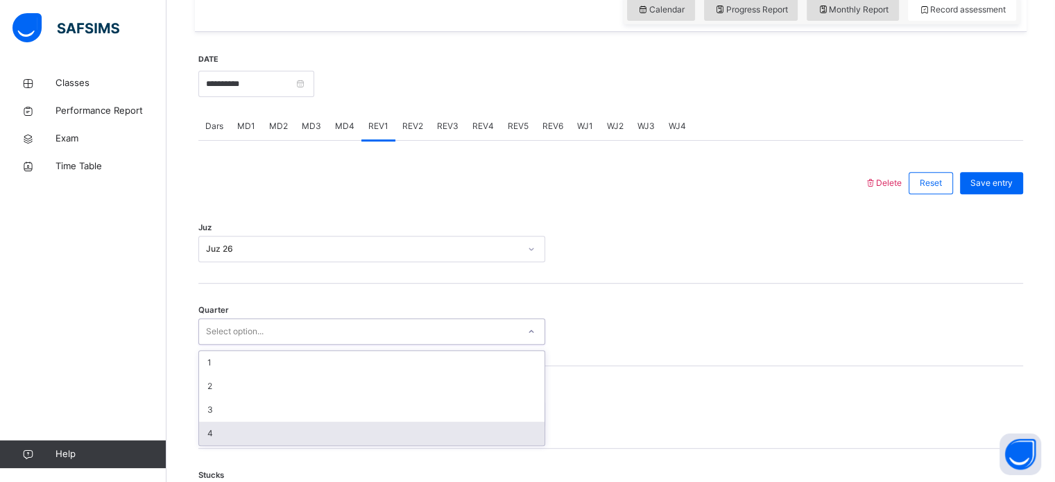
drag, startPoint x: 351, startPoint y: 334, endPoint x: 330, endPoint y: 428, distance: 95.9
click at [330, 345] on div "option 4 focused, 4 of 4. 4 results available. Use Up and Down to choose option…" at bounding box center [371, 331] width 347 height 26
click at [330, 428] on div "4" at bounding box center [371, 434] width 345 height 24
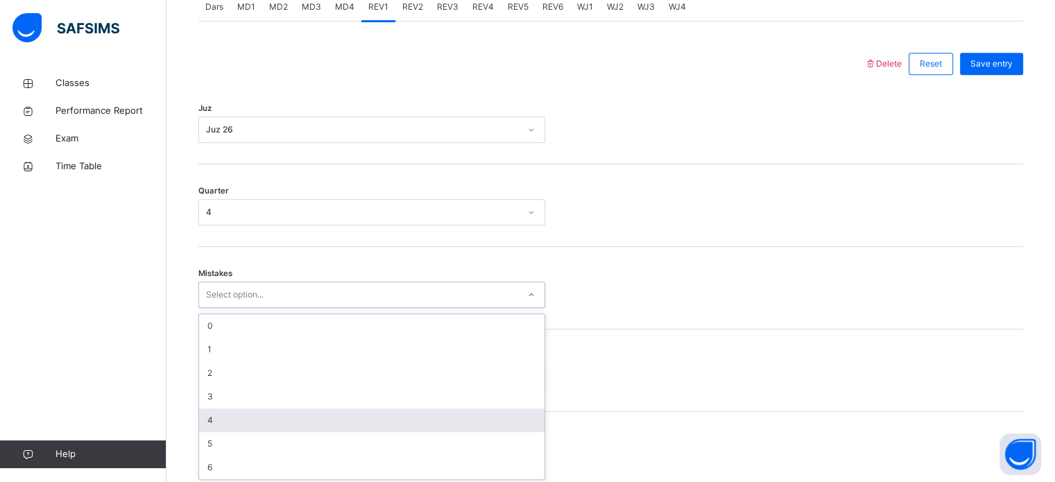
scroll to position [616, 0]
click at [316, 305] on div "option 4 focused, 5 of 7. 7 results available. Use Up and Down to choose option…" at bounding box center [371, 292] width 347 height 26
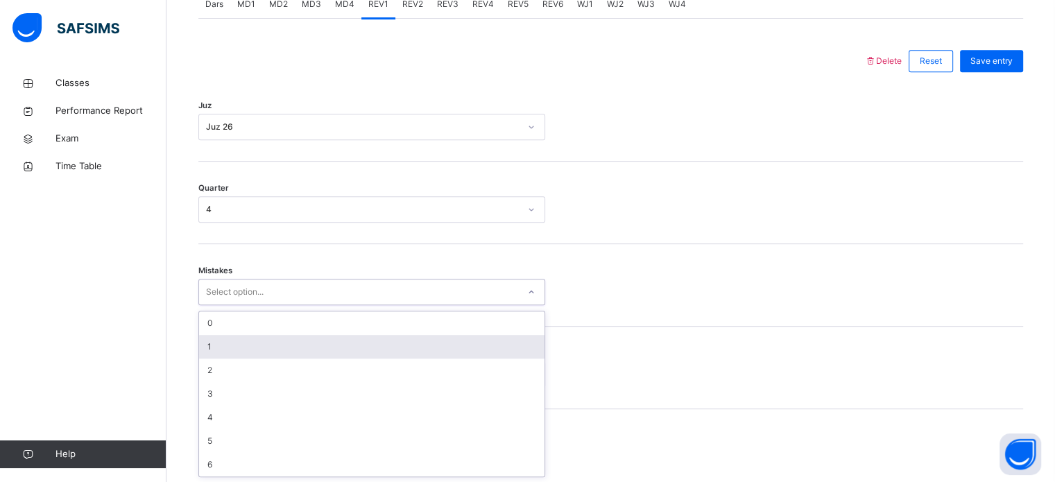
click at [308, 339] on div "1" at bounding box center [371, 347] width 345 height 24
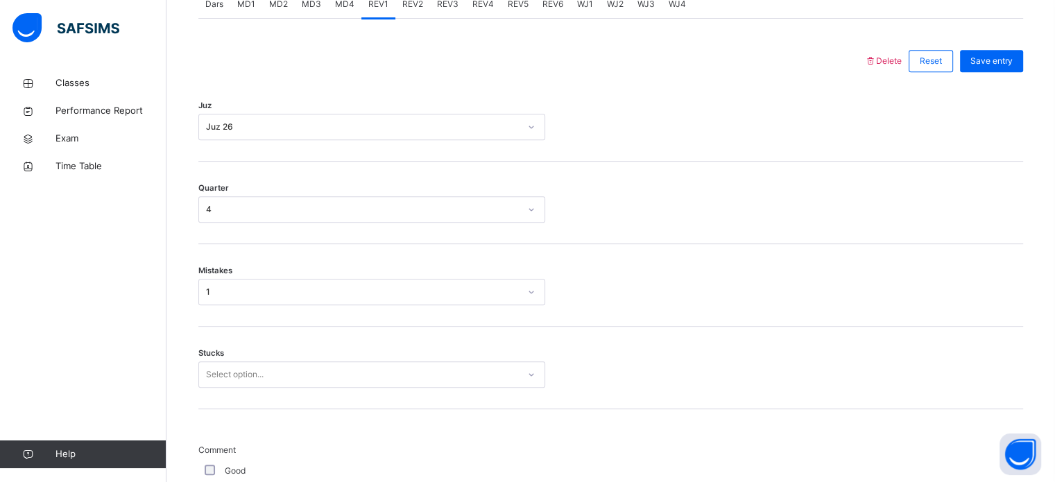
click at [239, 359] on div "Stucks Select option..." at bounding box center [610, 368] width 825 height 83
click at [239, 365] on div "Select option..." at bounding box center [235, 374] width 58 height 26
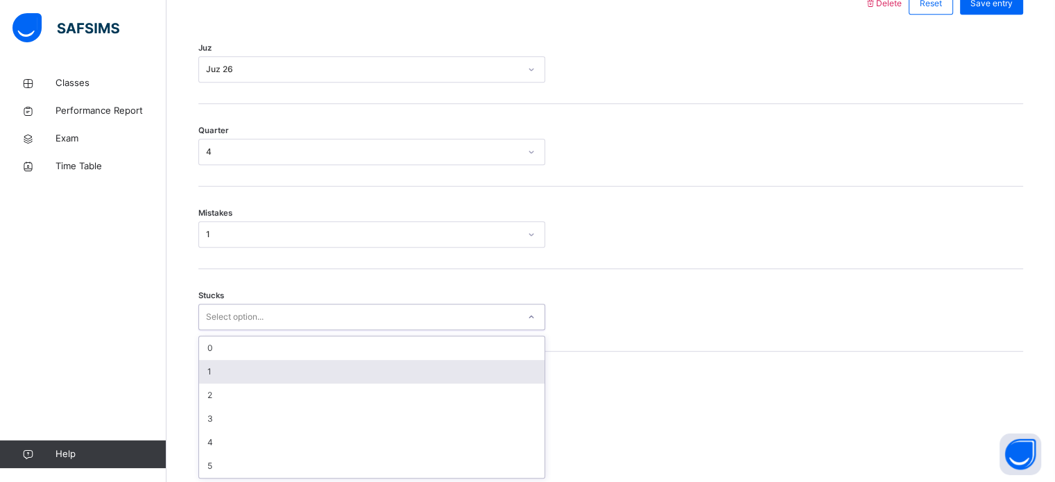
scroll to position [674, 0]
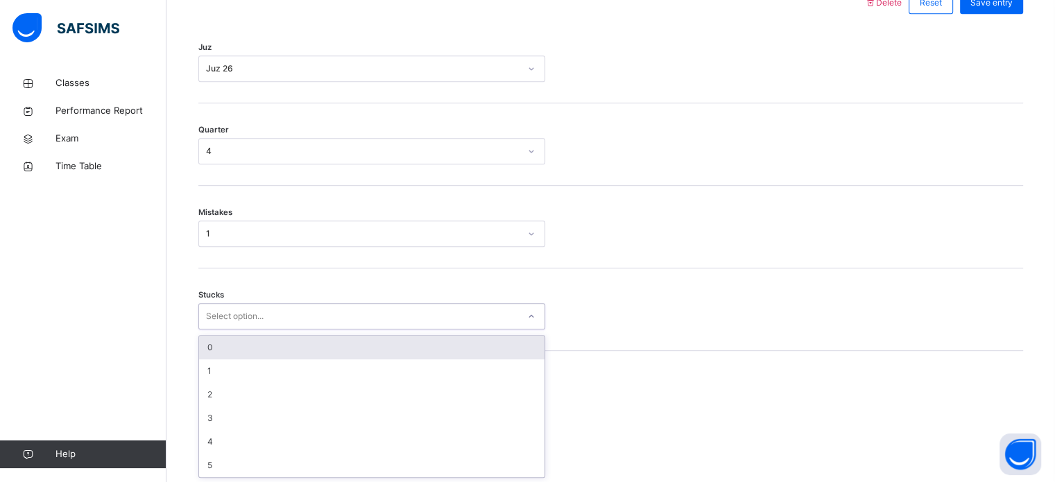
click at [252, 349] on div "0" at bounding box center [371, 348] width 345 height 24
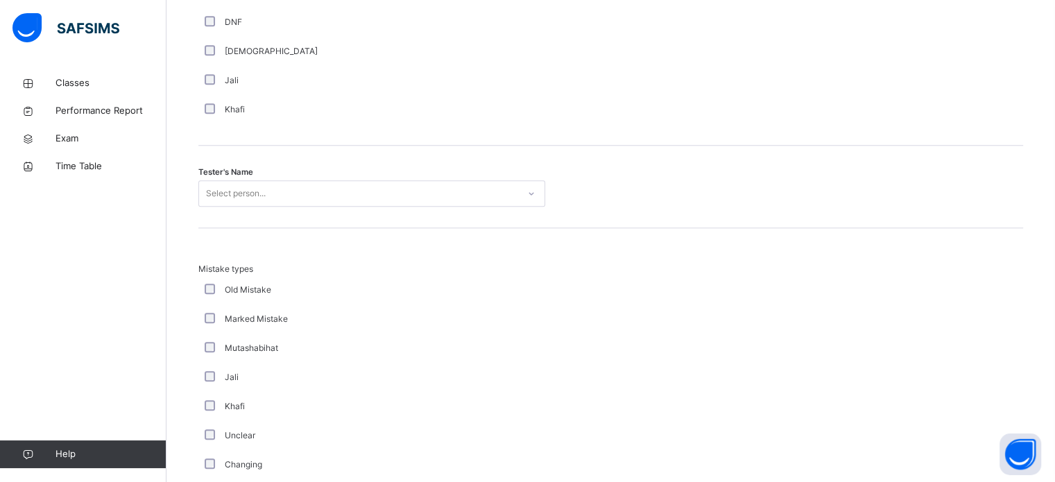
scroll to position [1328, 0]
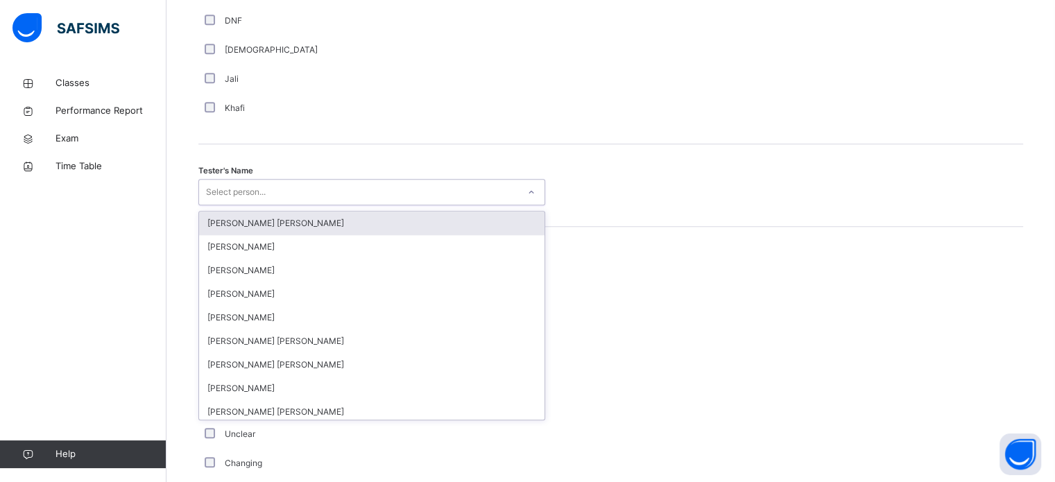
click at [309, 189] on div "Select person..." at bounding box center [358, 192] width 319 height 21
type input "****"
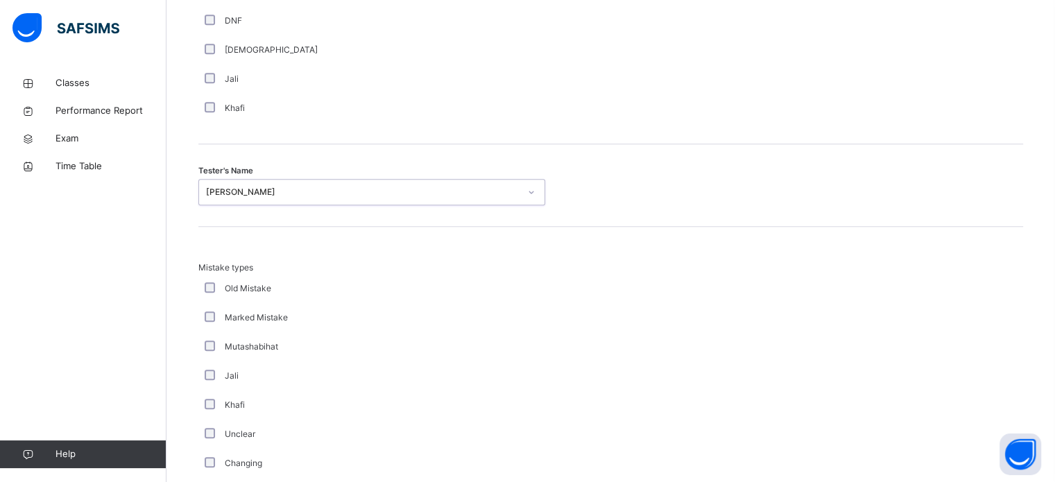
scroll to position [1525, 0]
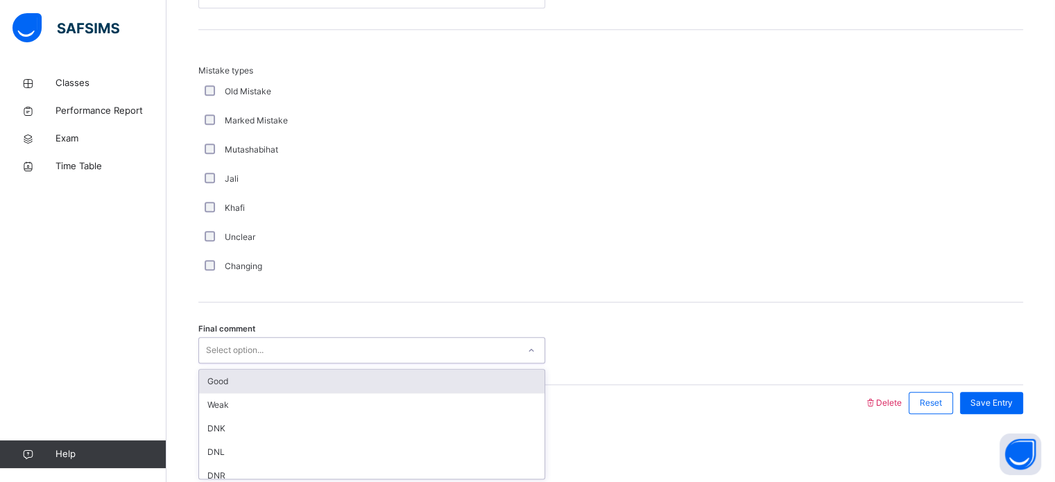
click at [253, 341] on div "Select option..." at bounding box center [235, 350] width 58 height 26
click at [255, 379] on div "Good" at bounding box center [371, 382] width 345 height 24
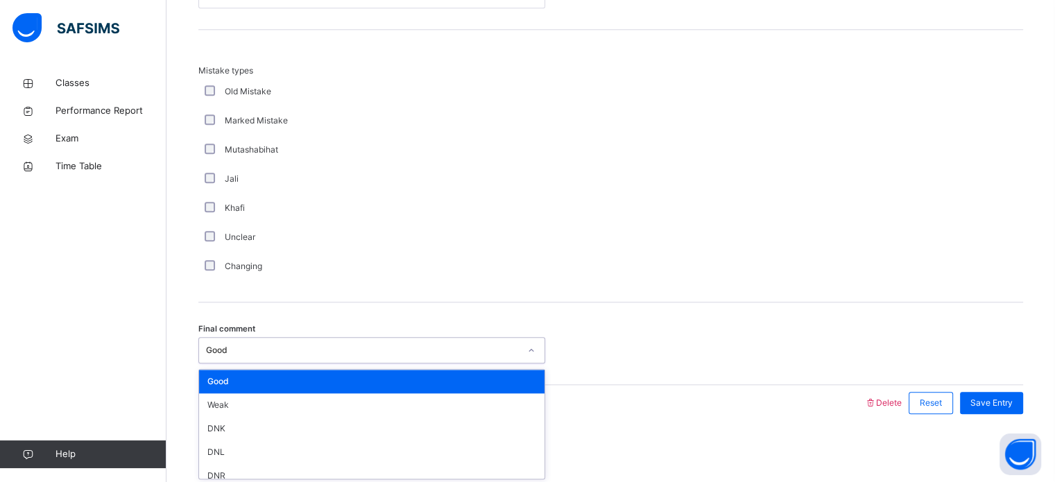
click at [427, 344] on div "Good" at bounding box center [362, 350] width 313 height 12
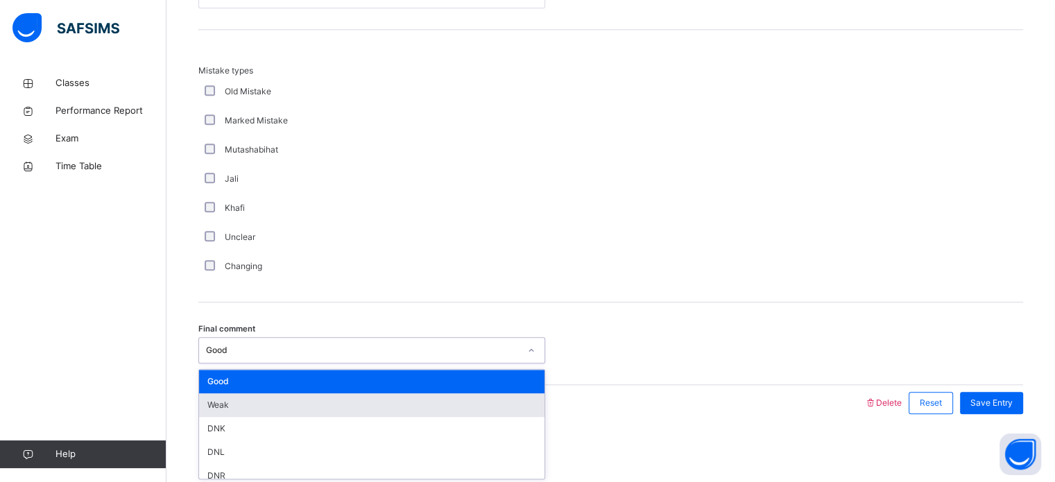
click at [408, 406] on div "Weak" at bounding box center [371, 405] width 345 height 24
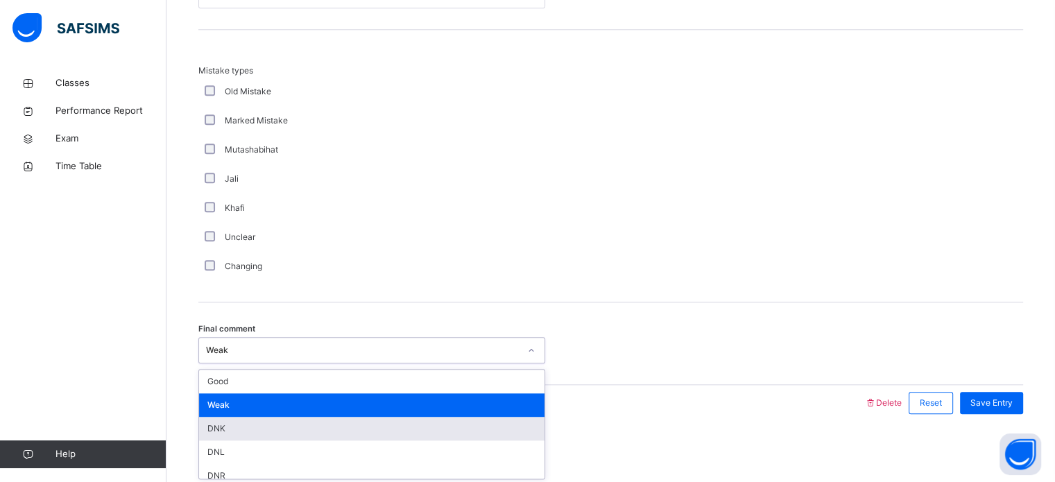
drag, startPoint x: 432, startPoint y: 346, endPoint x: 411, endPoint y: 431, distance: 87.3
click at [411, 363] on div "option Weak, selected. option DNK focused, 3 of 6. 6 results available. Use Up …" at bounding box center [371, 350] width 347 height 26
click at [411, 431] on div "DNK" at bounding box center [371, 429] width 345 height 24
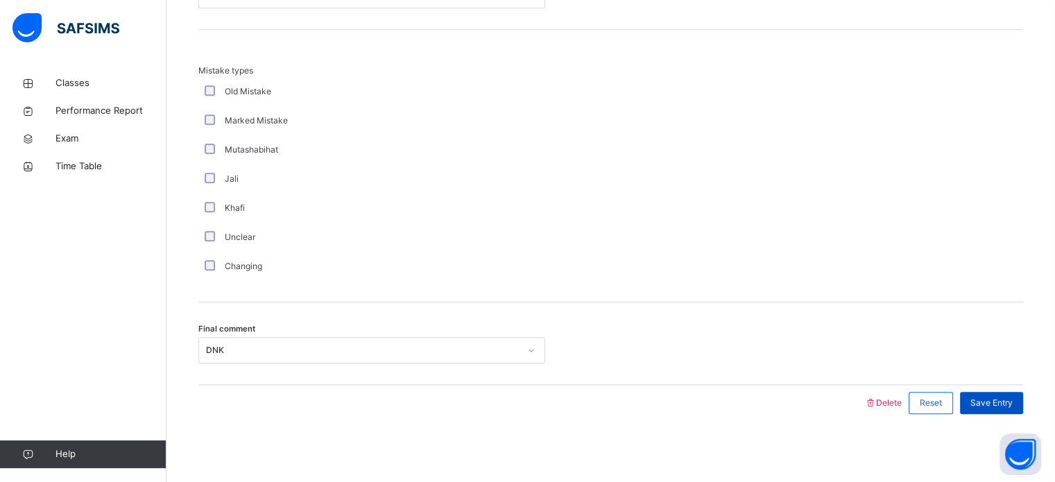
click at [1012, 397] on span "Save Entry" at bounding box center [991, 403] width 42 height 12
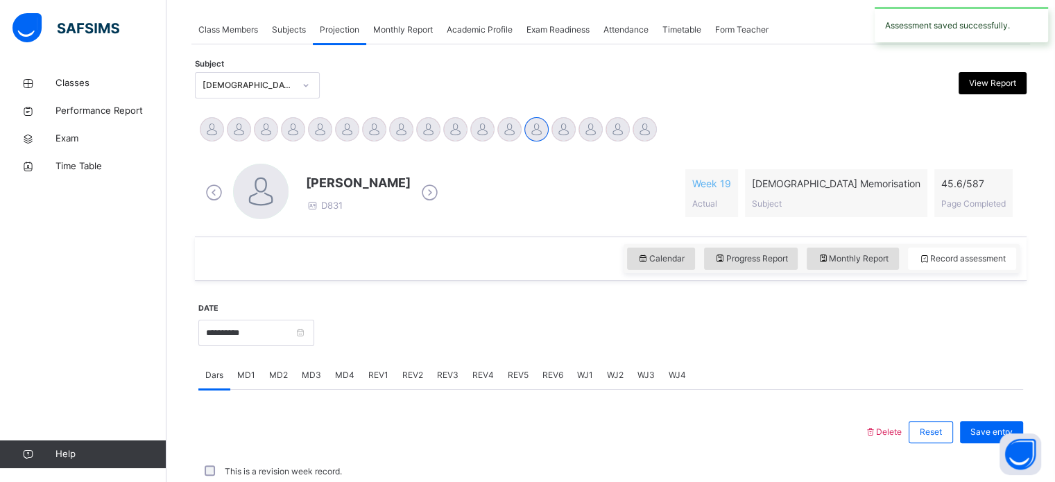
scroll to position [559, 0]
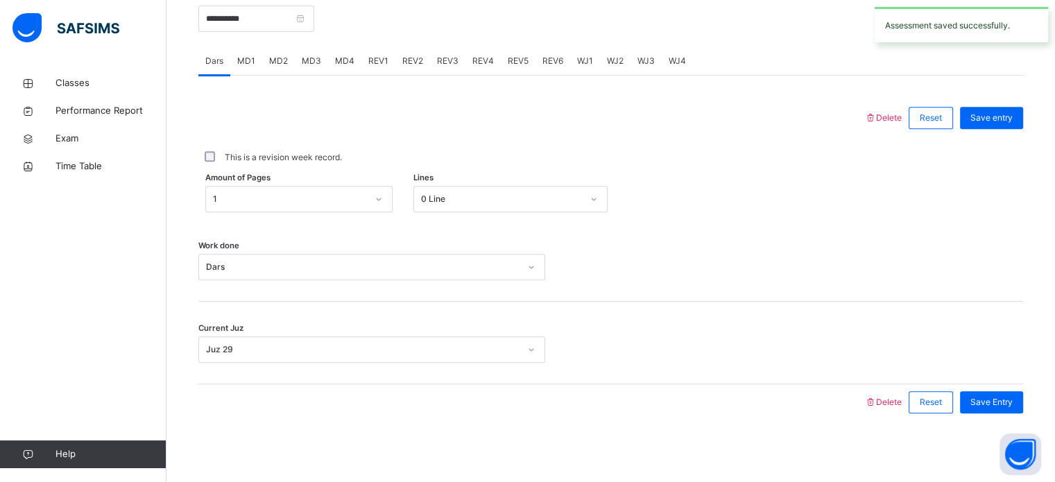
click at [406, 66] on span "REV2" at bounding box center [412, 61] width 21 height 12
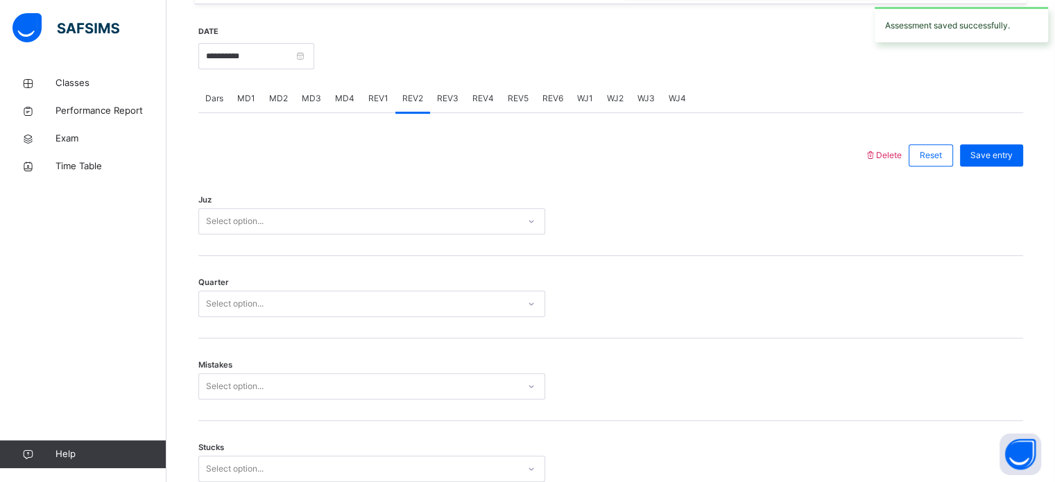
scroll to position [524, 0]
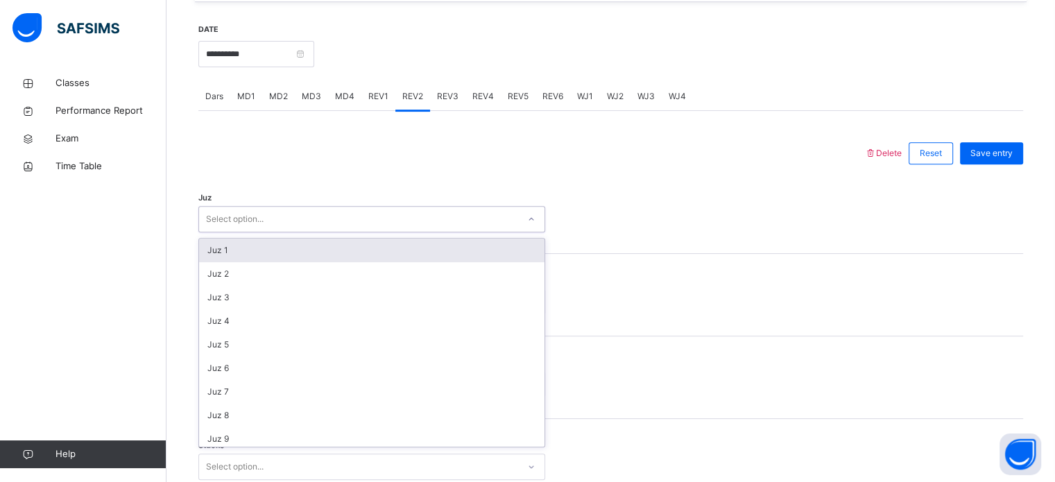
click at [316, 216] on div "Select option..." at bounding box center [358, 219] width 319 height 21
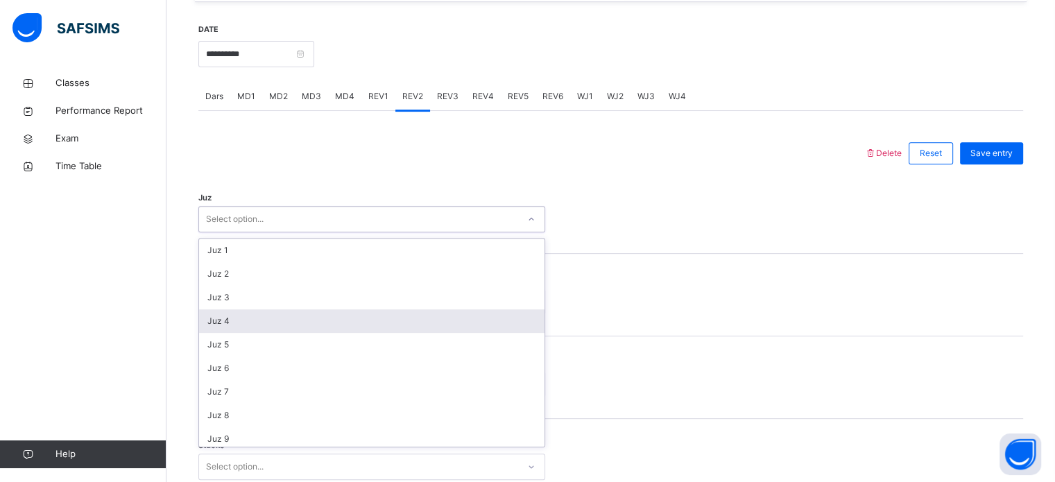
scroll to position [499, 0]
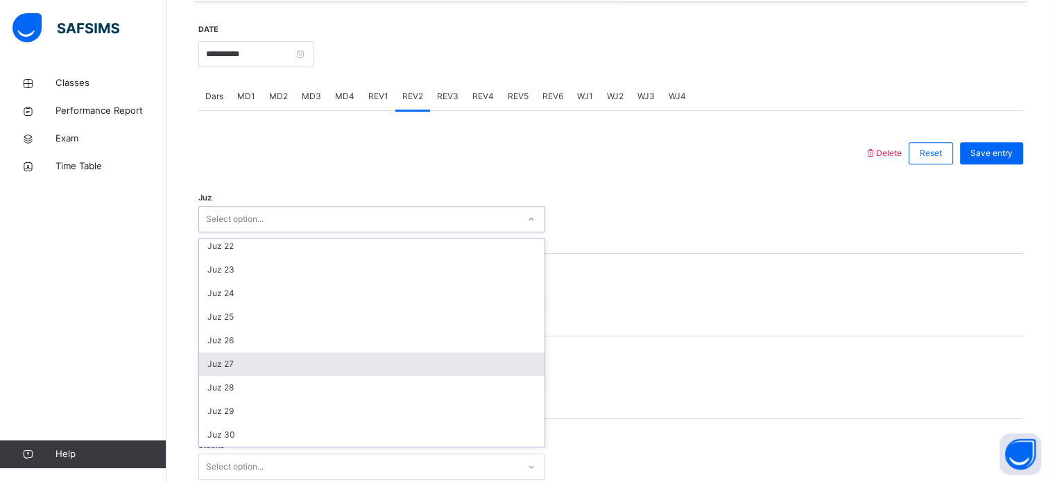
click at [280, 371] on div "Juz 27" at bounding box center [371, 364] width 345 height 24
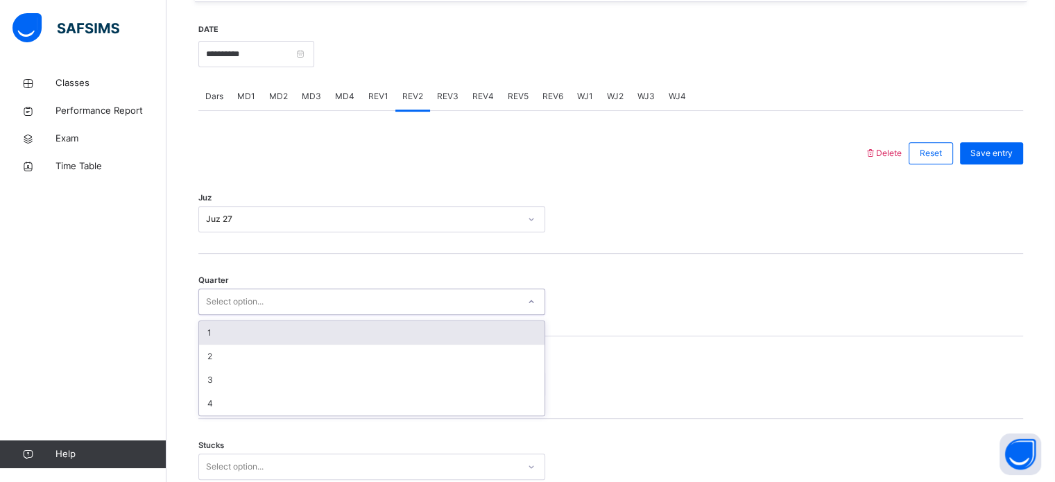
click at [302, 309] on div "Select option..." at bounding box center [358, 301] width 319 height 21
click at [296, 327] on div "1" at bounding box center [371, 333] width 345 height 24
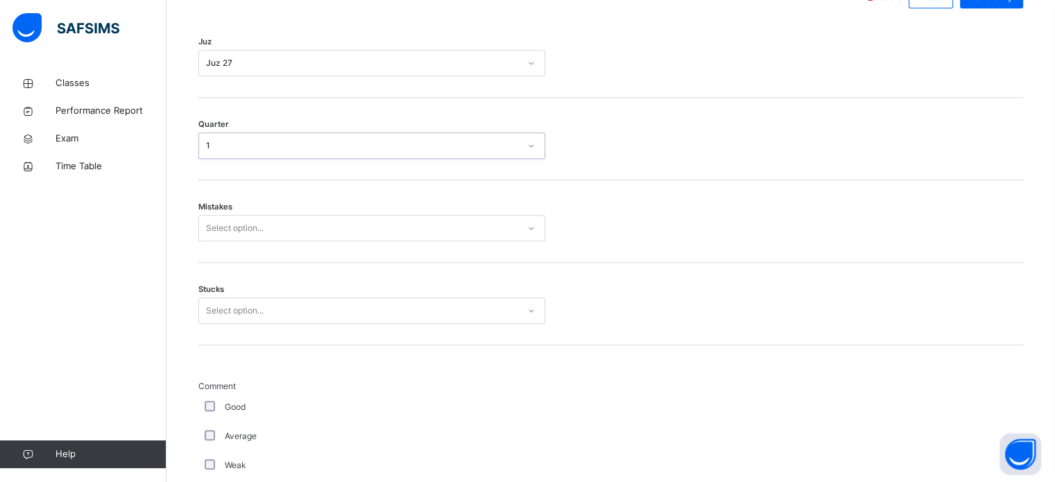
scroll to position [699, 0]
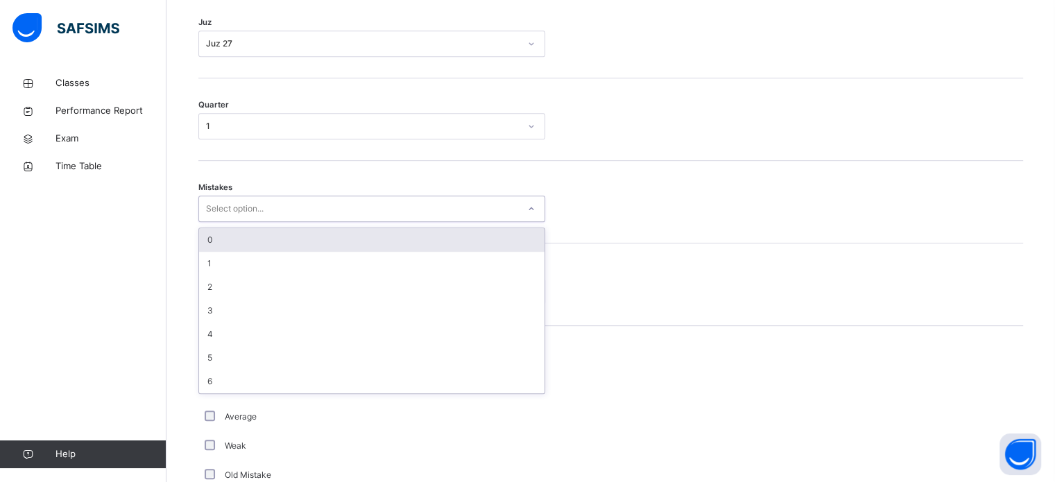
click at [277, 209] on div "Select option..." at bounding box center [358, 208] width 319 height 21
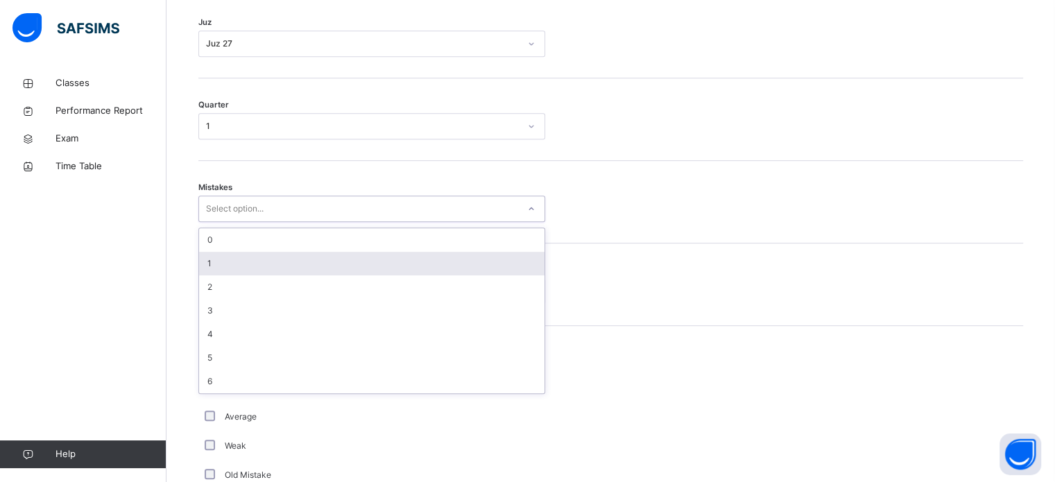
click at [261, 271] on div "1" at bounding box center [371, 264] width 345 height 24
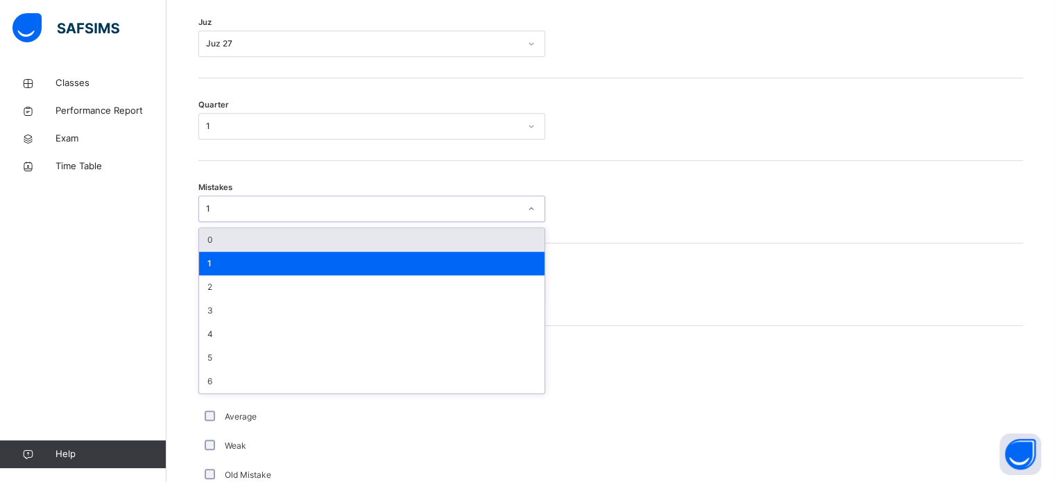
click at [288, 202] on div "1" at bounding box center [362, 208] width 313 height 12
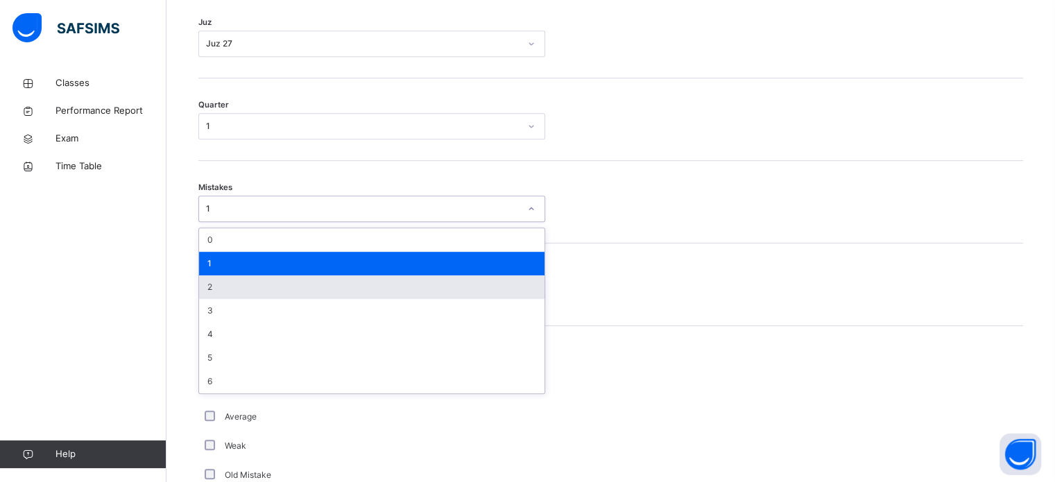
click at [263, 295] on div "2" at bounding box center [371, 287] width 345 height 24
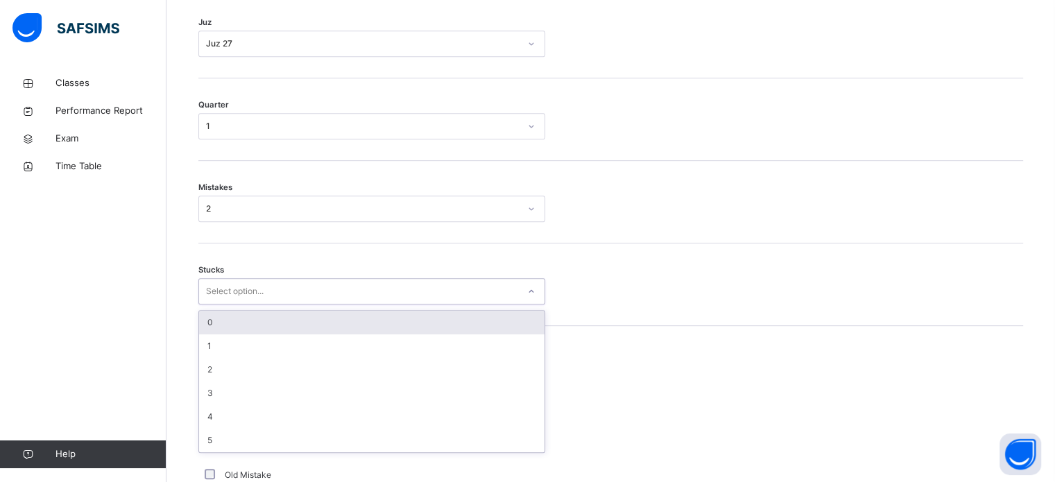
click at [255, 302] on div "Select option..." at bounding box center [371, 291] width 347 height 26
click at [264, 321] on div "0" at bounding box center [371, 323] width 345 height 24
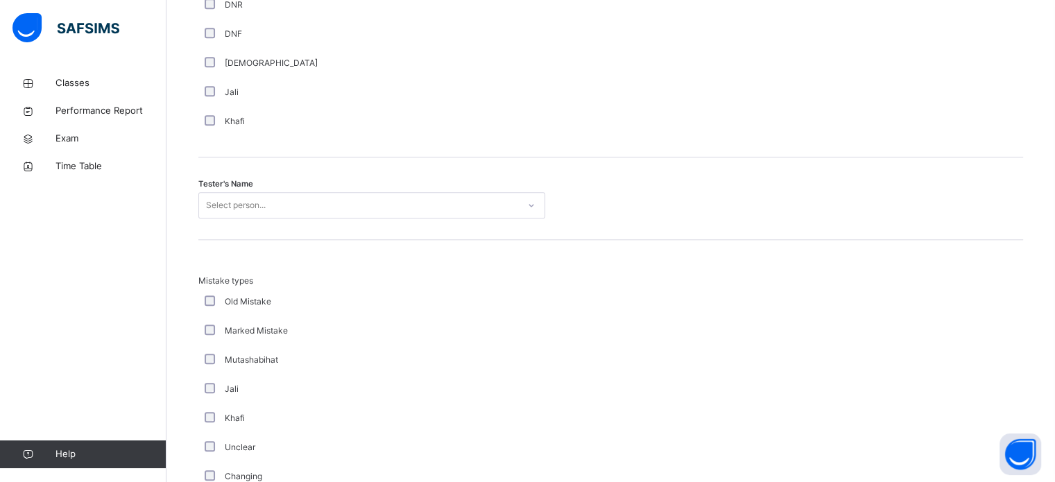
scroll to position [1314, 0]
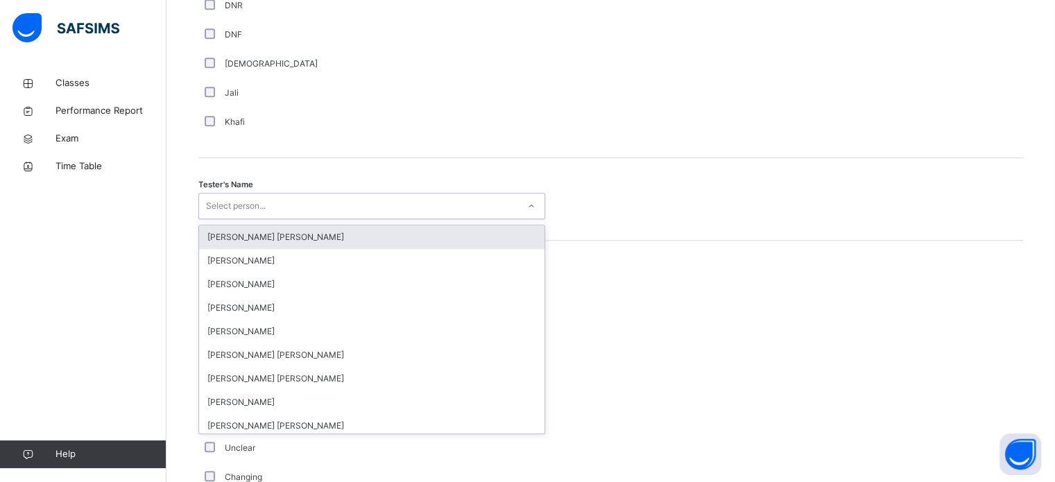
click at [244, 207] on div "Select person..." at bounding box center [236, 206] width 60 height 26
type input "****"
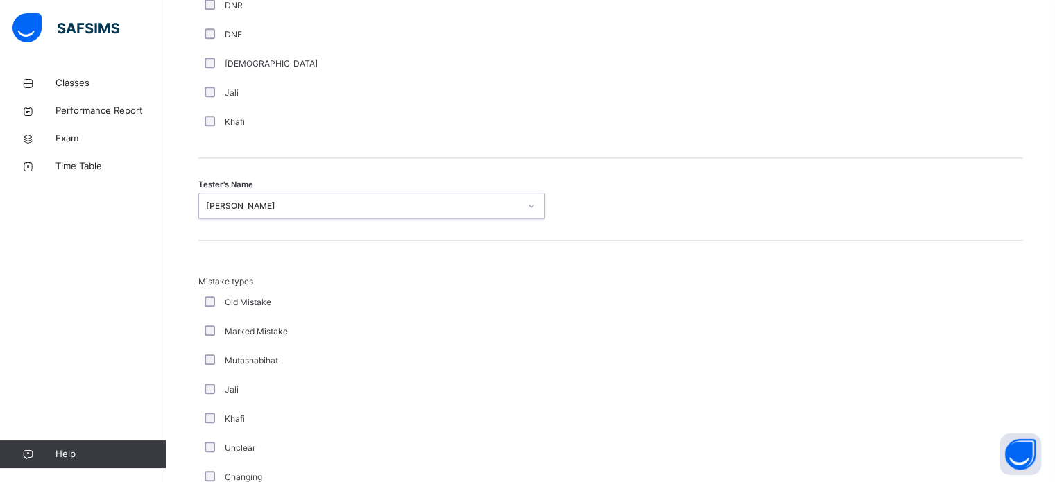
scroll to position [1525, 0]
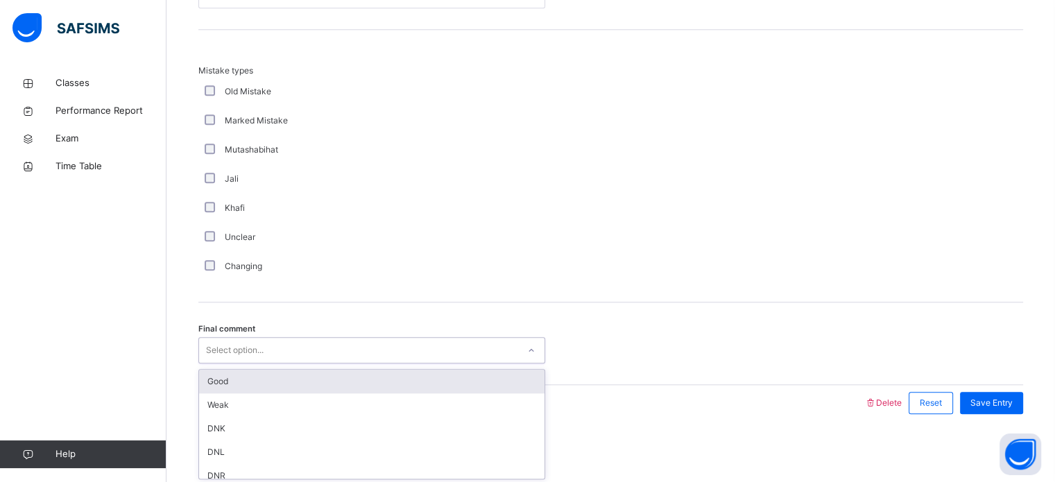
click at [311, 348] on div "Select option..." at bounding box center [358, 350] width 319 height 21
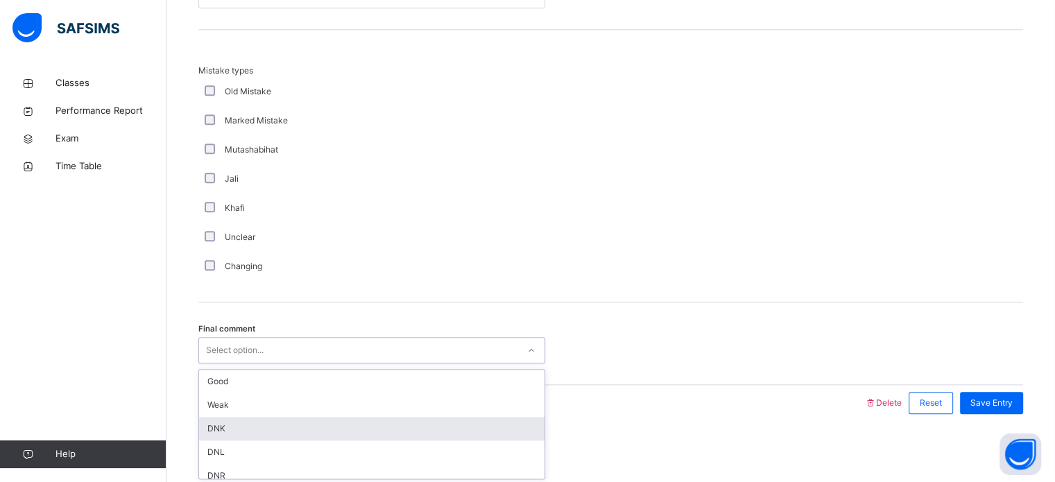
click at [293, 430] on div "DNK" at bounding box center [371, 429] width 345 height 24
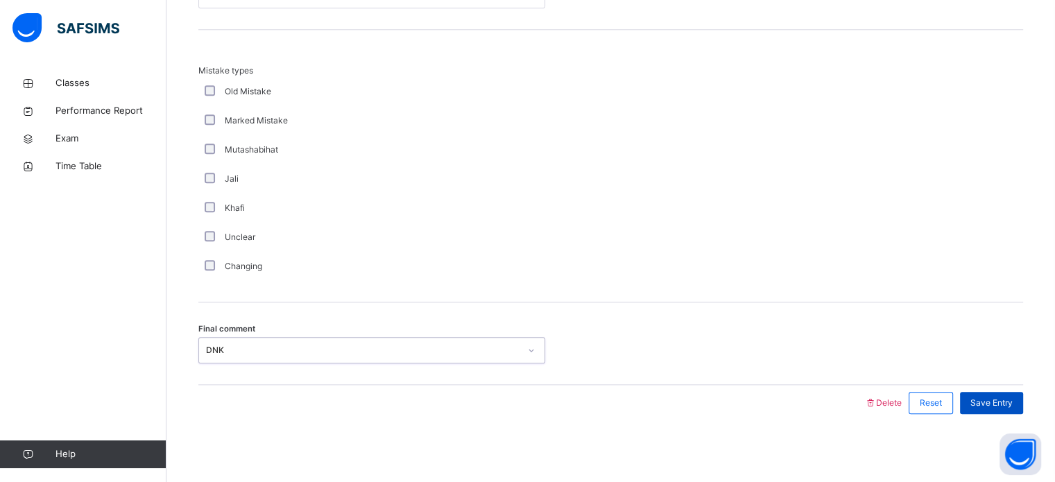
click at [993, 412] on div "Save Entry" at bounding box center [991, 403] width 63 height 22
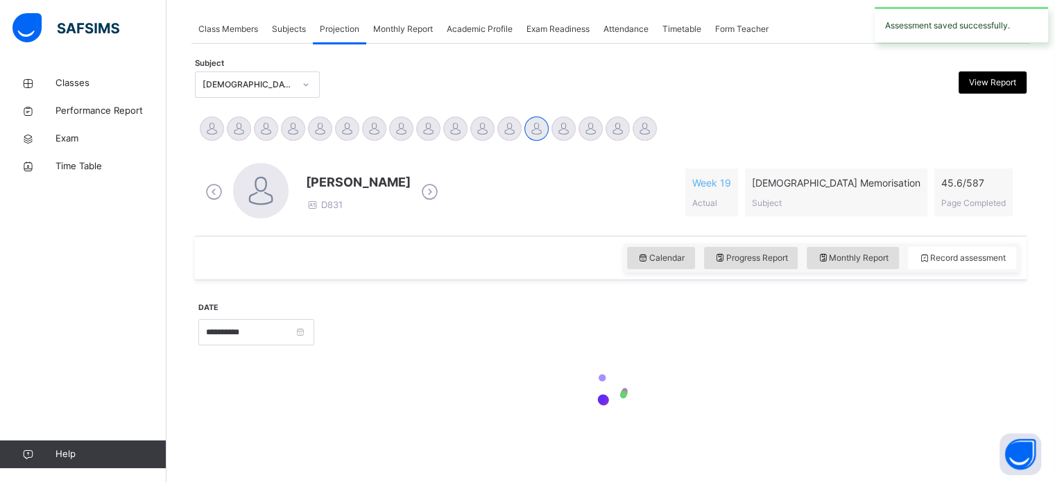
scroll to position [245, 0]
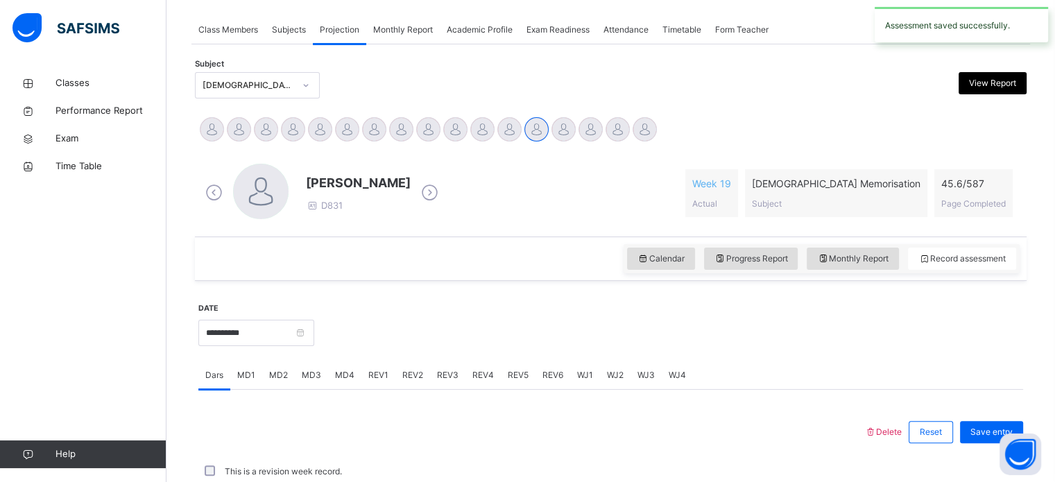
drag, startPoint x: 993, startPoint y: 412, endPoint x: 802, endPoint y: 282, distance: 231.2
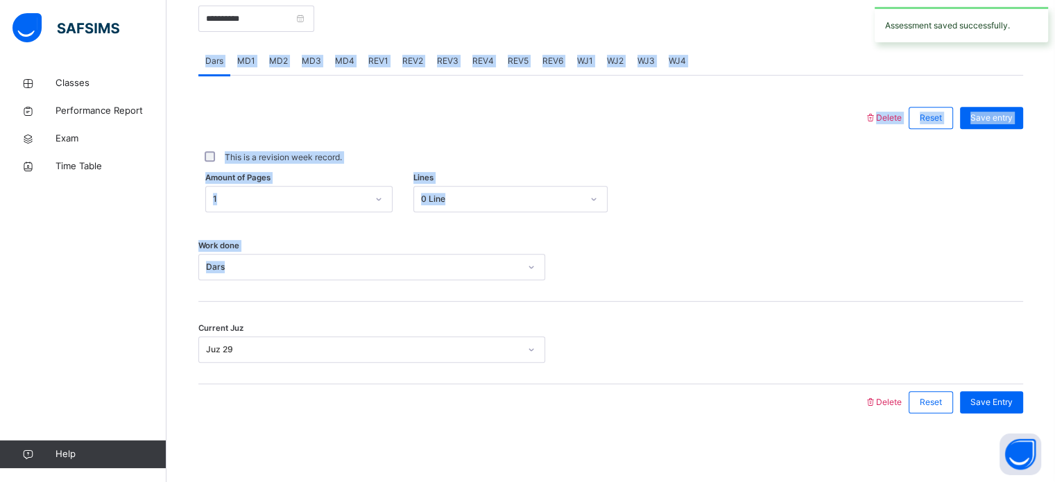
click at [640, 177] on div "This is a revision week record." at bounding box center [610, 157] width 825 height 43
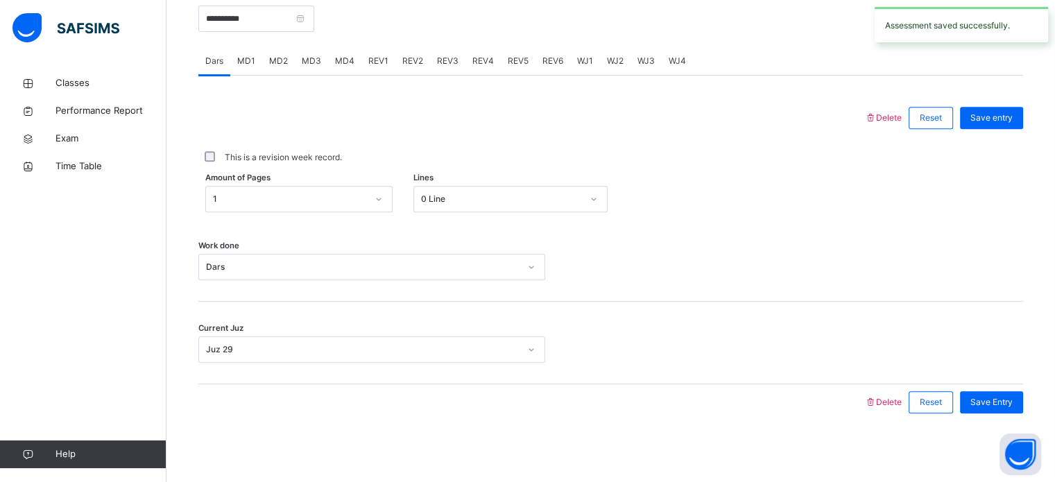
scroll to position [494, 0]
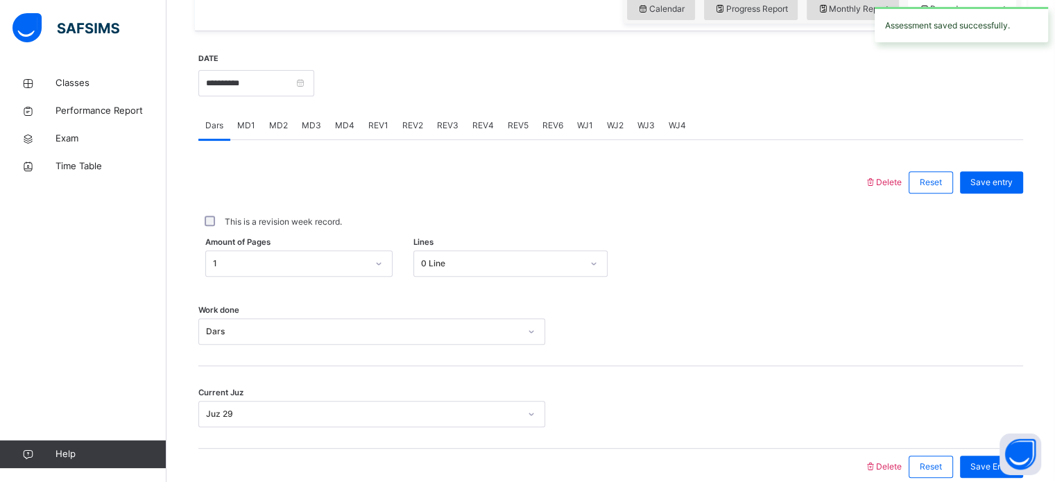
click at [438, 124] on span "REV3" at bounding box center [447, 125] width 21 height 12
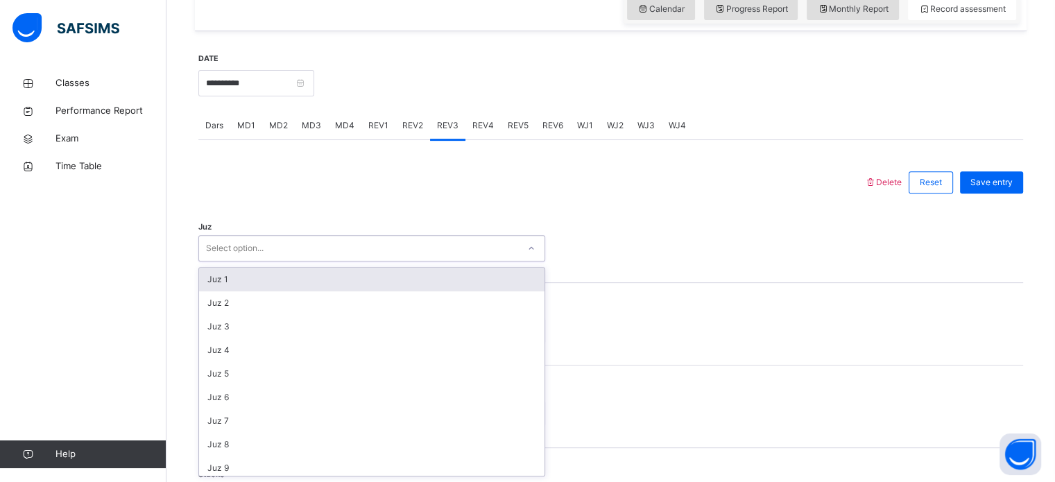
click at [245, 246] on div "Select option..." at bounding box center [235, 248] width 58 height 26
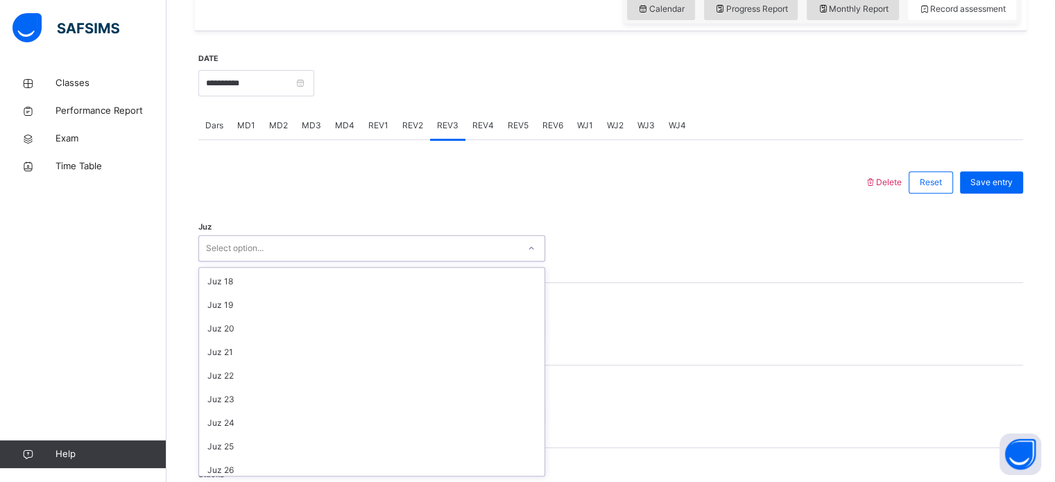
scroll to position [499, 0]
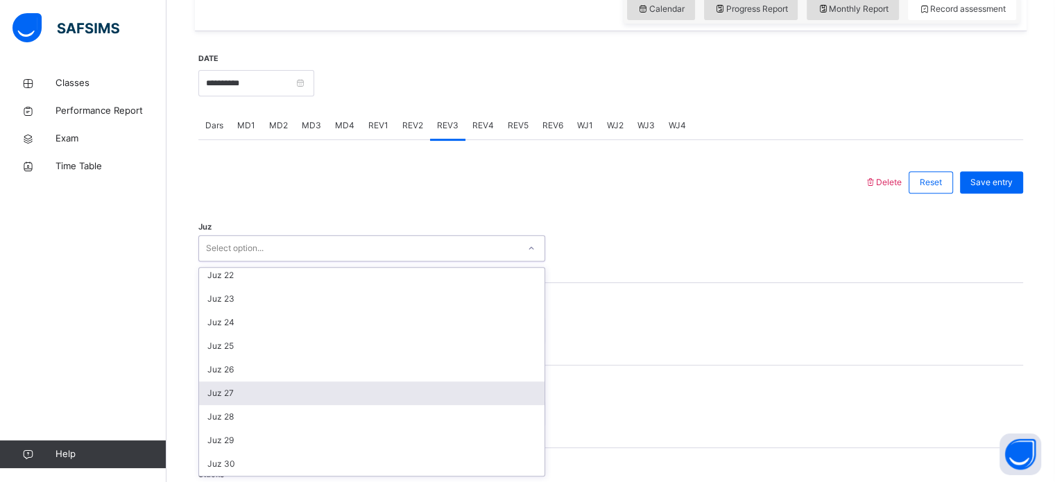
click at [288, 388] on div "Juz 27" at bounding box center [371, 393] width 345 height 24
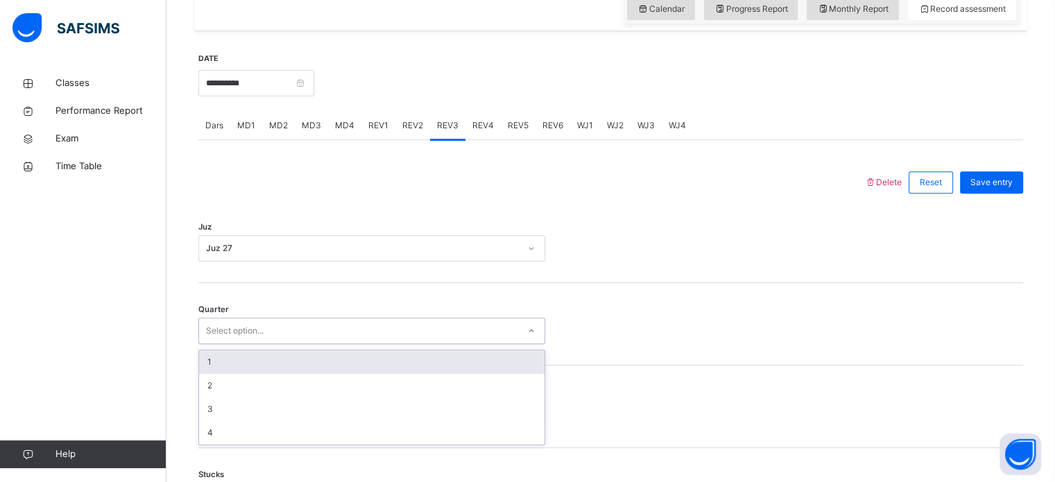
click at [300, 327] on div "Select option..." at bounding box center [358, 330] width 319 height 21
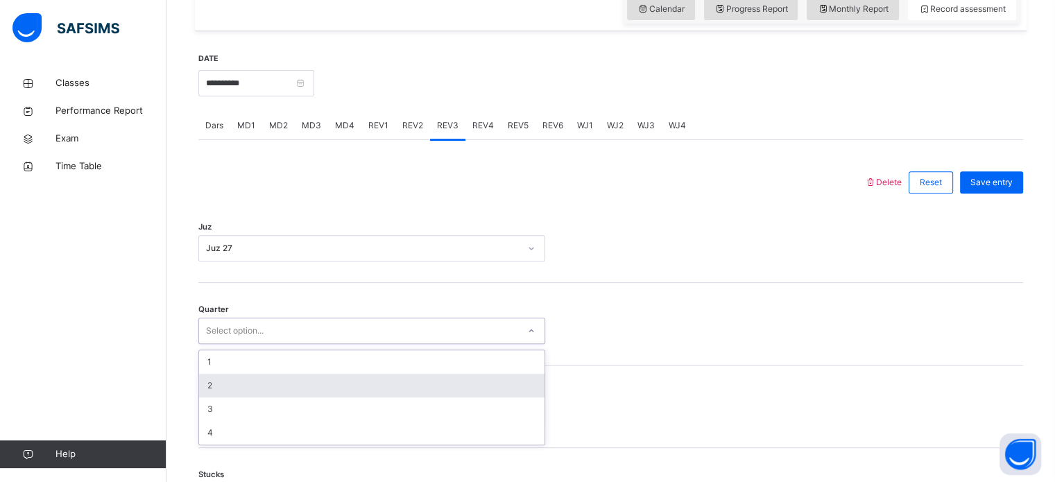
click at [277, 384] on div "2" at bounding box center [371, 386] width 345 height 24
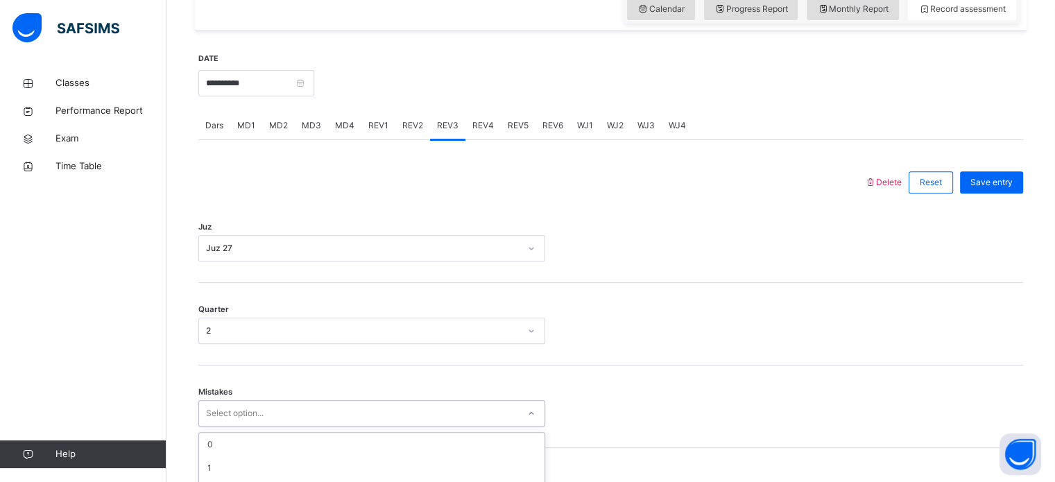
scroll to position [616, 0]
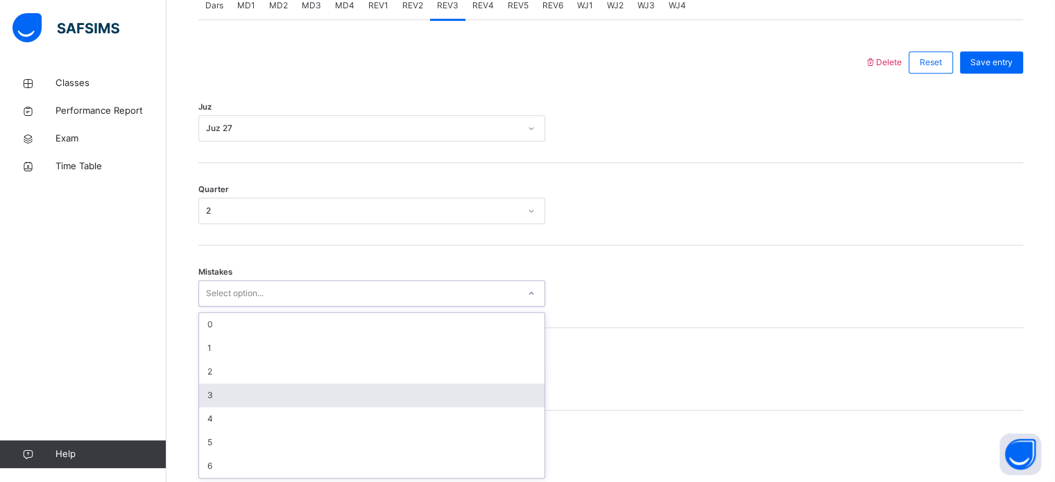
click at [266, 307] on div "option 3 focused, 4 of 7. 7 results available. Use Up and Down to choose option…" at bounding box center [371, 293] width 347 height 26
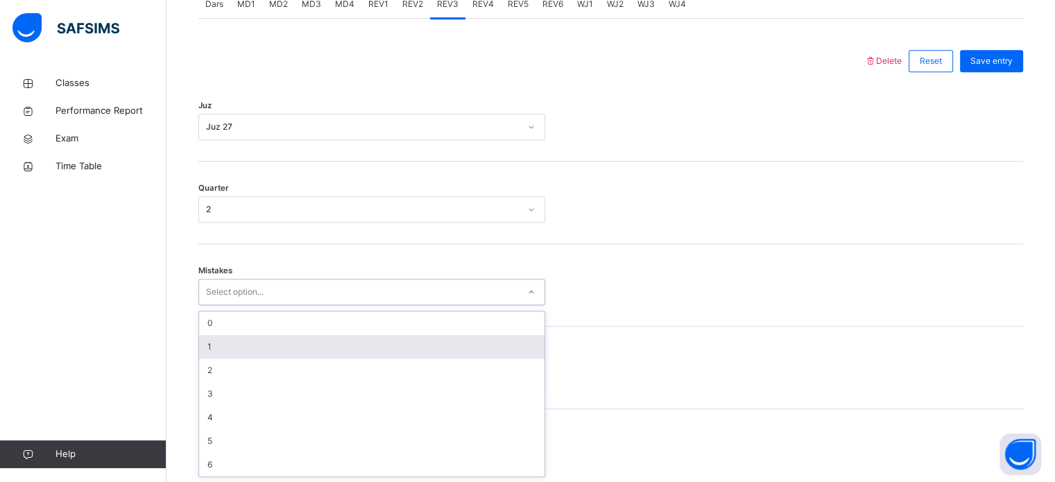
click at [277, 345] on div "1" at bounding box center [371, 347] width 345 height 24
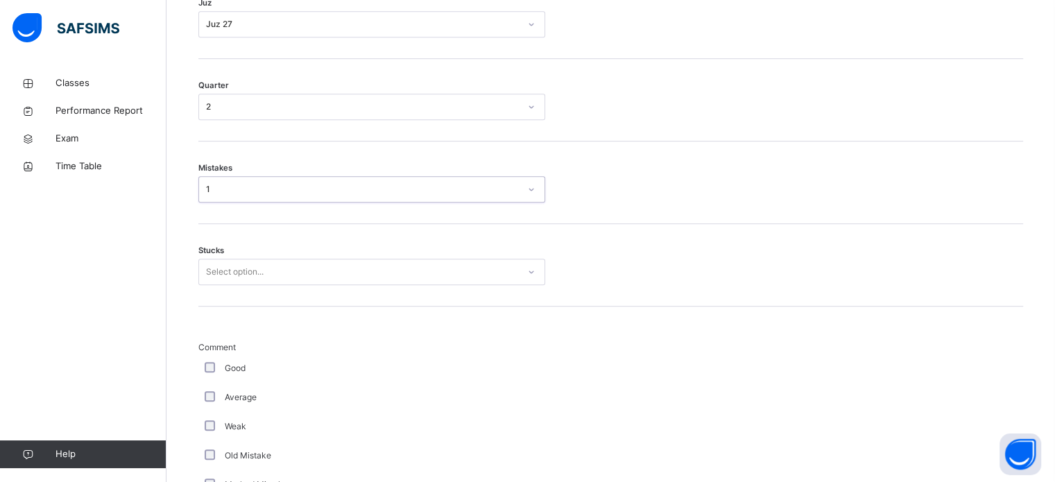
scroll to position [721, 0]
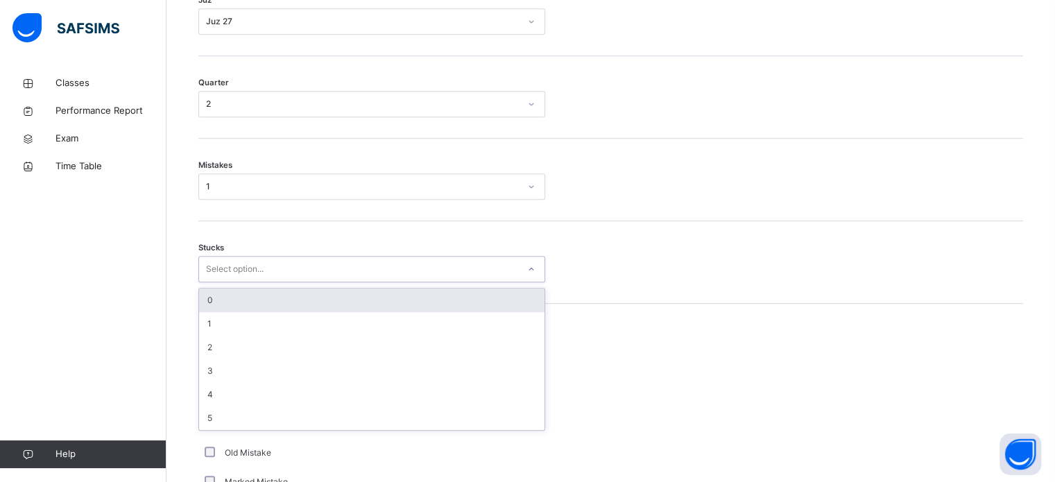
click at [282, 270] on div "Select option..." at bounding box center [358, 269] width 319 height 21
click at [266, 301] on div "0" at bounding box center [371, 300] width 345 height 24
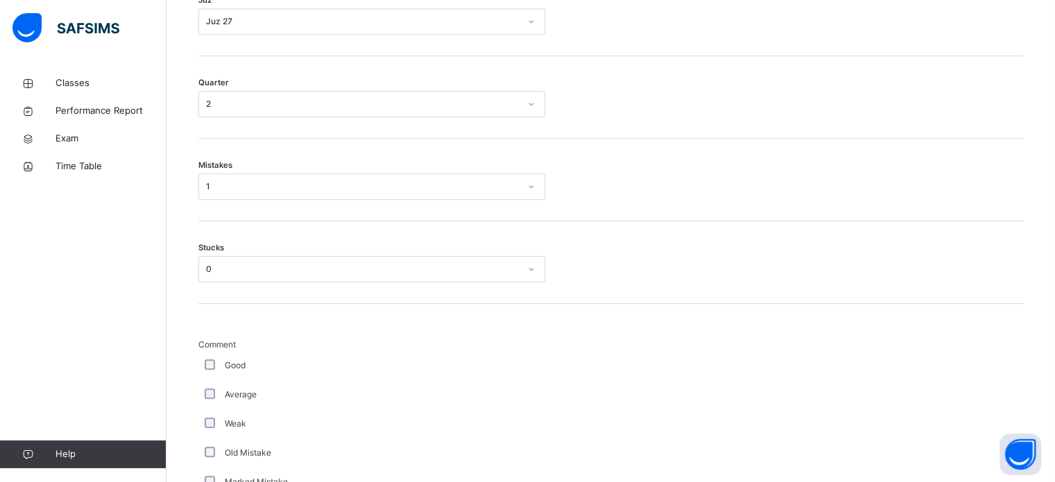
click at [207, 414] on div "Weak" at bounding box center [371, 423] width 347 height 29
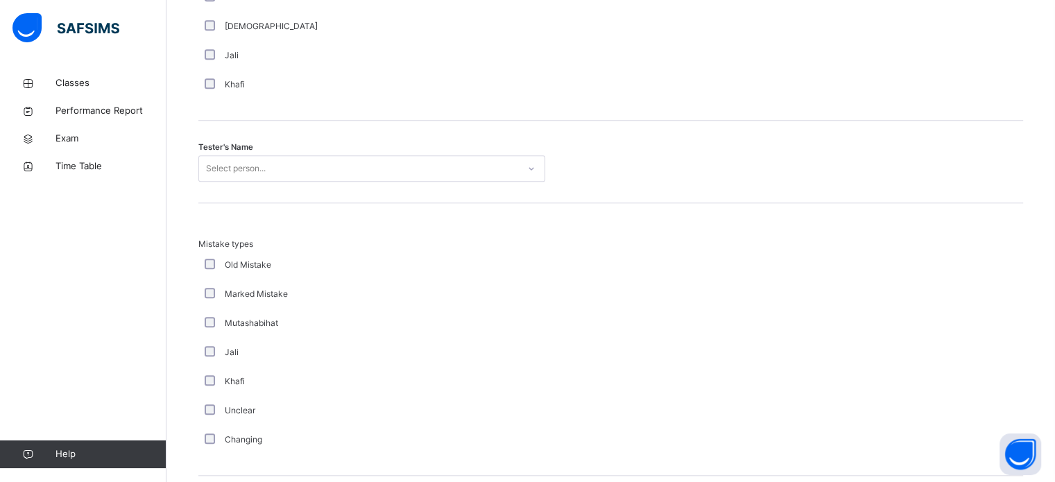
scroll to position [1353, 0]
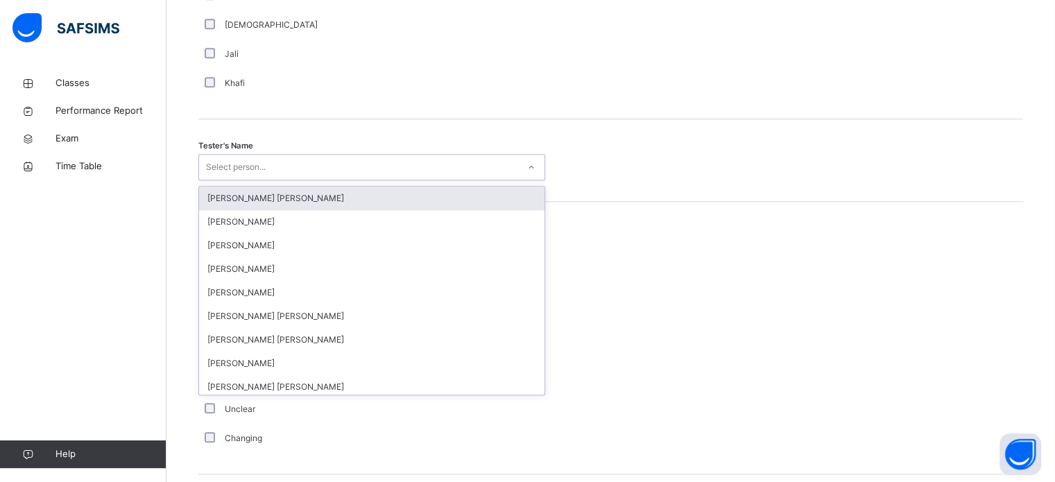
click at [279, 162] on div "Select person..." at bounding box center [358, 167] width 319 height 21
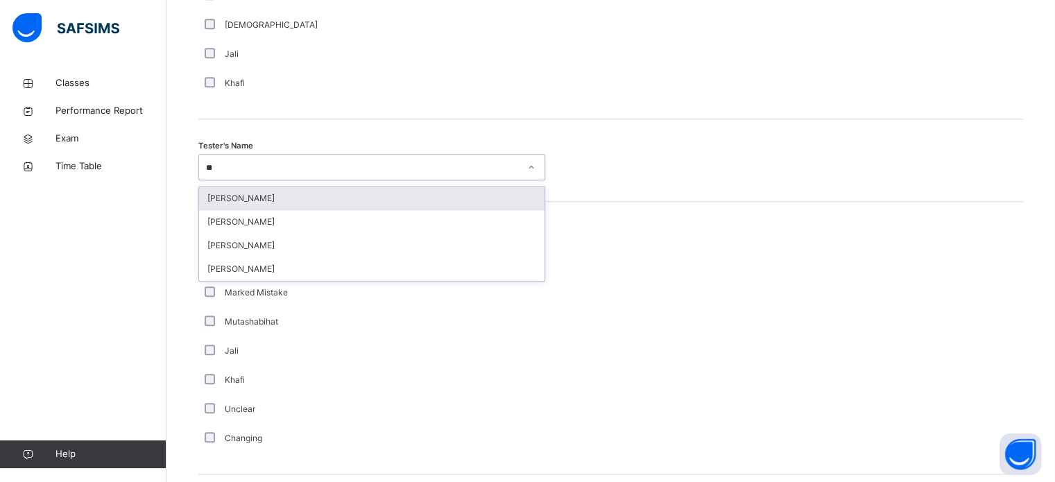
type input "***"
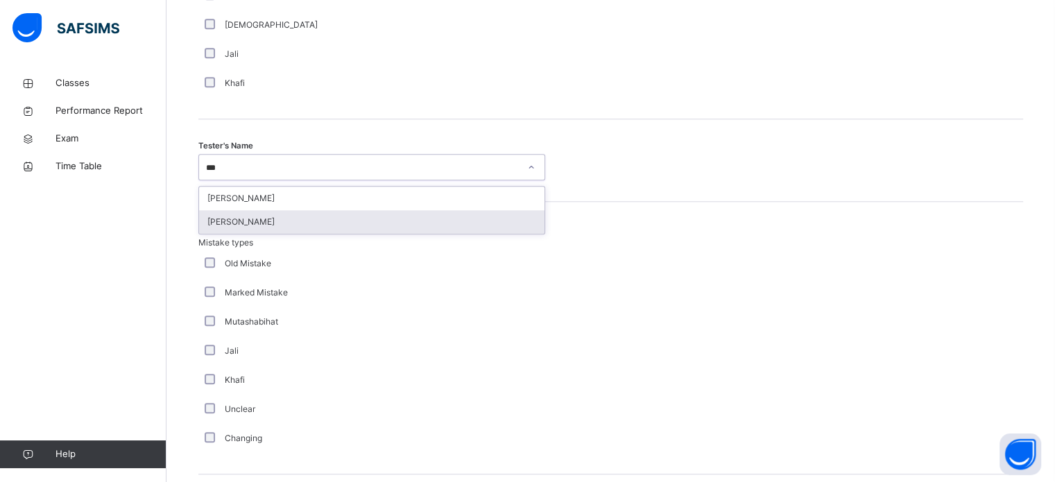
click at [268, 223] on div "[PERSON_NAME]" at bounding box center [371, 222] width 345 height 24
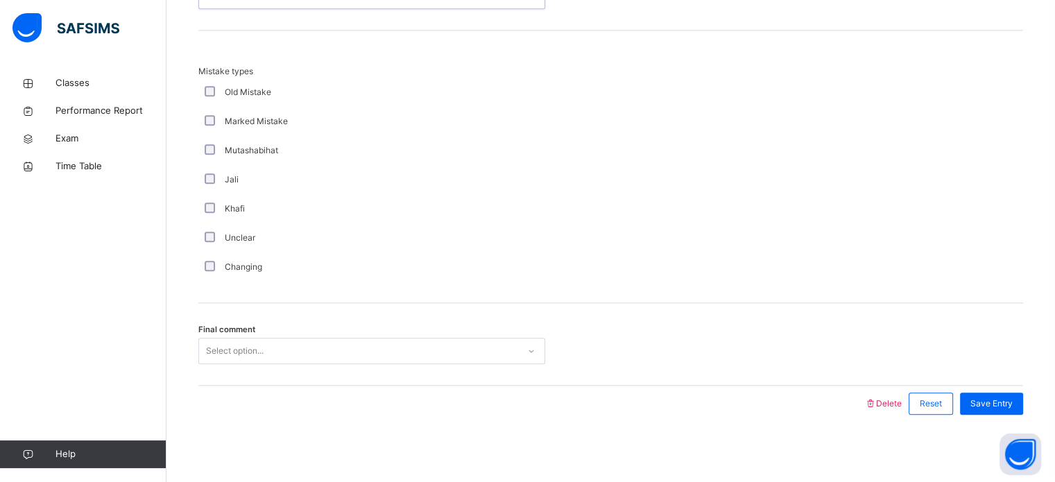
scroll to position [1525, 0]
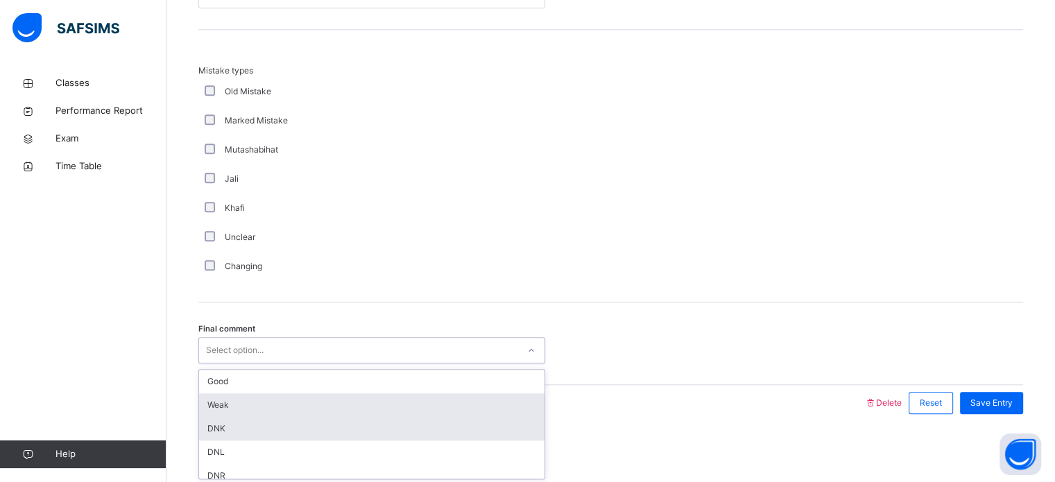
drag, startPoint x: 224, startPoint y: 348, endPoint x: 224, endPoint y: 420, distance: 72.1
click at [224, 363] on div "option Weak focused, 2 of 6. 6 results available. Use Up and Down to choose opt…" at bounding box center [371, 350] width 347 height 26
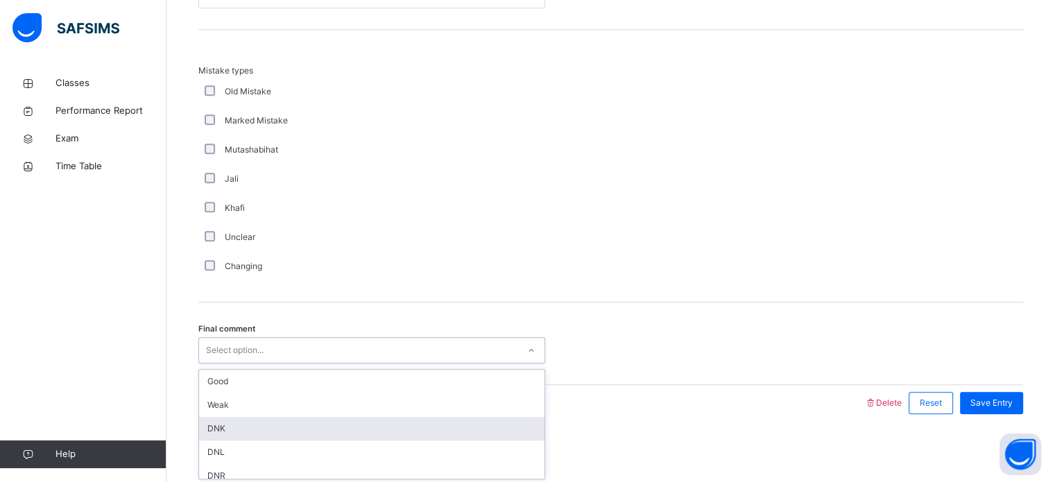
click at [224, 420] on div "DNK" at bounding box center [371, 429] width 345 height 24
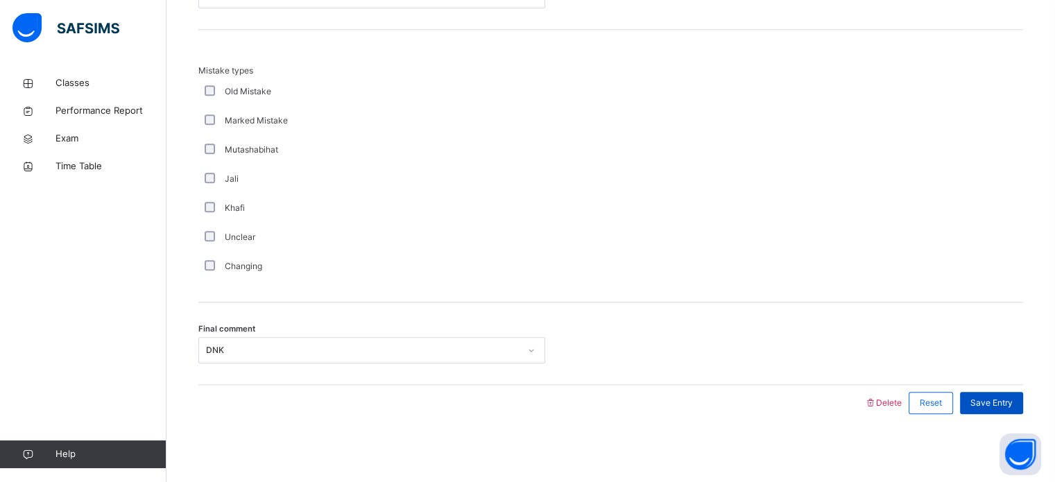
click at [1007, 399] on span "Save Entry" at bounding box center [991, 403] width 42 height 12
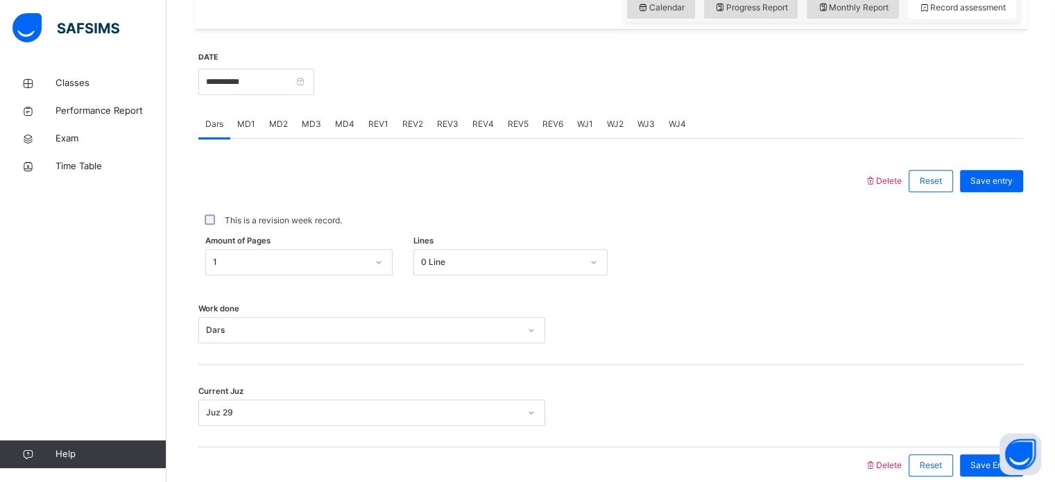
scroll to position [495, 0]
click at [483, 121] on span "REV4" at bounding box center [482, 125] width 21 height 12
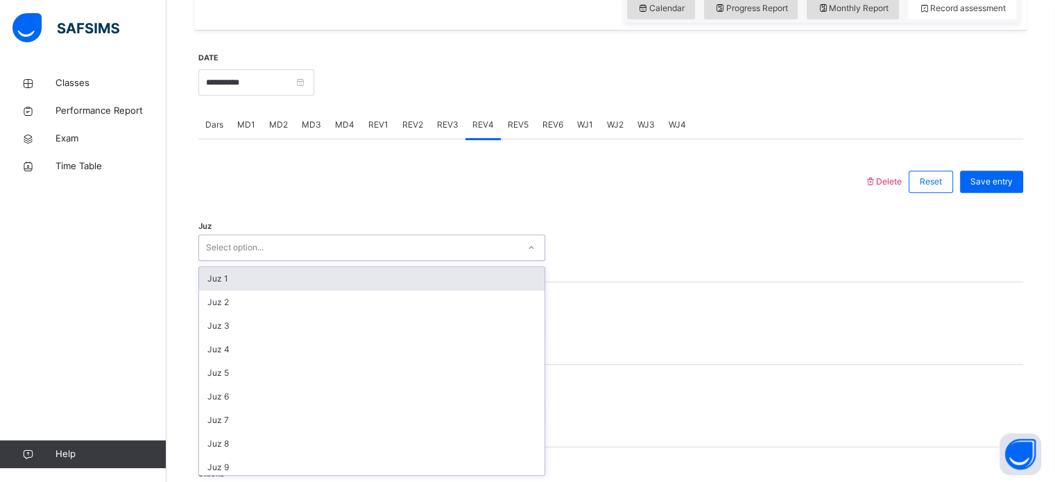
click at [312, 249] on div "Select option..." at bounding box center [358, 247] width 319 height 21
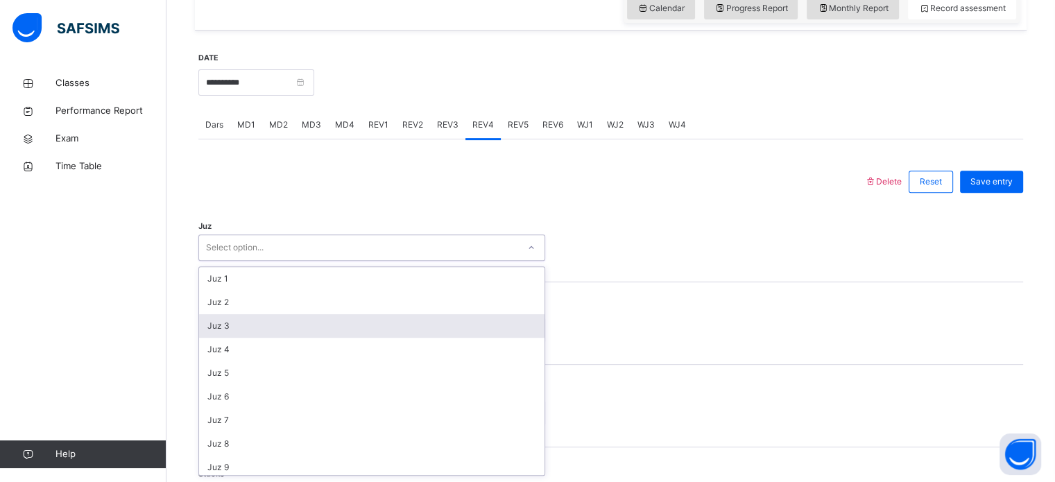
scroll to position [499, 0]
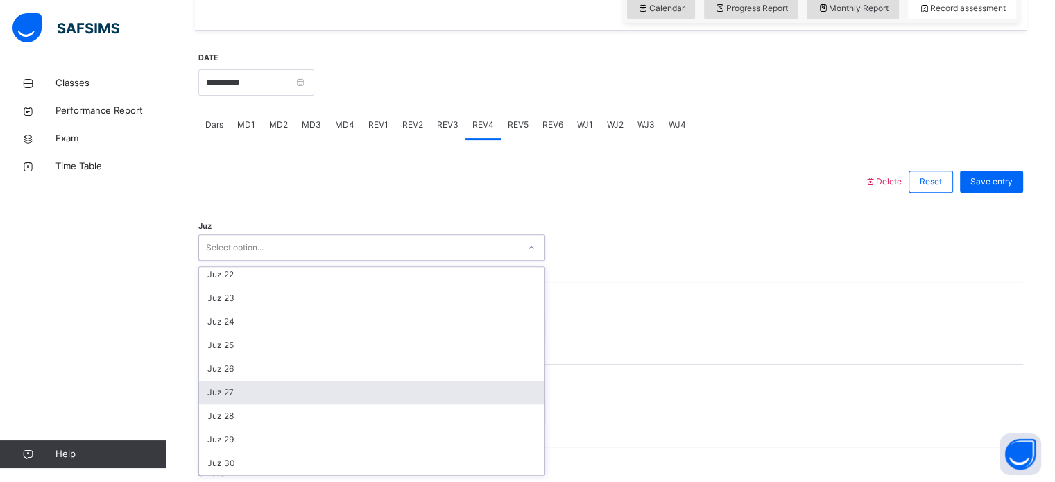
click at [250, 392] on div "Juz 27" at bounding box center [371, 393] width 345 height 24
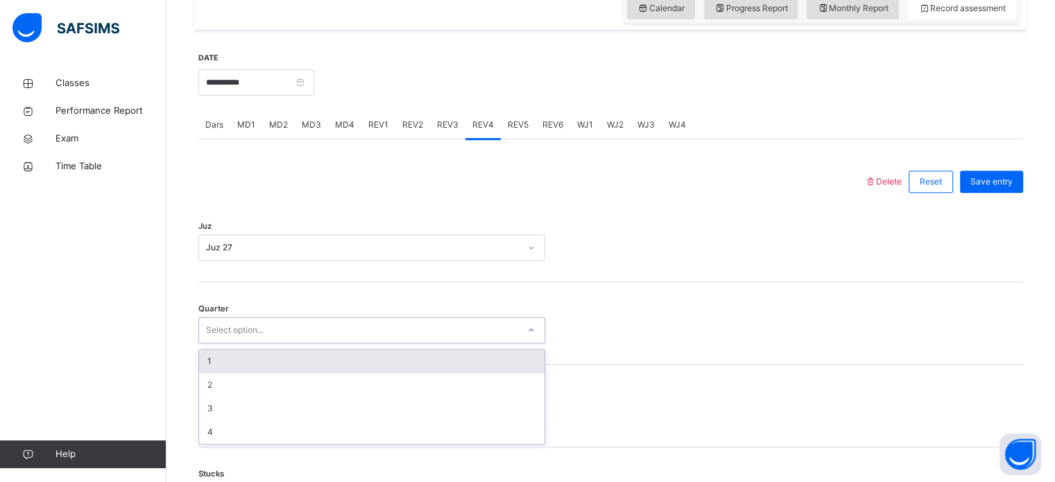
click at [264, 338] on div "Select option..." at bounding box center [235, 330] width 58 height 26
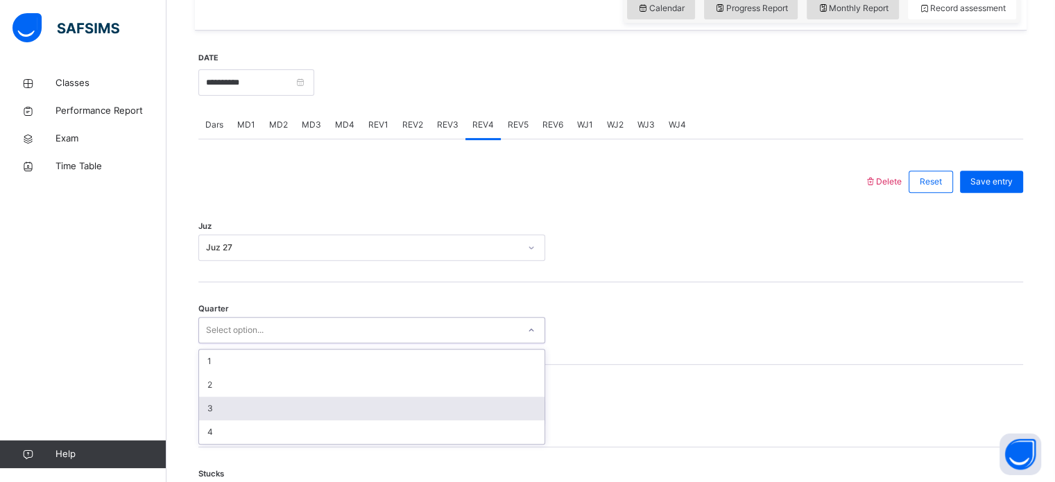
click at [252, 400] on div "3" at bounding box center [371, 409] width 345 height 24
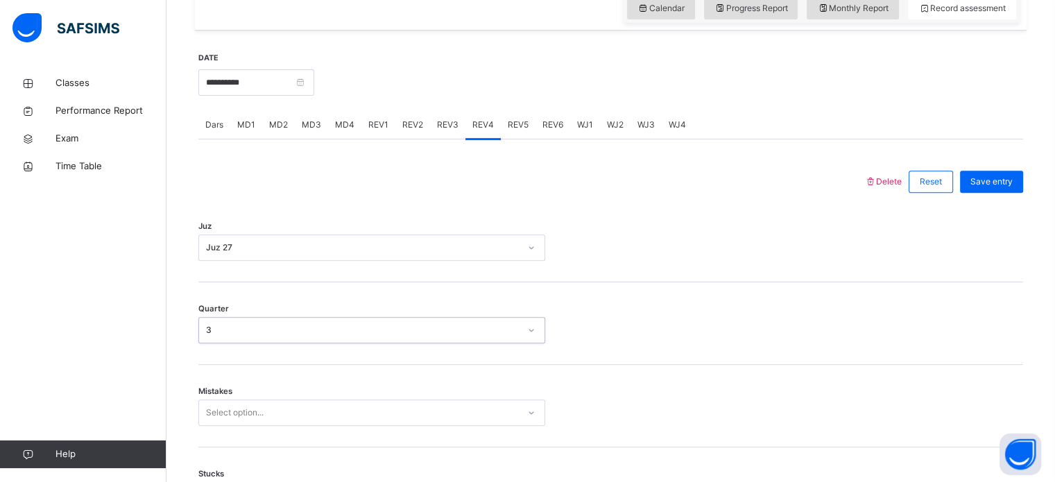
scroll to position [616, 0]
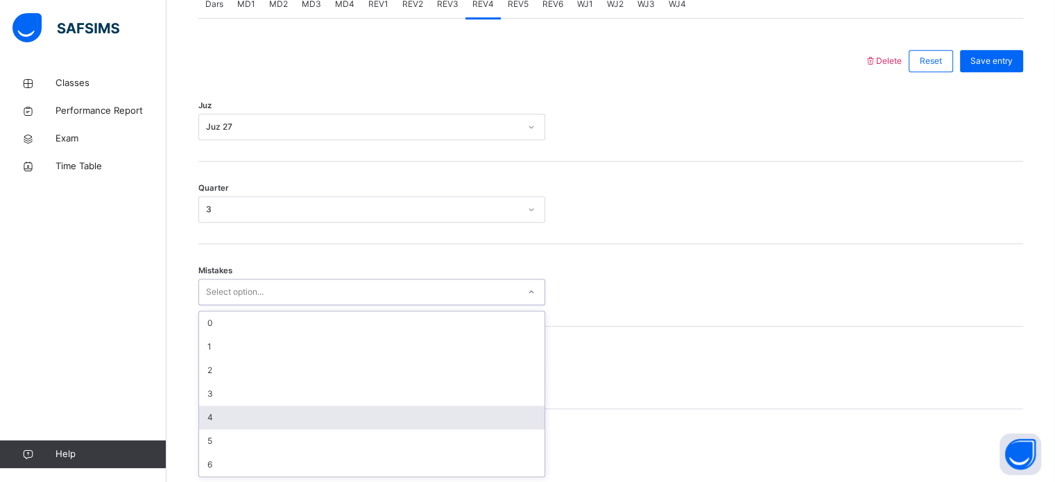
click at [275, 305] on div "option 4 focused, 5 of 7. 7 results available. Use Up and Down to choose option…" at bounding box center [371, 292] width 347 height 26
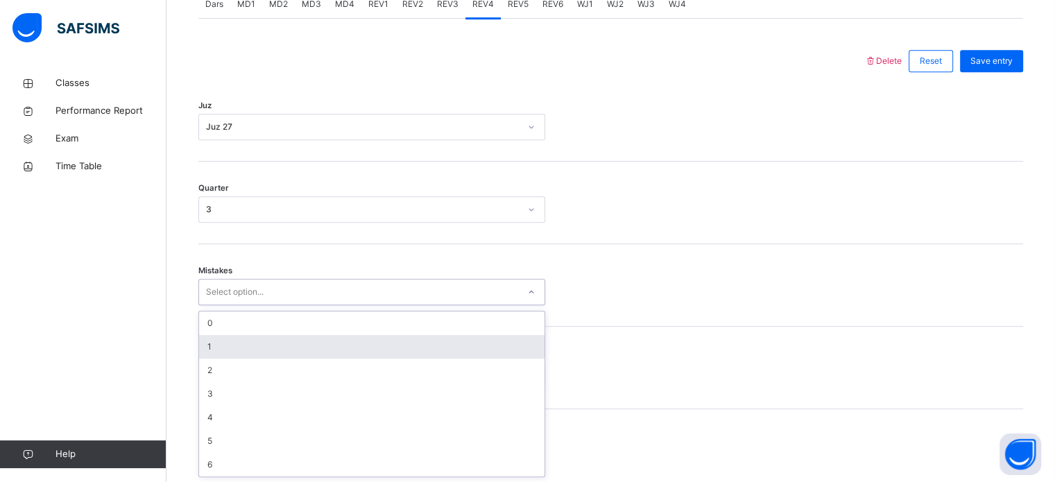
click at [286, 354] on div "1" at bounding box center [371, 347] width 345 height 24
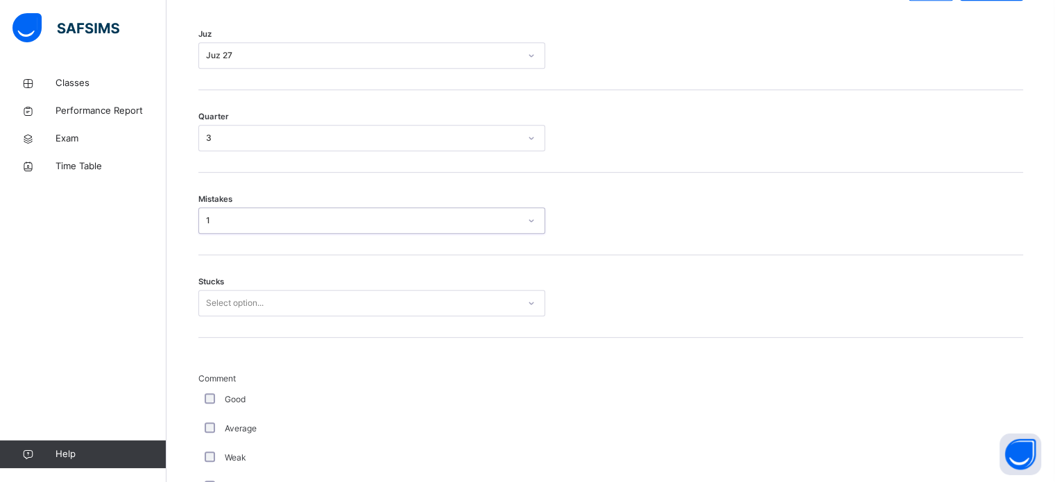
scroll to position [688, 0]
click at [282, 289] on div "Select option..." at bounding box center [371, 302] width 347 height 26
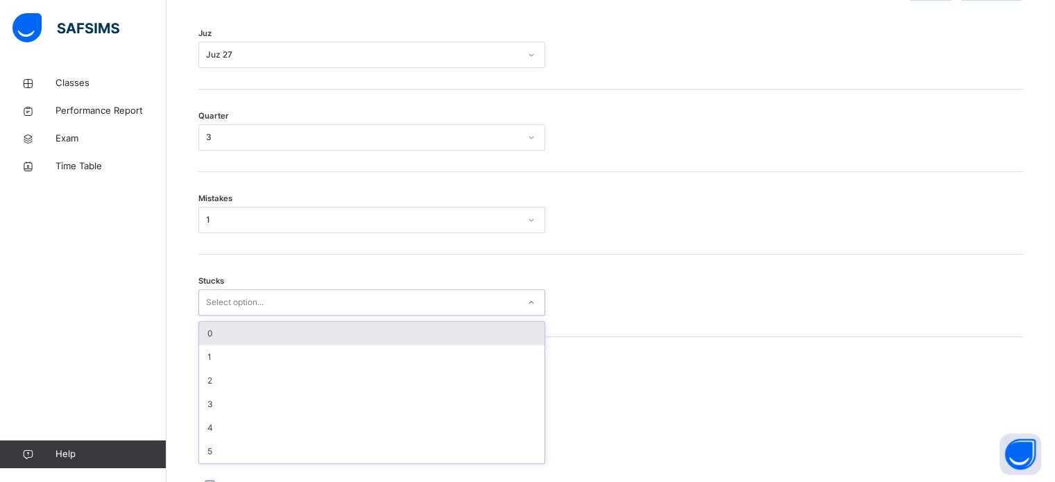
click at [275, 329] on div "0" at bounding box center [371, 334] width 345 height 24
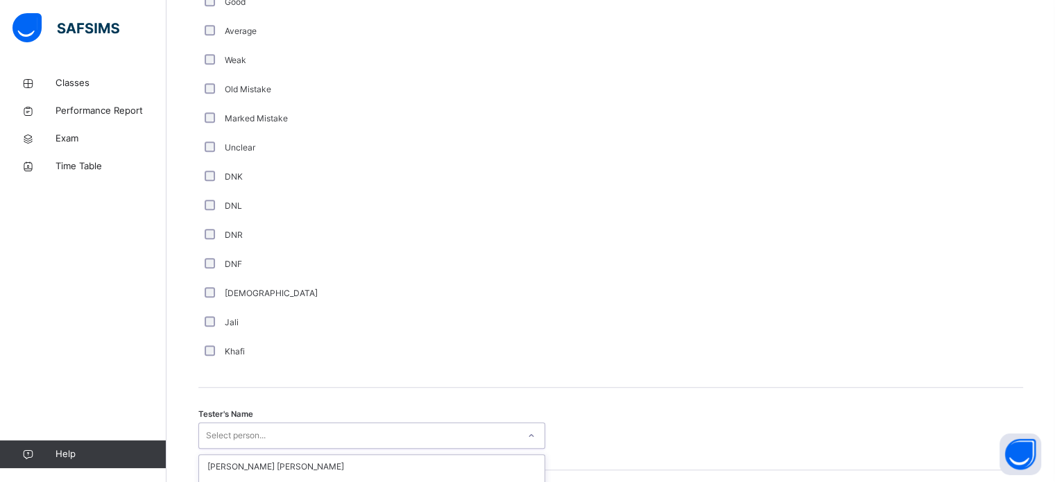
scroll to position [1270, 0]
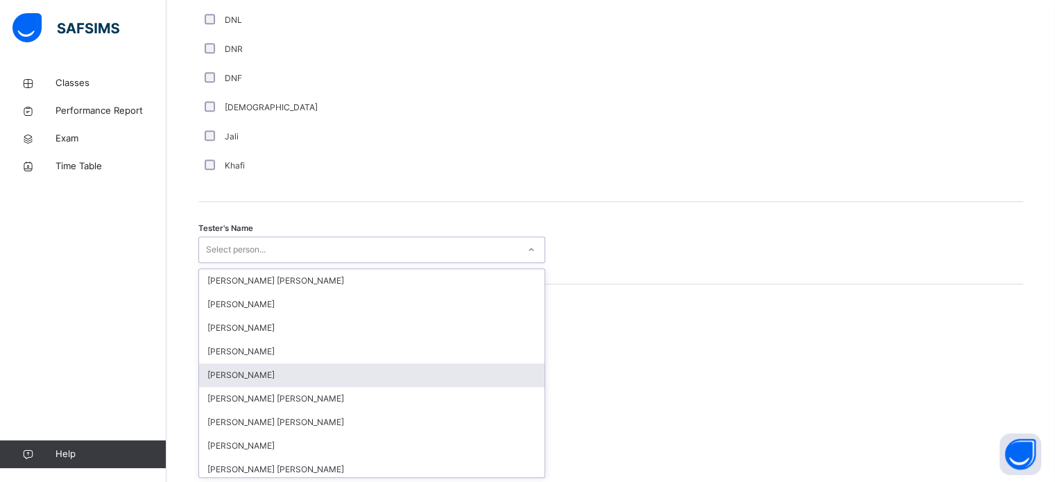
click at [221, 263] on div "option [PERSON_NAME] focused, 5 of 90. 90 results available. Use Up and Down to…" at bounding box center [371, 249] width 347 height 26
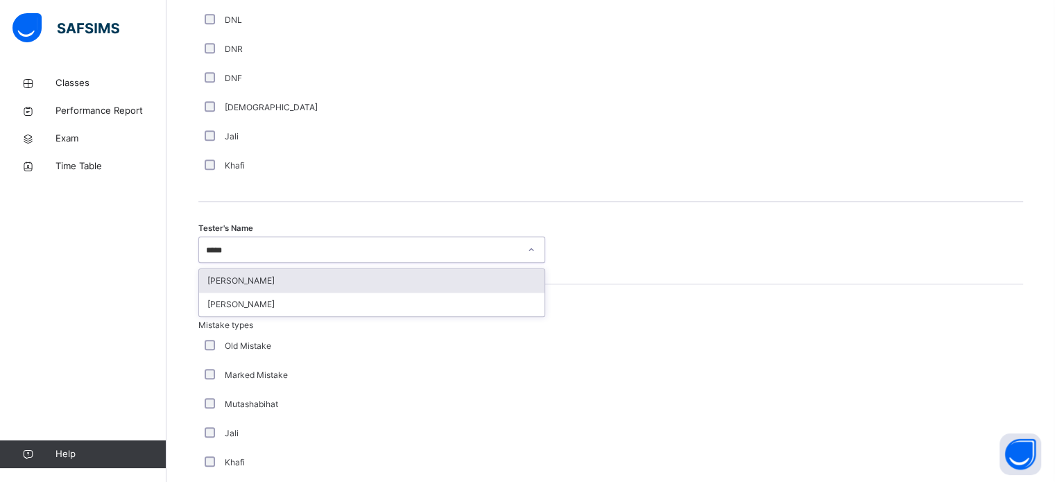
type input "******"
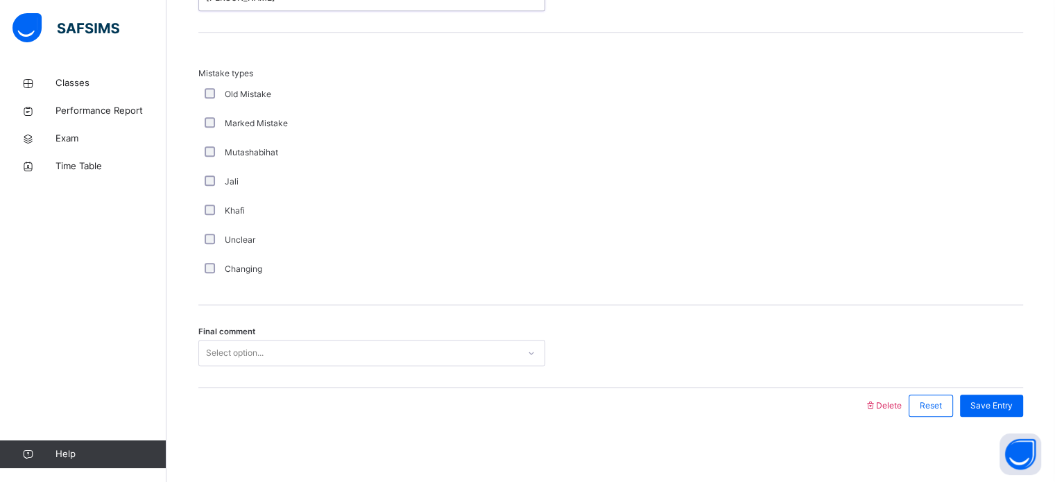
scroll to position [1525, 0]
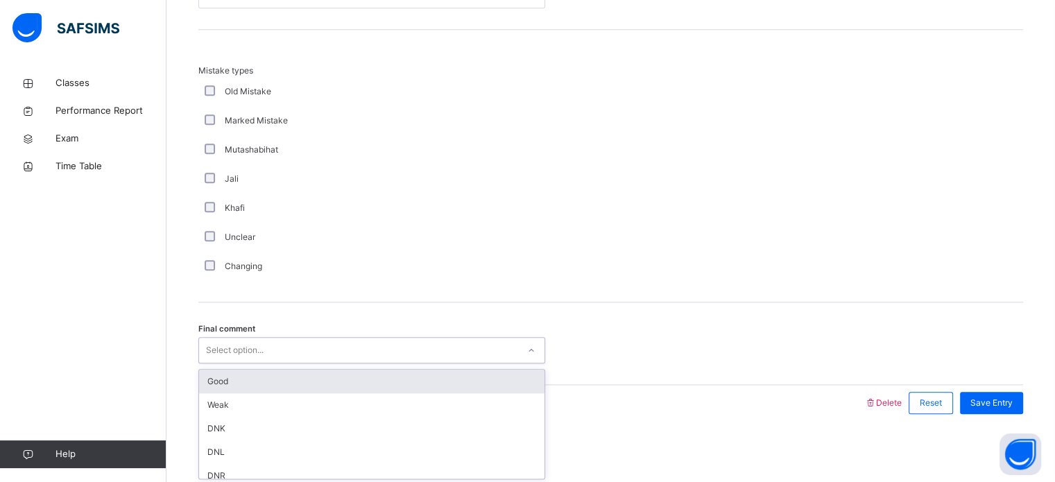
click at [259, 353] on div "Select option..." at bounding box center [235, 350] width 58 height 26
click at [255, 377] on div "Good" at bounding box center [371, 382] width 345 height 24
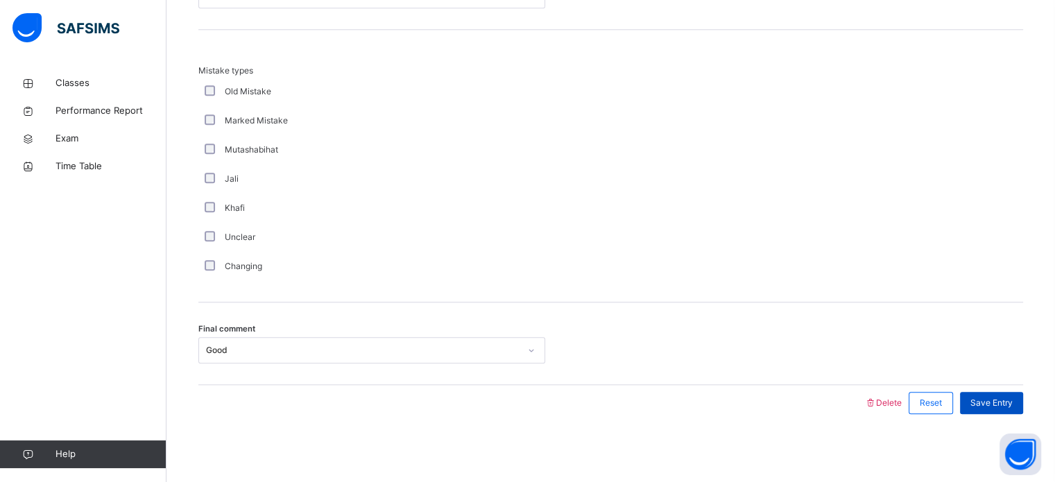
click at [995, 394] on div "Save Entry" at bounding box center [991, 403] width 63 height 22
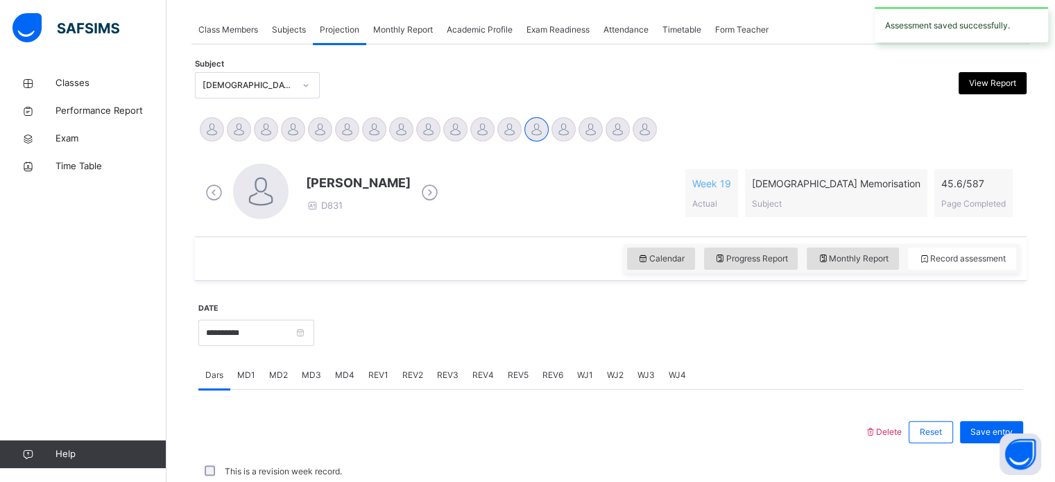
scroll to position [559, 0]
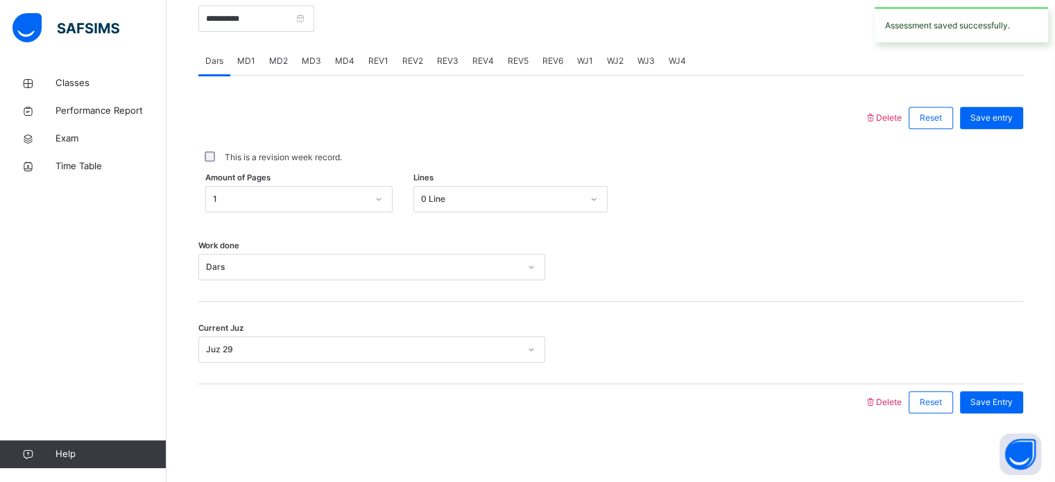
click at [515, 62] on span "REV5" at bounding box center [518, 61] width 21 height 12
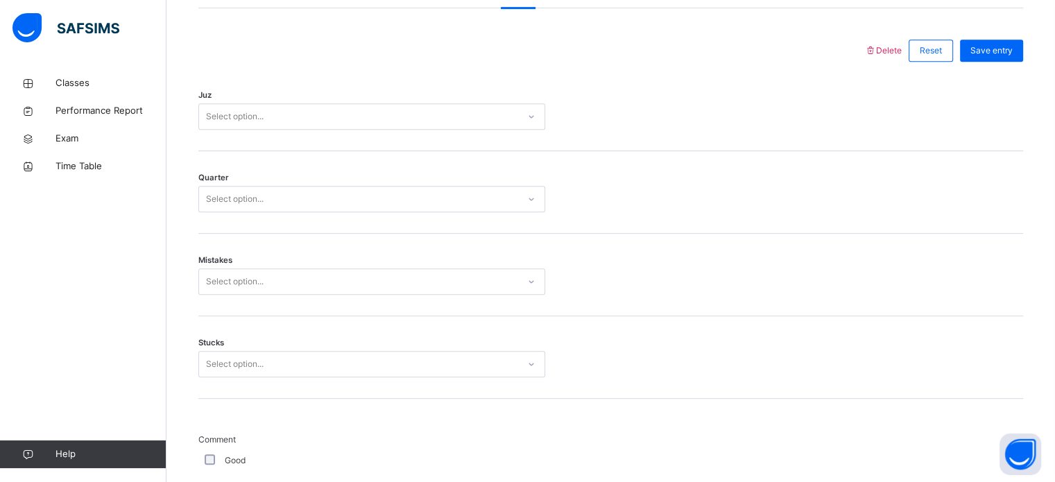
scroll to position [567, 0]
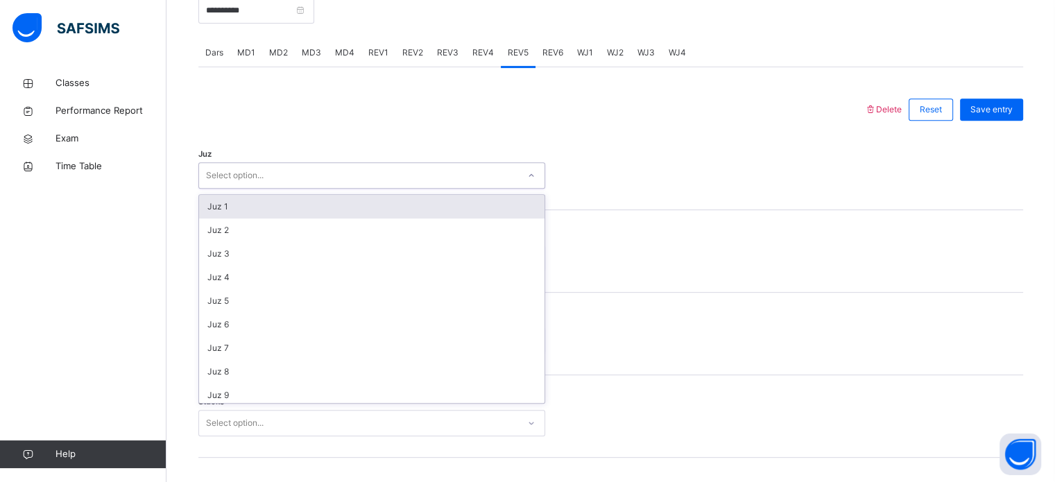
click at [391, 180] on div "Select option..." at bounding box center [358, 175] width 319 height 21
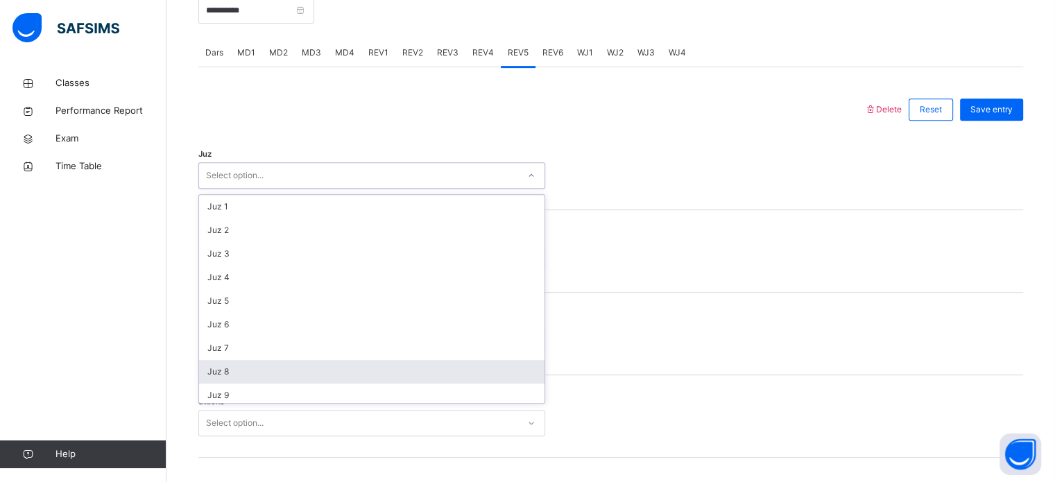
scroll to position [499, 0]
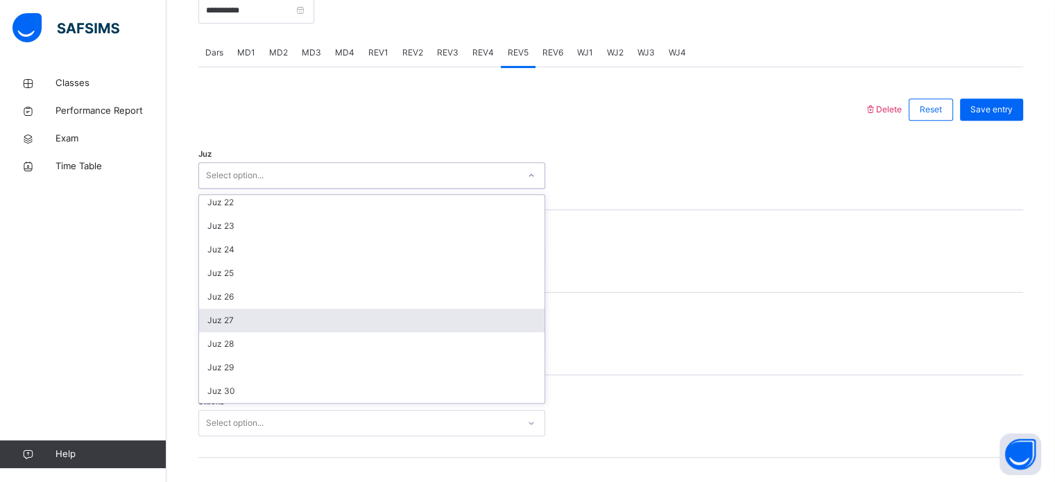
click at [329, 327] on div "Juz 27" at bounding box center [371, 321] width 345 height 24
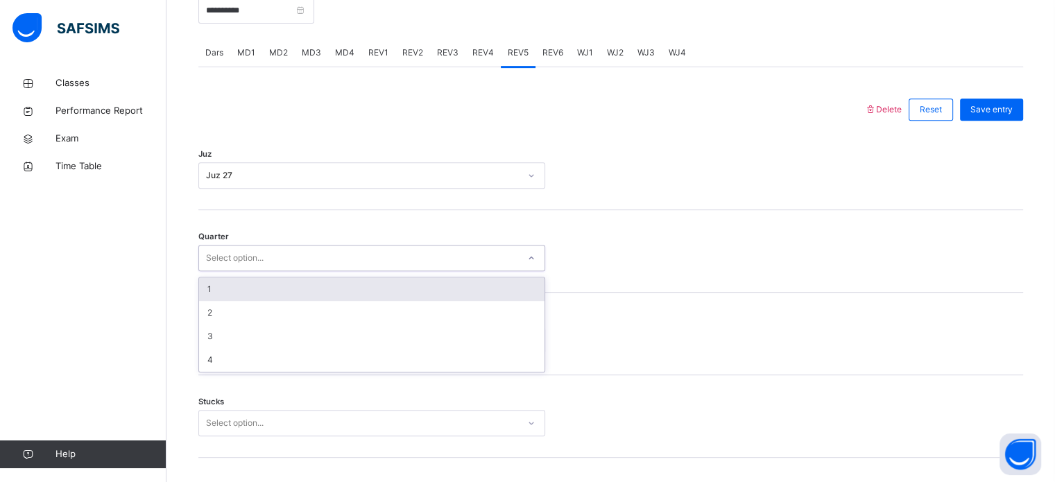
drag, startPoint x: 307, startPoint y: 252, endPoint x: 277, endPoint y: 381, distance: 131.7
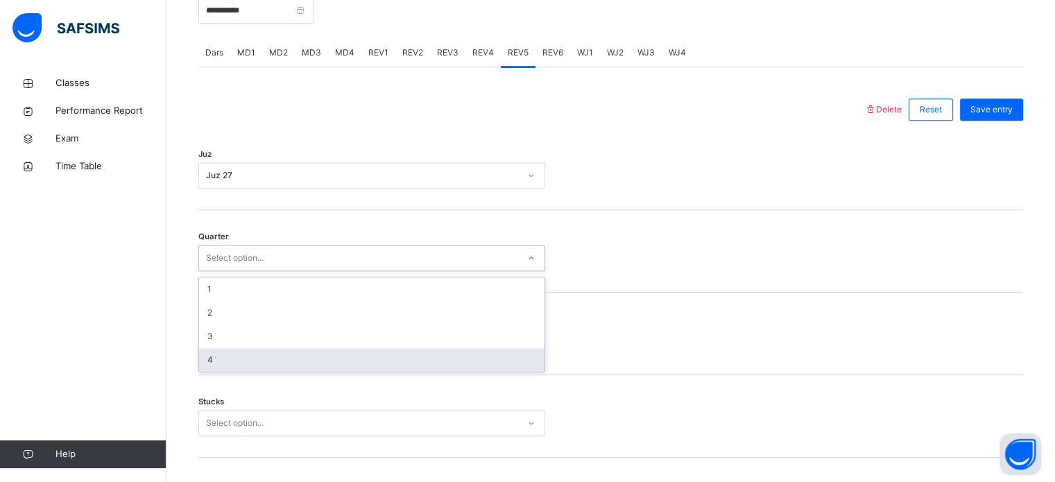
click at [286, 354] on div "4" at bounding box center [371, 360] width 345 height 24
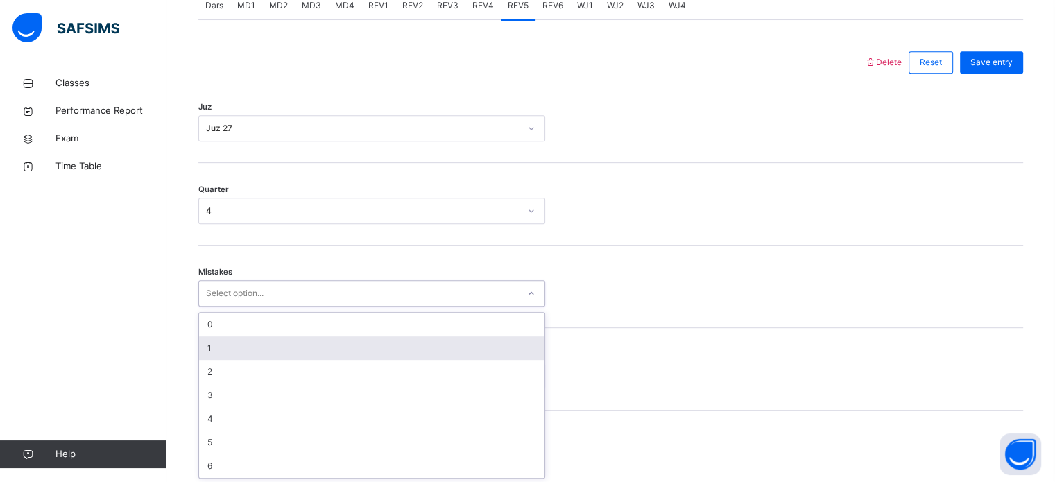
scroll to position [616, 0]
click at [300, 305] on div "option 1 focused, 2 of 7. 7 results available. Use Up and Down to choose option…" at bounding box center [371, 292] width 347 height 26
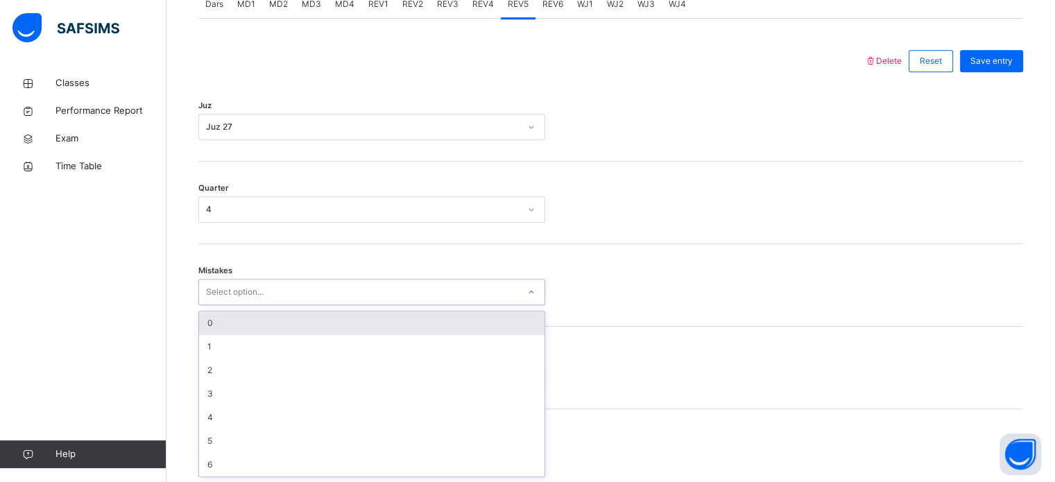
click at [300, 327] on div "0" at bounding box center [371, 323] width 345 height 24
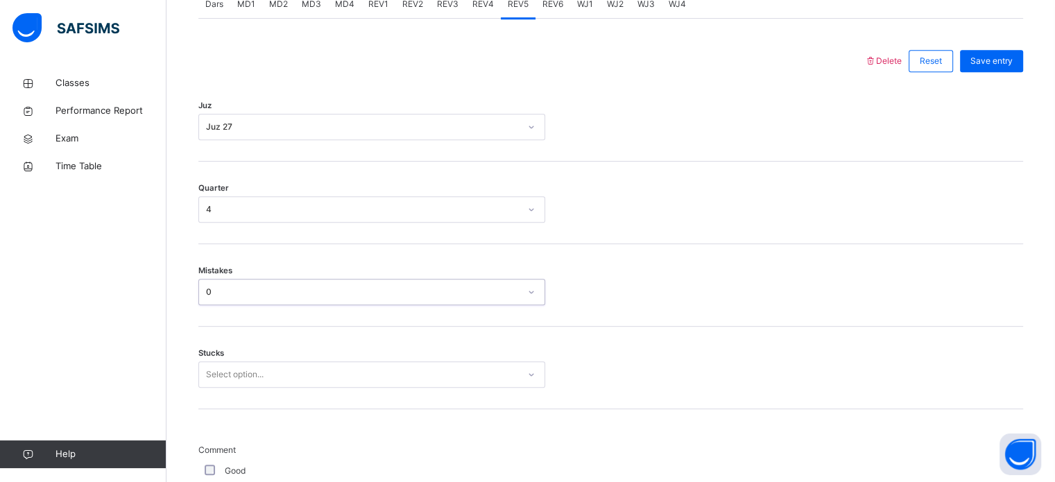
scroll to position [791, 0]
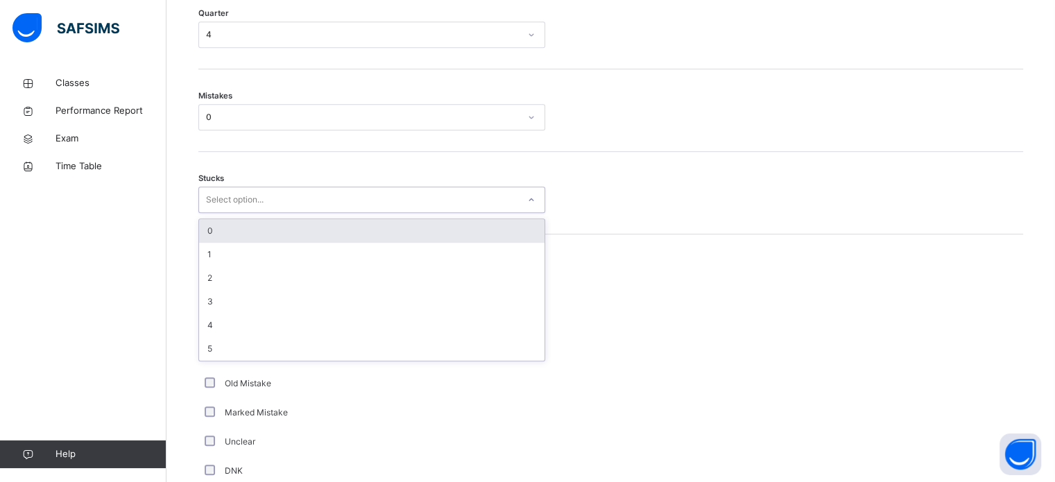
click at [282, 203] on div "Select option..." at bounding box center [358, 199] width 319 height 21
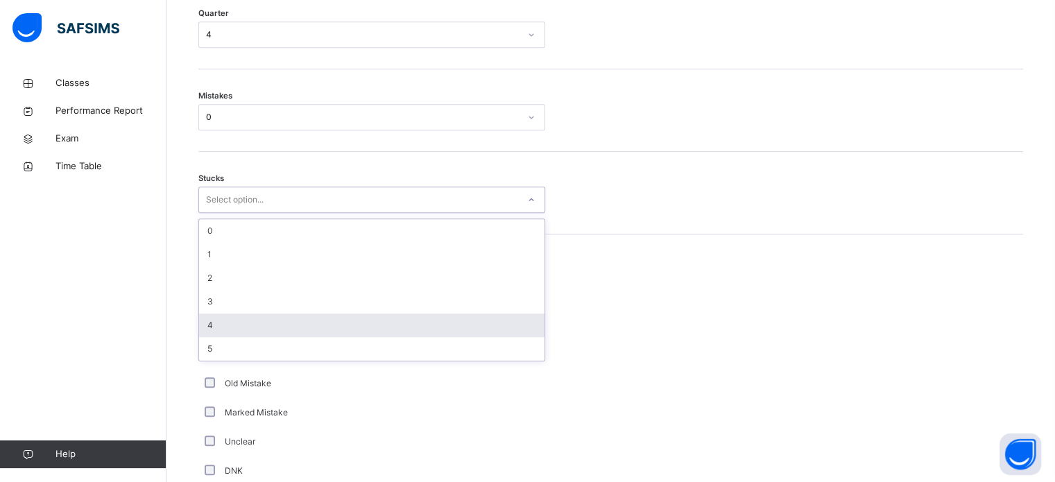
click at [232, 313] on div "4" at bounding box center [371, 325] width 345 height 24
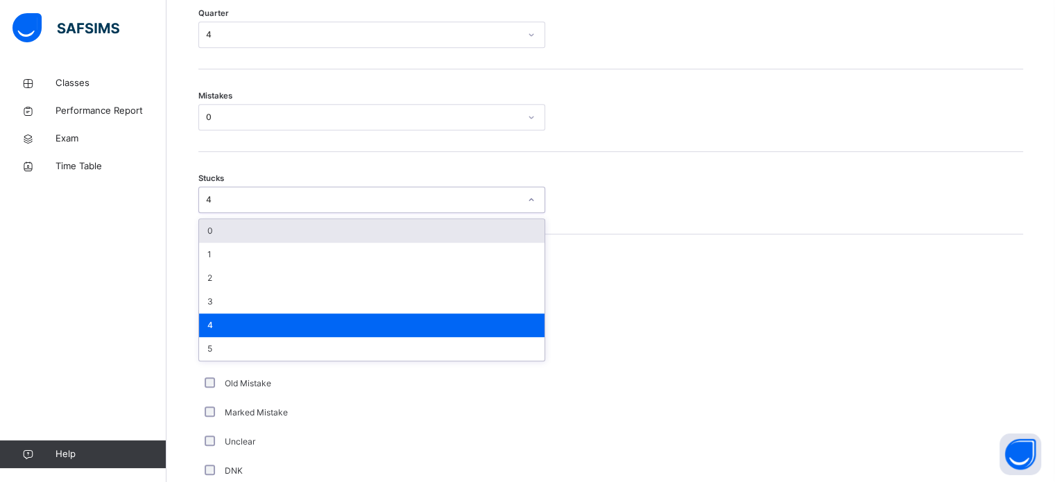
click at [254, 193] on div "4" at bounding box center [362, 199] width 313 height 12
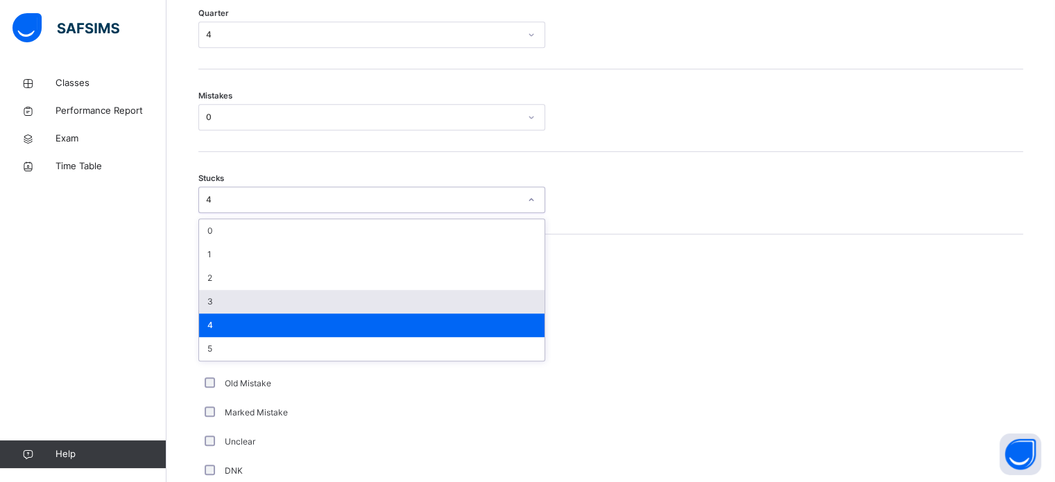
click at [231, 299] on div "3" at bounding box center [371, 302] width 345 height 24
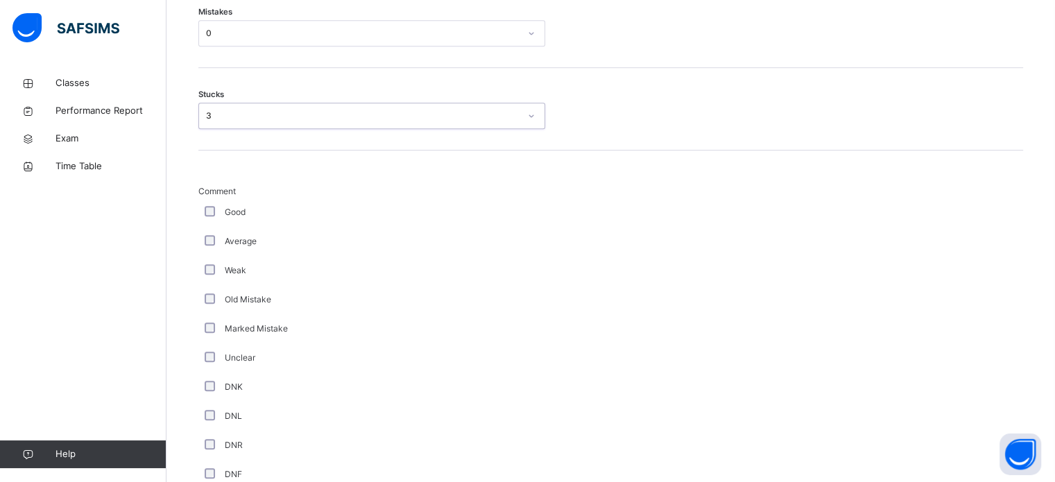
scroll to position [876, 0]
click at [205, 214] on div "Good" at bounding box center [372, 211] width 340 height 12
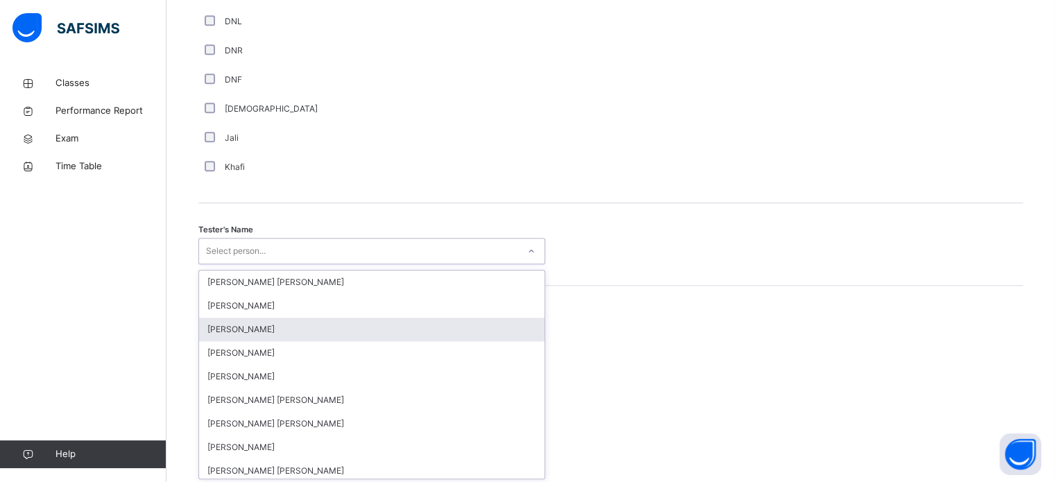
scroll to position [1270, 0]
click at [266, 263] on div "option [PERSON_NAME] focused, 3 of 90. 90 results available. Use Up and Down to…" at bounding box center [371, 249] width 347 height 26
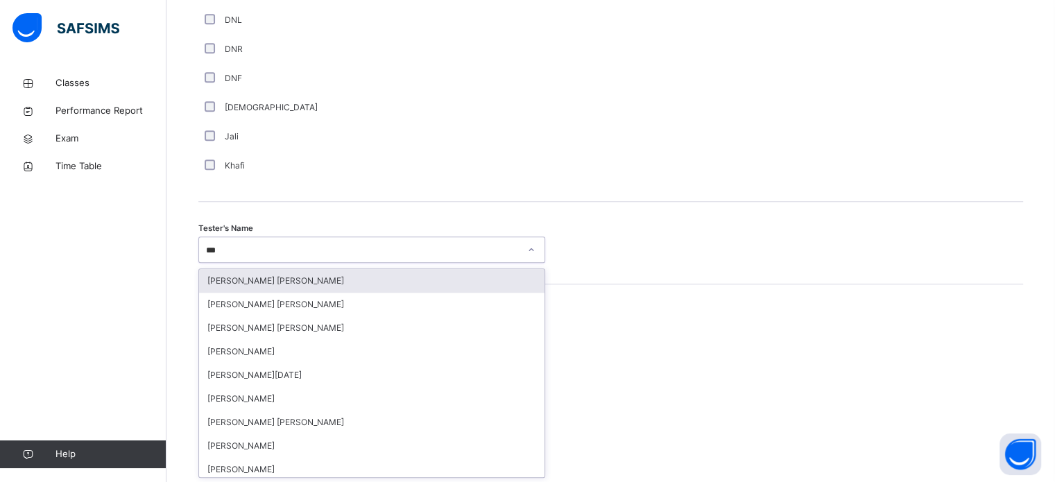
type input "****"
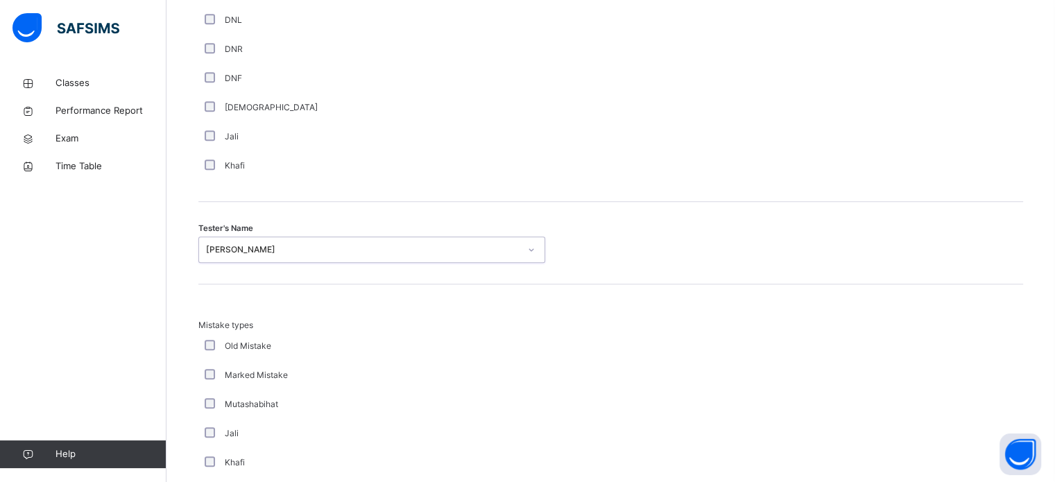
scroll to position [1525, 0]
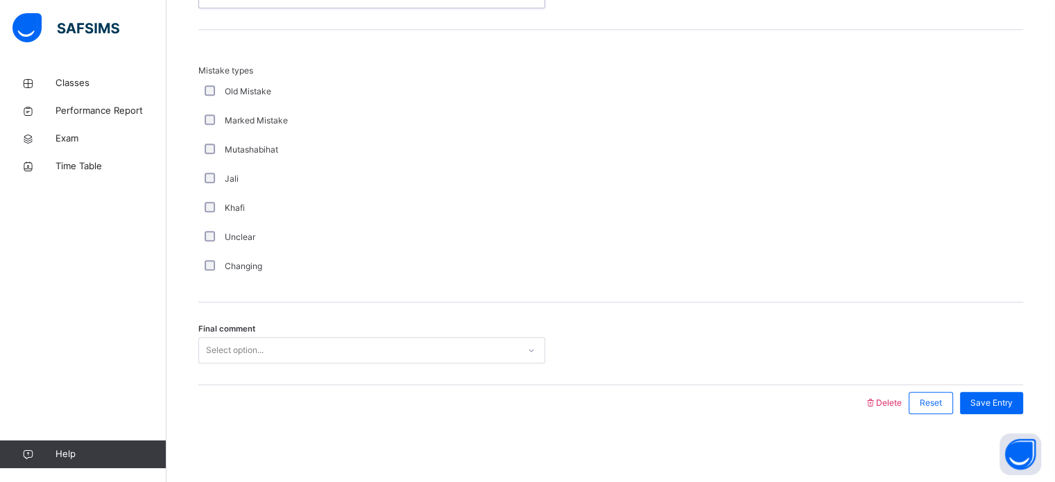
click at [247, 356] on div "Select option..." at bounding box center [235, 350] width 58 height 26
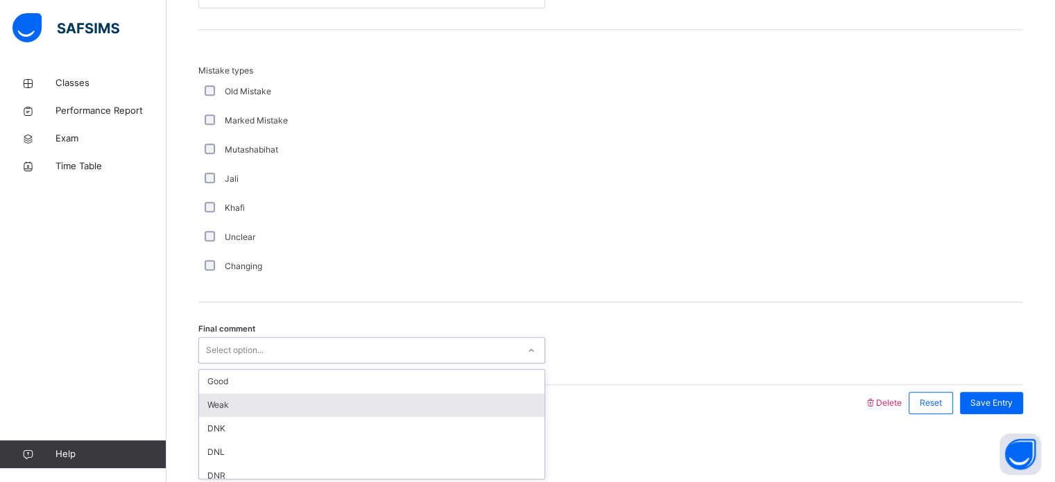
click at [241, 396] on div "Weak" at bounding box center [371, 405] width 345 height 24
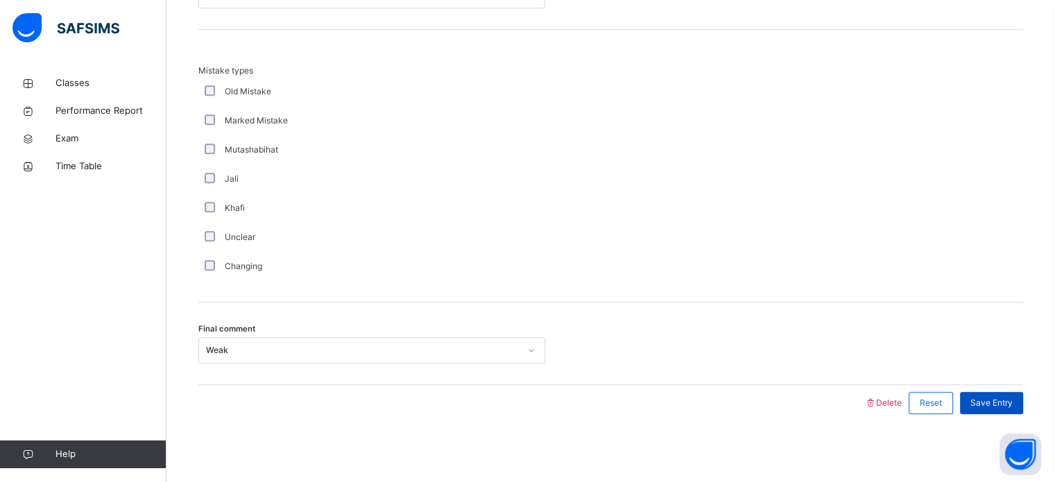
click at [991, 410] on div "Save Entry" at bounding box center [991, 403] width 63 height 22
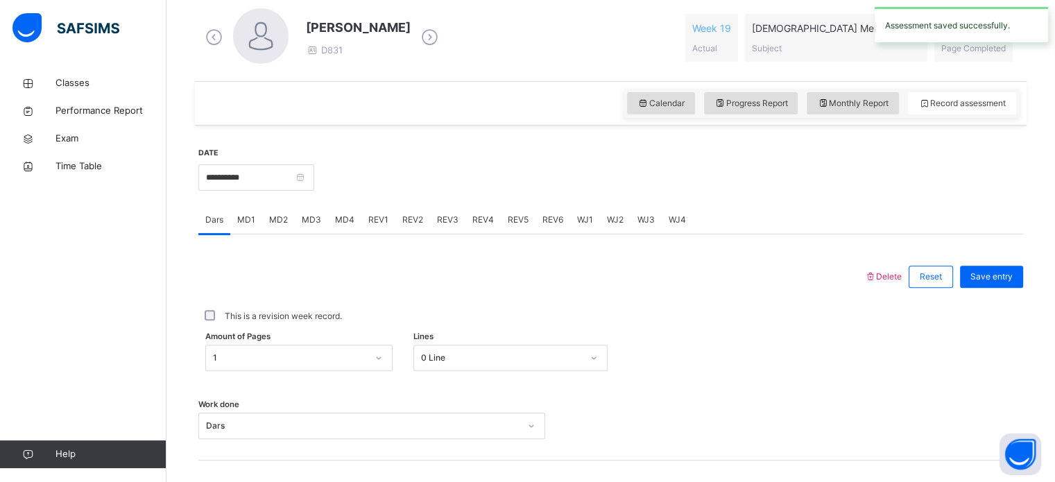
scroll to position [399, 0]
click at [209, 185] on input "**********" at bounding box center [256, 178] width 116 height 26
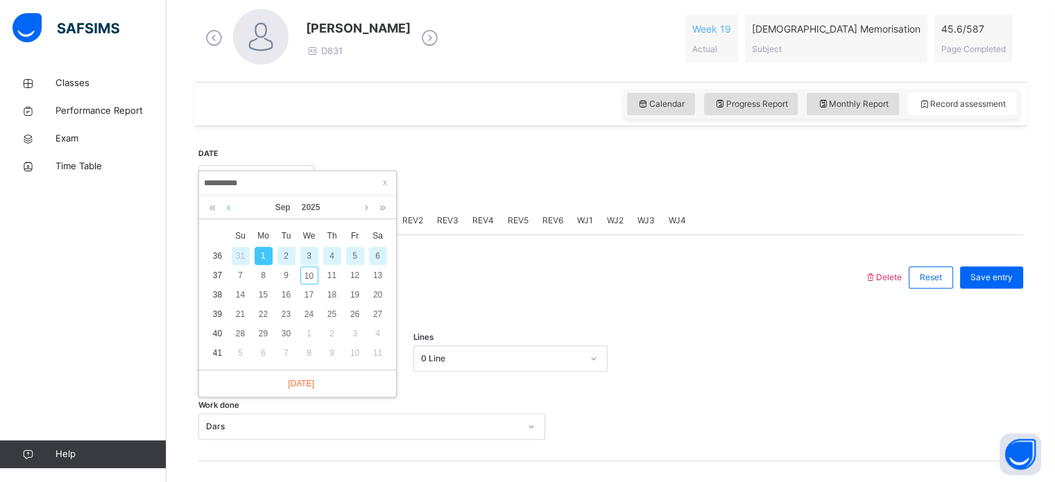
click at [225, 213] on link at bounding box center [228, 208] width 10 height 24
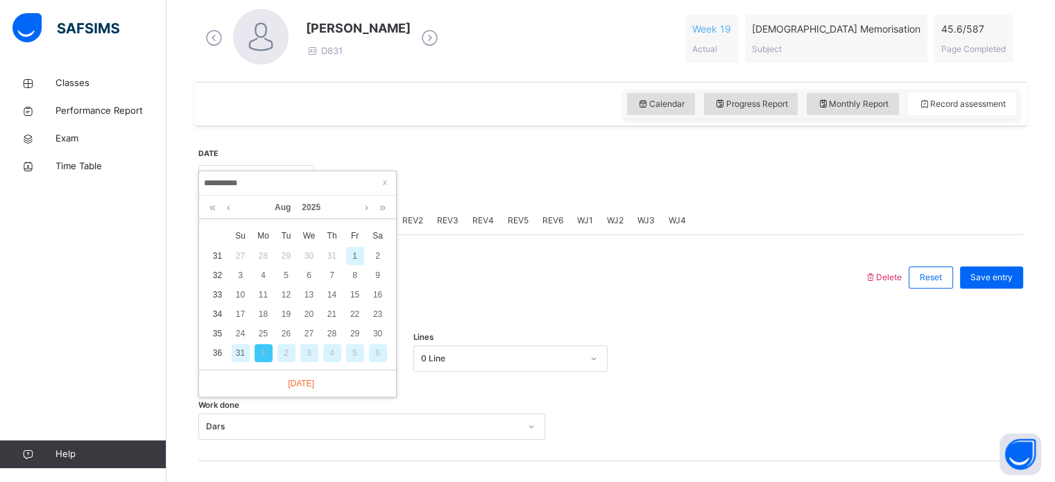
click at [241, 357] on div "31" at bounding box center [241, 353] width 18 height 18
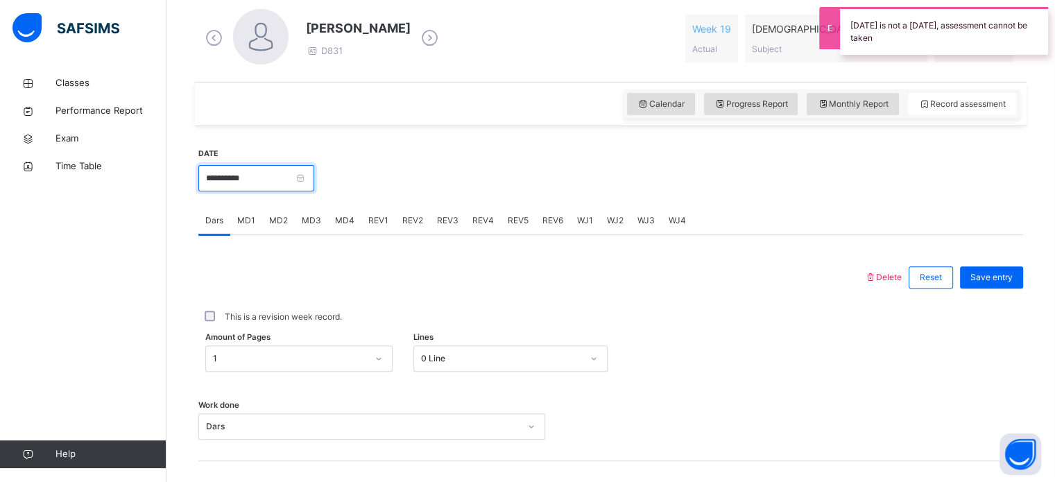
click at [209, 180] on input "**********" at bounding box center [256, 178] width 116 height 26
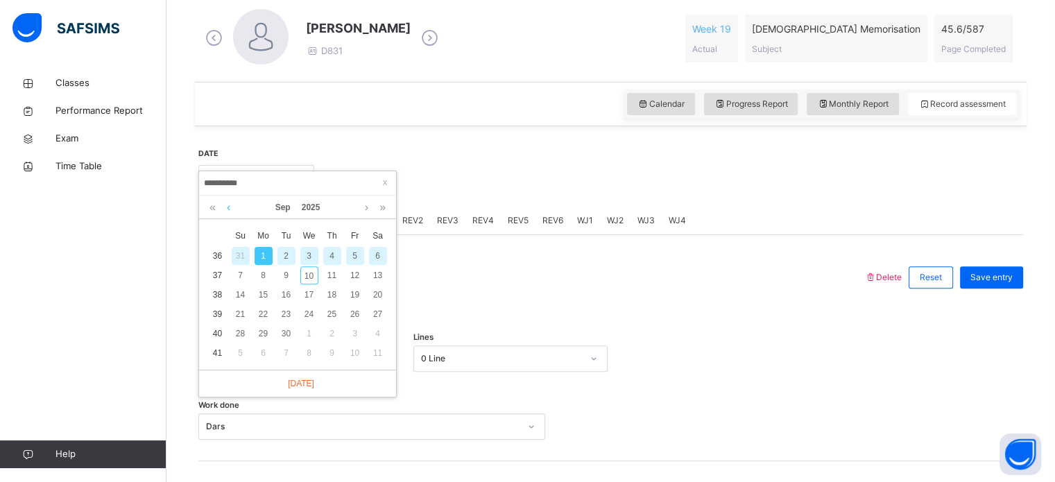
click at [229, 210] on link at bounding box center [228, 208] width 10 height 24
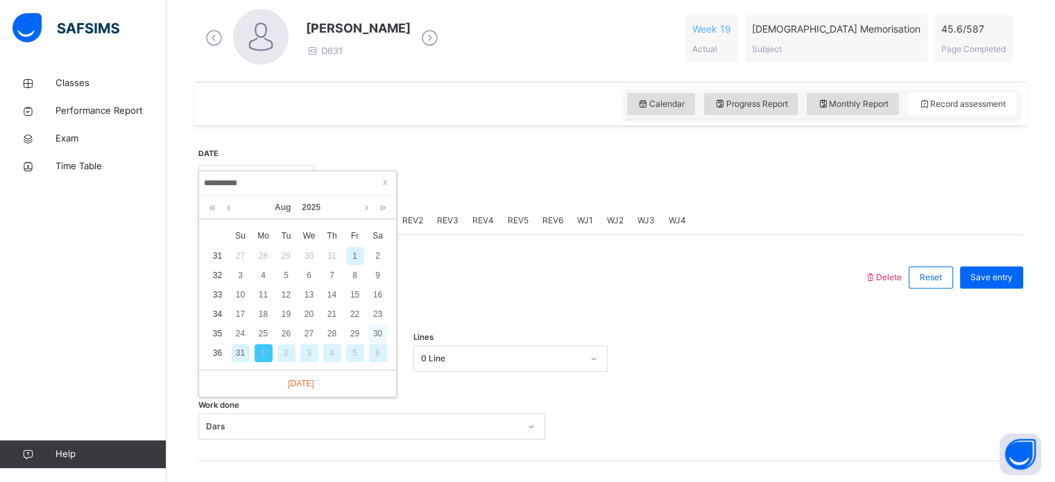
click at [381, 332] on div "30" at bounding box center [378, 334] width 18 height 18
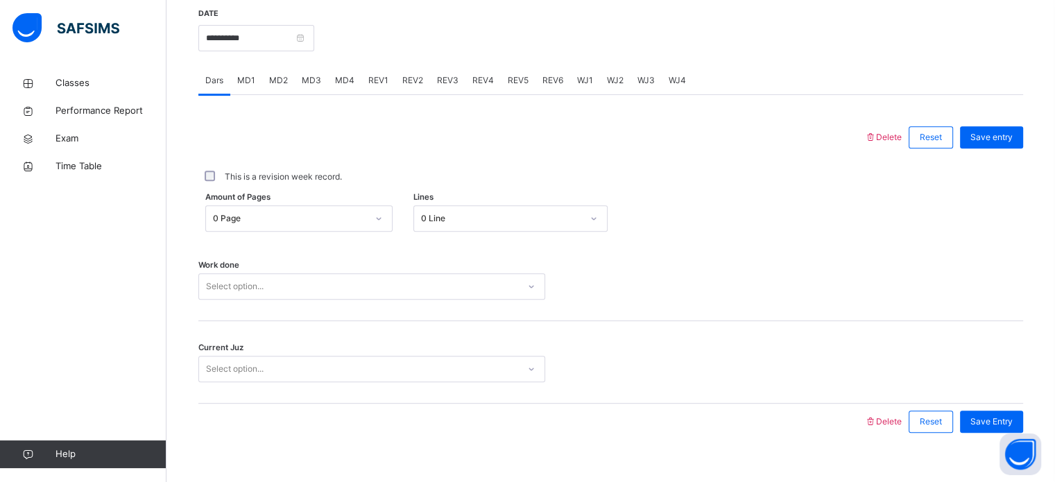
scroll to position [559, 0]
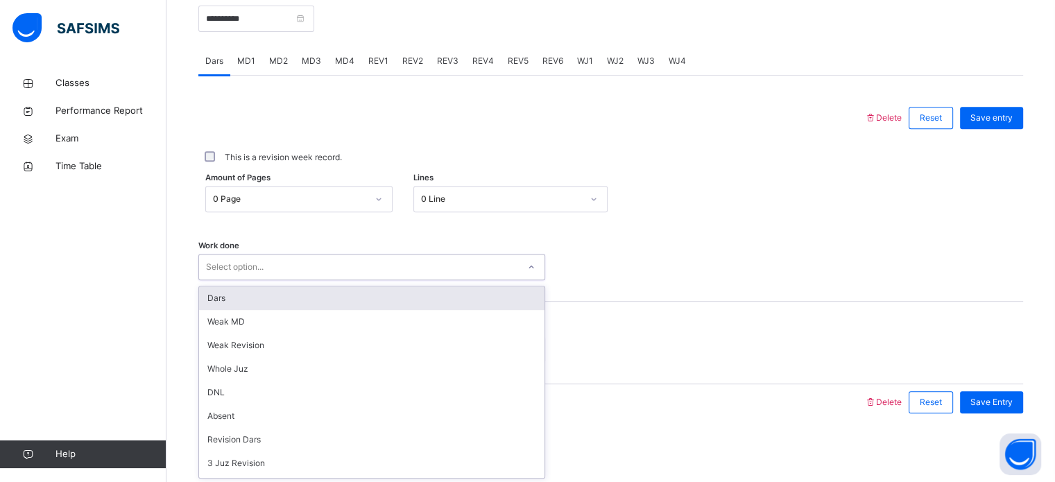
click at [284, 277] on div "Select option..." at bounding box center [371, 267] width 347 height 26
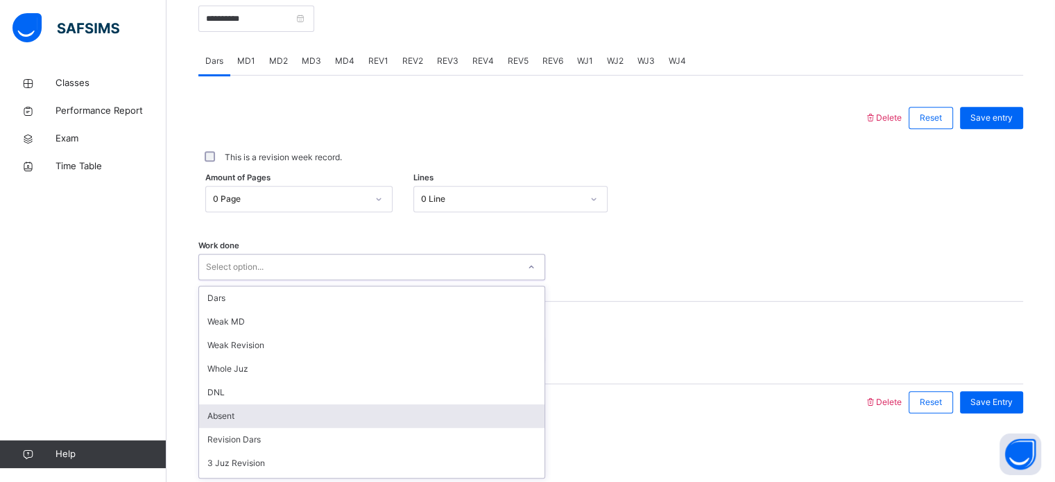
click at [261, 411] on div "Absent" at bounding box center [371, 416] width 345 height 24
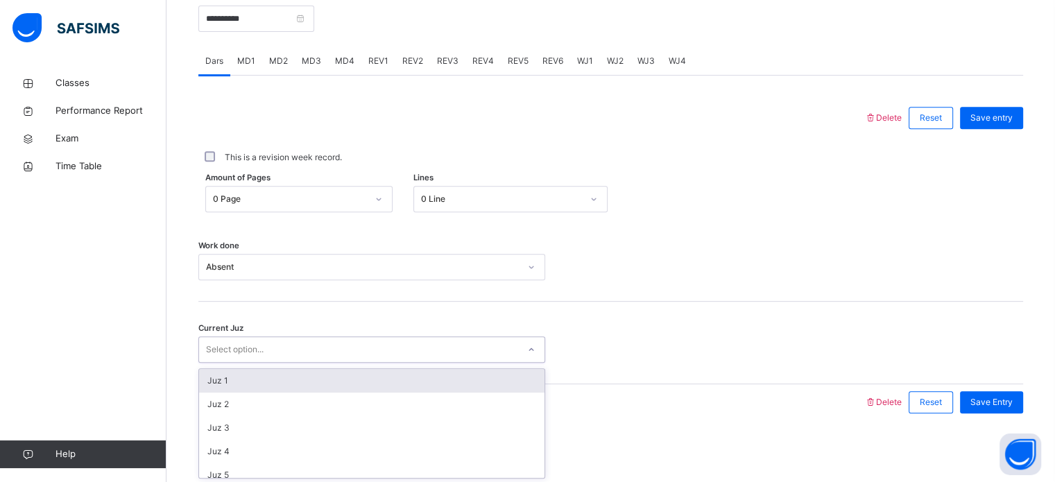
click at [468, 351] on div "Select option..." at bounding box center [358, 349] width 319 height 21
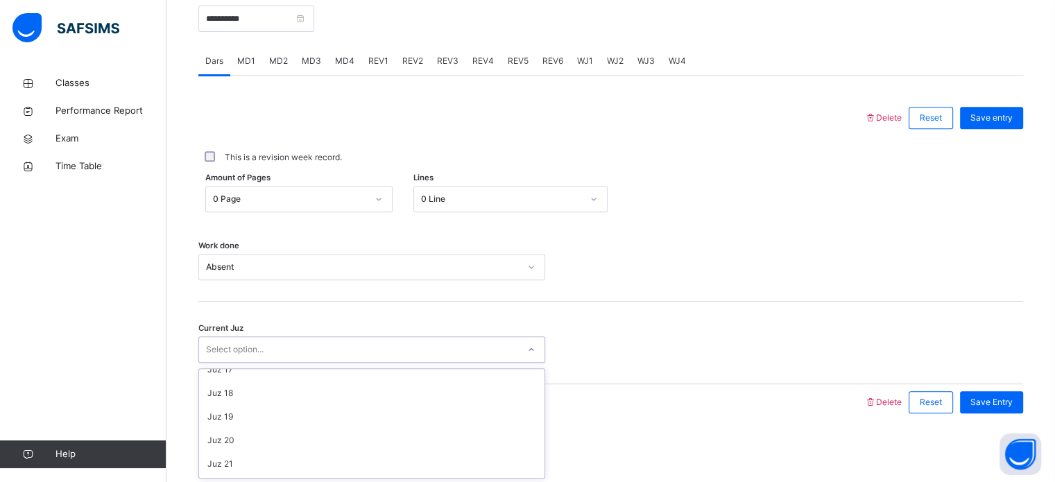
scroll to position [598, 0]
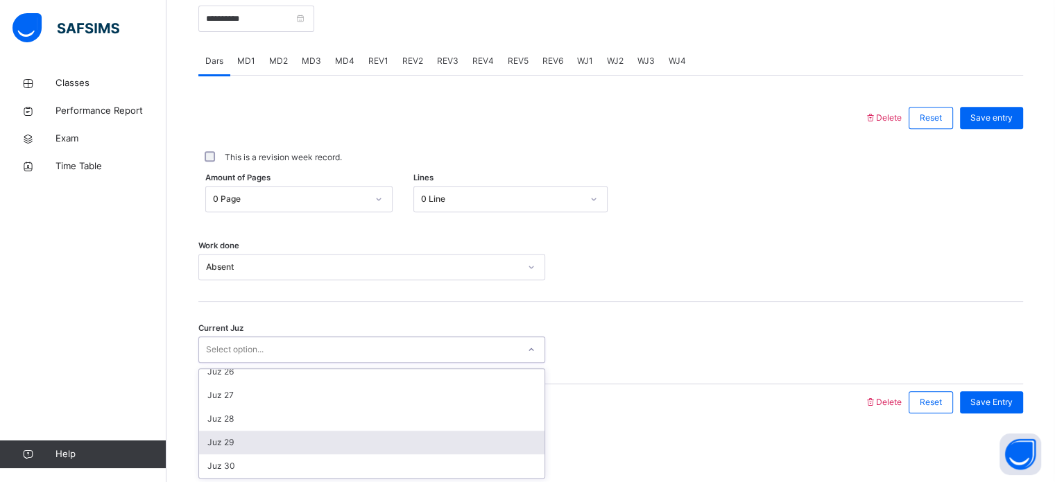
click at [390, 440] on div "Juz 29" at bounding box center [371, 443] width 345 height 24
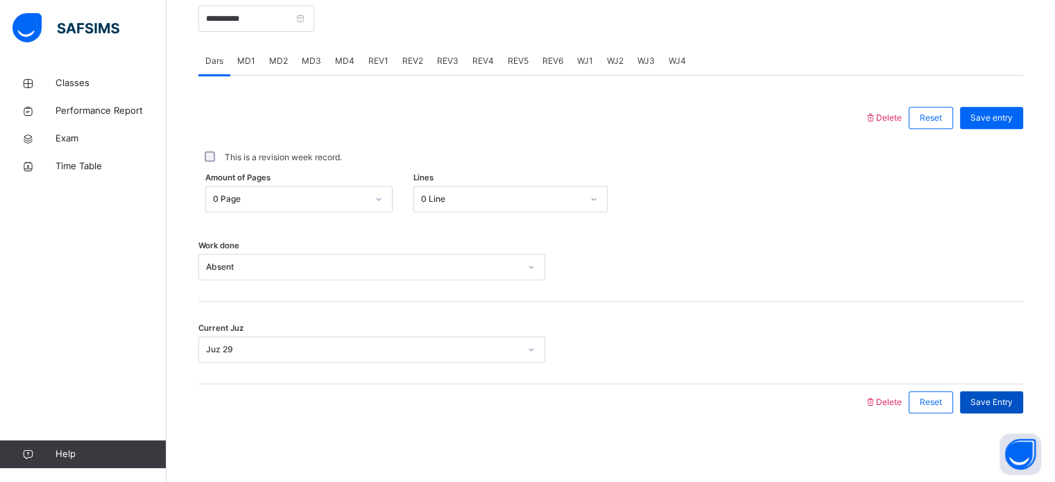
click at [981, 399] on span "Save Entry" at bounding box center [991, 402] width 42 height 12
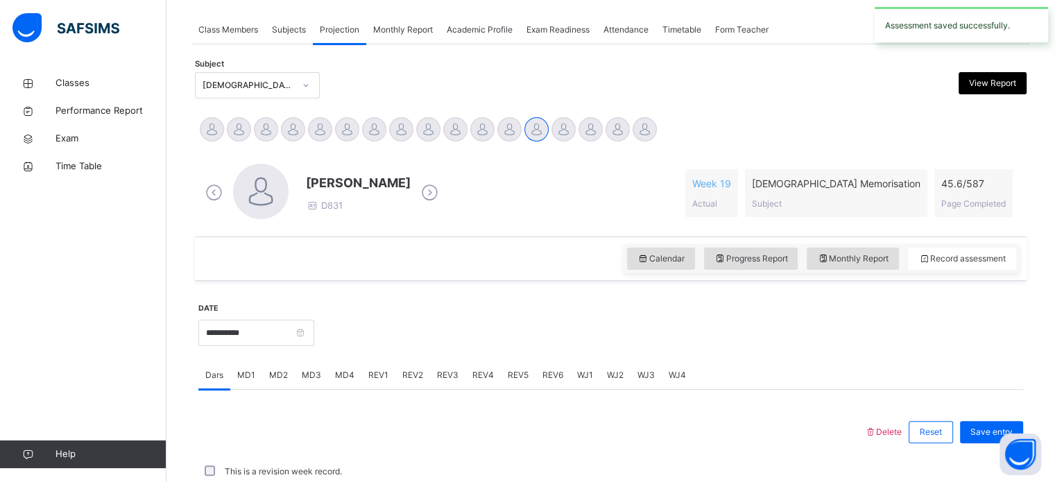
scroll to position [559, 0]
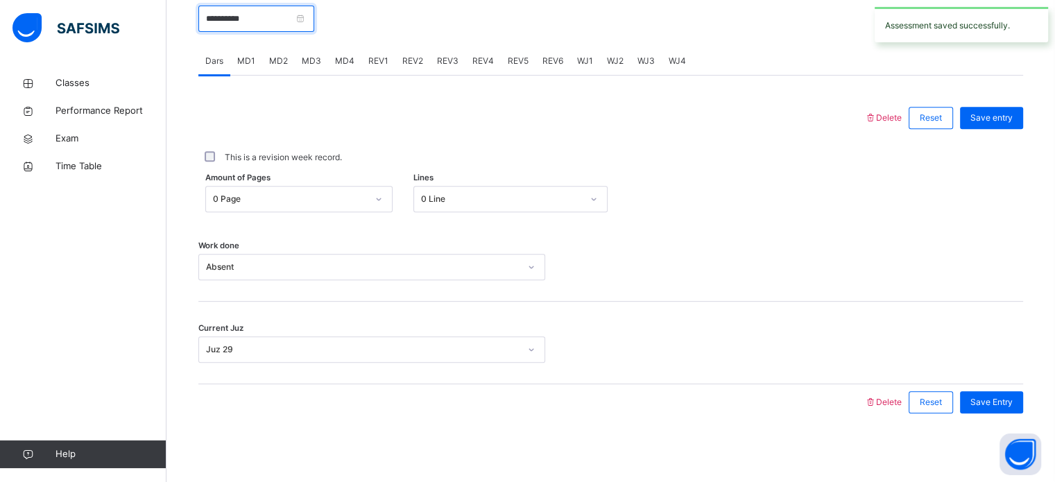
click at [216, 24] on input "**********" at bounding box center [256, 19] width 116 height 26
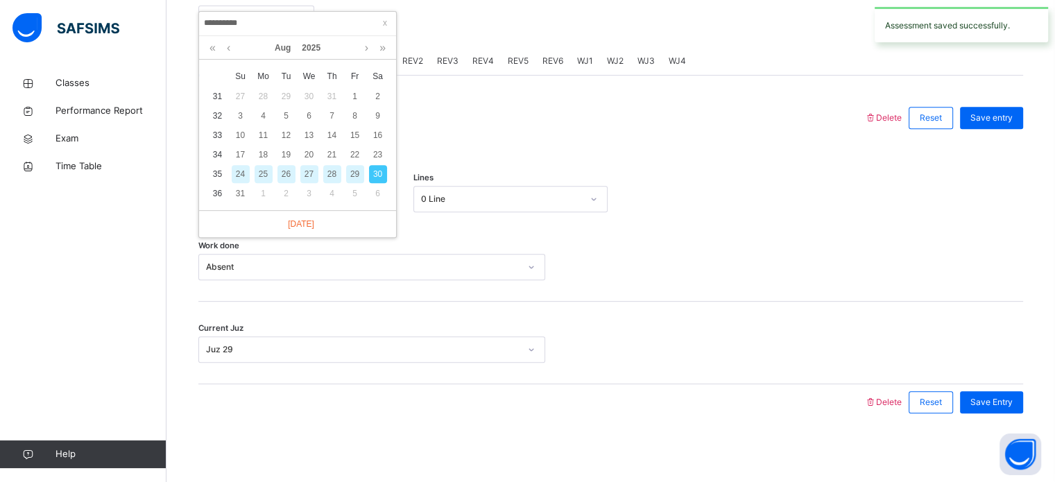
click at [356, 169] on div "29" at bounding box center [355, 174] width 18 height 18
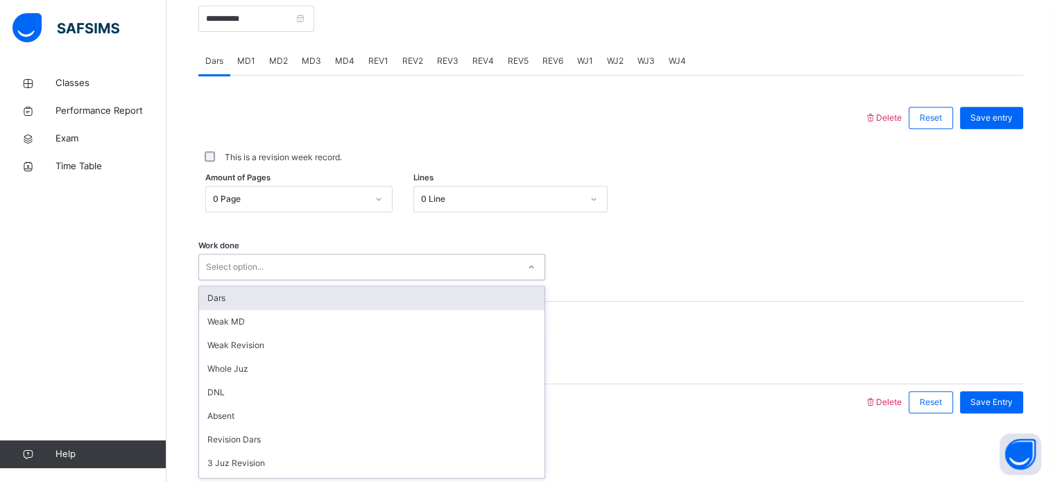
click at [275, 279] on div "Select option..." at bounding box center [371, 267] width 347 height 26
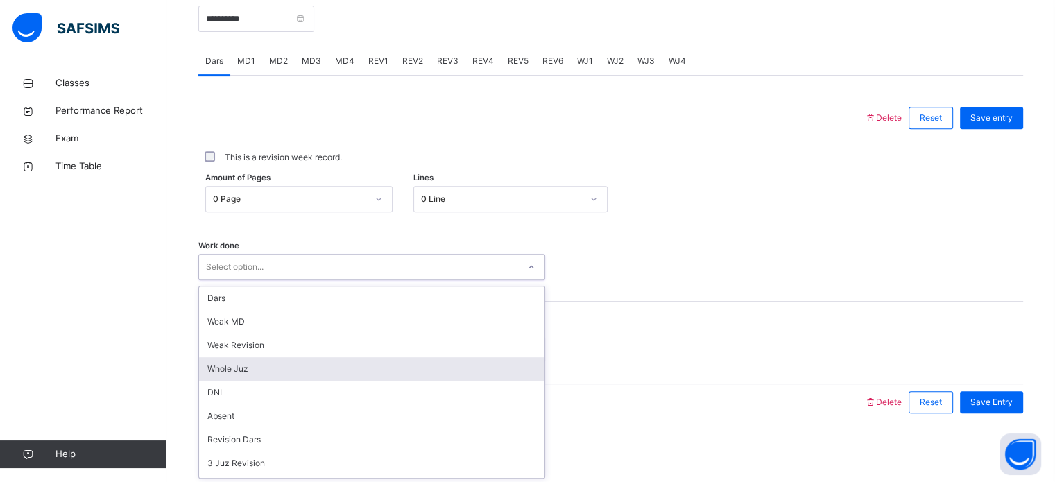
scroll to position [22, 0]
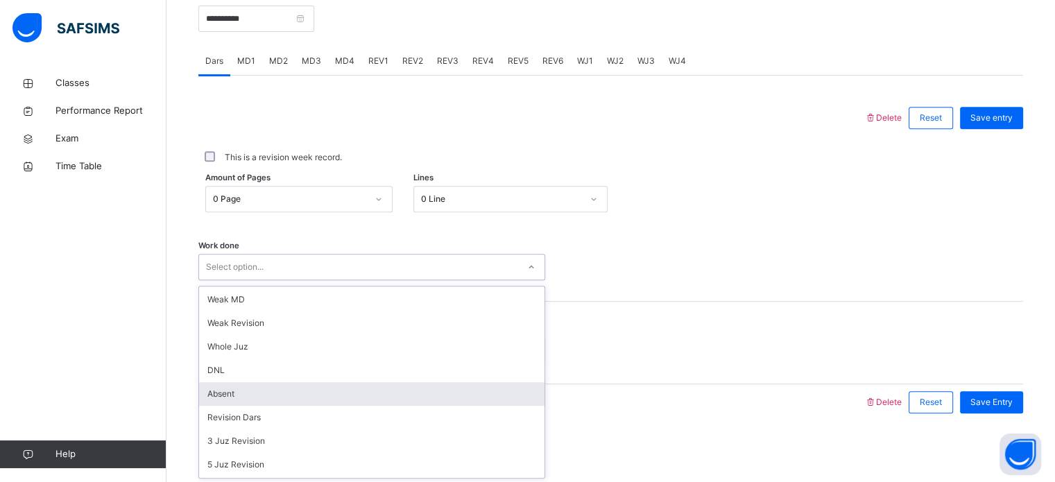
click at [259, 387] on div "Absent" at bounding box center [371, 394] width 345 height 24
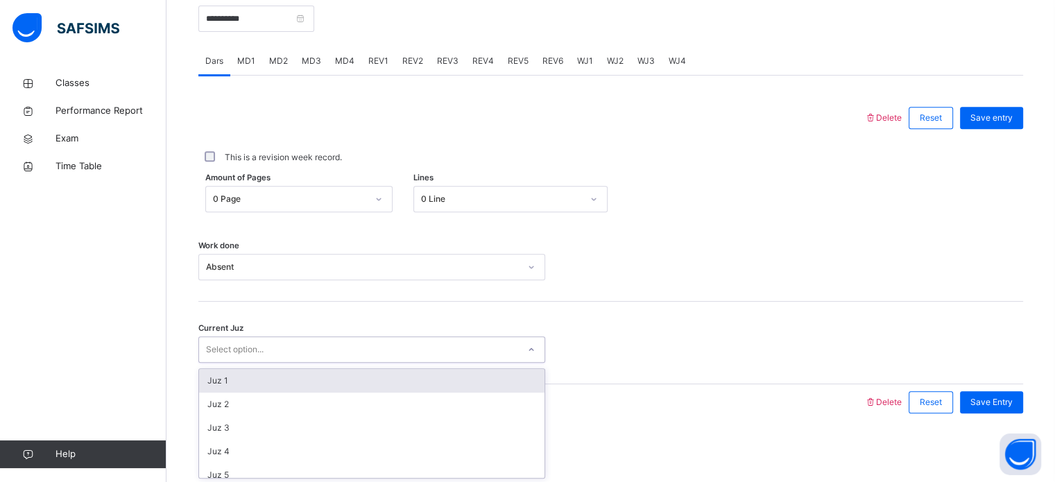
click at [474, 357] on div "Select option..." at bounding box center [358, 349] width 319 height 21
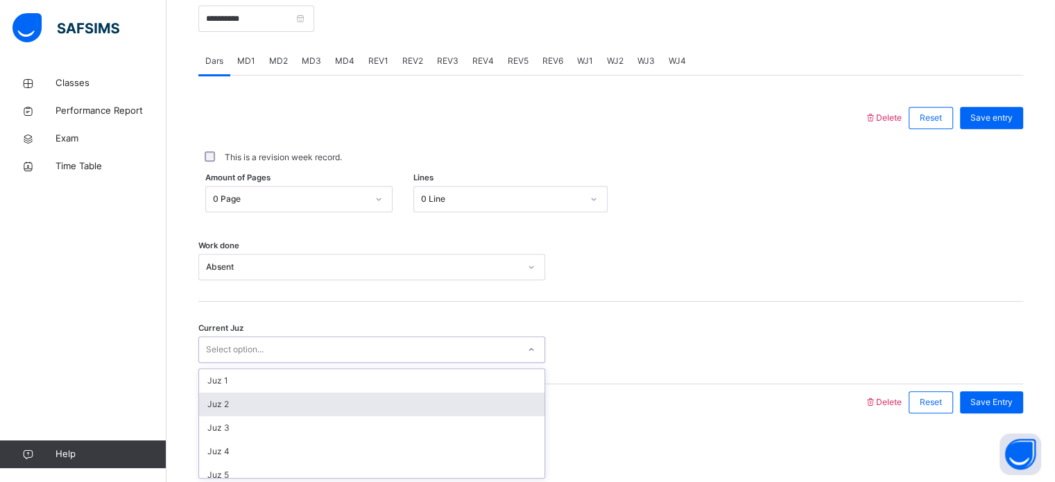
scroll to position [598, 0]
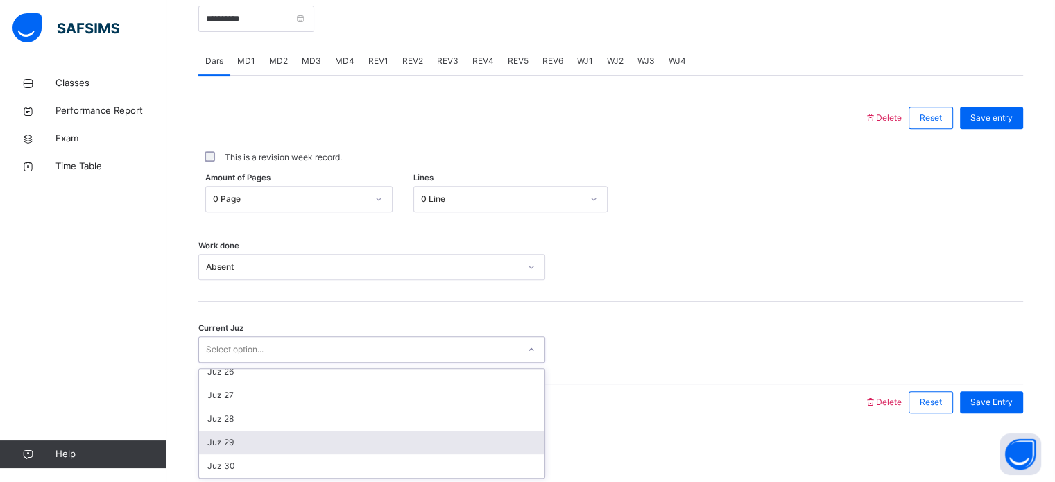
click at [385, 432] on div "Juz 29" at bounding box center [371, 443] width 345 height 24
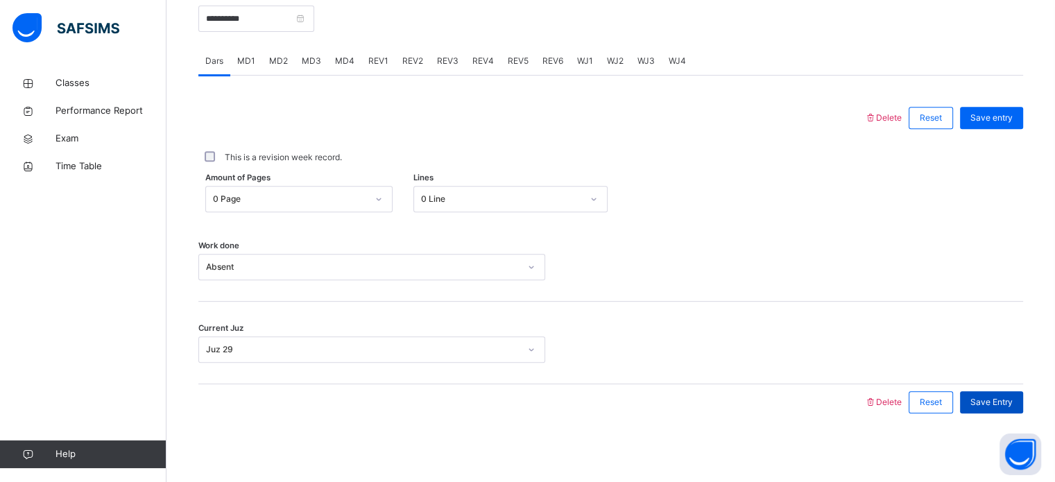
click at [1023, 404] on div "Save Entry" at bounding box center [991, 402] width 63 height 22
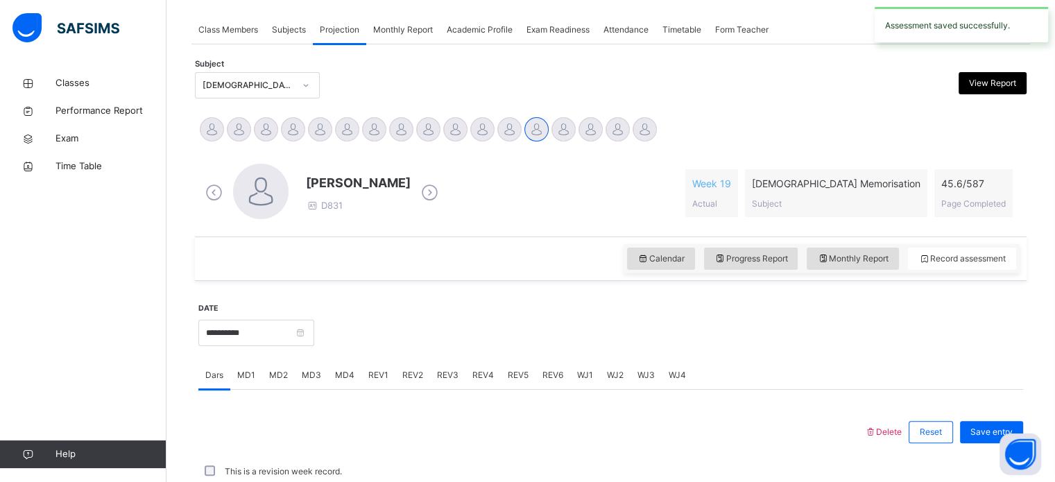
scroll to position [559, 0]
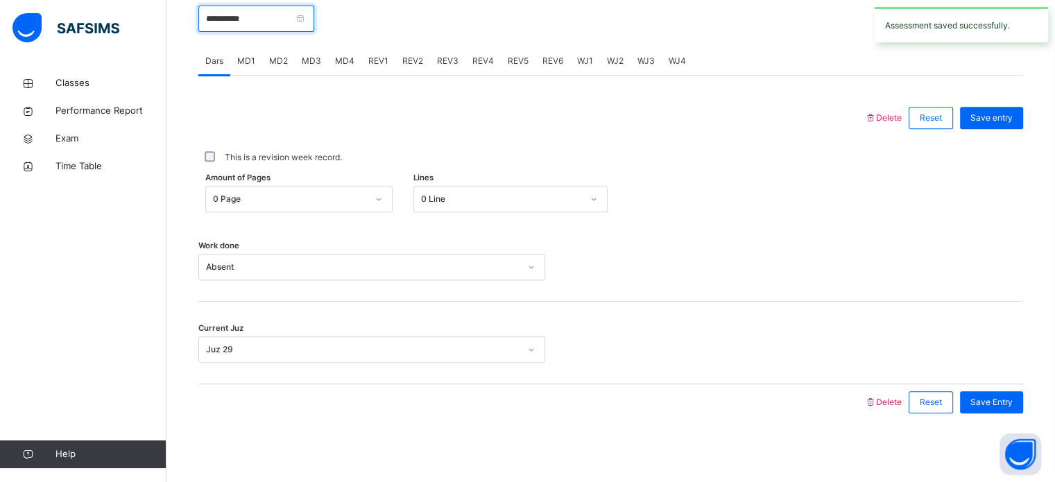
click at [210, 16] on input "**********" at bounding box center [256, 19] width 116 height 26
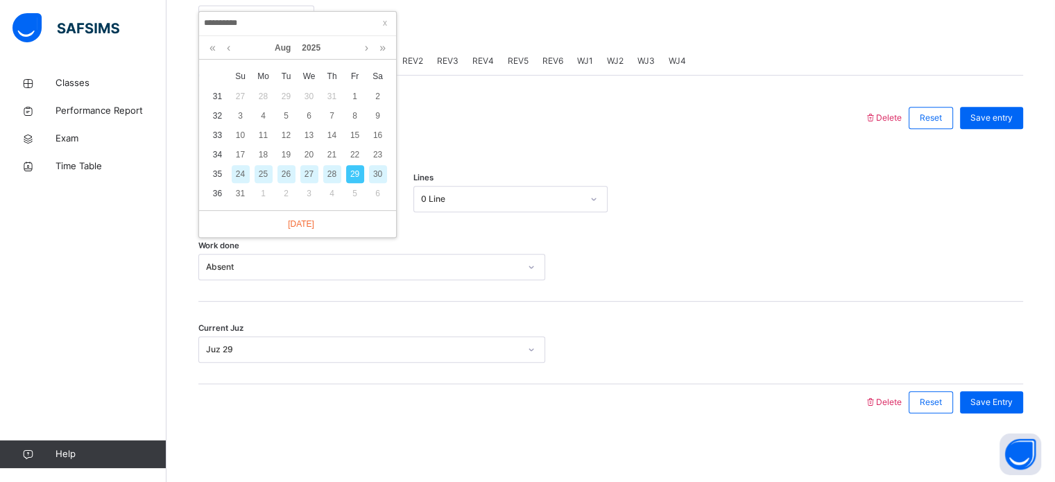
click at [330, 173] on div "28" at bounding box center [332, 174] width 18 height 18
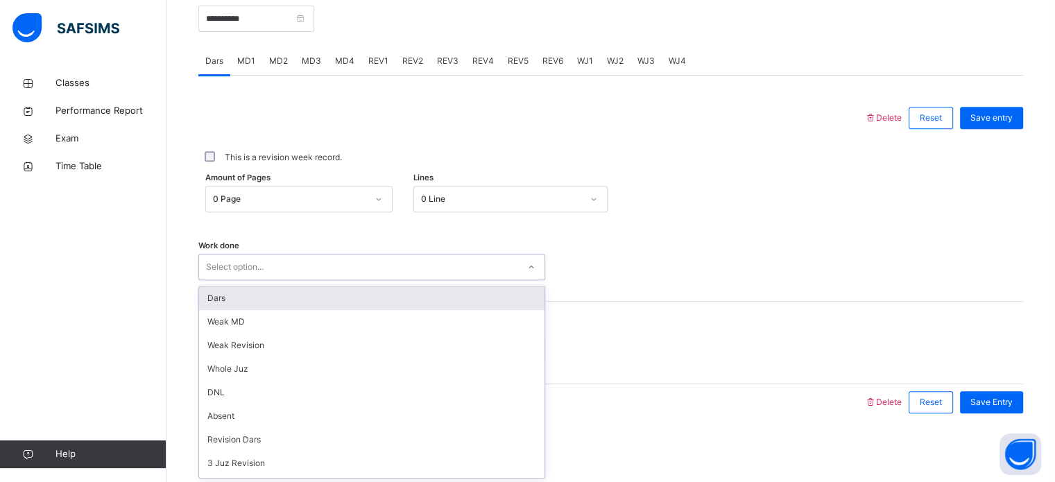
click at [266, 278] on div "Select option..." at bounding box center [371, 267] width 347 height 26
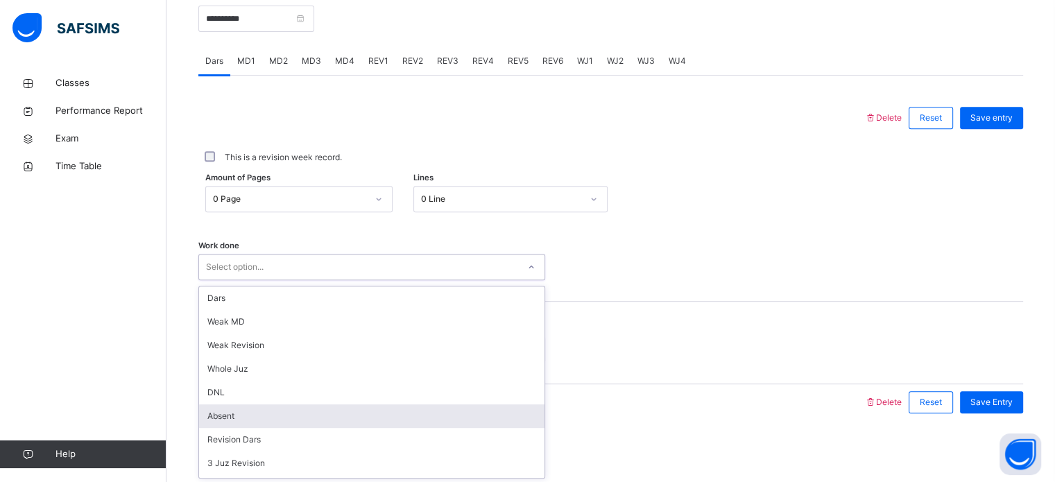
click at [261, 413] on div "Absent" at bounding box center [371, 416] width 345 height 24
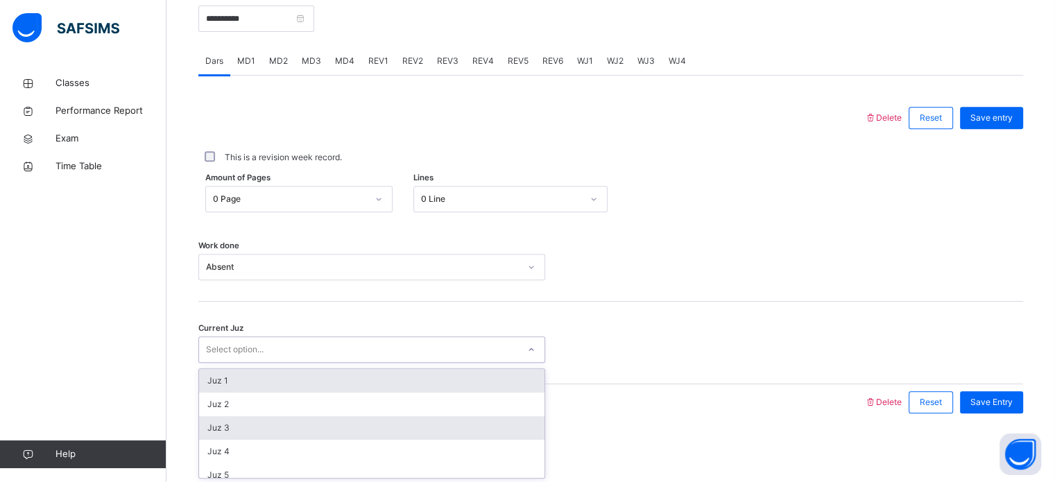
drag, startPoint x: 327, startPoint y: 354, endPoint x: 316, endPoint y: 424, distance: 71.0
click at [316, 363] on div "option Juz 1 focused, 1 of 30. 30 results available. Use Up and Down to choose …" at bounding box center [371, 349] width 347 height 26
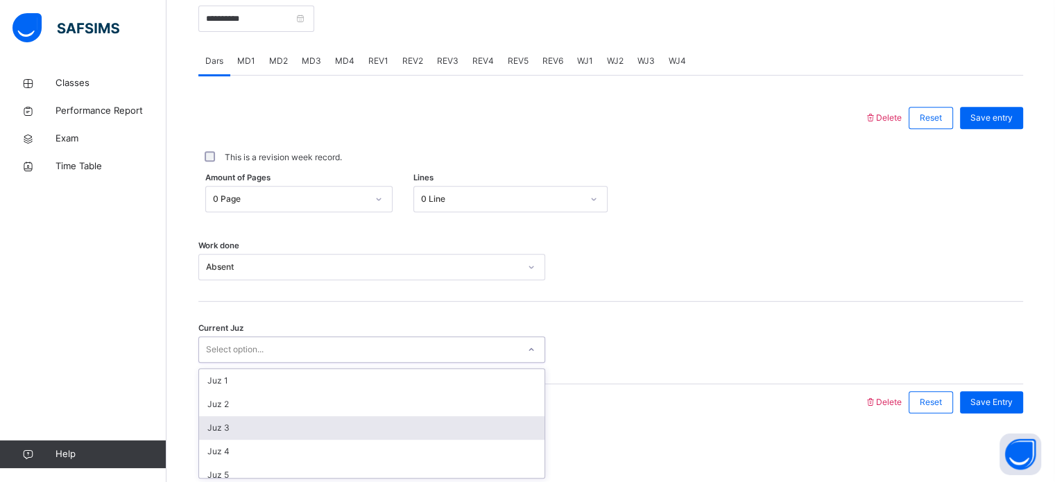
scroll to position [598, 0]
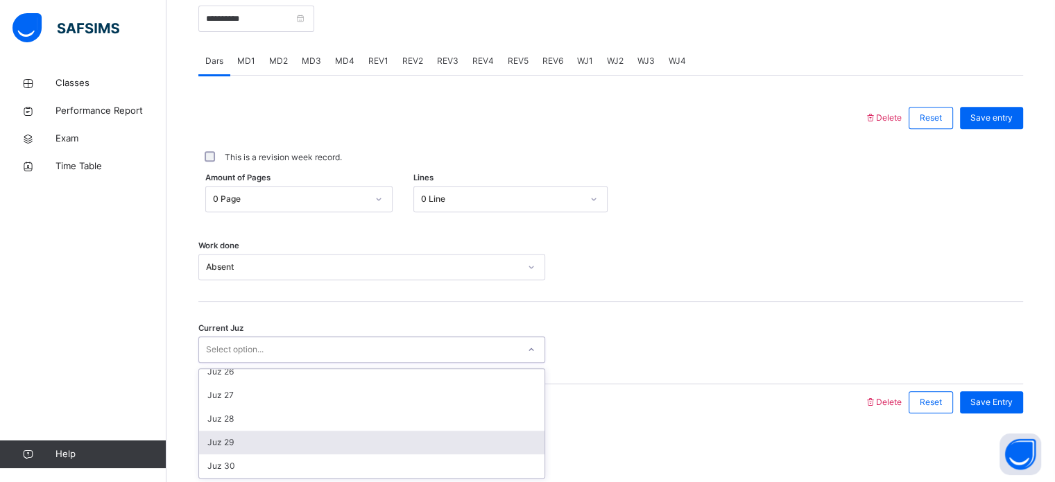
click at [311, 438] on div "Juz 29" at bounding box center [371, 443] width 345 height 24
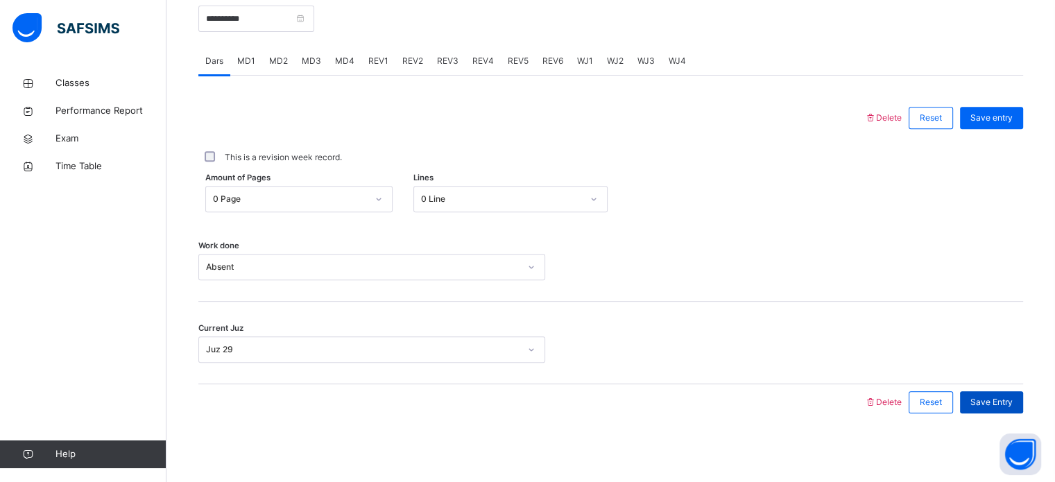
click at [981, 399] on span "Save Entry" at bounding box center [991, 402] width 42 height 12
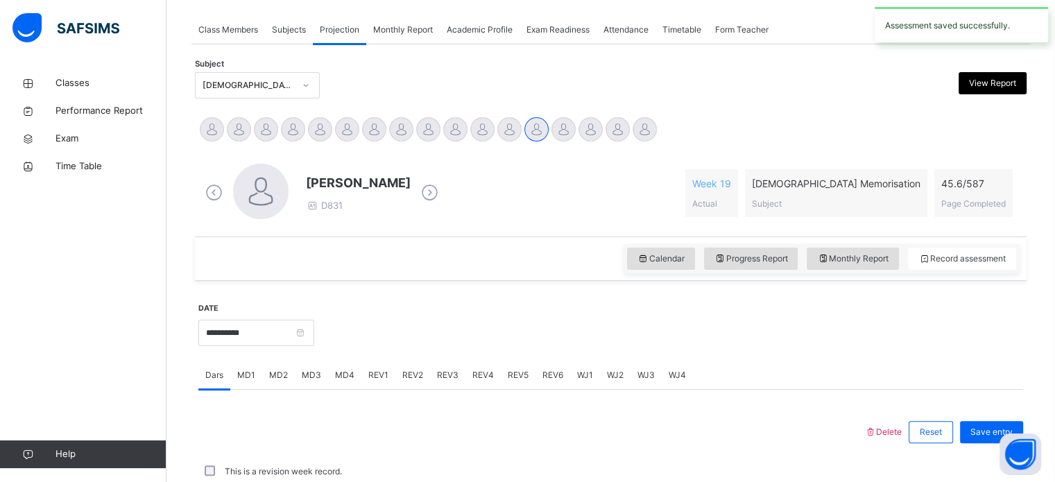
scroll to position [559, 0]
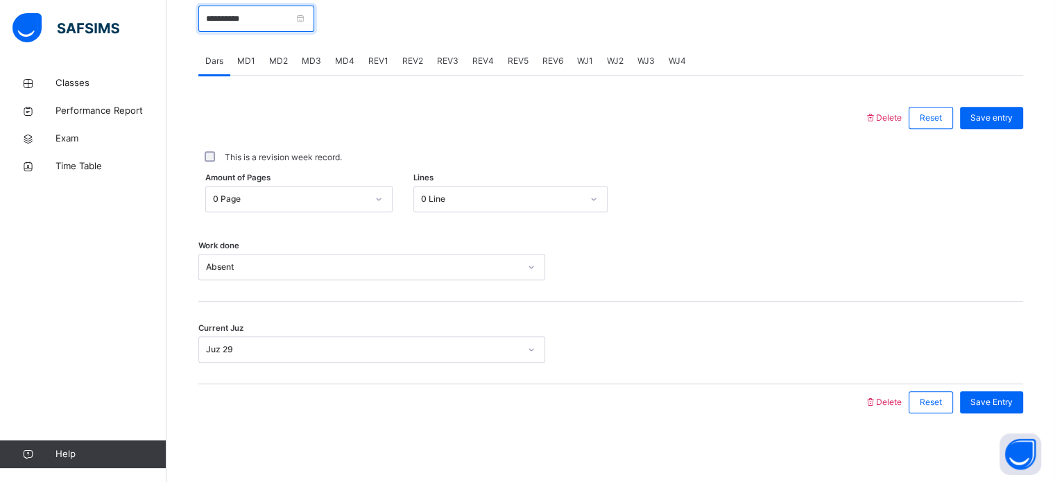
click at [205, 15] on input "**********" at bounding box center [256, 19] width 116 height 26
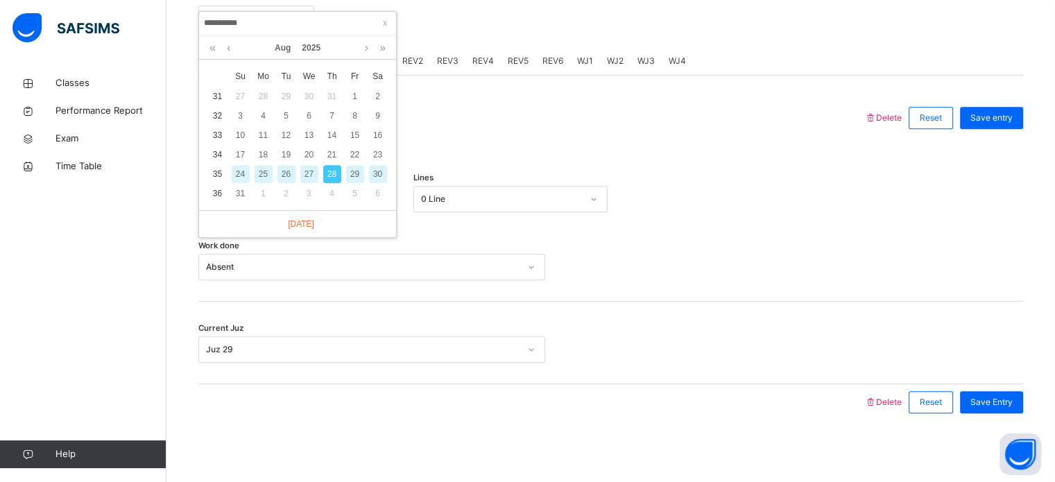
click at [308, 173] on div "27" at bounding box center [309, 174] width 18 height 18
type input "**********"
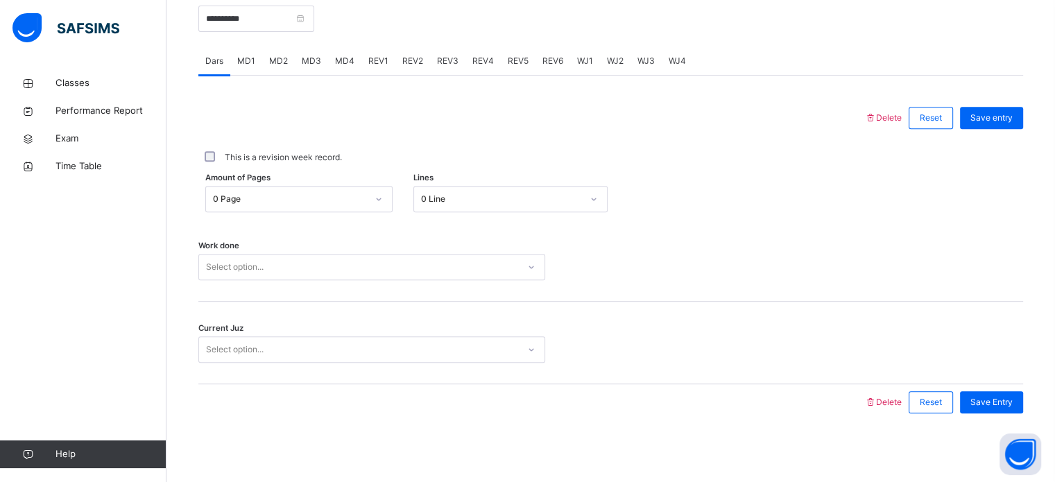
click at [582, 66] on span "WJ1" at bounding box center [585, 61] width 16 height 12
